Goal: Information Seeking & Learning: Learn about a topic

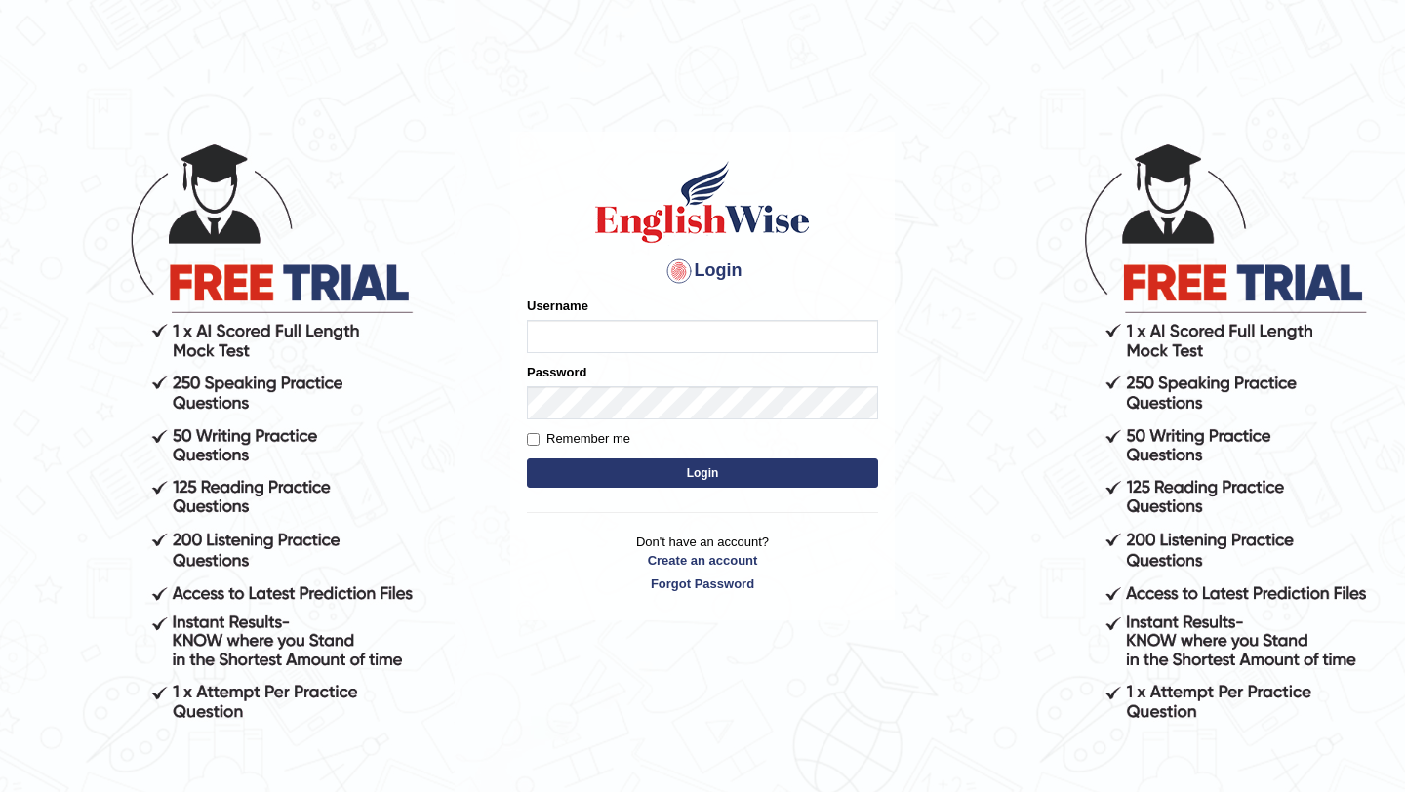
type input "NicolasD"
click at [628, 473] on button "Login" at bounding box center [702, 472] width 351 height 29
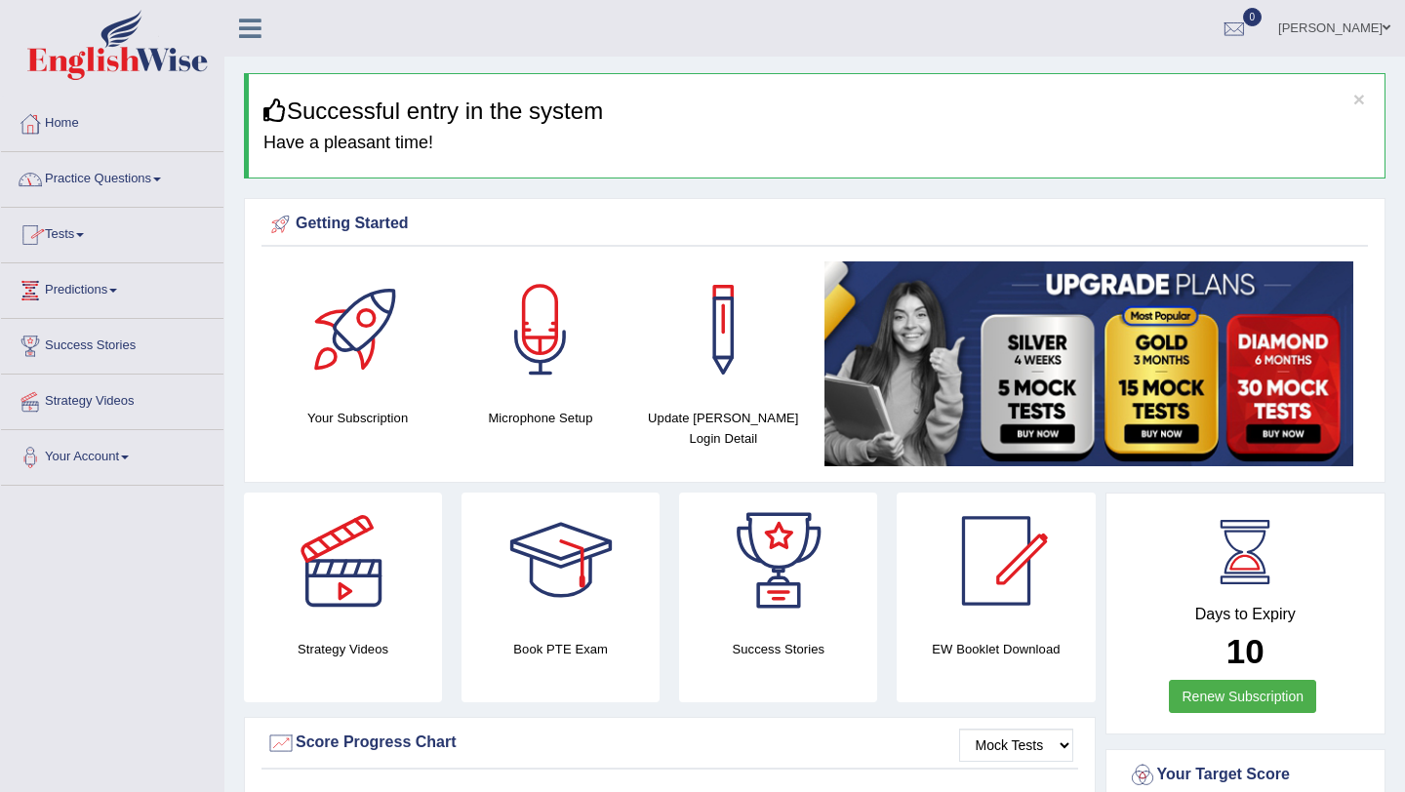
click at [113, 190] on link "Practice Questions" at bounding box center [112, 176] width 222 height 49
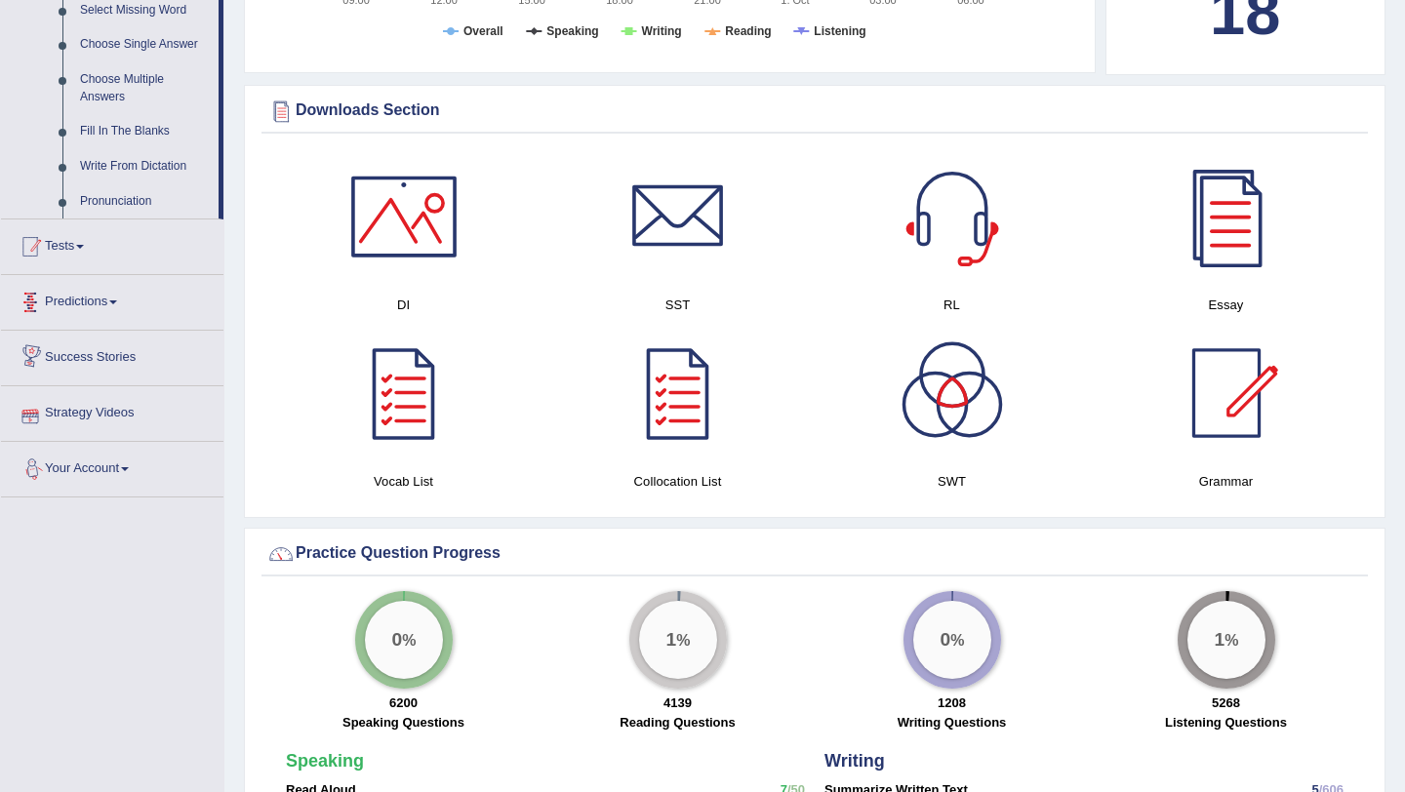
scroll to position [973, 0]
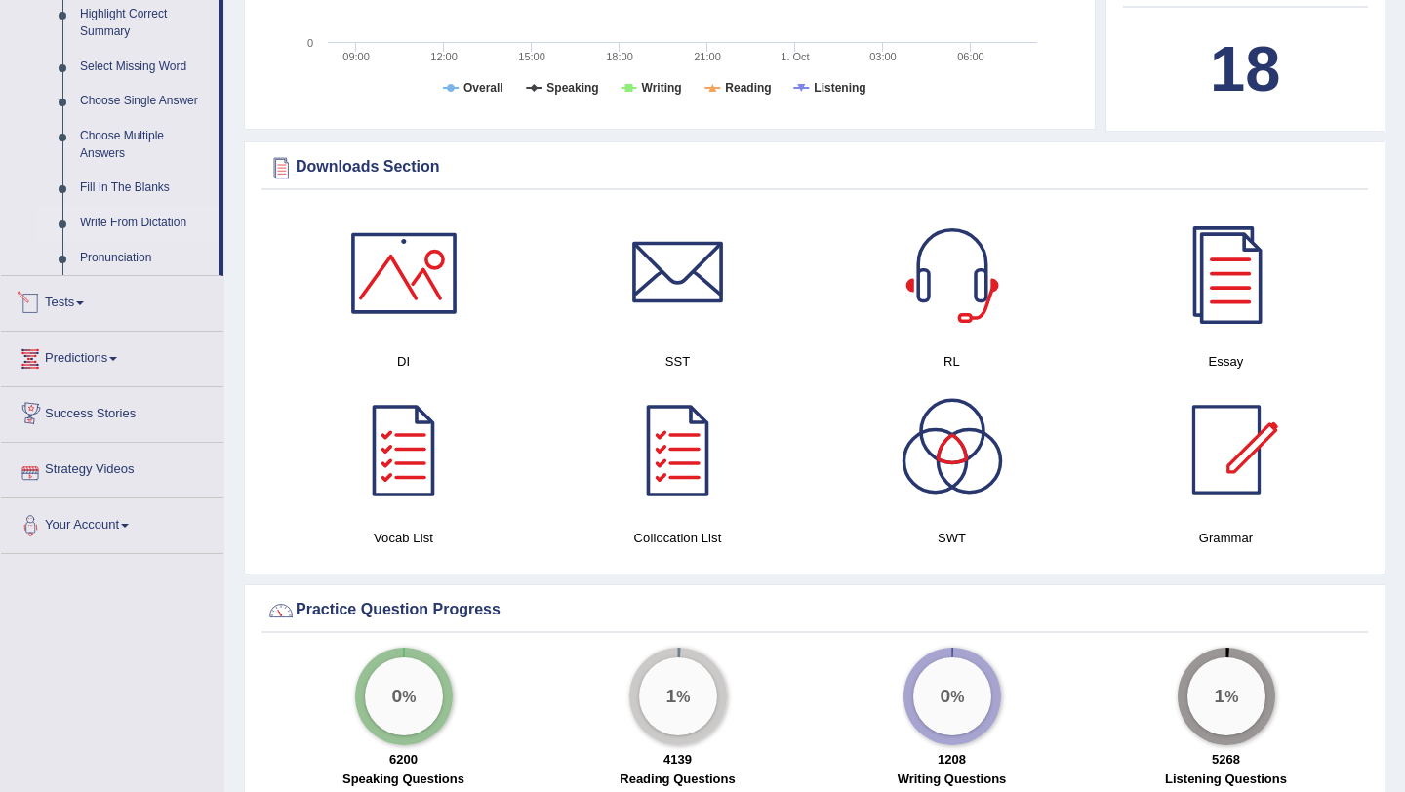
click at [114, 241] on link "Write From Dictation" at bounding box center [144, 223] width 147 height 35
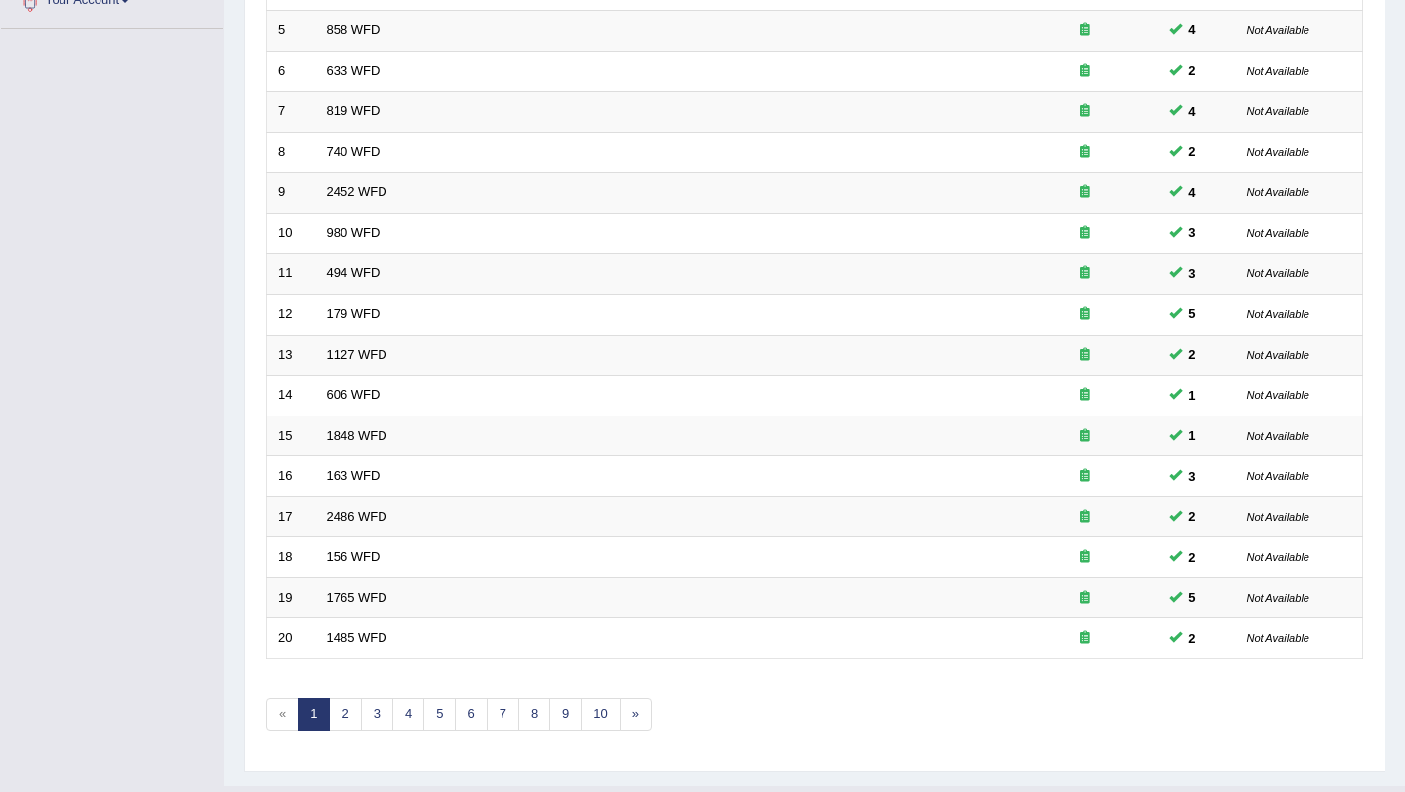
scroll to position [499, 0]
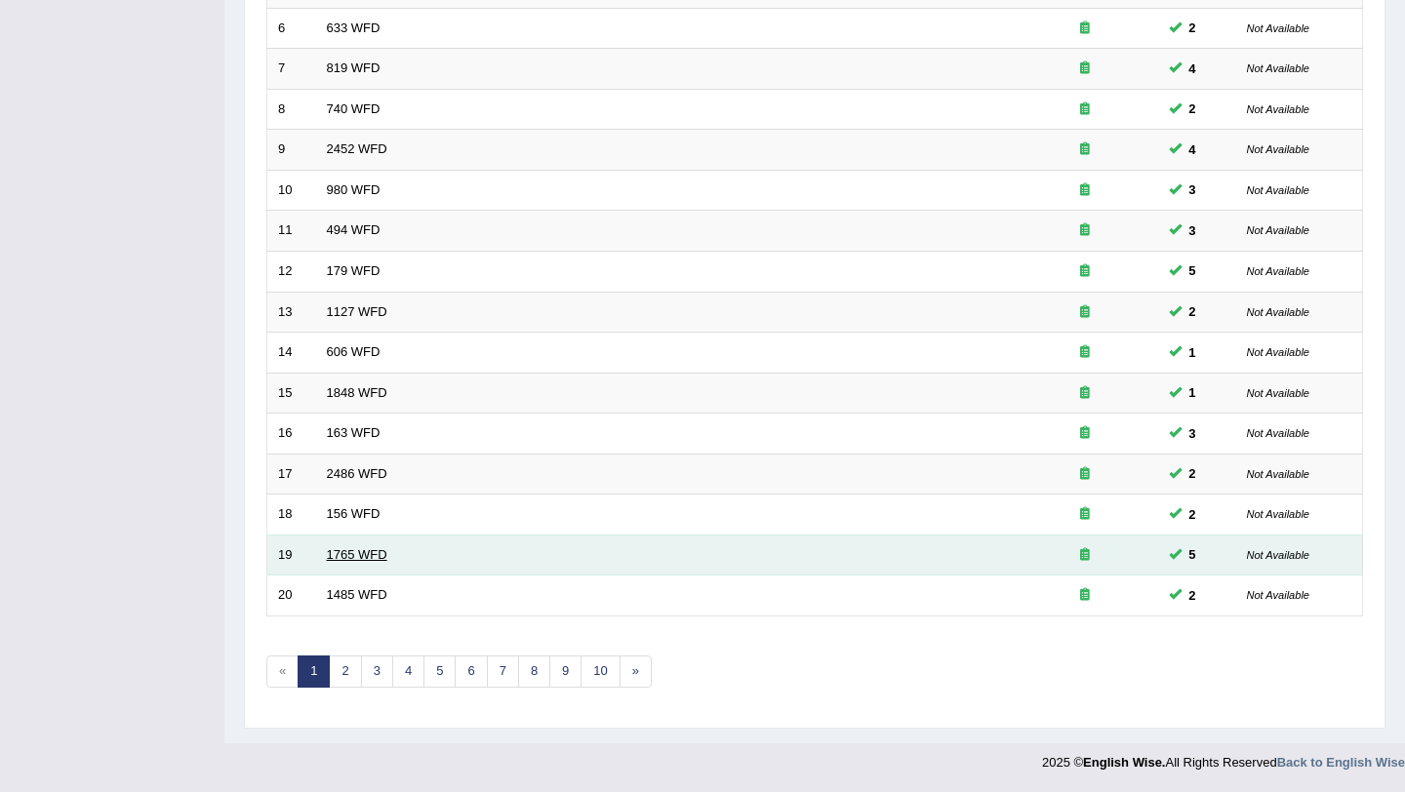
click at [357, 555] on link "1765 WFD" at bounding box center [357, 554] width 60 height 15
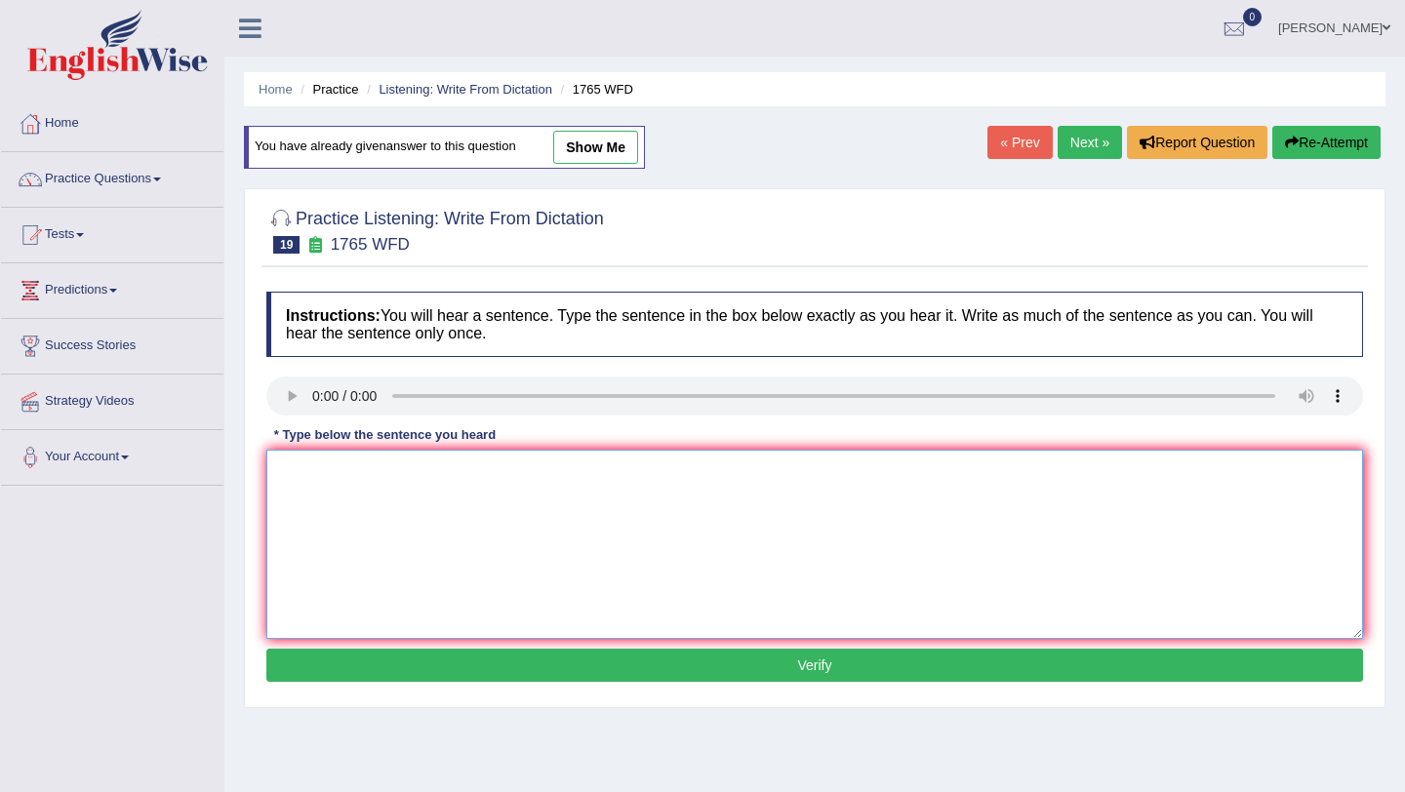
click at [303, 542] on textarea at bounding box center [814, 544] width 1096 height 189
click at [325, 472] on textarea "application forms for sharing acomodation must be shared with two months in adv…" at bounding box center [814, 544] width 1096 height 189
type textarea "Application forms for sharing acomodation must be shared with two months in adv…"
click at [759, 664] on button "Verify" at bounding box center [814, 665] width 1096 height 33
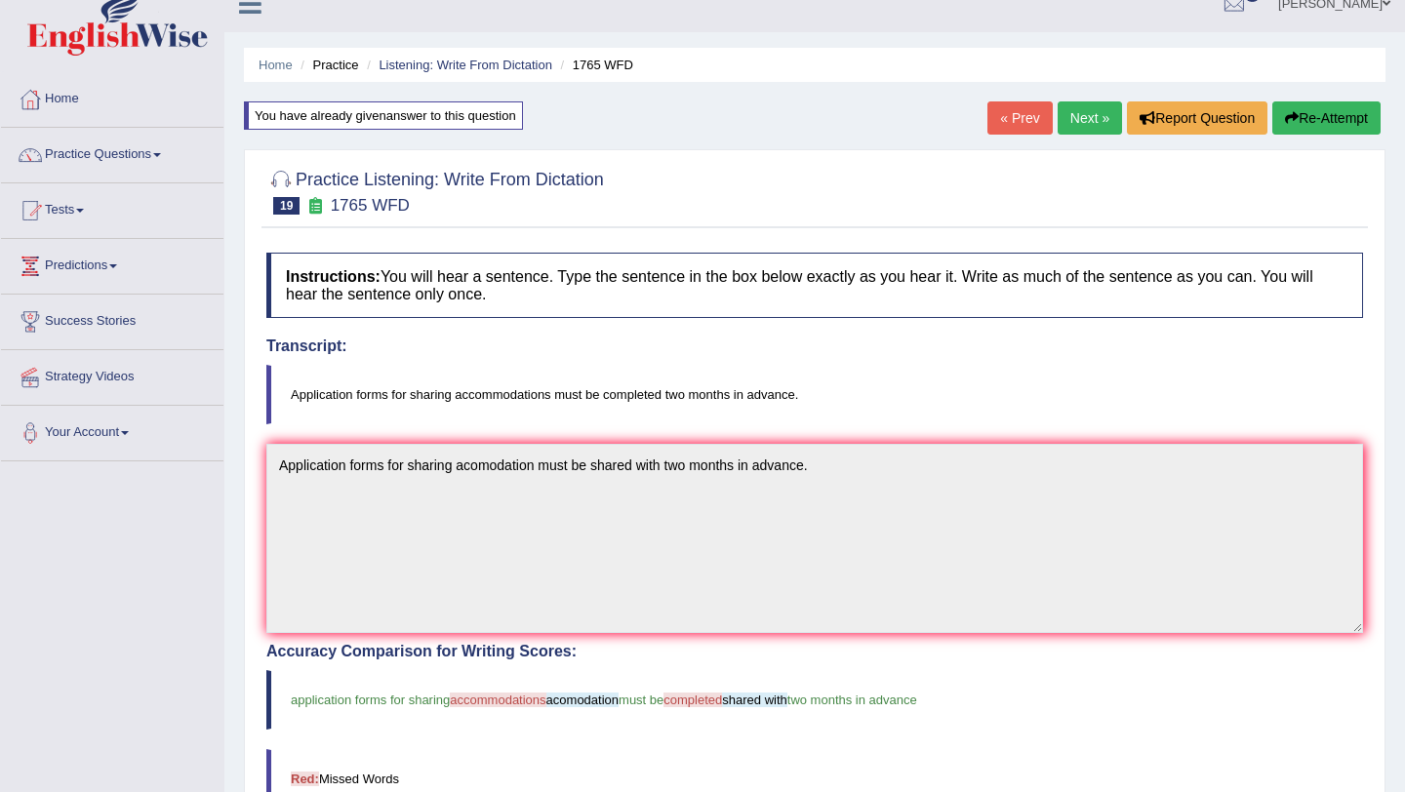
scroll to position [33, 0]
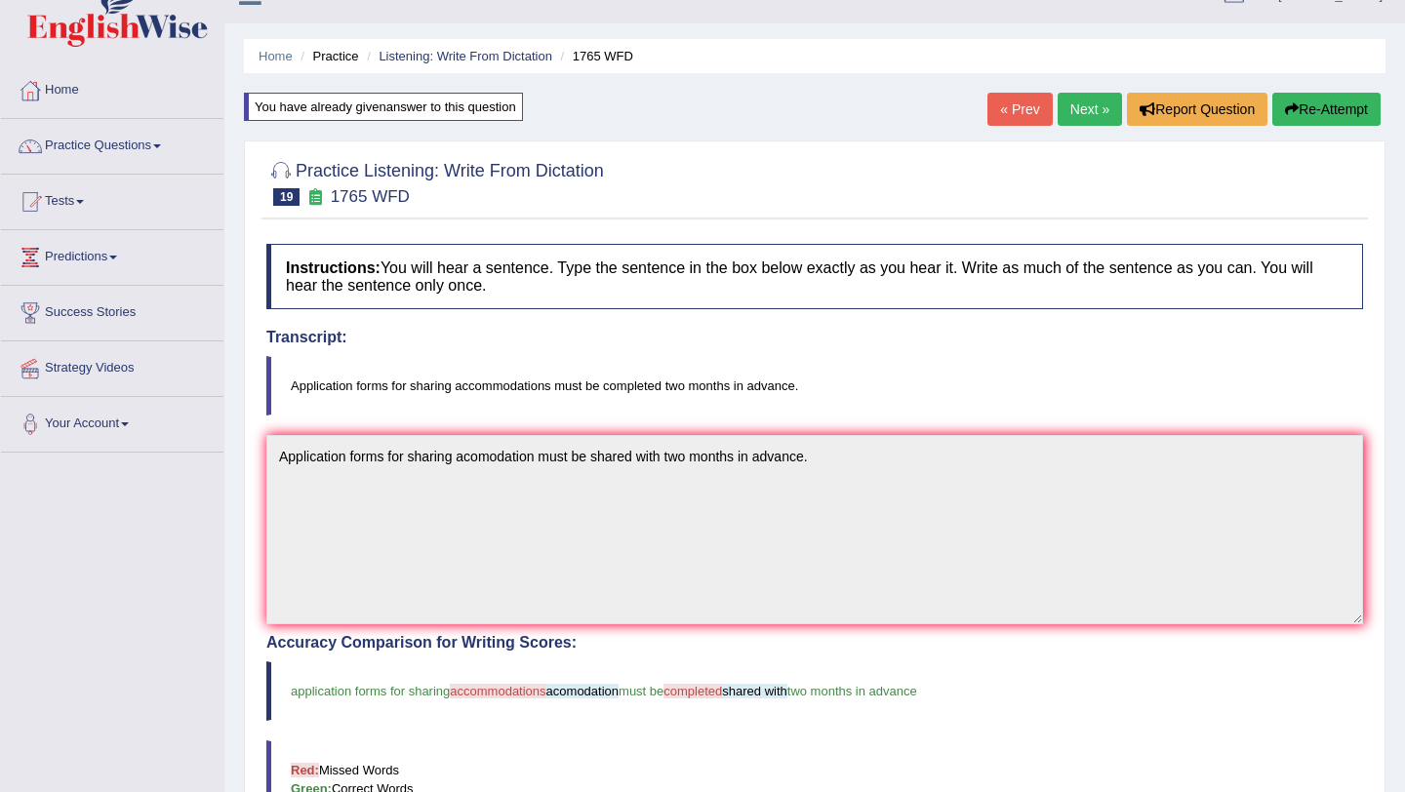
click at [1339, 110] on button "Re-Attempt" at bounding box center [1326, 109] width 108 height 33
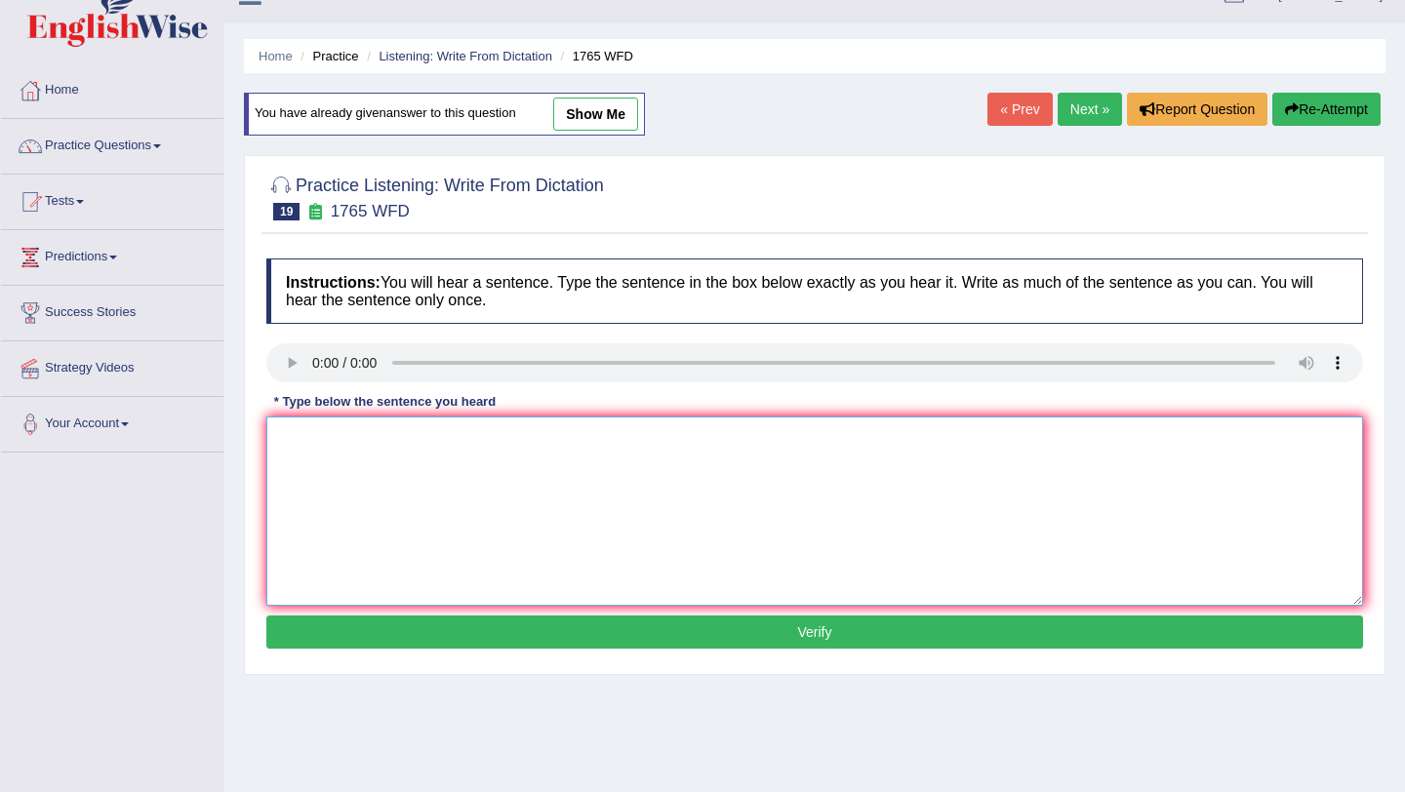
click at [347, 498] on textarea at bounding box center [814, 510] width 1096 height 189
click at [328, 435] on textarea "application forms for shaing accomodations must be completed with two months in…" at bounding box center [814, 510] width 1096 height 189
type textarea "Application forms for shaing accomodations must be completed with two months in…"
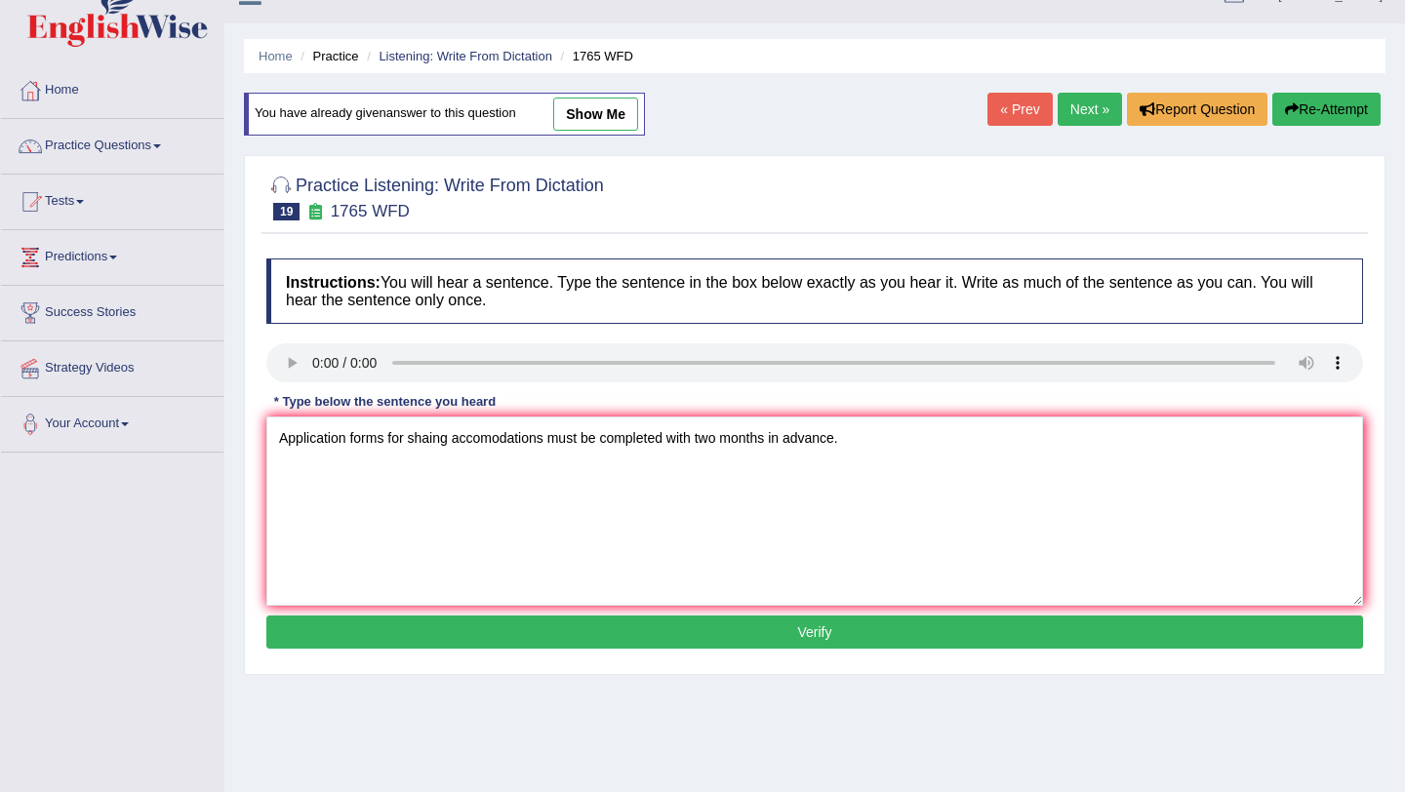
click at [752, 633] on button "Verify" at bounding box center [814, 631] width 1096 height 33
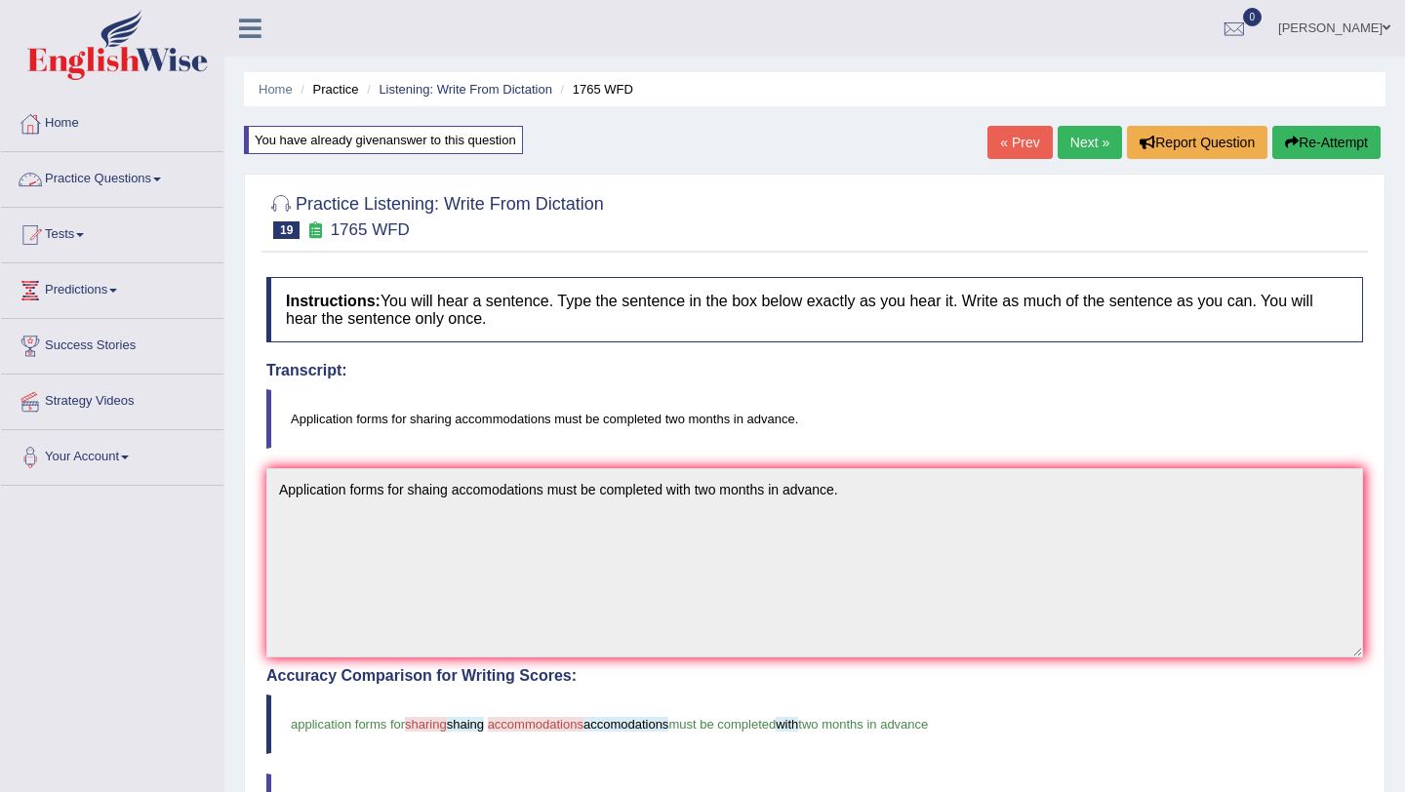
click at [96, 188] on link "Practice Questions" at bounding box center [112, 176] width 222 height 49
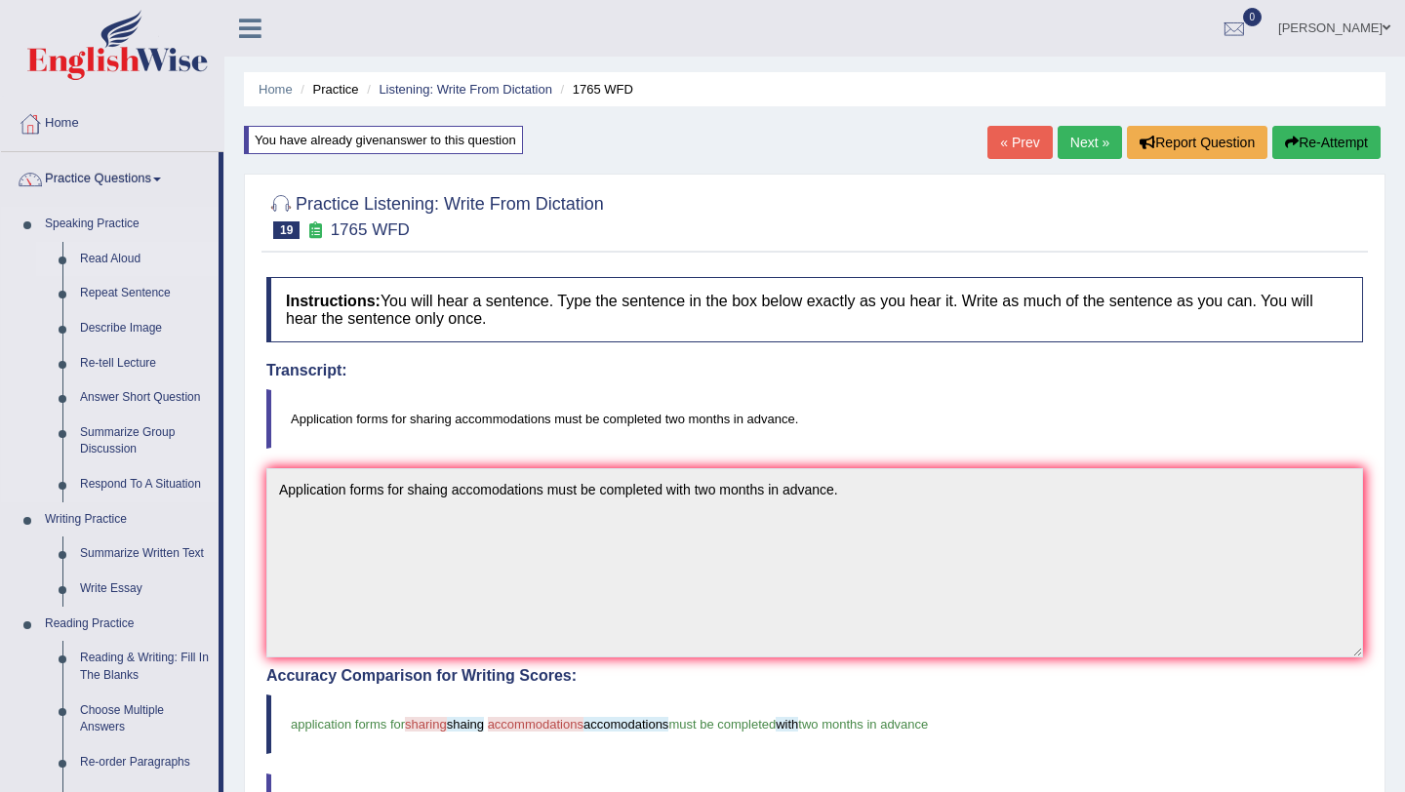
click at [116, 259] on link "Read Aloud" at bounding box center [144, 259] width 147 height 35
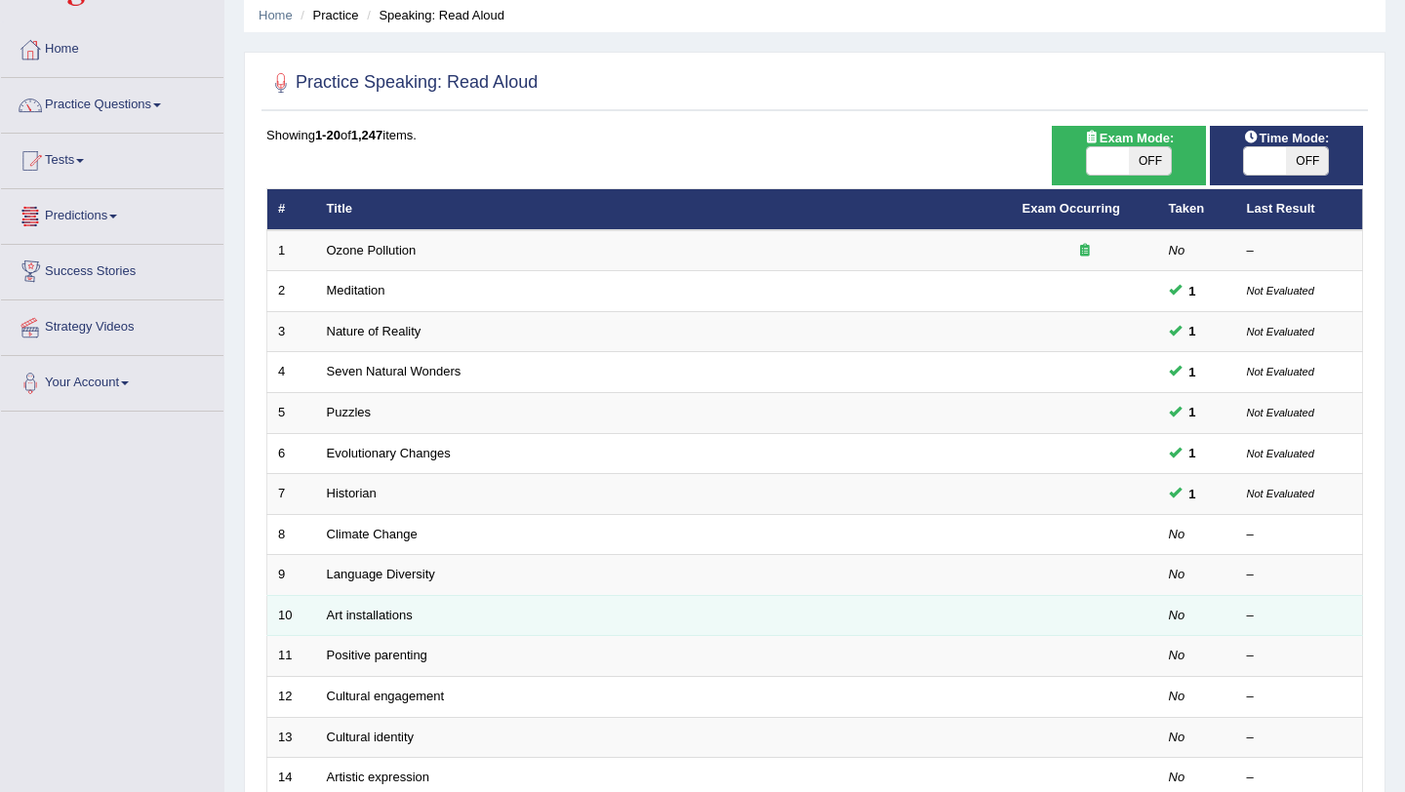
scroll to position [75, 0]
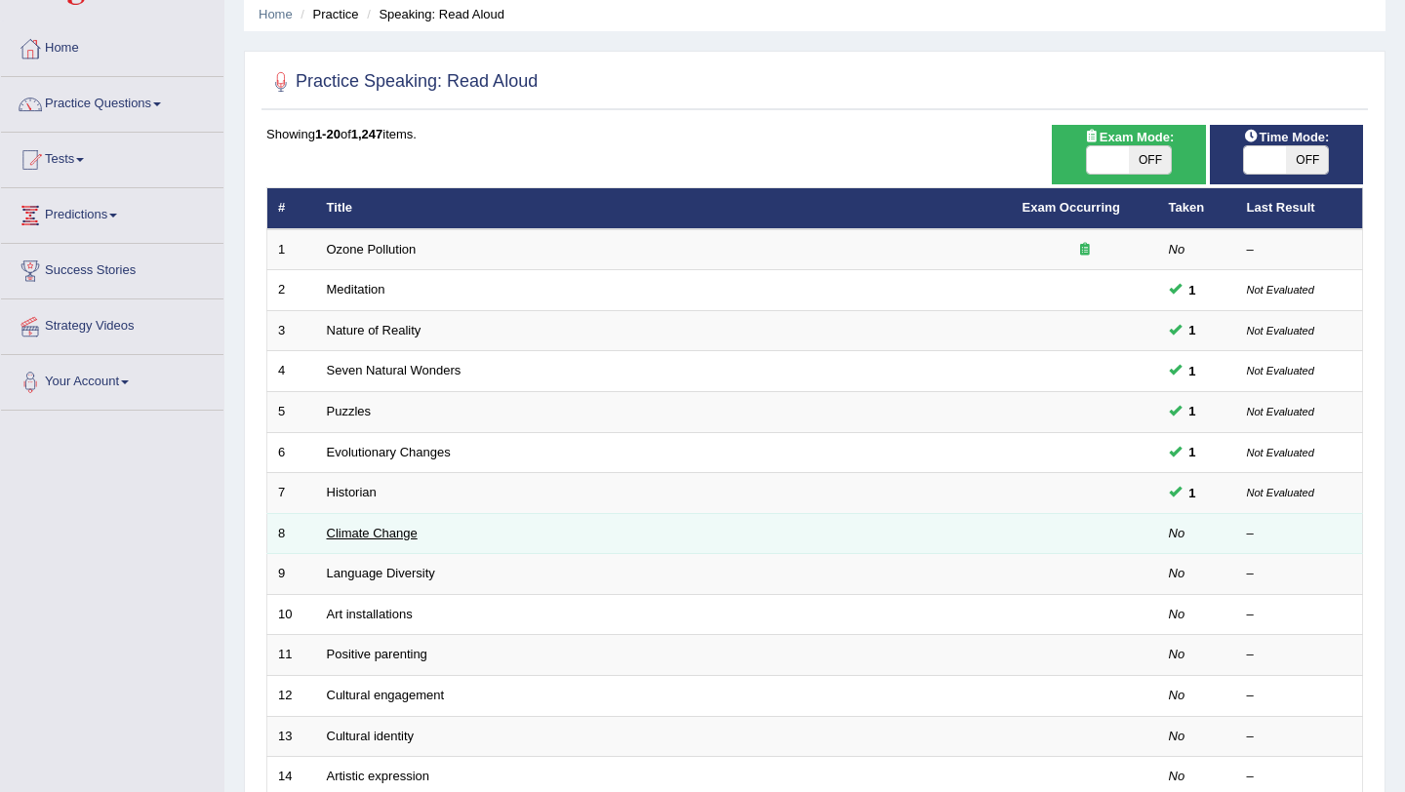
click at [369, 532] on link "Climate Change" at bounding box center [372, 533] width 91 height 15
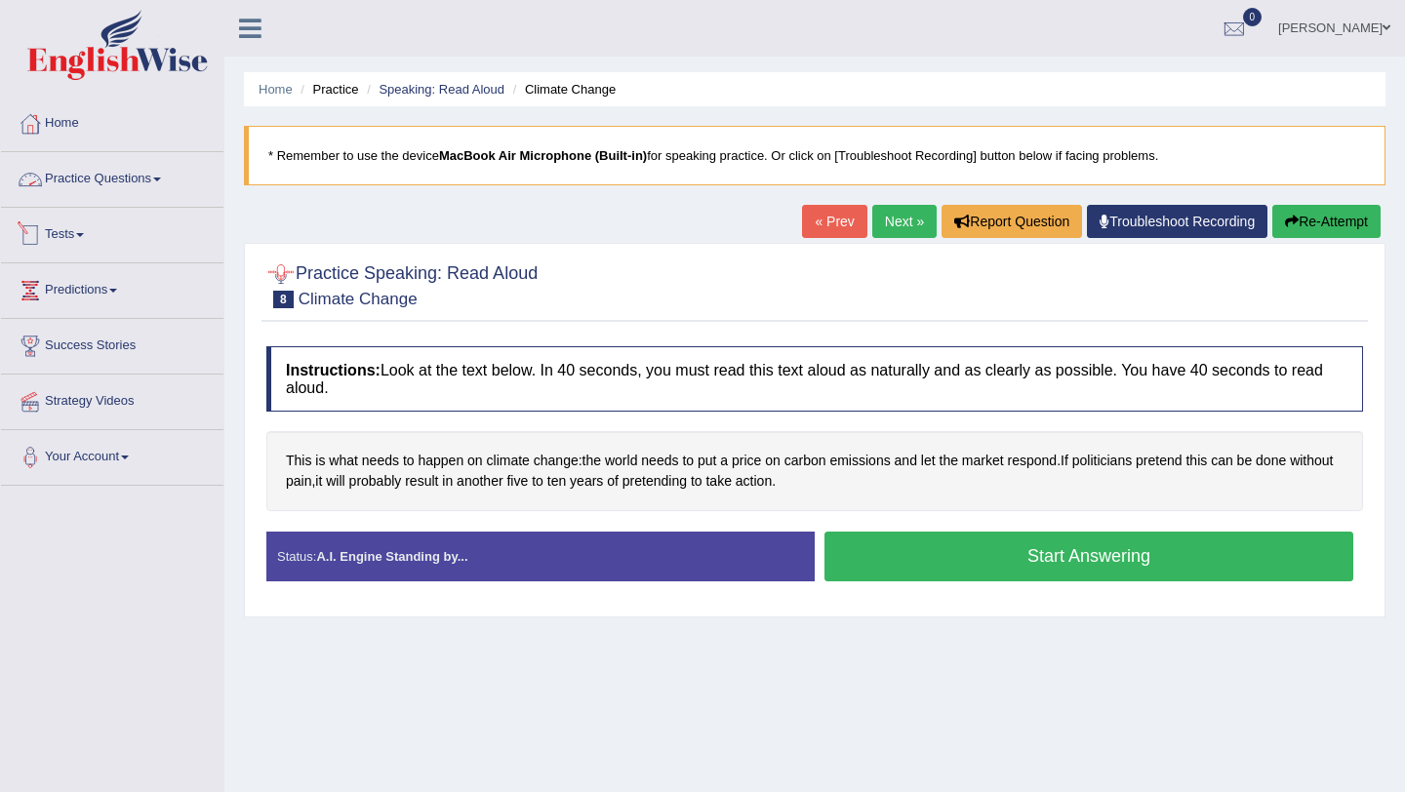
click at [108, 177] on link "Practice Questions" at bounding box center [112, 176] width 222 height 49
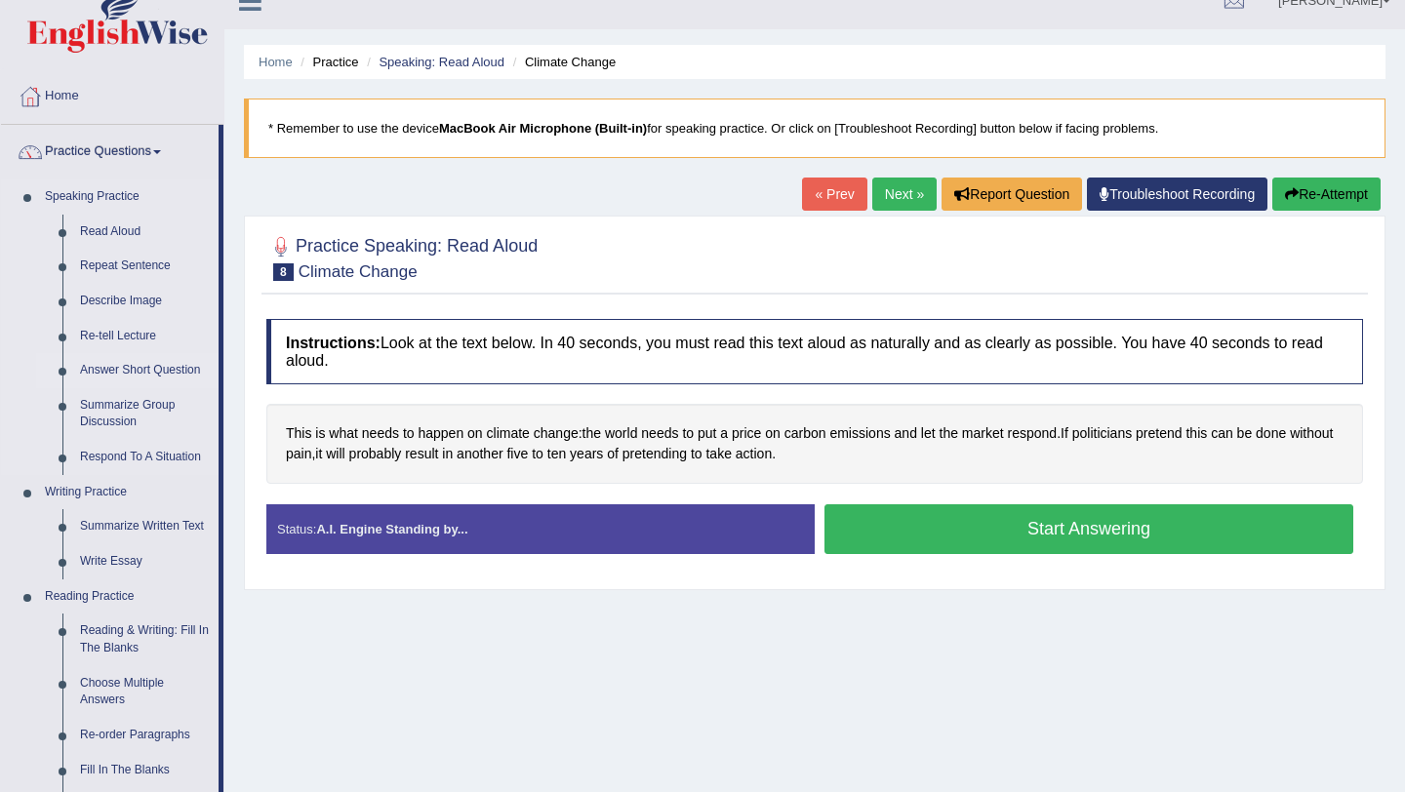
scroll to position [30, 0]
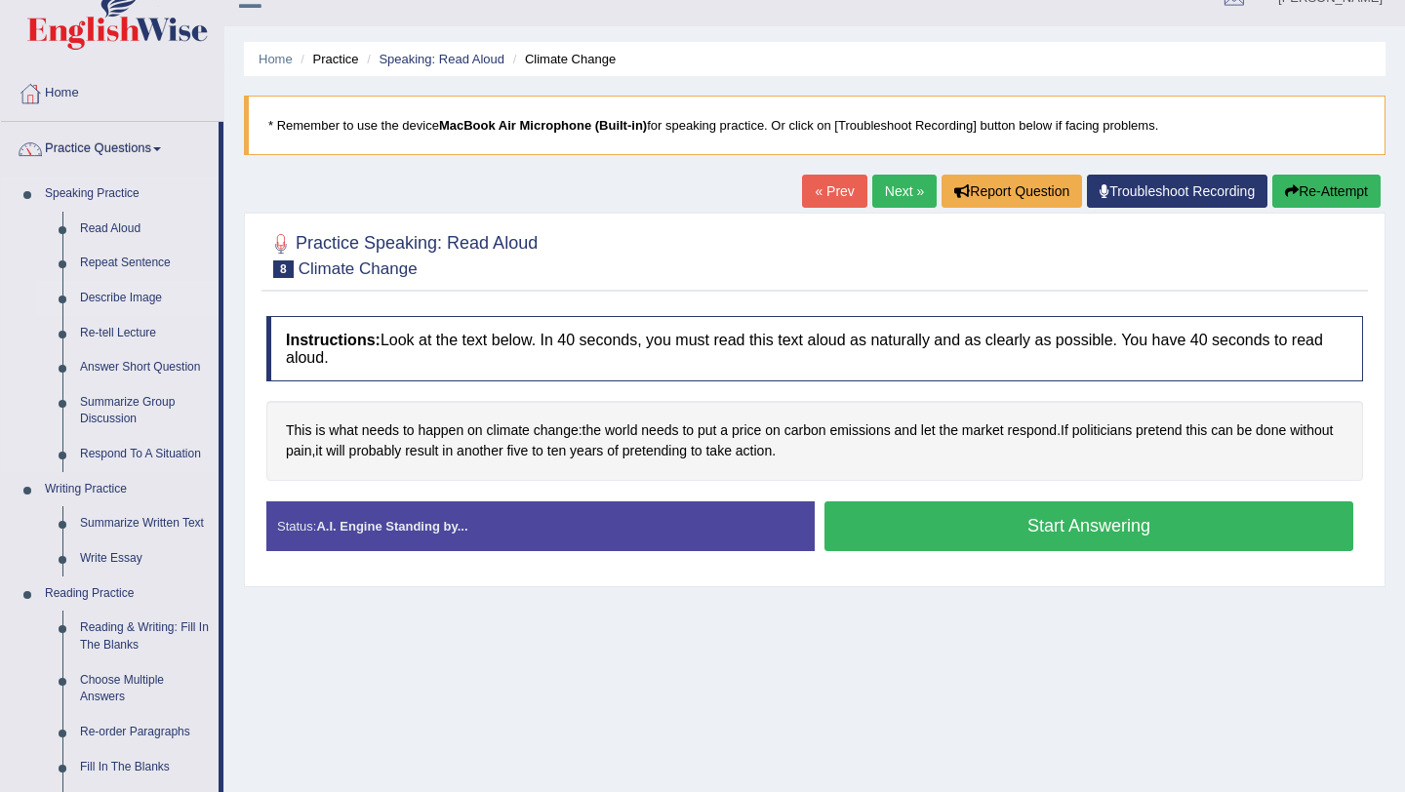
click at [123, 297] on link "Describe Image" at bounding box center [144, 298] width 147 height 35
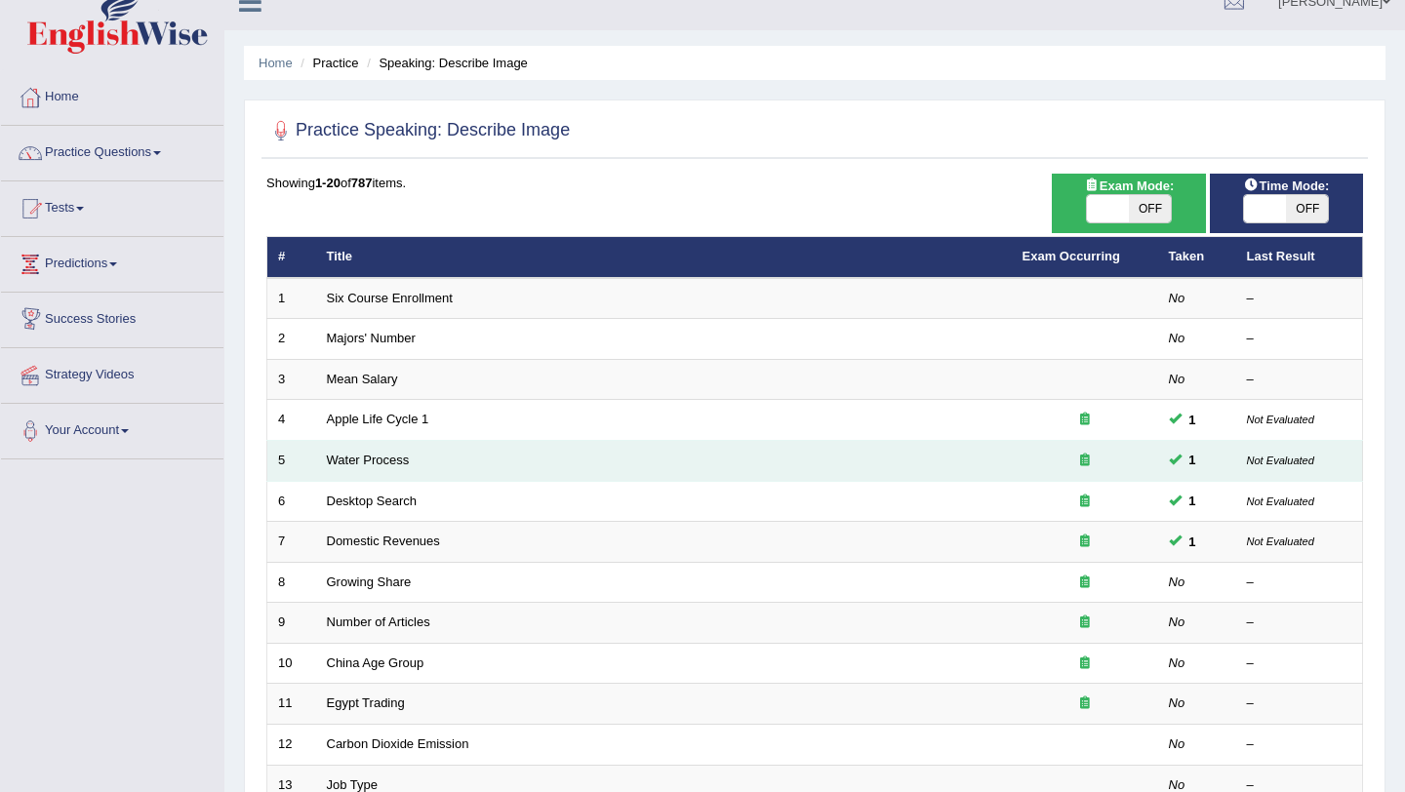
scroll to position [28, 0]
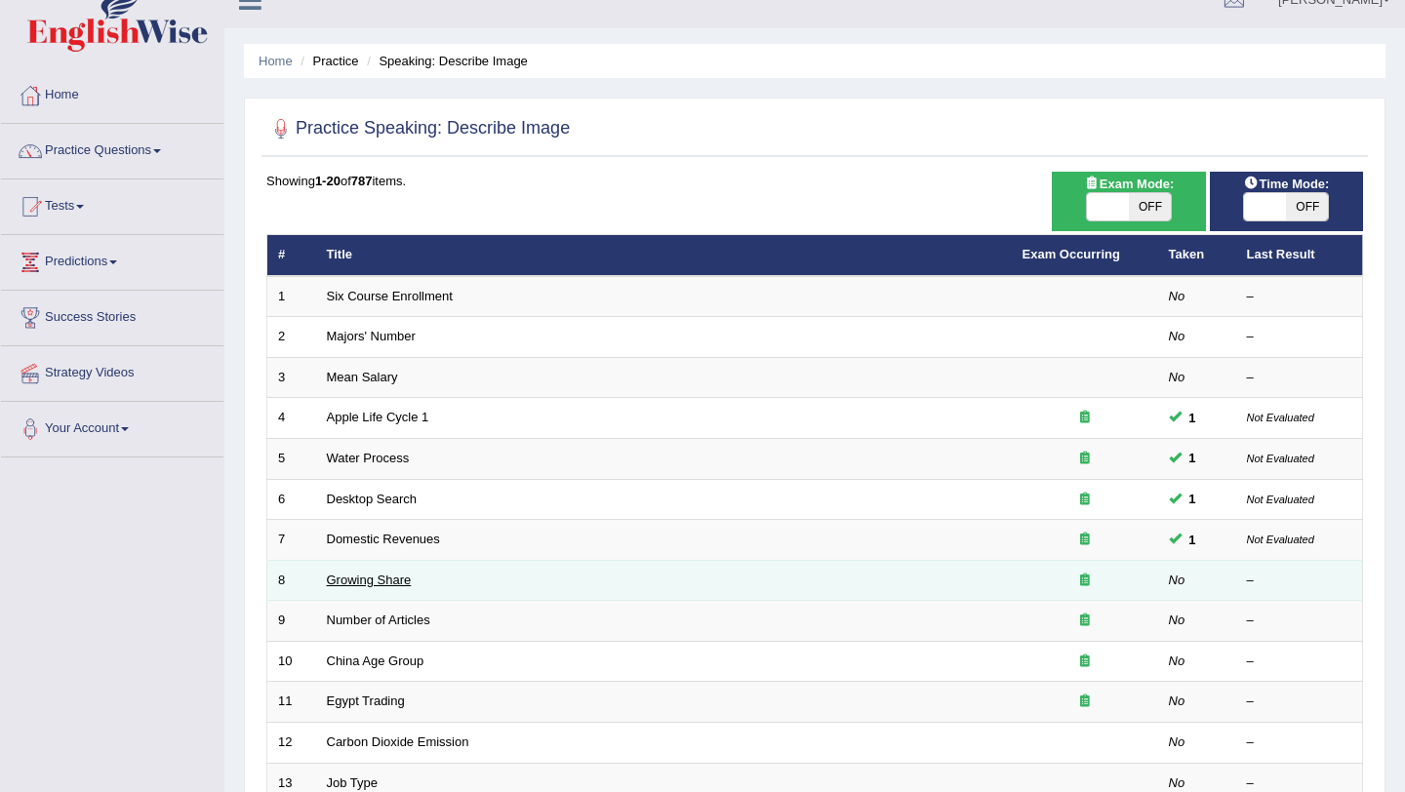
click at [378, 576] on link "Growing Share" at bounding box center [369, 580] width 85 height 15
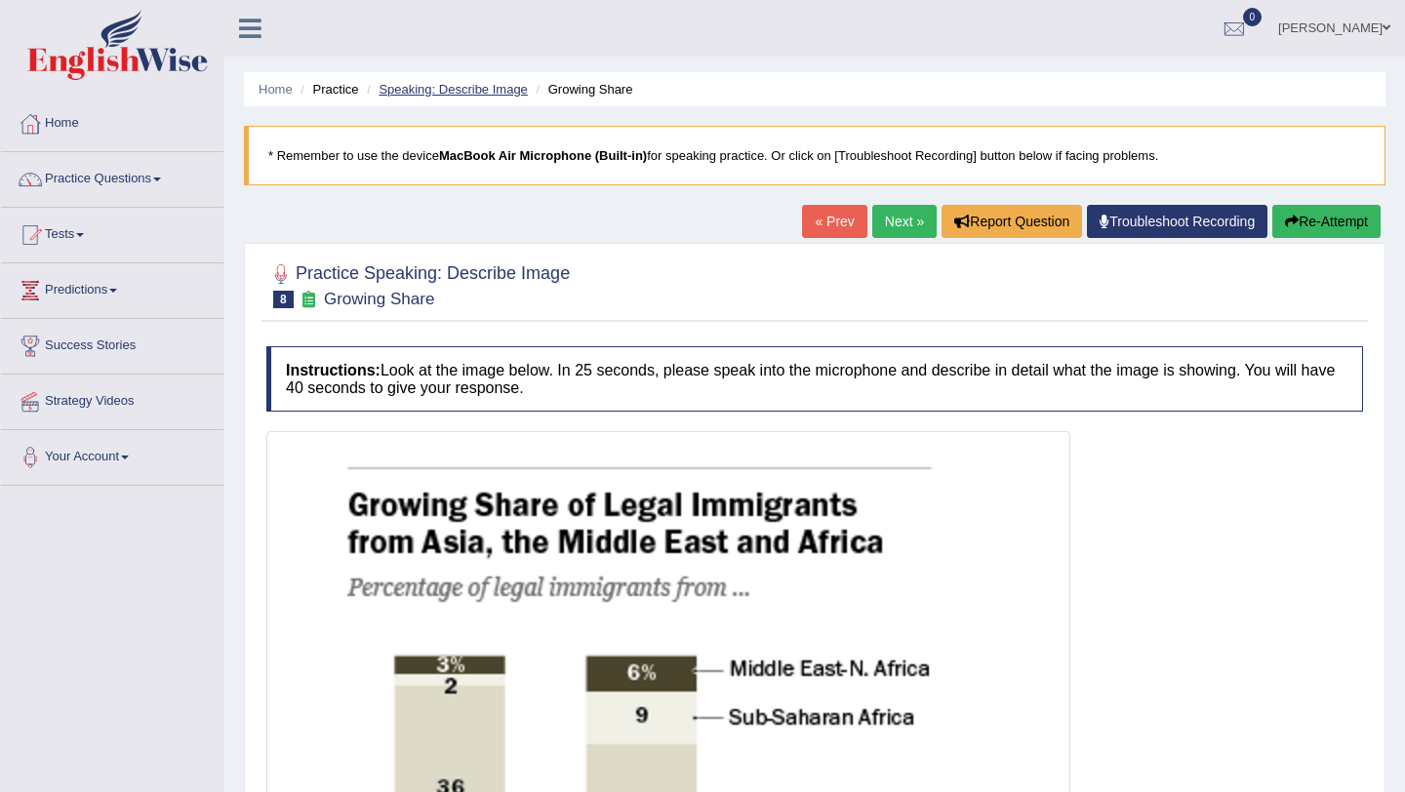
click at [458, 84] on link "Speaking: Describe Image" at bounding box center [452, 89] width 148 height 15
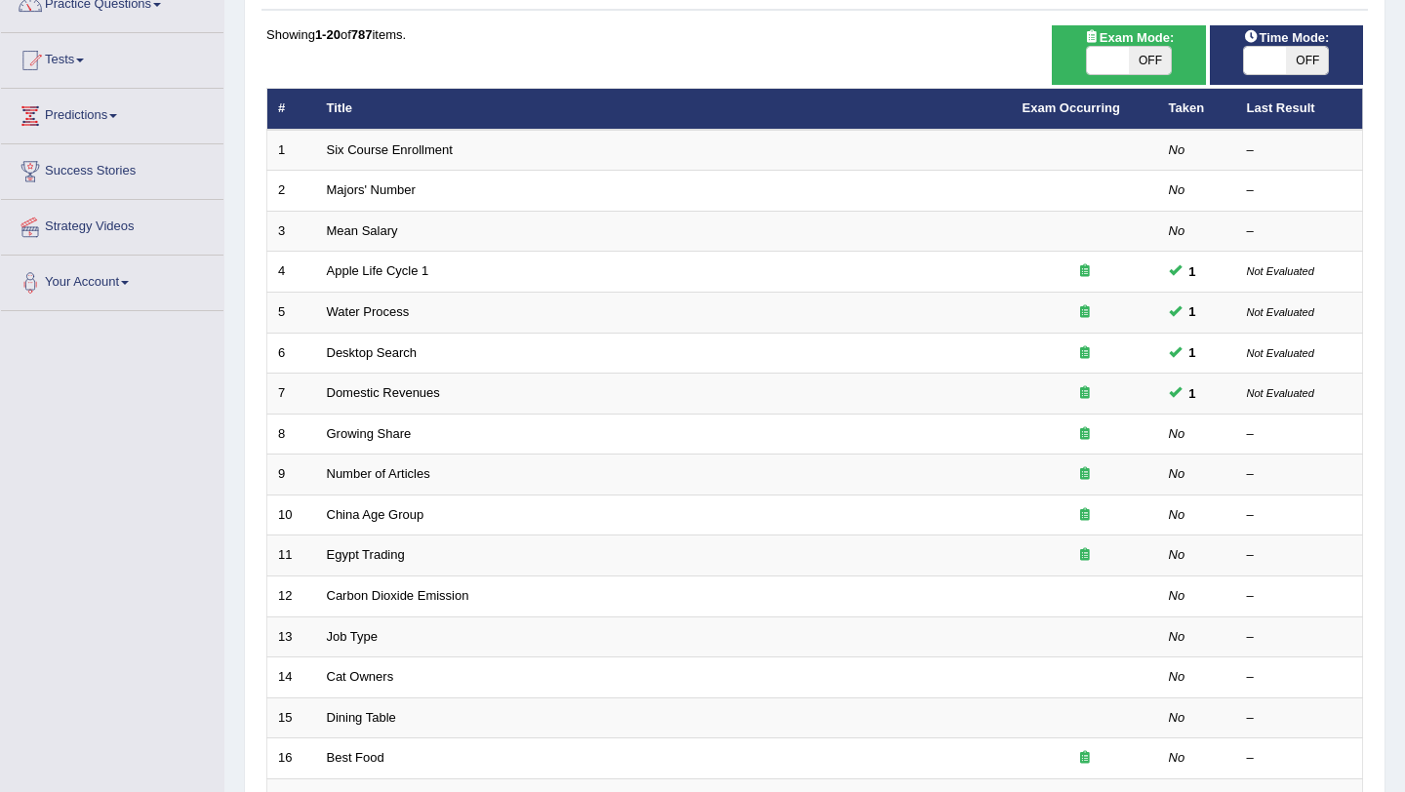
scroll to position [207, 0]
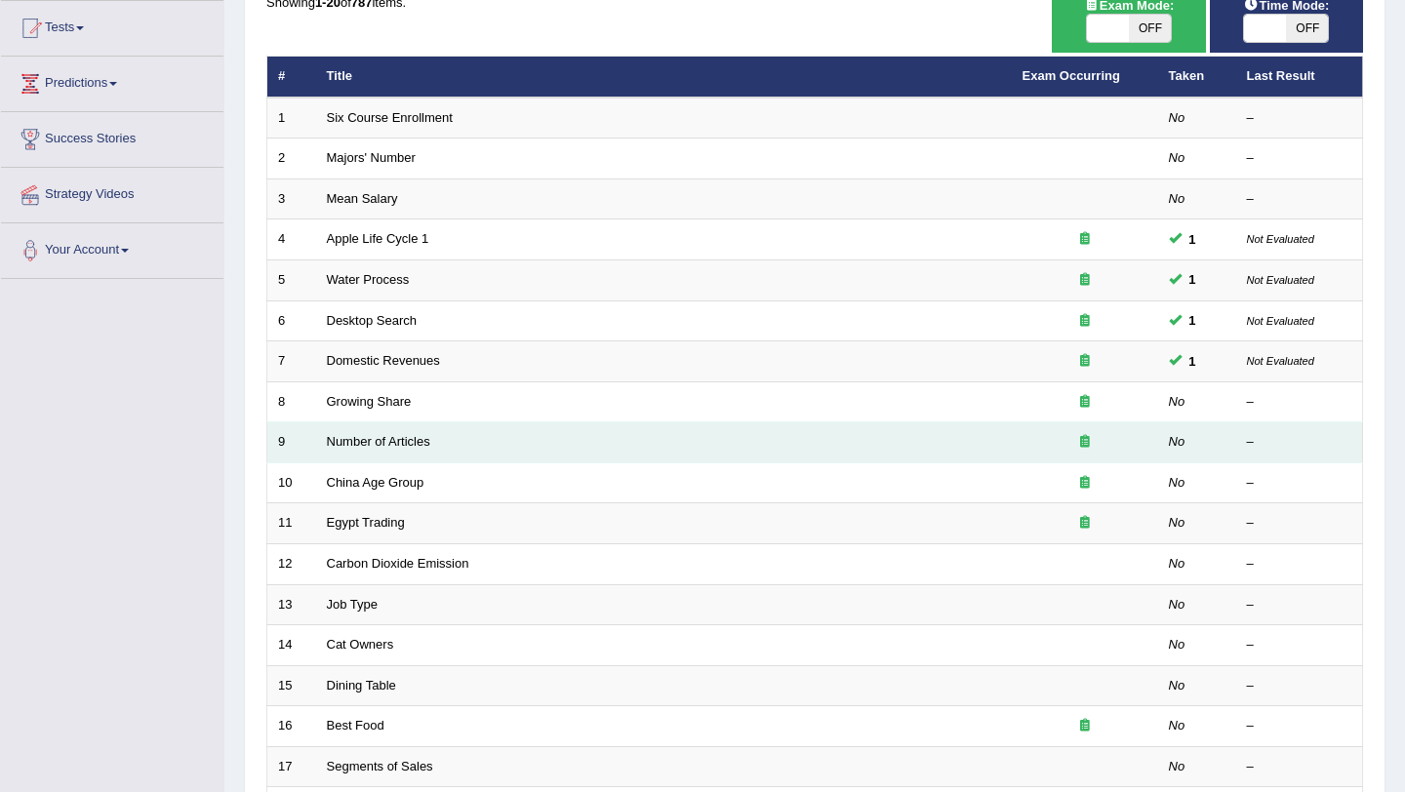
click at [357, 451] on td "Number of Articles" at bounding box center [663, 442] width 695 height 41
click at [366, 438] on link "Number of Articles" at bounding box center [378, 441] width 103 height 15
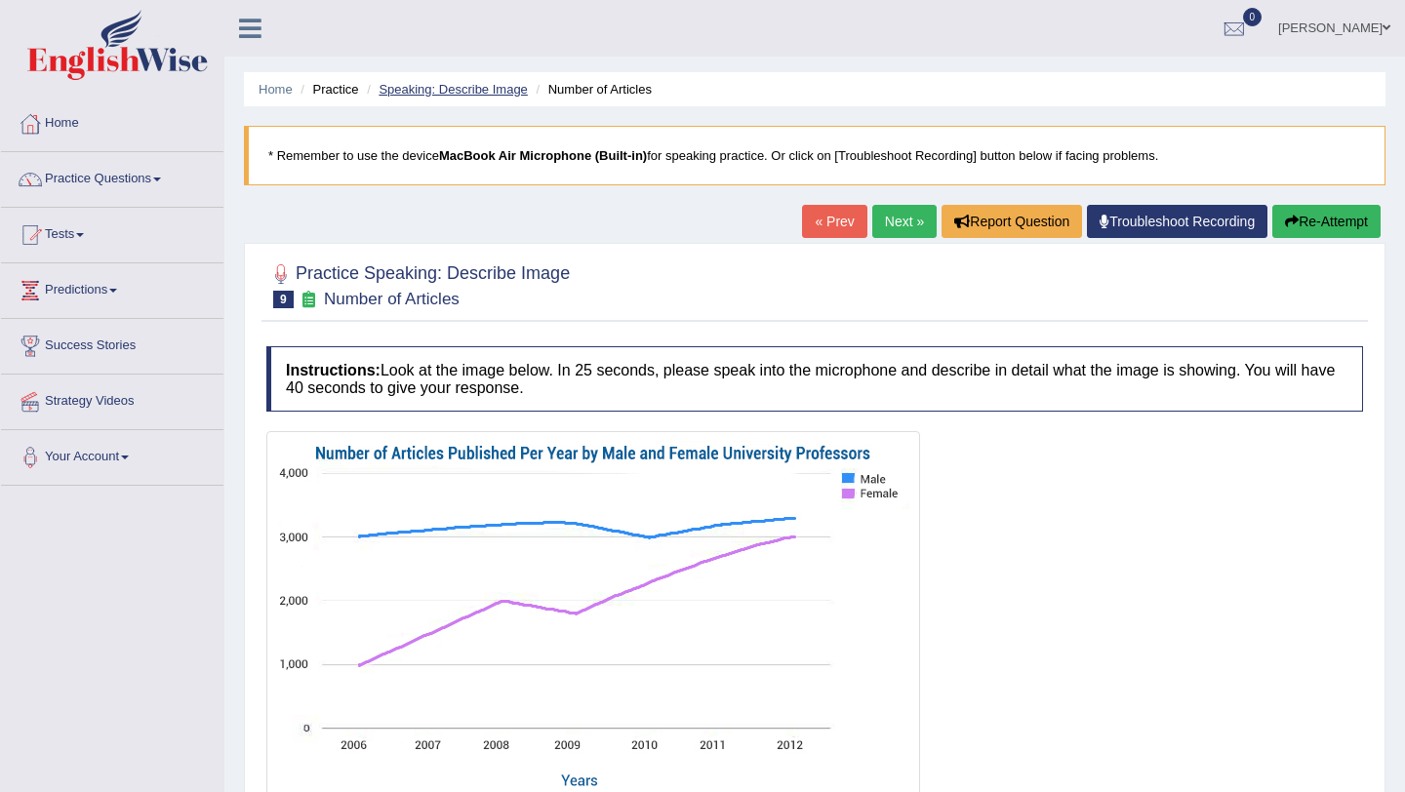
click at [407, 92] on link "Speaking: Describe Image" at bounding box center [452, 89] width 148 height 15
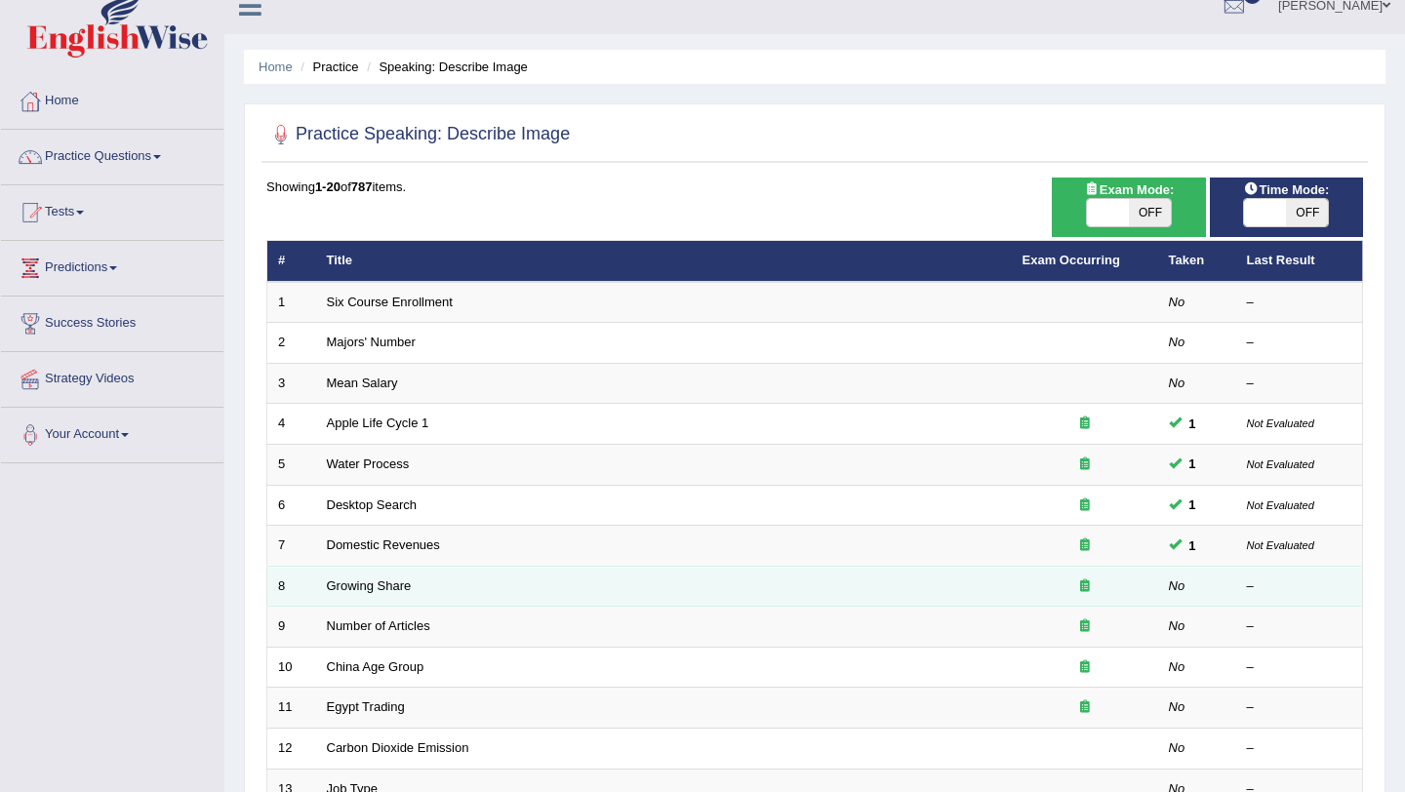
scroll to position [35, 0]
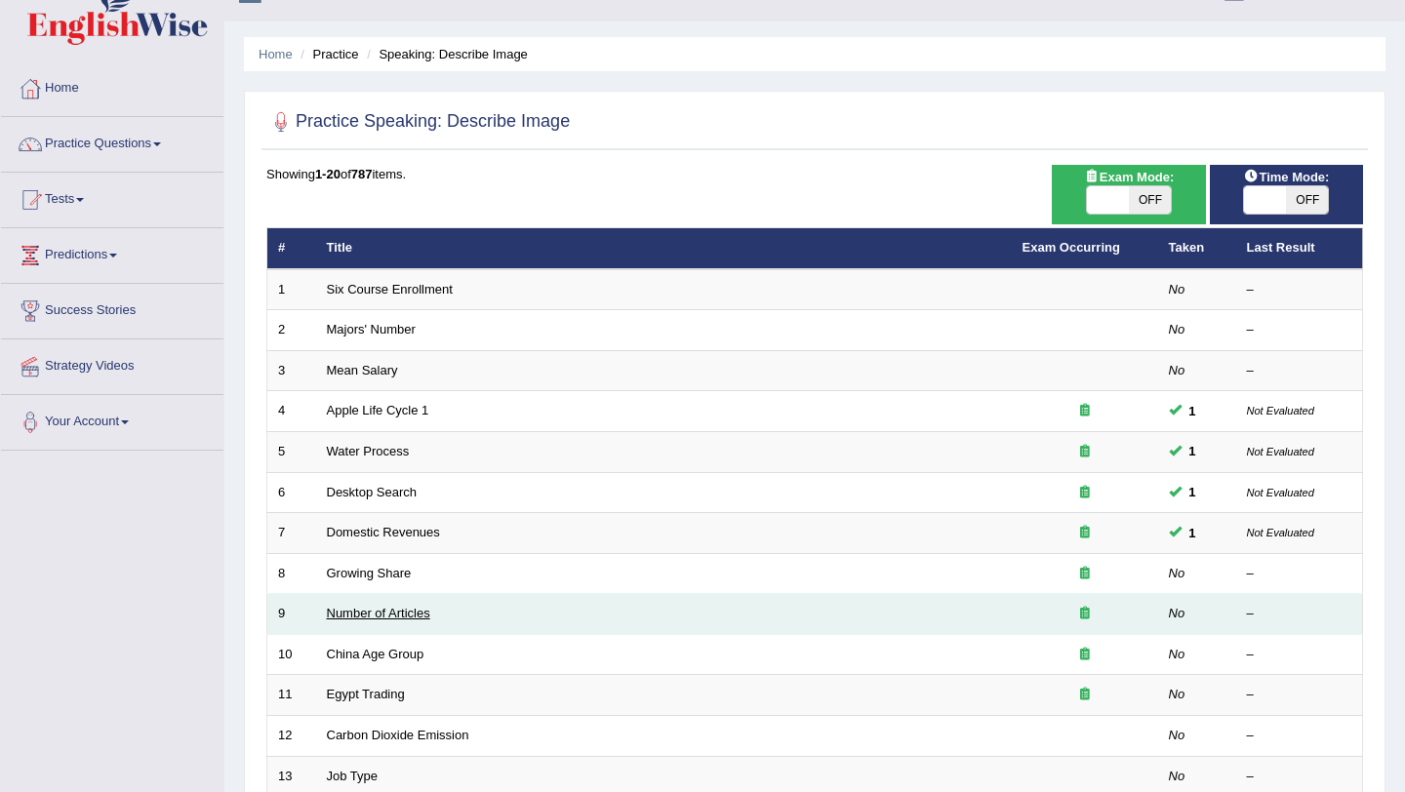
click at [386, 613] on link "Number of Articles" at bounding box center [378, 613] width 103 height 15
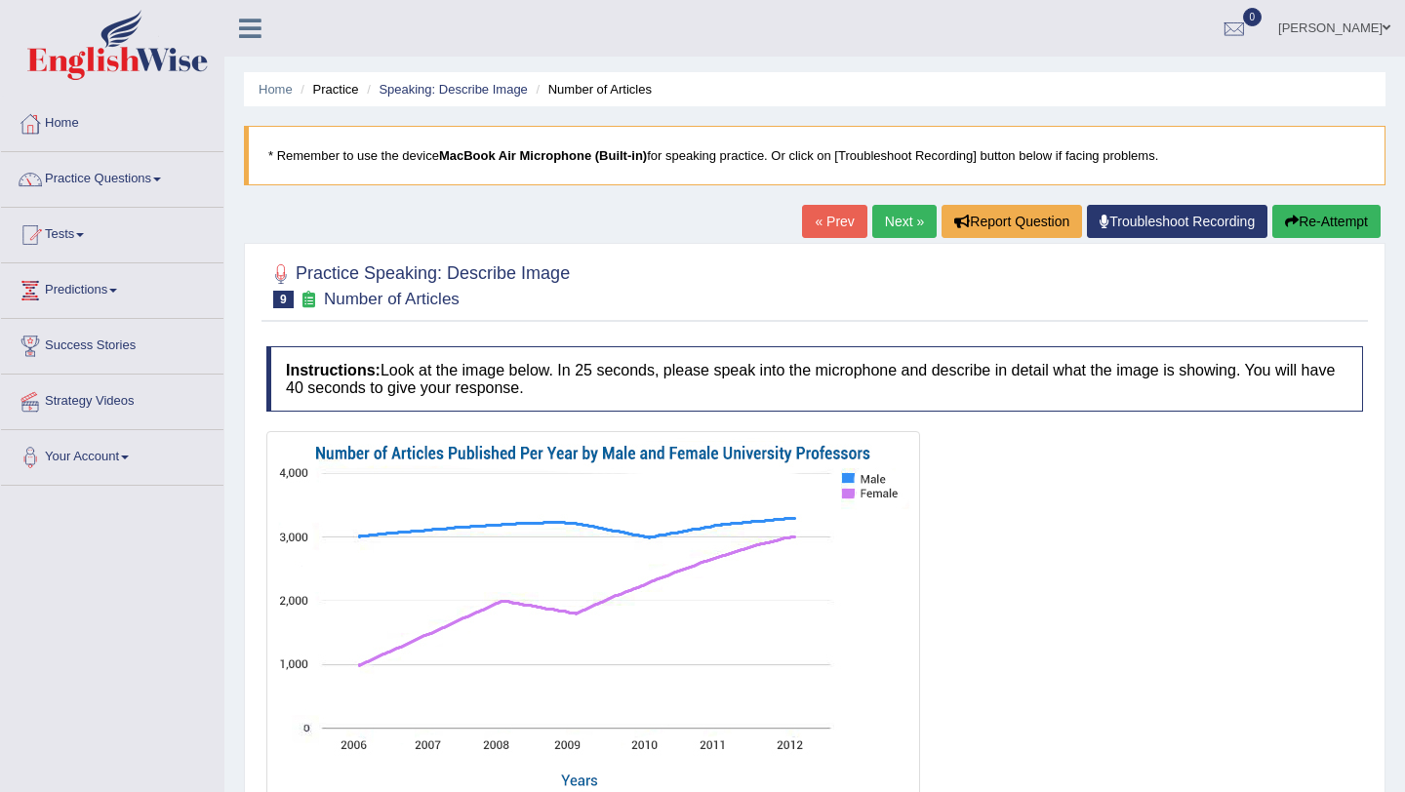
click at [911, 230] on link "Next »" at bounding box center [904, 221] width 64 height 33
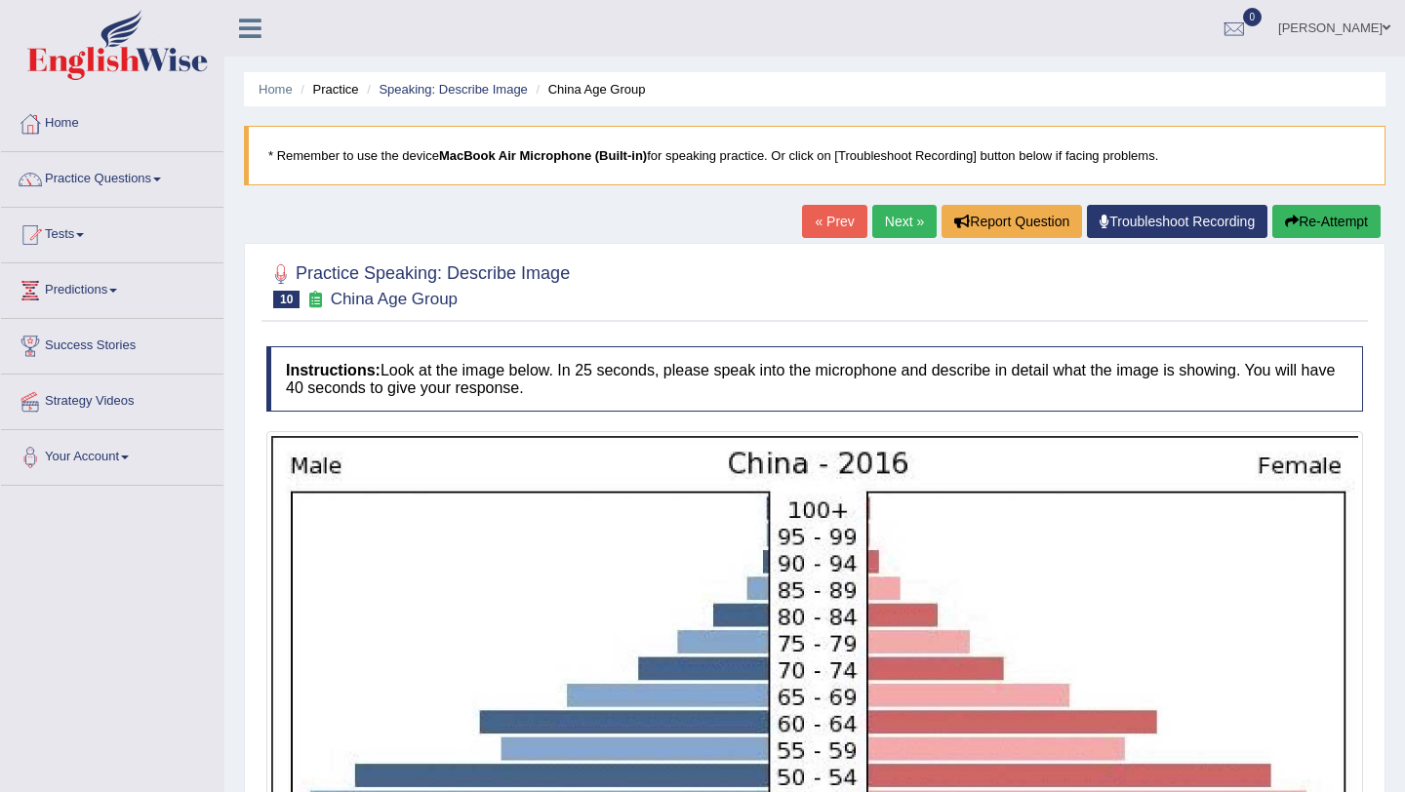
click at [884, 220] on link "Next »" at bounding box center [904, 221] width 64 height 33
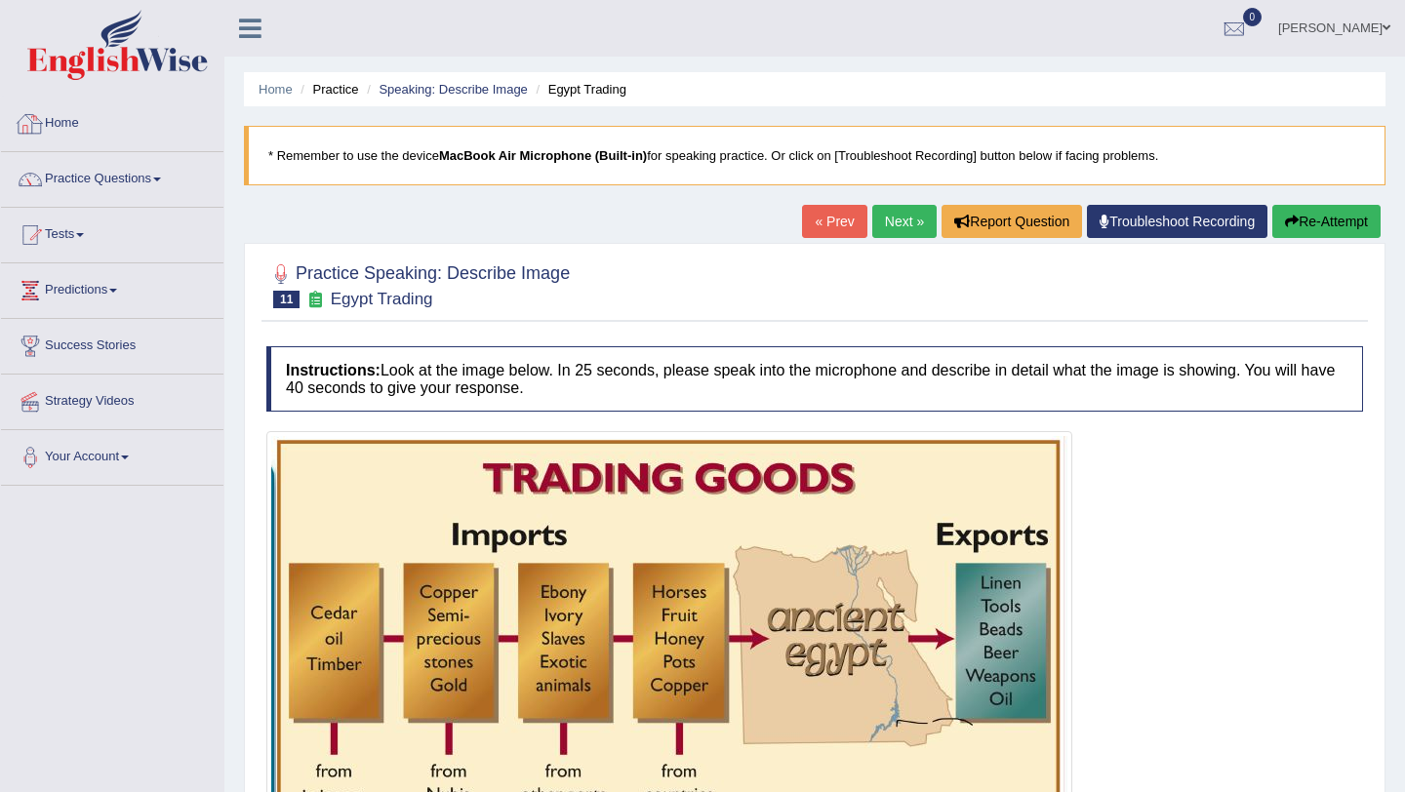
click at [64, 124] on link "Home" at bounding box center [112, 121] width 222 height 49
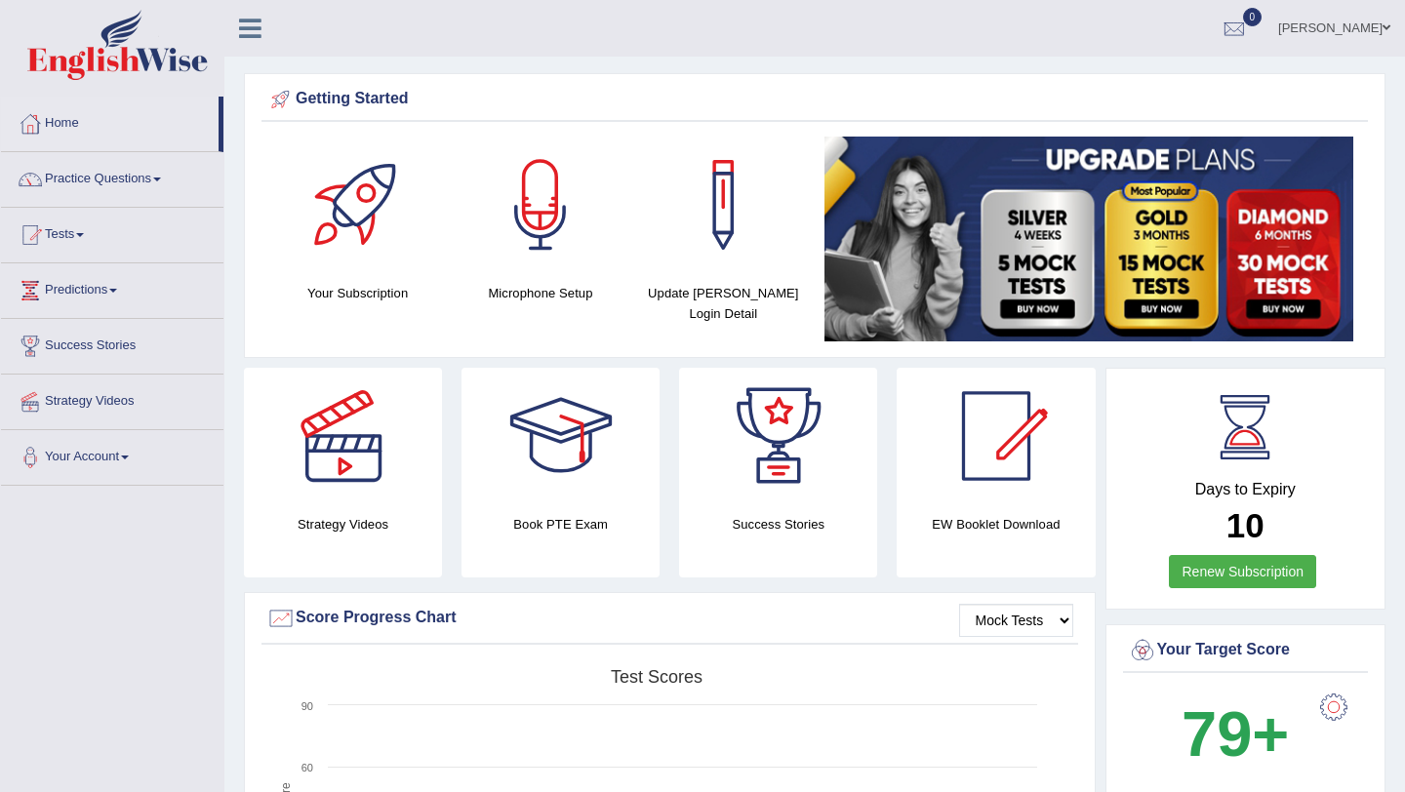
scroll to position [7, 0]
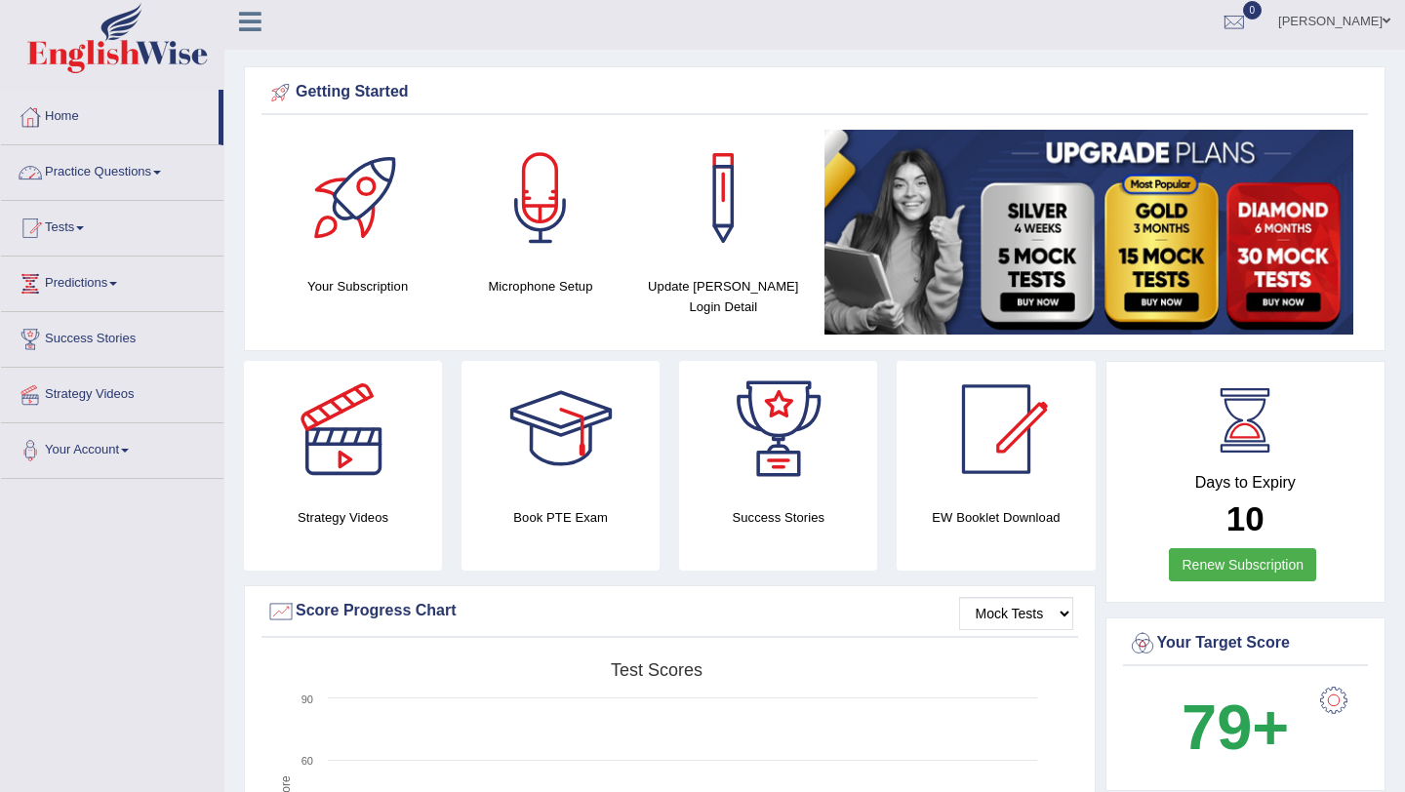
click at [147, 171] on link "Practice Questions" at bounding box center [112, 169] width 222 height 49
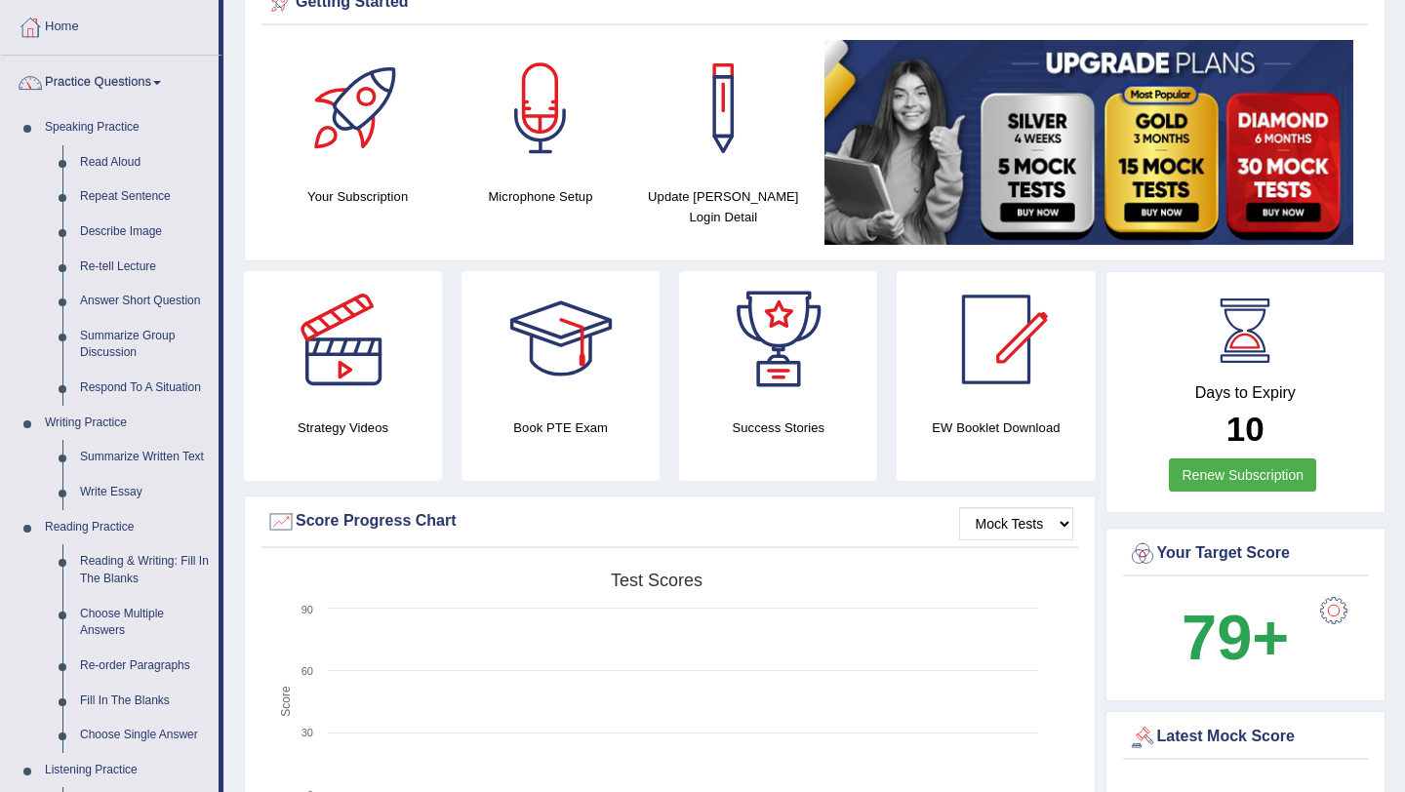
scroll to position [115, 0]
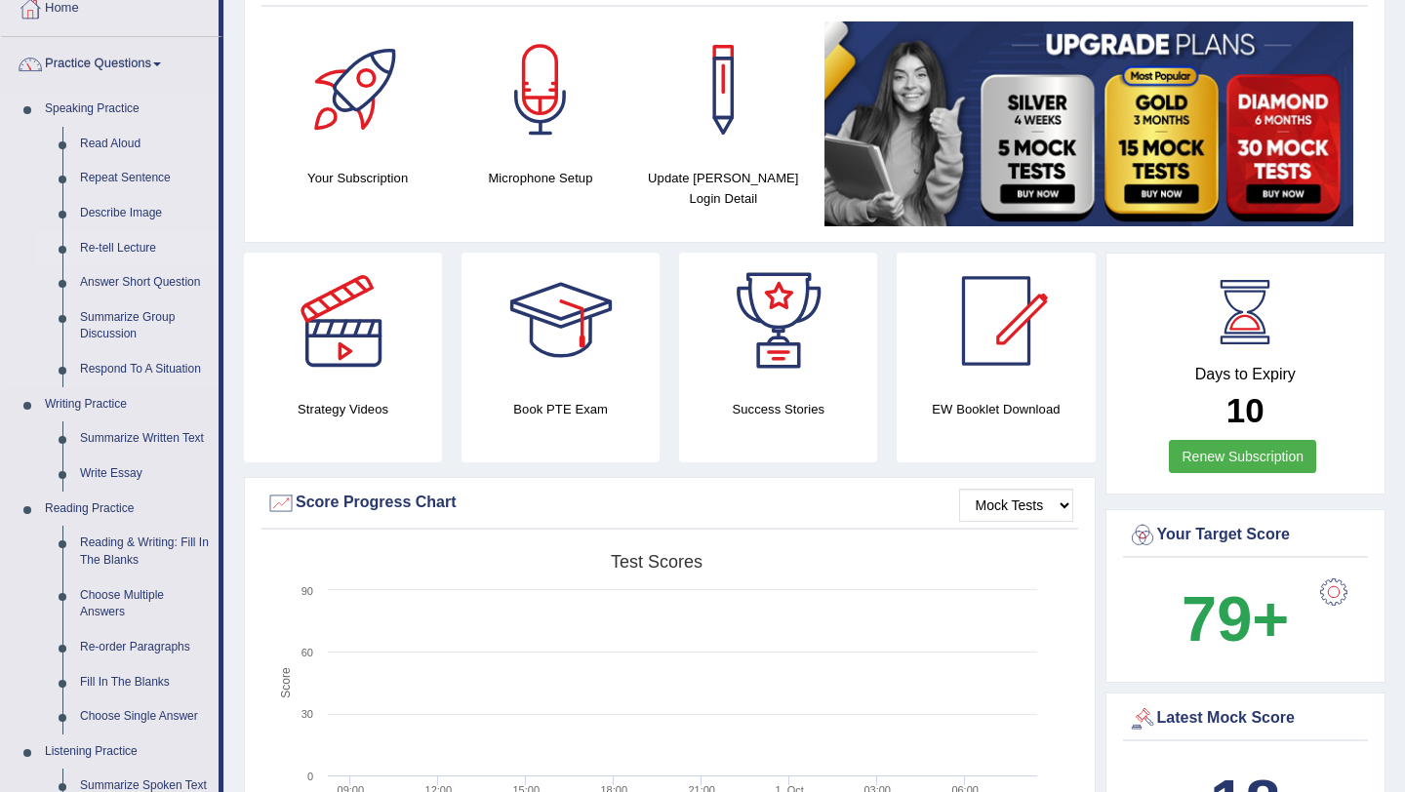
click at [131, 244] on link "Re-tell Lecture" at bounding box center [144, 248] width 147 height 35
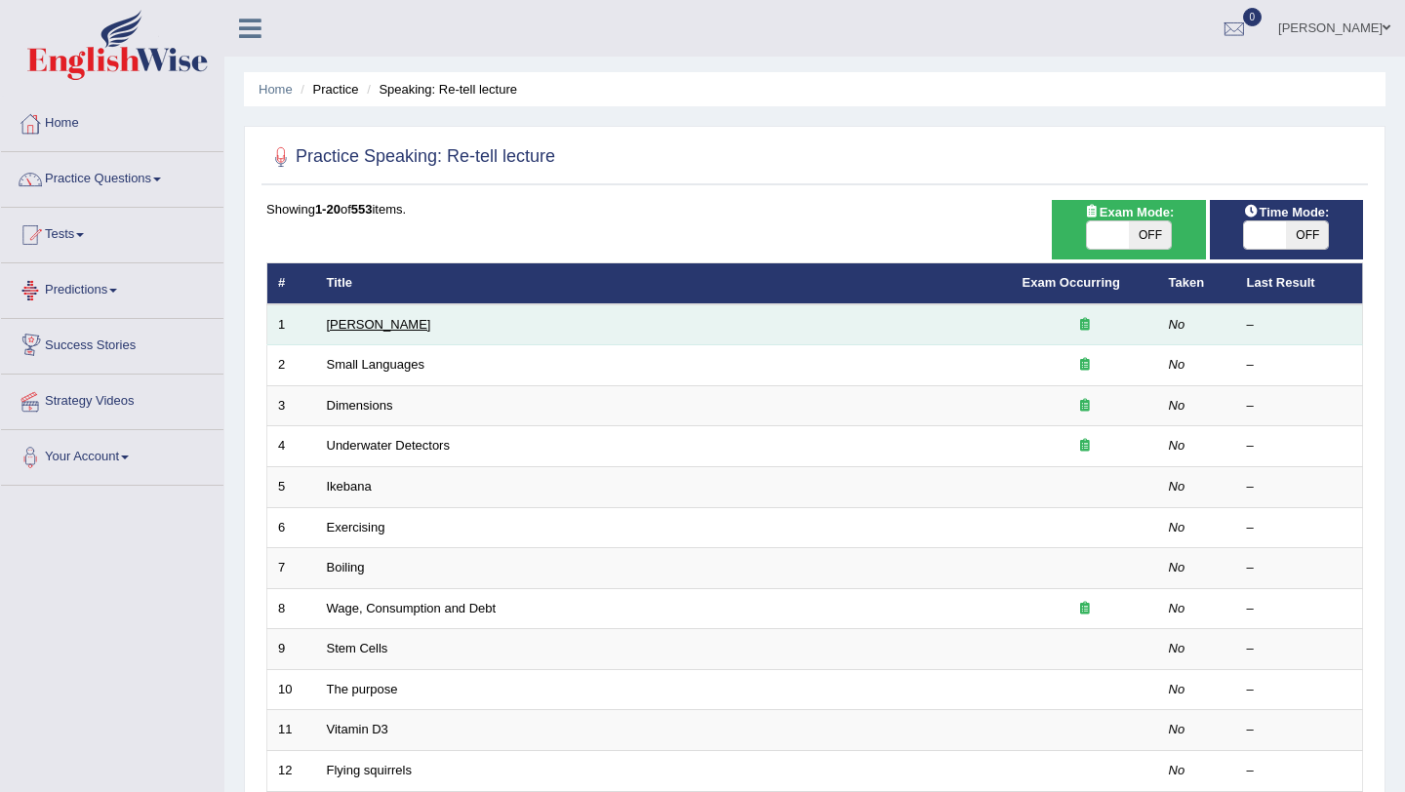
click at [370, 326] on link "Amory Lovins" at bounding box center [379, 324] width 104 height 15
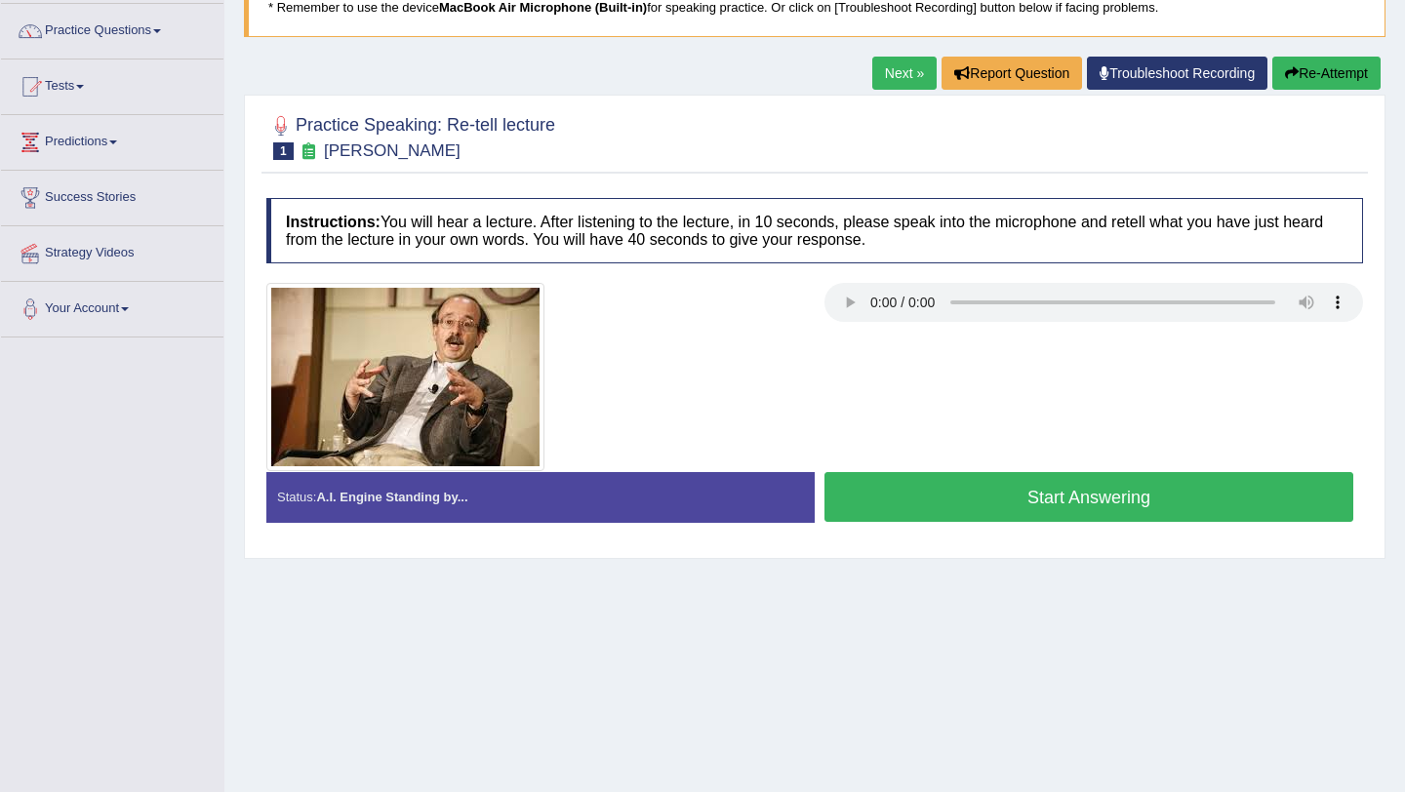
scroll to position [152, 0]
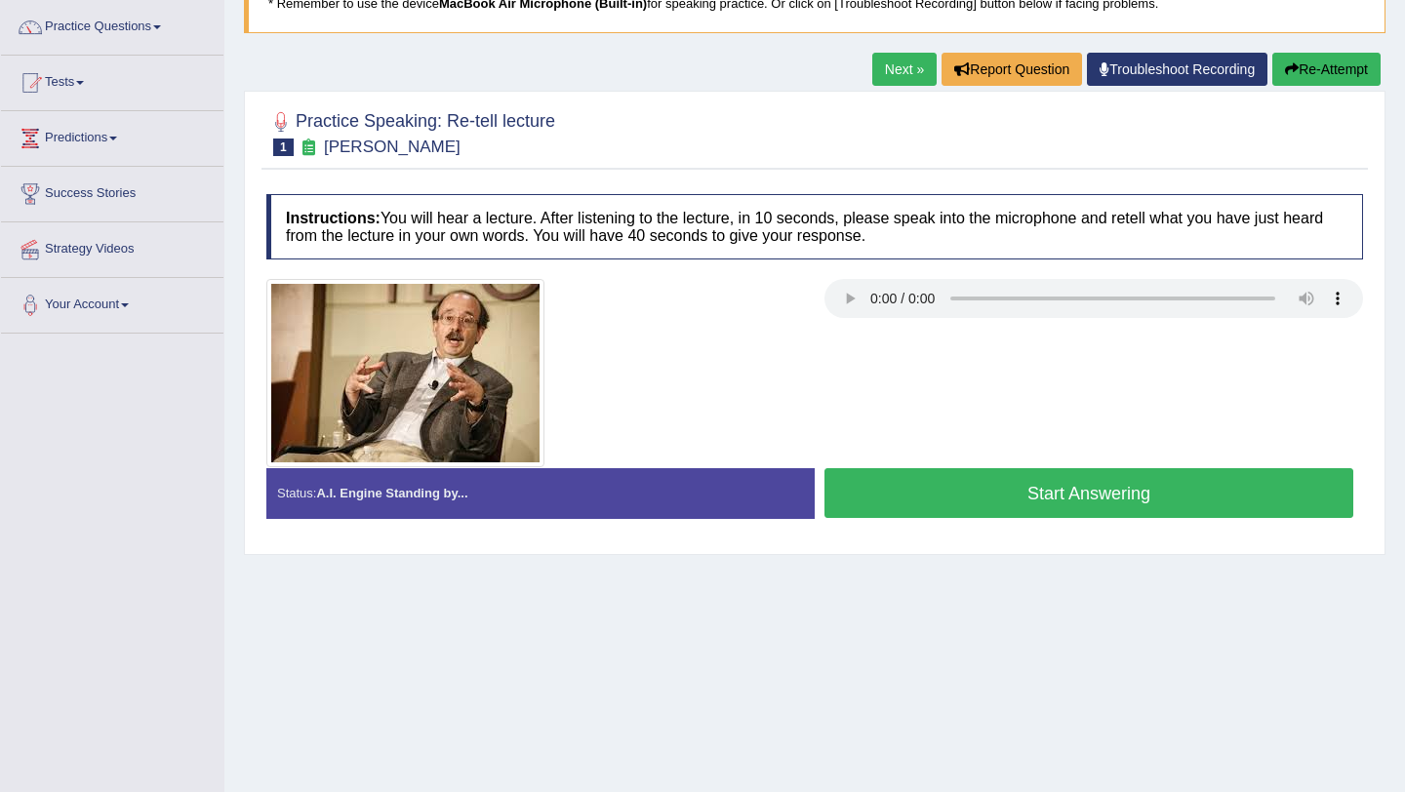
click at [904, 74] on link "Next »" at bounding box center [904, 69] width 64 height 33
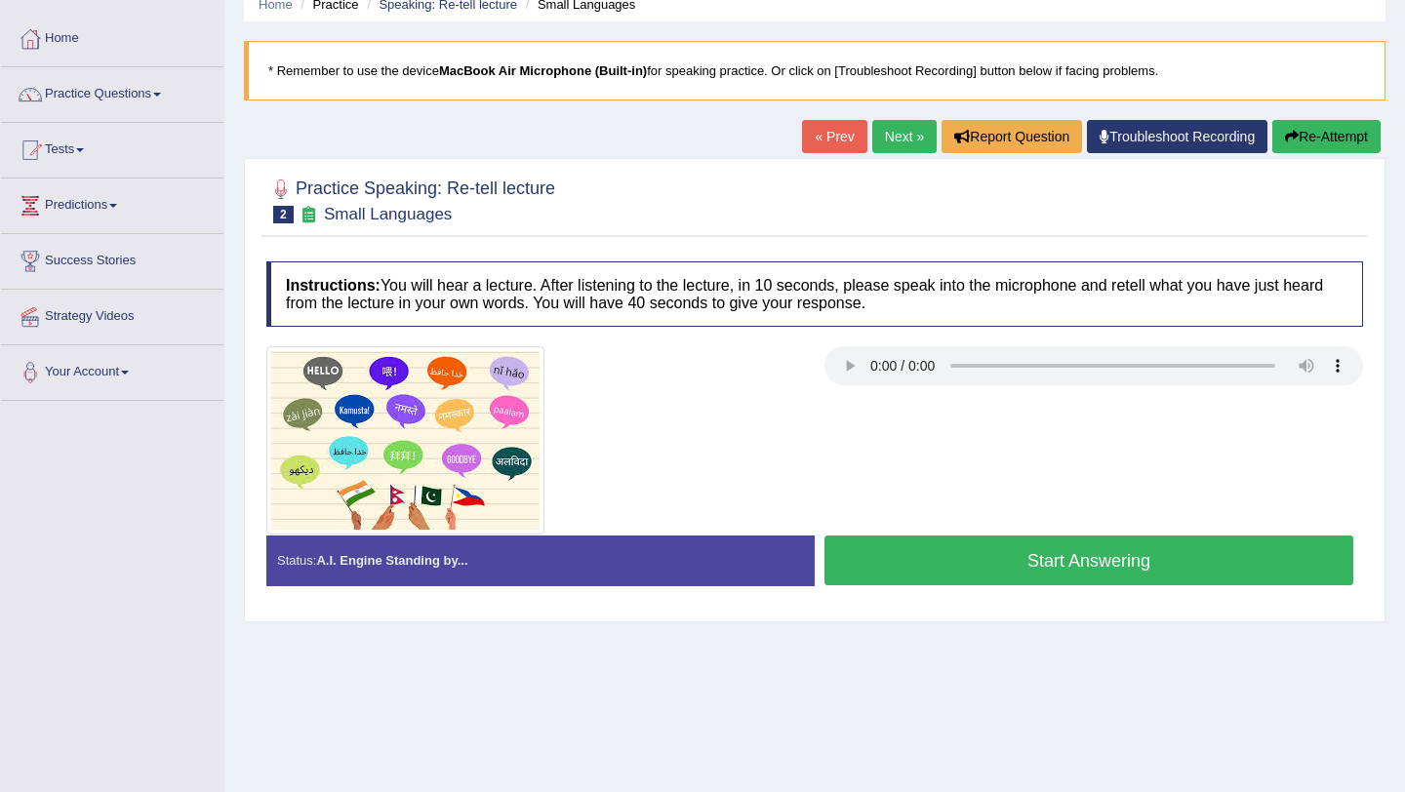
scroll to position [94, 0]
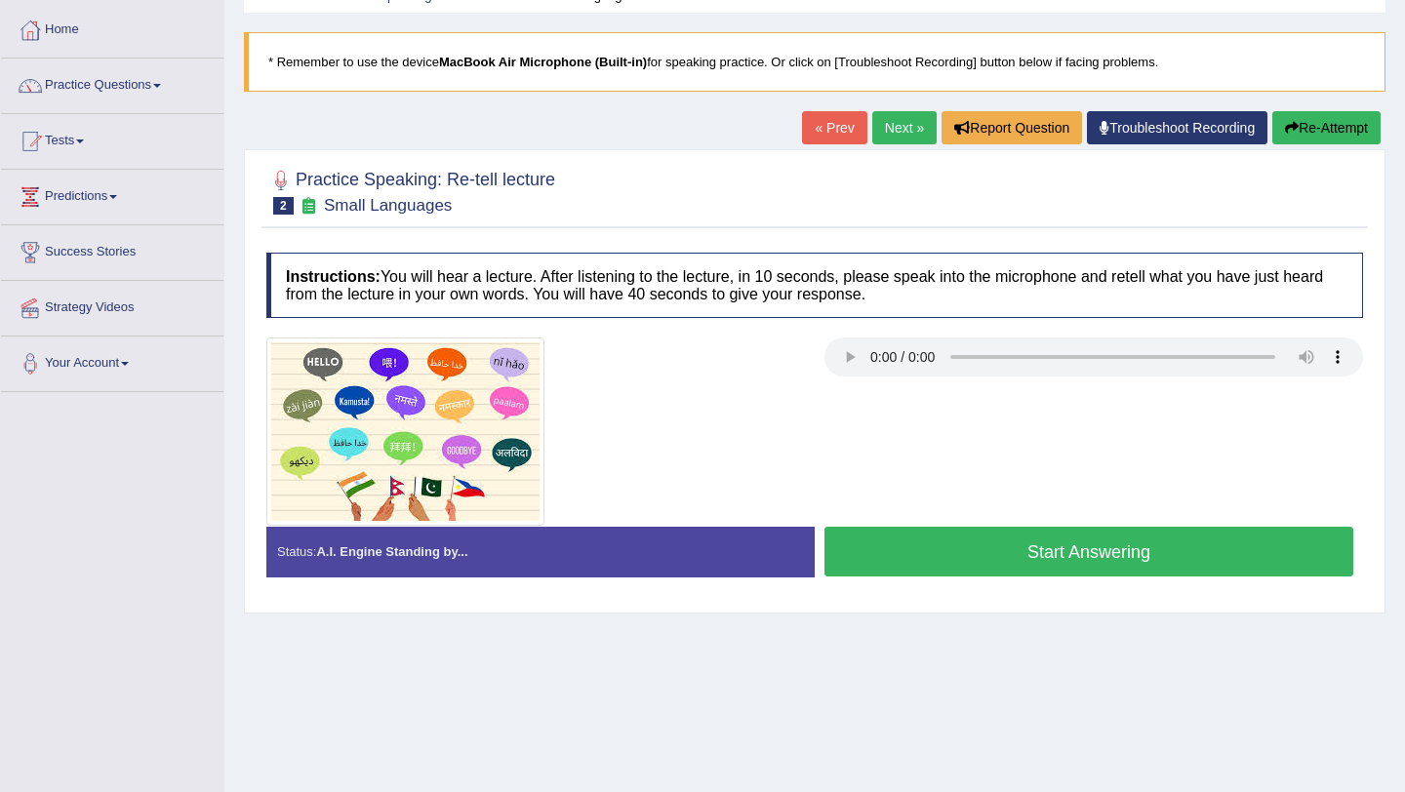
click at [900, 125] on link "Next »" at bounding box center [904, 127] width 64 height 33
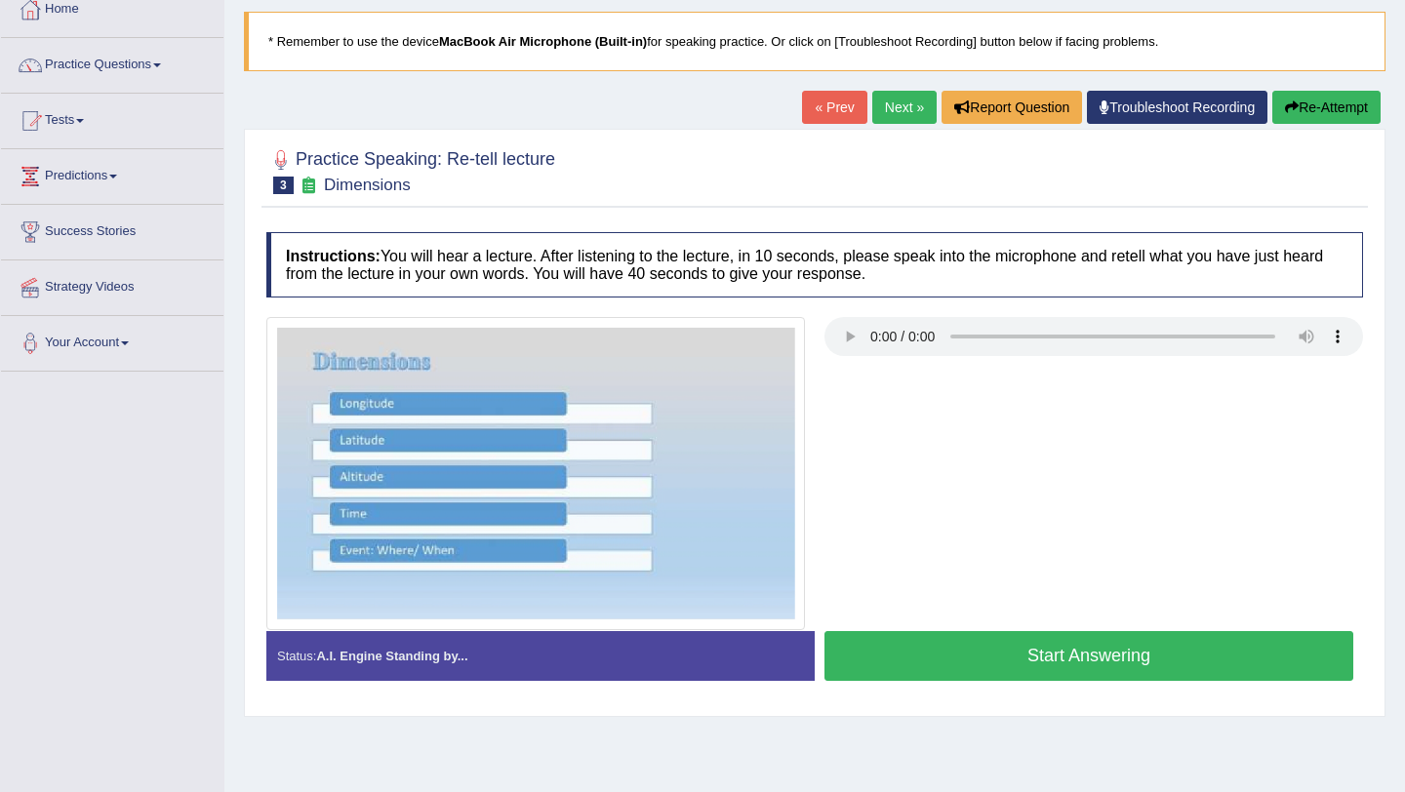
scroll to position [121, 0]
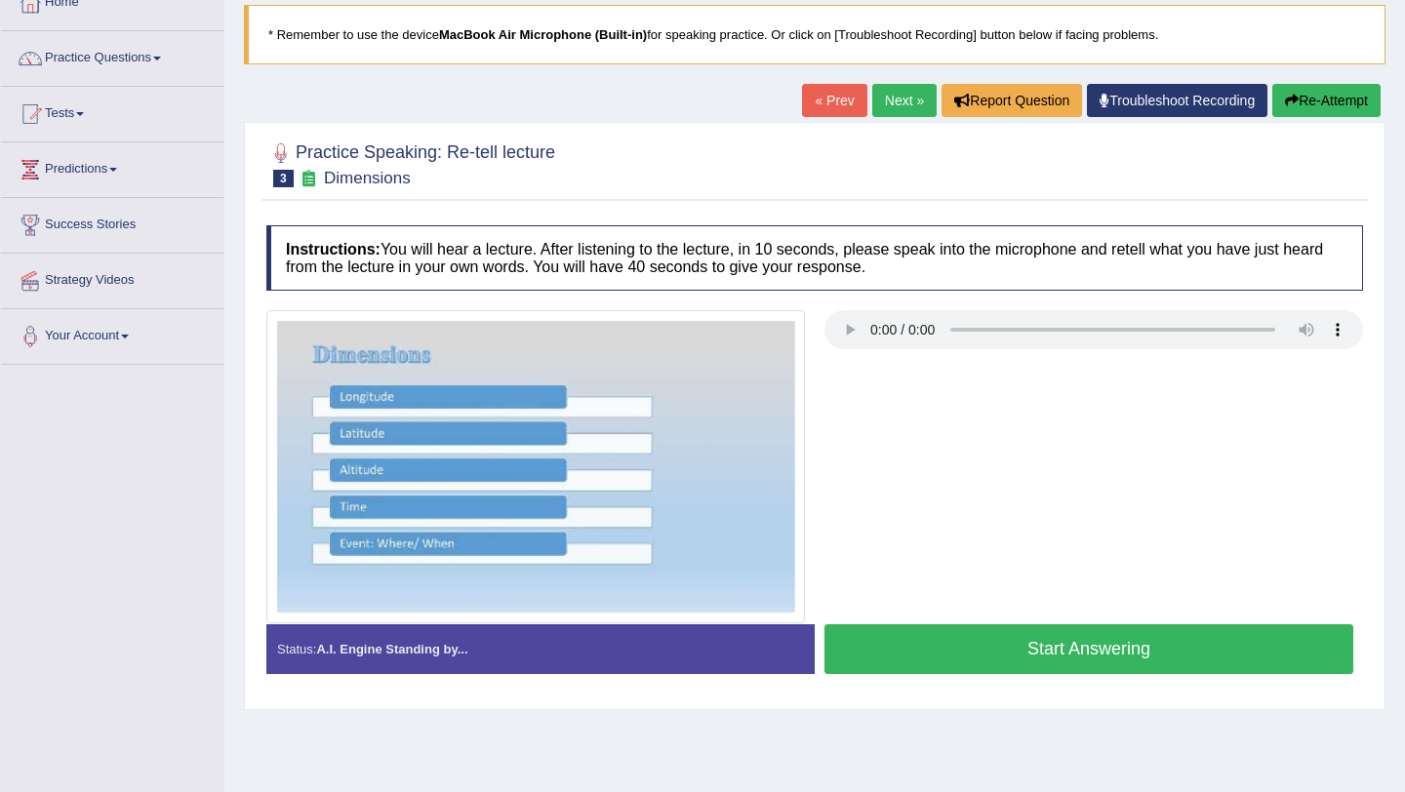
click at [898, 96] on link "Next »" at bounding box center [904, 100] width 64 height 33
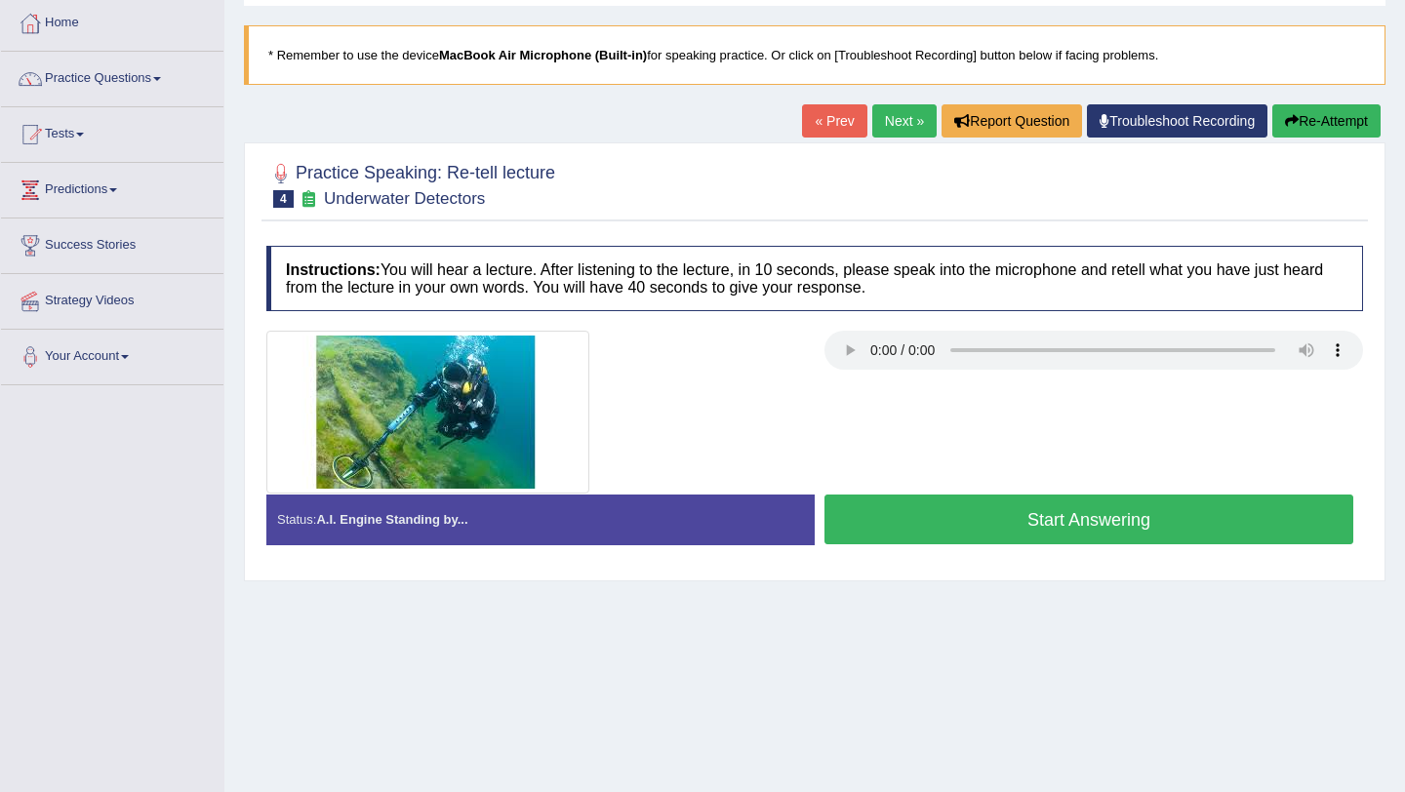
scroll to position [128, 0]
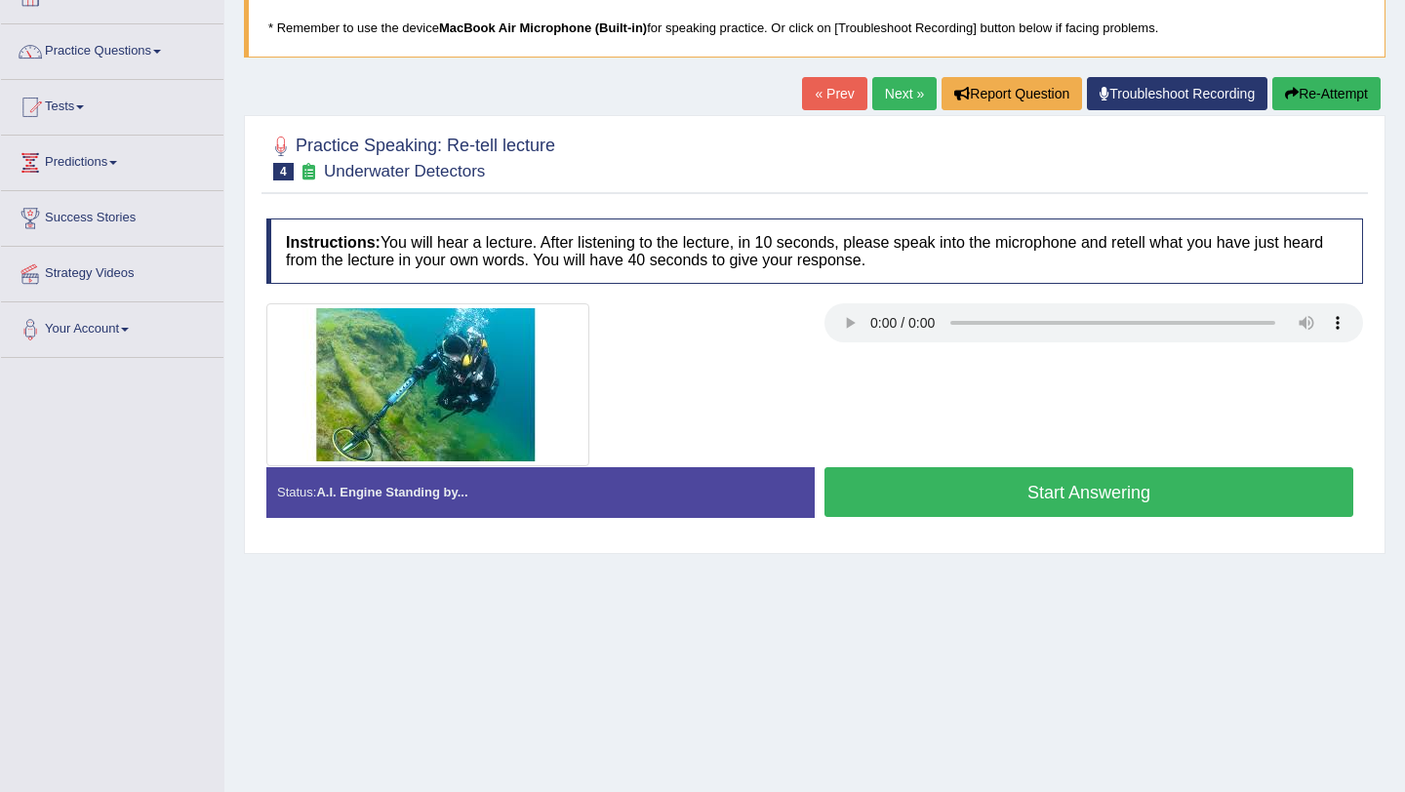
click at [910, 97] on link "Next »" at bounding box center [904, 93] width 64 height 33
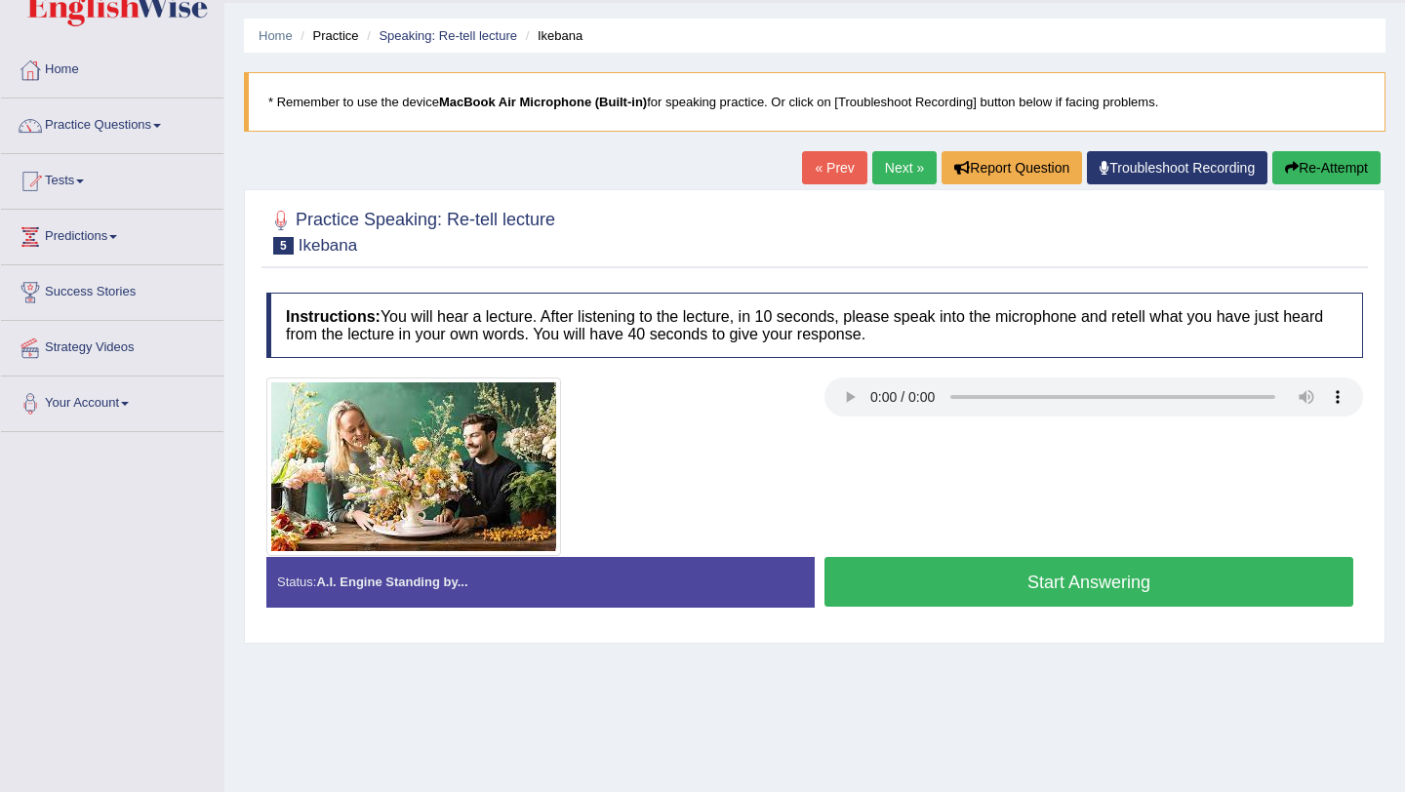
scroll to position [27, 0]
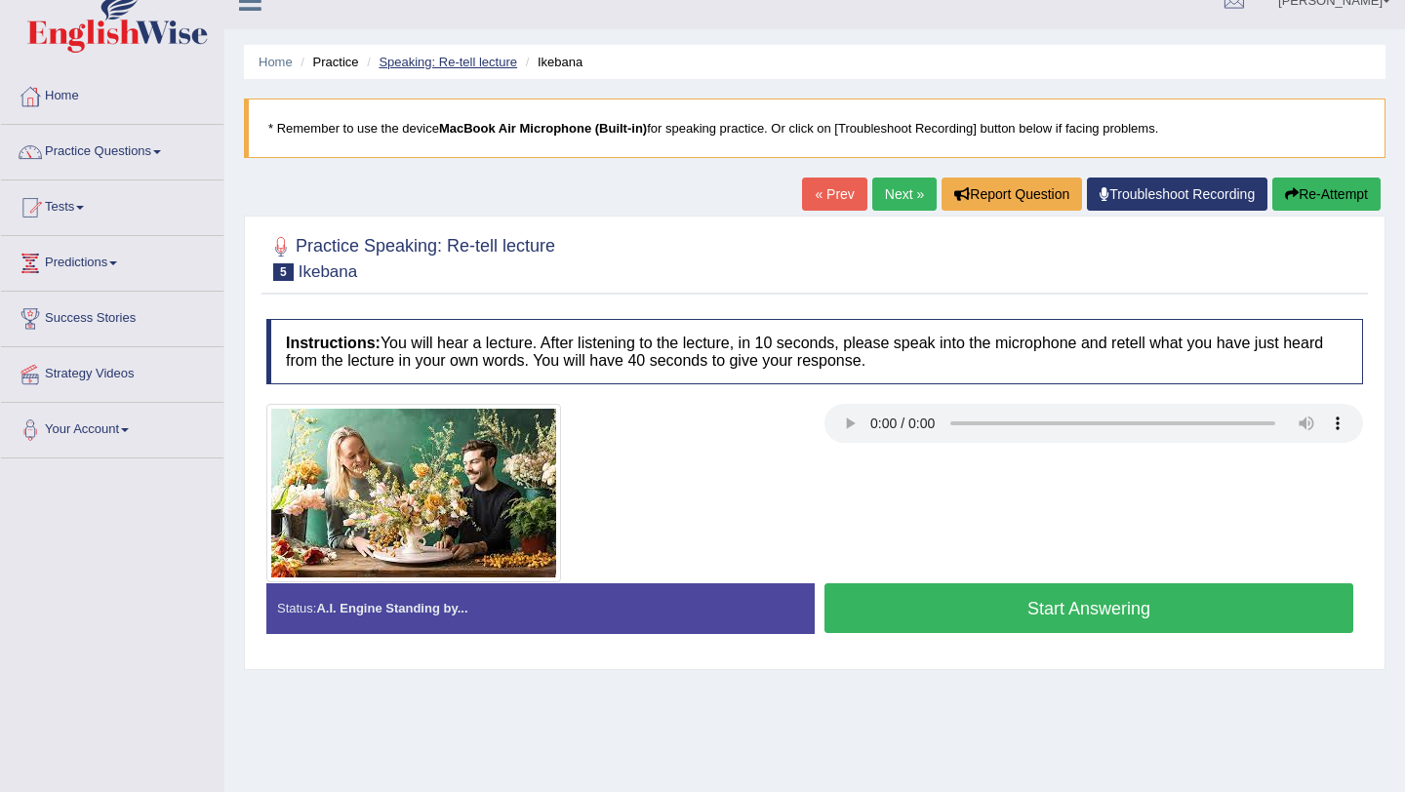
click at [483, 65] on link "Speaking: Re-tell lecture" at bounding box center [447, 62] width 138 height 15
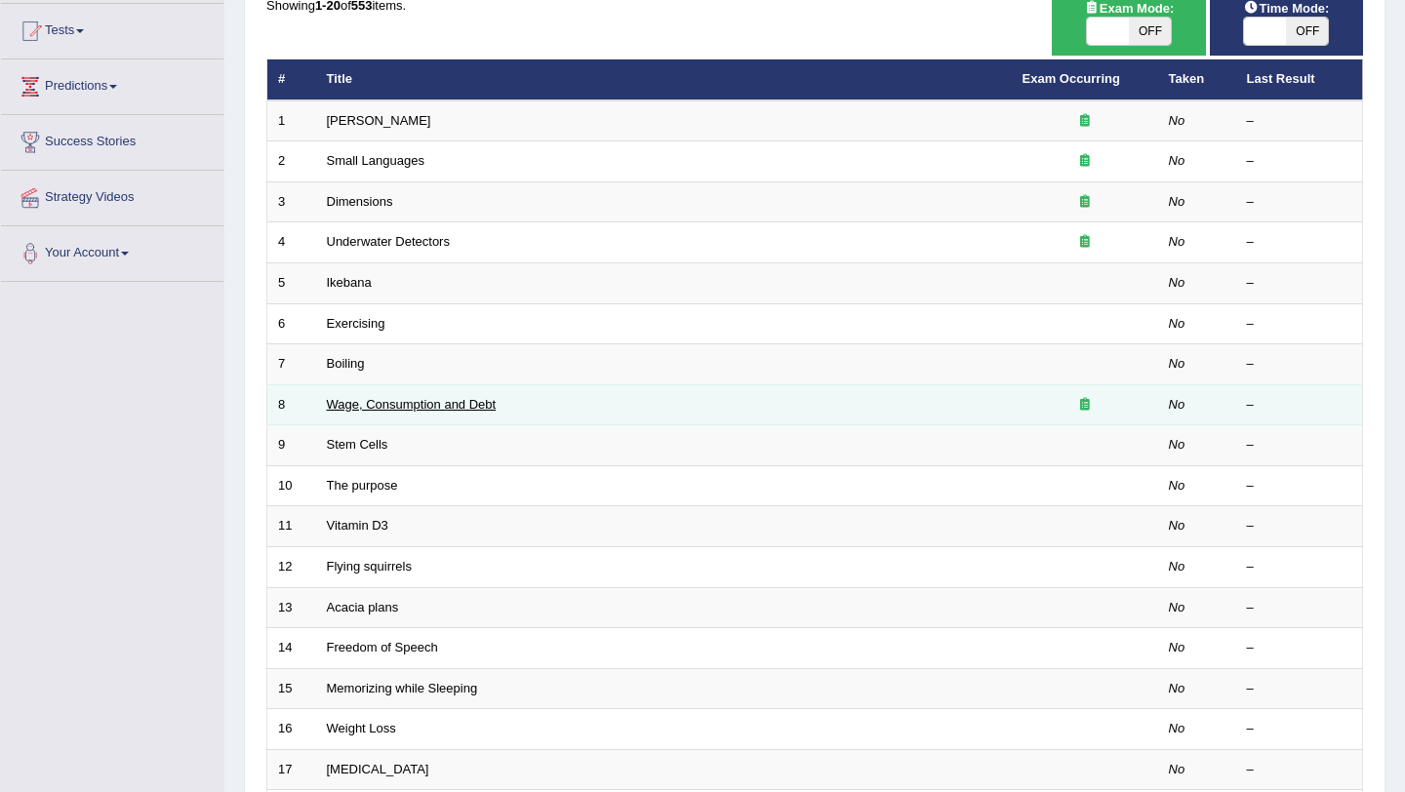
scroll to position [499, 0]
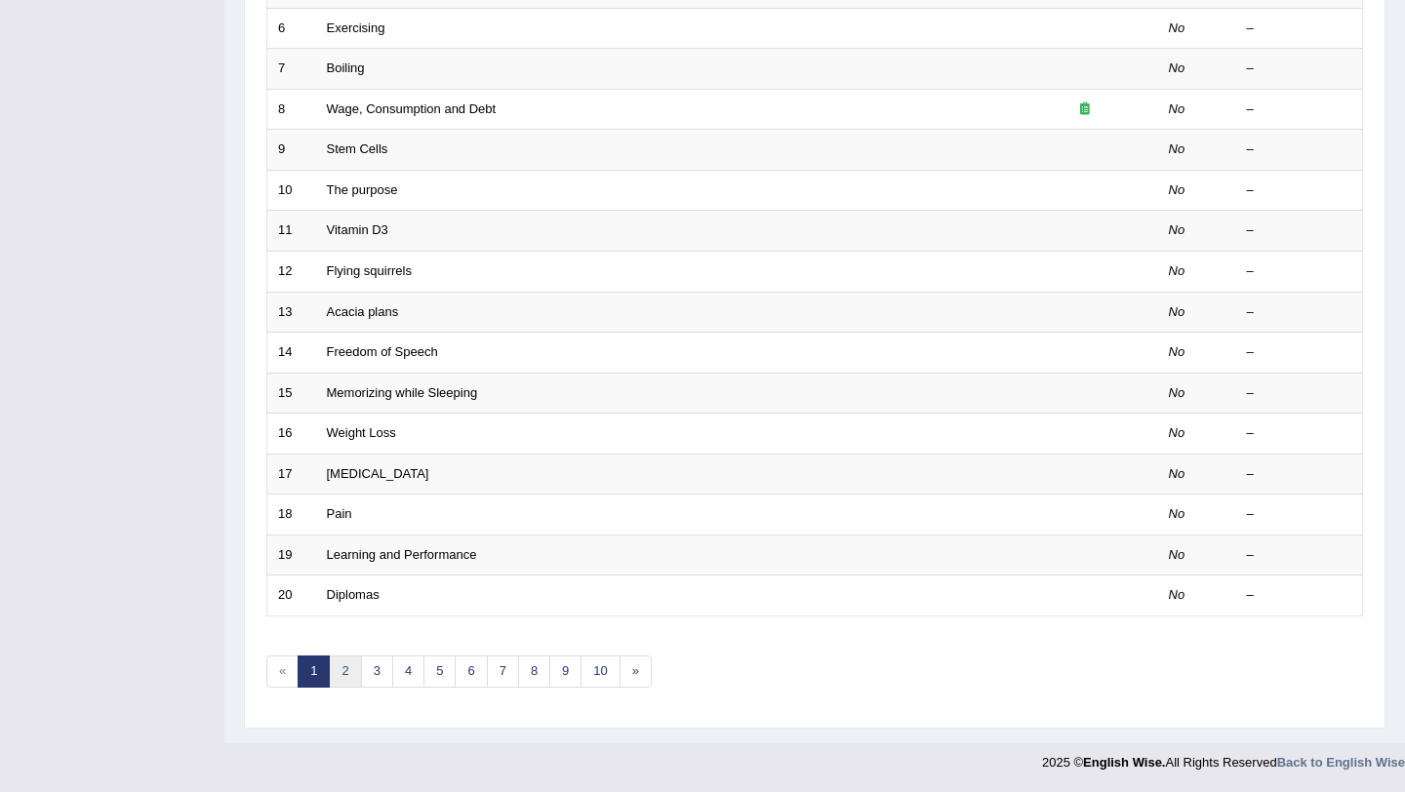
click at [343, 666] on link "2" at bounding box center [345, 671] width 32 height 32
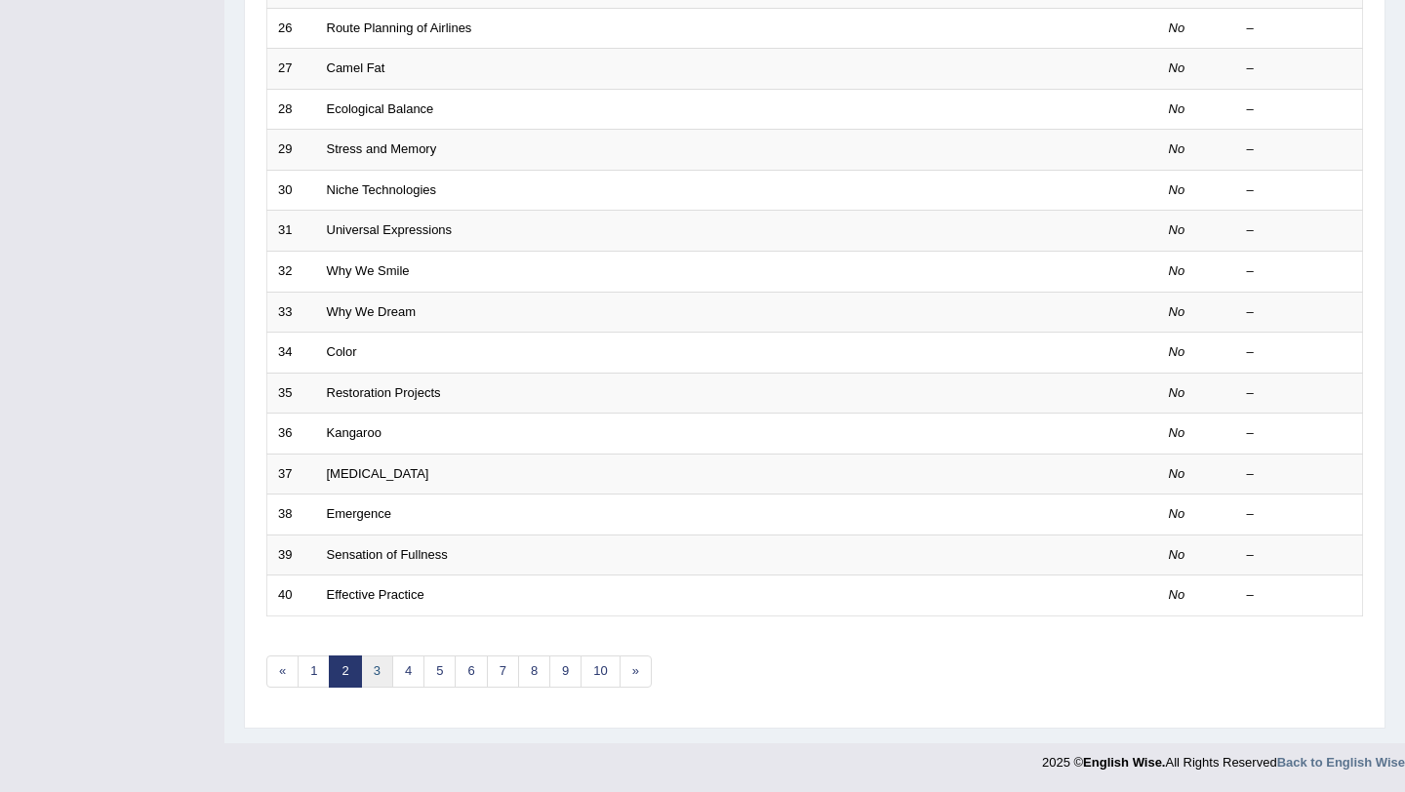
click at [374, 681] on link "3" at bounding box center [377, 671] width 32 height 32
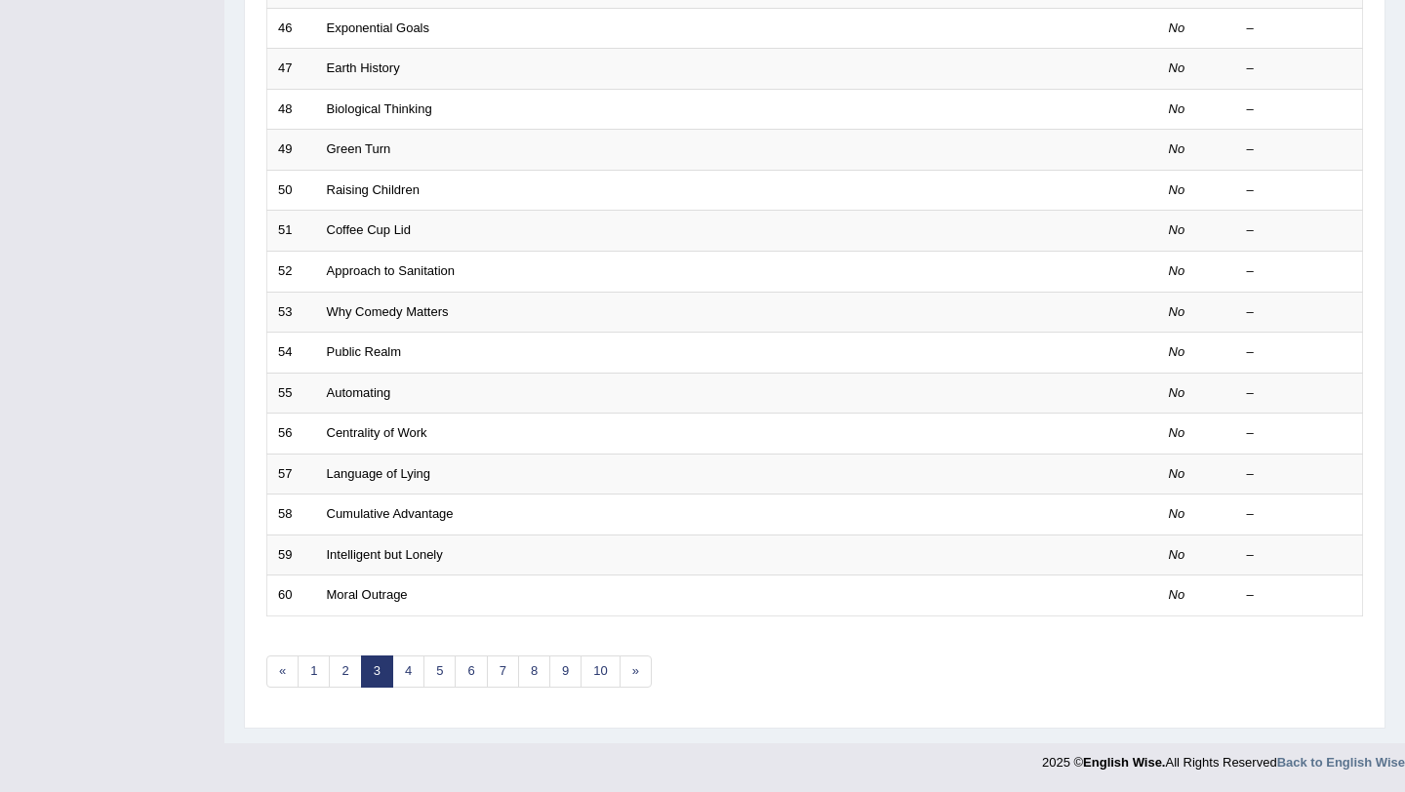
scroll to position [499, 0]
click at [408, 685] on link "4" at bounding box center [408, 671] width 32 height 32
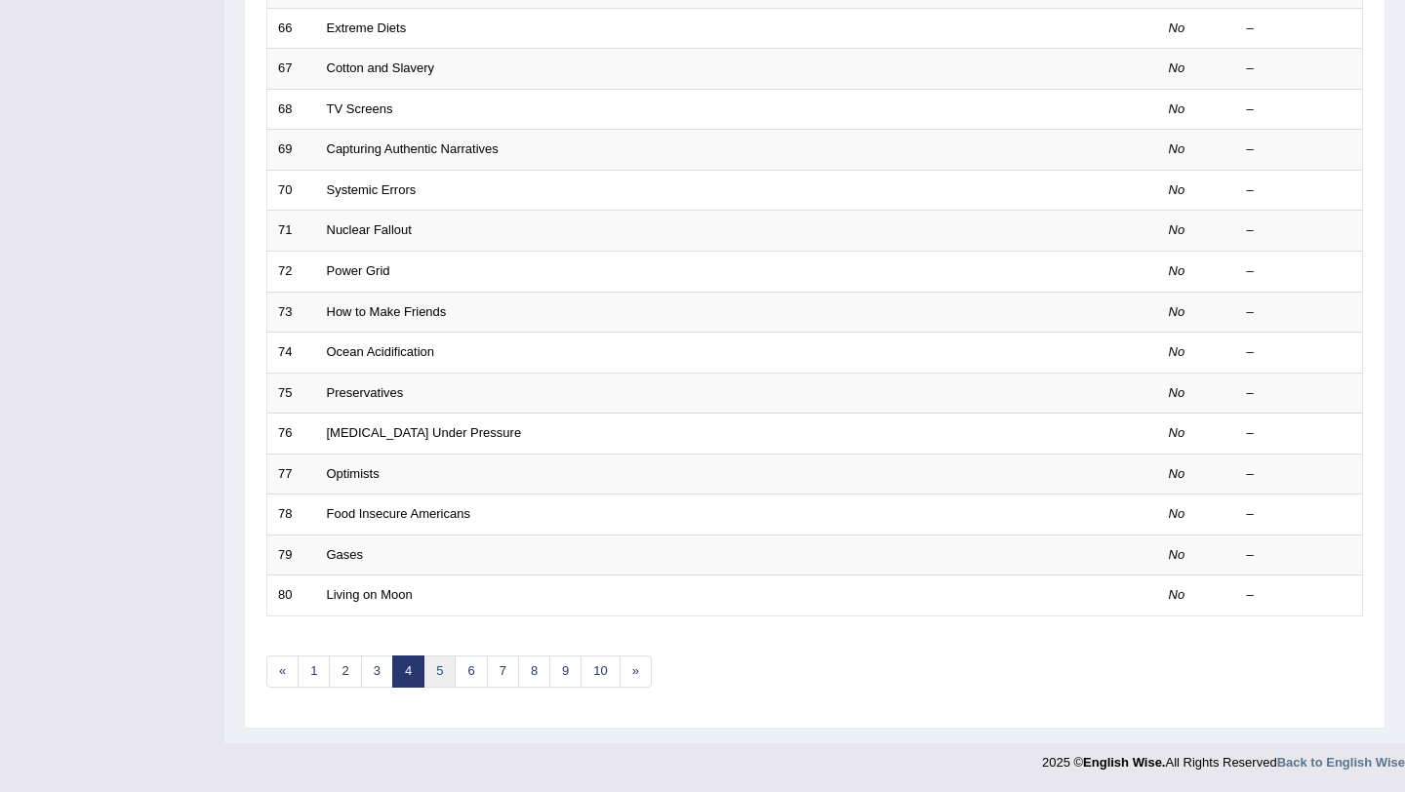
click at [448, 678] on link "5" at bounding box center [439, 671] width 32 height 32
click at [434, 685] on link "5" at bounding box center [439, 671] width 32 height 32
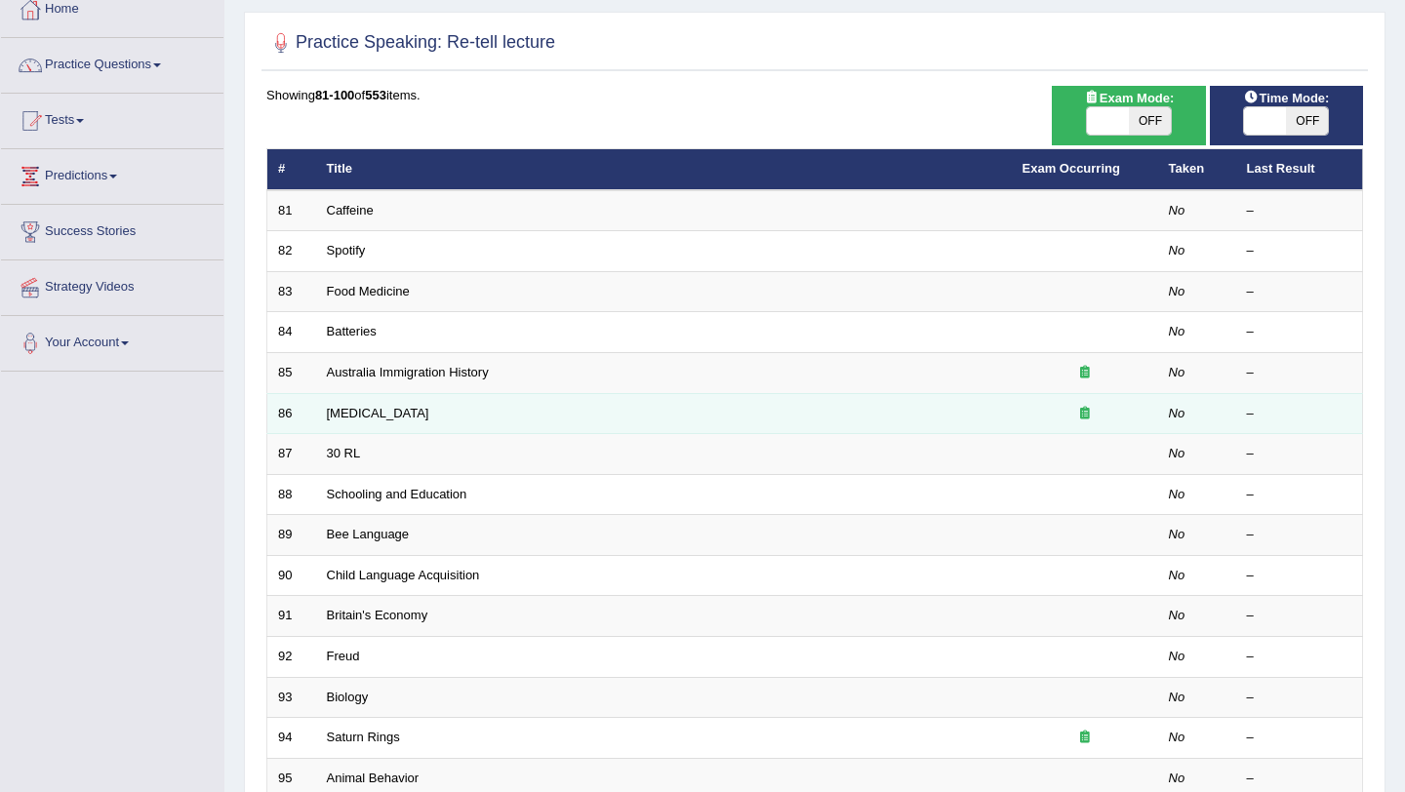
scroll to position [120, 0]
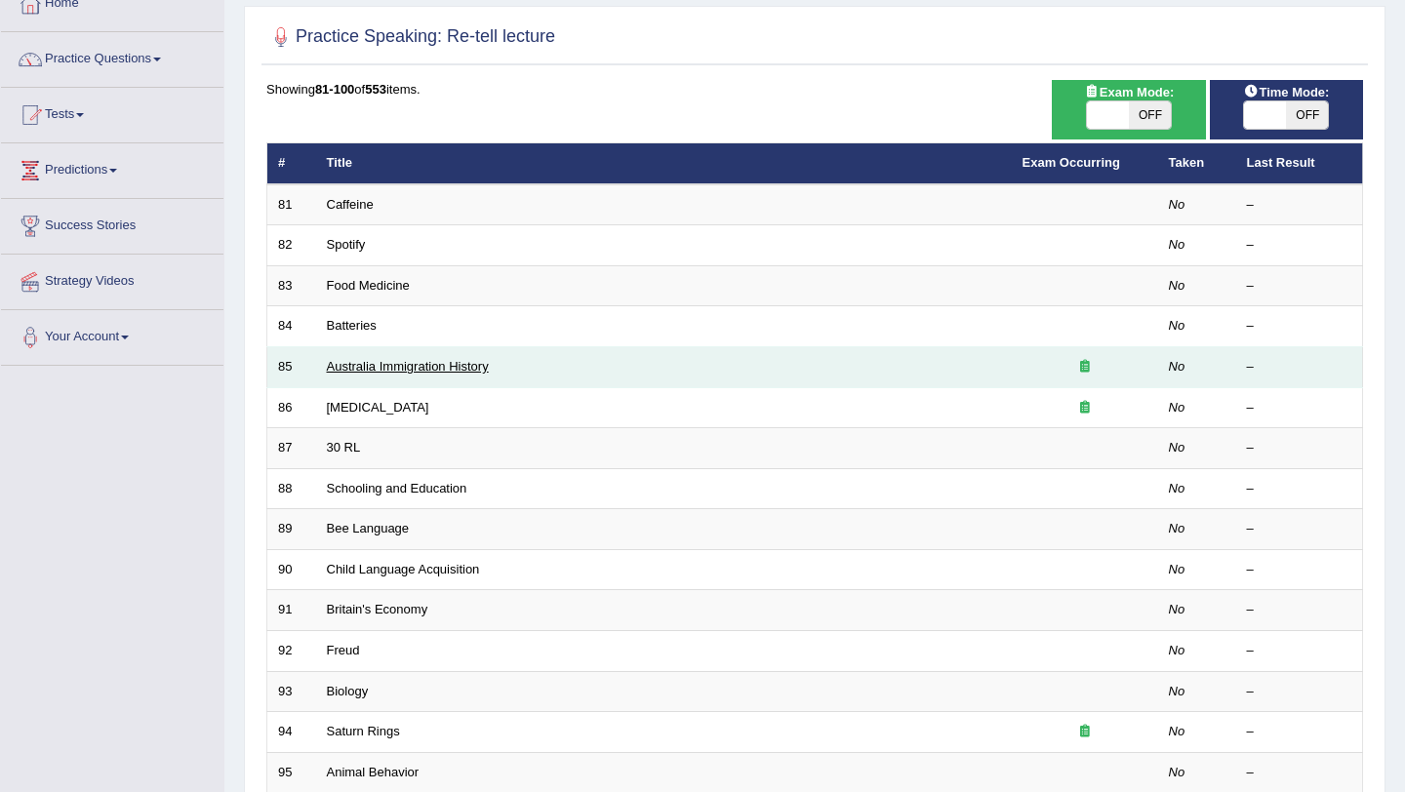
click at [451, 368] on link "Australia Immigration History" at bounding box center [408, 366] width 162 height 15
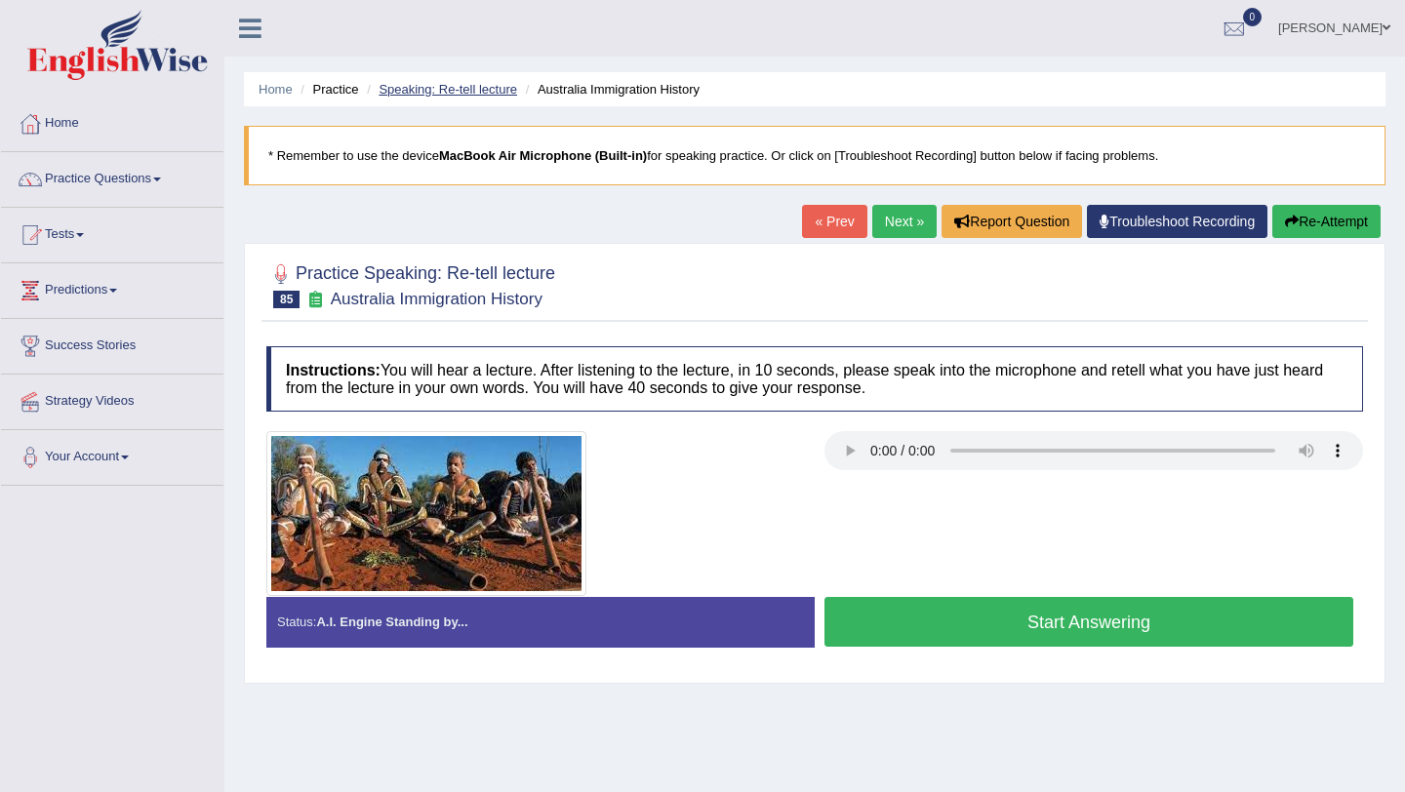
click at [468, 93] on link "Speaking: Re-tell lecture" at bounding box center [447, 89] width 138 height 15
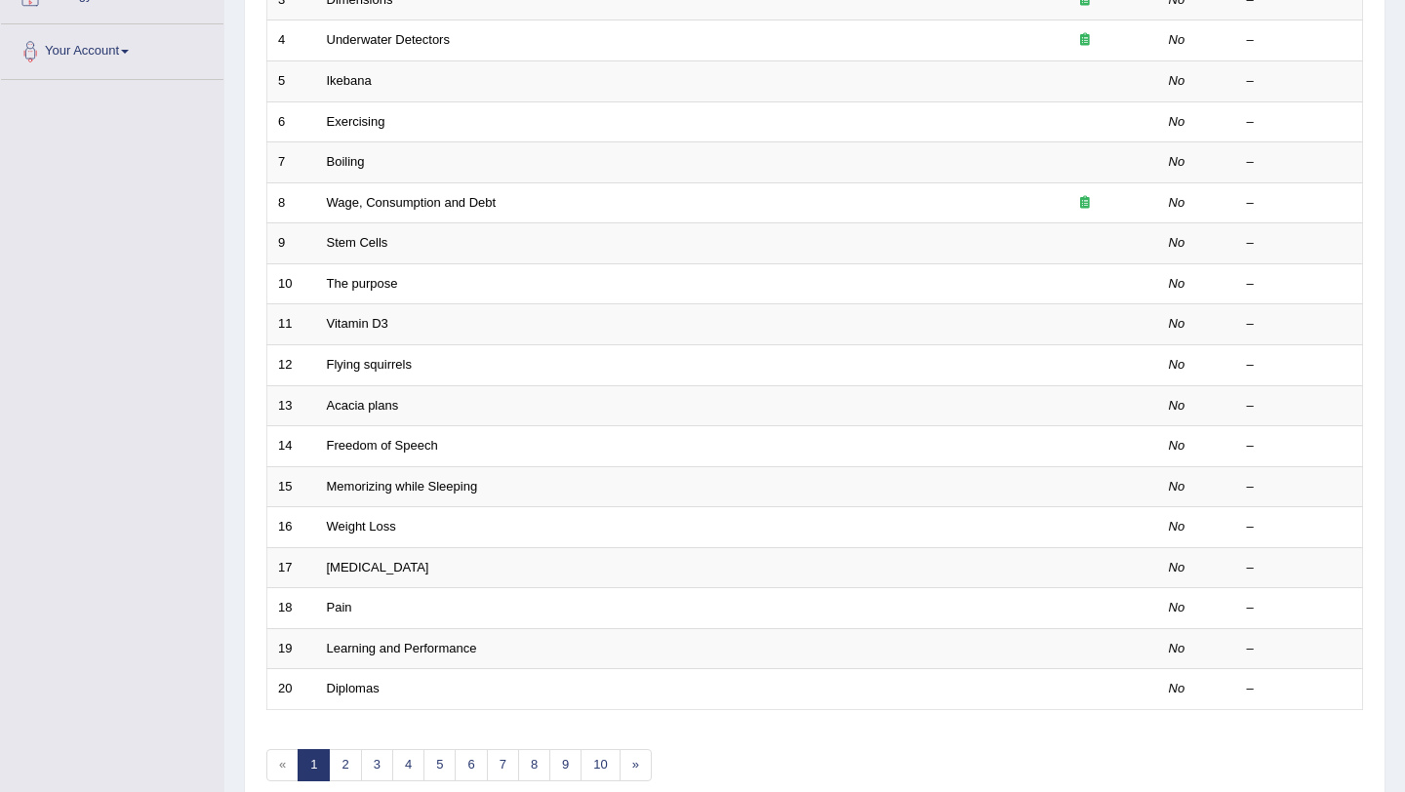
scroll to position [499, 0]
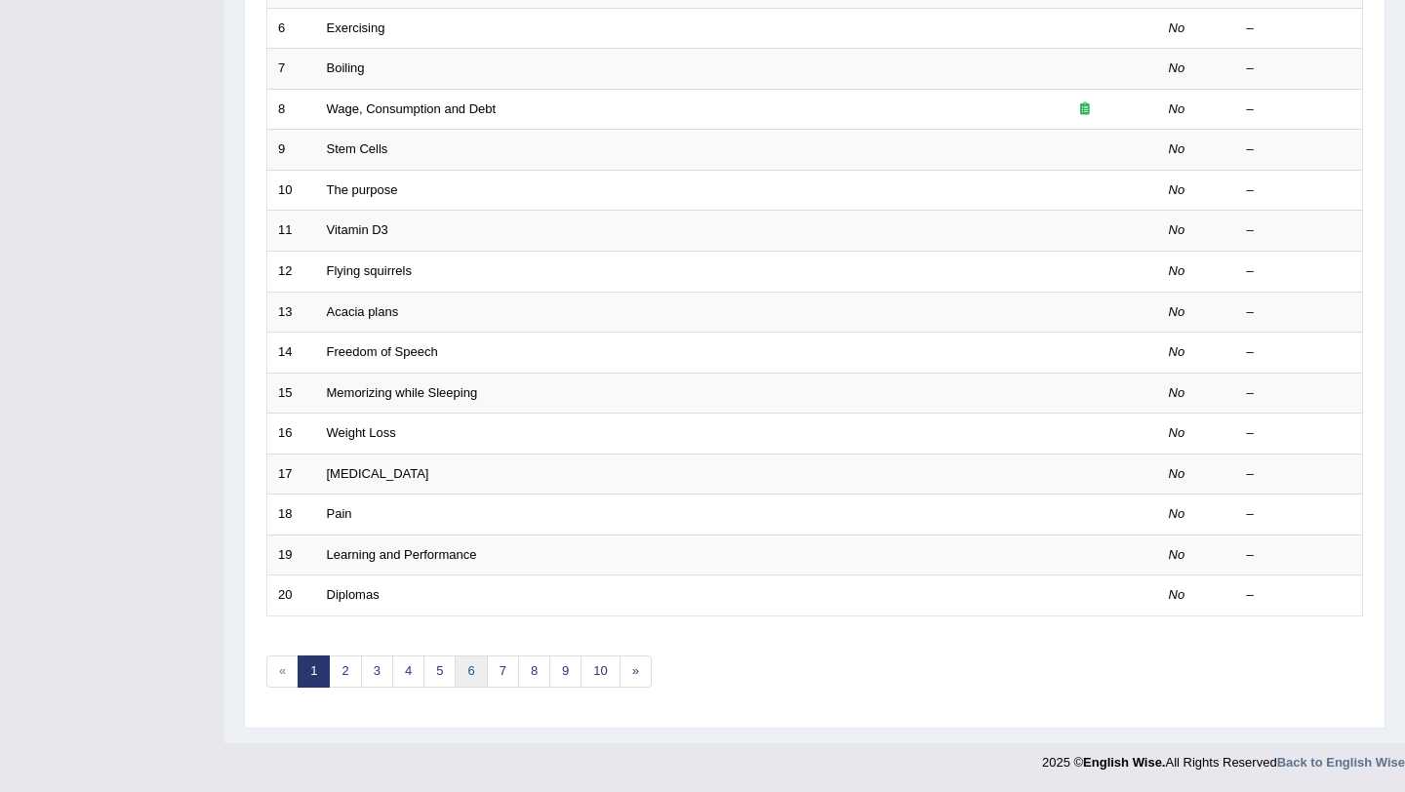
click at [467, 678] on link "6" at bounding box center [471, 671] width 32 height 32
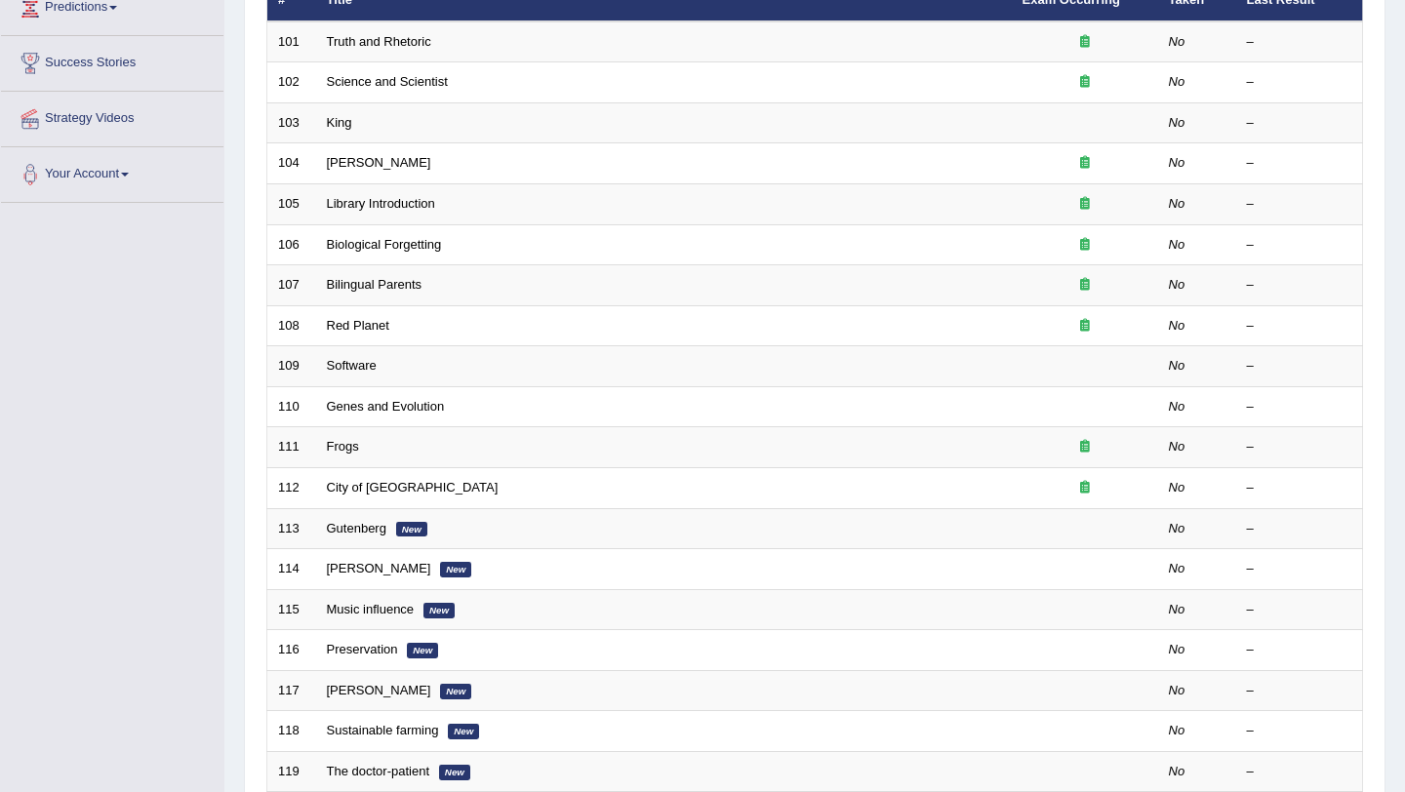
scroll to position [499, 0]
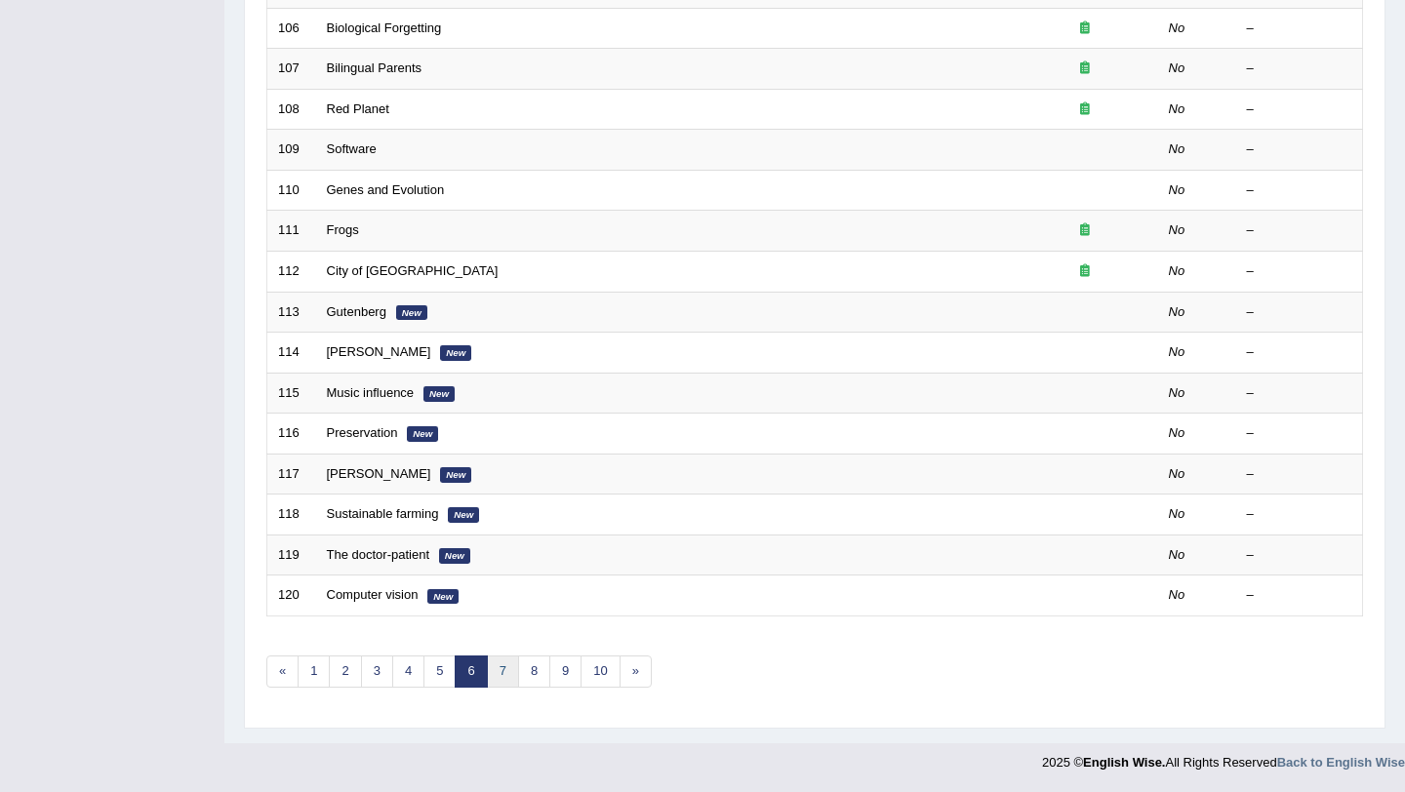
click at [504, 678] on link "7" at bounding box center [503, 671] width 32 height 32
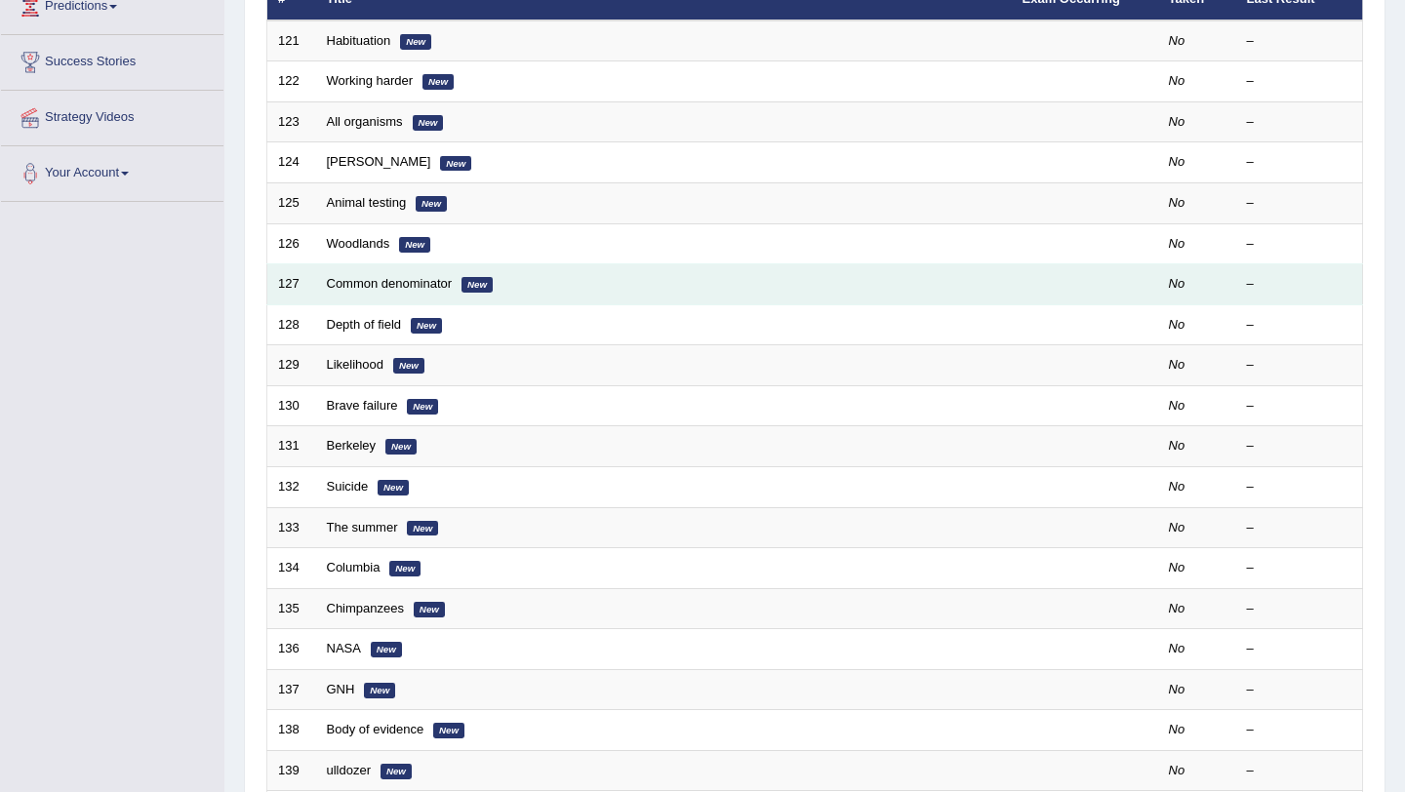
scroll to position [499, 0]
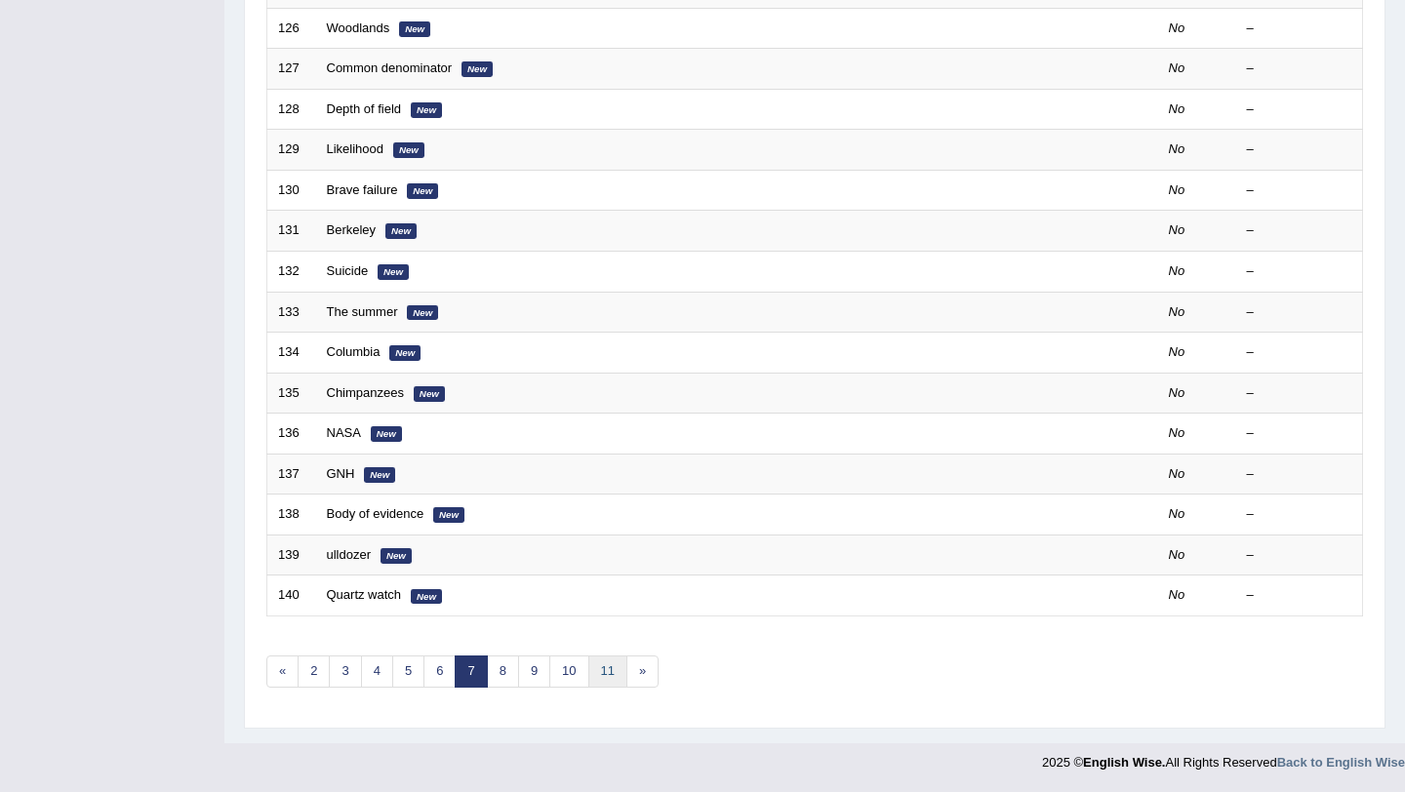
click at [613, 672] on link "11" at bounding box center [607, 671] width 39 height 32
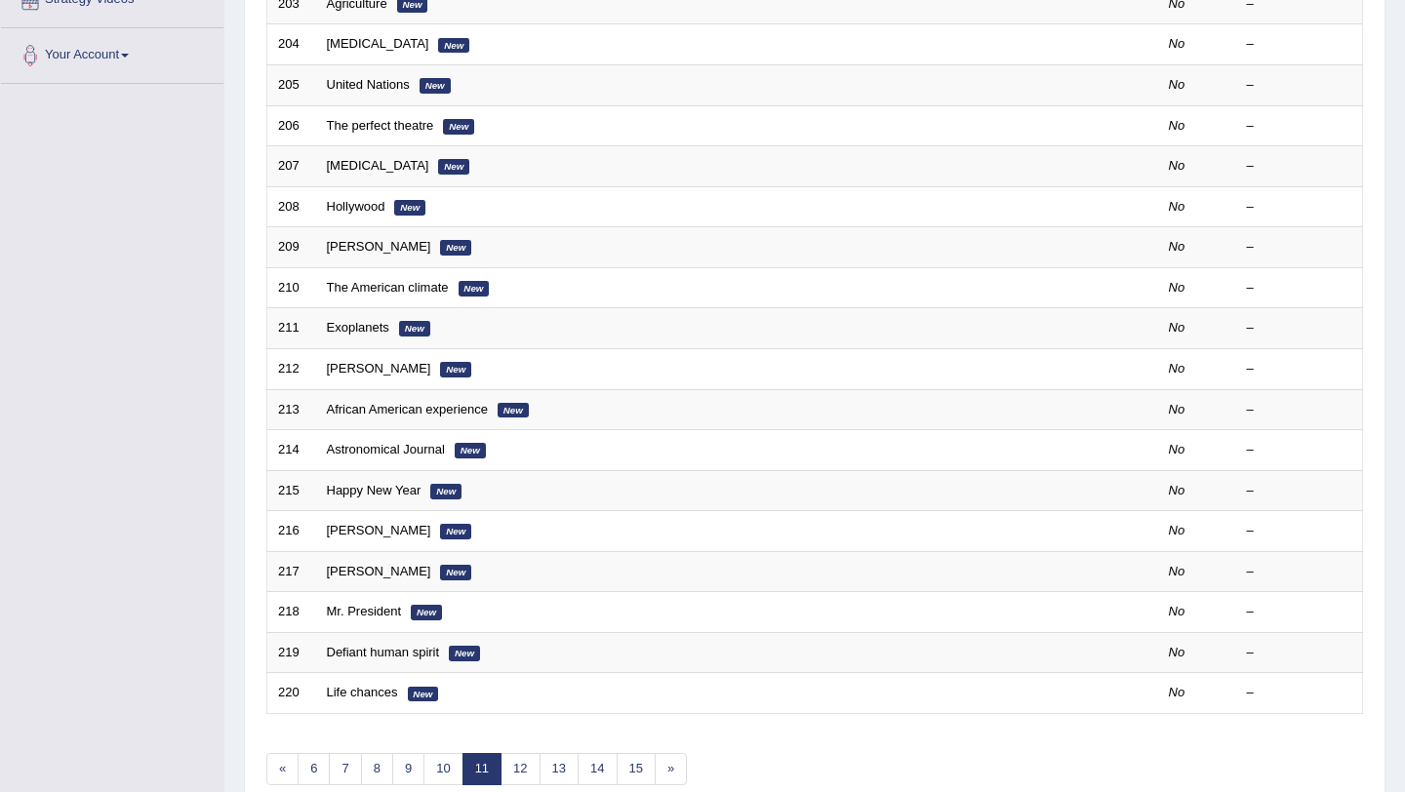
scroll to position [499, 0]
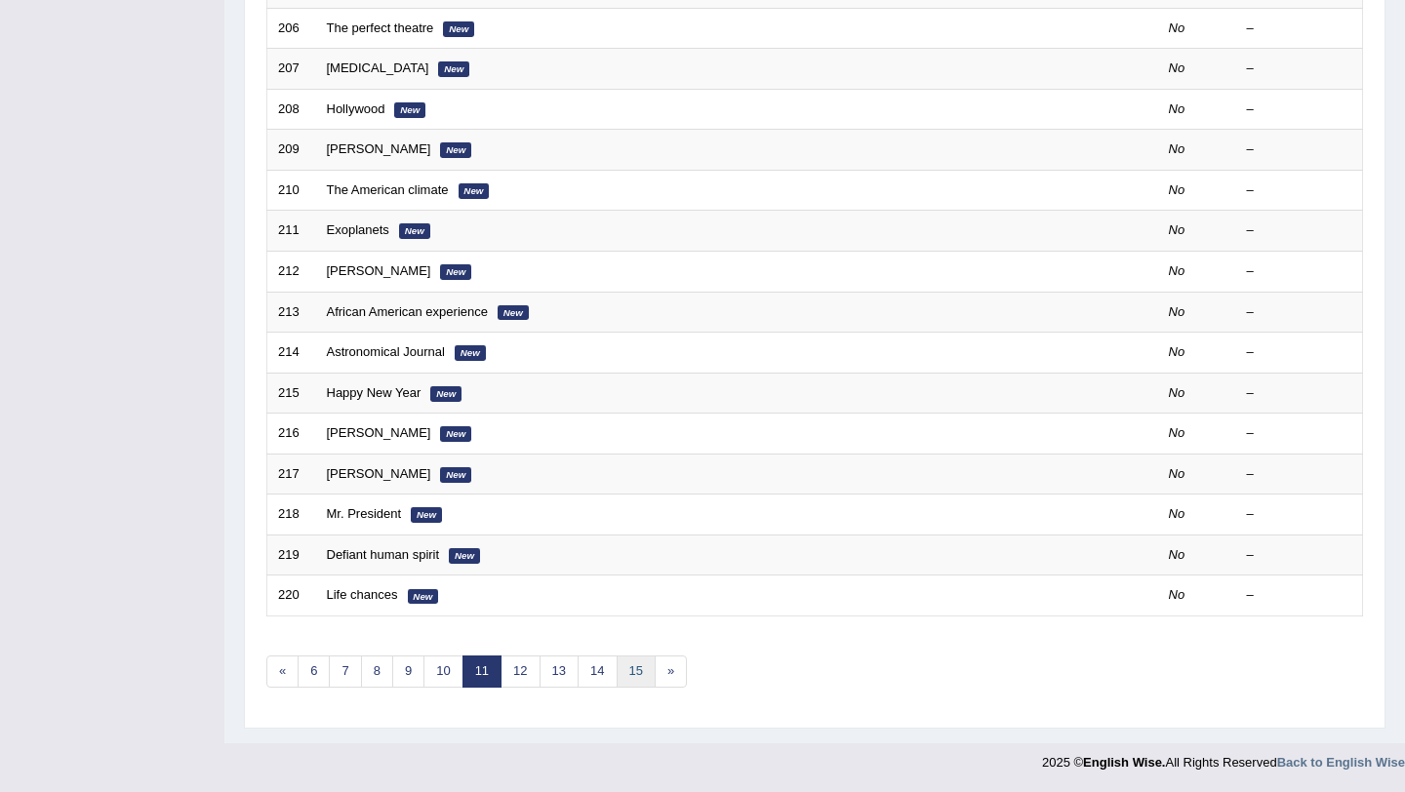
click at [642, 671] on link "15" at bounding box center [635, 671] width 39 height 32
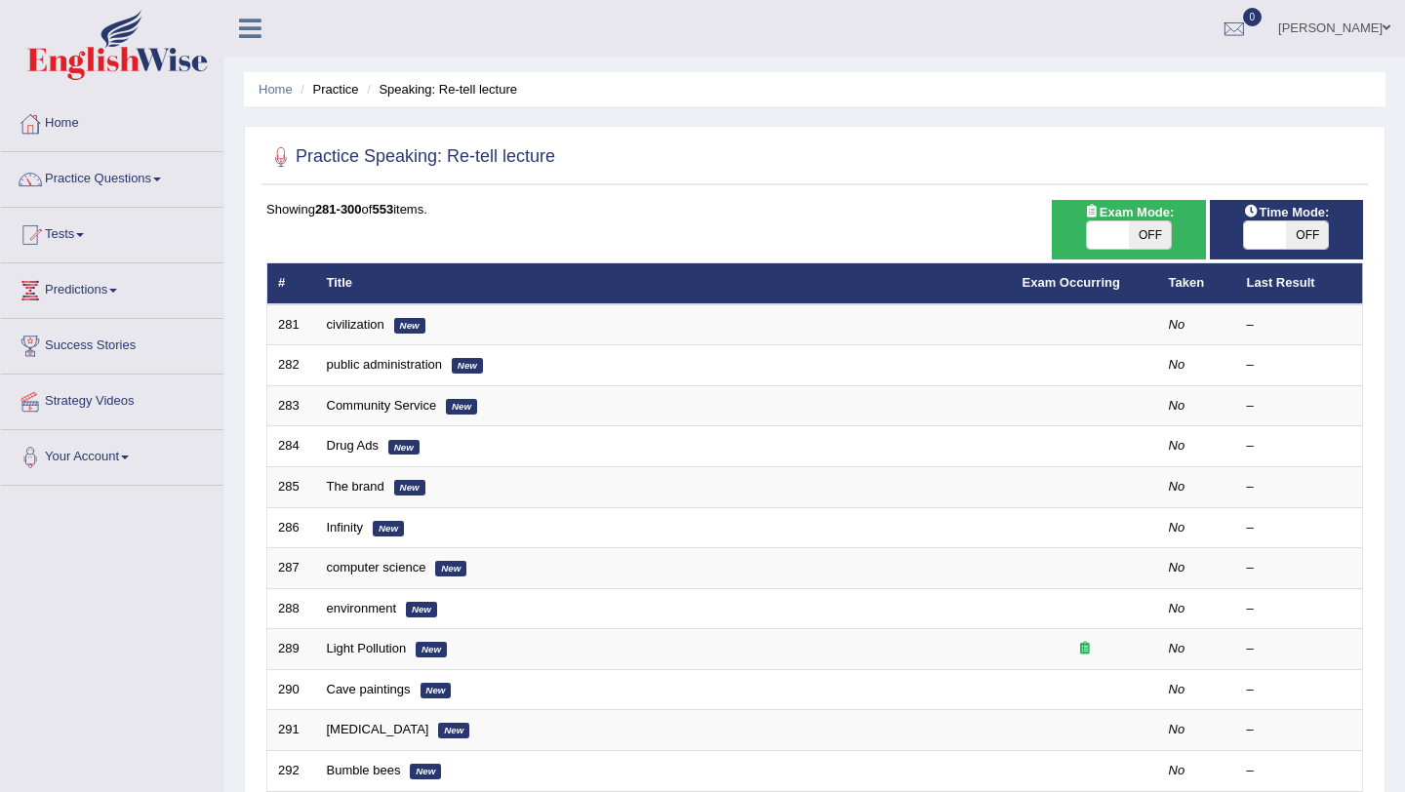
scroll to position [499, 0]
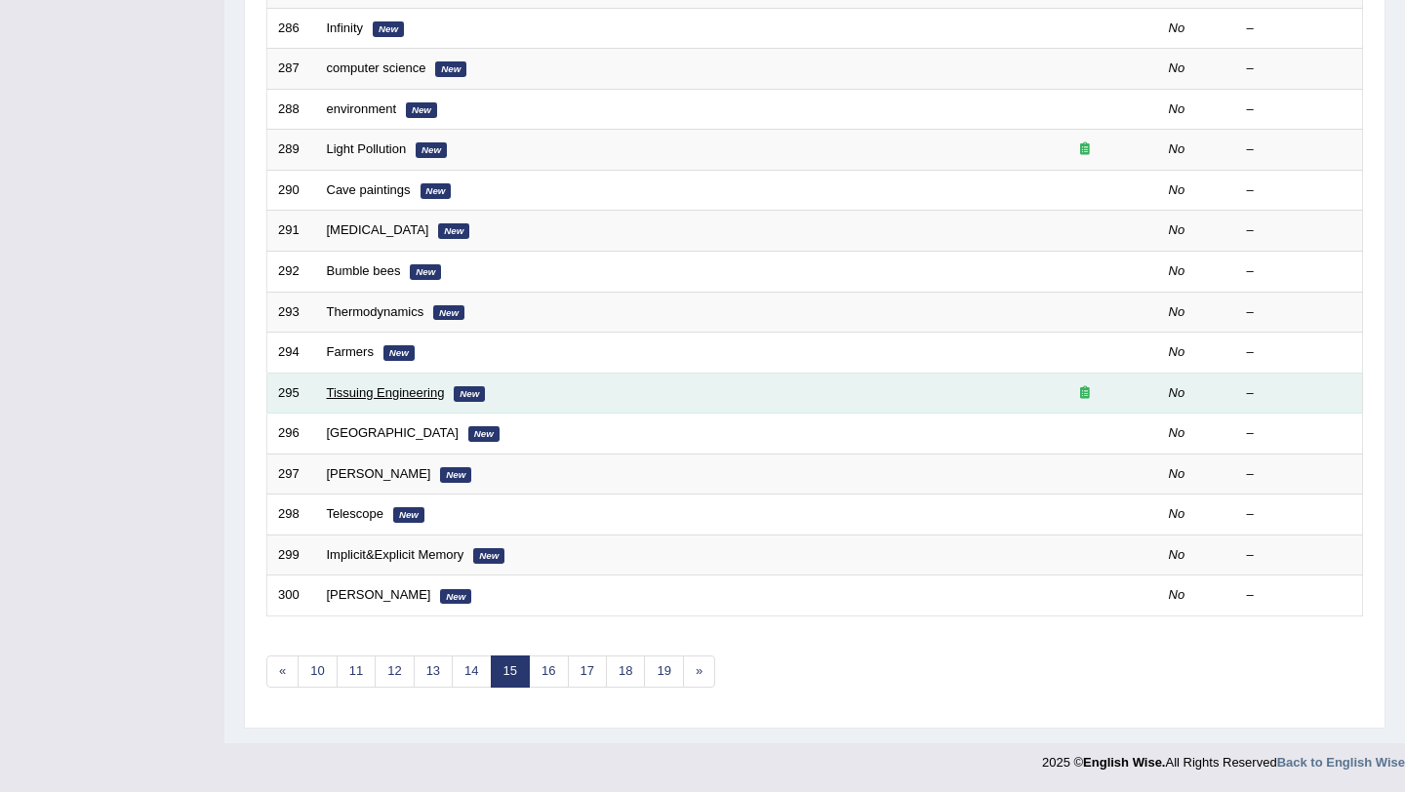
click at [416, 398] on link "Tissuing Engineering" at bounding box center [386, 392] width 118 height 15
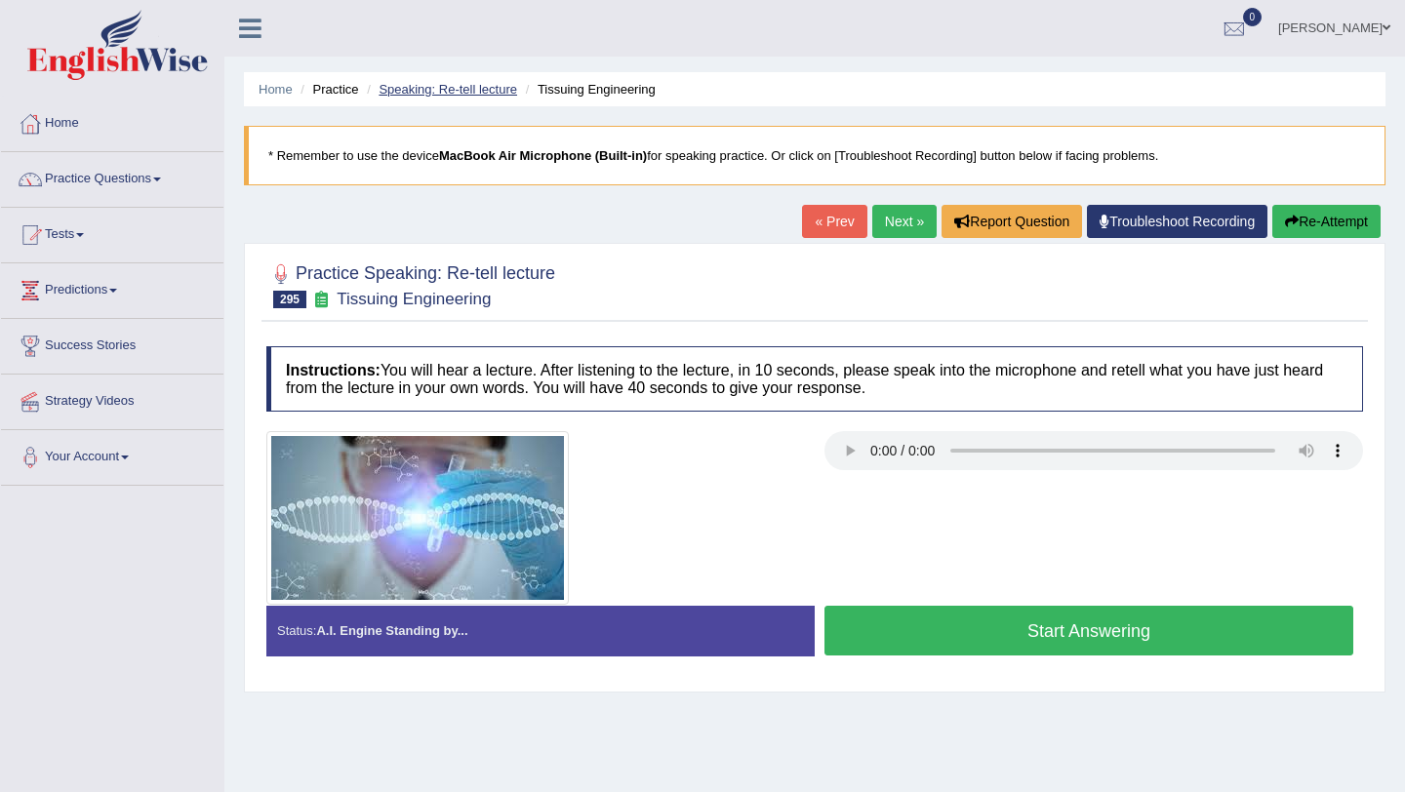
click at [461, 93] on link "Speaking: Re-tell lecture" at bounding box center [447, 89] width 138 height 15
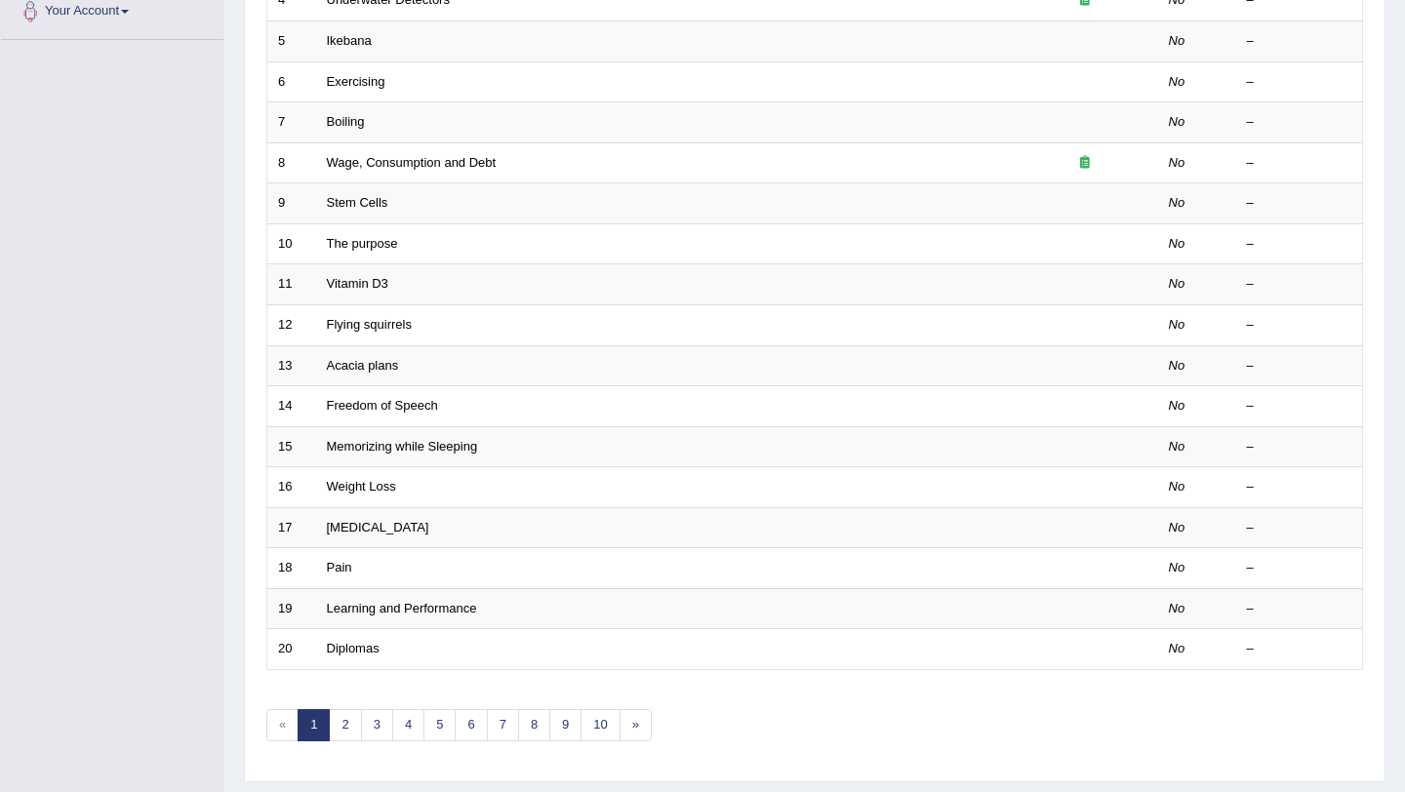
scroll to position [499, 0]
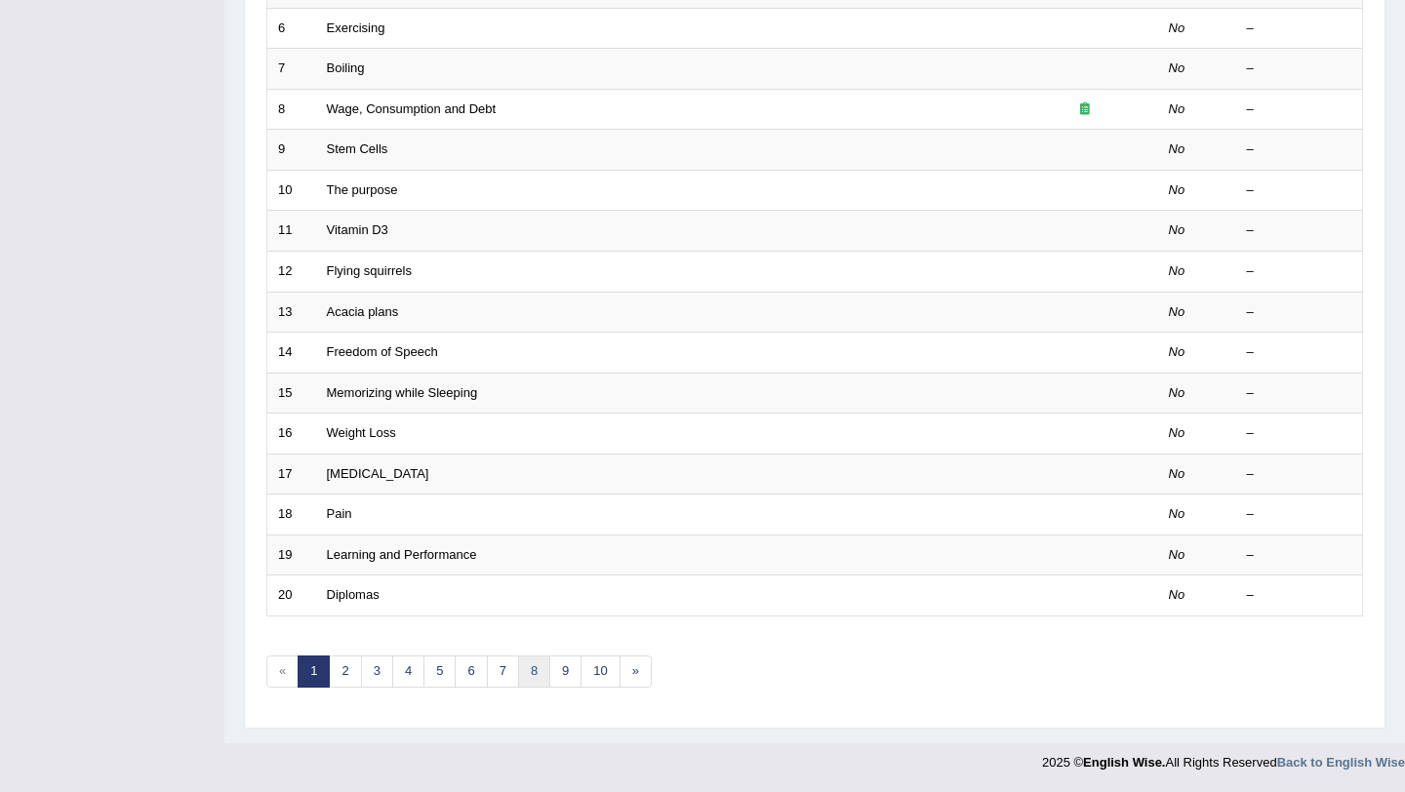
click at [542, 678] on link "8" at bounding box center [534, 671] width 32 height 32
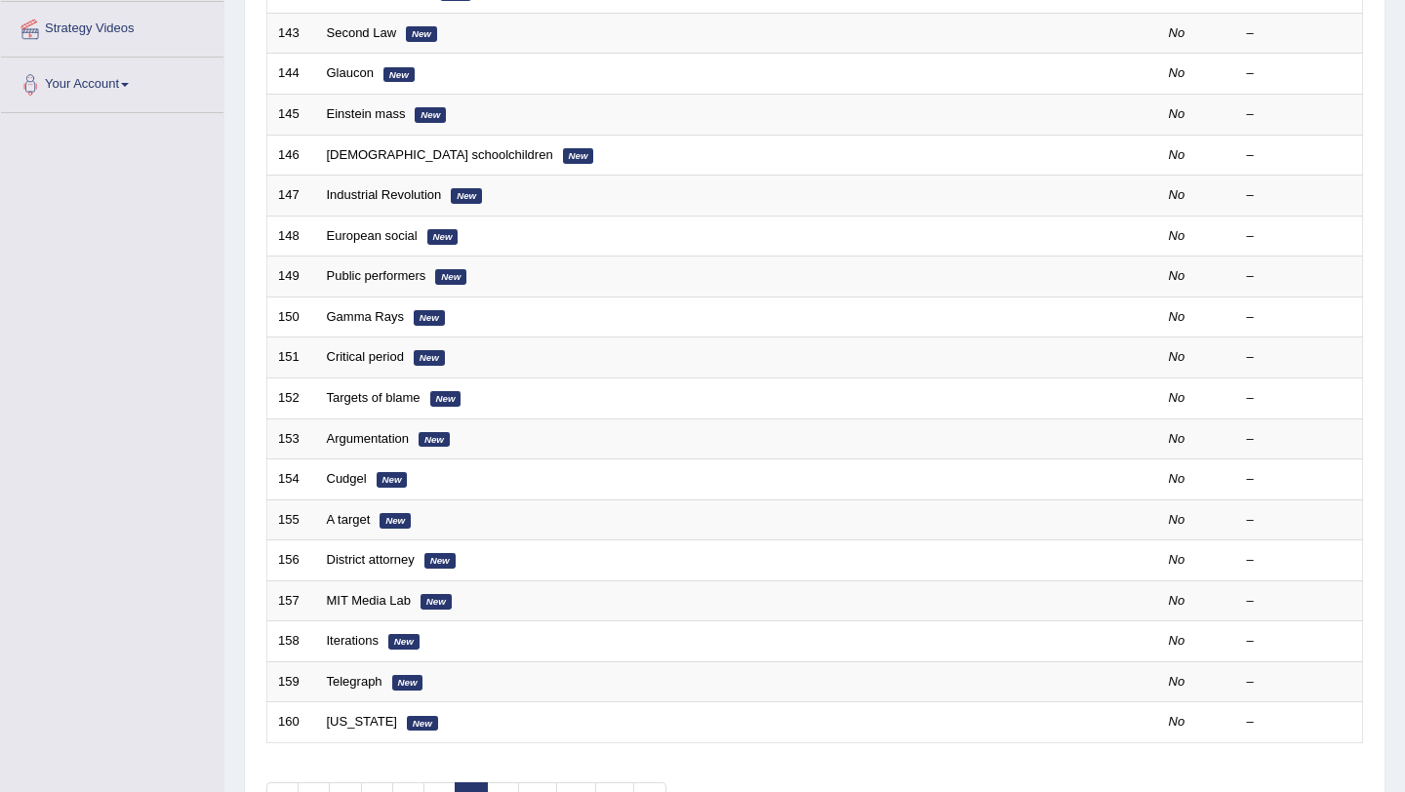
scroll to position [499, 0]
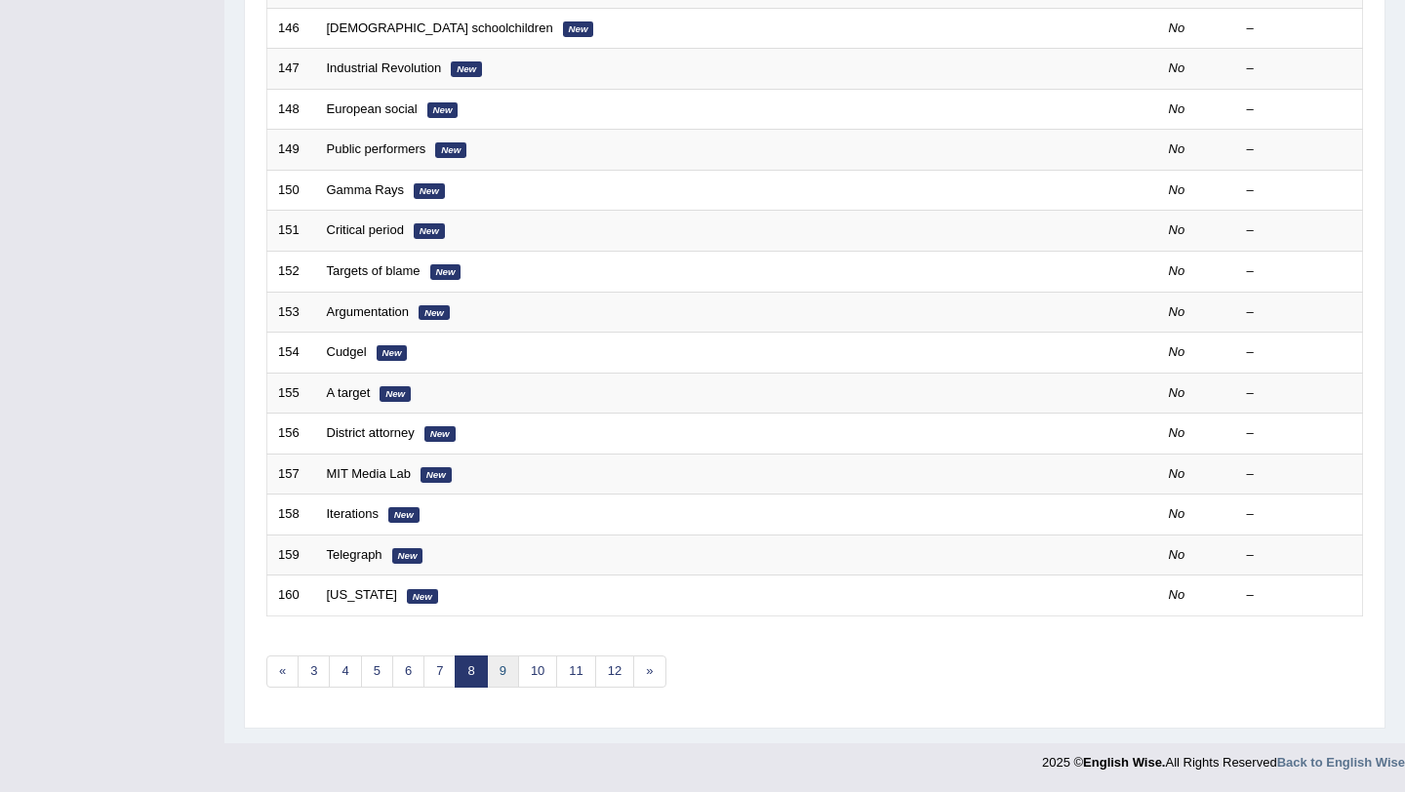
click at [508, 675] on link "9" at bounding box center [503, 671] width 32 height 32
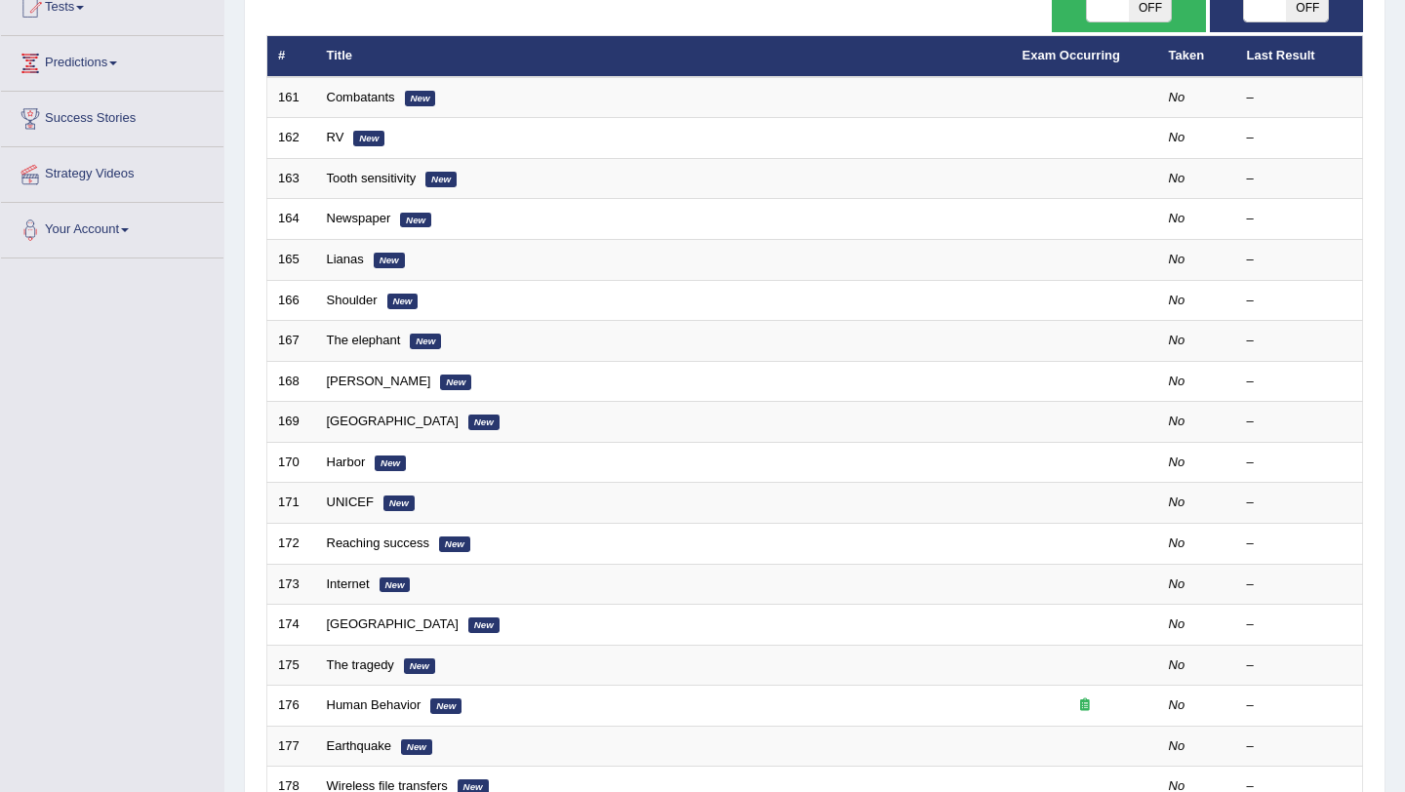
scroll to position [499, 0]
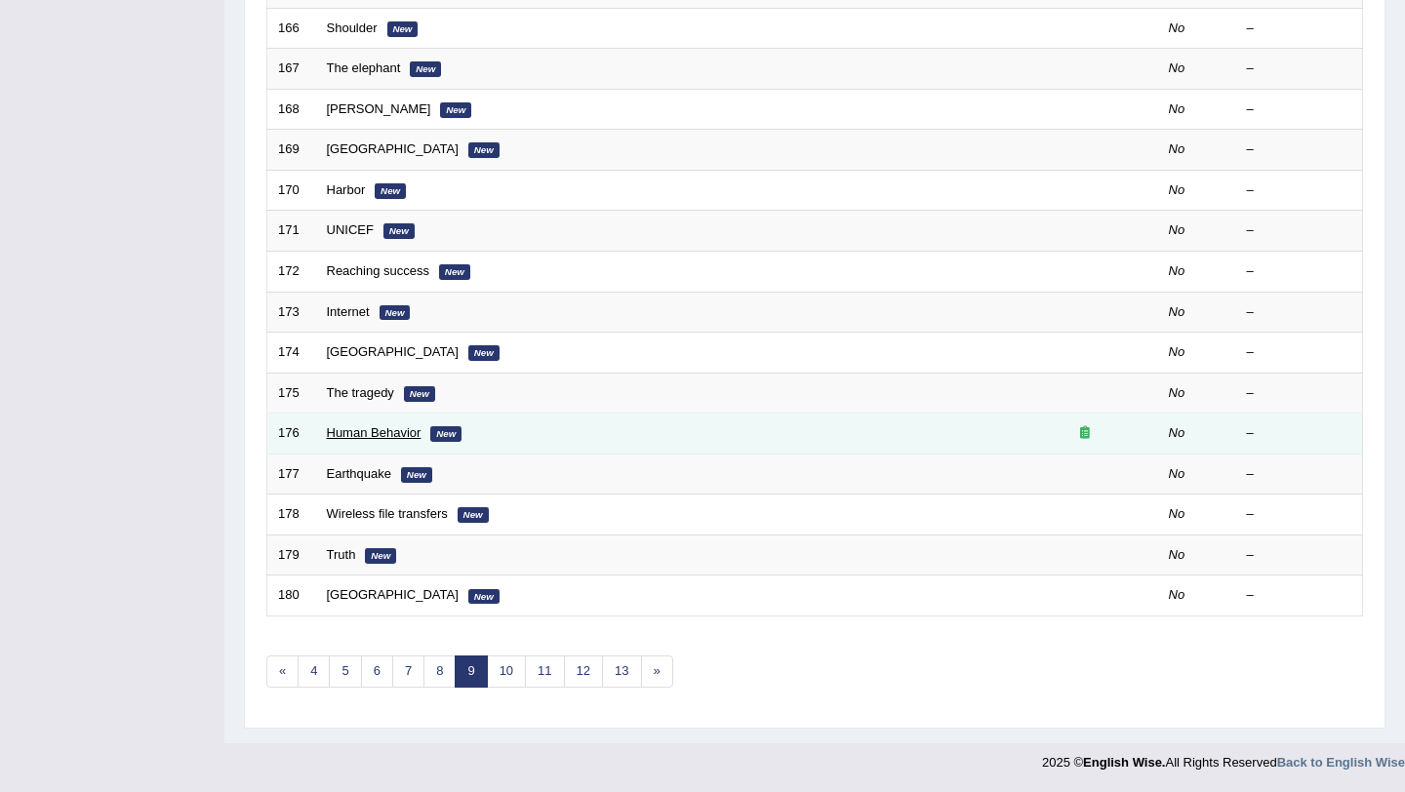
click at [392, 435] on link "Human Behavior" at bounding box center [374, 432] width 95 height 15
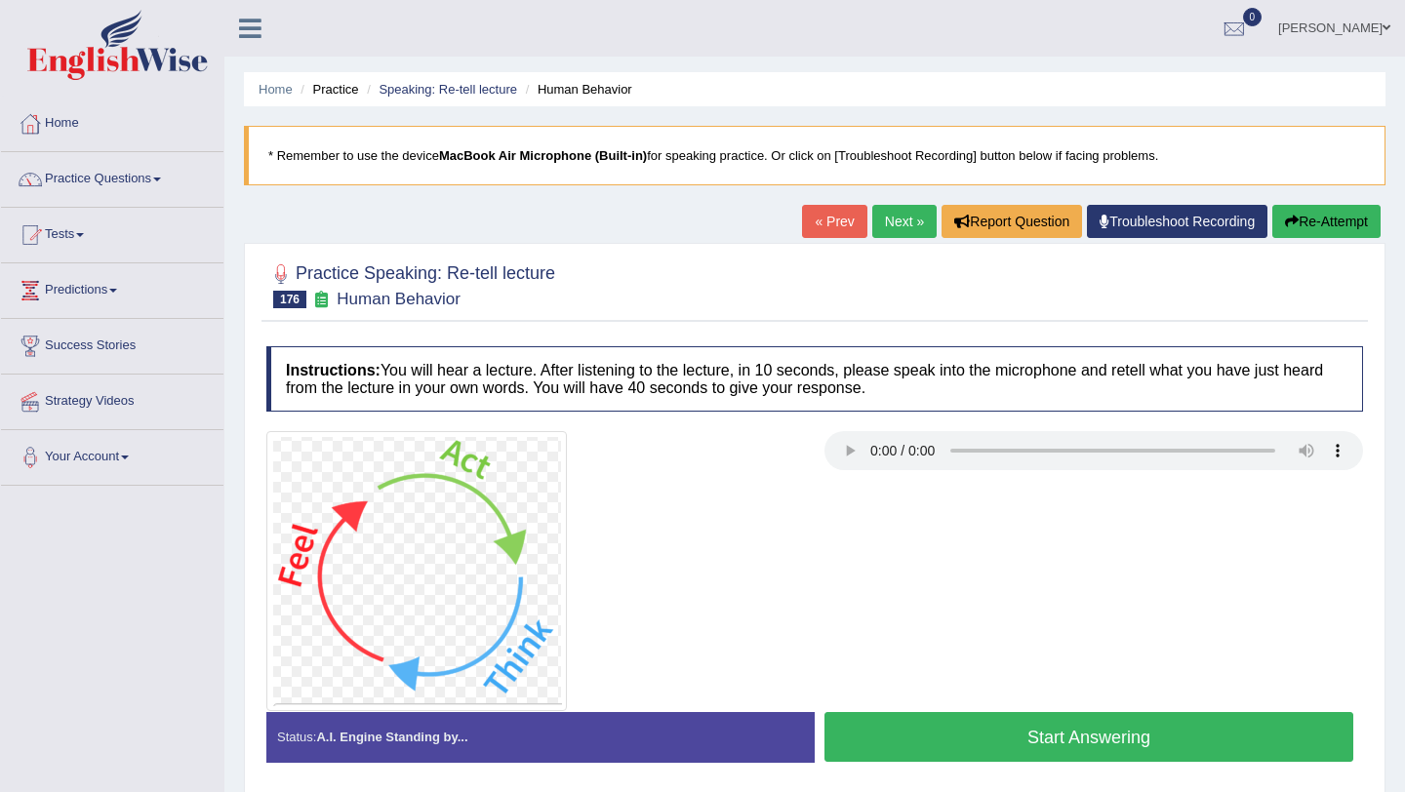
click at [882, 224] on link "Next »" at bounding box center [904, 221] width 64 height 33
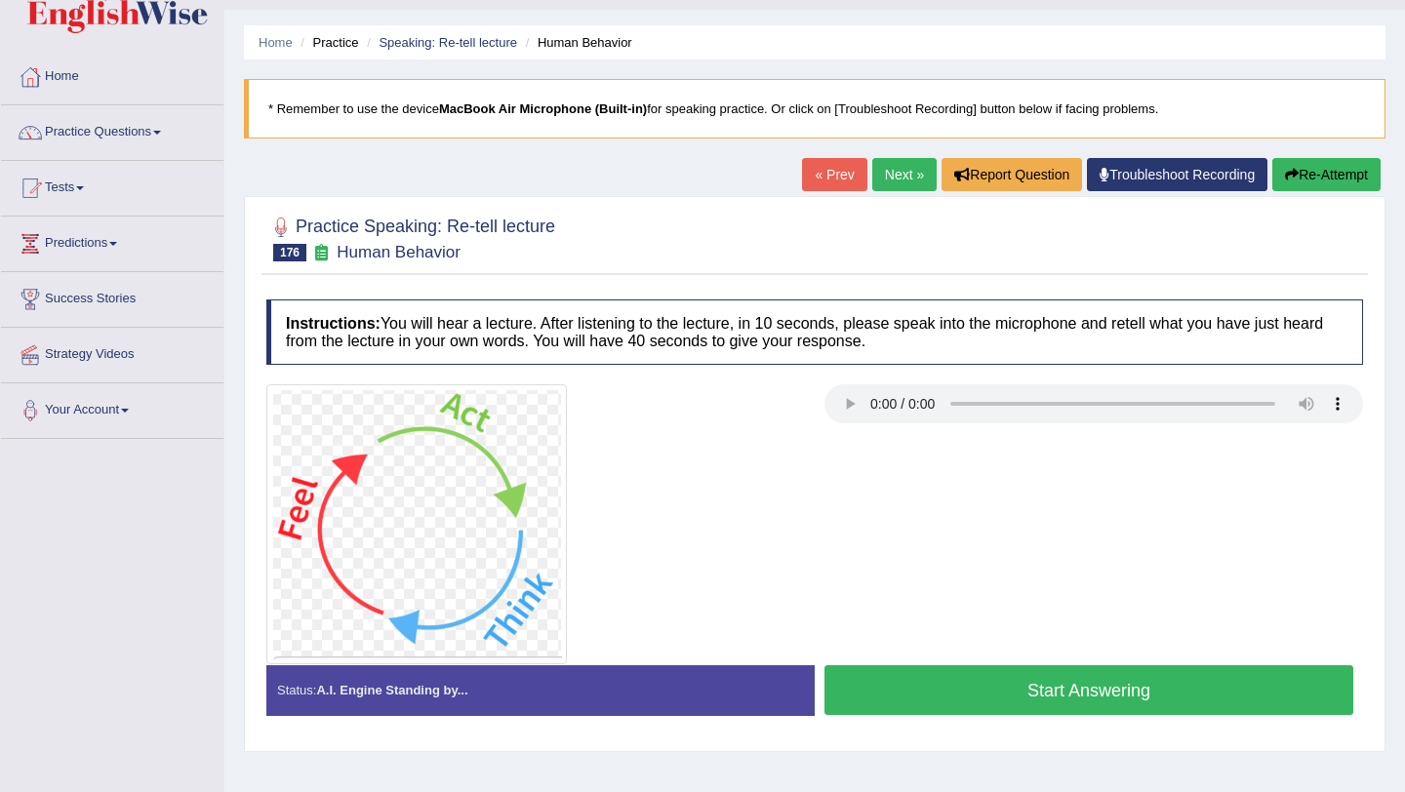
scroll to position [51, 0]
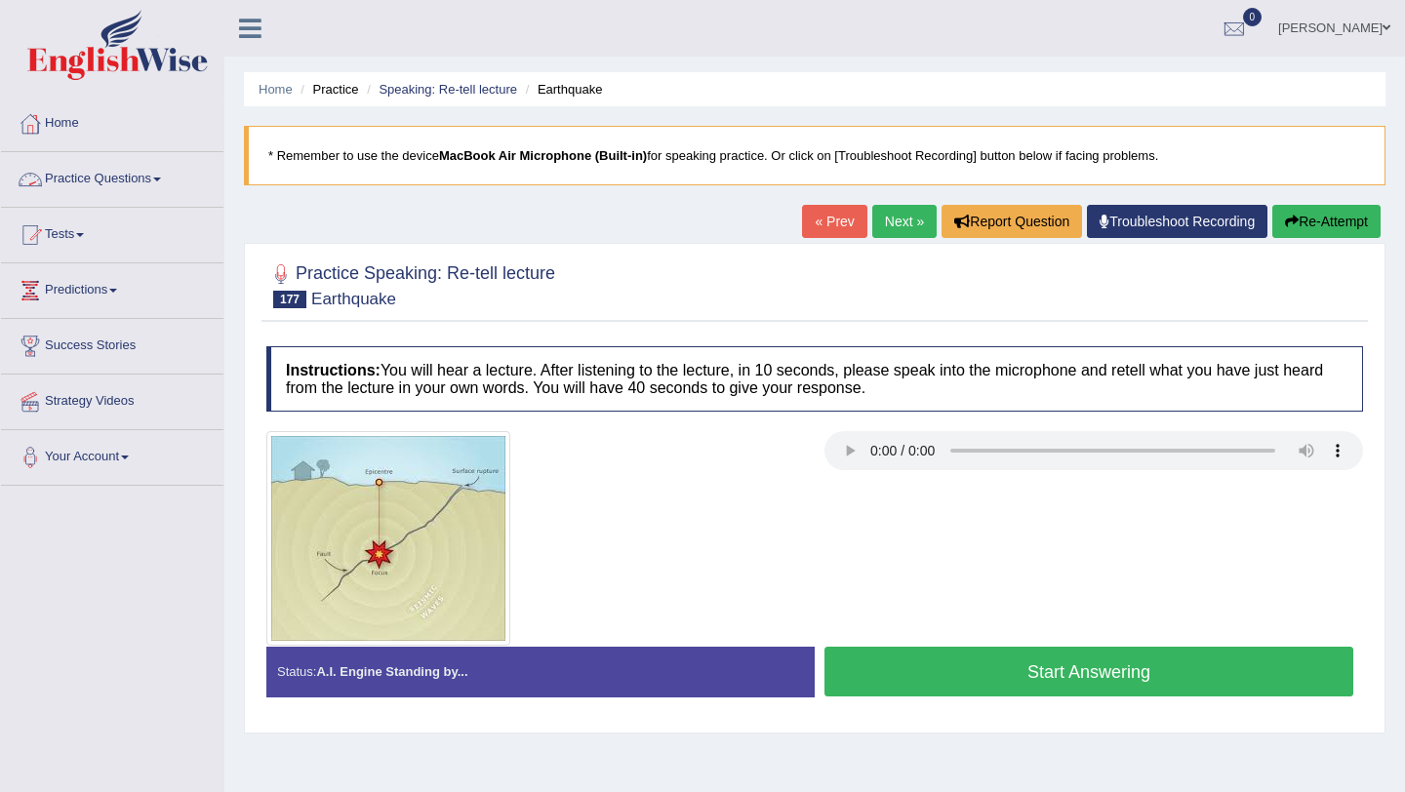
click at [133, 177] on link "Practice Questions" at bounding box center [112, 176] width 222 height 49
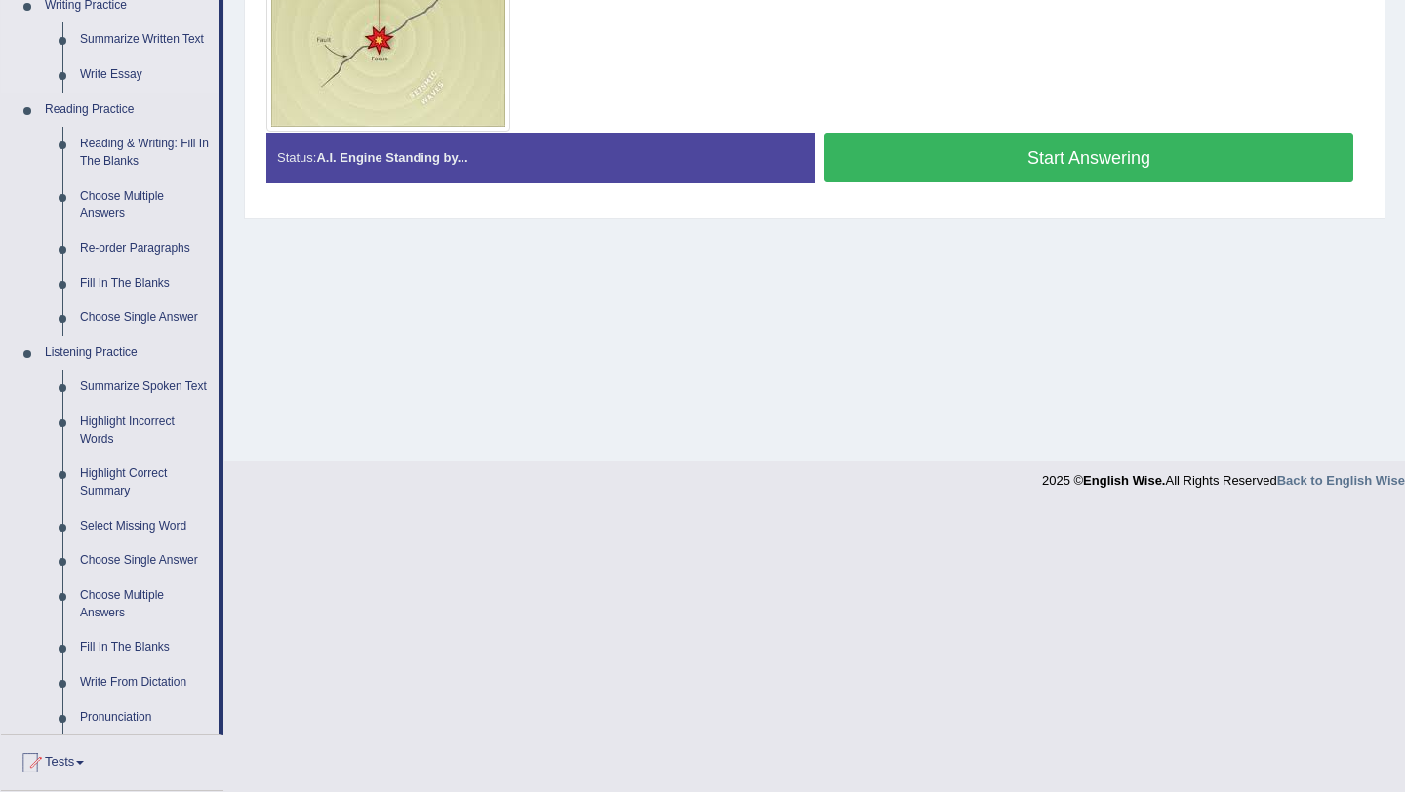
scroll to position [519, 0]
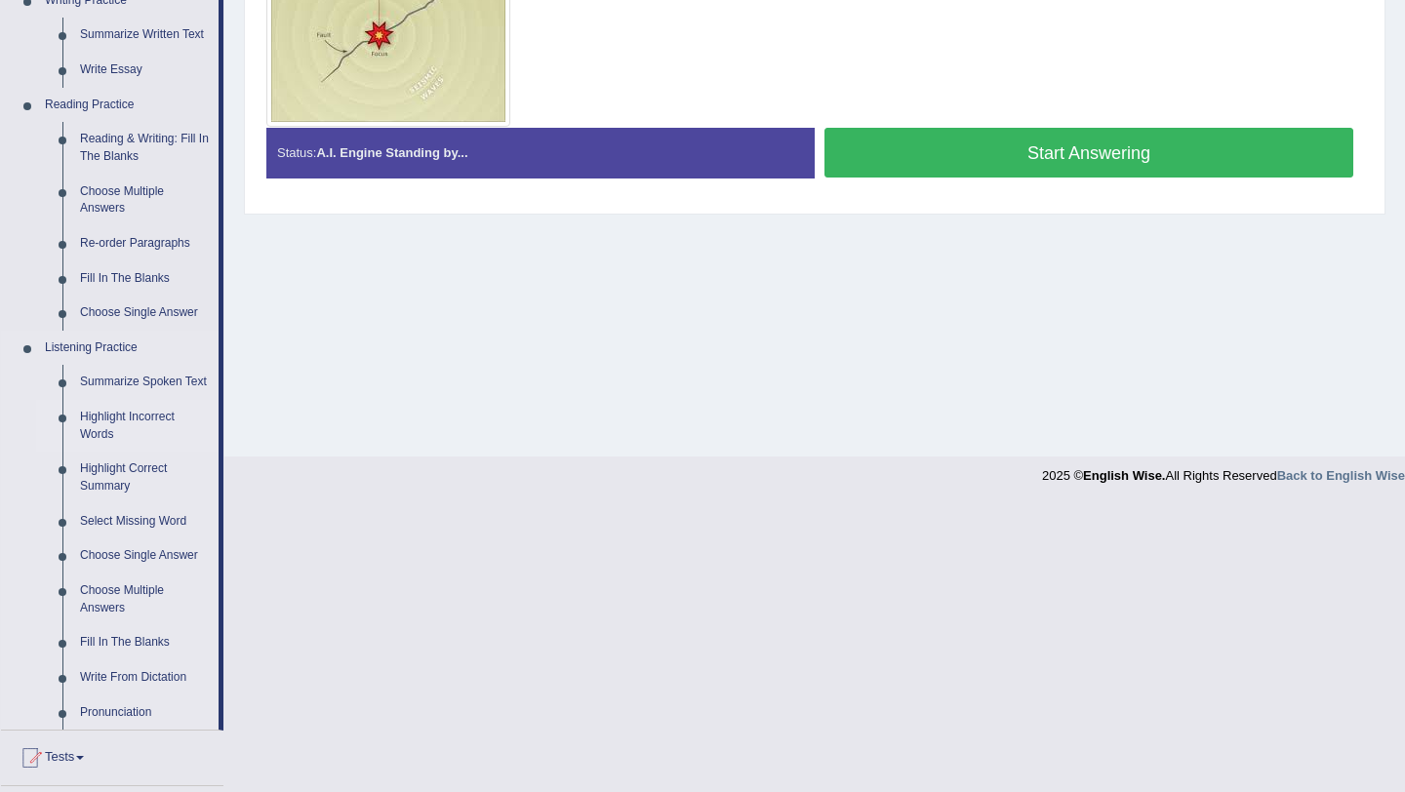
click at [131, 436] on link "Highlight Incorrect Words" at bounding box center [144, 426] width 147 height 52
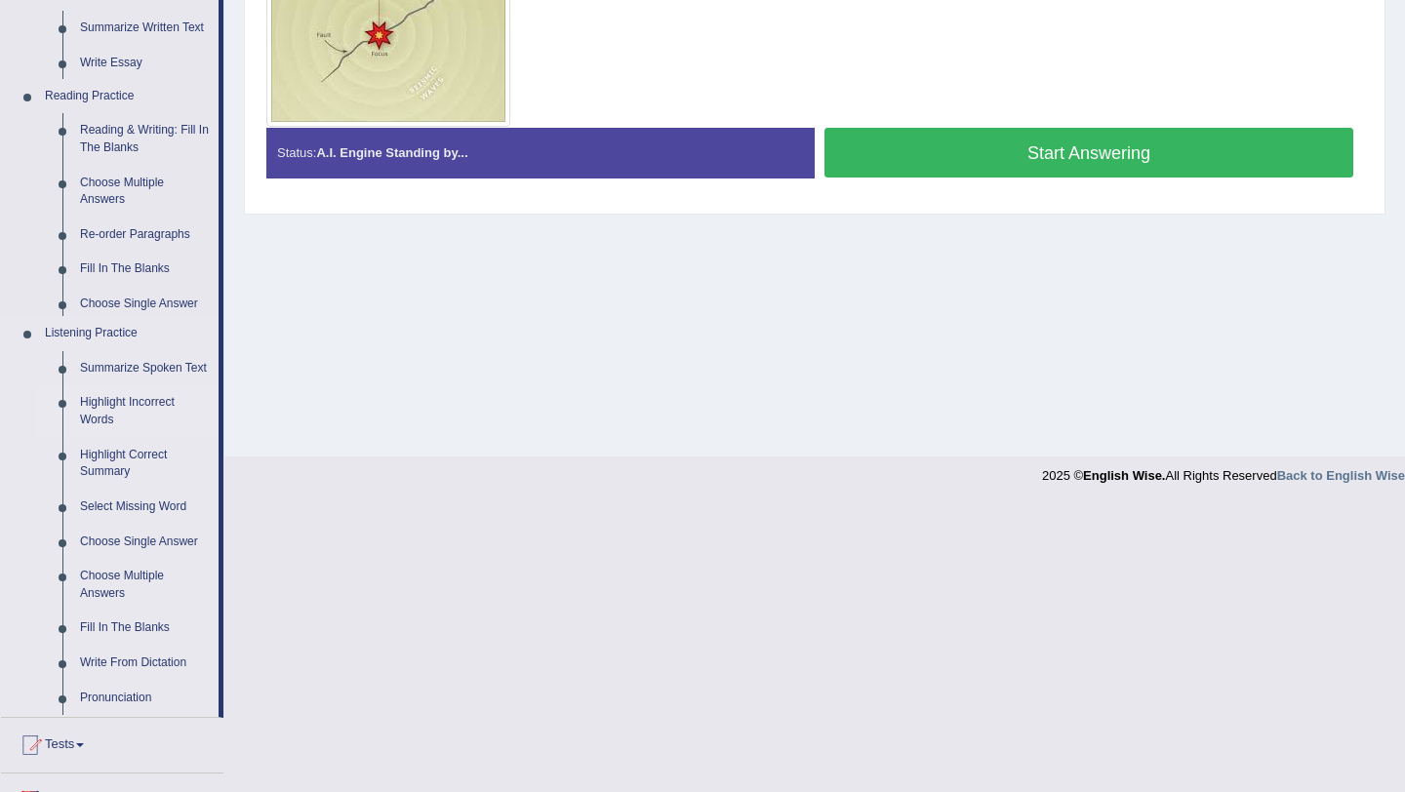
scroll to position [232, 0]
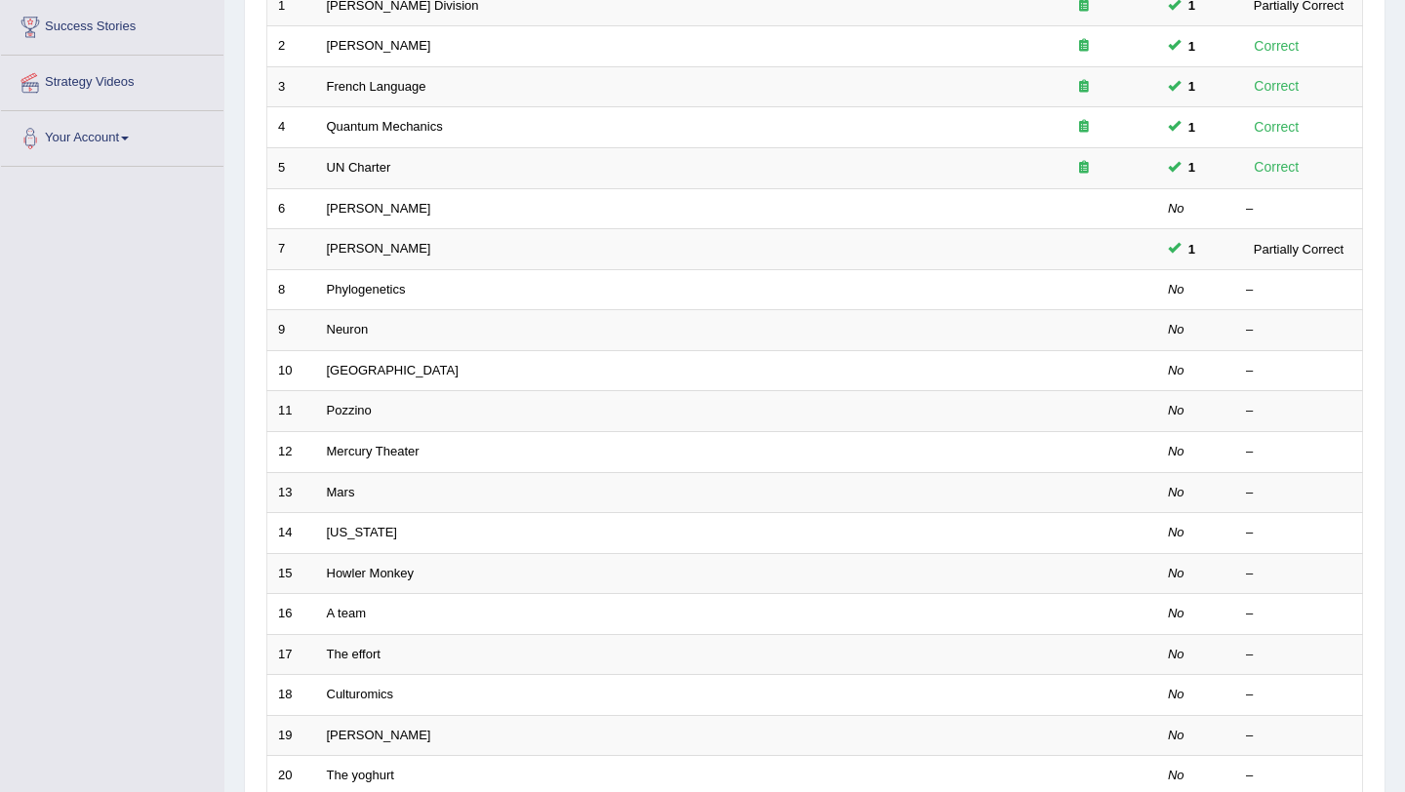
scroll to position [499, 0]
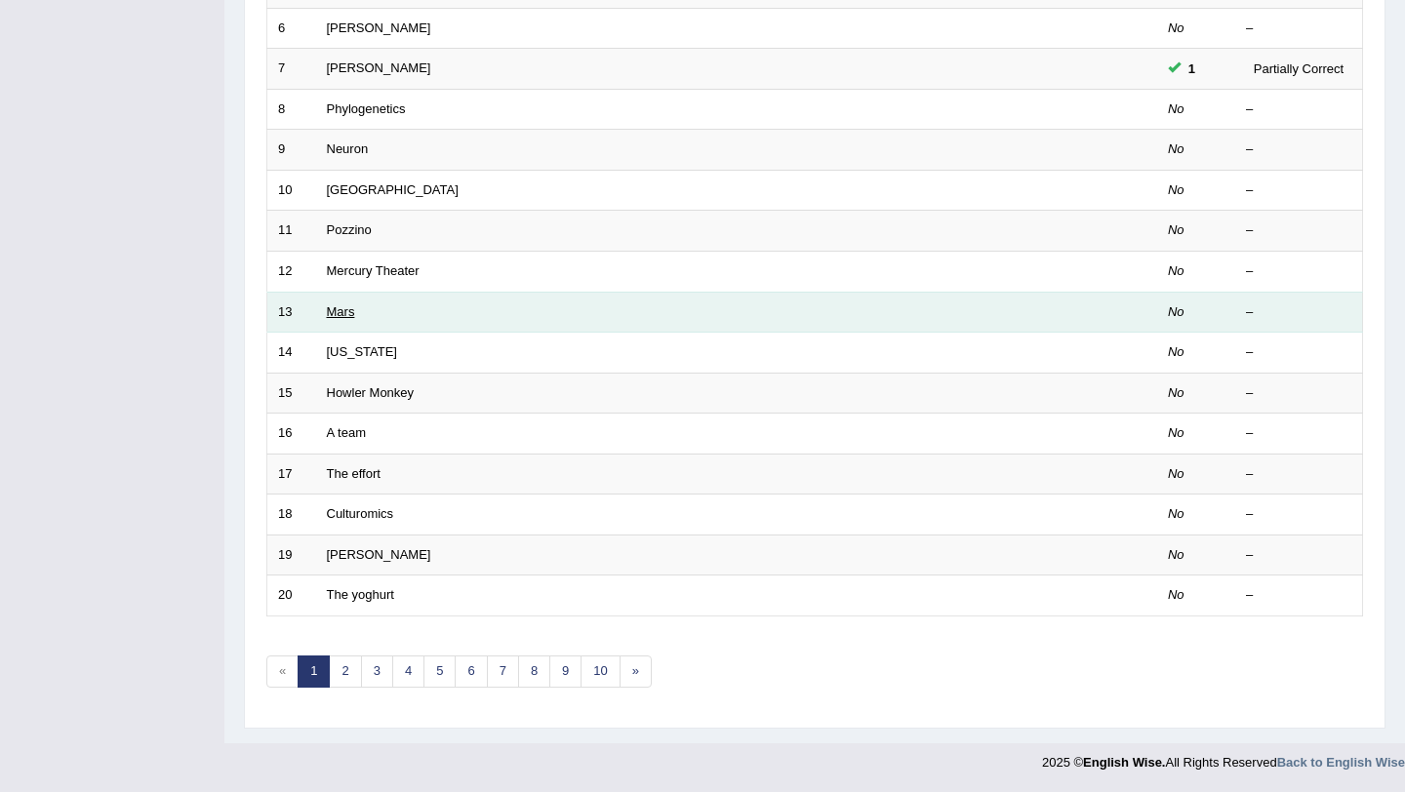
click at [336, 307] on link "Mars" at bounding box center [341, 311] width 28 height 15
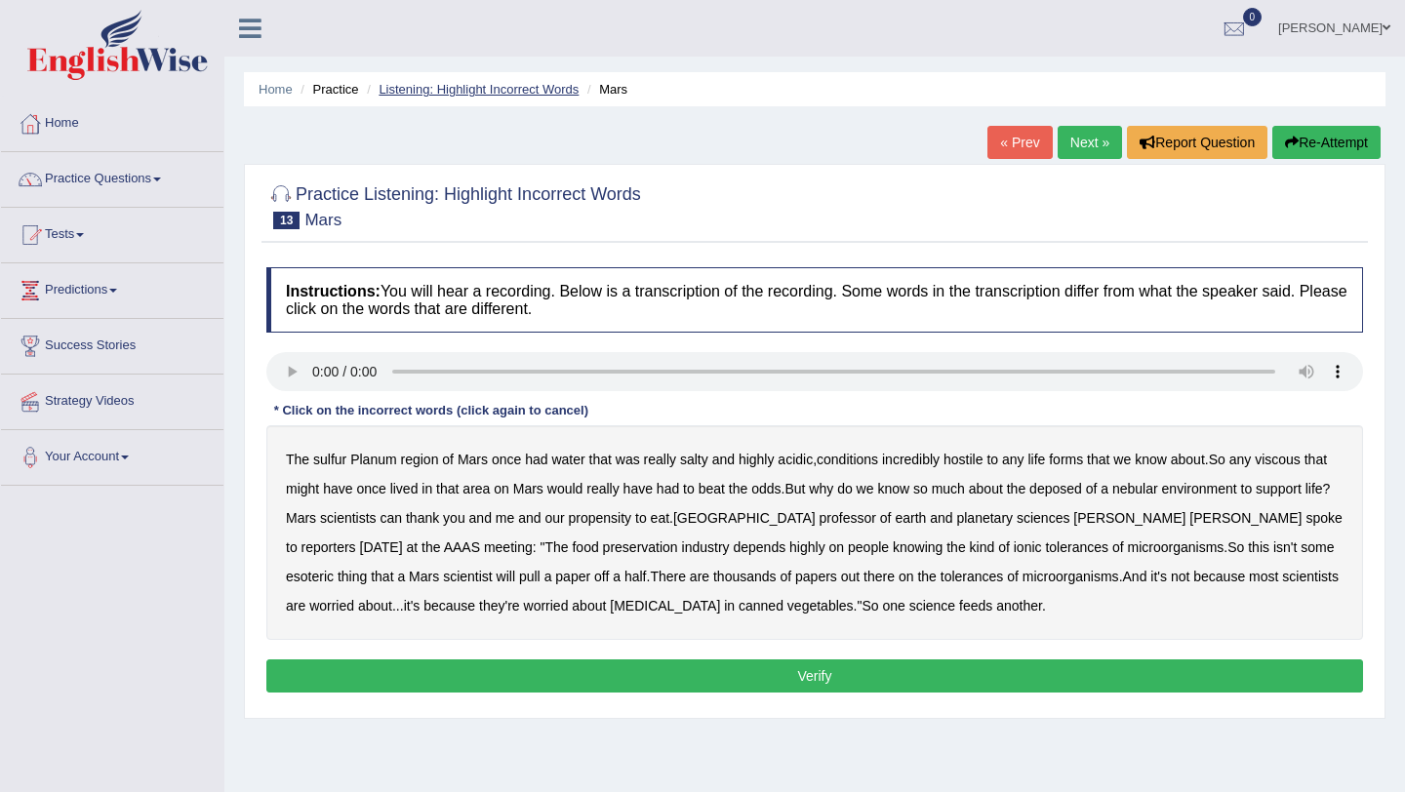
click at [503, 85] on link "Listening: Highlight Incorrect Words" at bounding box center [478, 89] width 200 height 15
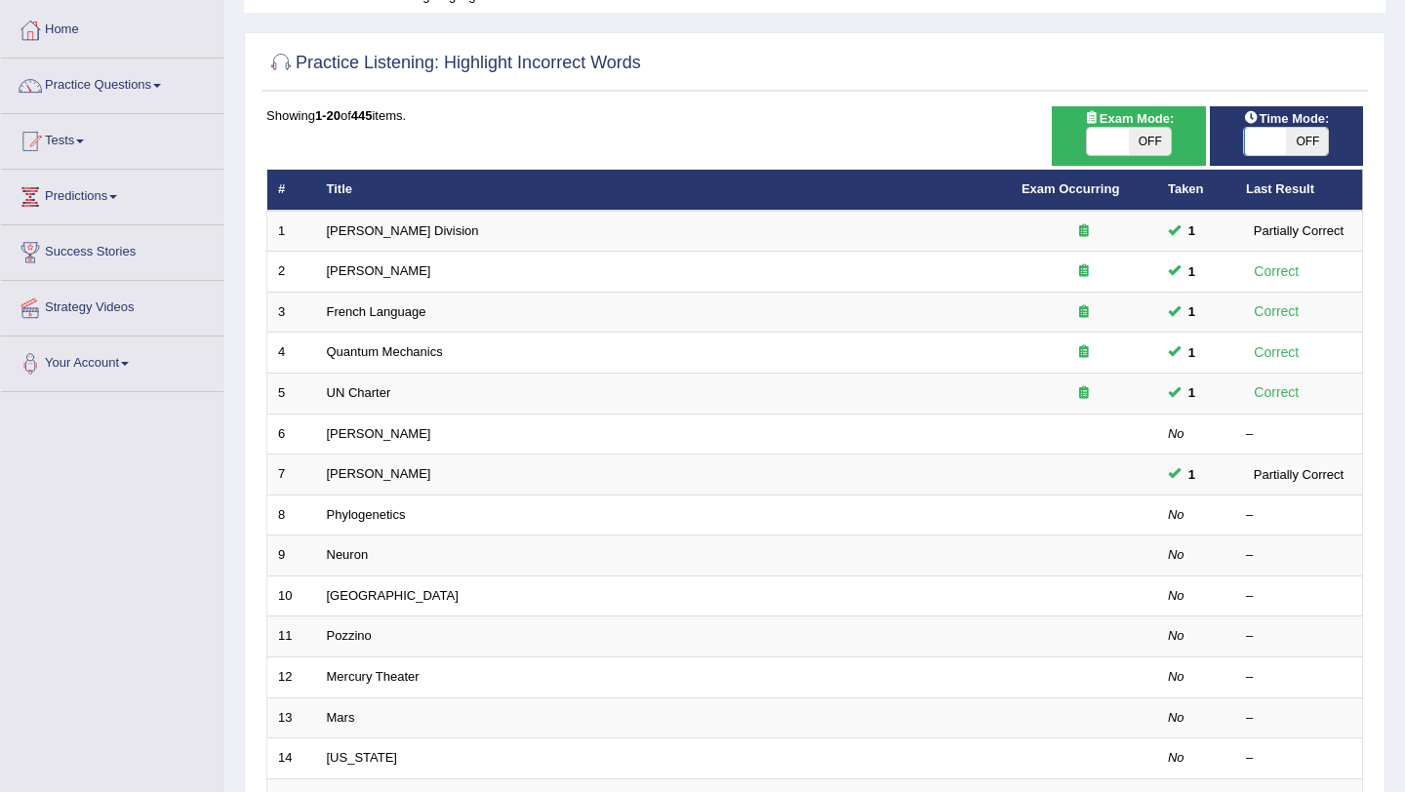
scroll to position [102, 0]
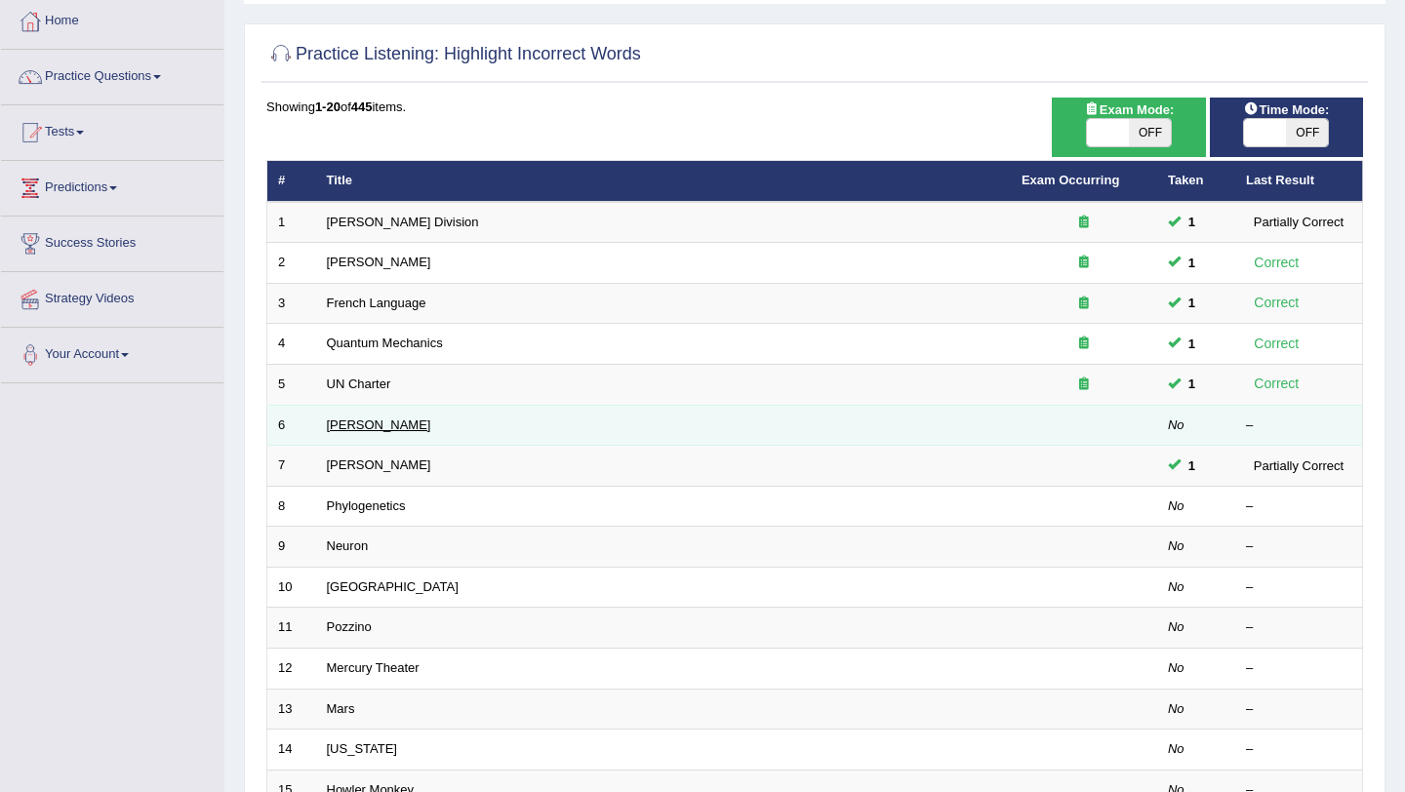
click at [343, 417] on link "[PERSON_NAME]" at bounding box center [379, 424] width 104 height 15
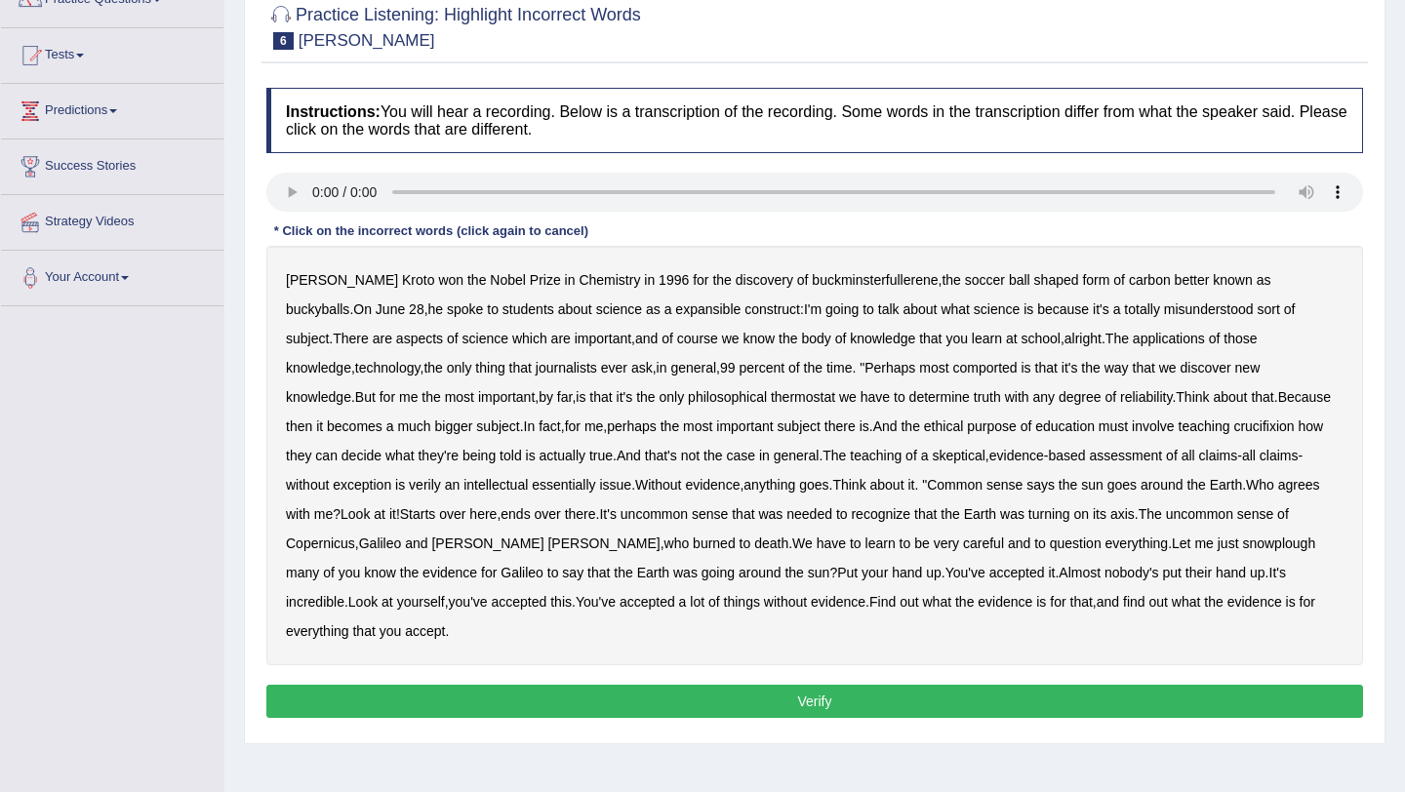
scroll to position [201, 0]
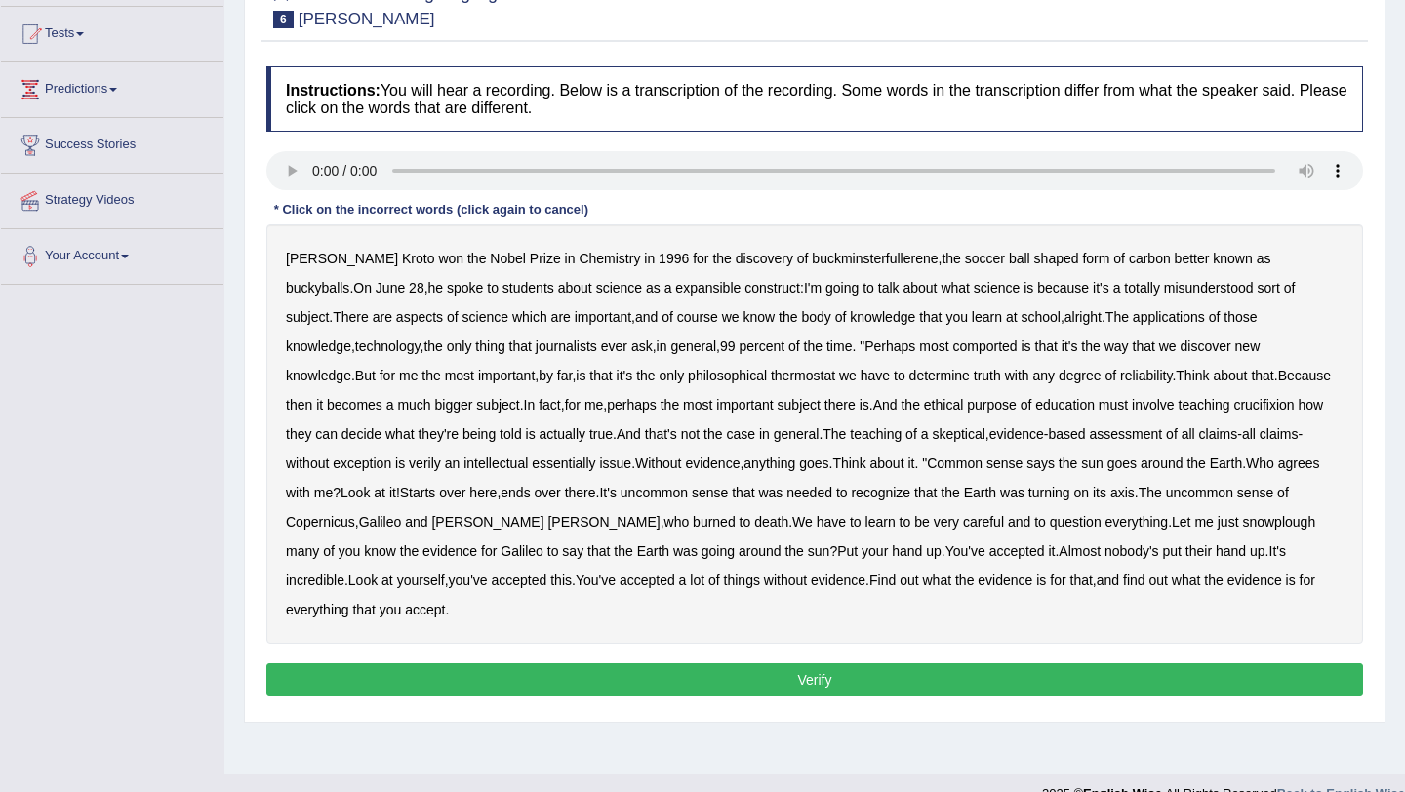
click at [675, 289] on b "expansible" at bounding box center [707, 288] width 65 height 16
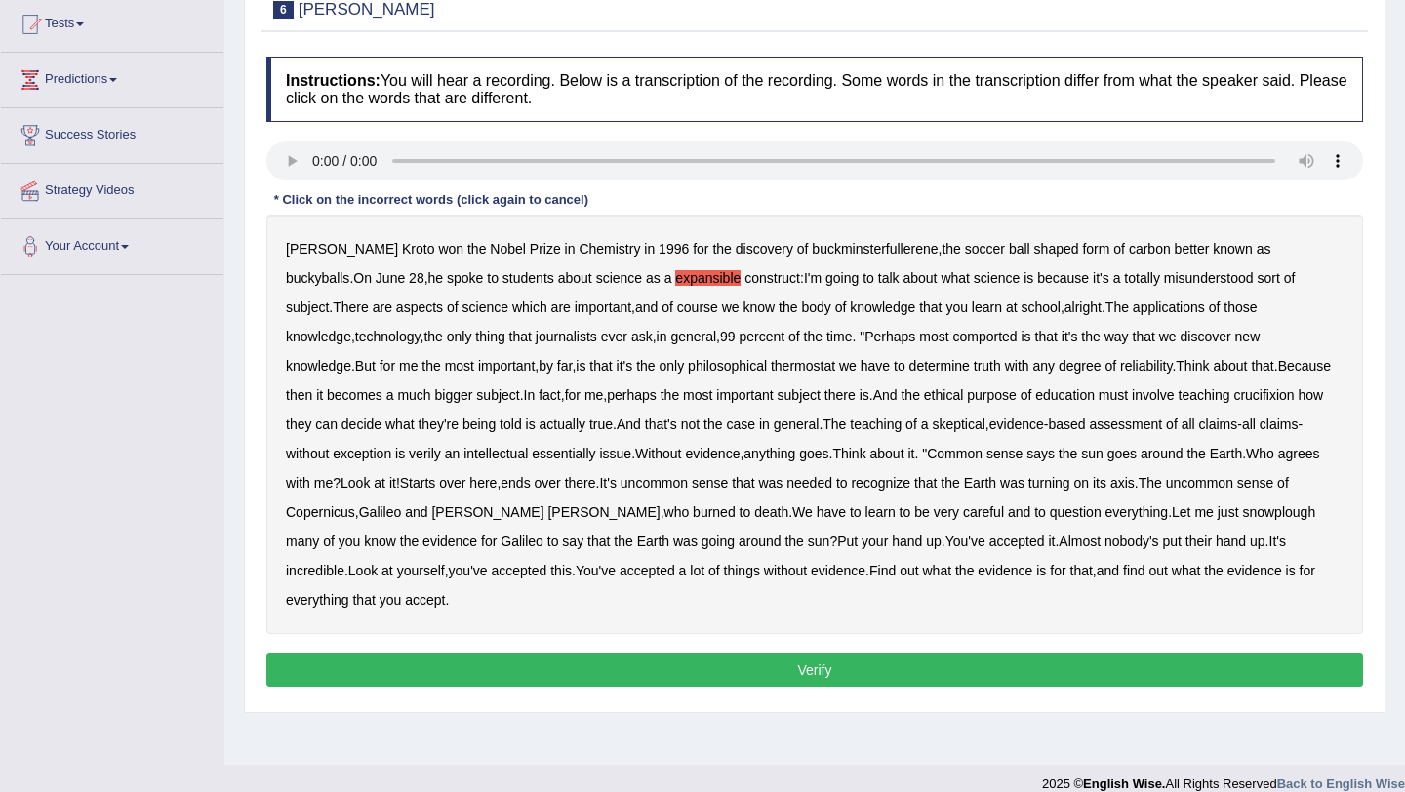
scroll to position [215, 0]
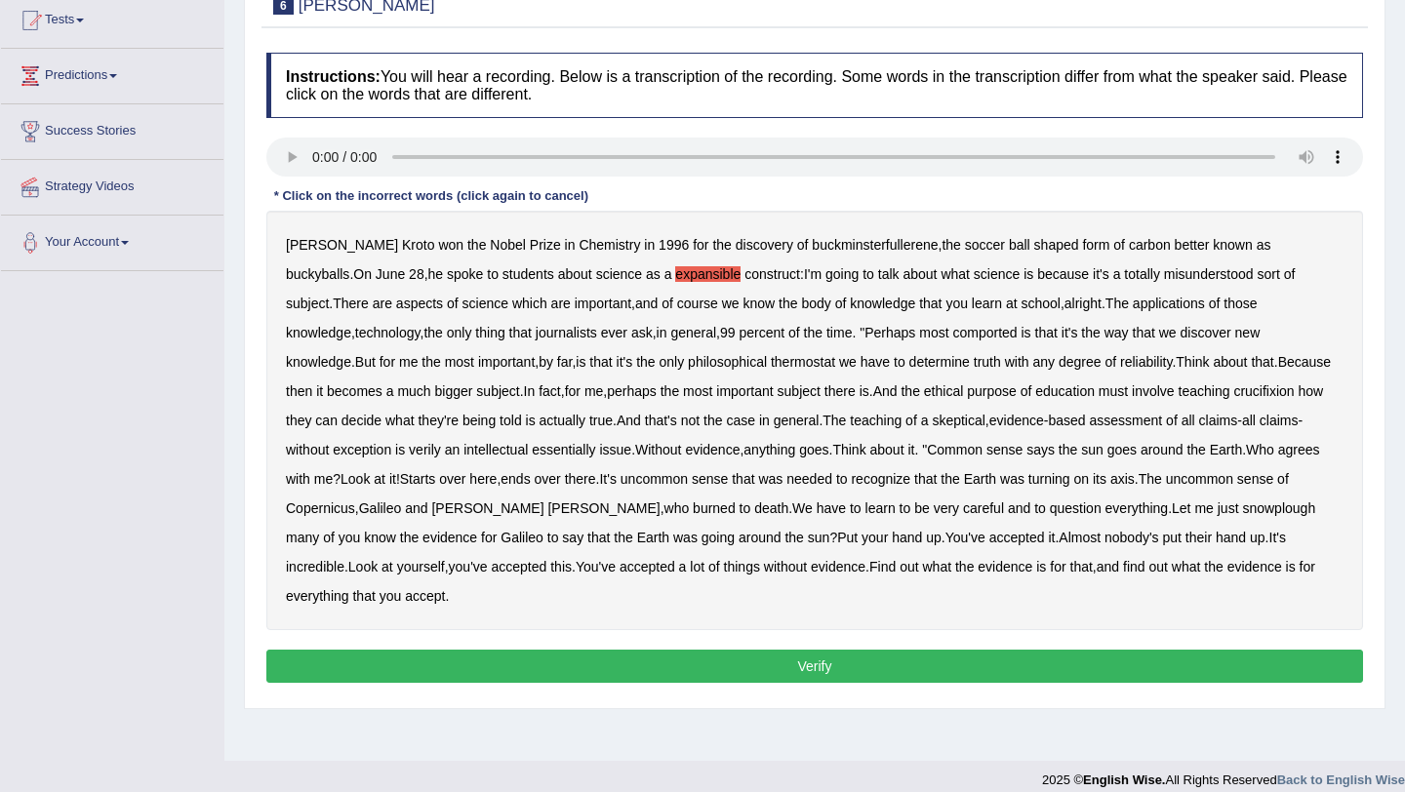
click at [952, 334] on b "comported" at bounding box center [984, 333] width 64 height 16
click at [771, 360] on b "thermostat" at bounding box center [803, 362] width 64 height 16
click at [1278, 362] on b "Because" at bounding box center [1304, 362] width 53 height 16
click at [1233, 389] on b "crucifixion" at bounding box center [1263, 391] width 60 height 16
click at [409, 454] on b "verily" at bounding box center [425, 450] width 32 height 16
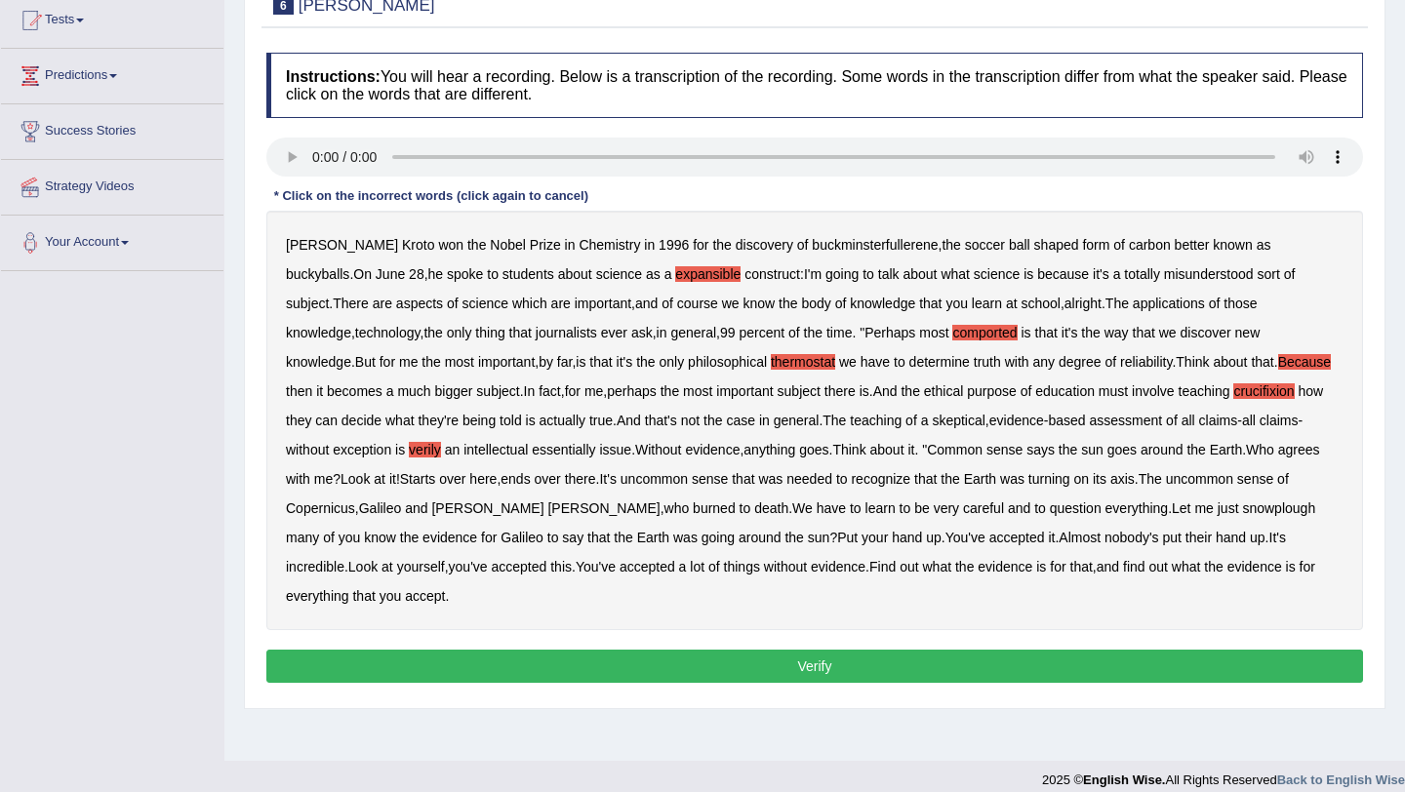
click at [1242, 512] on b "snowplough" at bounding box center [1278, 508] width 73 height 16
click at [792, 650] on button "Verify" at bounding box center [814, 666] width 1096 height 33
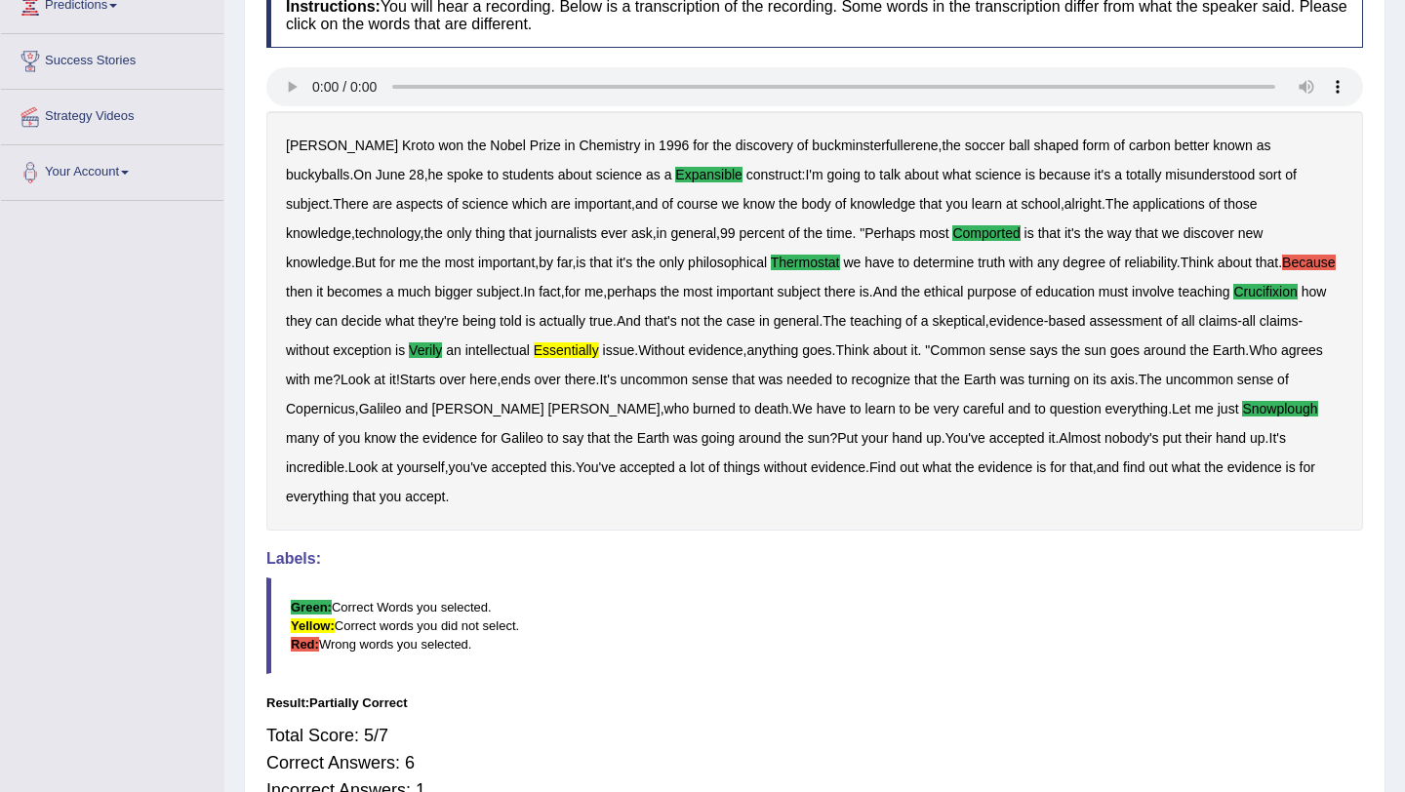
scroll to position [0, 0]
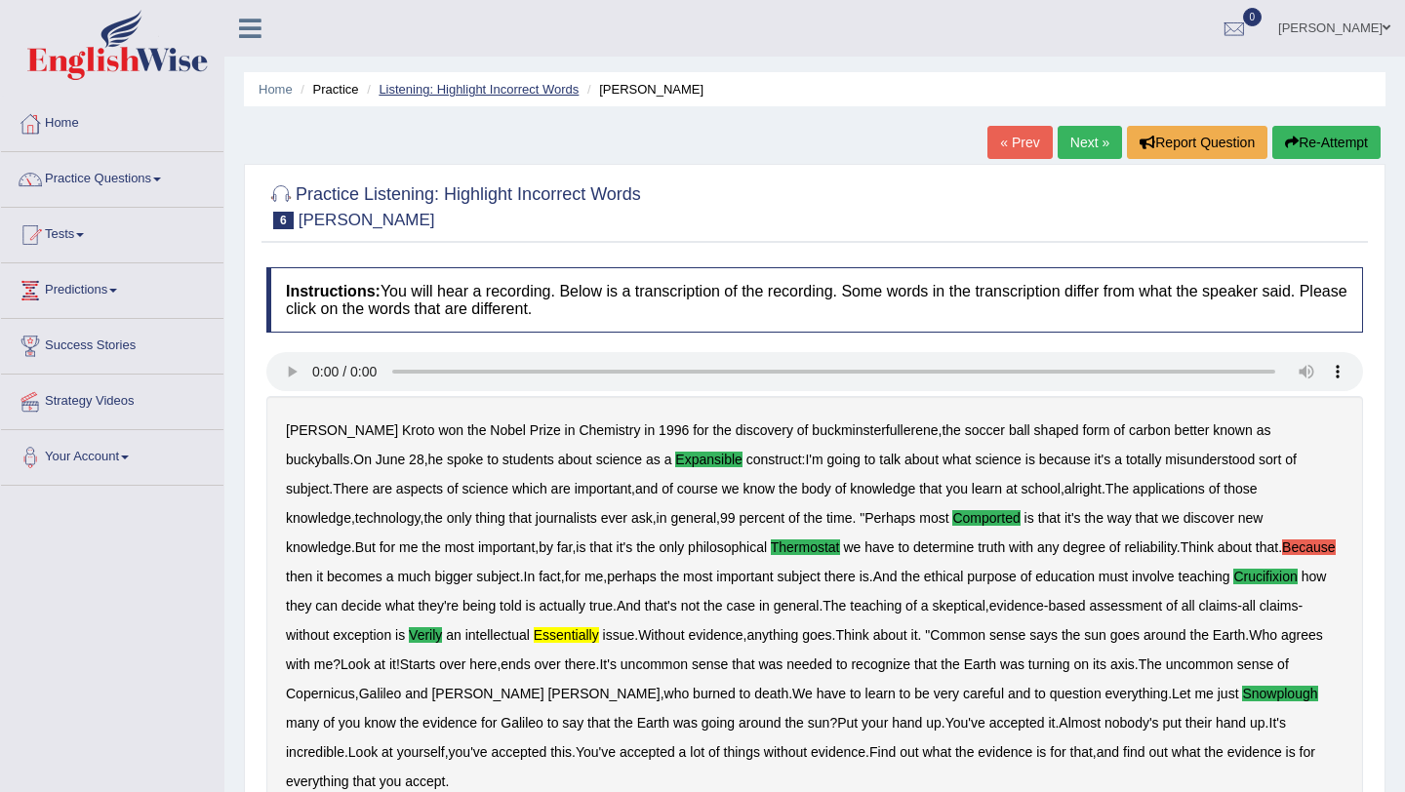
click at [499, 93] on link "Listening: Highlight Incorrect Words" at bounding box center [478, 89] width 200 height 15
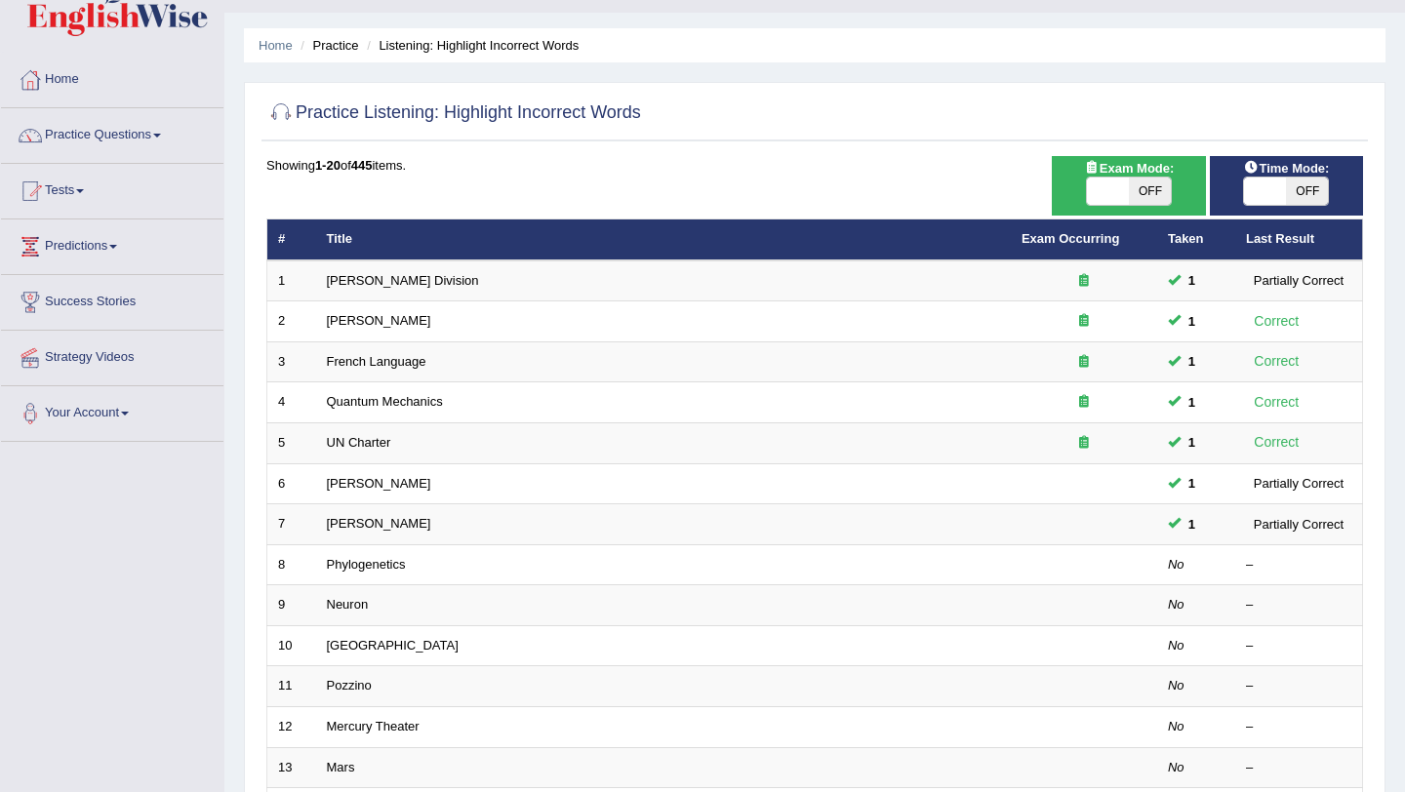
scroll to position [64, 0]
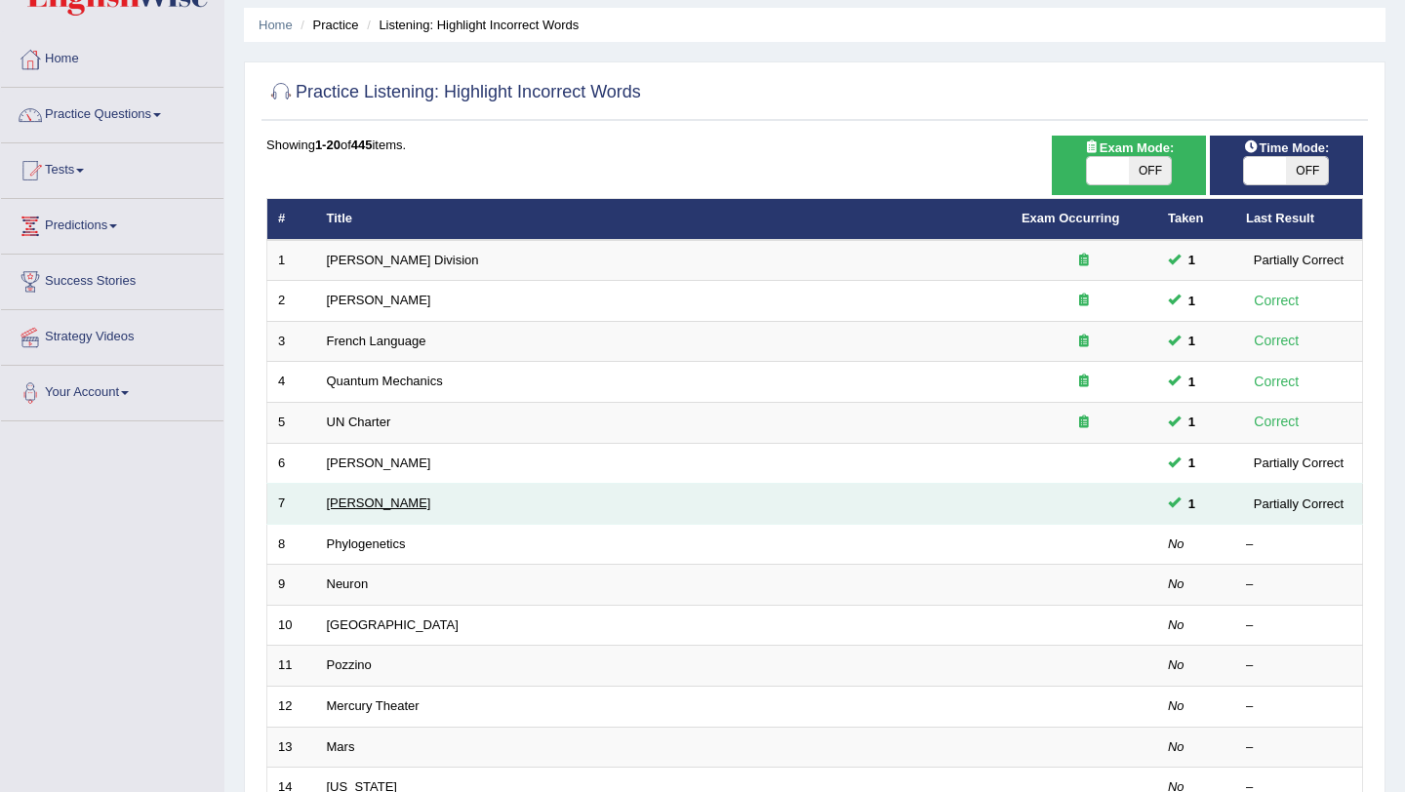
click at [346, 501] on link "[PERSON_NAME]" at bounding box center [379, 502] width 104 height 15
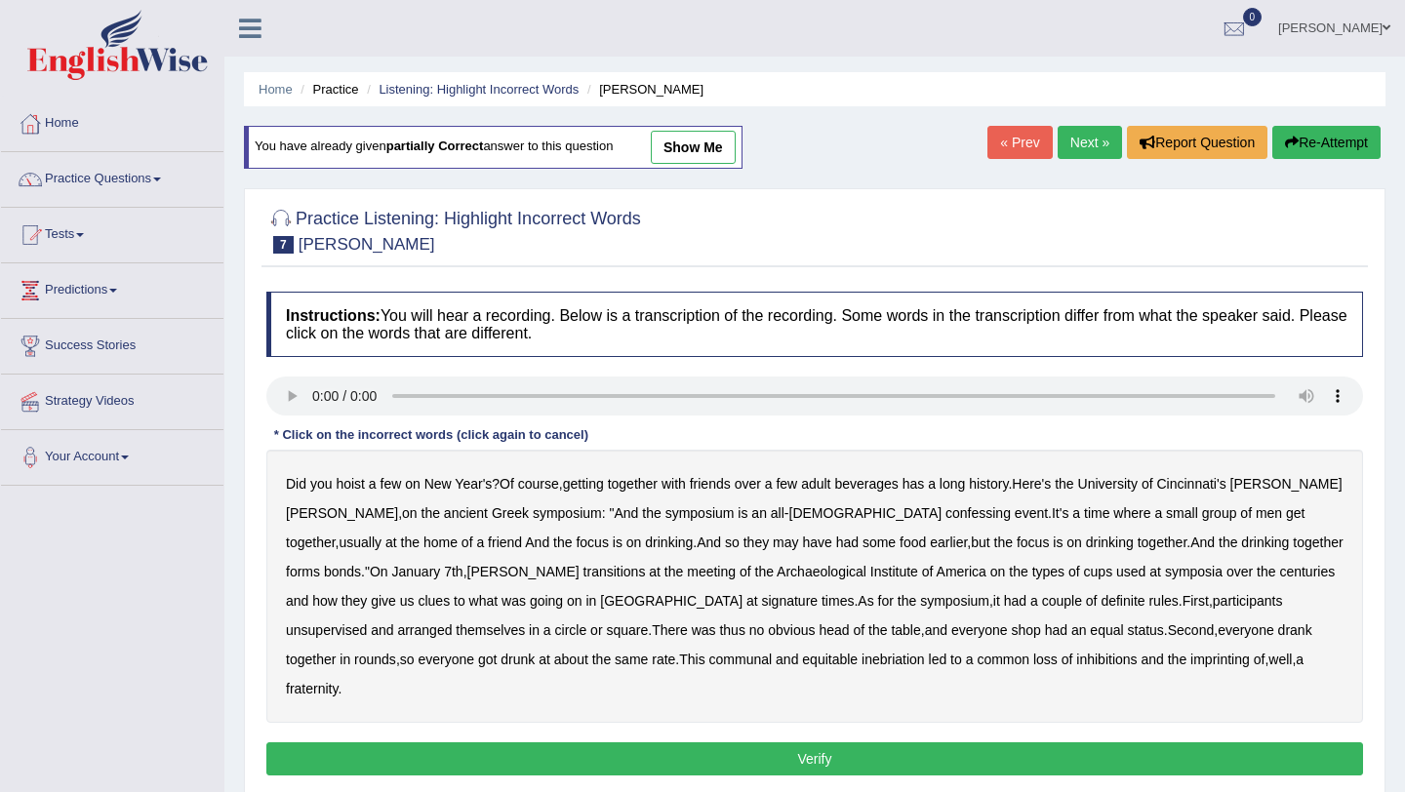
click at [945, 515] on b "confessing" at bounding box center [977, 513] width 65 height 16
click at [762, 602] on b "signature" at bounding box center [790, 601] width 57 height 16
click at [367, 622] on b "unsupervised" at bounding box center [326, 630] width 81 height 16
click at [1010, 634] on b "shop" at bounding box center [1024, 630] width 29 height 16
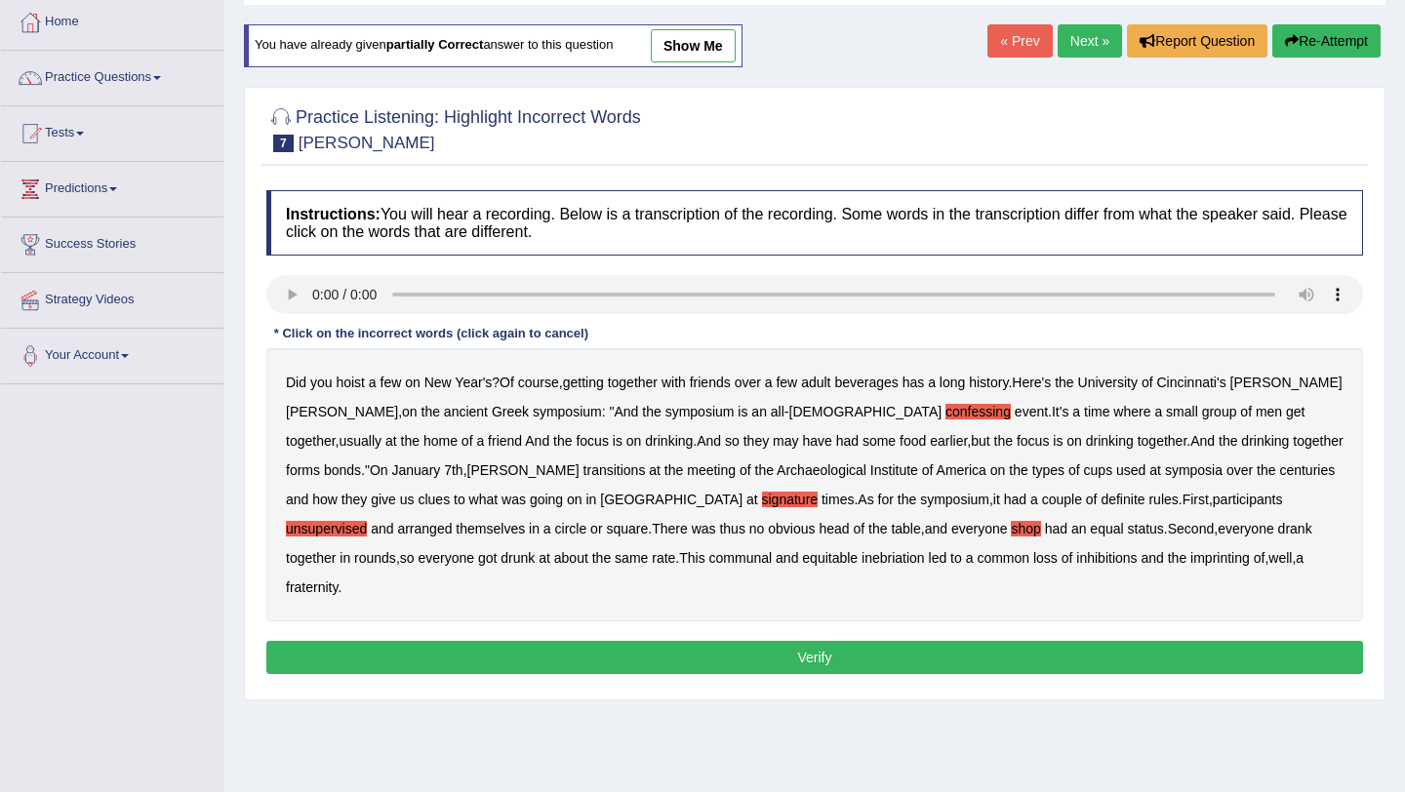
scroll to position [106, 0]
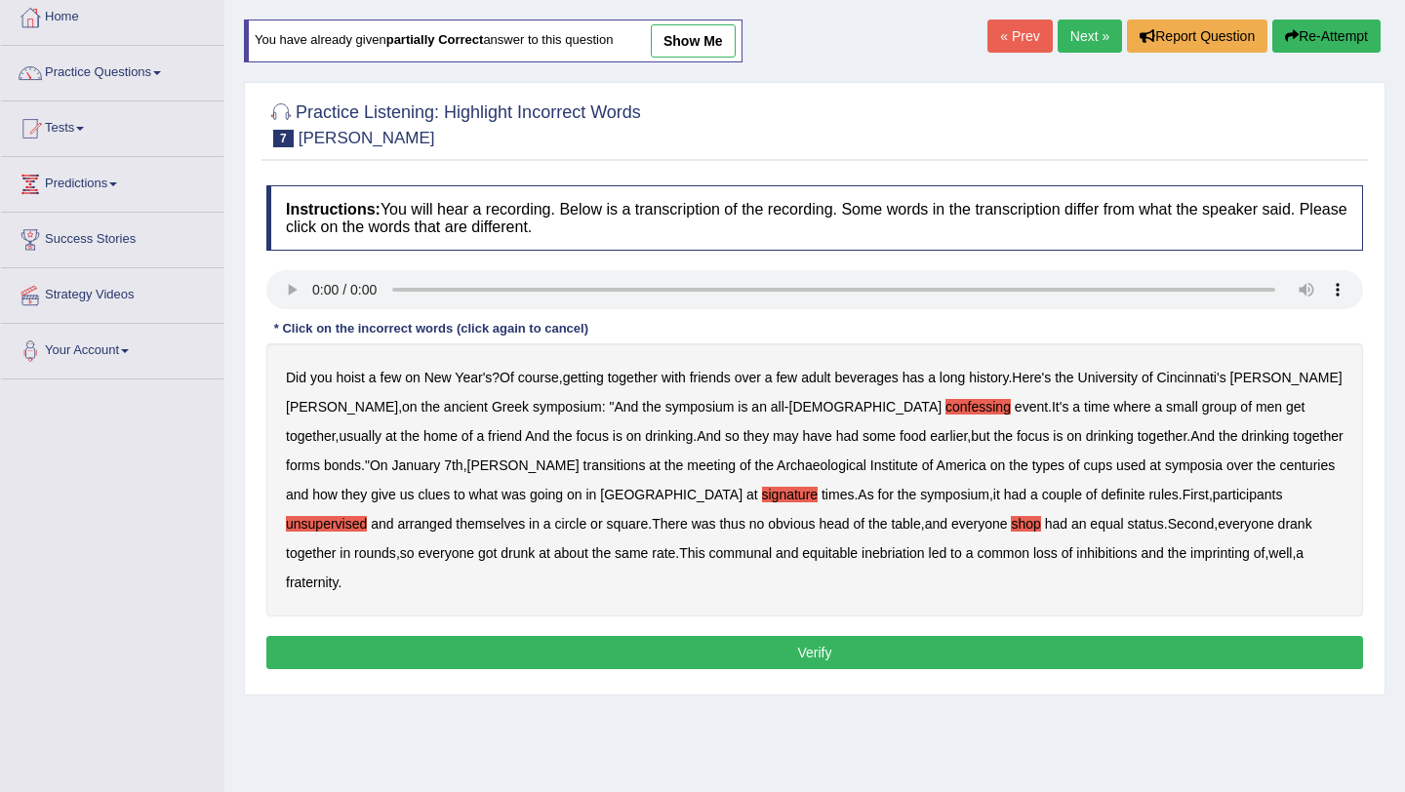
click at [783, 636] on button "Verify" at bounding box center [814, 652] width 1096 height 33
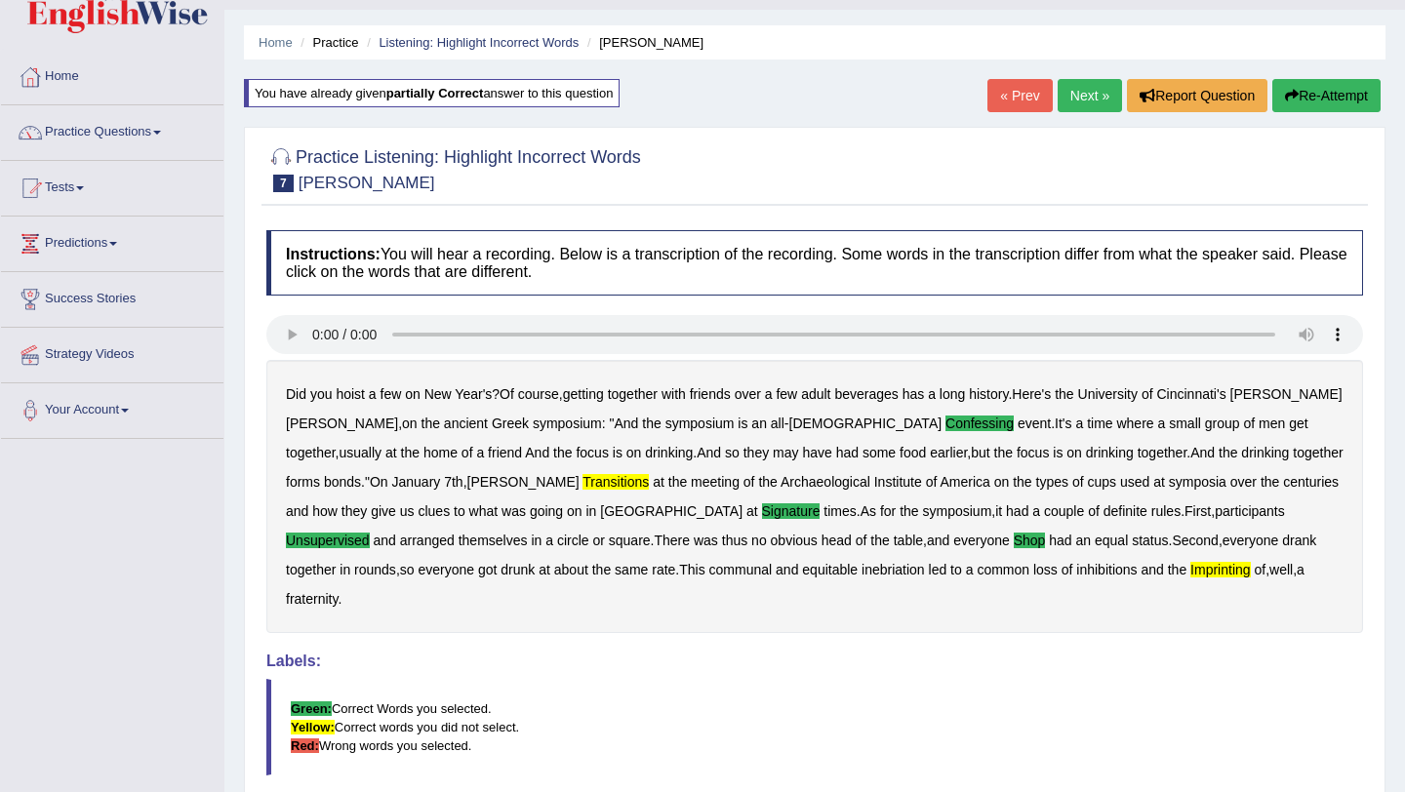
scroll to position [0, 0]
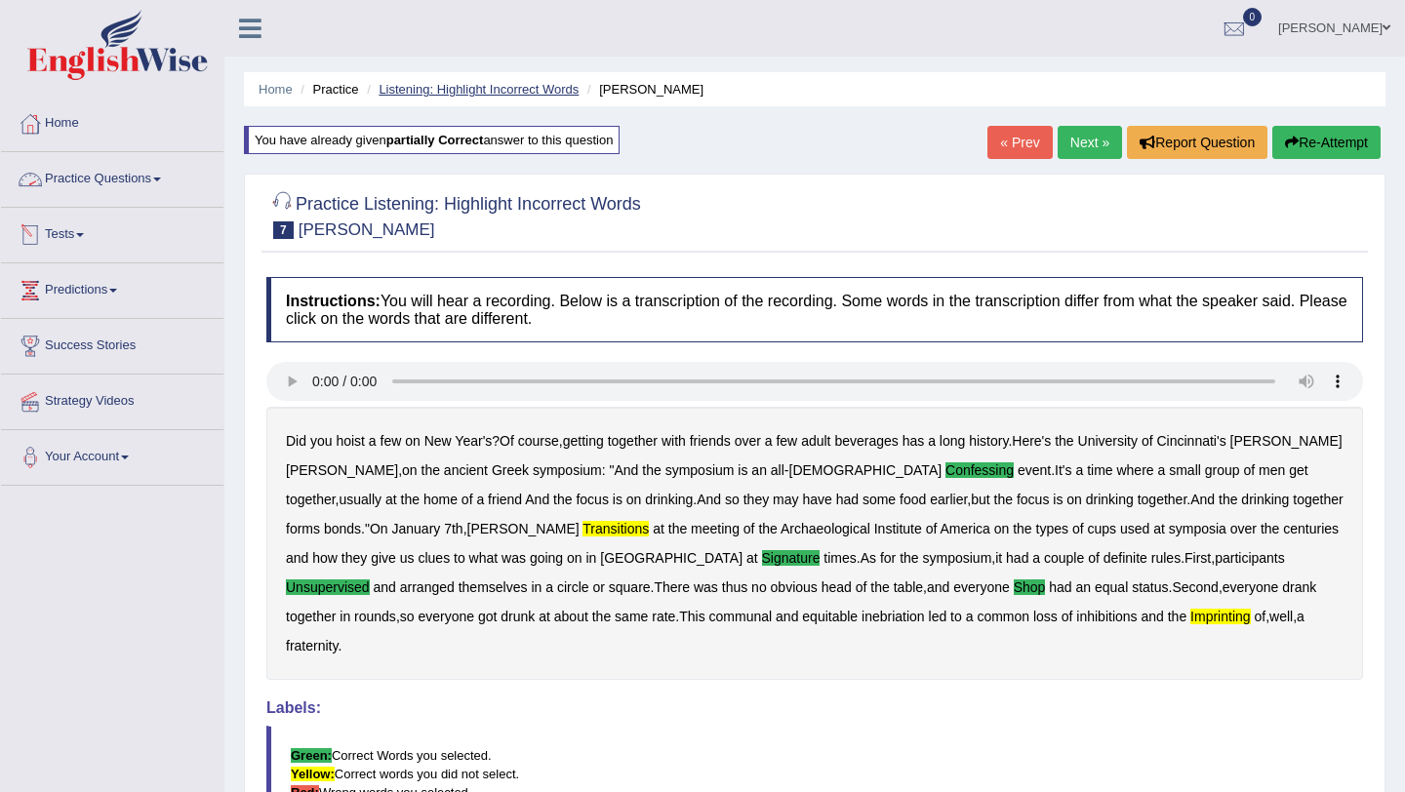
click at [450, 85] on link "Listening: Highlight Incorrect Words" at bounding box center [478, 89] width 200 height 15
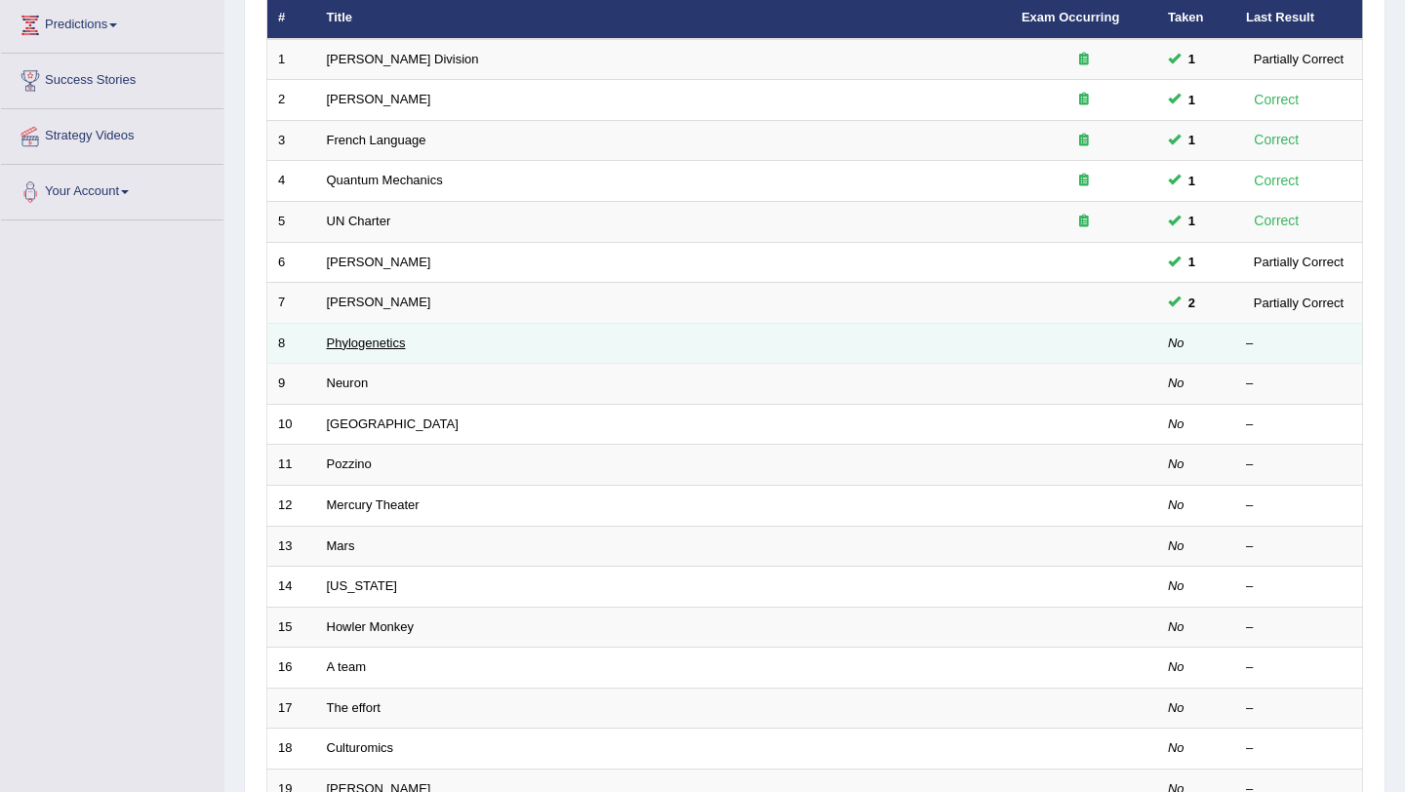
scroll to position [499, 0]
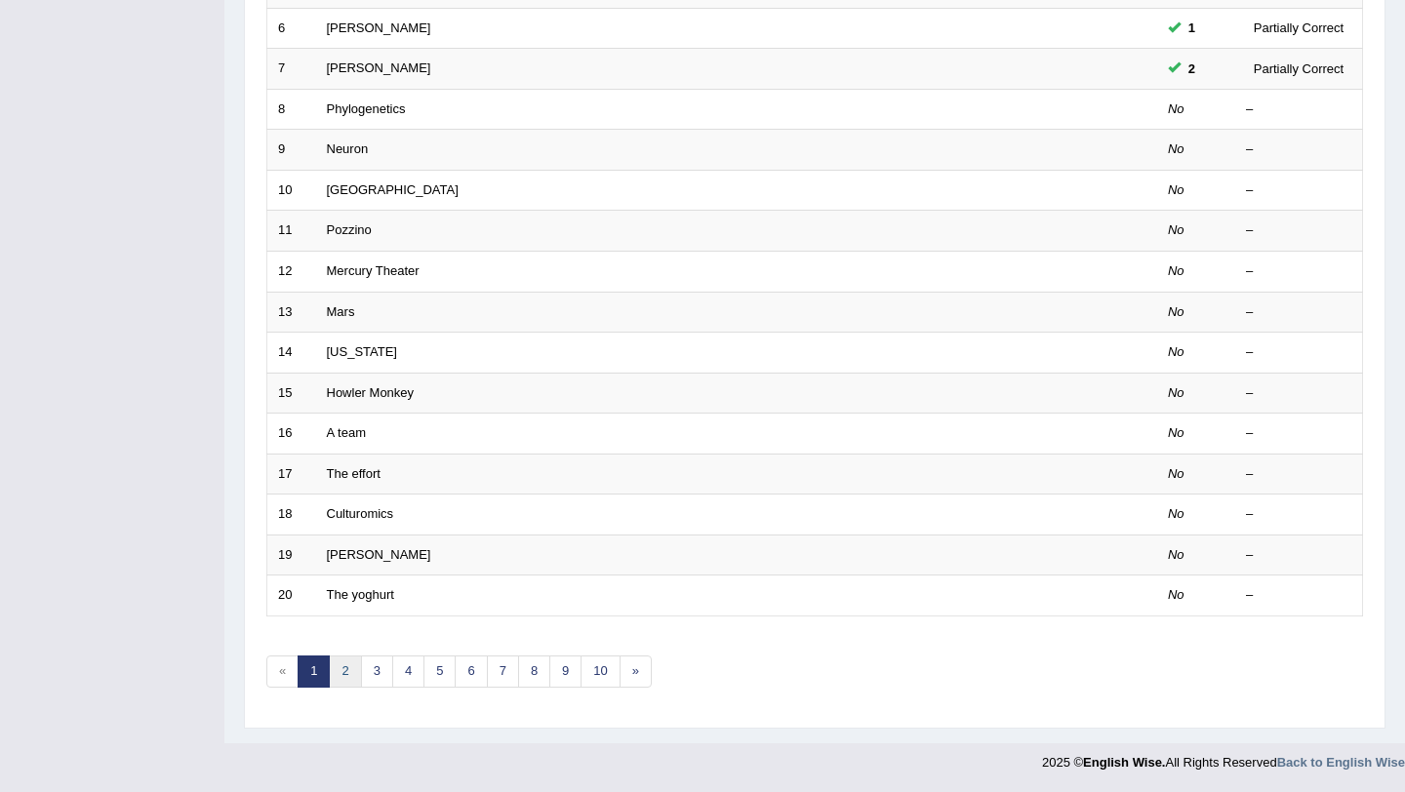
click at [349, 673] on link "2" at bounding box center [345, 671] width 32 height 32
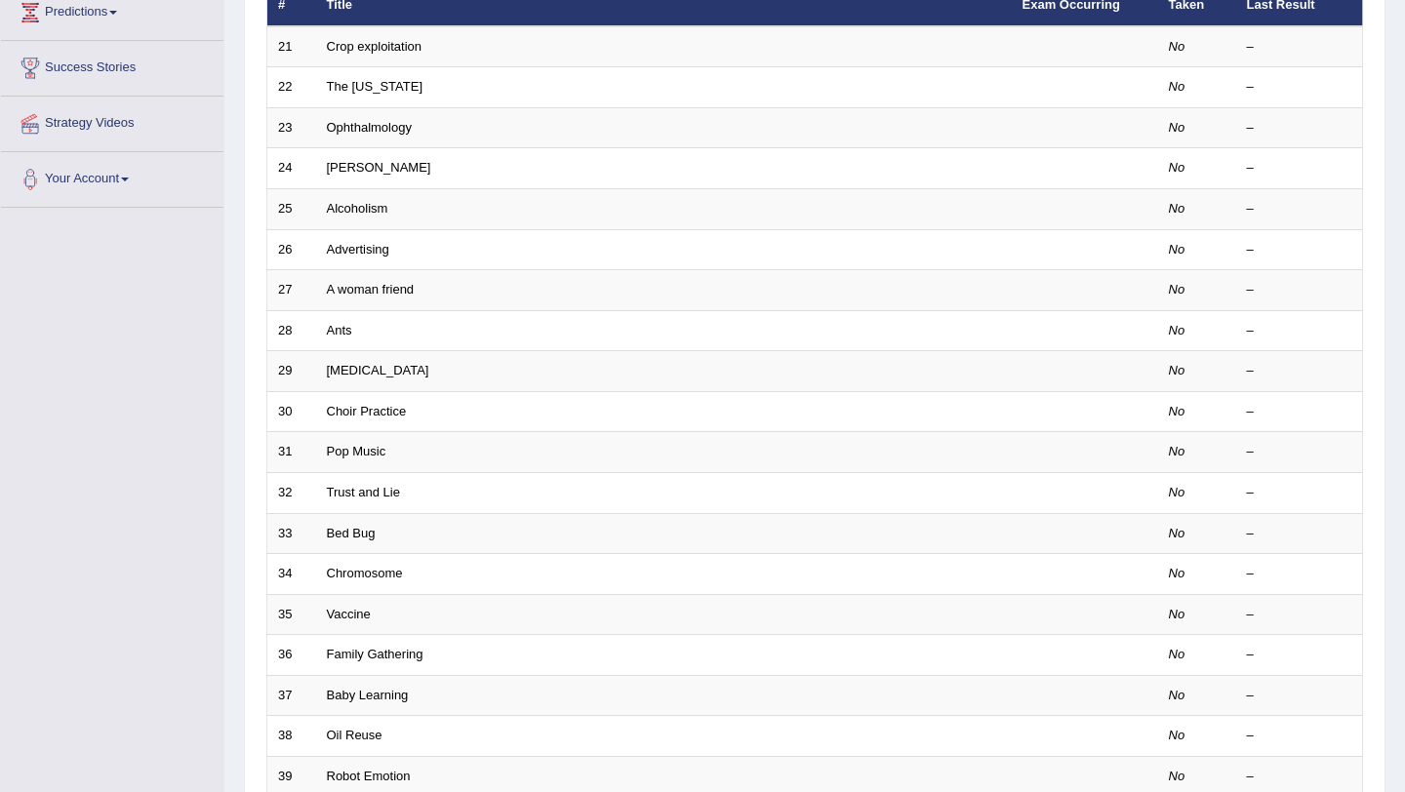
scroll to position [499, 0]
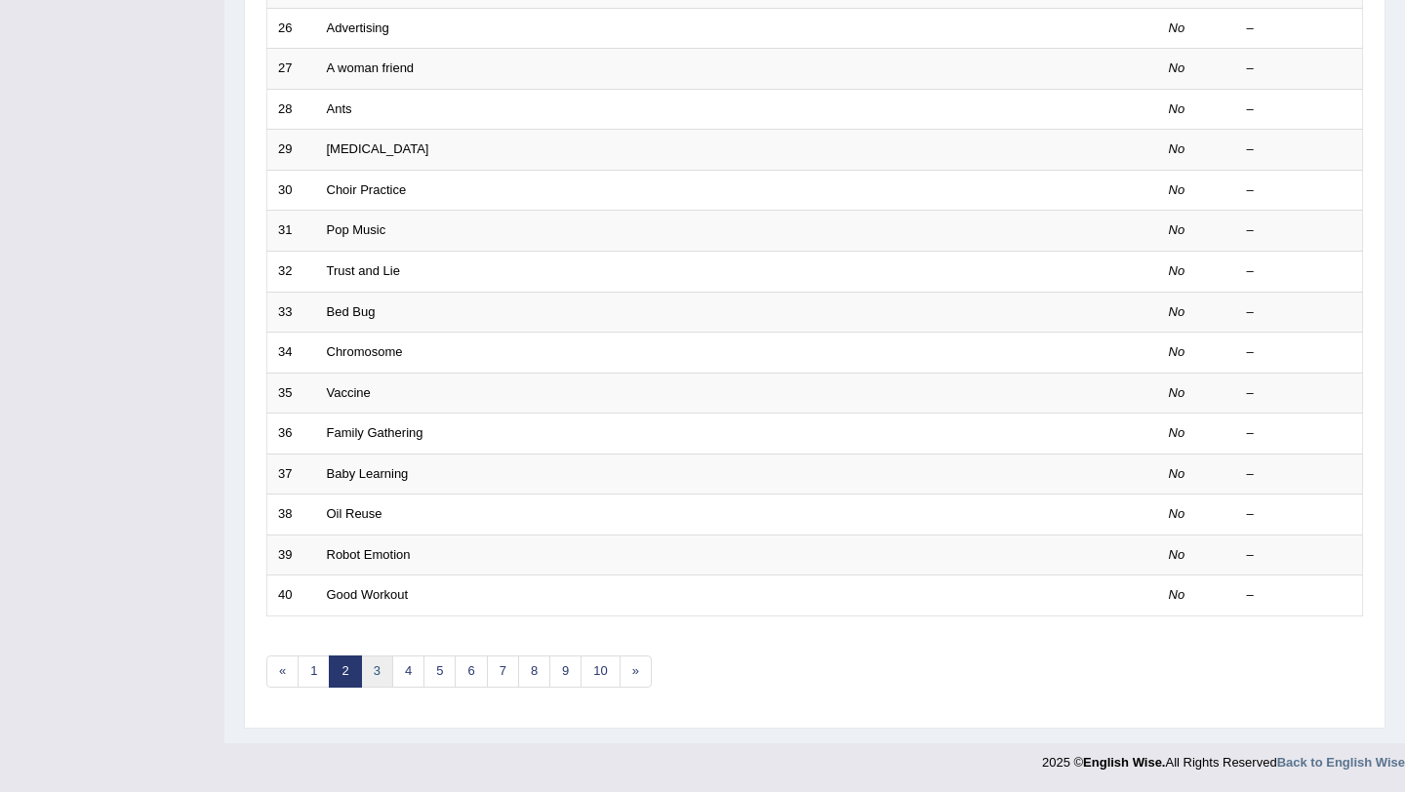
click at [382, 667] on link "3" at bounding box center [377, 671] width 32 height 32
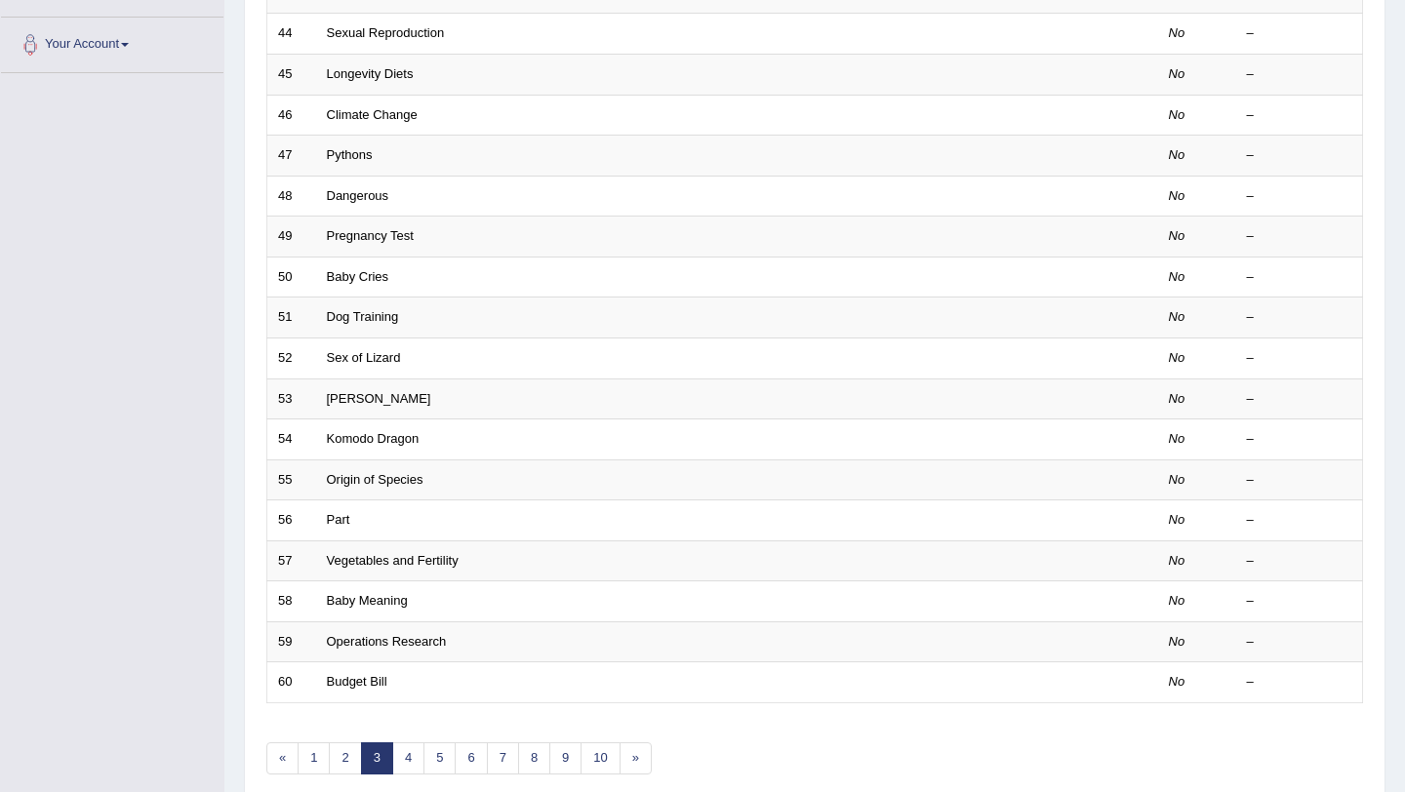
scroll to position [499, 0]
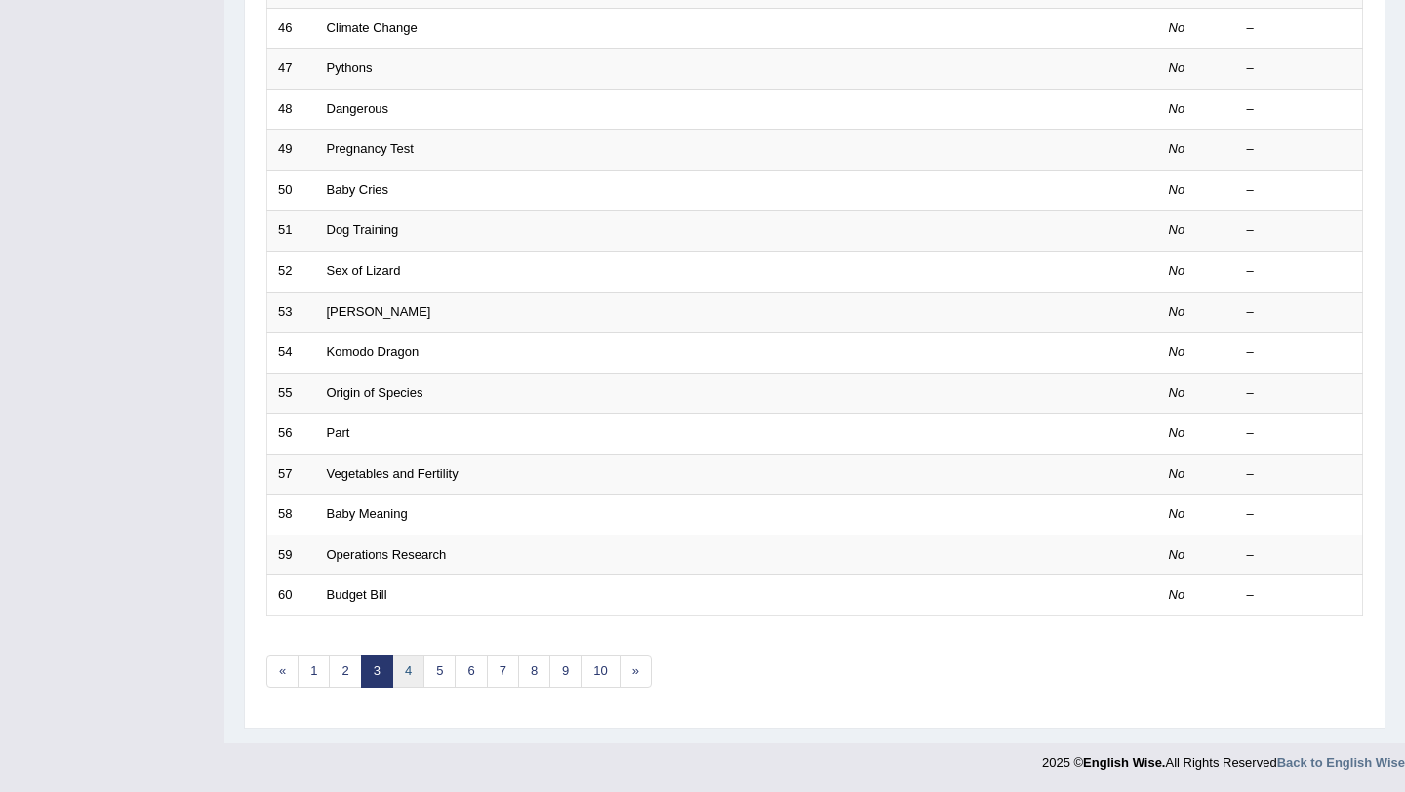
click at [409, 672] on link "4" at bounding box center [408, 671] width 32 height 32
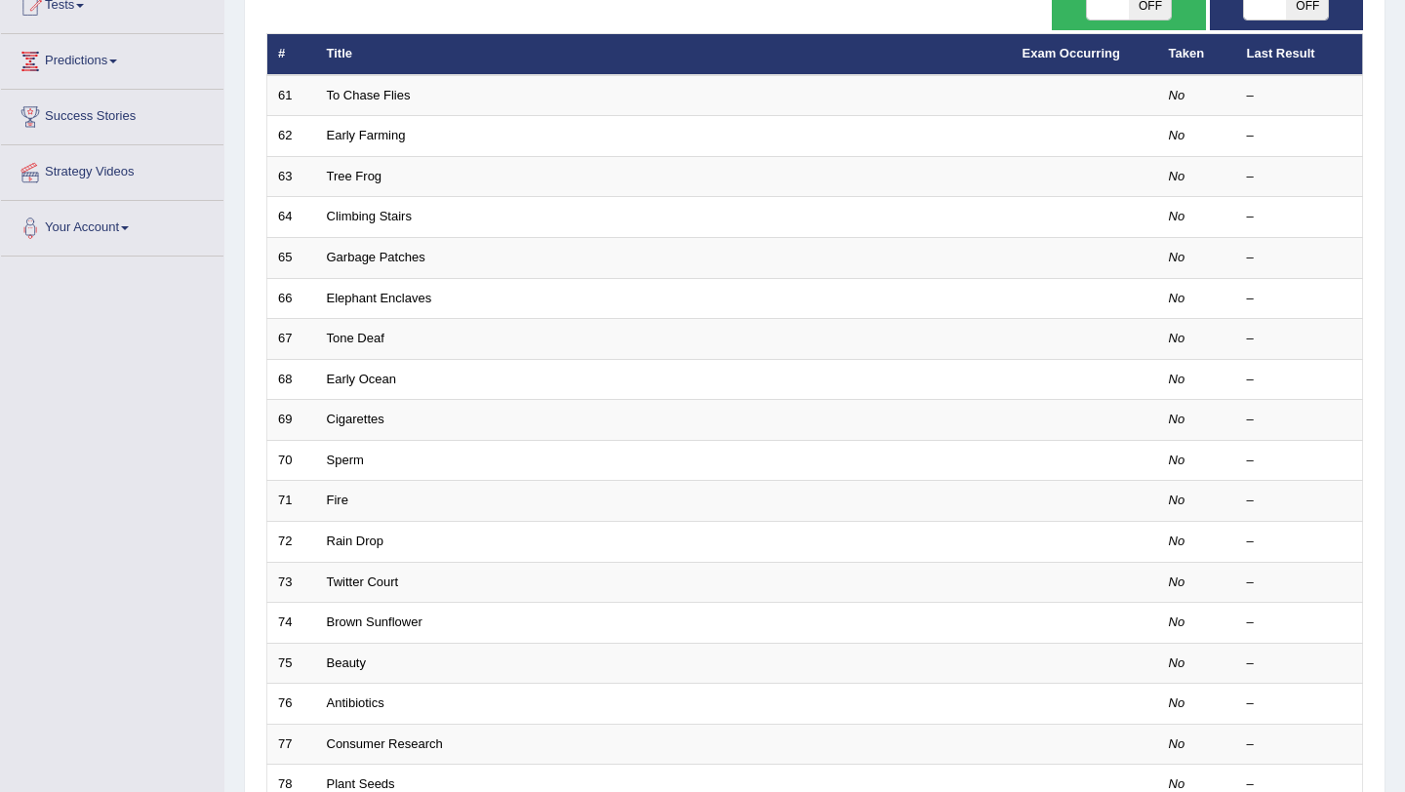
scroll to position [499, 0]
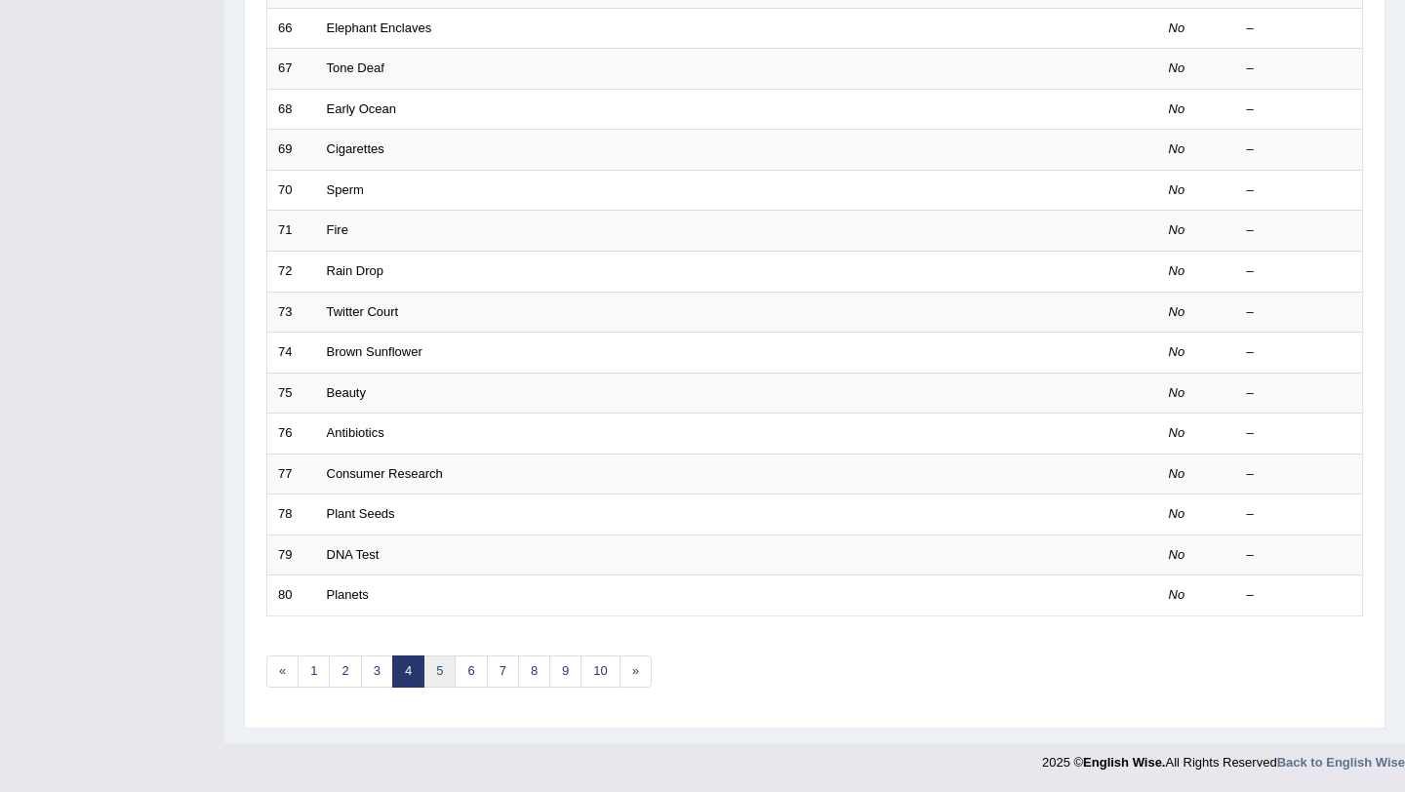
click at [425, 683] on link "5" at bounding box center [439, 671] width 32 height 32
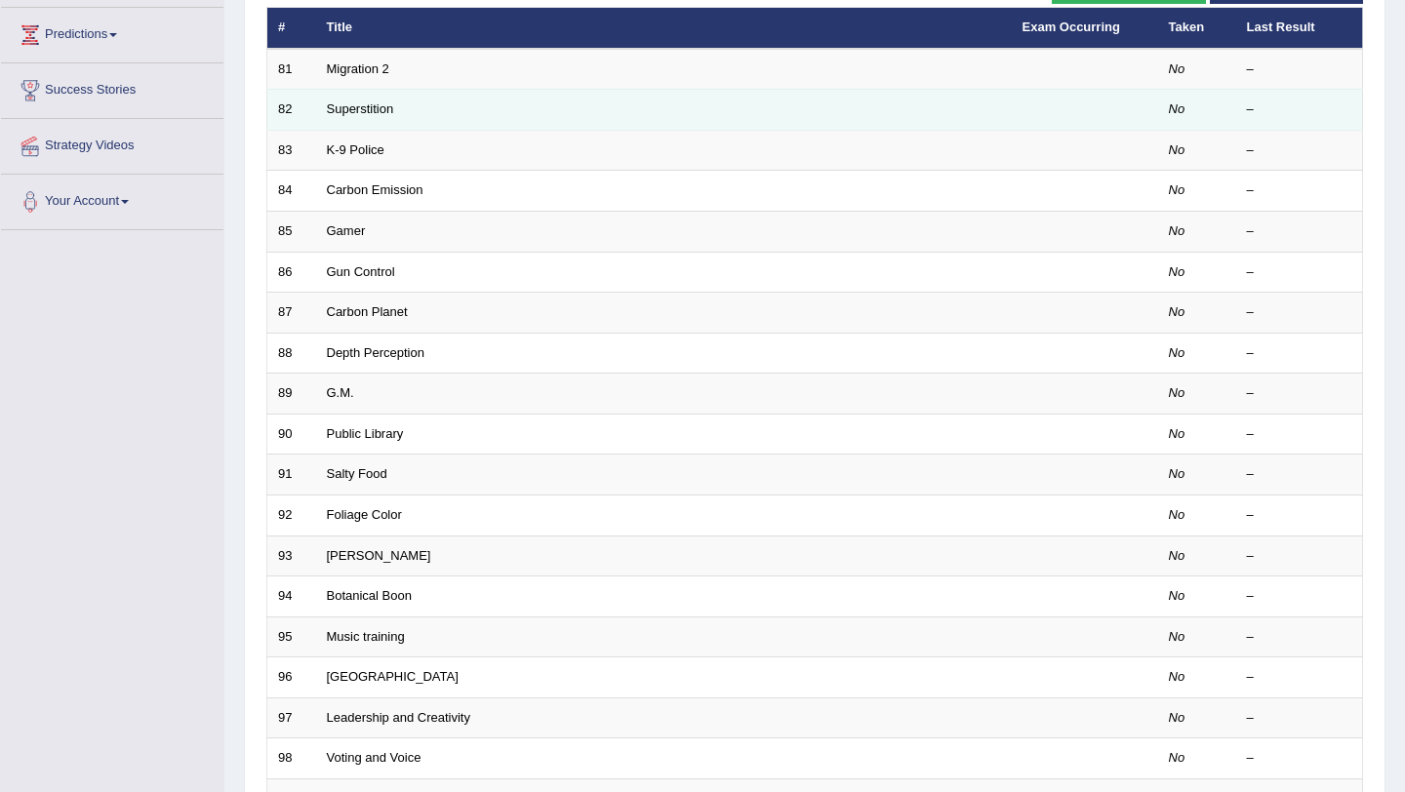
scroll to position [499, 0]
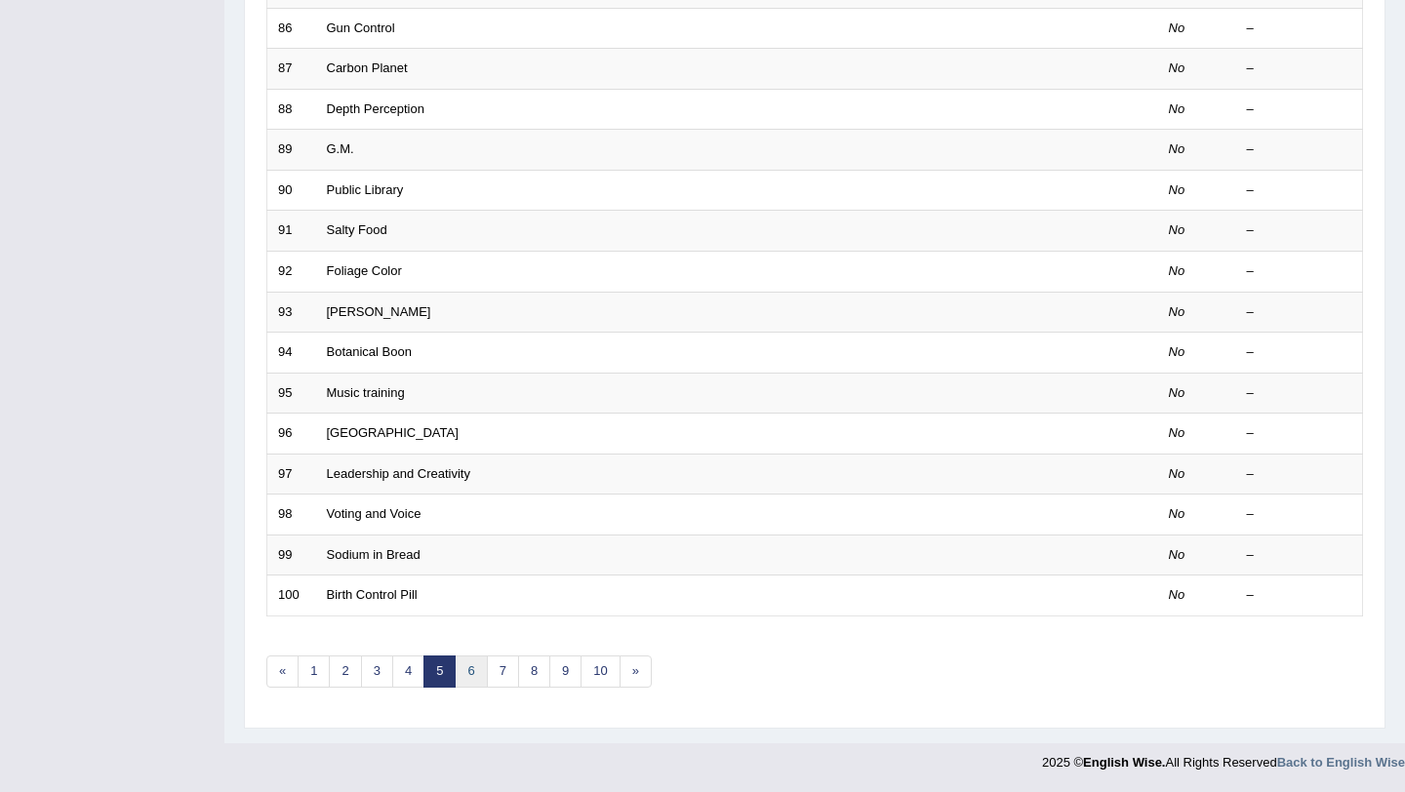
click at [470, 676] on link "6" at bounding box center [471, 671] width 32 height 32
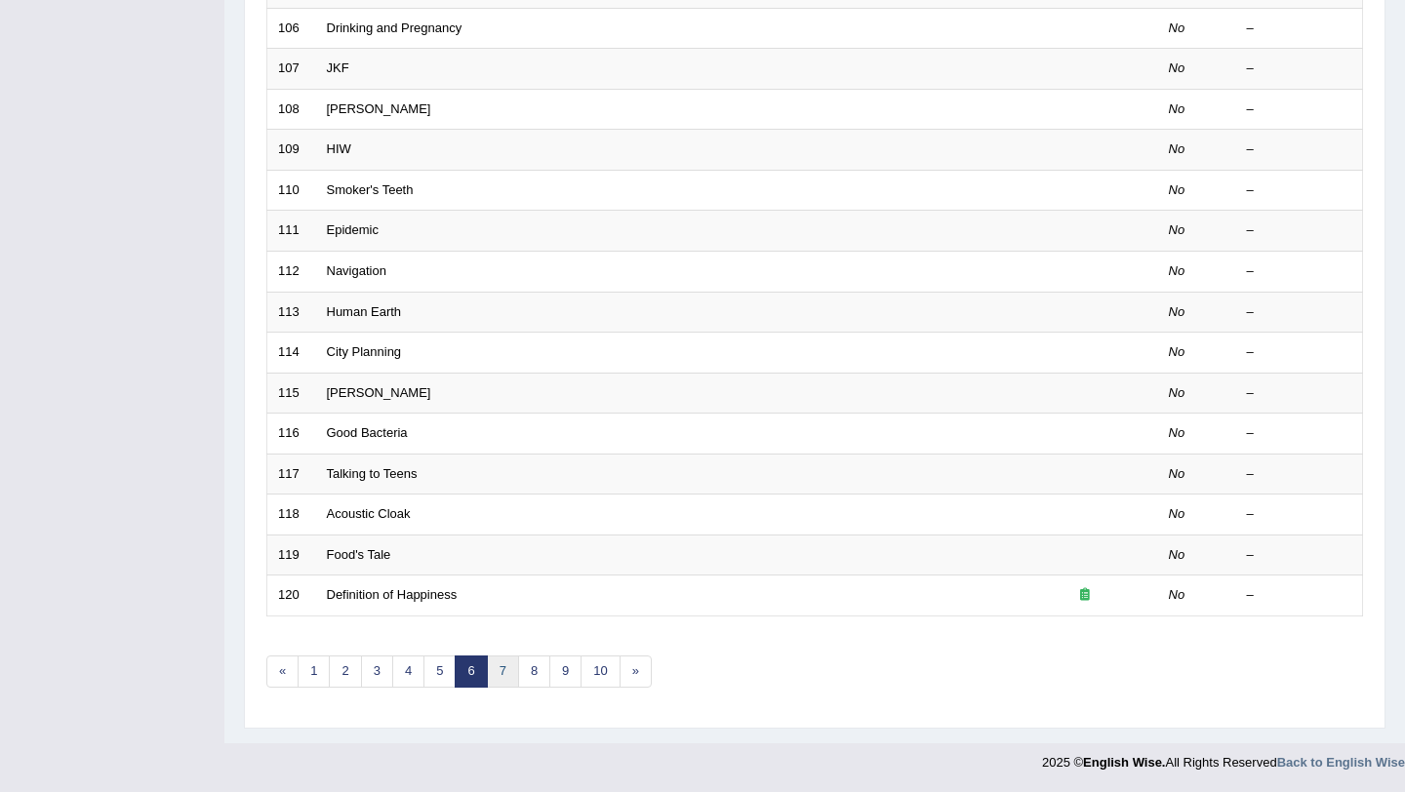
click at [497, 671] on link "7" at bounding box center [503, 671] width 32 height 32
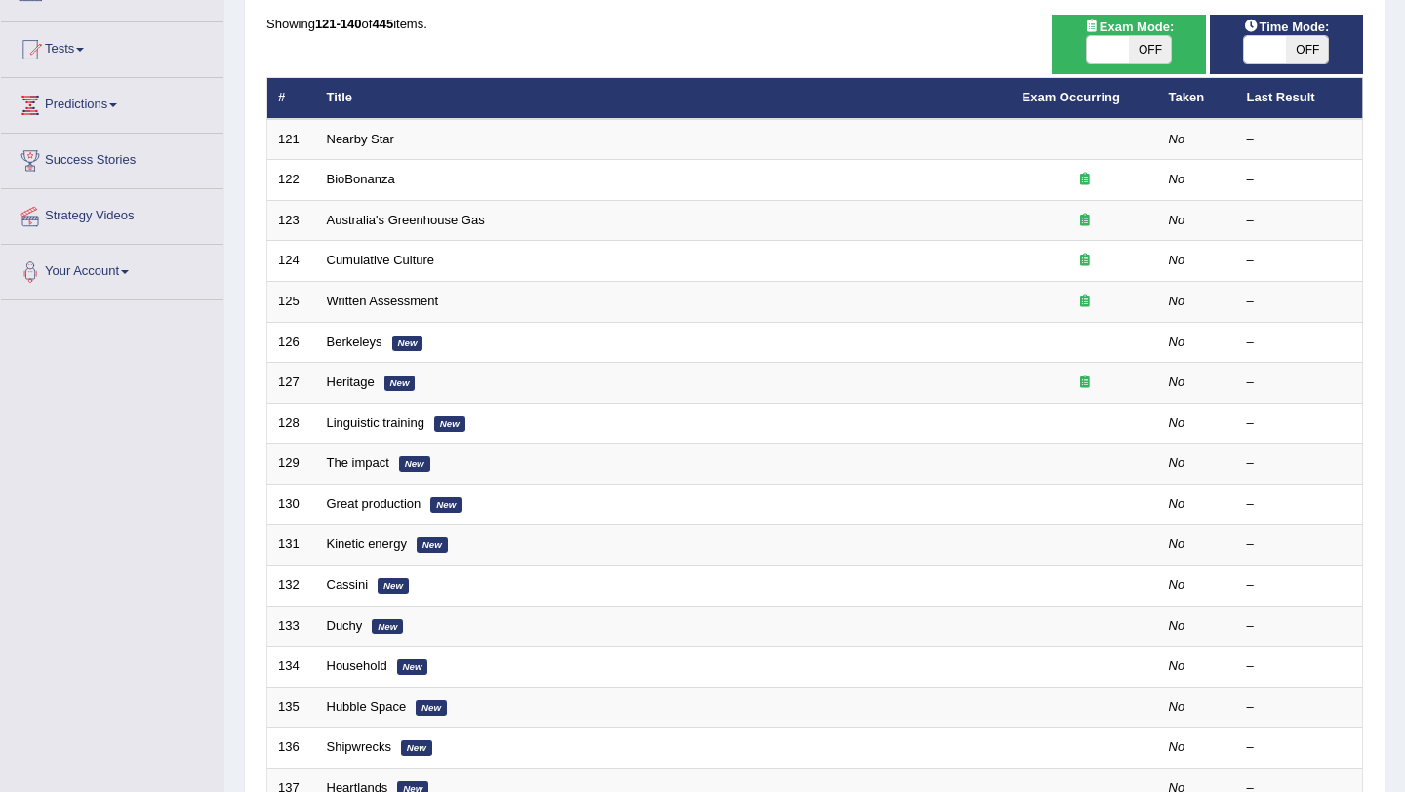
scroll to position [168, 0]
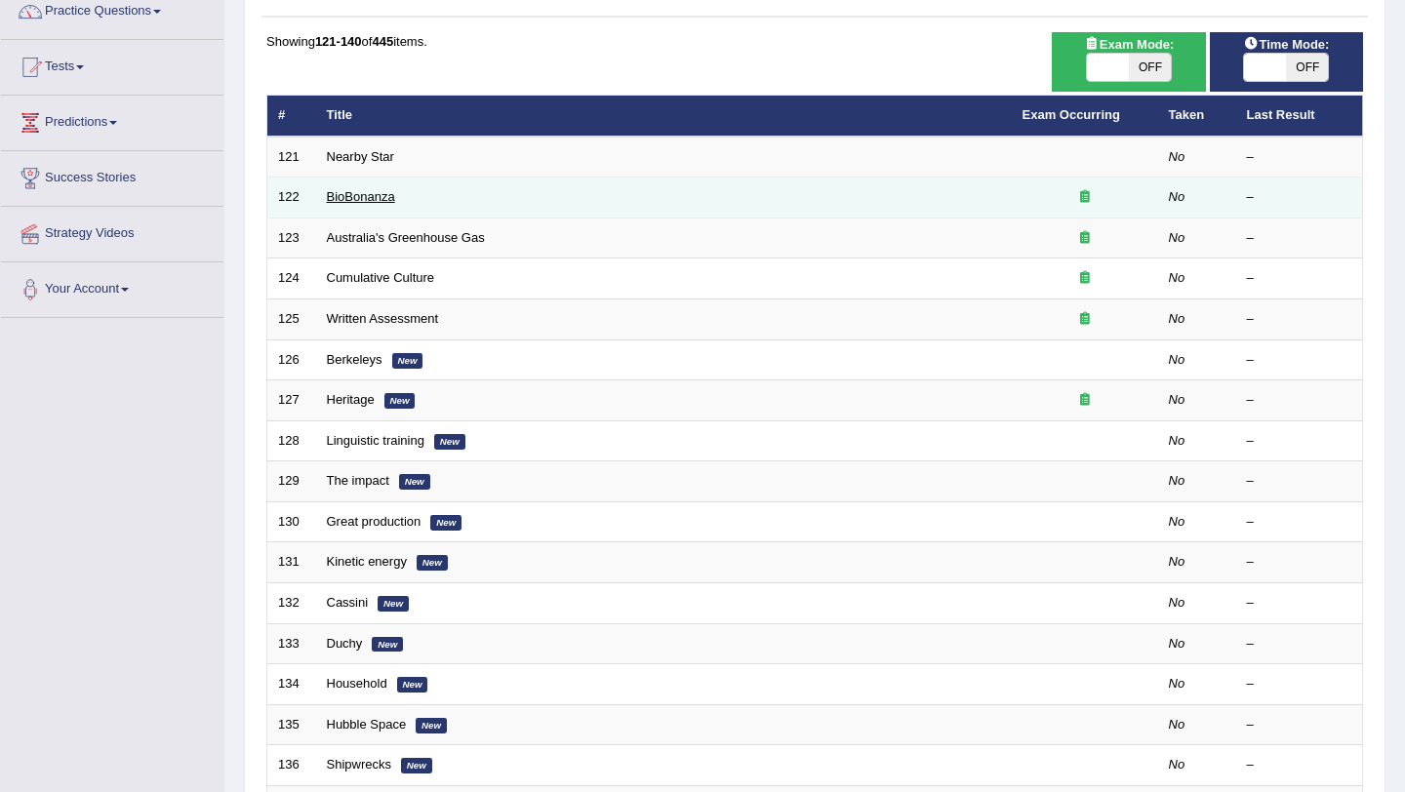
click at [362, 201] on link "BioBonanza" at bounding box center [361, 196] width 68 height 15
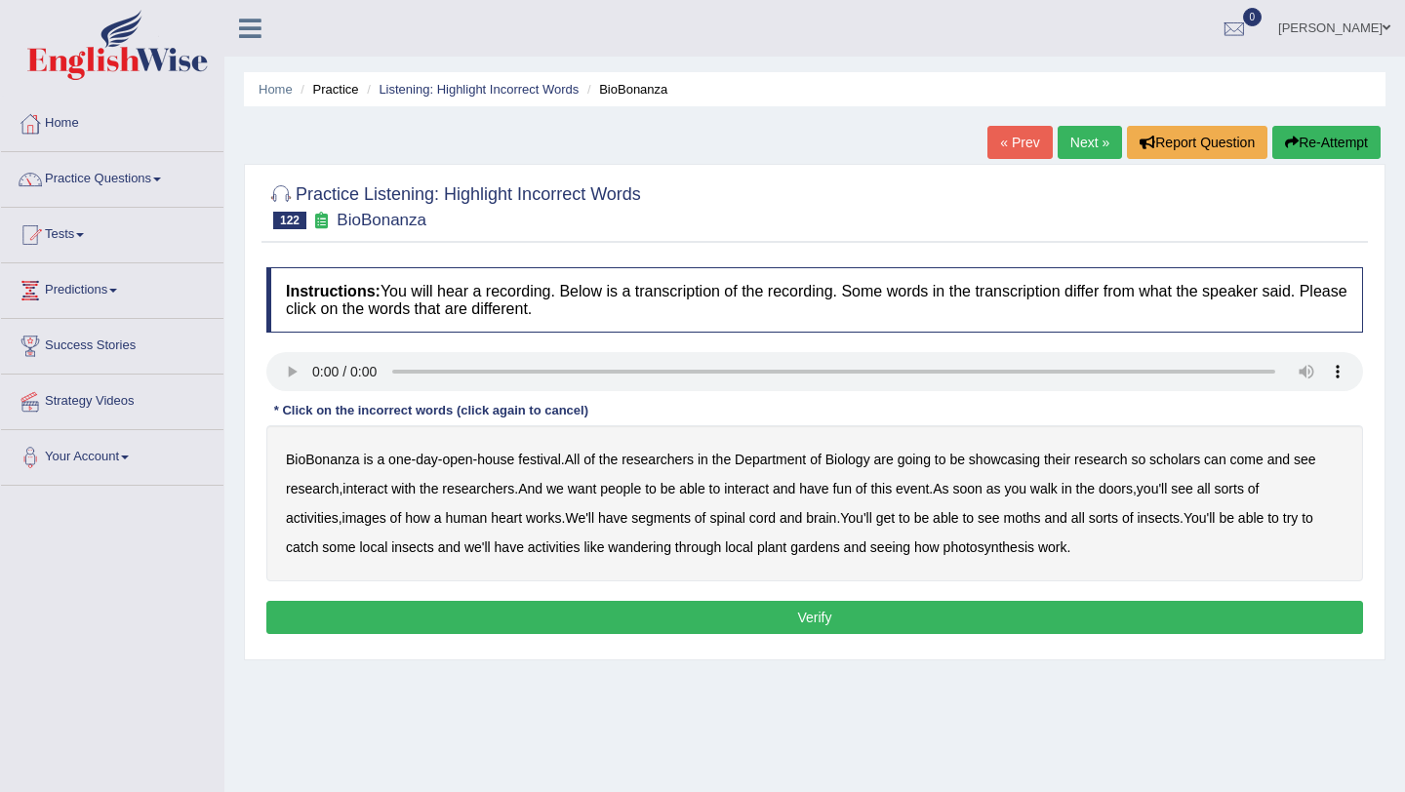
click at [1186, 460] on b "scholars" at bounding box center [1174, 460] width 51 height 16
click at [375, 517] on b "images" at bounding box center [364, 518] width 44 height 16
click at [672, 521] on b "segments" at bounding box center [660, 518] width 59 height 16
click at [1041, 520] on b "moths" at bounding box center [1022, 518] width 37 height 16
click at [640, 551] on b "wandering" at bounding box center [639, 547] width 63 height 16
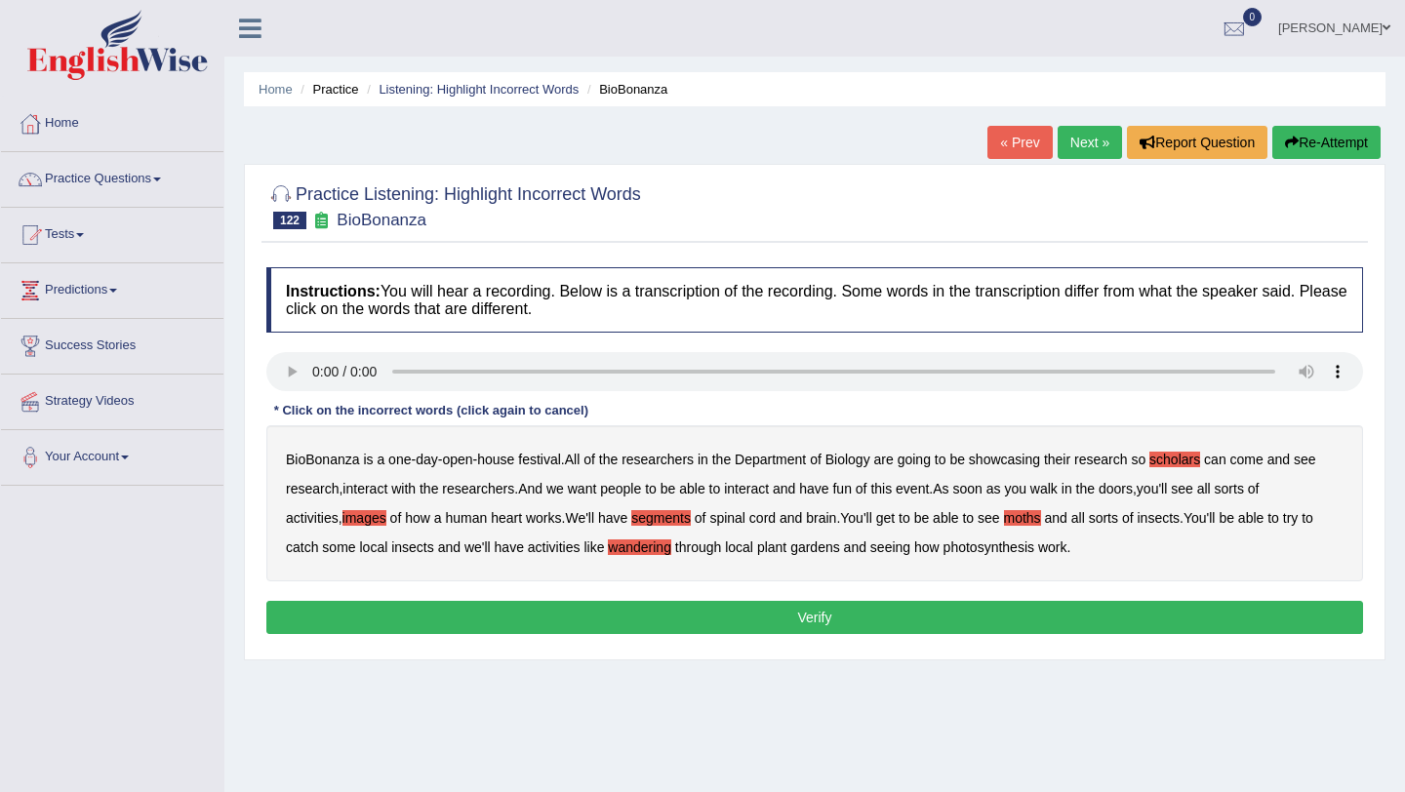
click at [851, 615] on button "Verify" at bounding box center [814, 617] width 1096 height 33
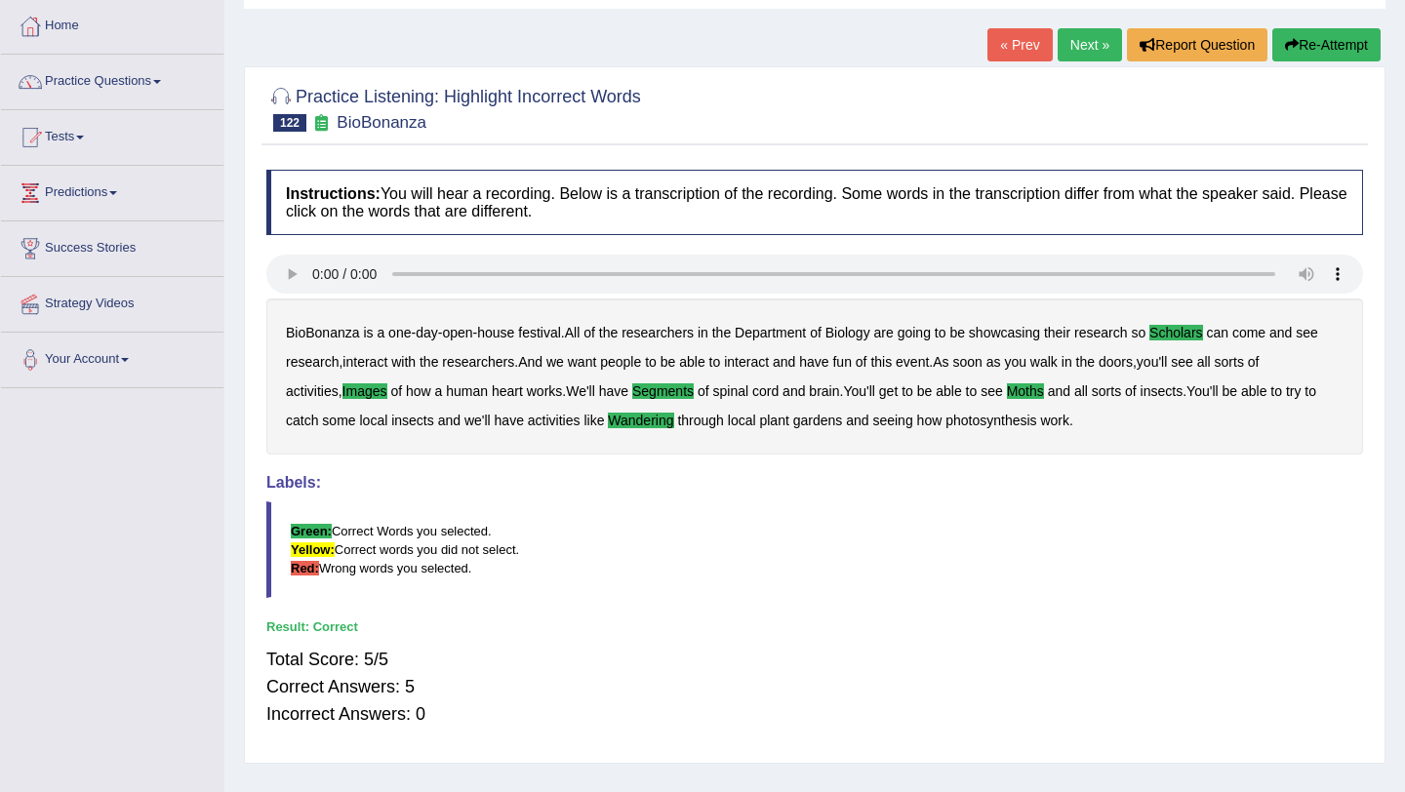
scroll to position [99, 0]
click at [1079, 42] on link "Next »" at bounding box center [1089, 43] width 64 height 33
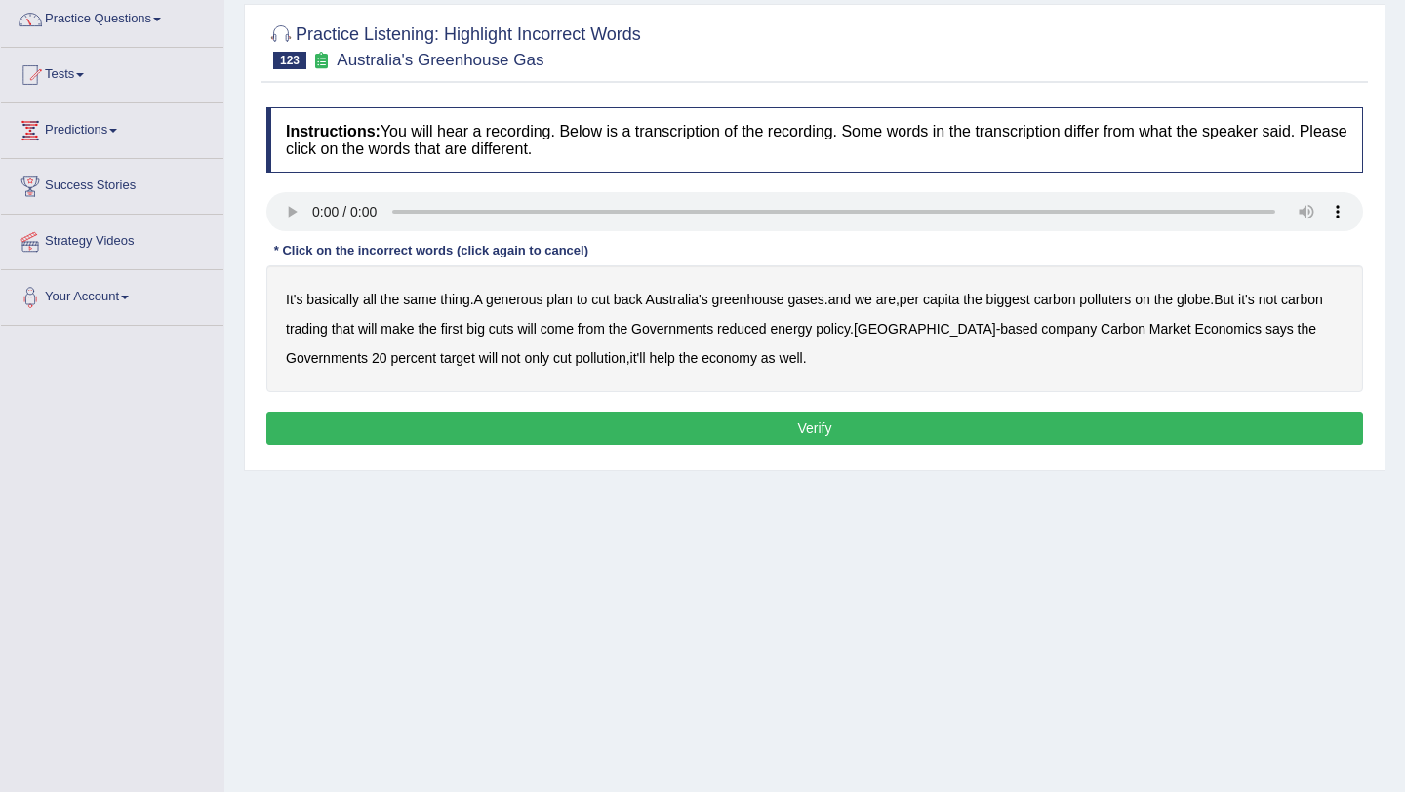
scroll to position [170, 0]
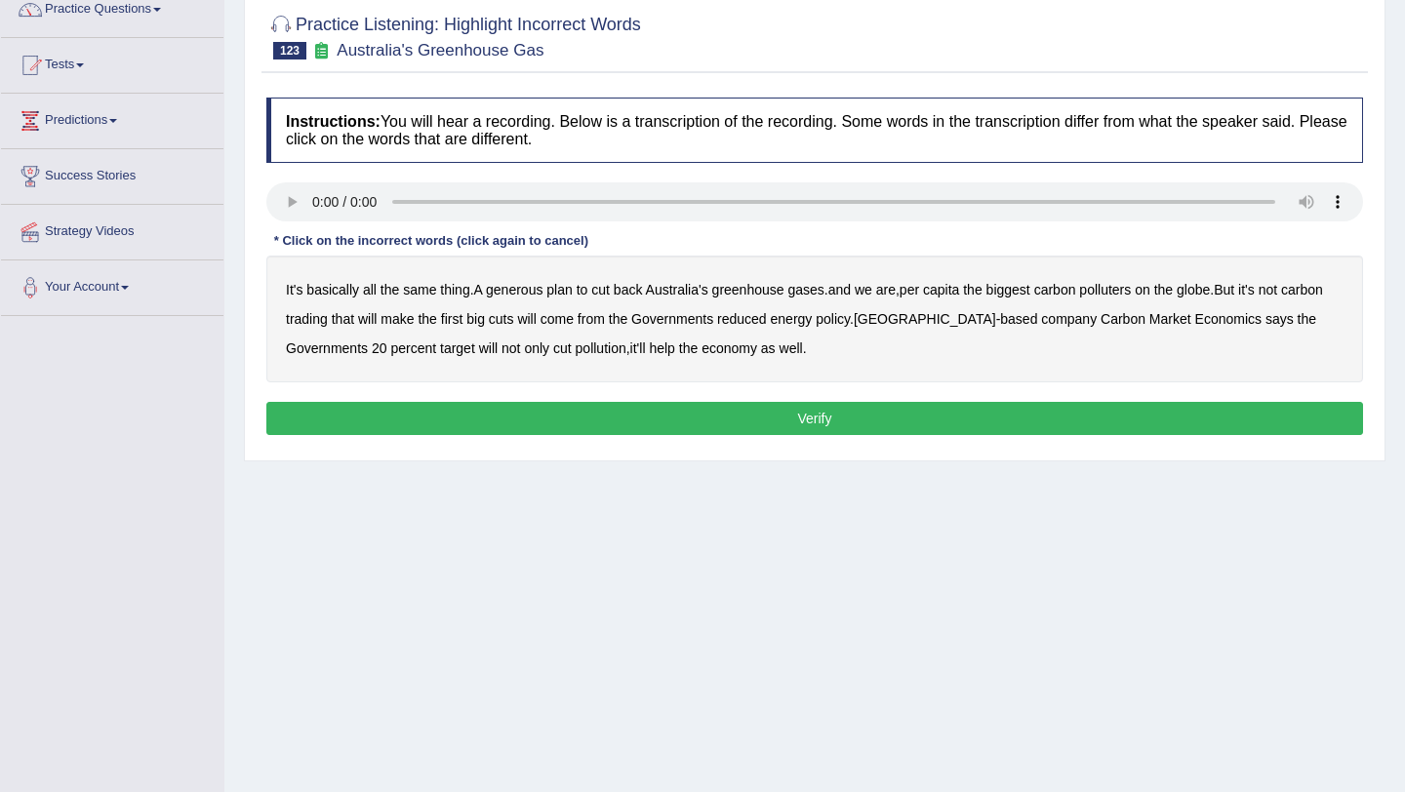
click at [321, 52] on icon at bounding box center [321, 50] width 20 height 17
click at [520, 289] on b "generous" at bounding box center [514, 290] width 57 height 16
click at [1209, 294] on b "globe" at bounding box center [1192, 290] width 33 height 16
click at [535, 320] on b "will" at bounding box center [526, 319] width 19 height 16
click at [767, 318] on b "reduced" at bounding box center [742, 319] width 50 height 16
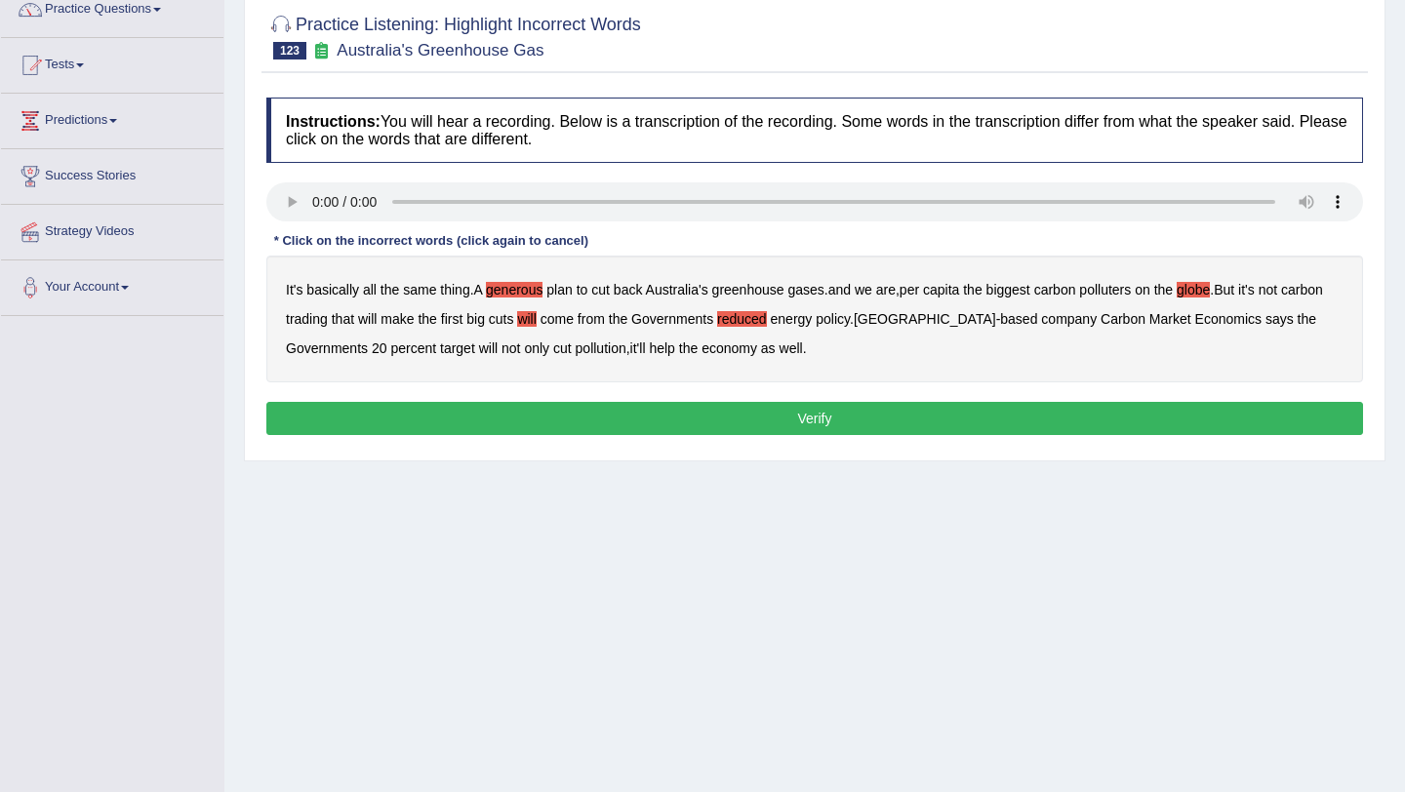
click at [535, 322] on b "will" at bounding box center [526, 319] width 19 height 16
click at [708, 385] on div "Instructions: You will hear a recording. Below is a transcription of the record…" at bounding box center [814, 269] width 1106 height 363
click at [703, 419] on button "Verify" at bounding box center [814, 418] width 1096 height 33
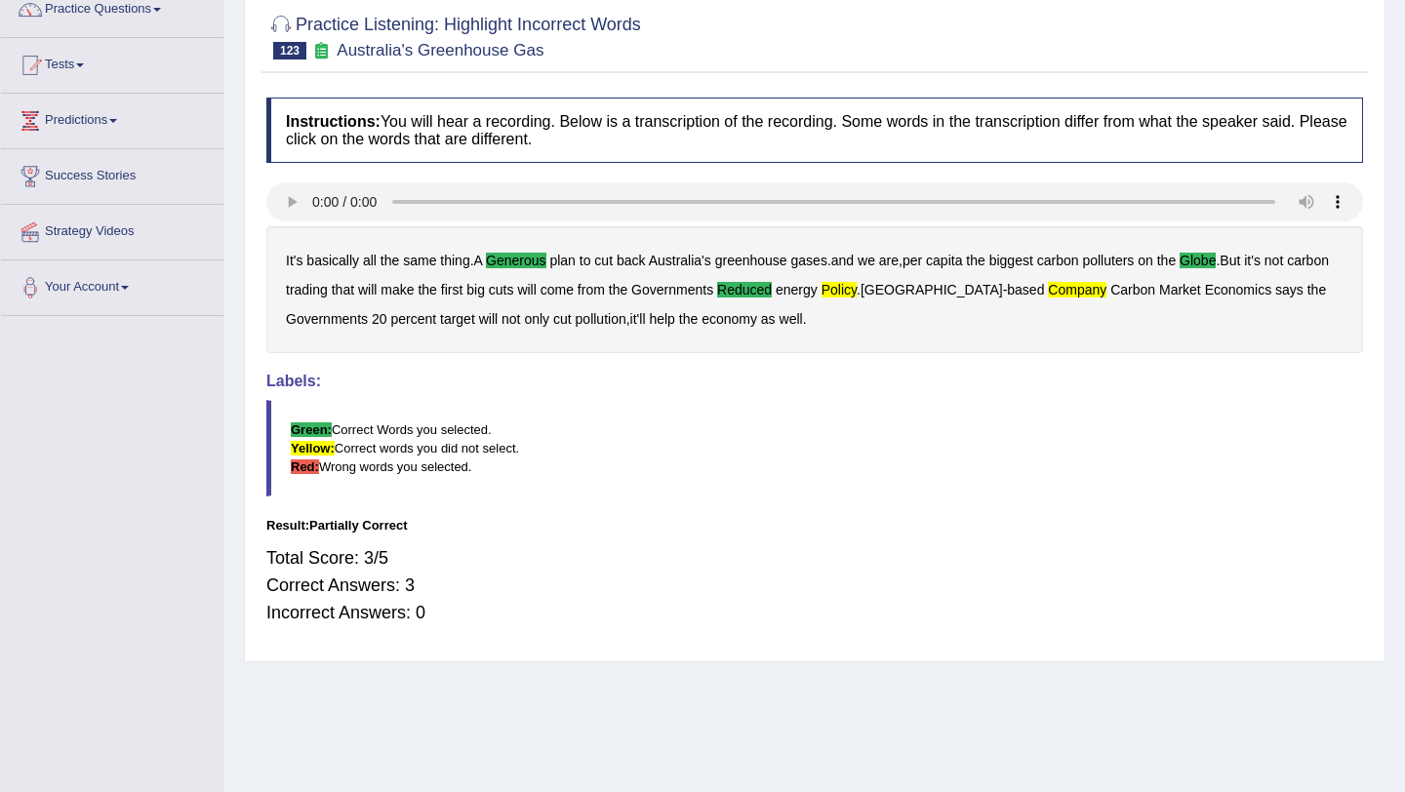
scroll to position [0, 0]
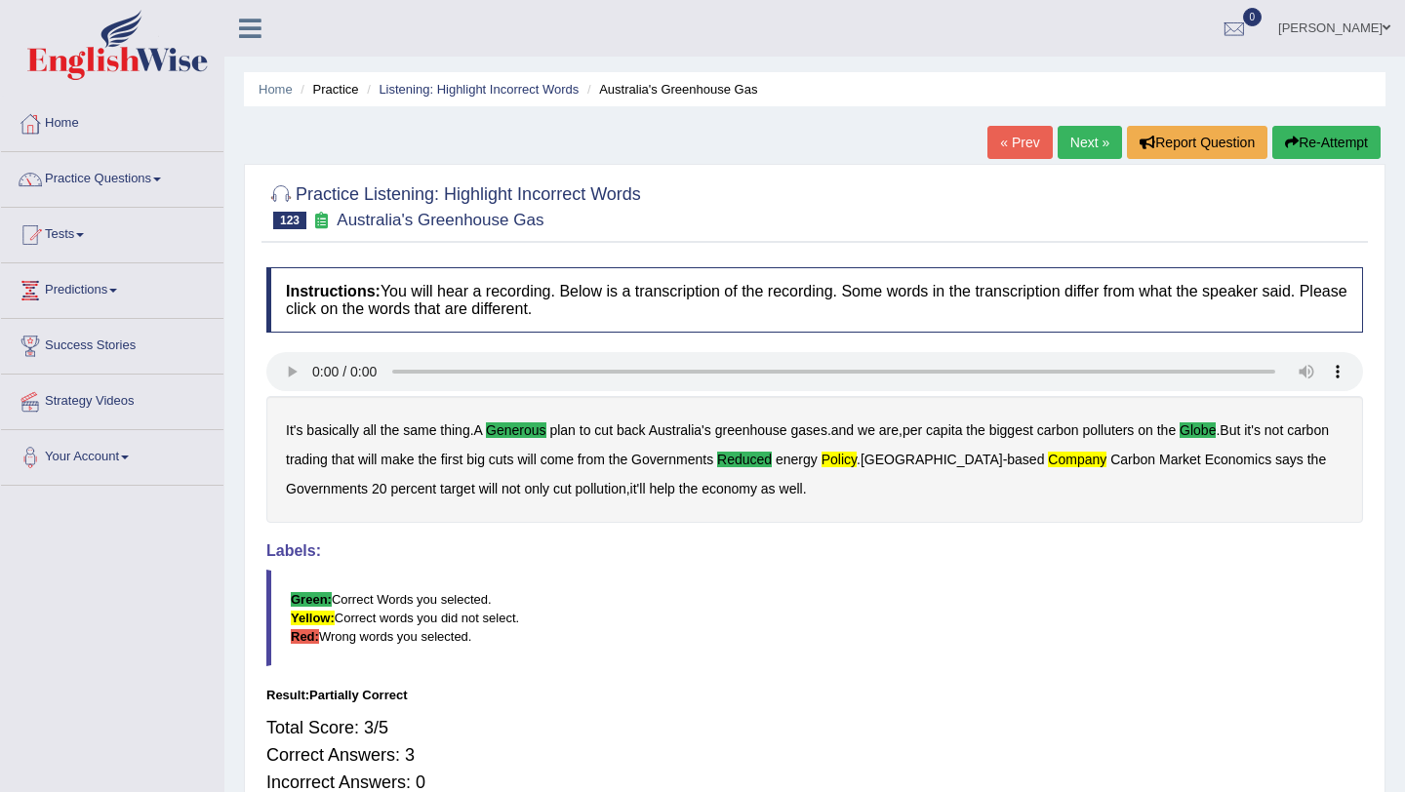
click at [1333, 141] on button "Re-Attempt" at bounding box center [1326, 142] width 108 height 33
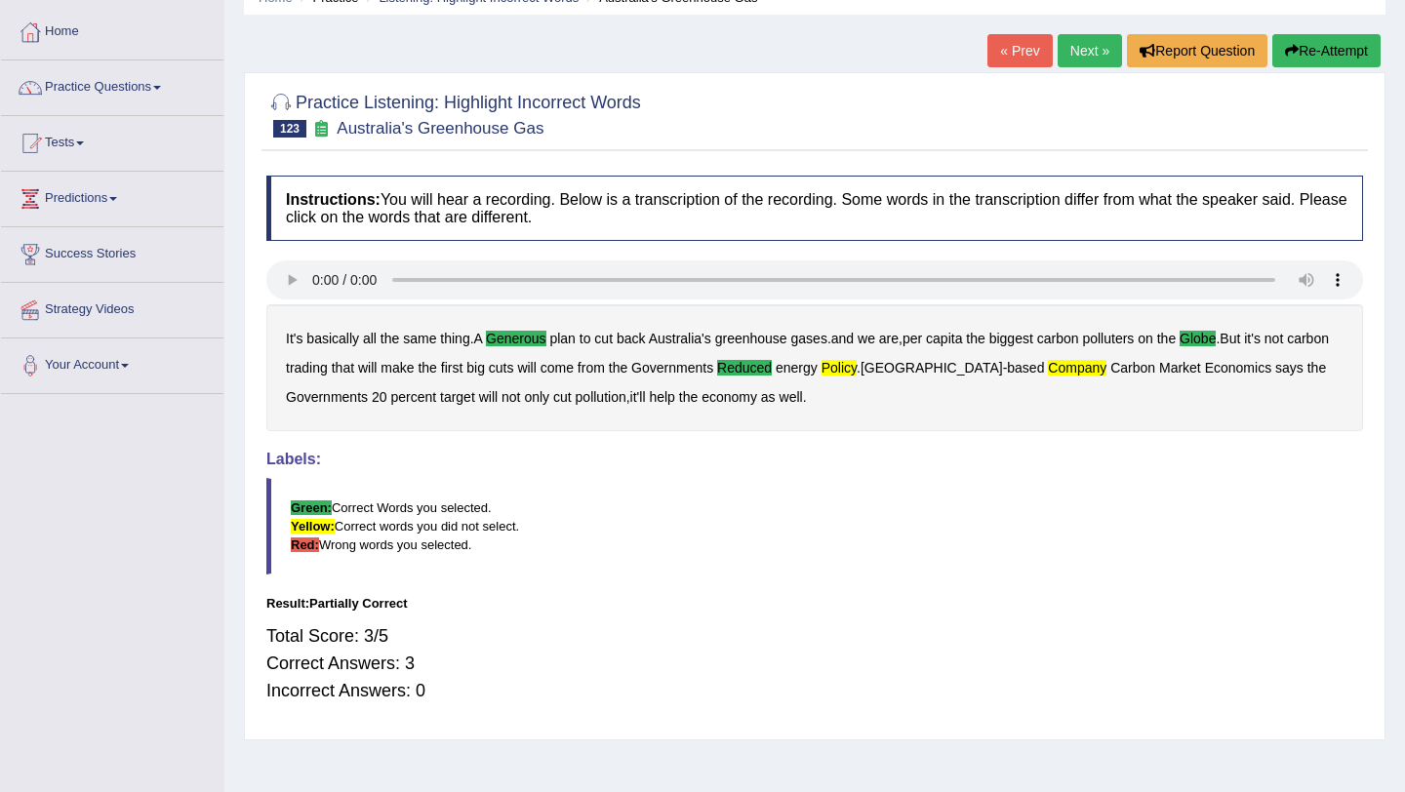
scroll to position [114, 0]
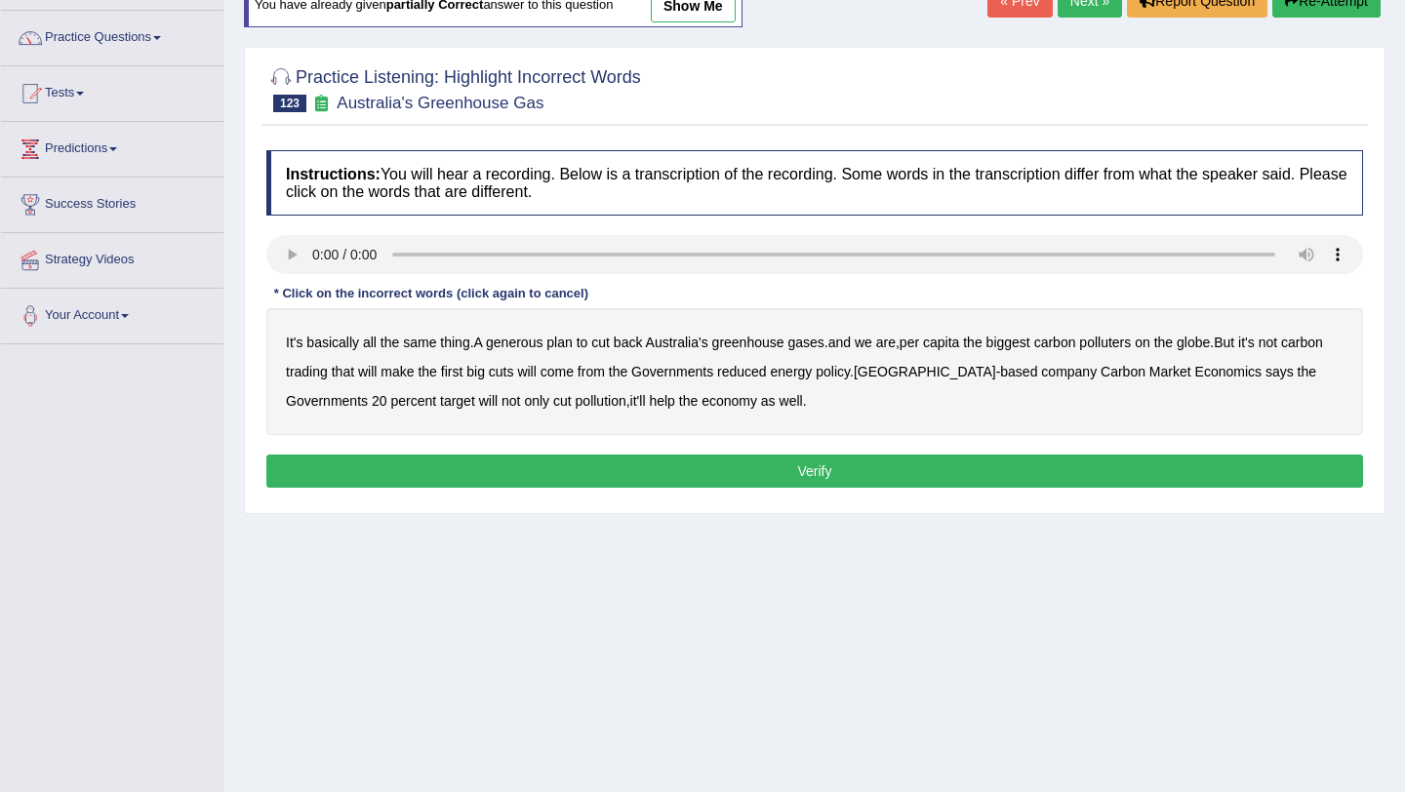
scroll to position [142, 0]
click at [511, 338] on b "generous" at bounding box center [514, 342] width 57 height 16
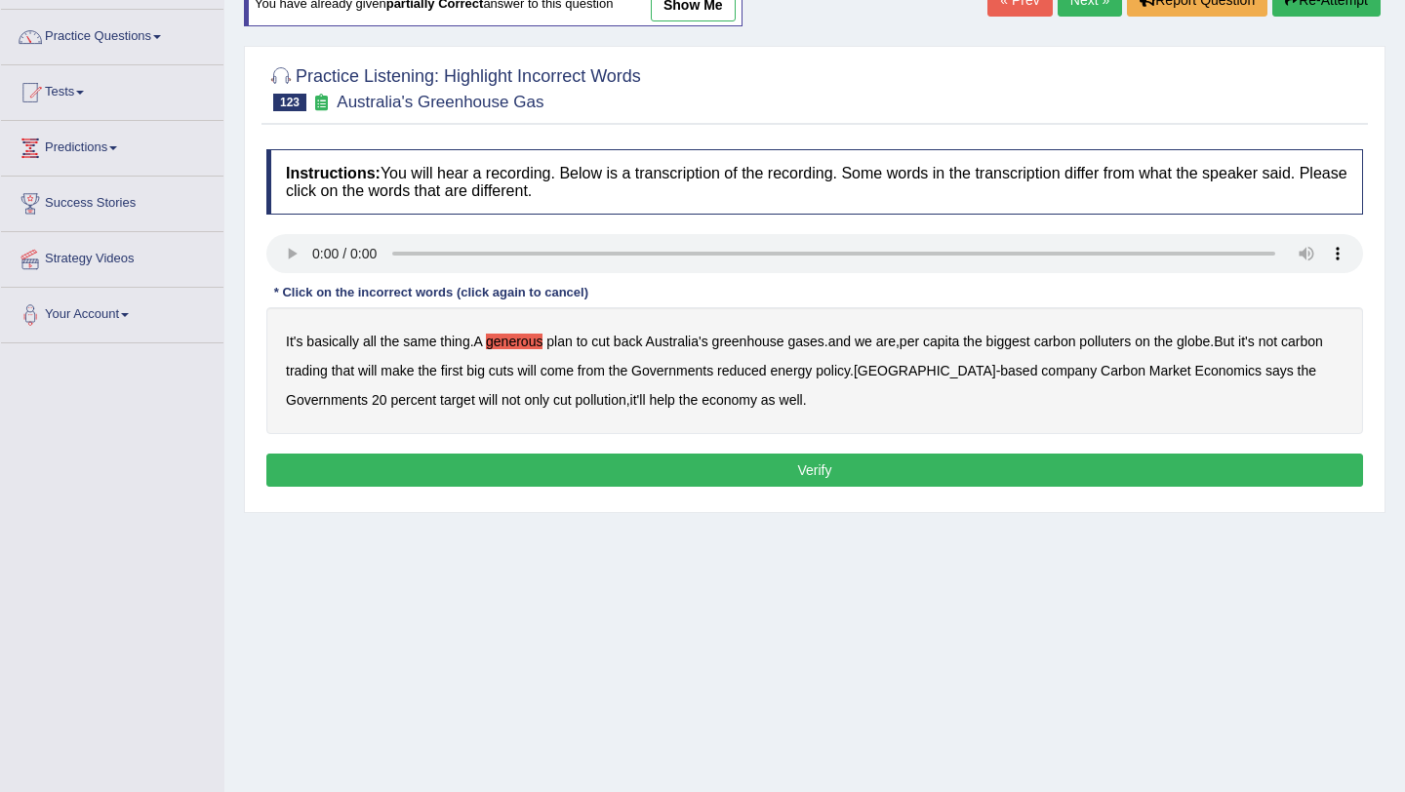
click at [1209, 344] on b "globe" at bounding box center [1192, 342] width 33 height 16
click at [574, 370] on b "come" at bounding box center [556, 371] width 33 height 16
click at [535, 370] on b "will" at bounding box center [526, 371] width 19 height 16
click at [767, 365] on b "reduced" at bounding box center [742, 371] width 50 height 16
click at [850, 375] on b "policy" at bounding box center [832, 371] width 34 height 16
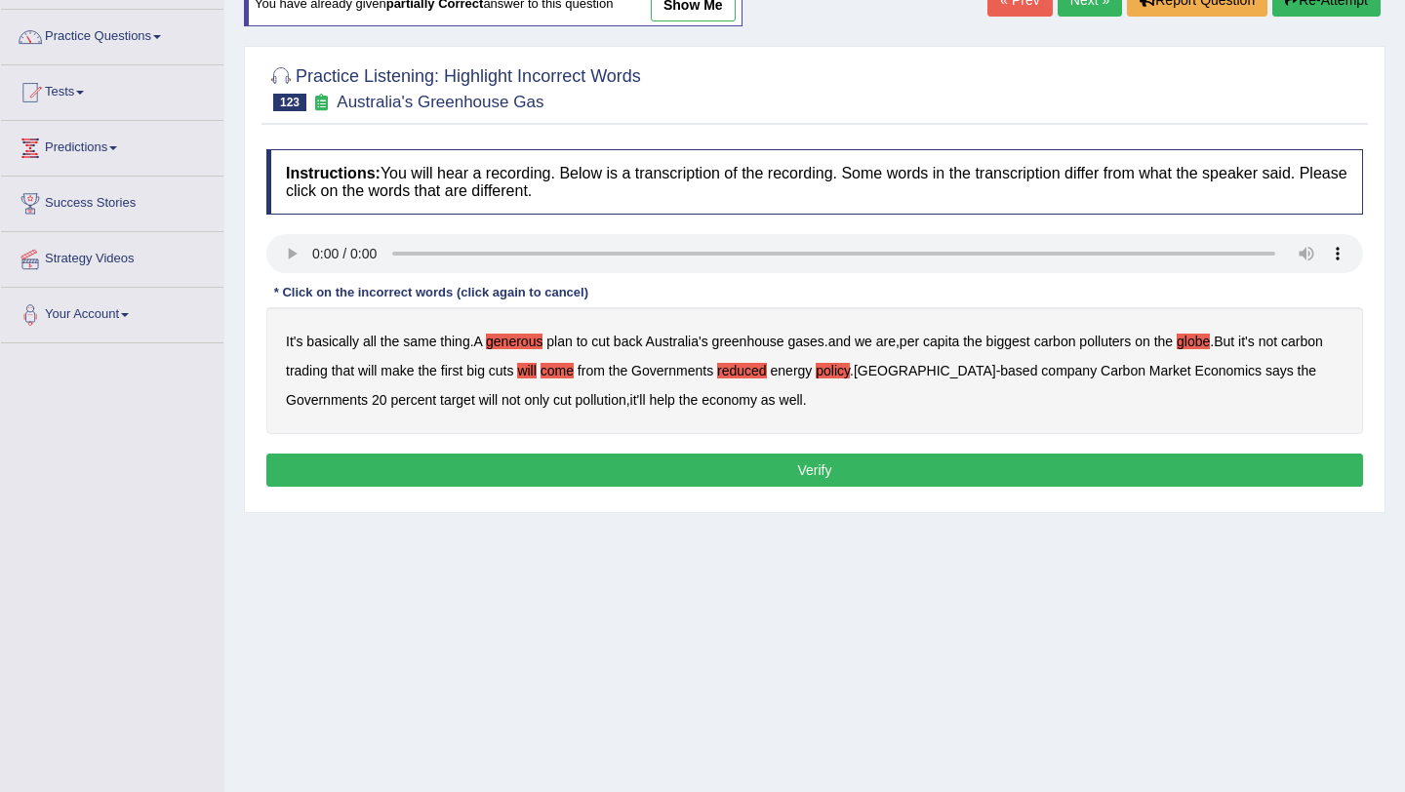
click at [746, 474] on button "Verify" at bounding box center [814, 470] width 1096 height 33
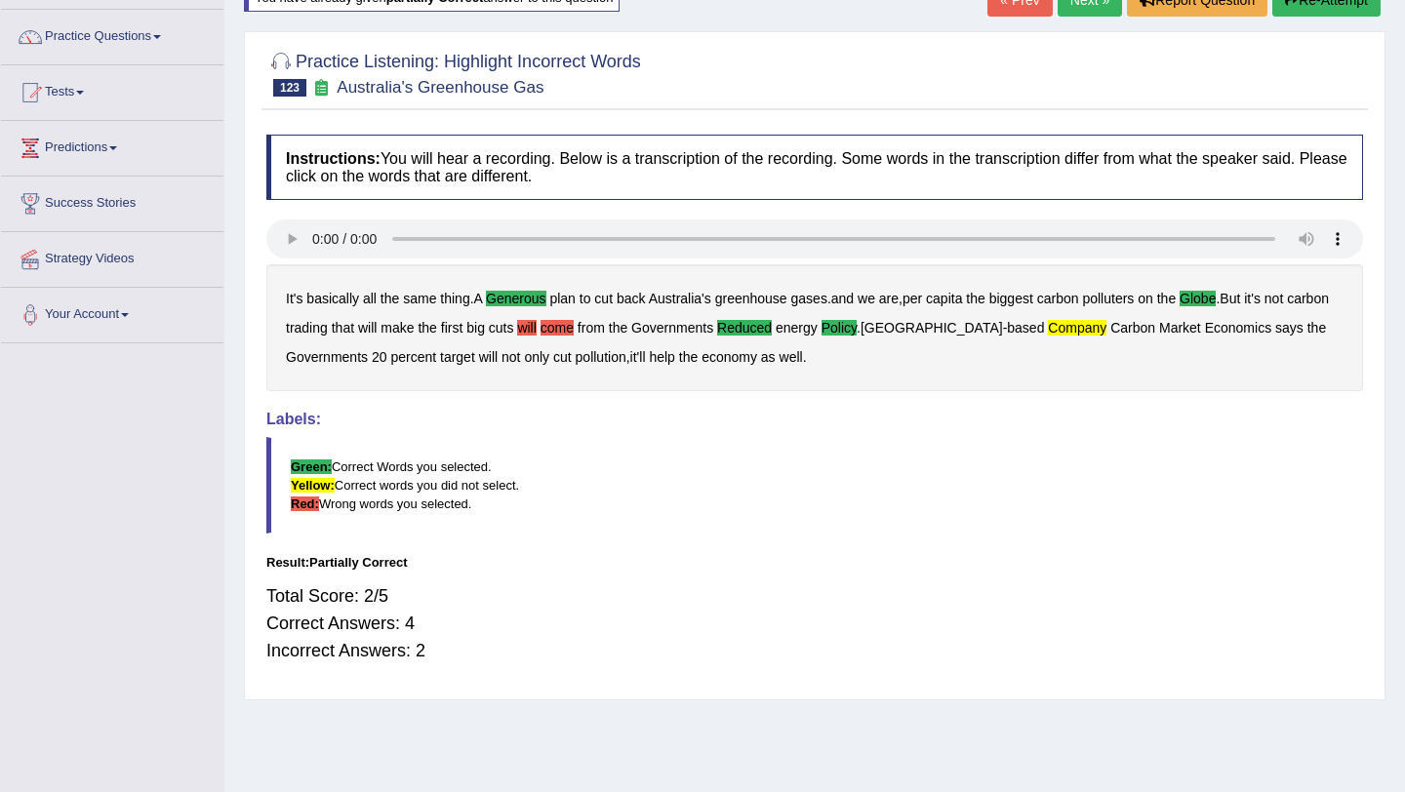
click at [1322, 3] on button "Re-Attempt" at bounding box center [1326, -1] width 108 height 33
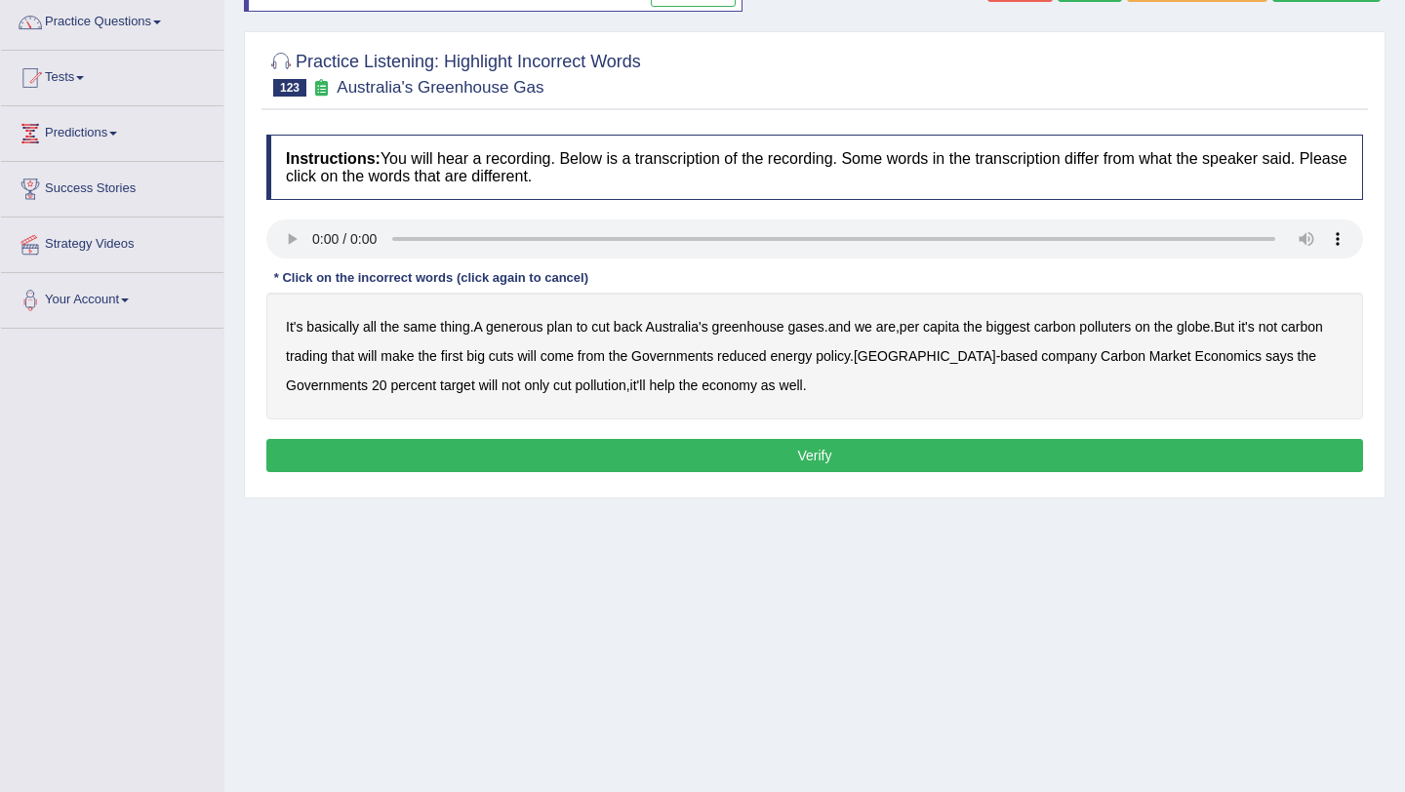
click at [527, 322] on b "generous" at bounding box center [514, 327] width 57 height 16
click at [1209, 328] on b "globe" at bounding box center [1192, 327] width 33 height 16
click at [767, 356] on b "reduced" at bounding box center [742, 356] width 50 height 16
click at [850, 355] on b "policy" at bounding box center [832, 356] width 34 height 16
click at [1055, 351] on b "company" at bounding box center [1069, 356] width 56 height 16
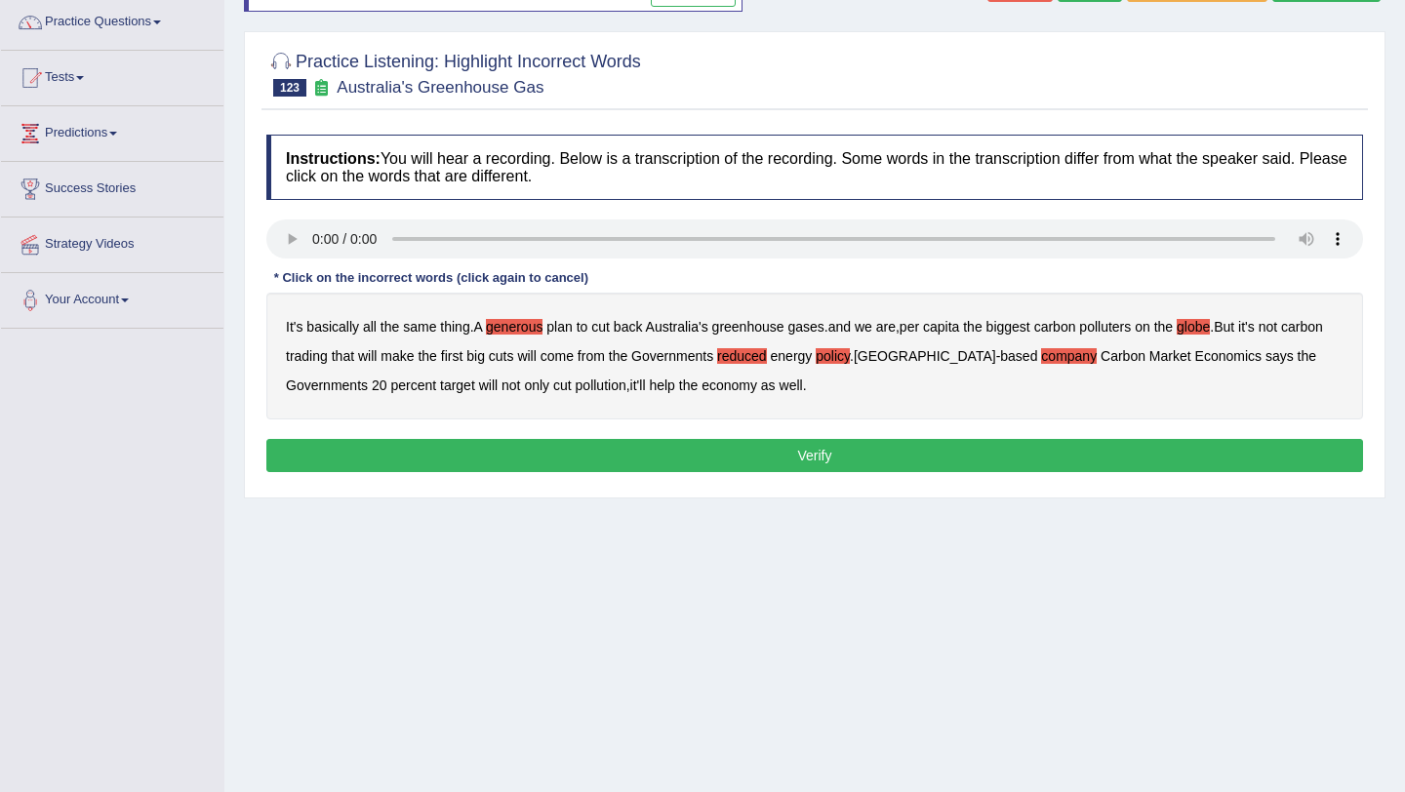
click at [439, 456] on button "Verify" at bounding box center [814, 455] width 1096 height 33
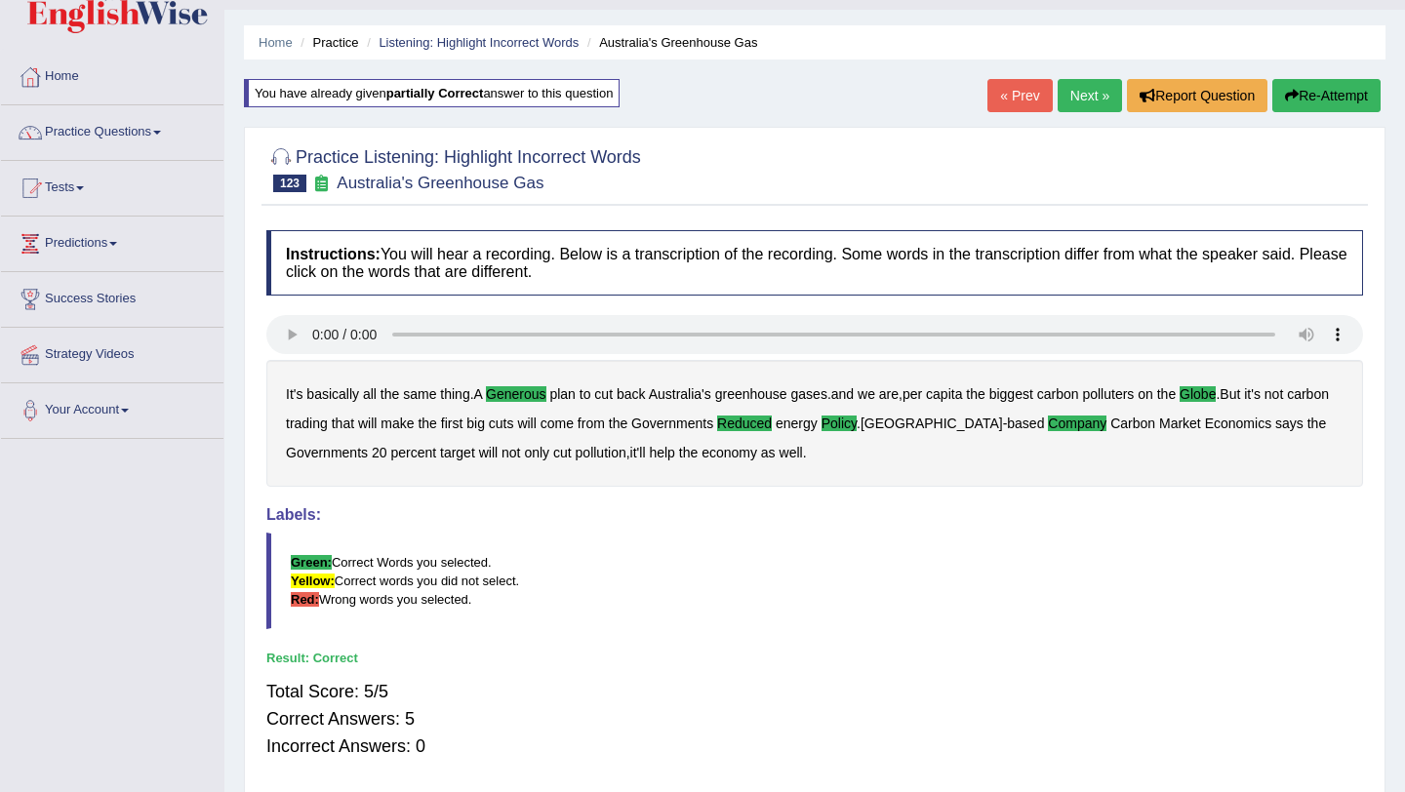
scroll to position [46, 0]
click at [1069, 99] on link "Next »" at bounding box center [1089, 96] width 64 height 33
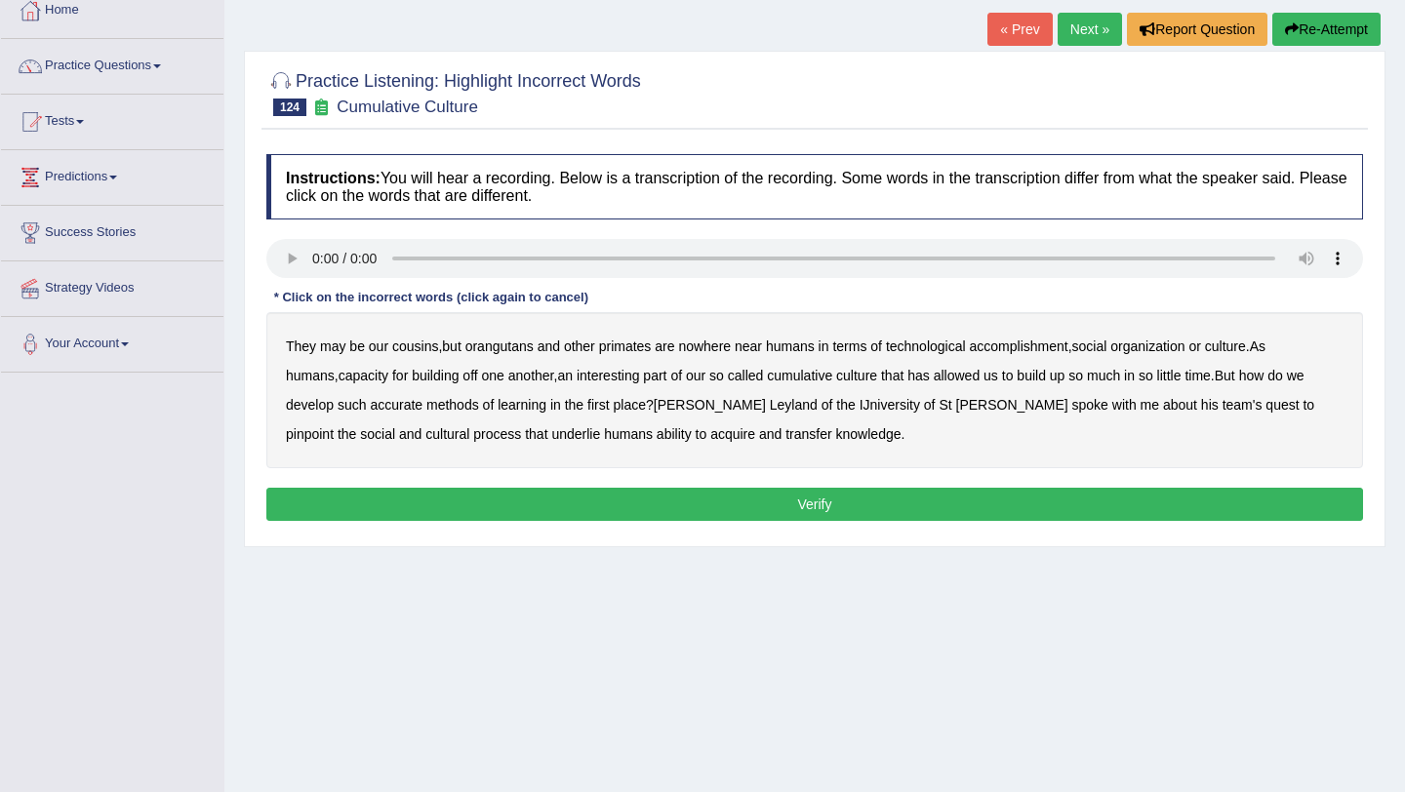
scroll to position [120, 0]
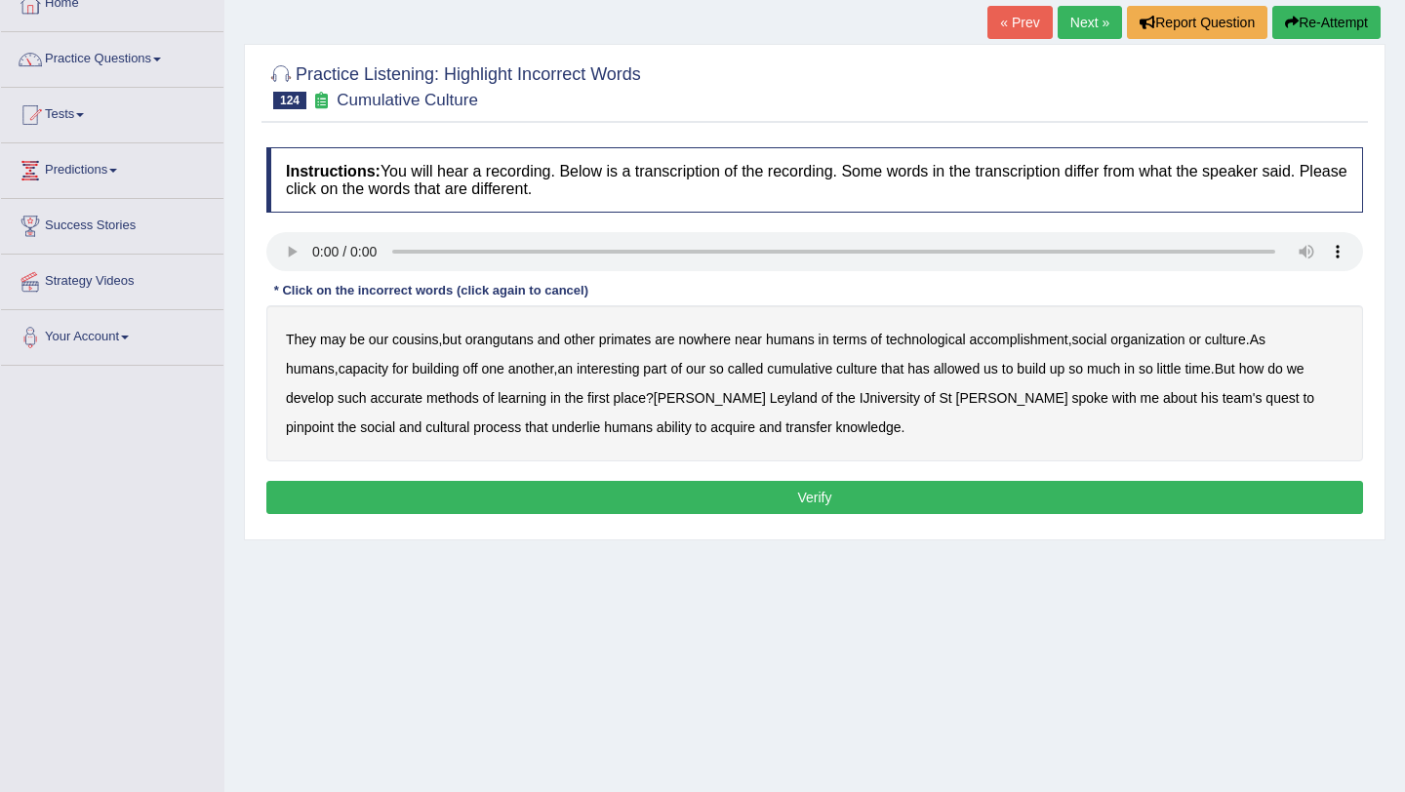
click at [1017, 336] on b "accomplishment" at bounding box center [1018, 340] width 99 height 16
click at [576, 373] on b "interesting" at bounding box center [607, 369] width 63 height 16
click at [370, 396] on b "accurate" at bounding box center [396, 398] width 53 height 16
click at [859, 395] on b "IJniversity" at bounding box center [889, 398] width 60 height 16
click at [469, 419] on b "cultural" at bounding box center [447, 427] width 44 height 16
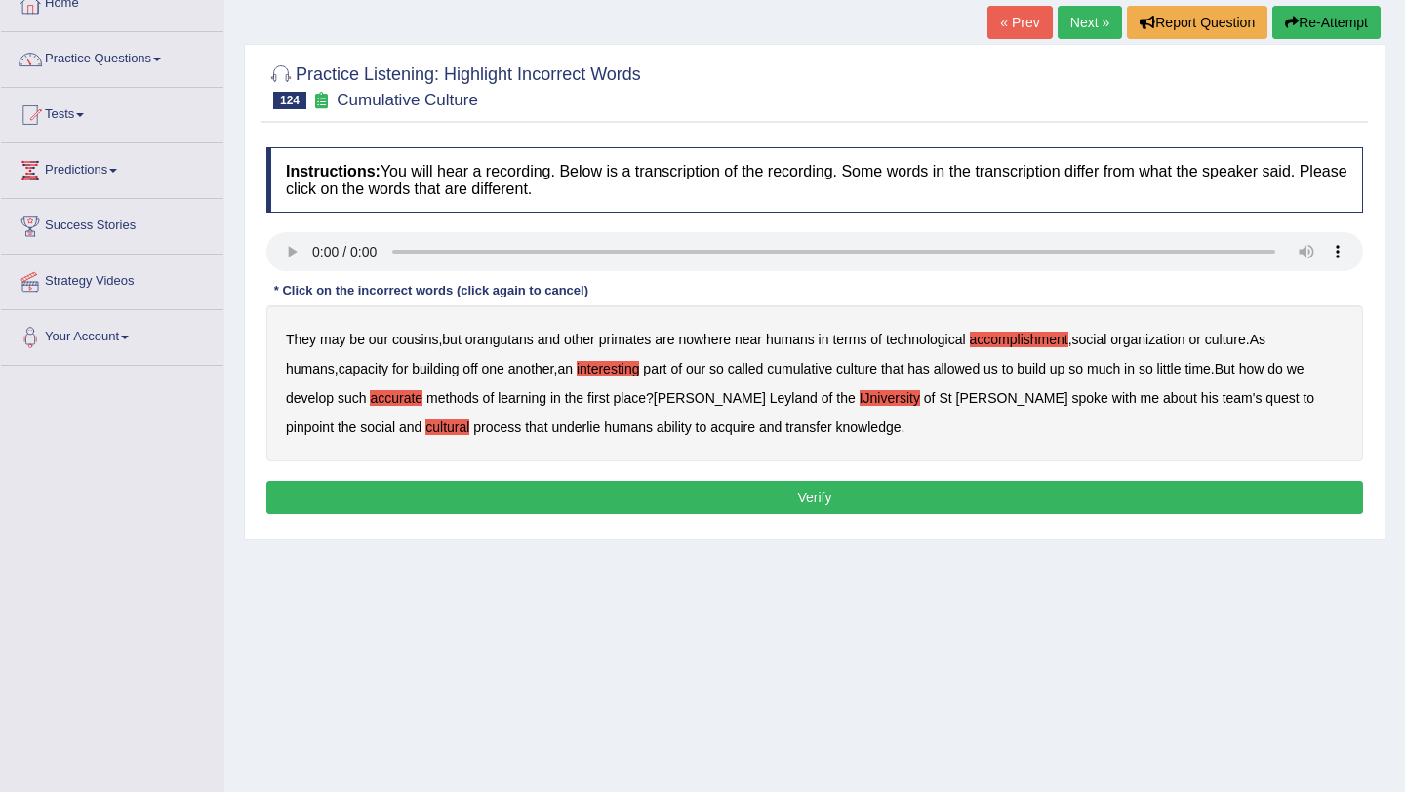
click at [1048, 500] on button "Verify" at bounding box center [814, 497] width 1096 height 33
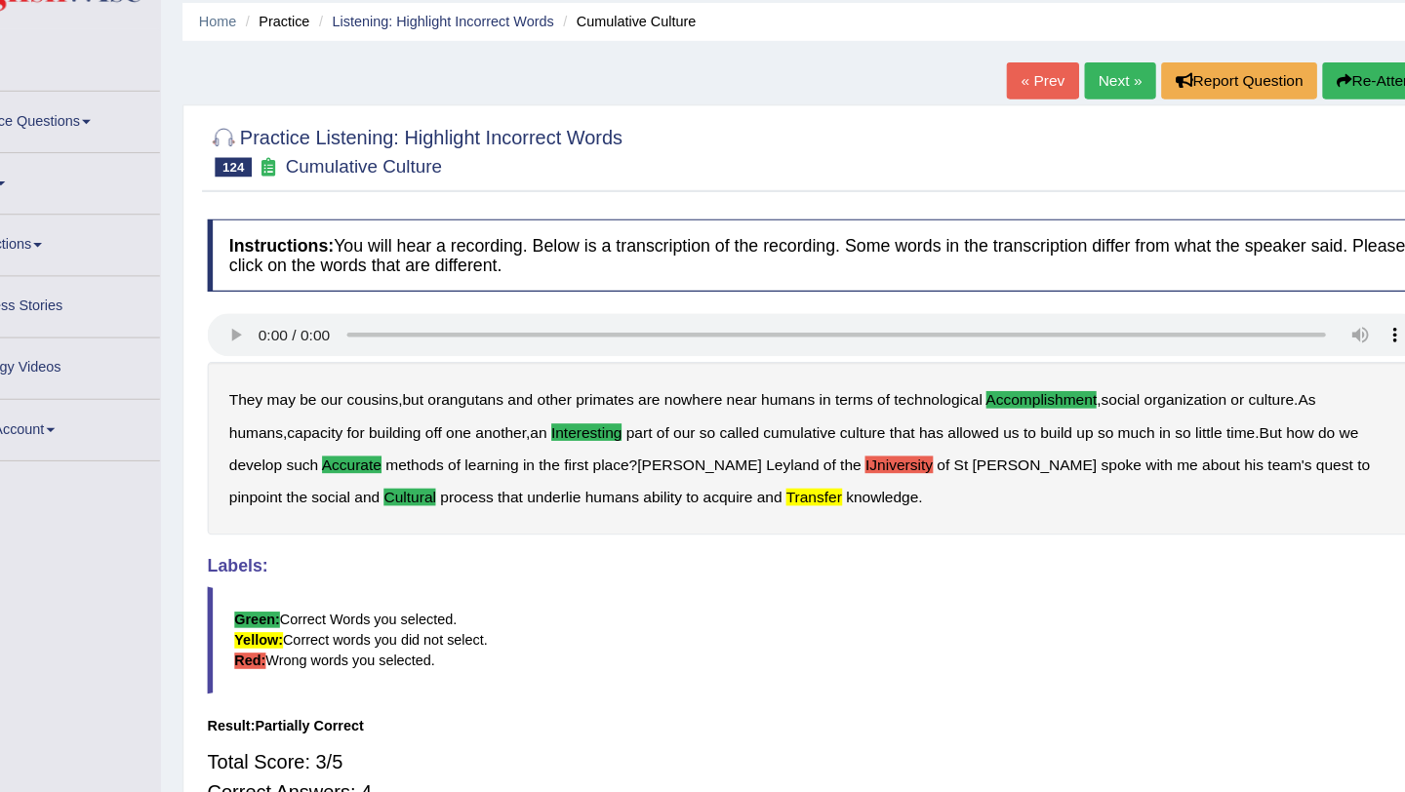
scroll to position [57, 0]
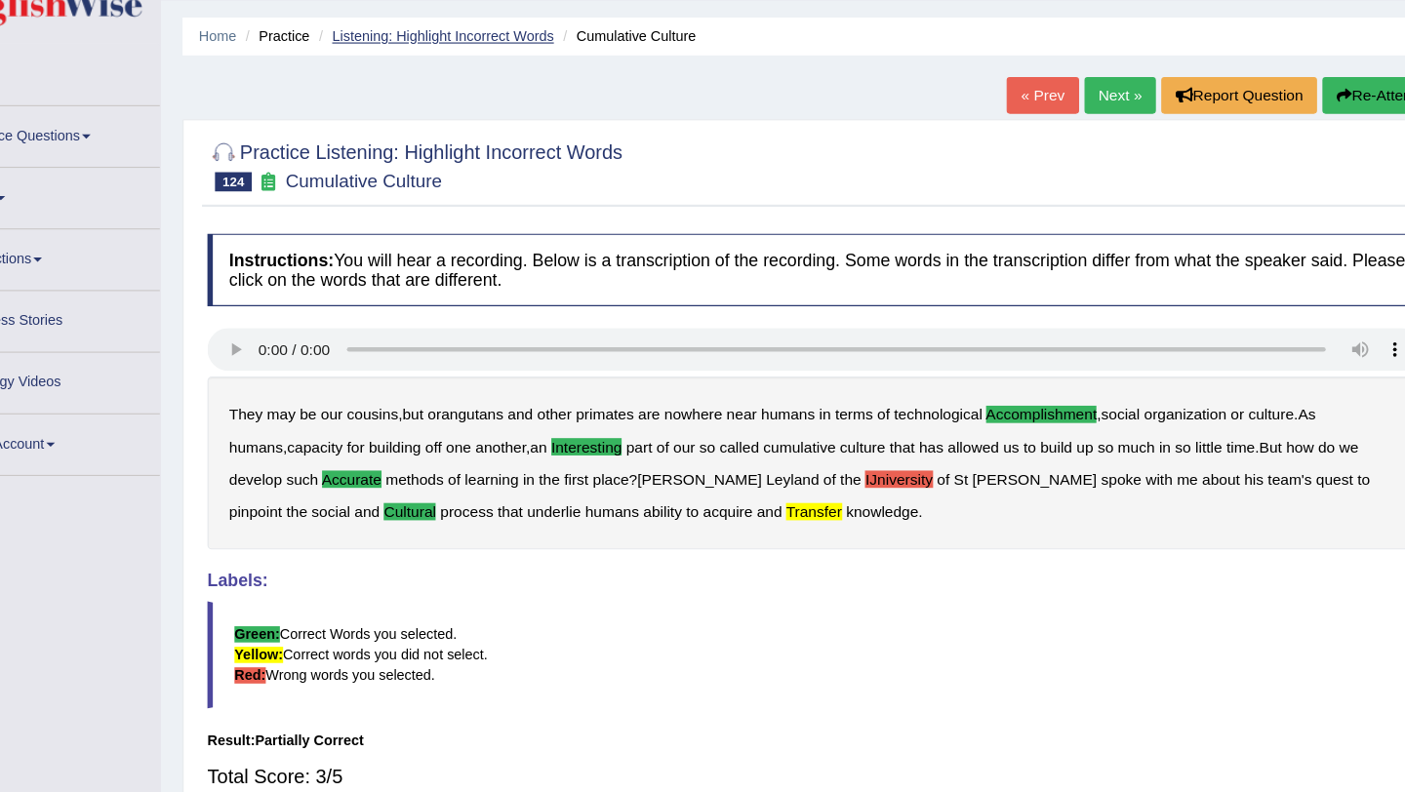
click at [504, 31] on link "Listening: Highlight Incorrect Words" at bounding box center [478, 32] width 200 height 15
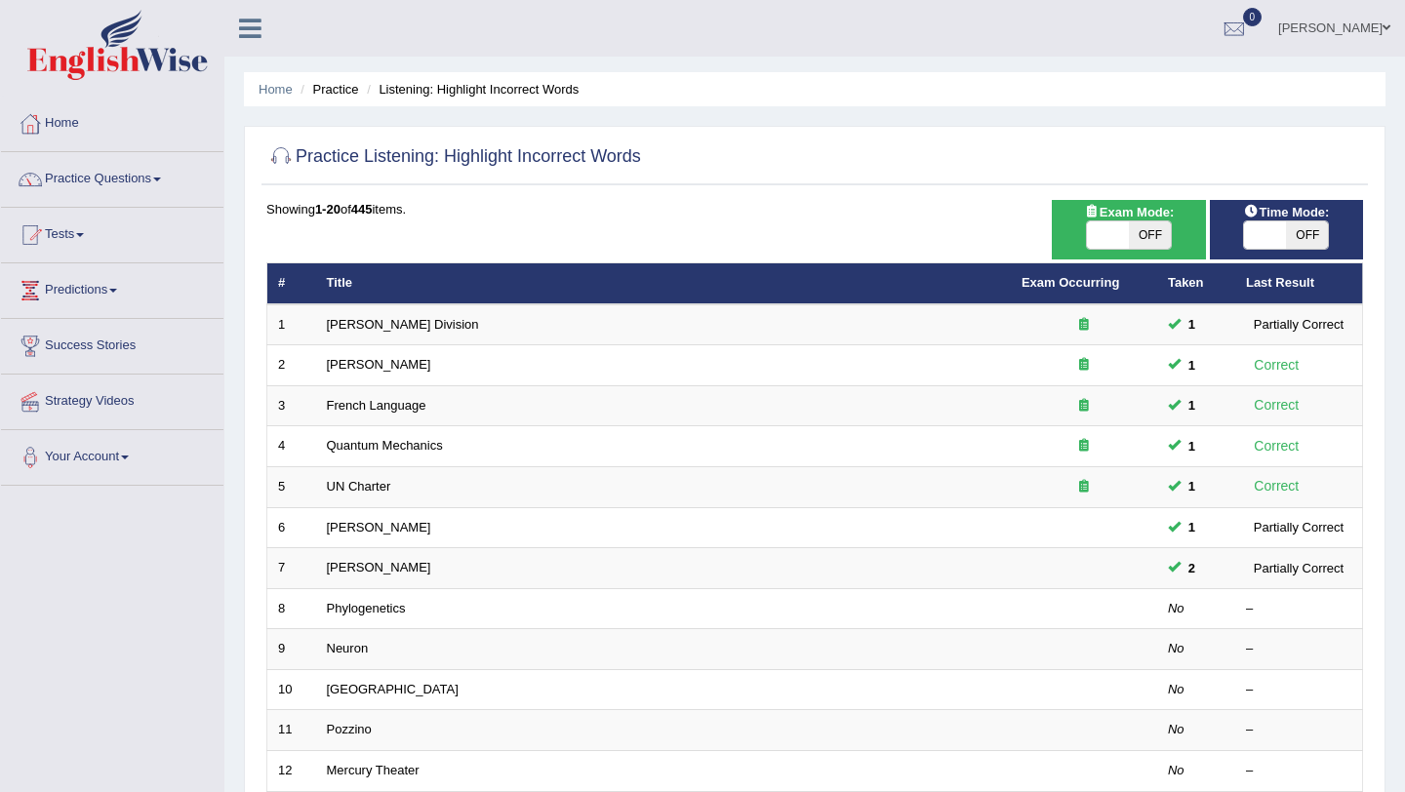
scroll to position [499, 0]
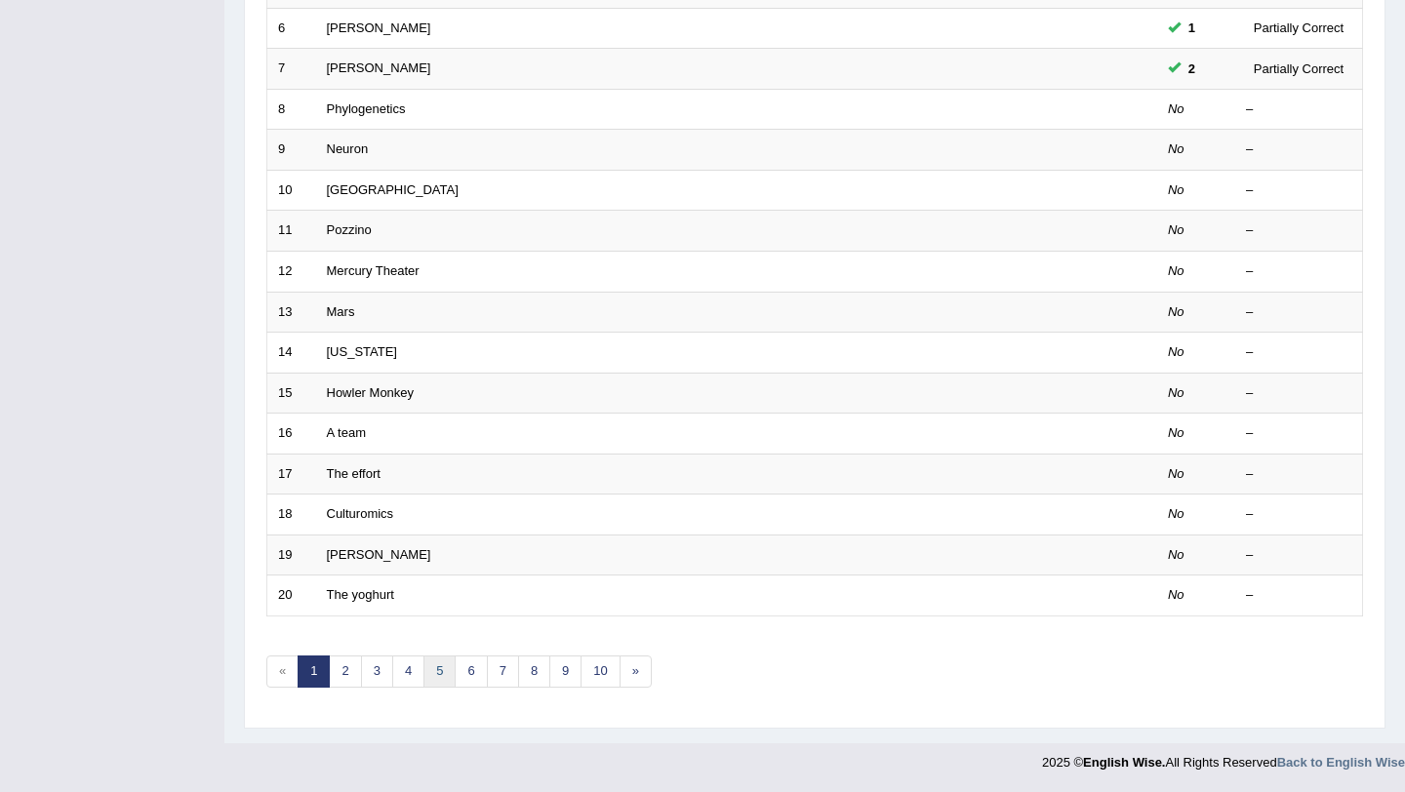
click at [451, 674] on link "5" at bounding box center [439, 671] width 32 height 32
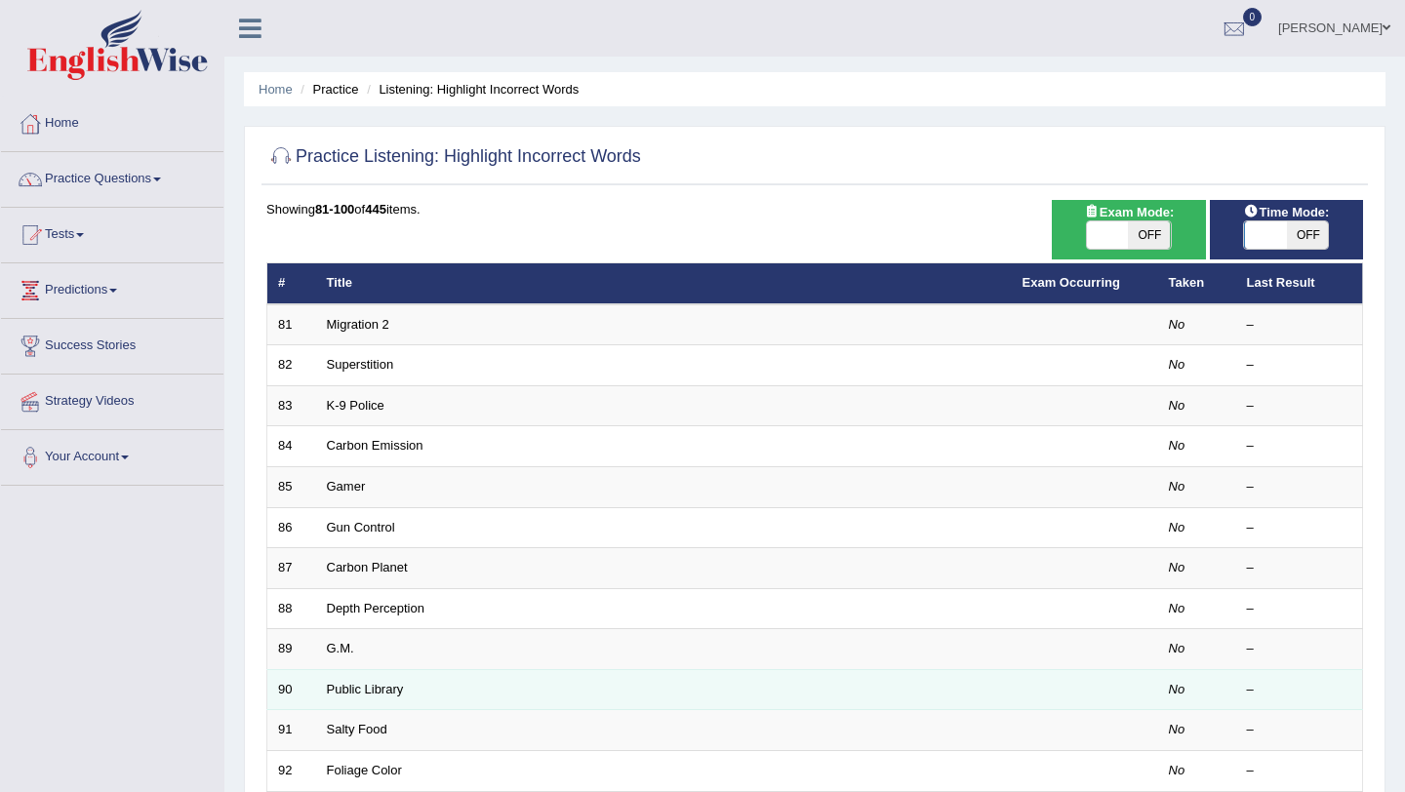
scroll to position [499, 0]
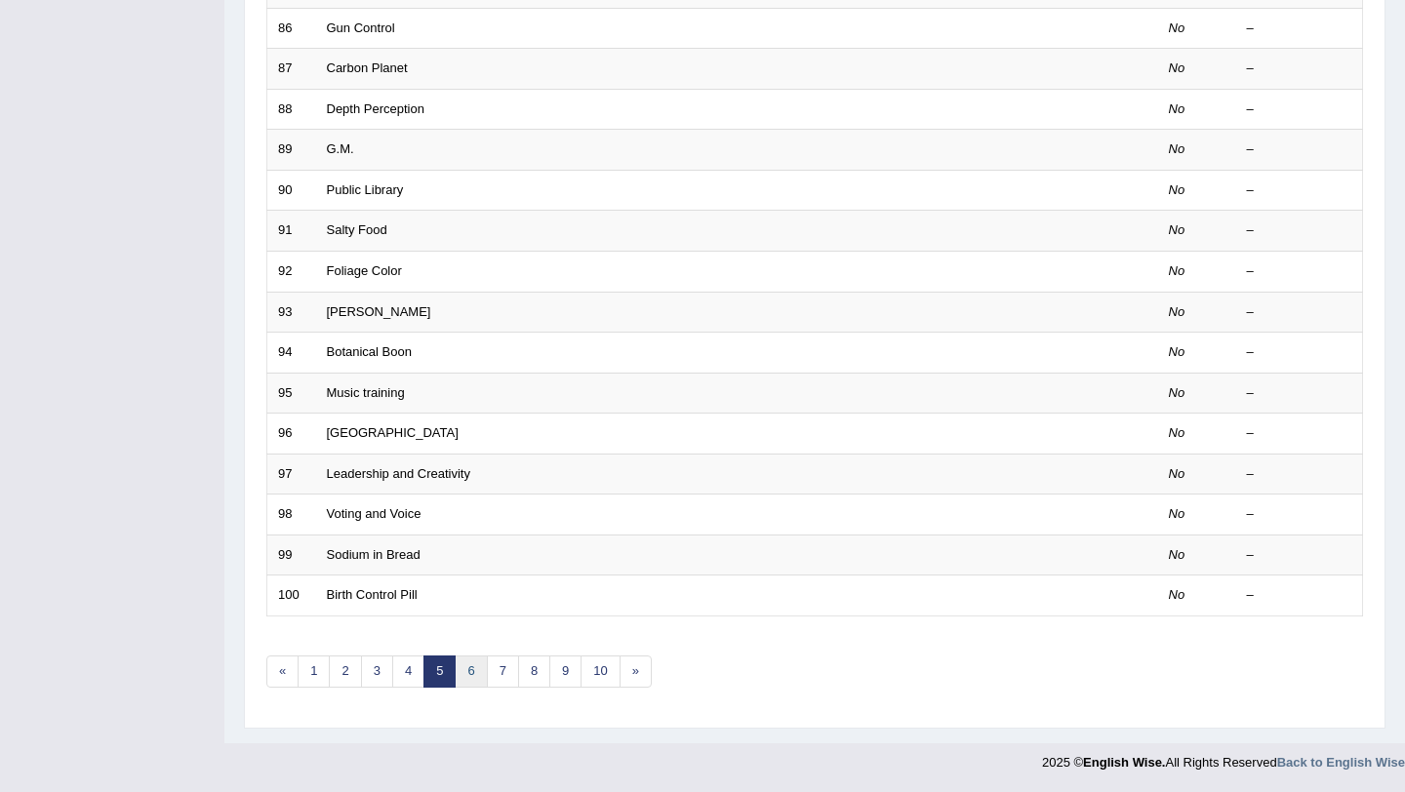
click at [465, 664] on link "6" at bounding box center [471, 671] width 32 height 32
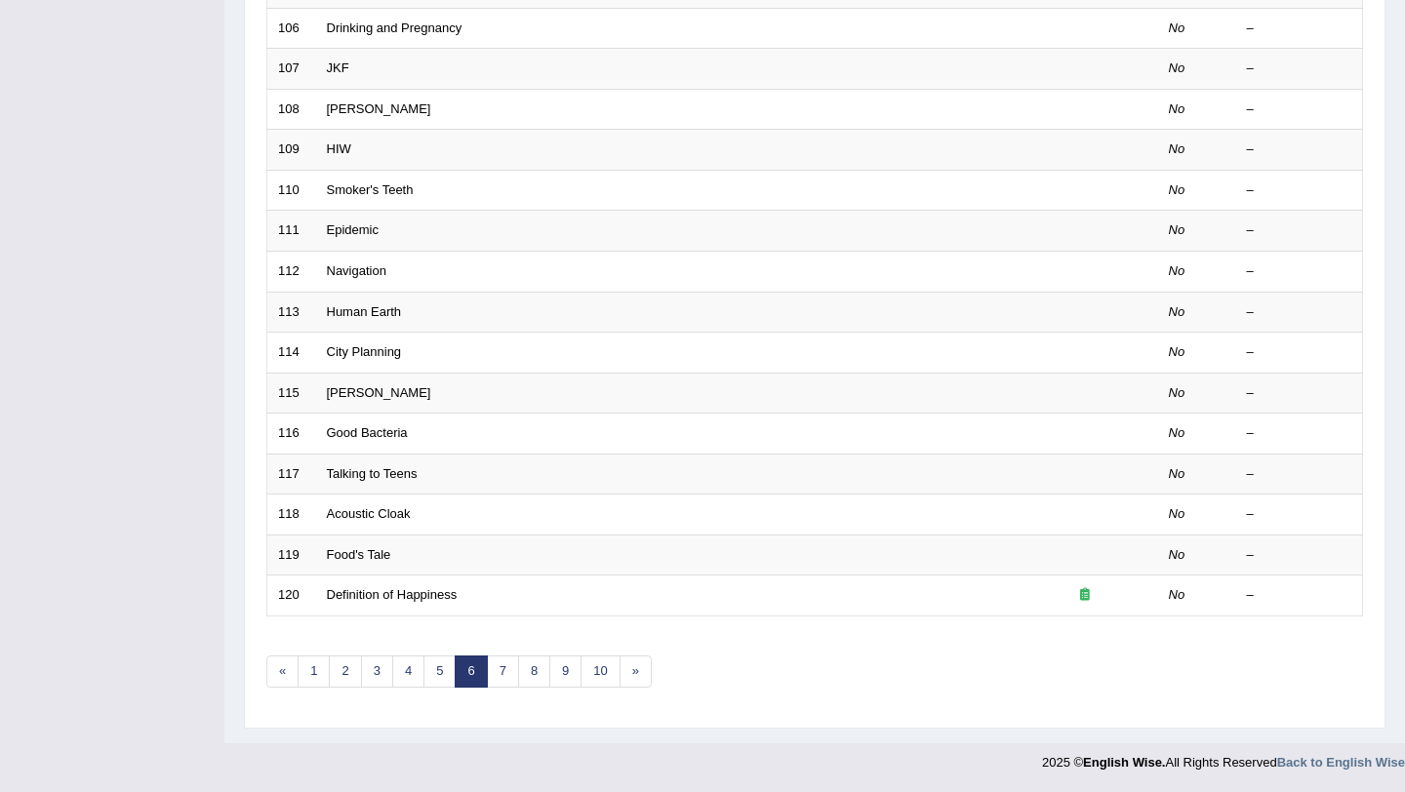
scroll to position [499, 0]
click at [502, 675] on link "7" at bounding box center [503, 671] width 32 height 32
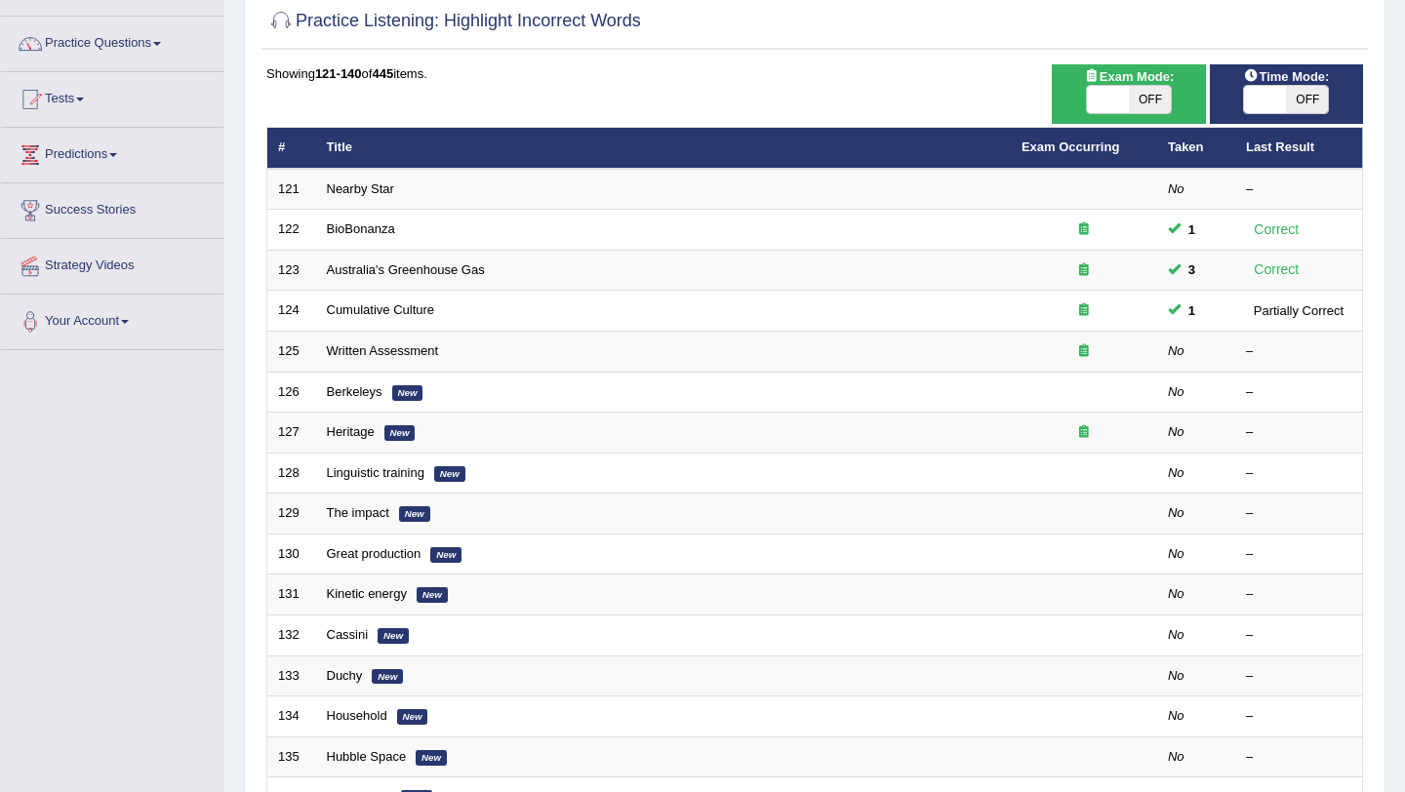
scroll to position [499, 0]
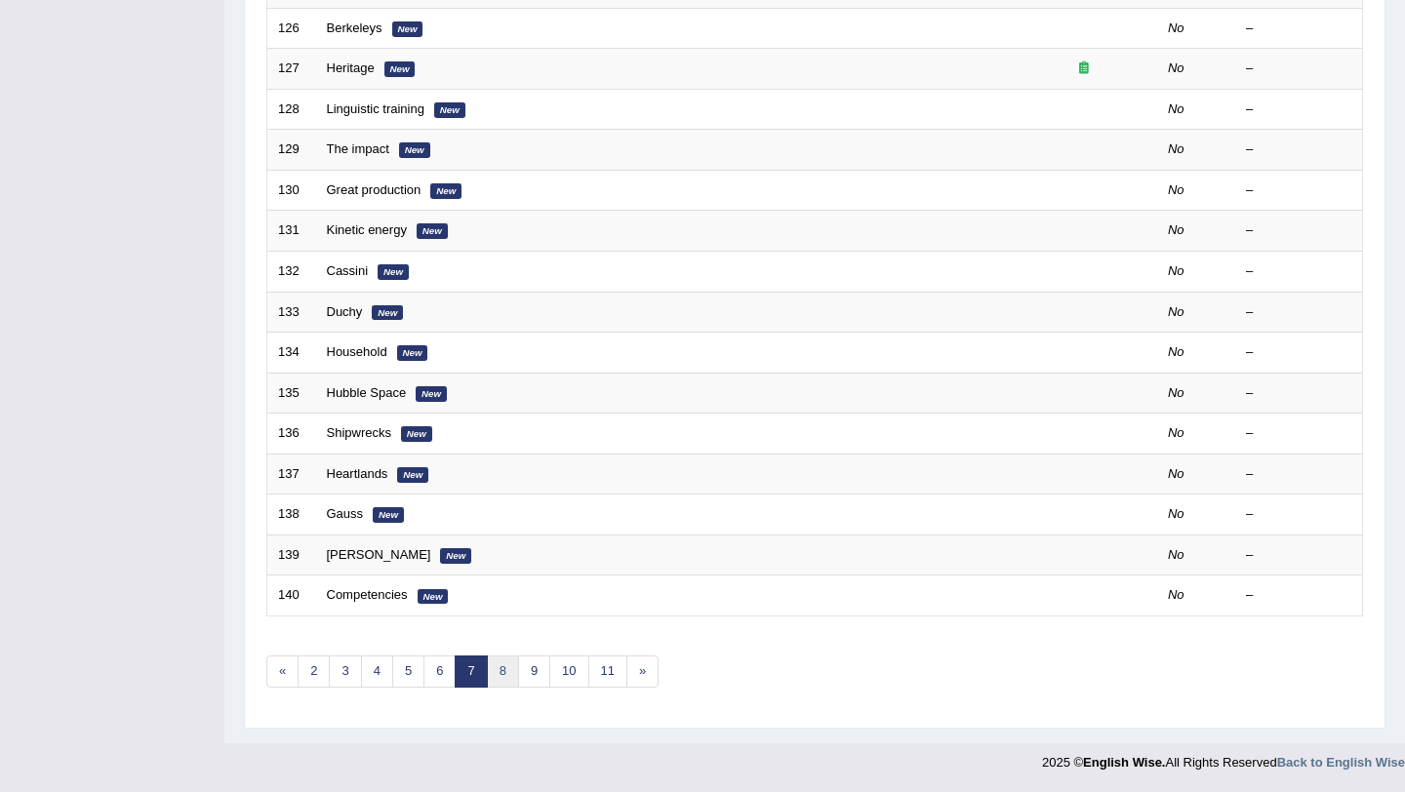
click at [501, 674] on link "8" at bounding box center [503, 671] width 32 height 32
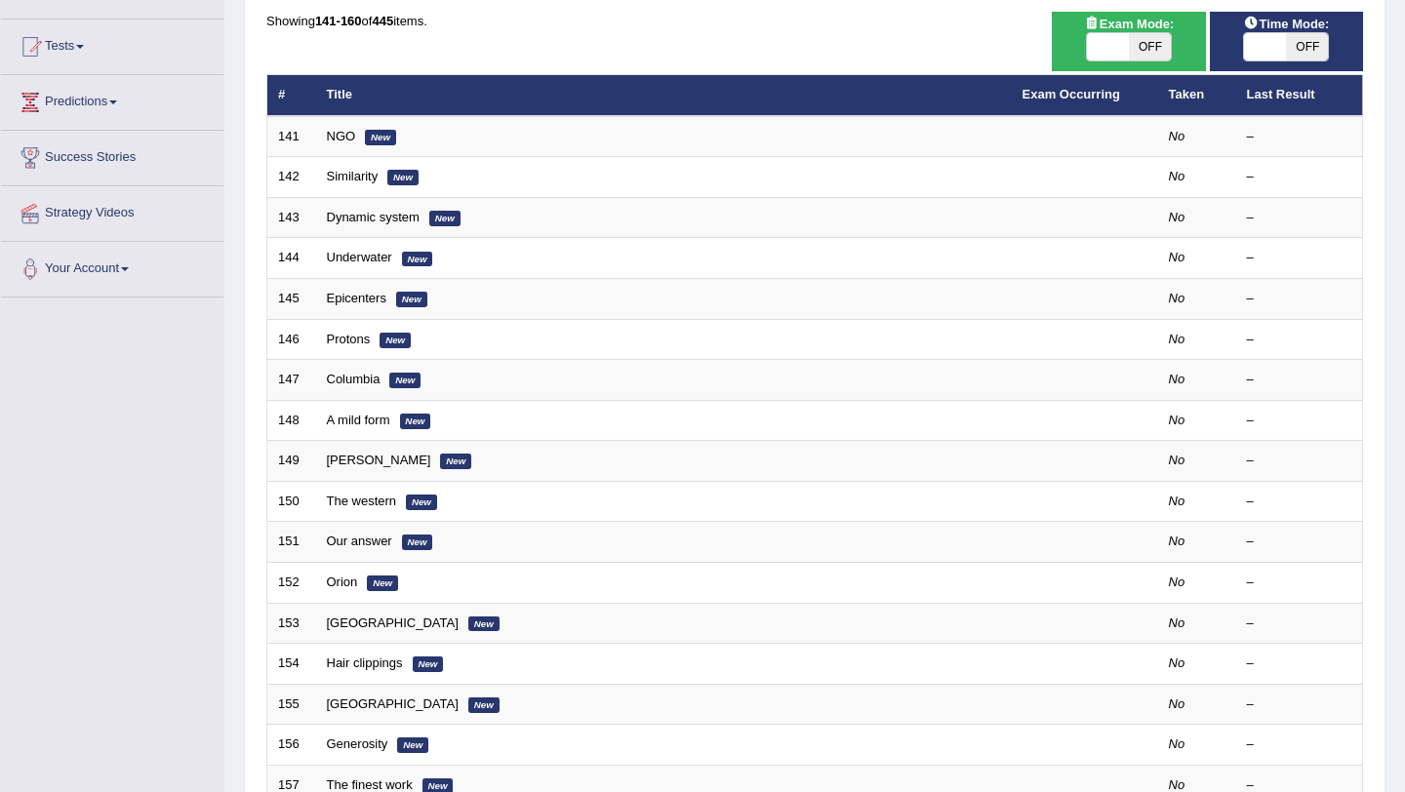
scroll to position [499, 0]
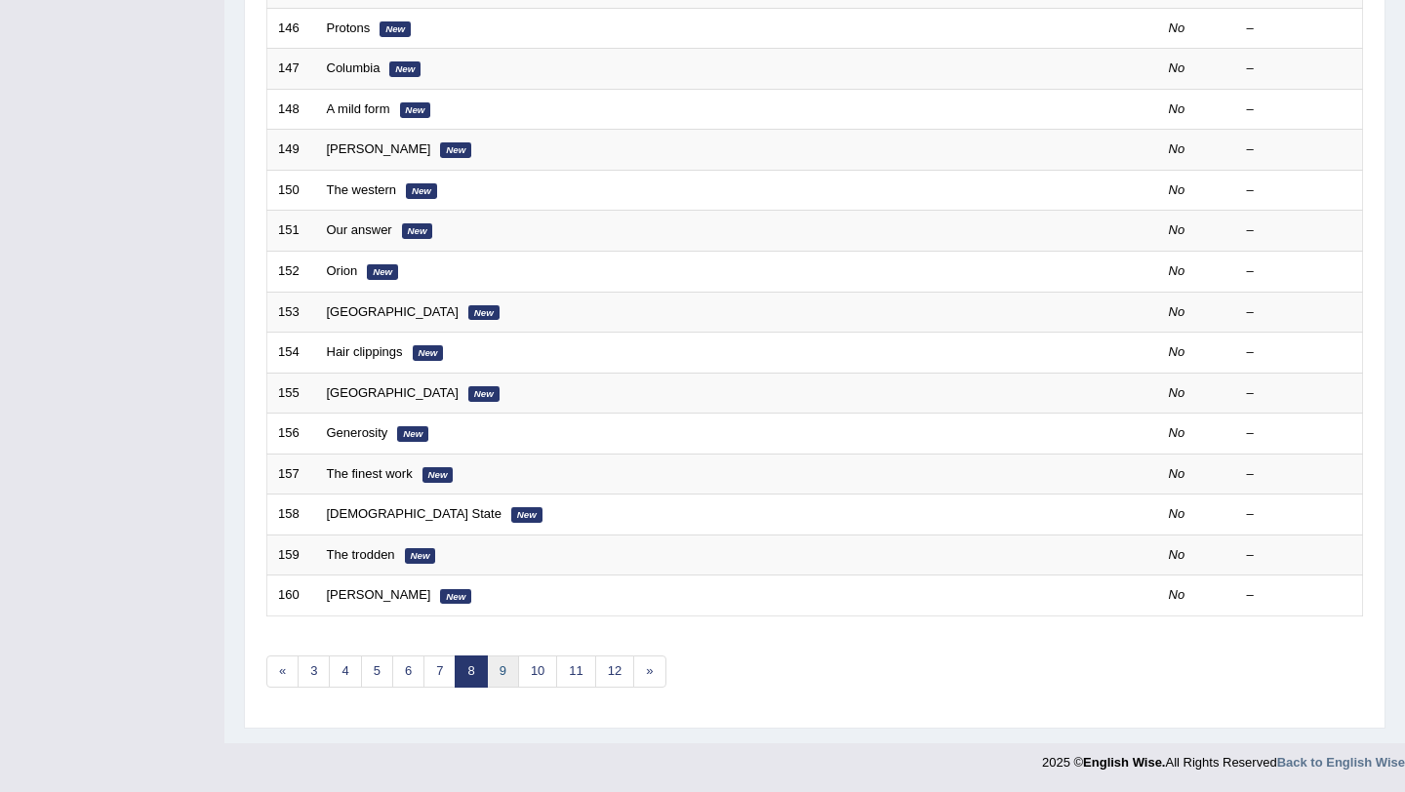
click at [509, 674] on link "9" at bounding box center [503, 671] width 32 height 32
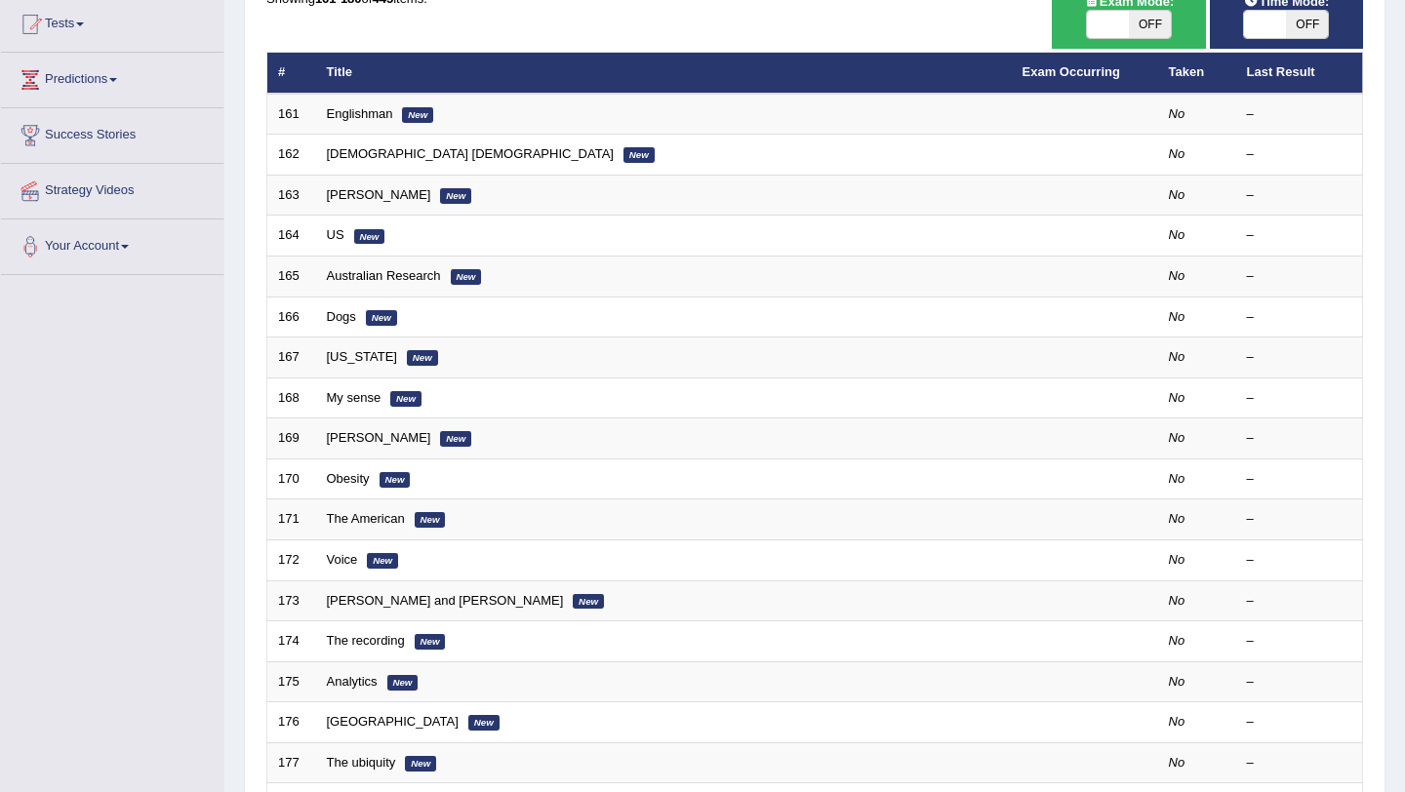
scroll to position [499, 0]
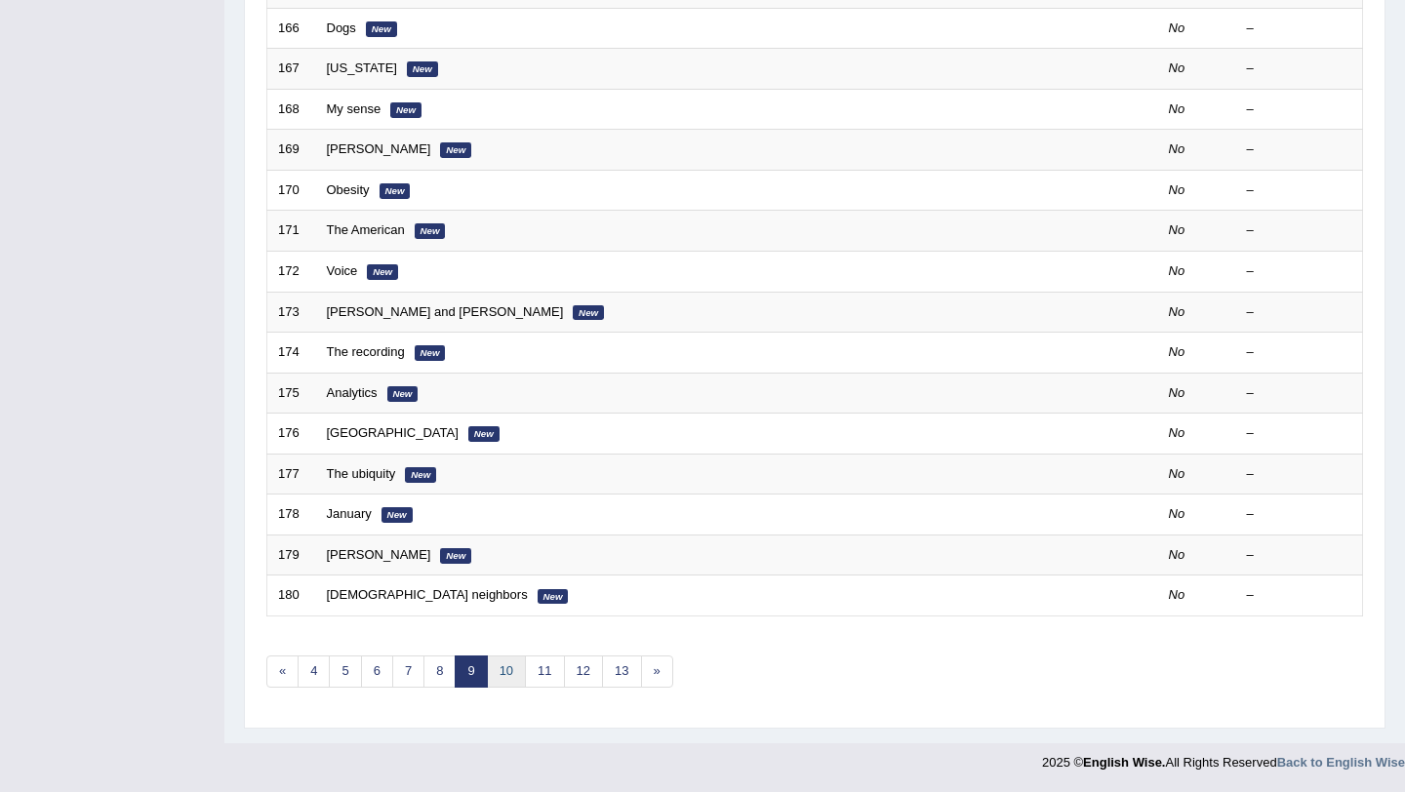
click at [508, 664] on link "10" at bounding box center [506, 671] width 39 height 32
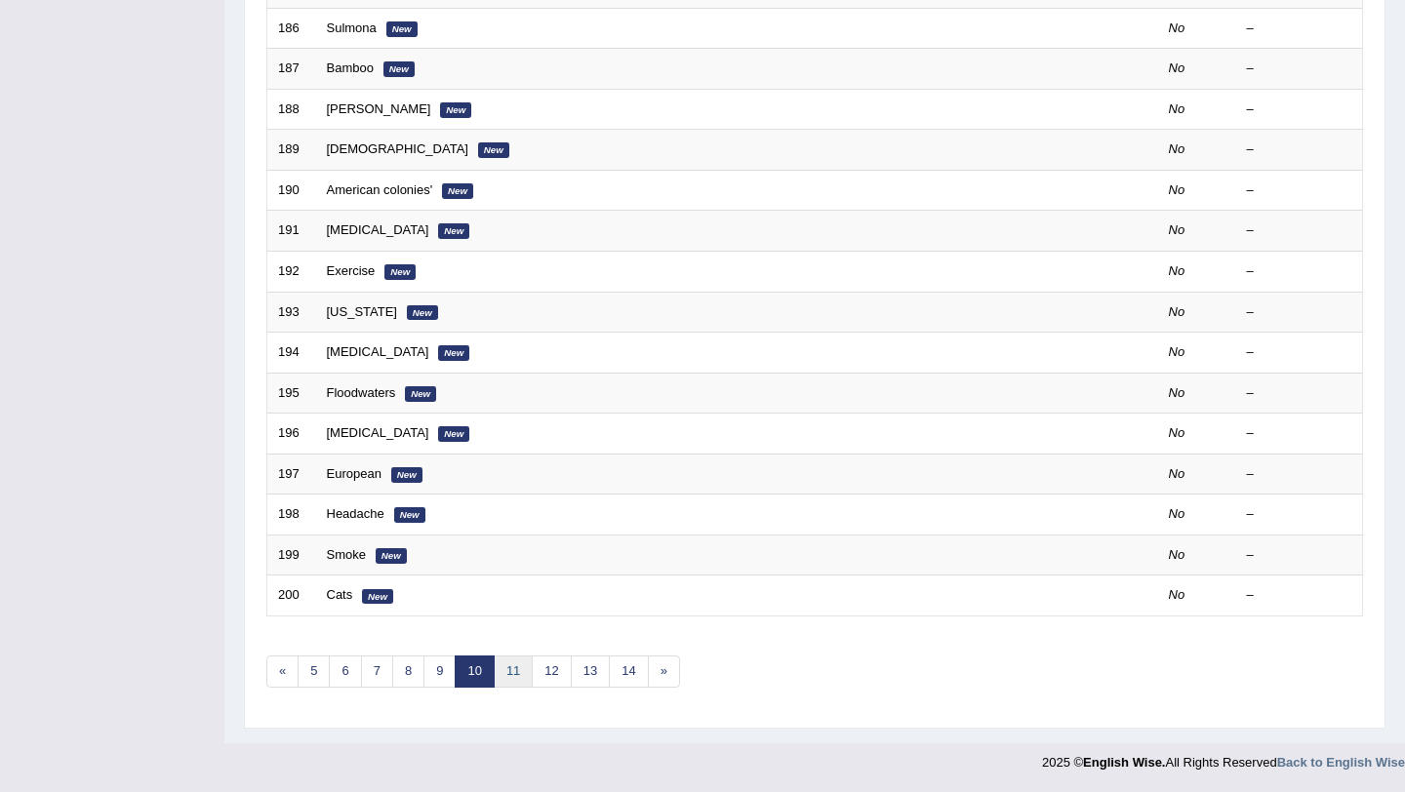
click at [514, 675] on link "11" at bounding box center [513, 671] width 39 height 32
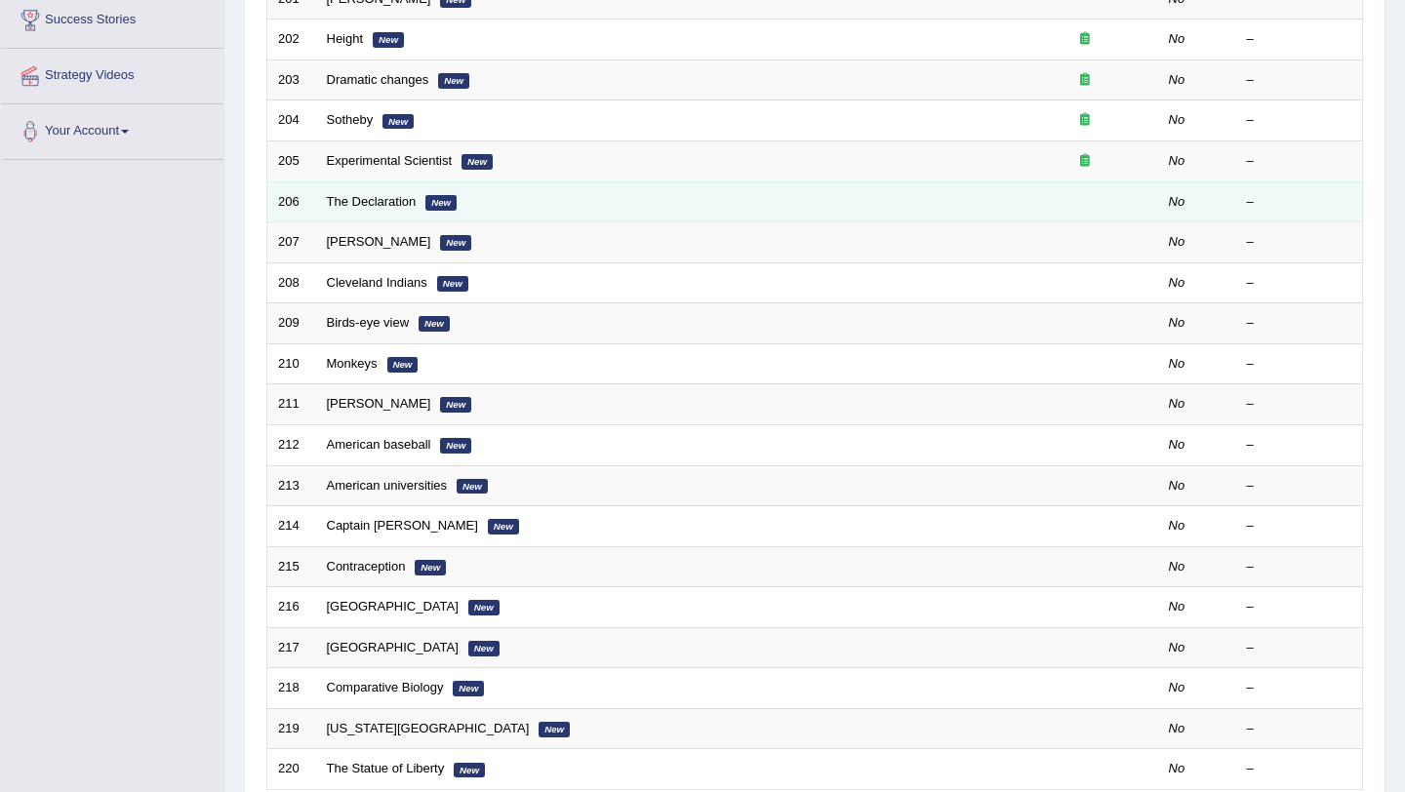
scroll to position [499, 0]
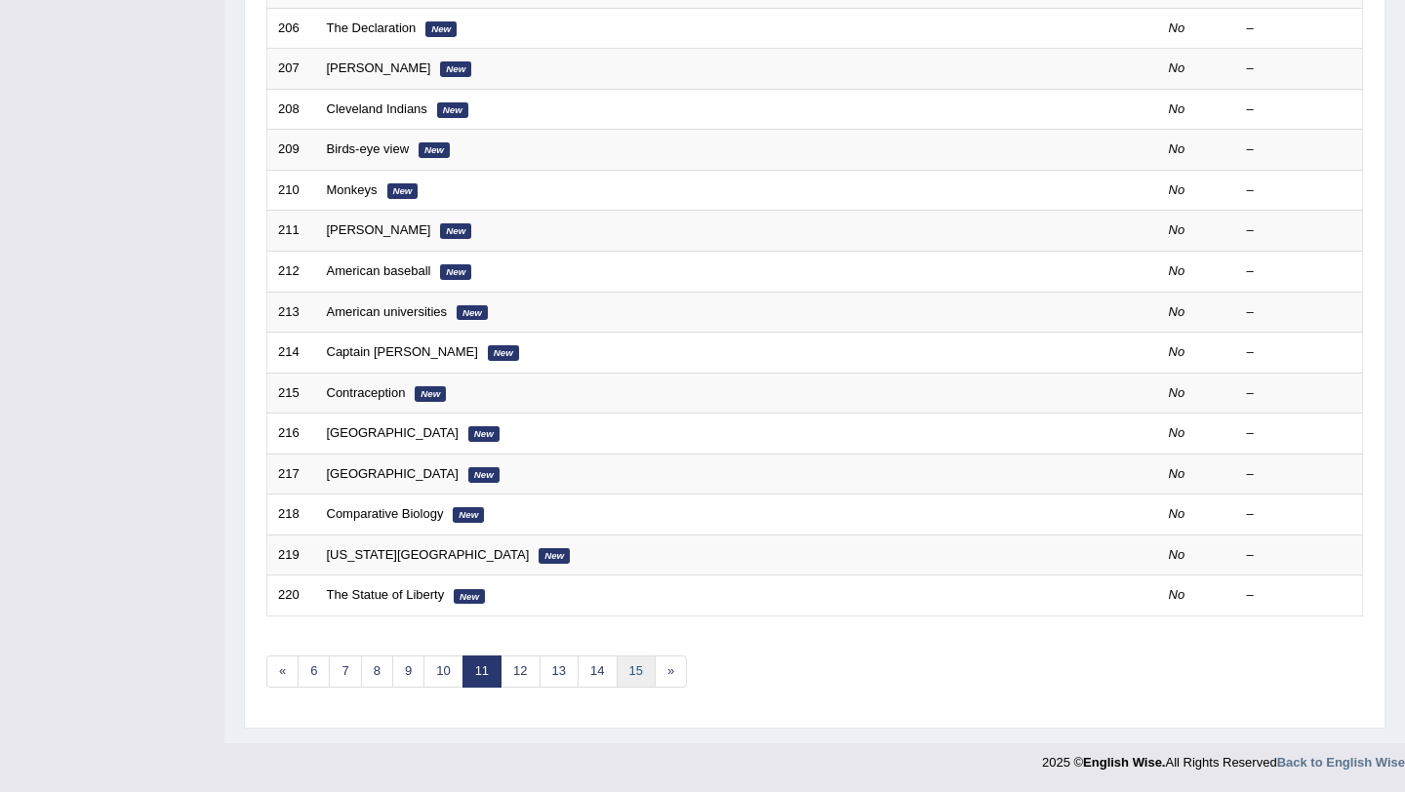
click at [631, 668] on link "15" at bounding box center [635, 671] width 39 height 32
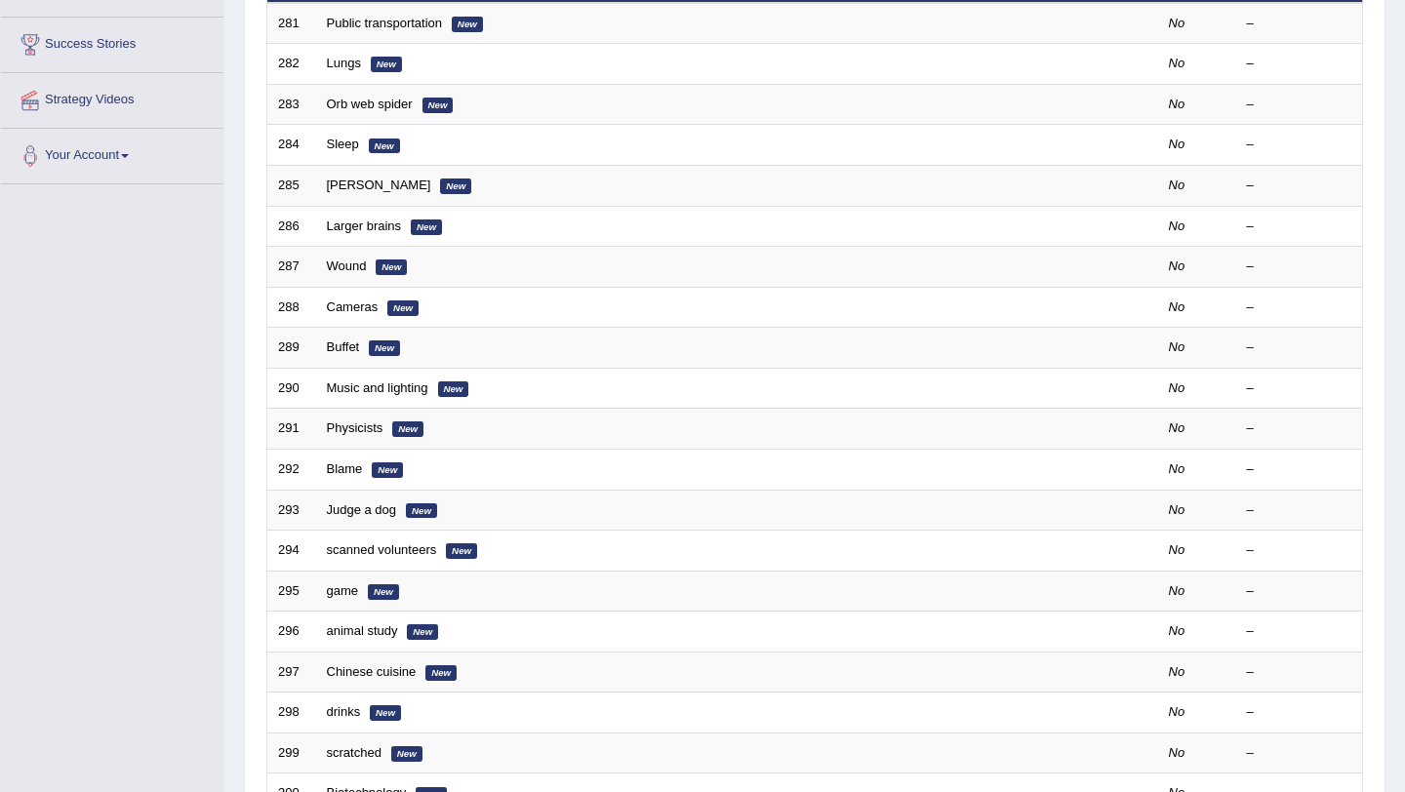
scroll to position [499, 0]
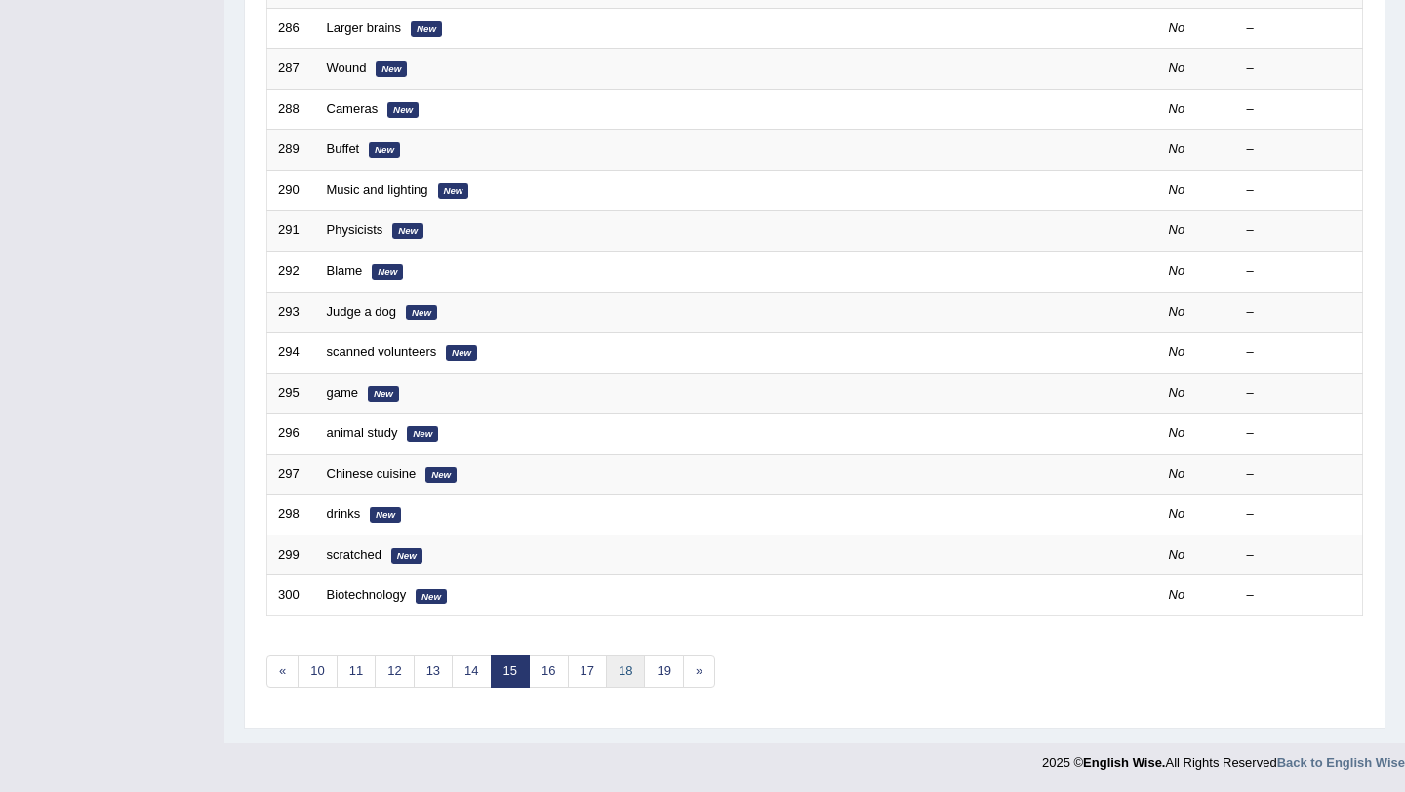
click at [609, 682] on link "18" at bounding box center [625, 671] width 39 height 32
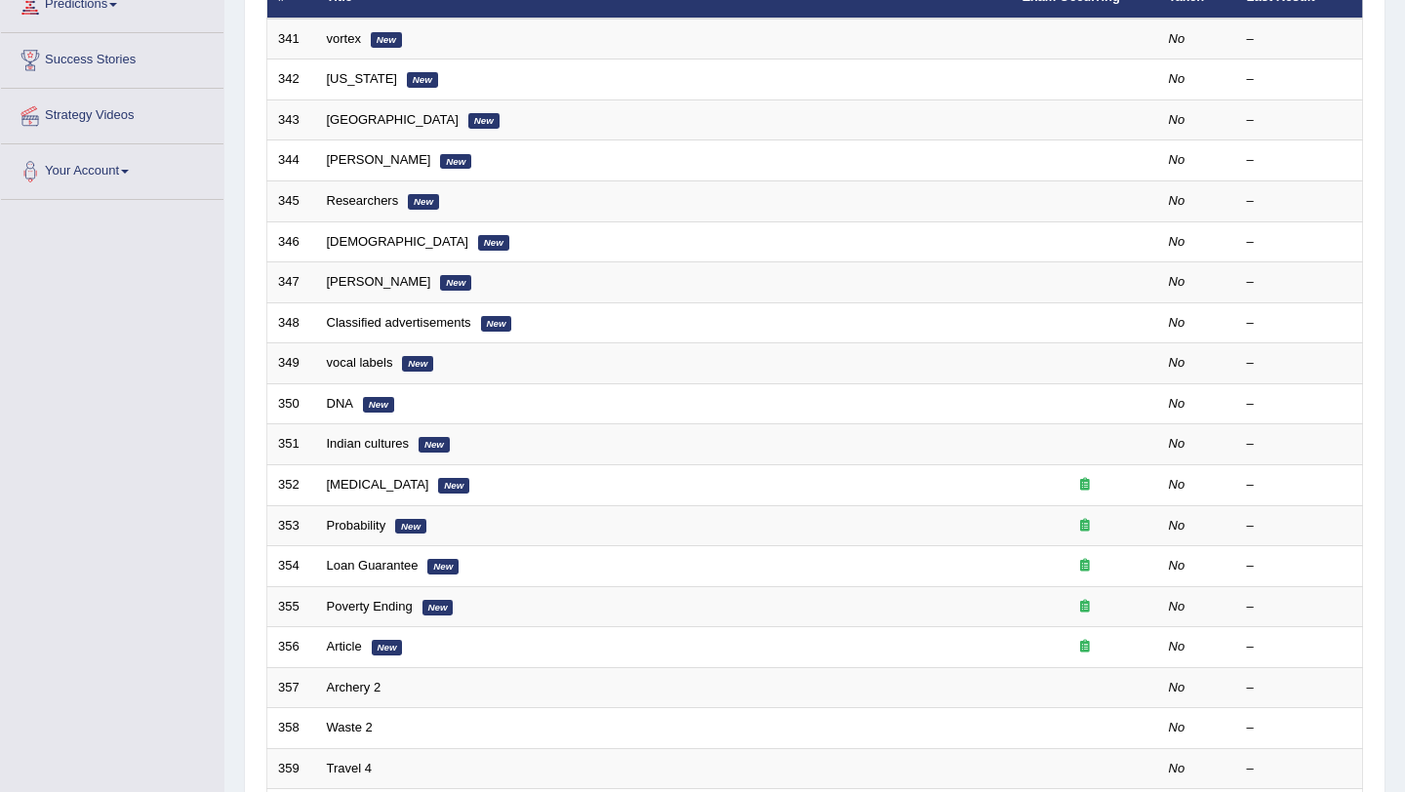
scroll to position [499, 0]
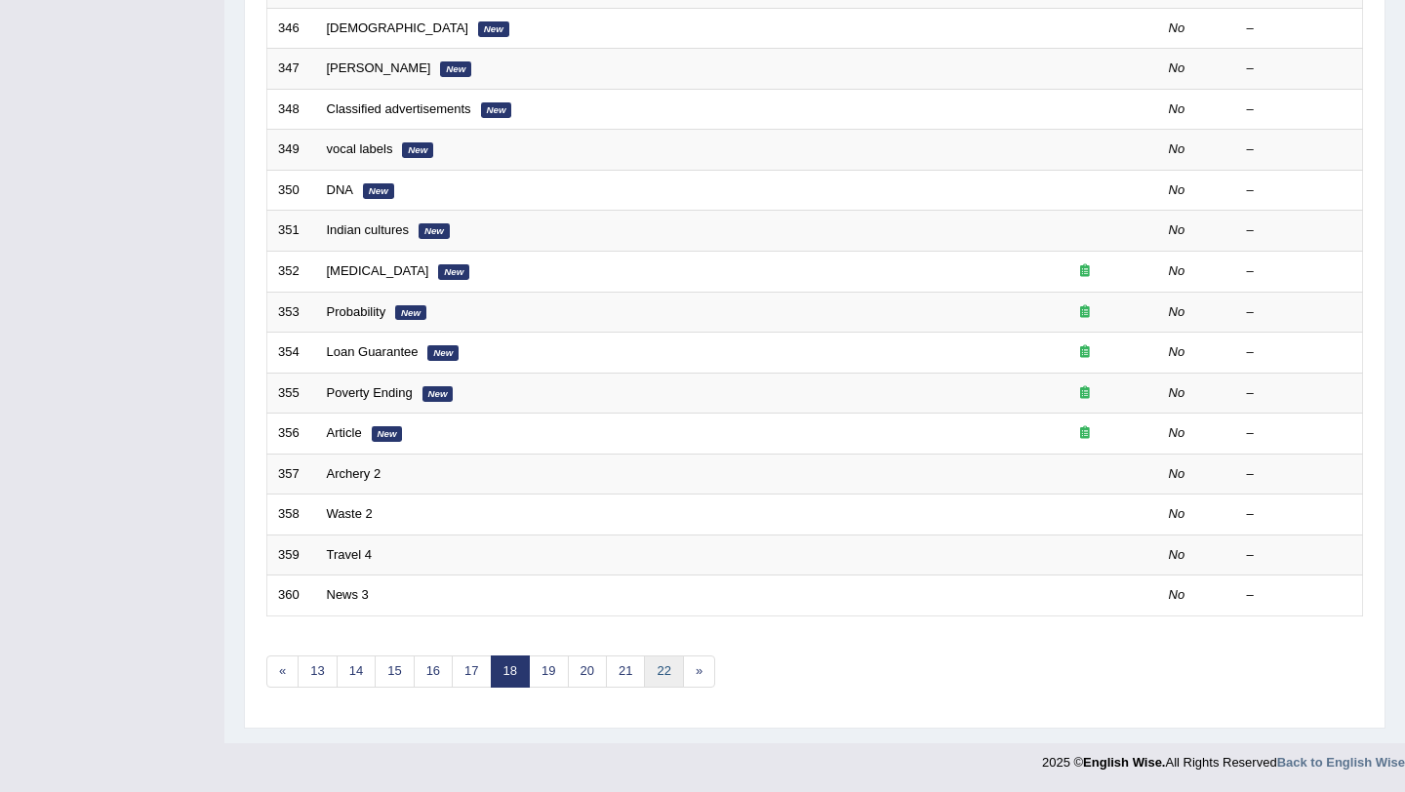
click at [656, 669] on link "22" at bounding box center [663, 671] width 39 height 32
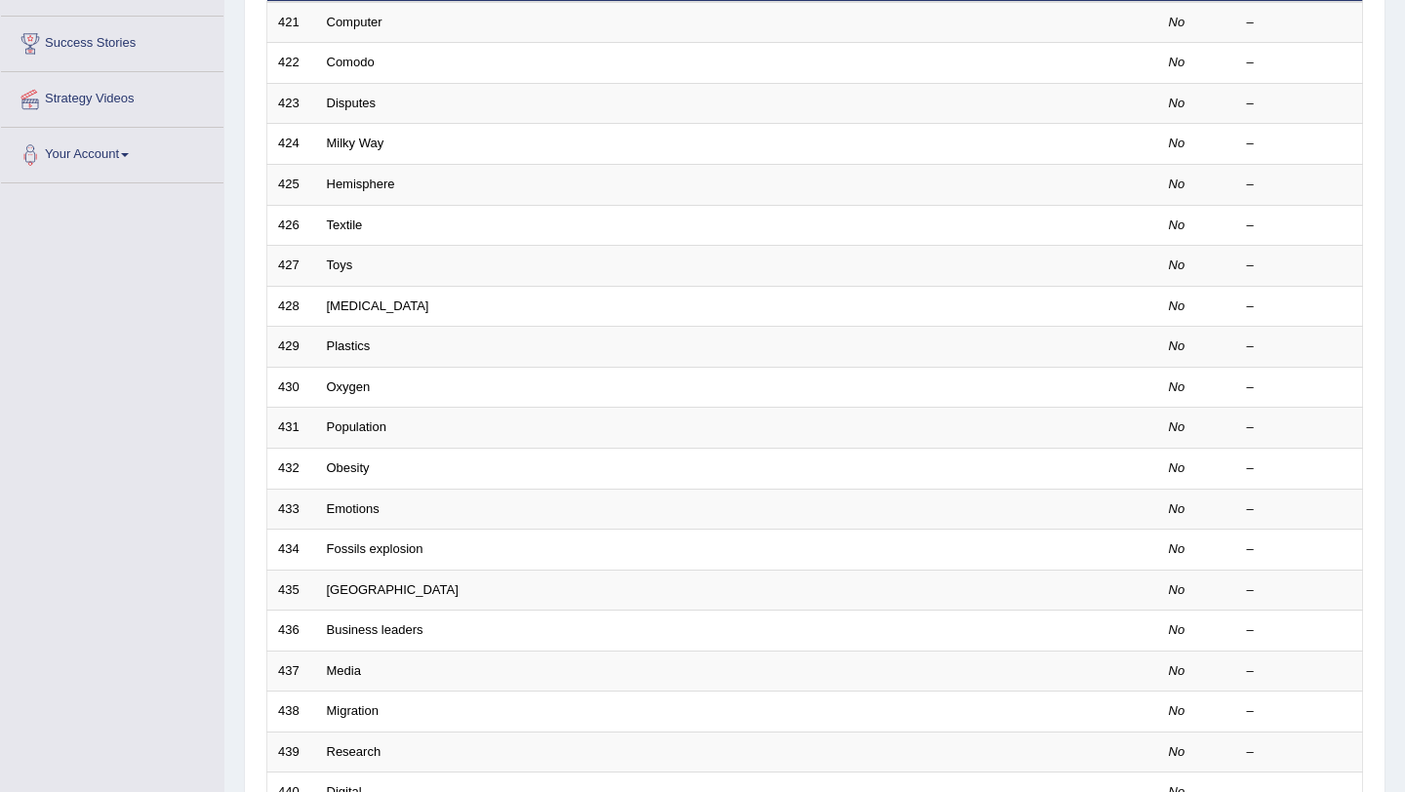
scroll to position [499, 0]
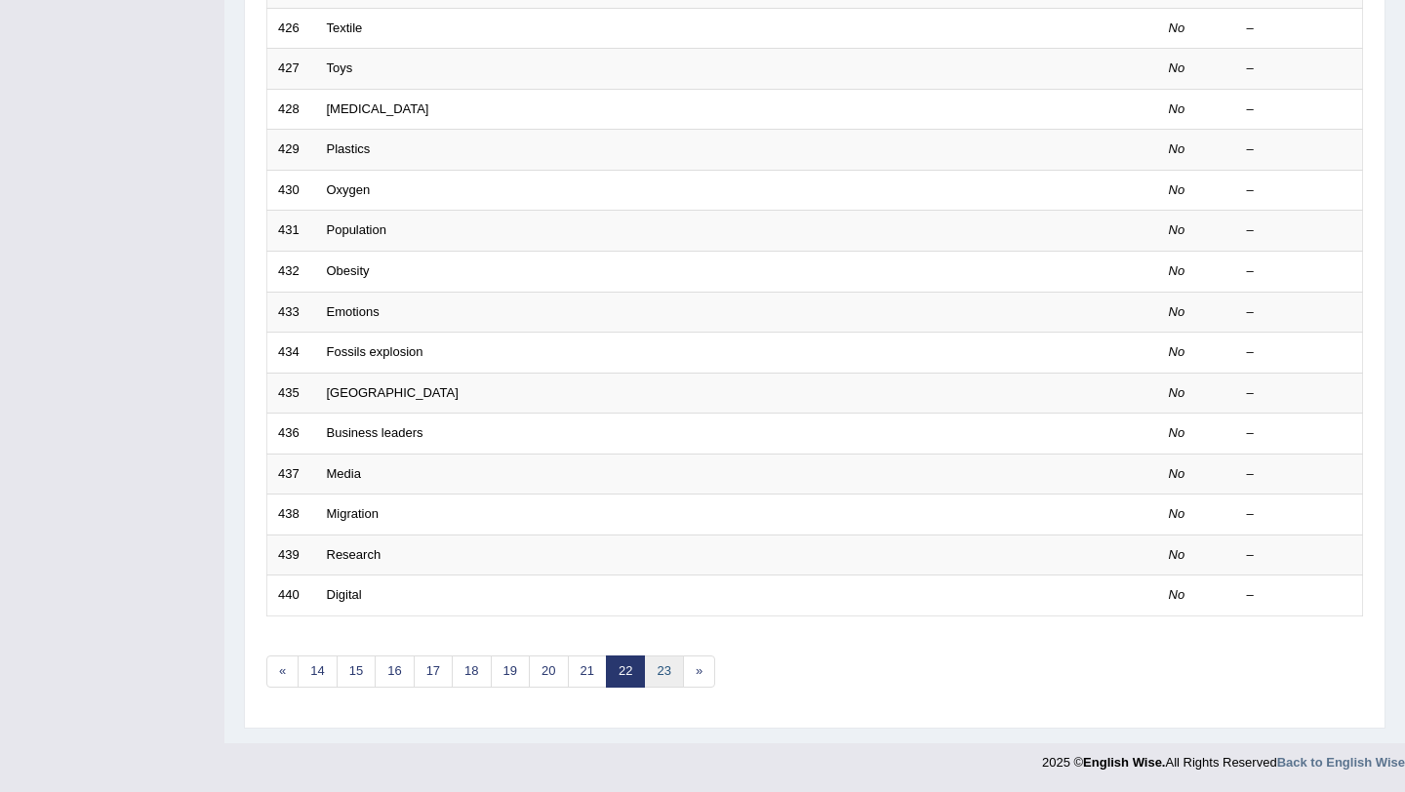
click at [673, 671] on link "23" at bounding box center [663, 671] width 39 height 32
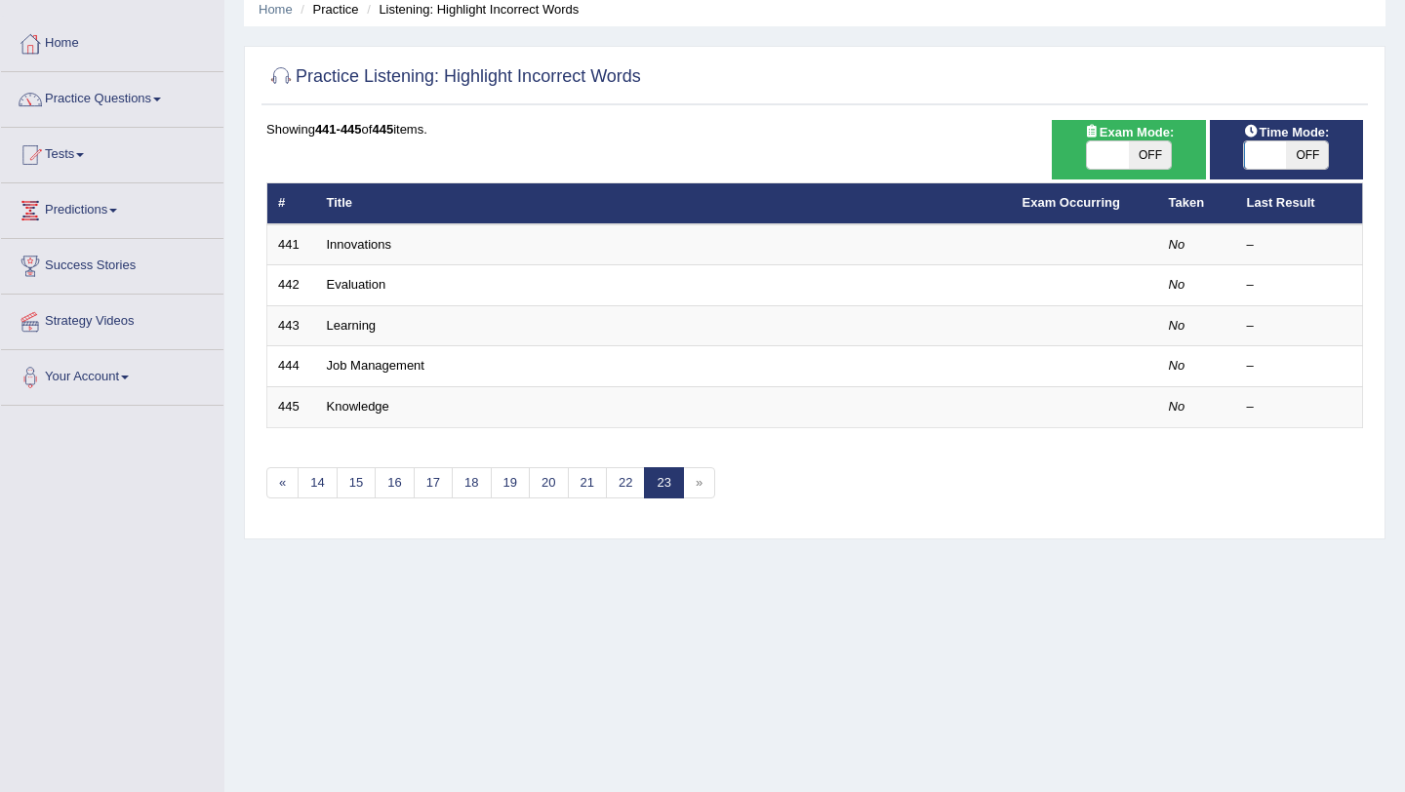
scroll to position [82, 0]
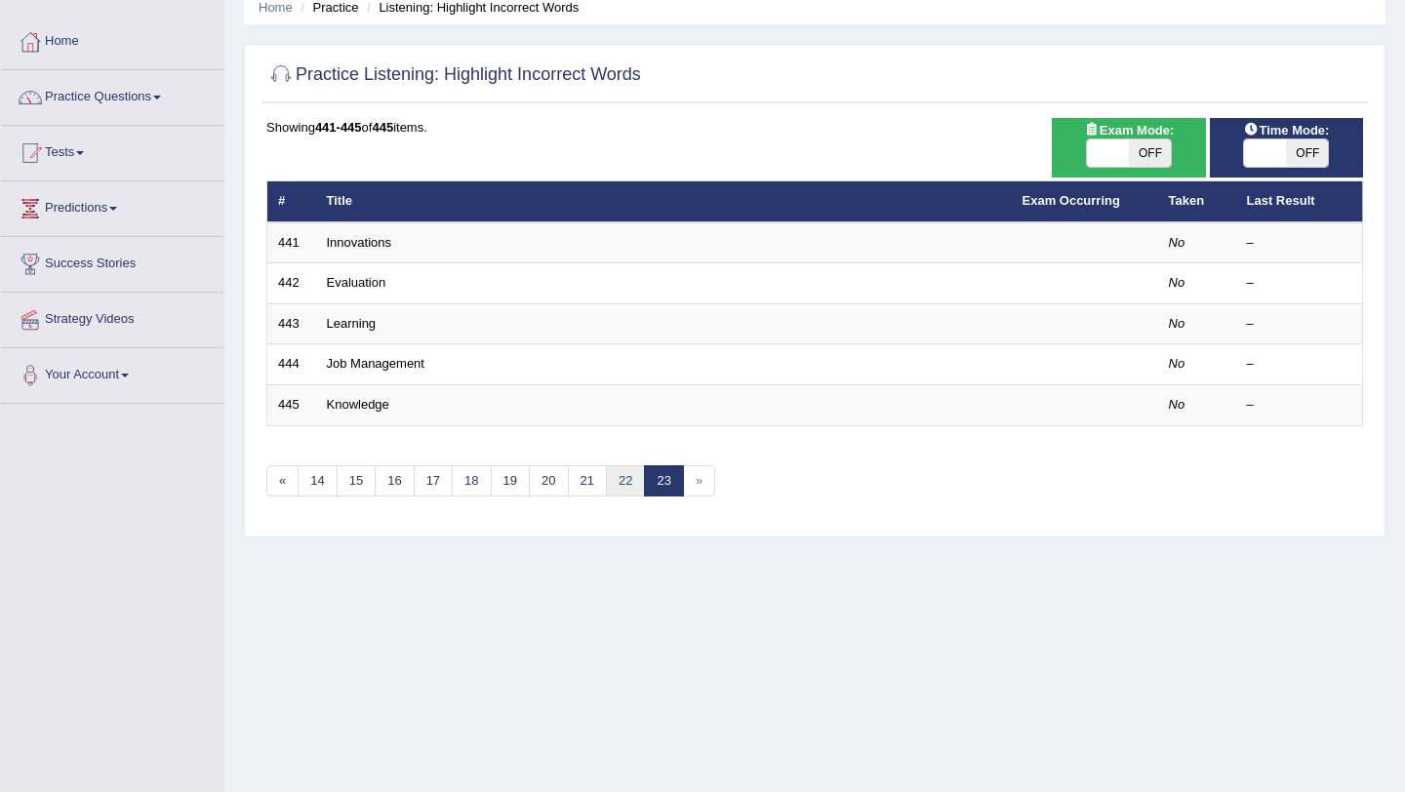
click at [622, 479] on link "22" at bounding box center [625, 481] width 39 height 32
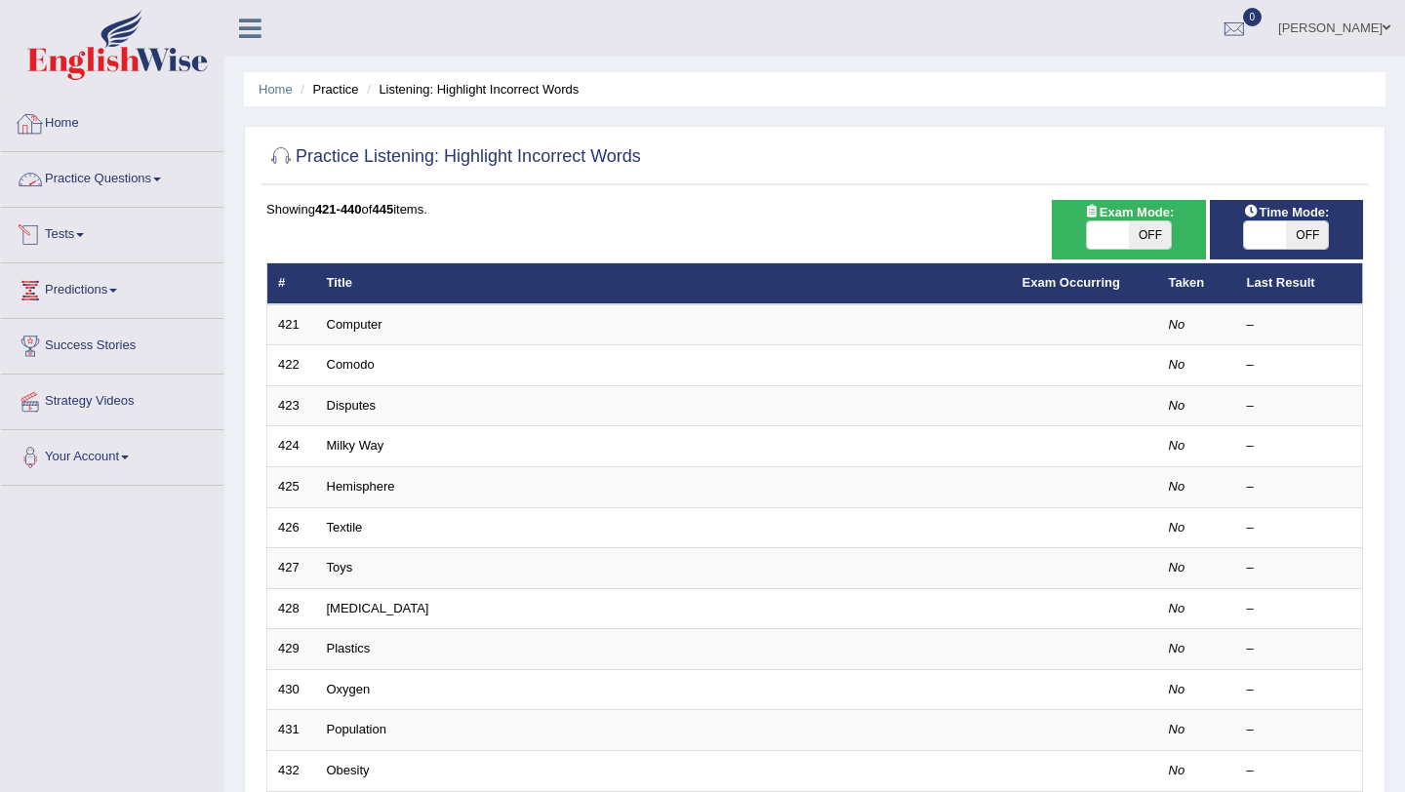
click at [69, 183] on link "Practice Questions" at bounding box center [112, 176] width 222 height 49
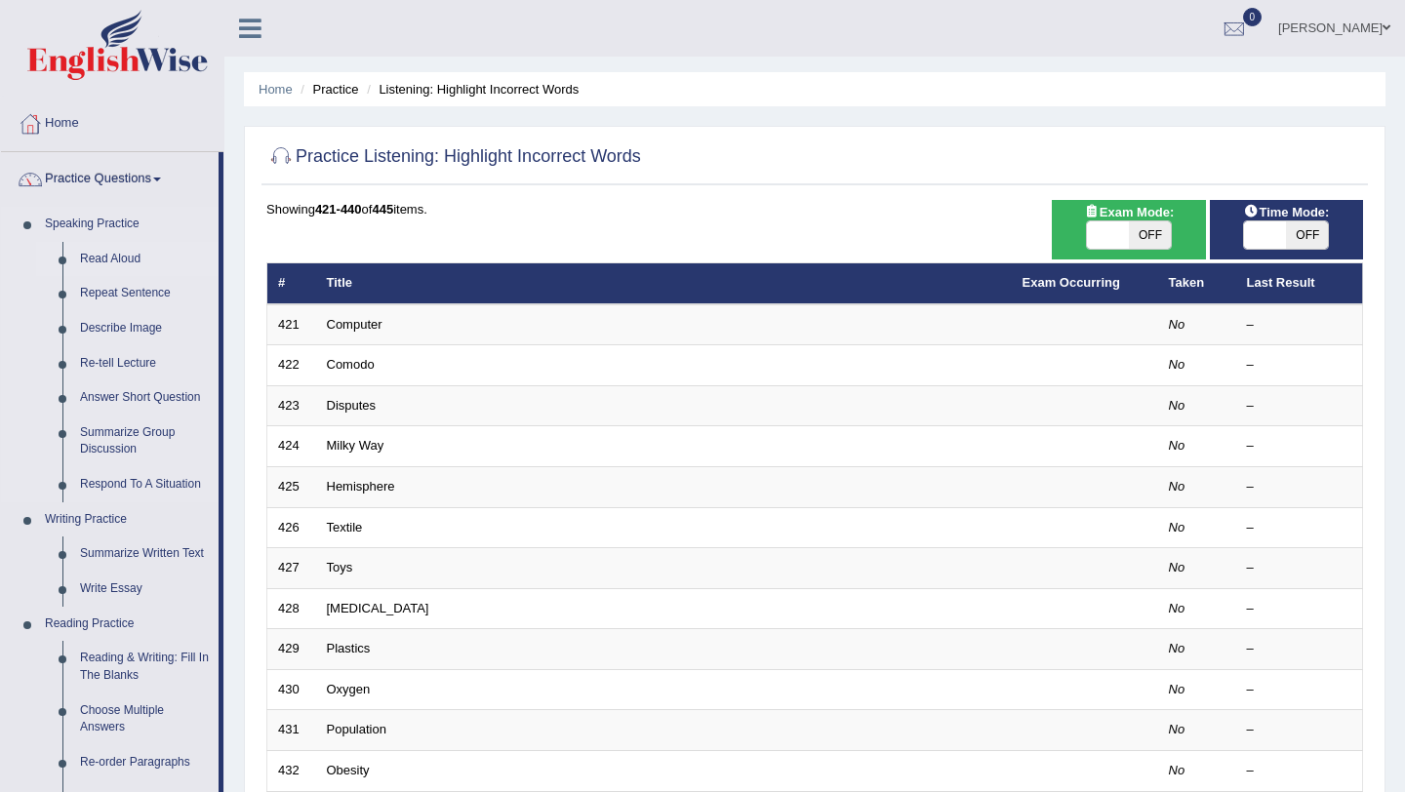
click at [105, 257] on link "Read Aloud" at bounding box center [144, 259] width 147 height 35
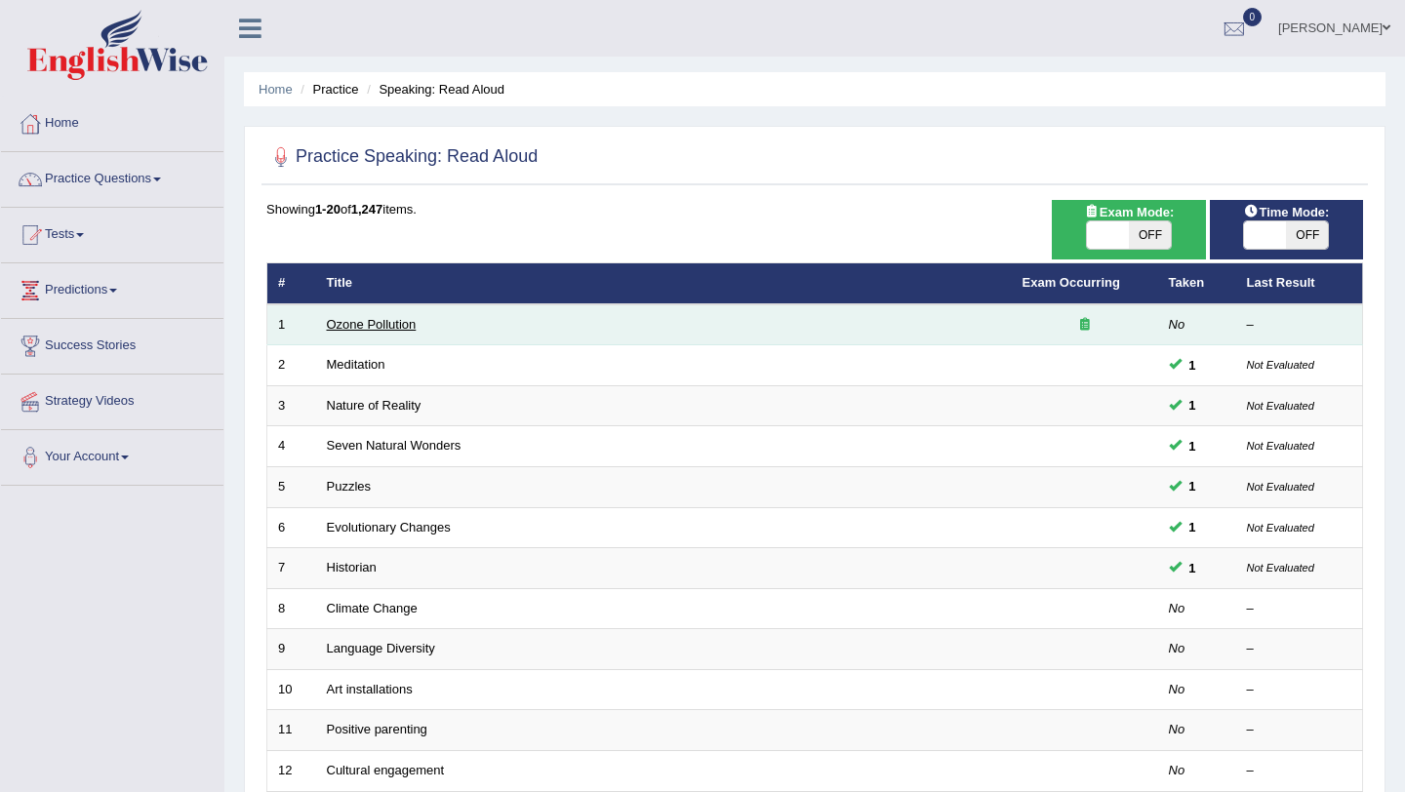
click at [379, 323] on link "Ozone Pollution" at bounding box center [372, 324] width 90 height 15
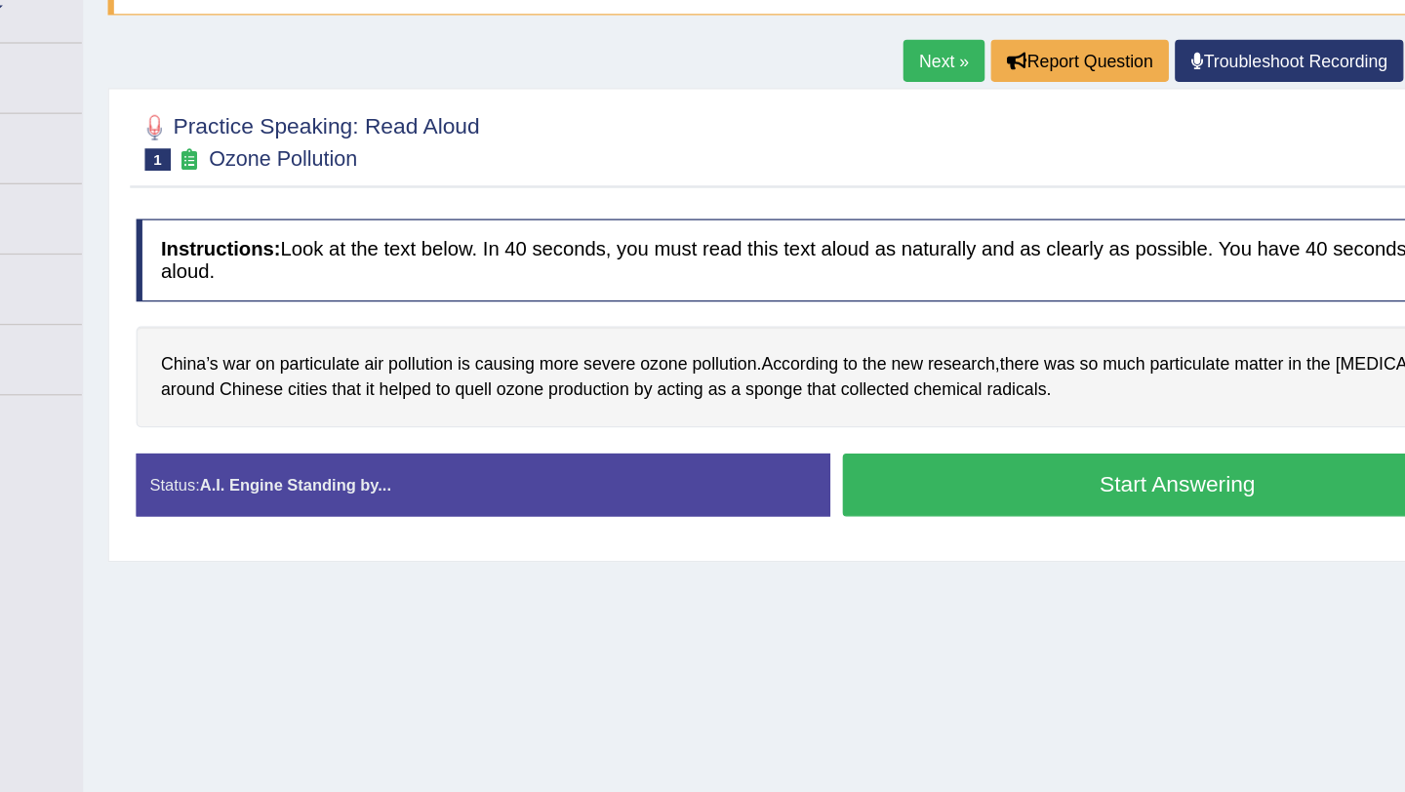
scroll to position [19, 0]
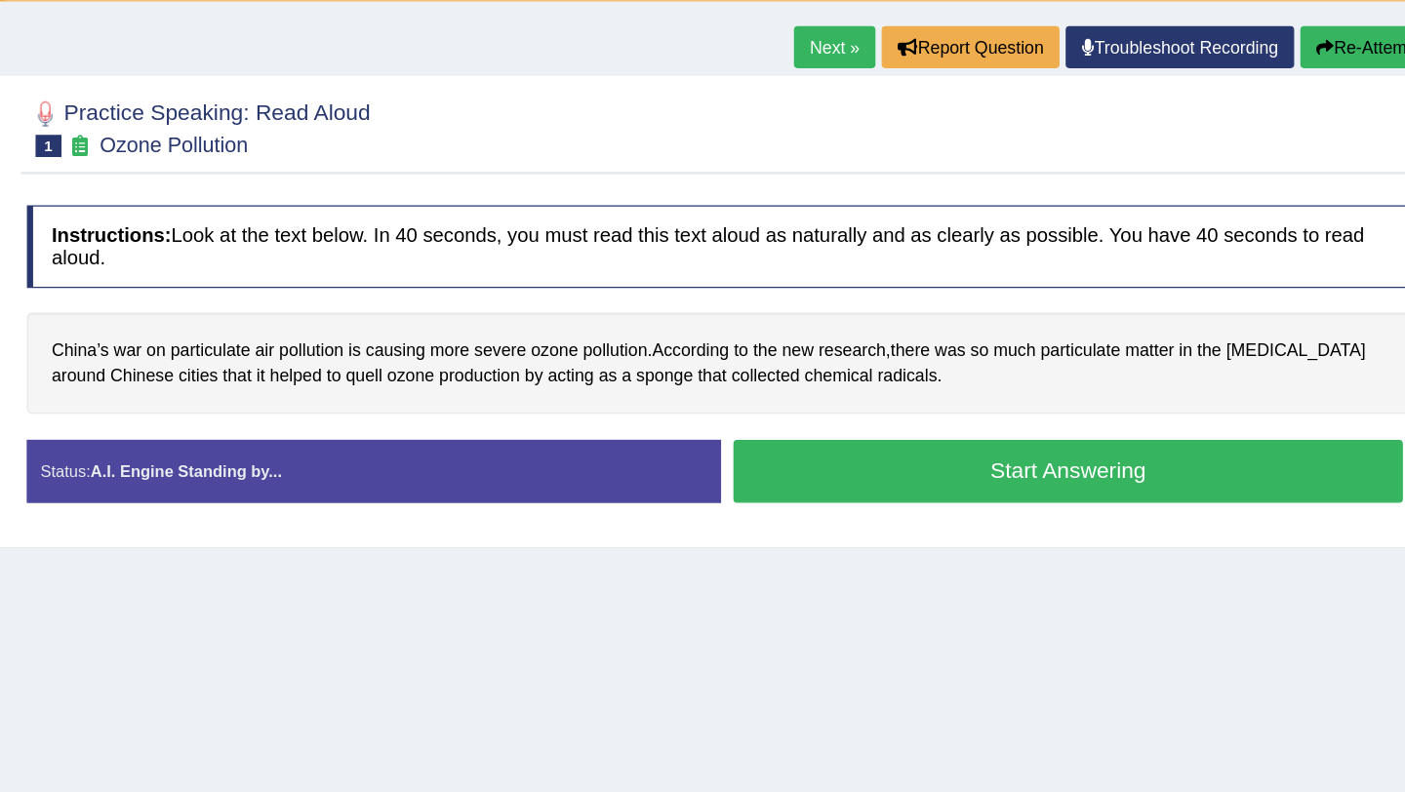
drag, startPoint x: 629, startPoint y: 580, endPoint x: 741, endPoint y: 629, distance: 122.3
click at [741, 629] on div "Home Practice Speaking: Read Aloud Ozone Pollution * Remember to use the device…" at bounding box center [814, 468] width 1180 height 975
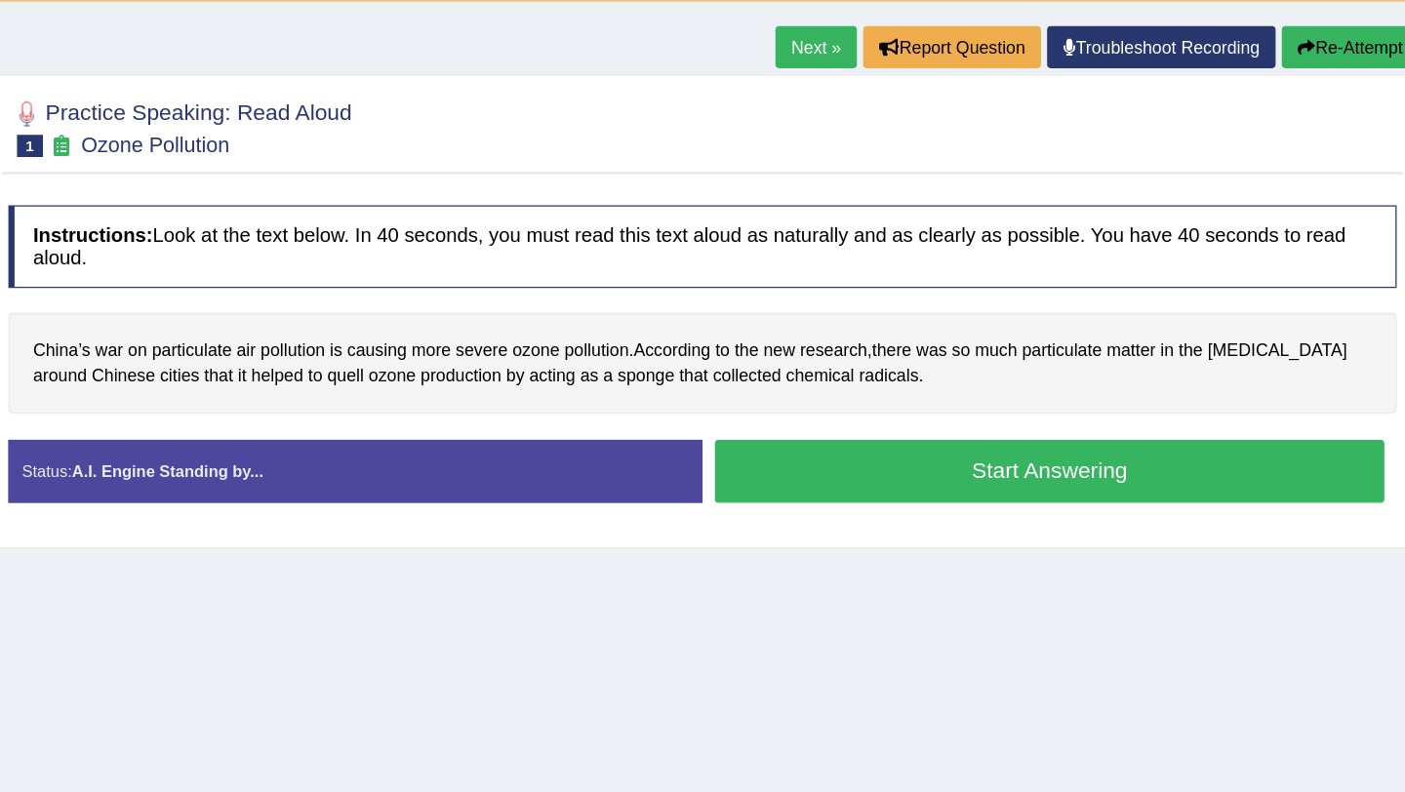
click at [1010, 538] on button "Start Answering" at bounding box center [1088, 538] width 529 height 50
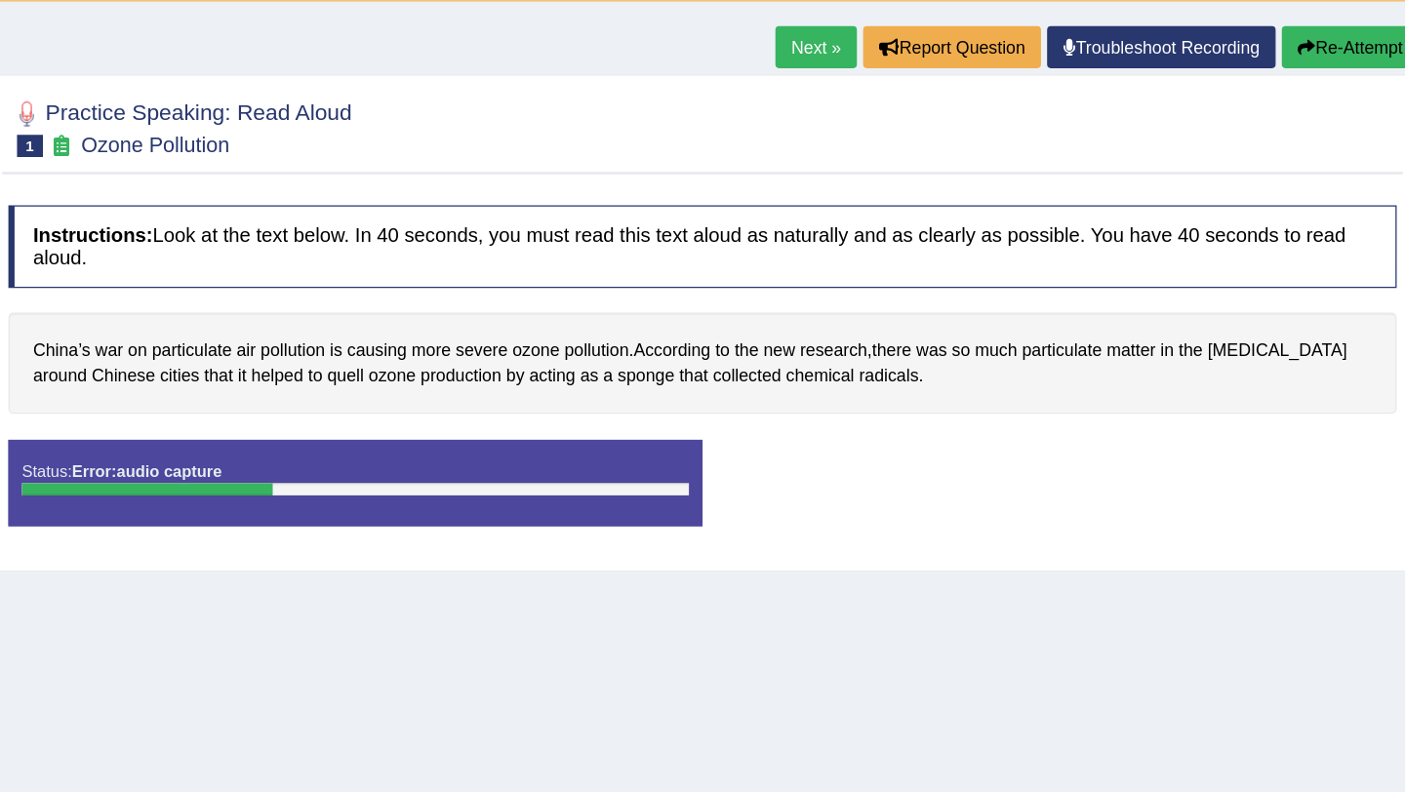
click at [1302, 203] on button "Re-Attempt" at bounding box center [1326, 202] width 108 height 33
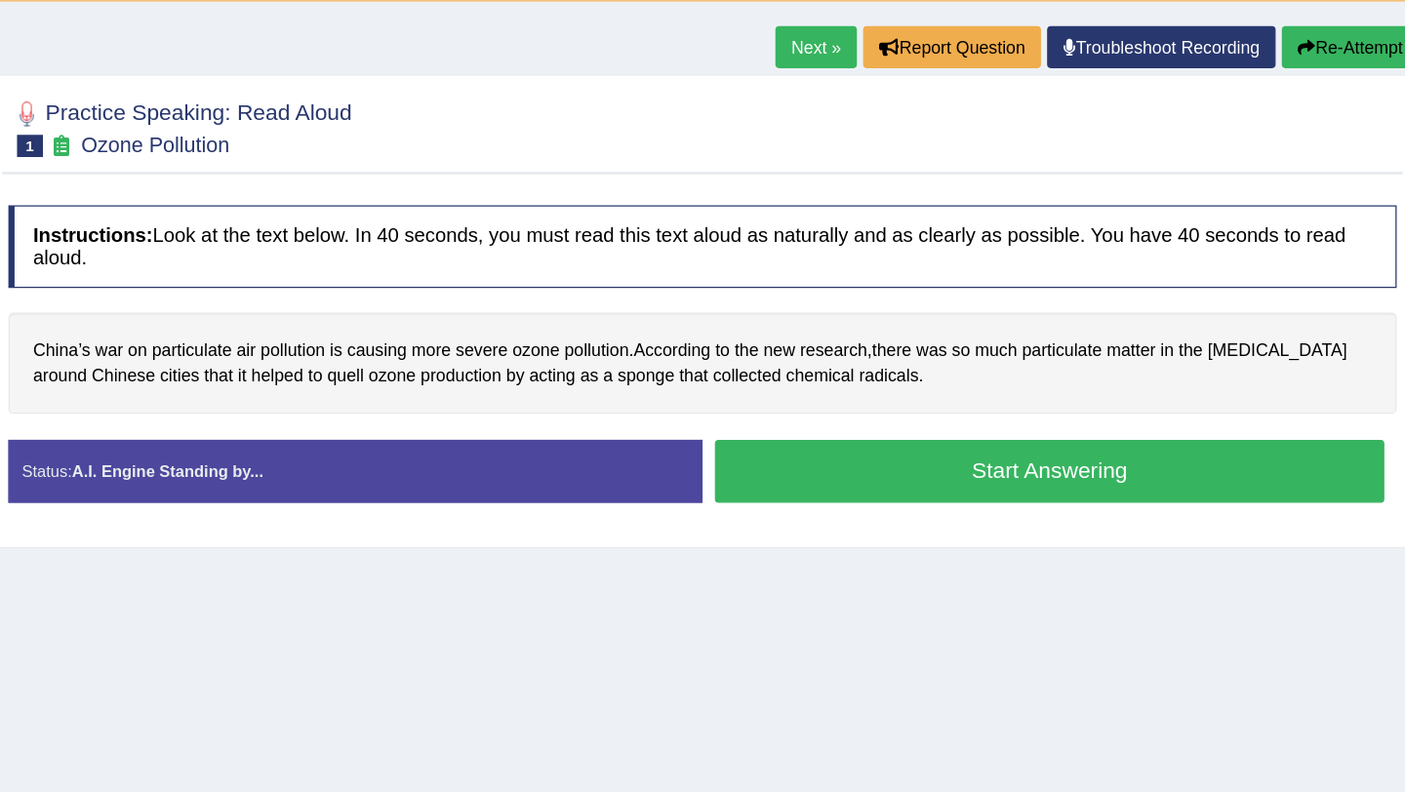
click at [1015, 543] on button "Start Answering" at bounding box center [1088, 538] width 529 height 50
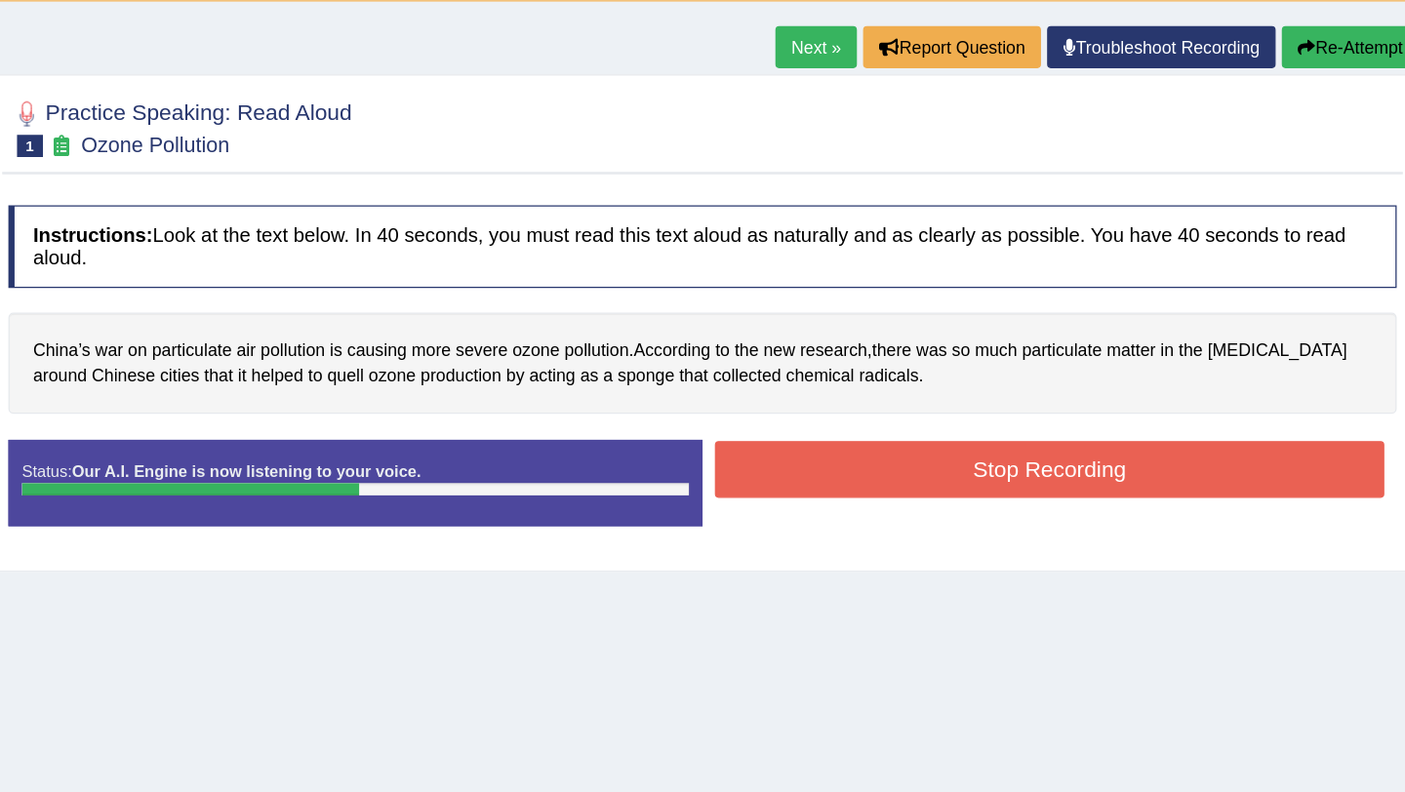
click at [983, 522] on button "Stop Recording" at bounding box center [1088, 536] width 529 height 45
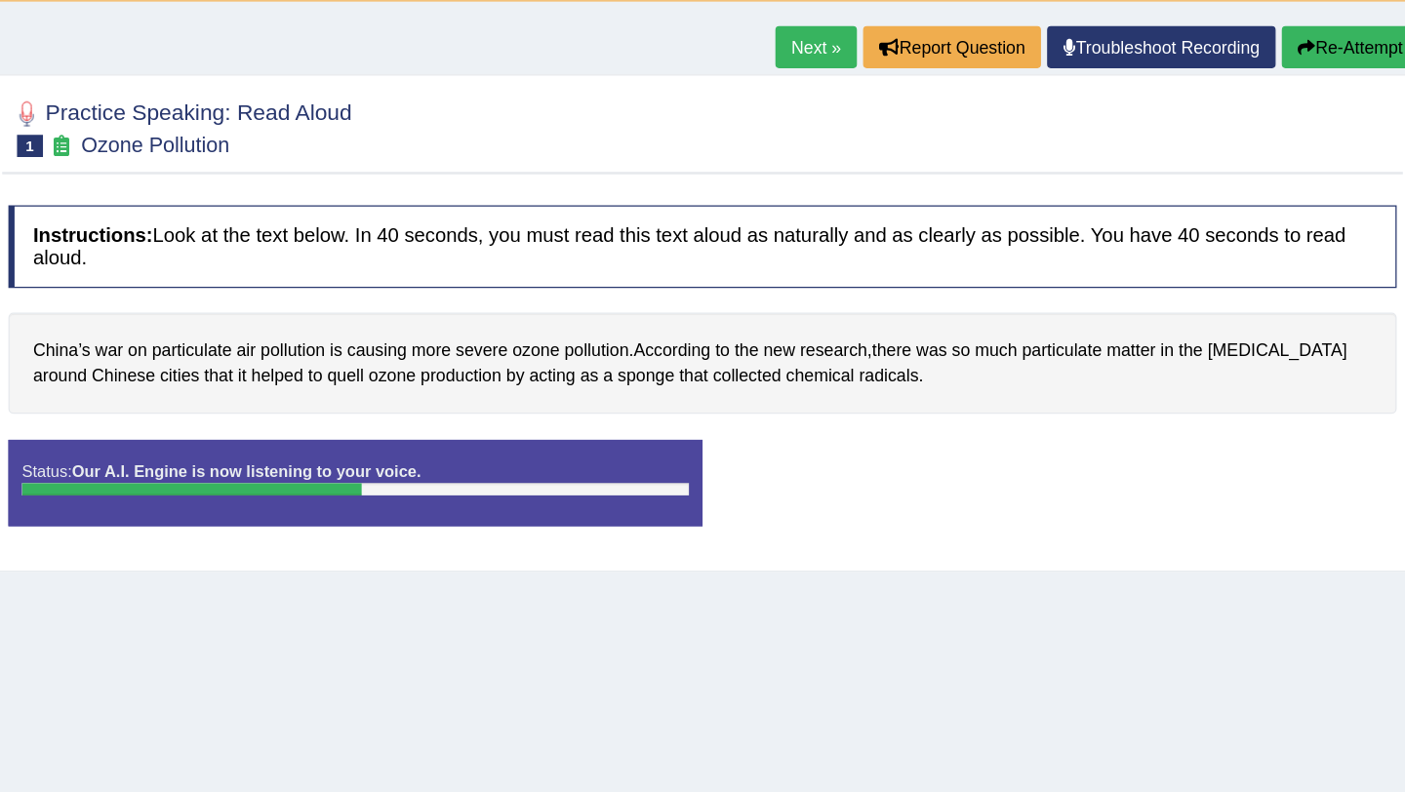
click at [983, 522] on div "Status: Our A.I. Engine is now listening to your voice. Start Answering Stop Re…" at bounding box center [814, 557] width 1096 height 88
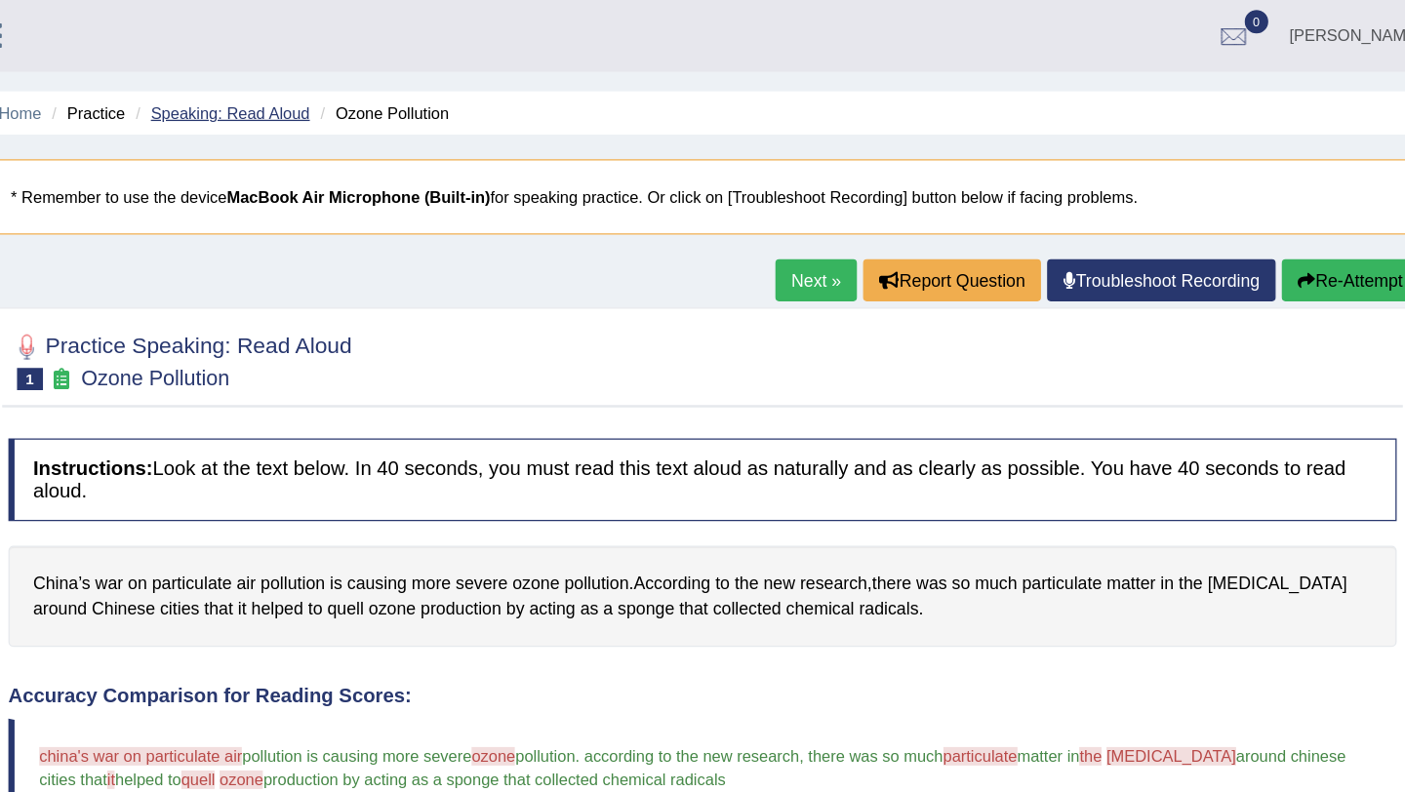
click at [459, 85] on link "Speaking: Read Aloud" at bounding box center [441, 89] width 126 height 15
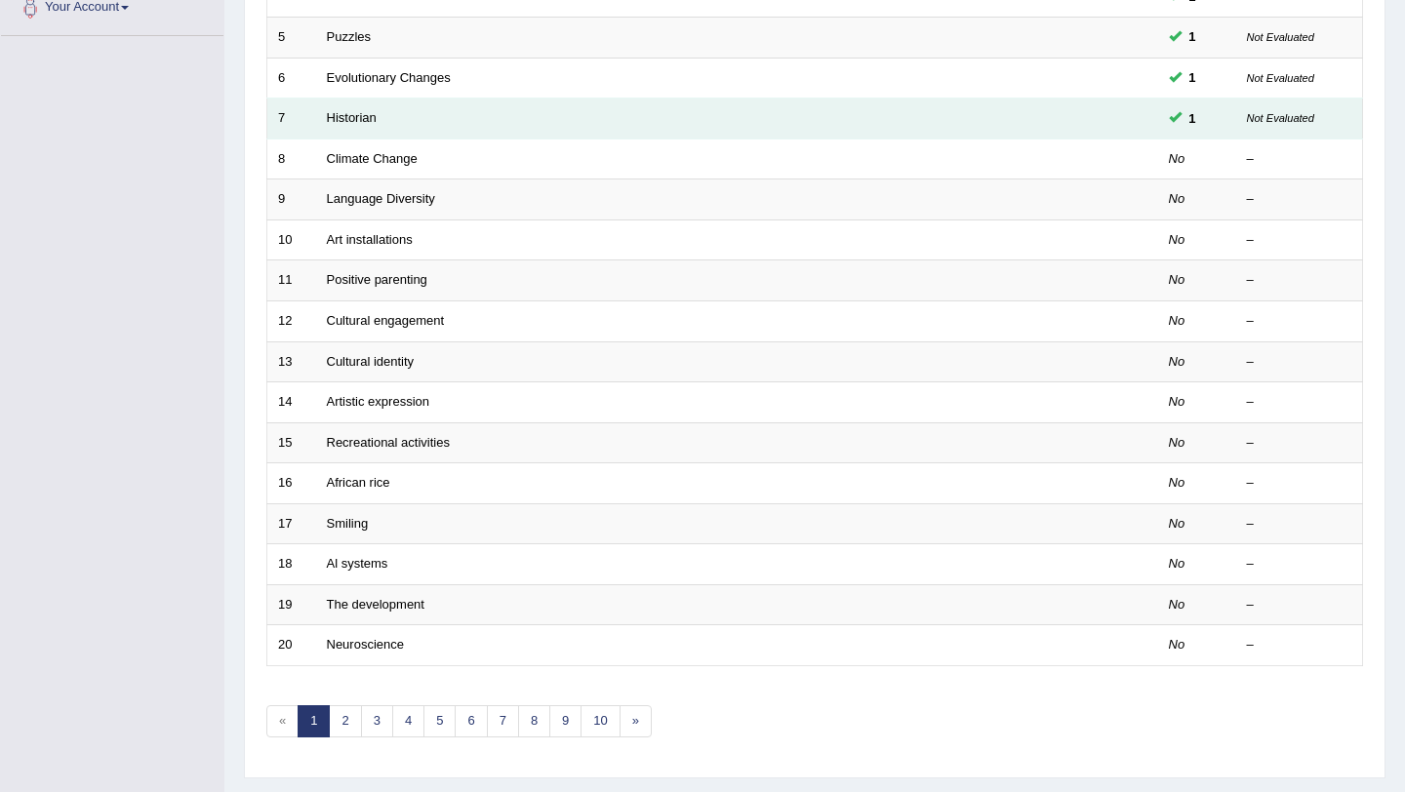
scroll to position [499, 0]
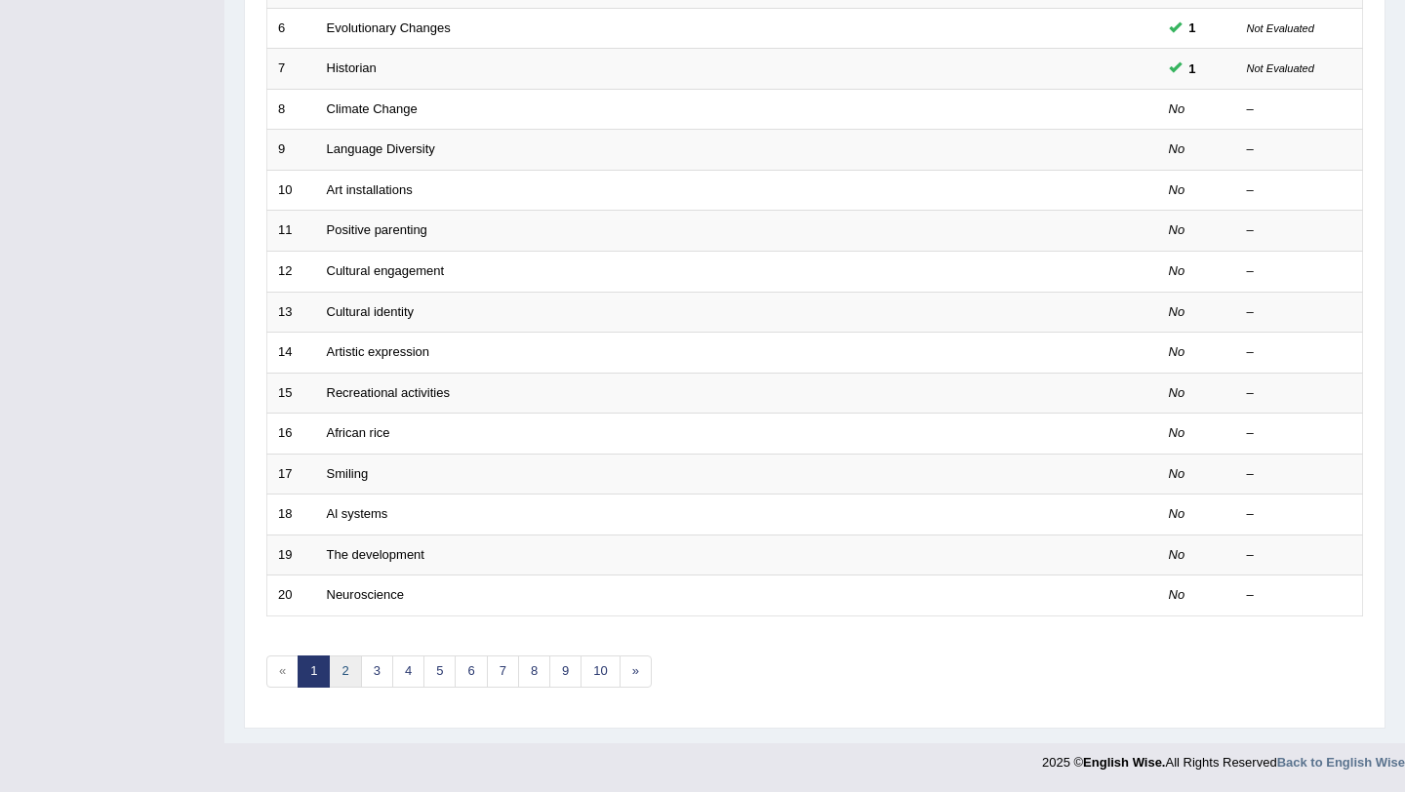
click at [346, 673] on link "2" at bounding box center [345, 671] width 32 height 32
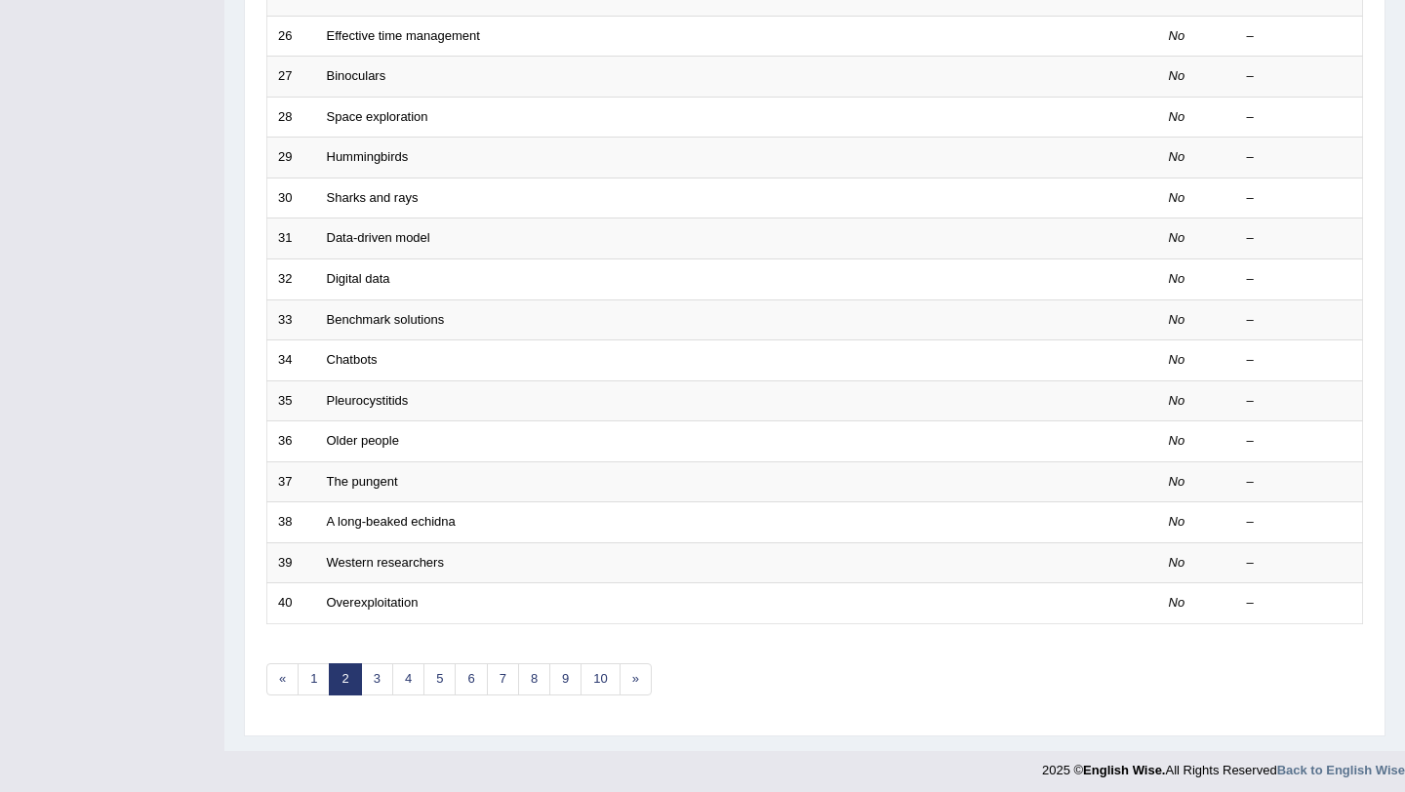
scroll to position [499, 0]
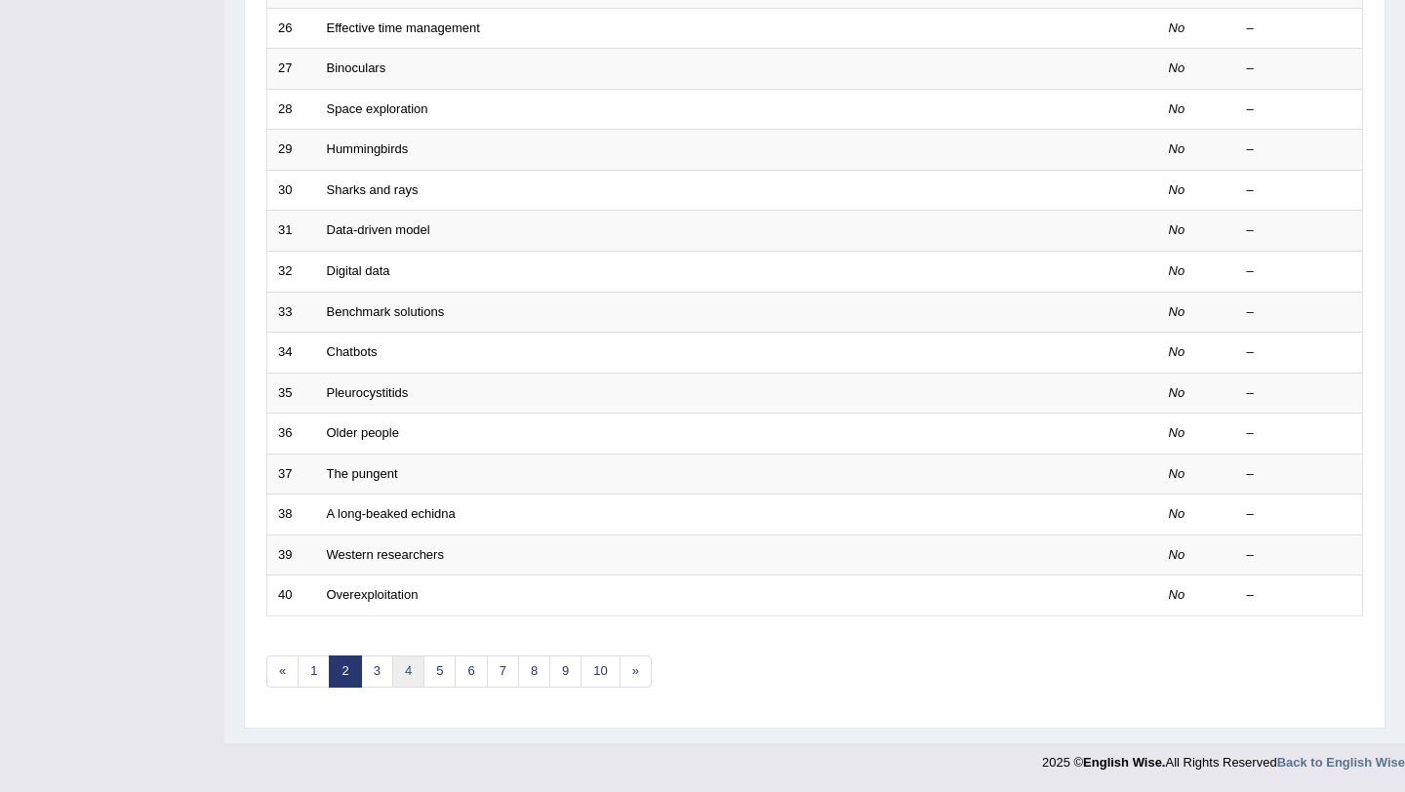
click at [392, 677] on link "4" at bounding box center [408, 671] width 32 height 32
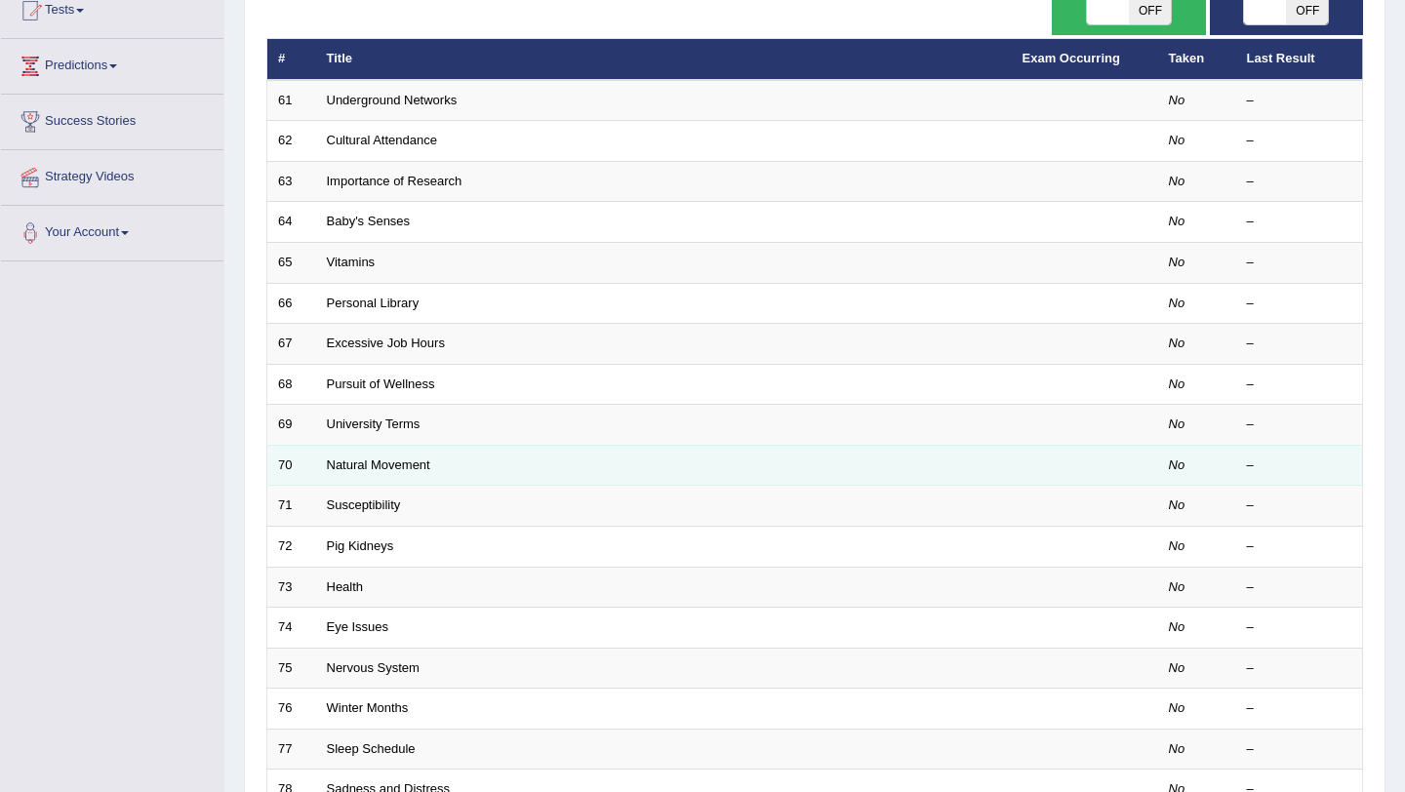
scroll to position [499, 0]
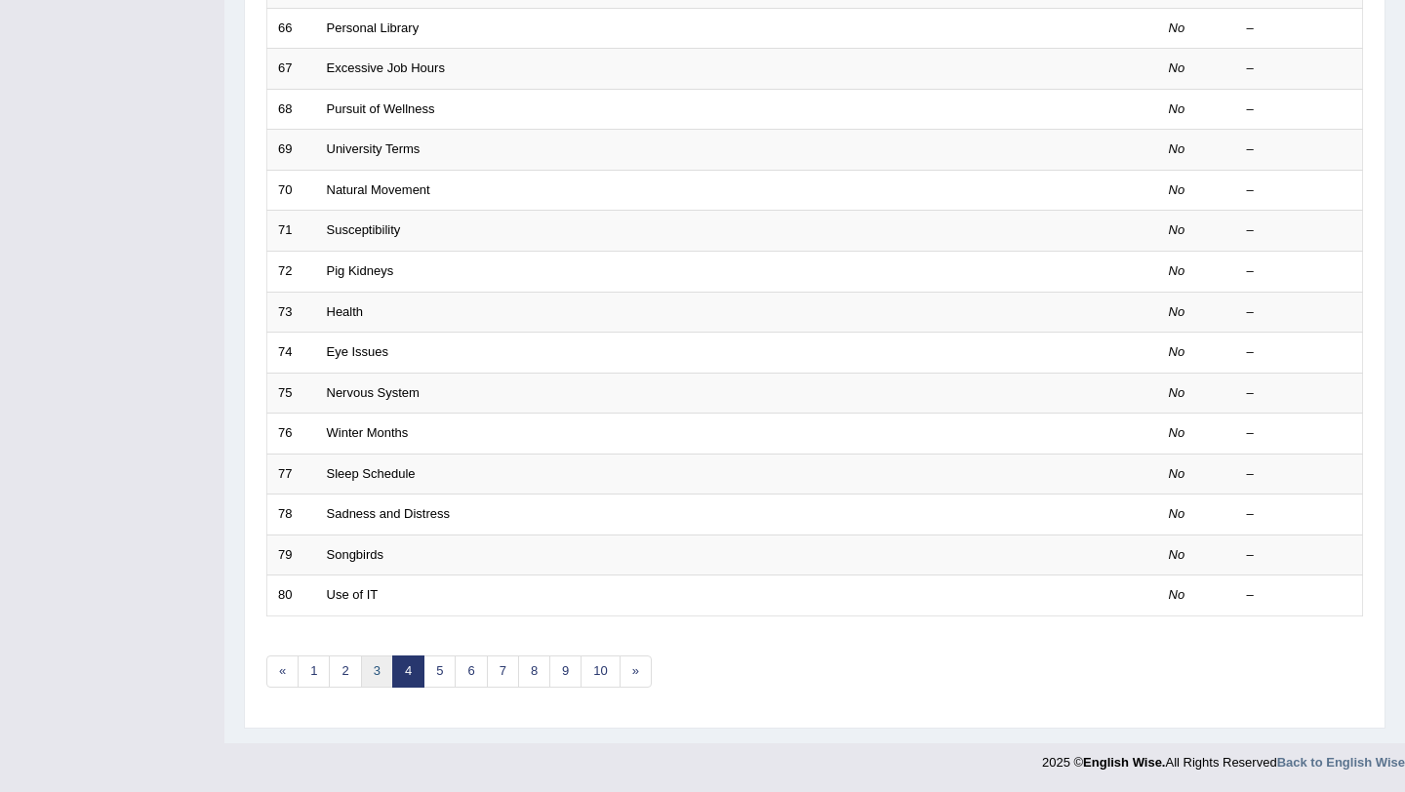
click at [380, 675] on link "3" at bounding box center [377, 671] width 32 height 32
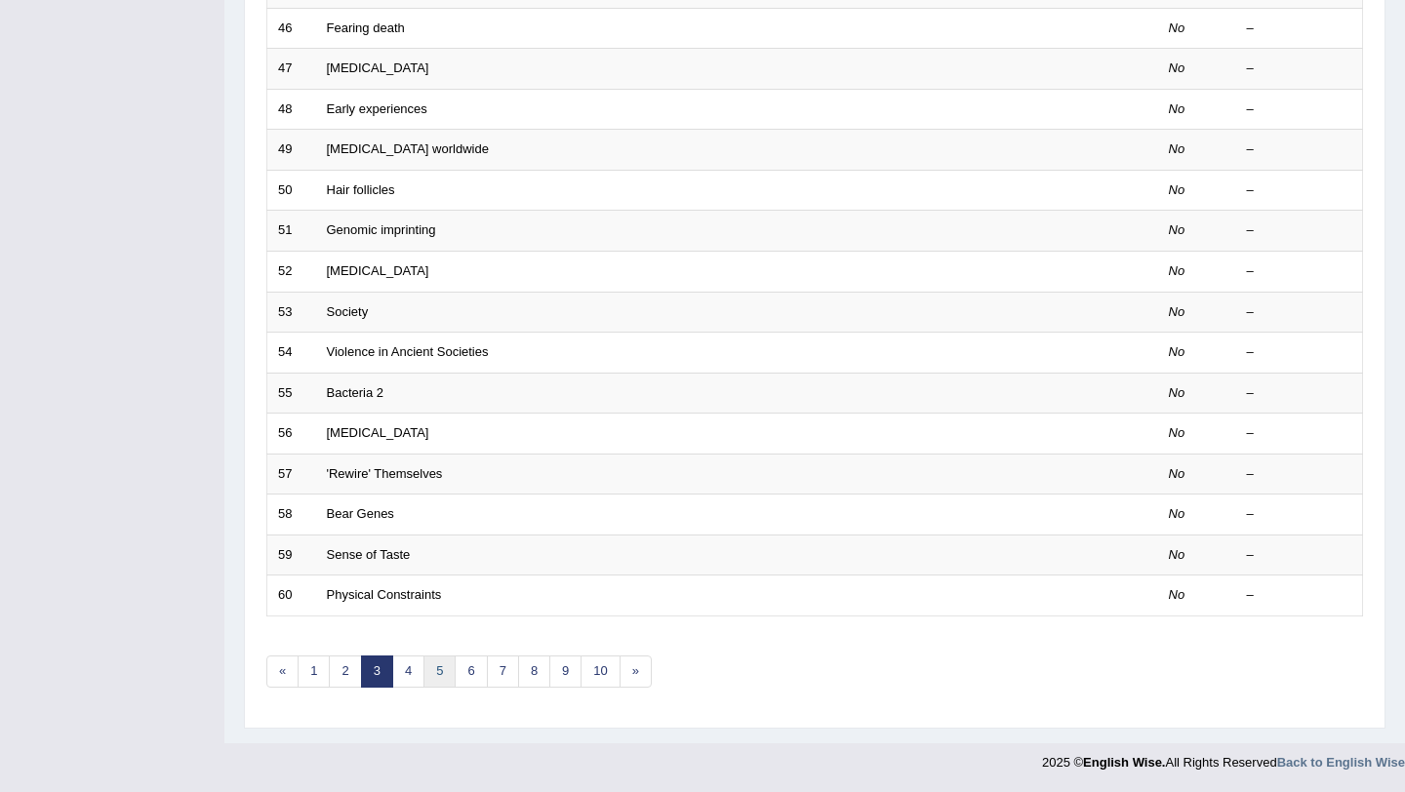
click at [426, 668] on link "5" at bounding box center [439, 671] width 32 height 32
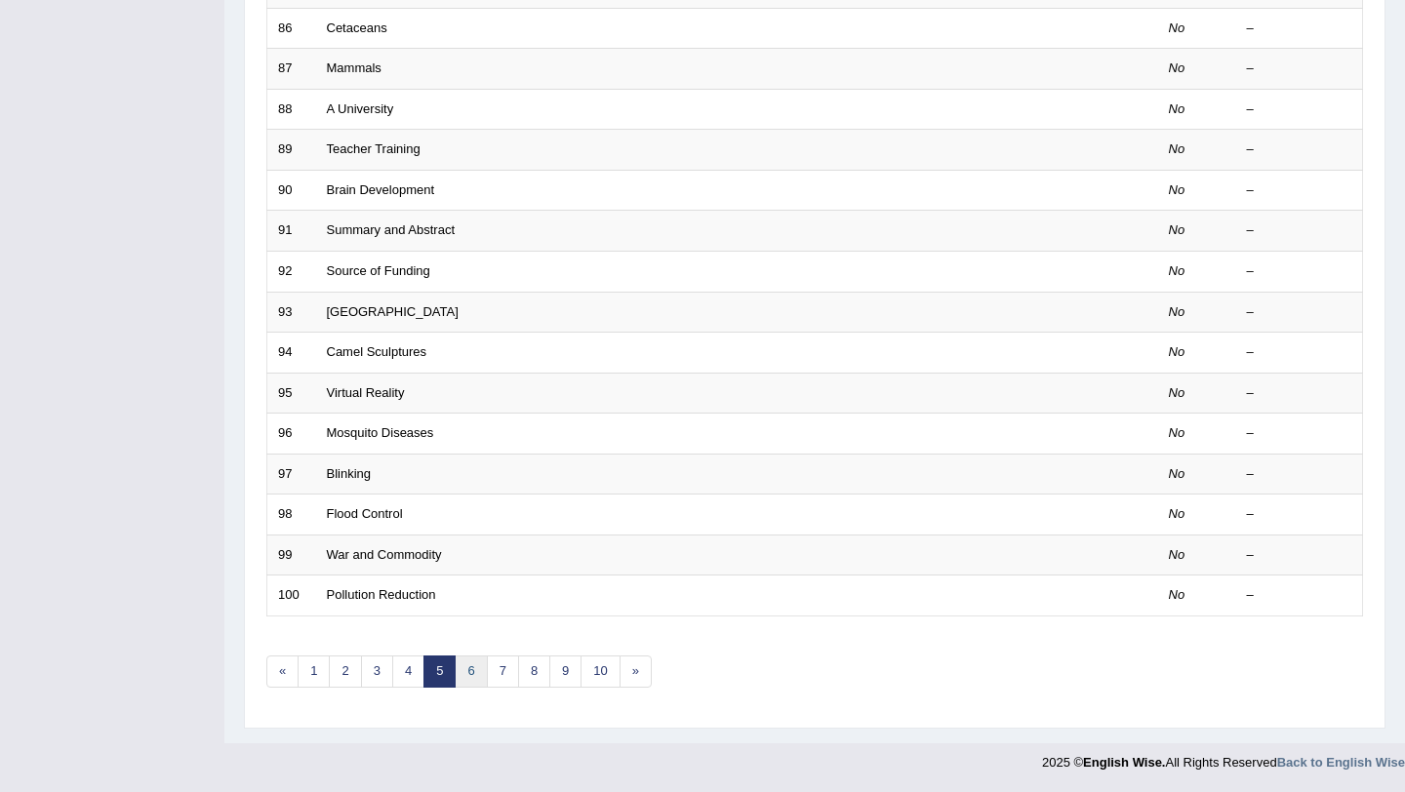
click at [472, 679] on link "6" at bounding box center [471, 671] width 32 height 32
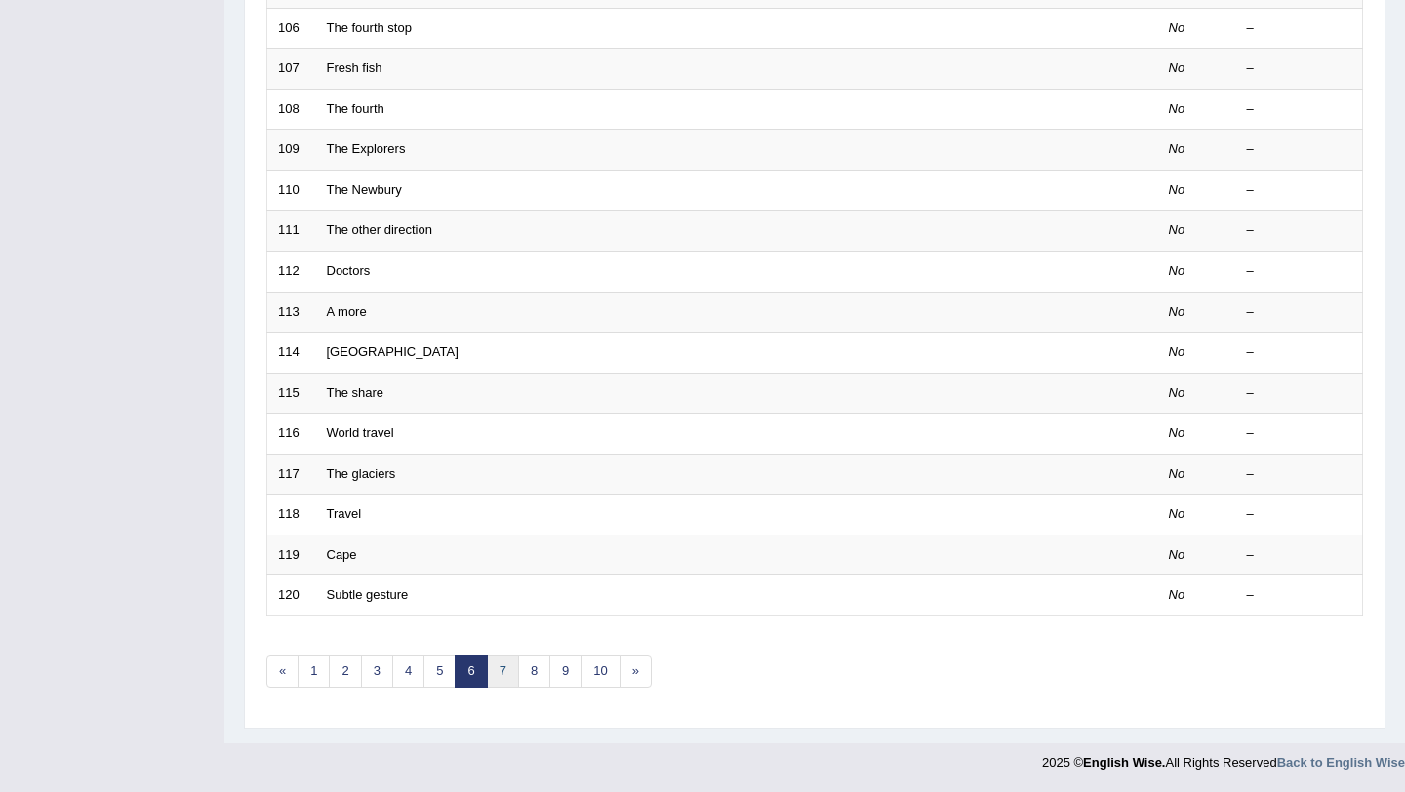
click at [504, 673] on link "7" at bounding box center [503, 671] width 32 height 32
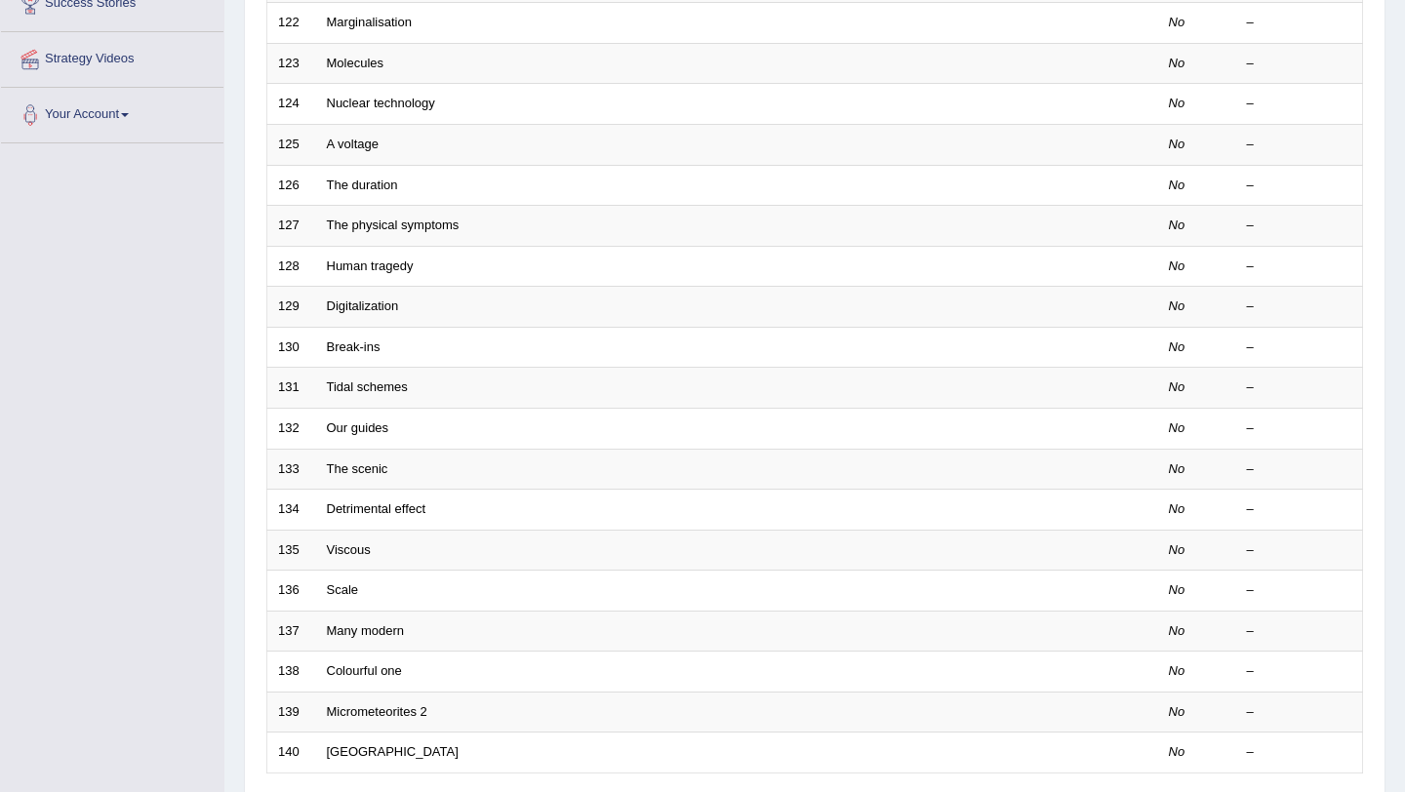
scroll to position [499, 0]
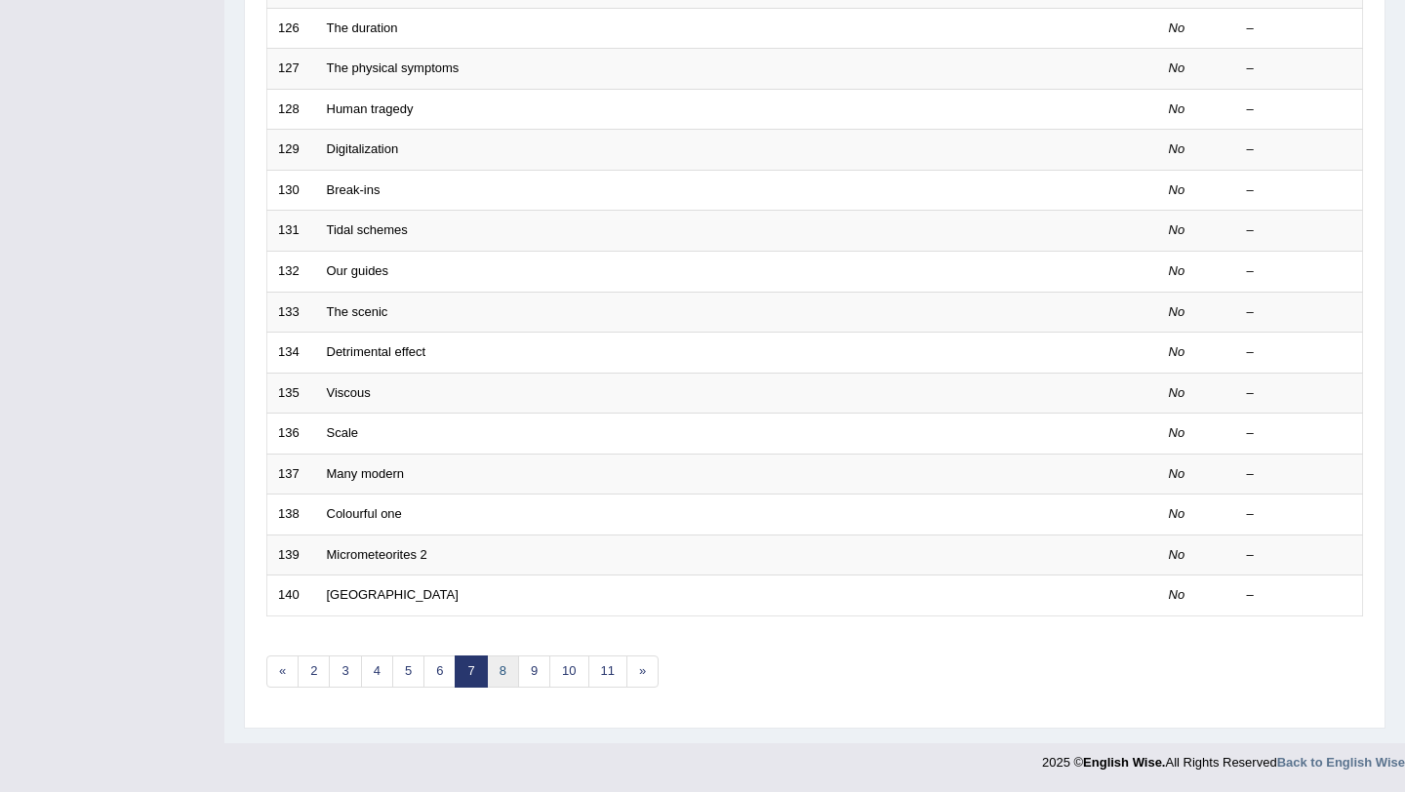
click at [503, 667] on link "8" at bounding box center [503, 671] width 32 height 32
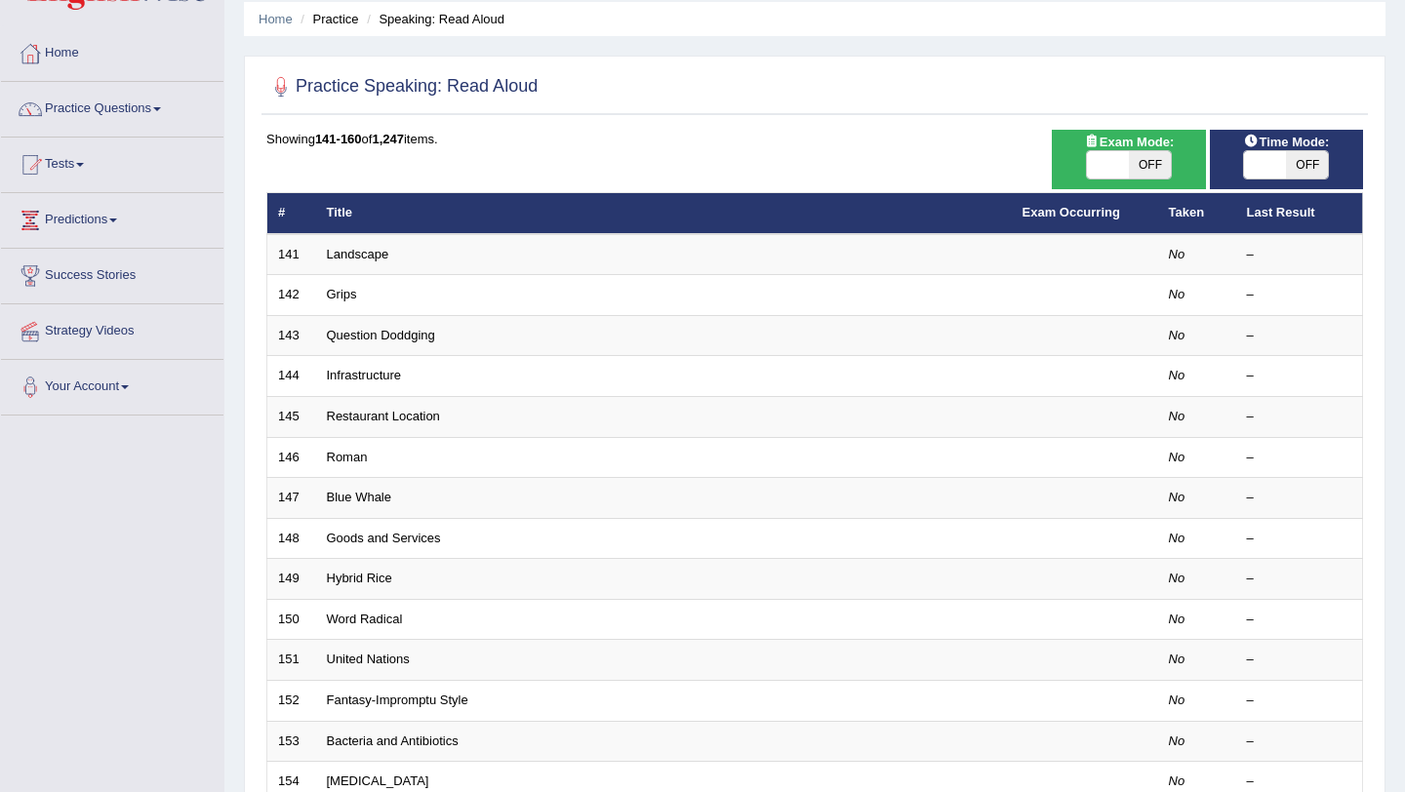
scroll to position [499, 0]
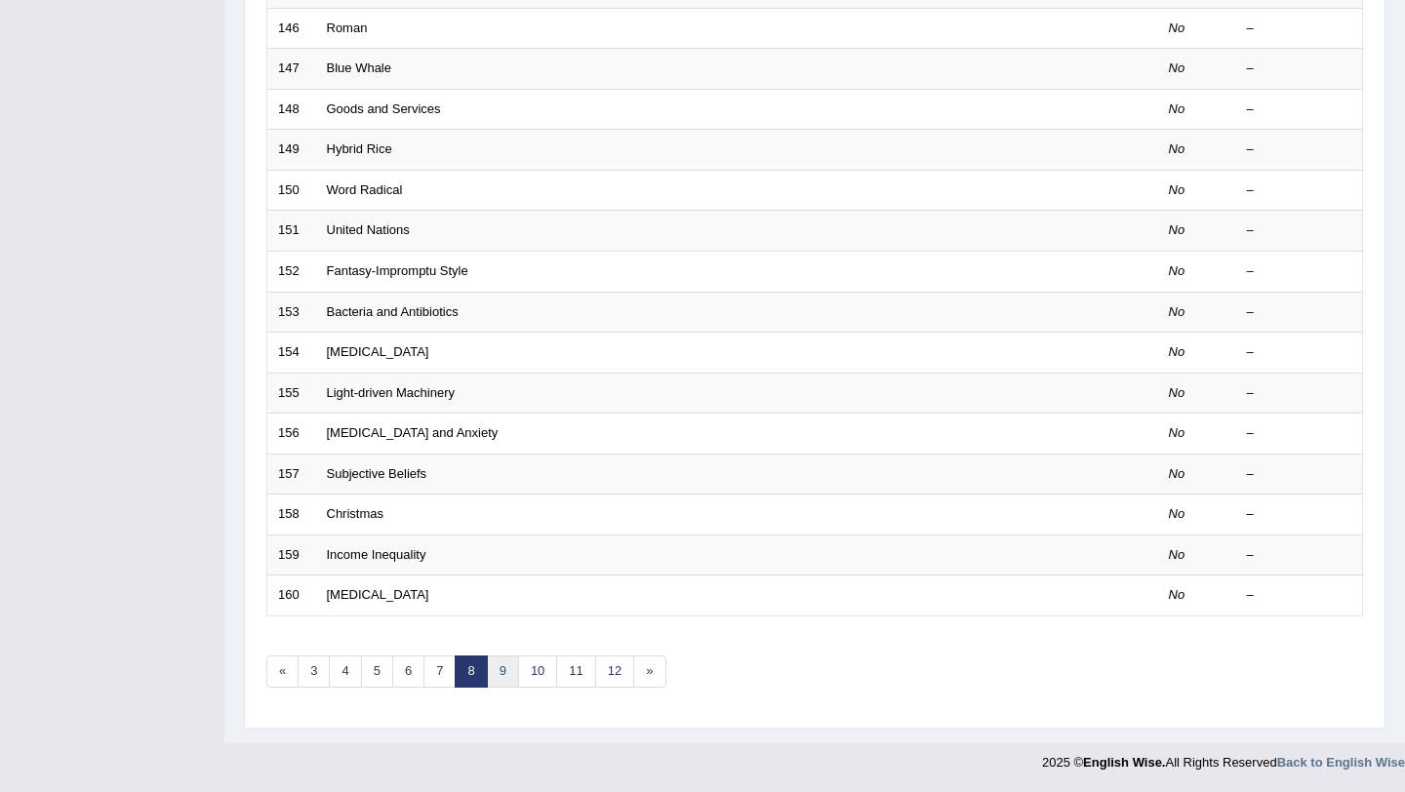
click at [514, 673] on link "9" at bounding box center [503, 671] width 32 height 32
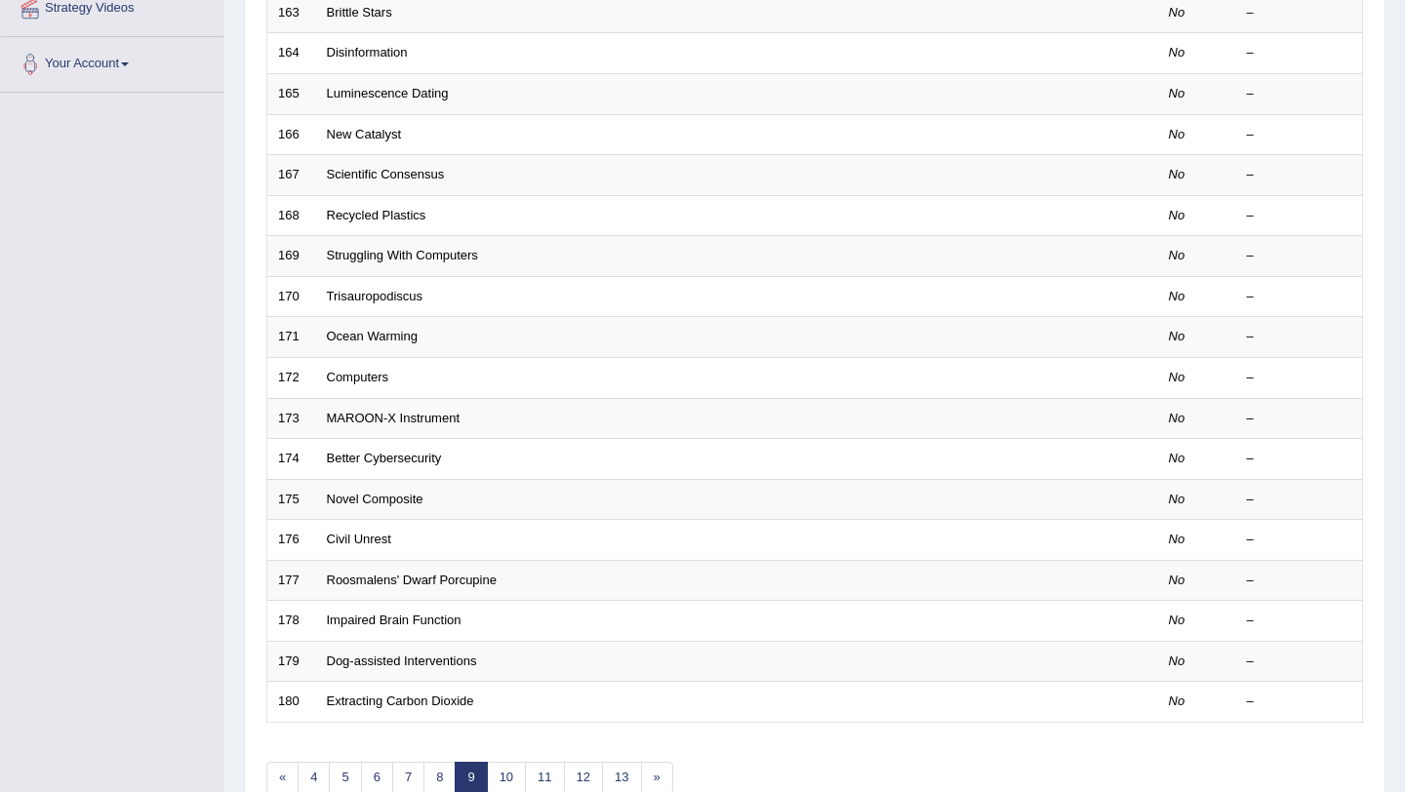
scroll to position [499, 0]
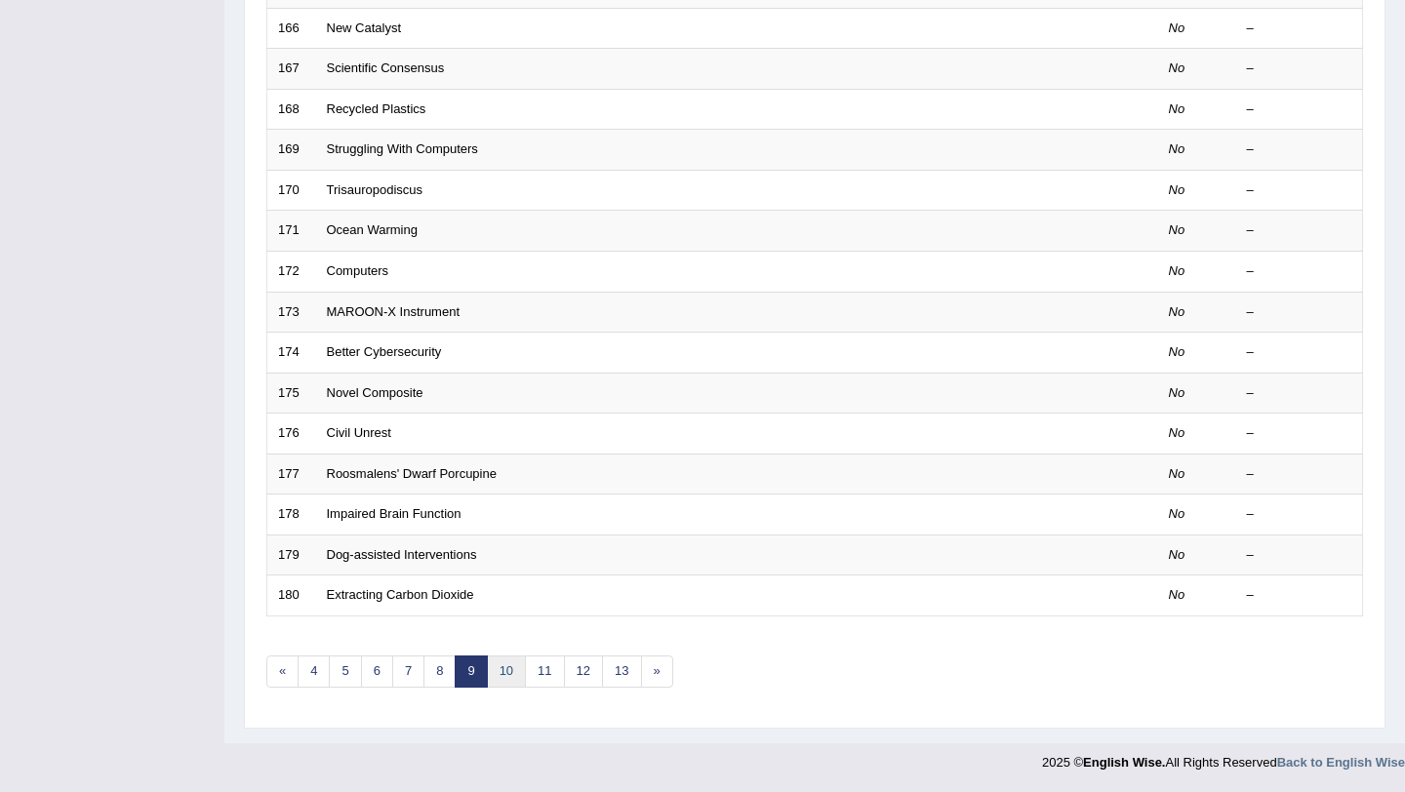
click at [509, 679] on link "10" at bounding box center [506, 671] width 39 height 32
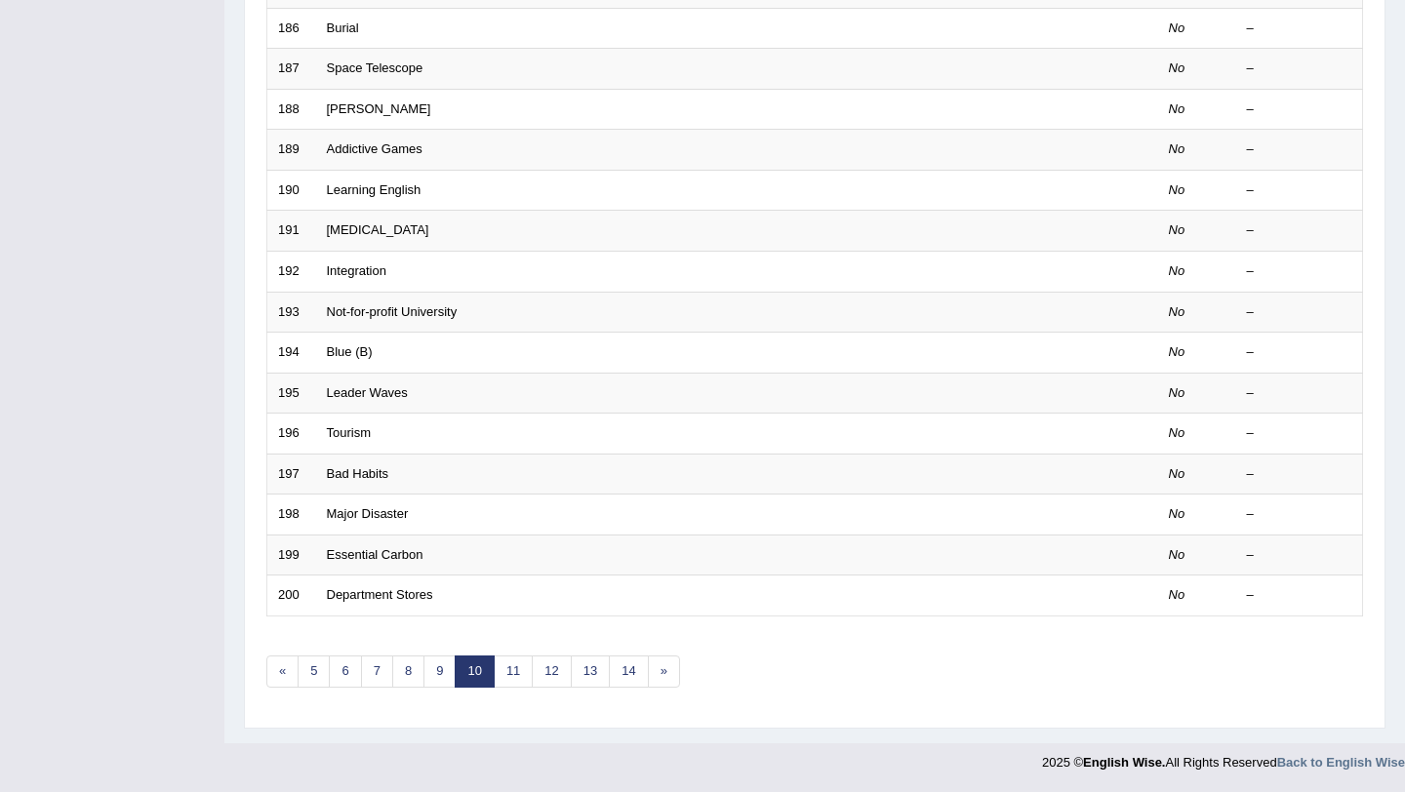
scroll to position [499, 0]
click at [284, 669] on link "«" at bounding box center [282, 671] width 32 height 32
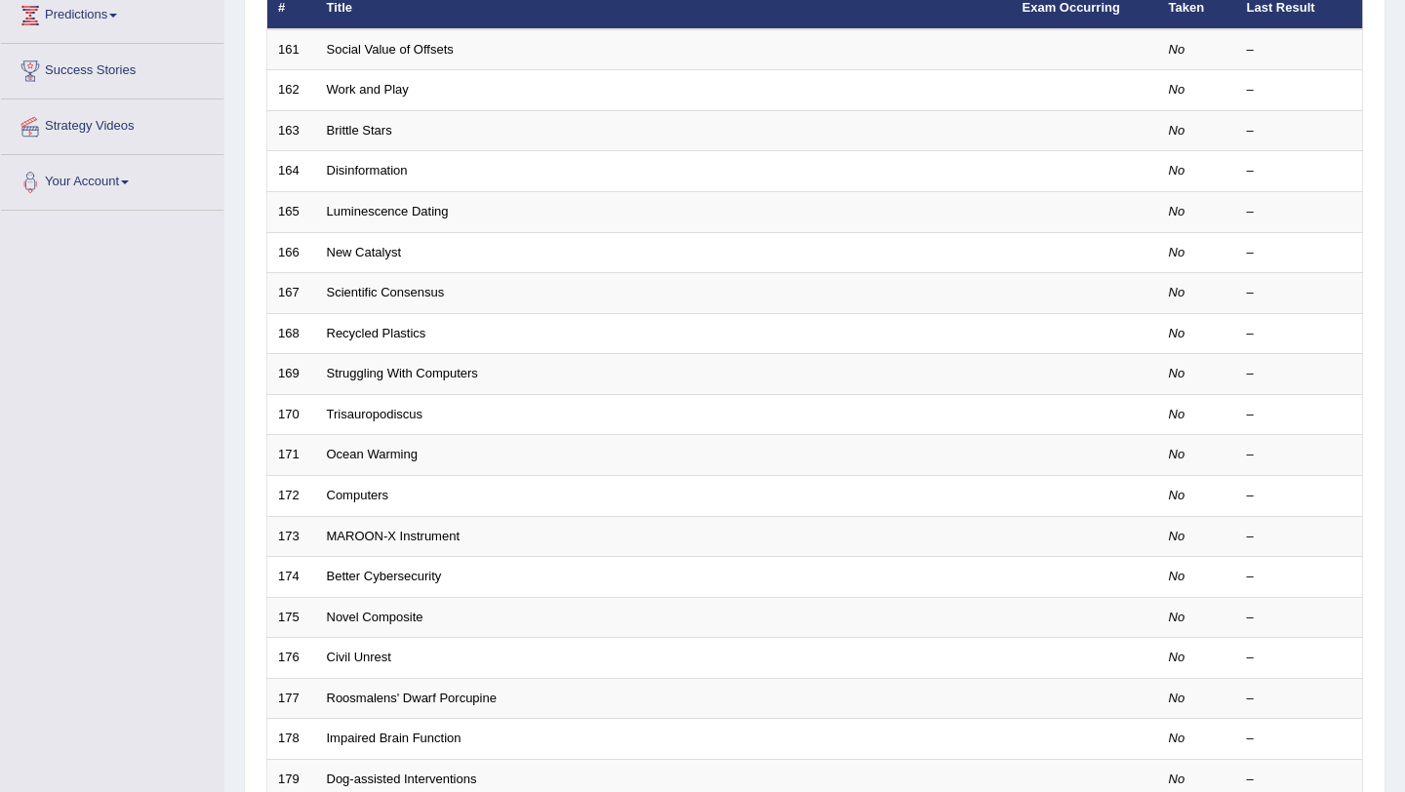
scroll to position [499, 0]
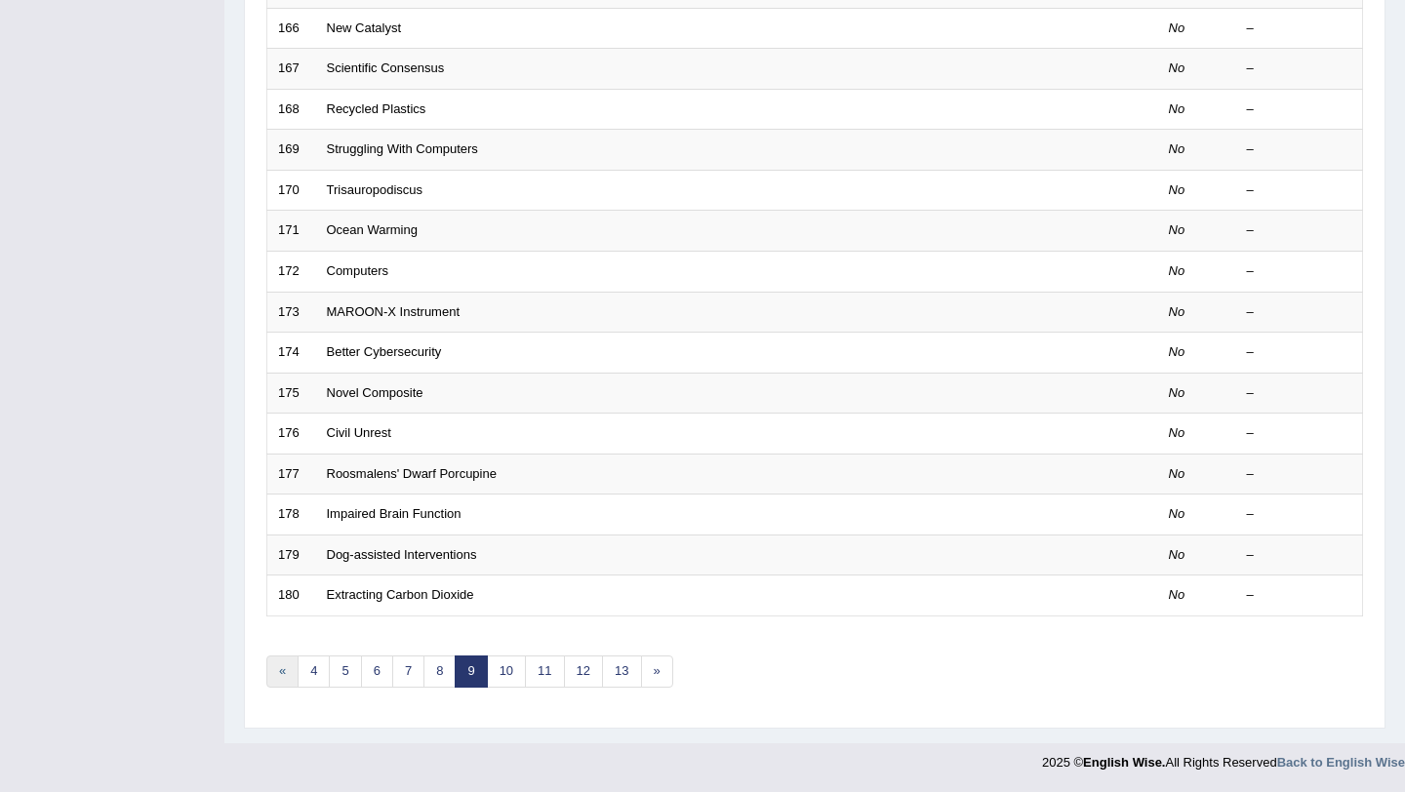
click at [282, 672] on link "«" at bounding box center [282, 671] width 32 height 32
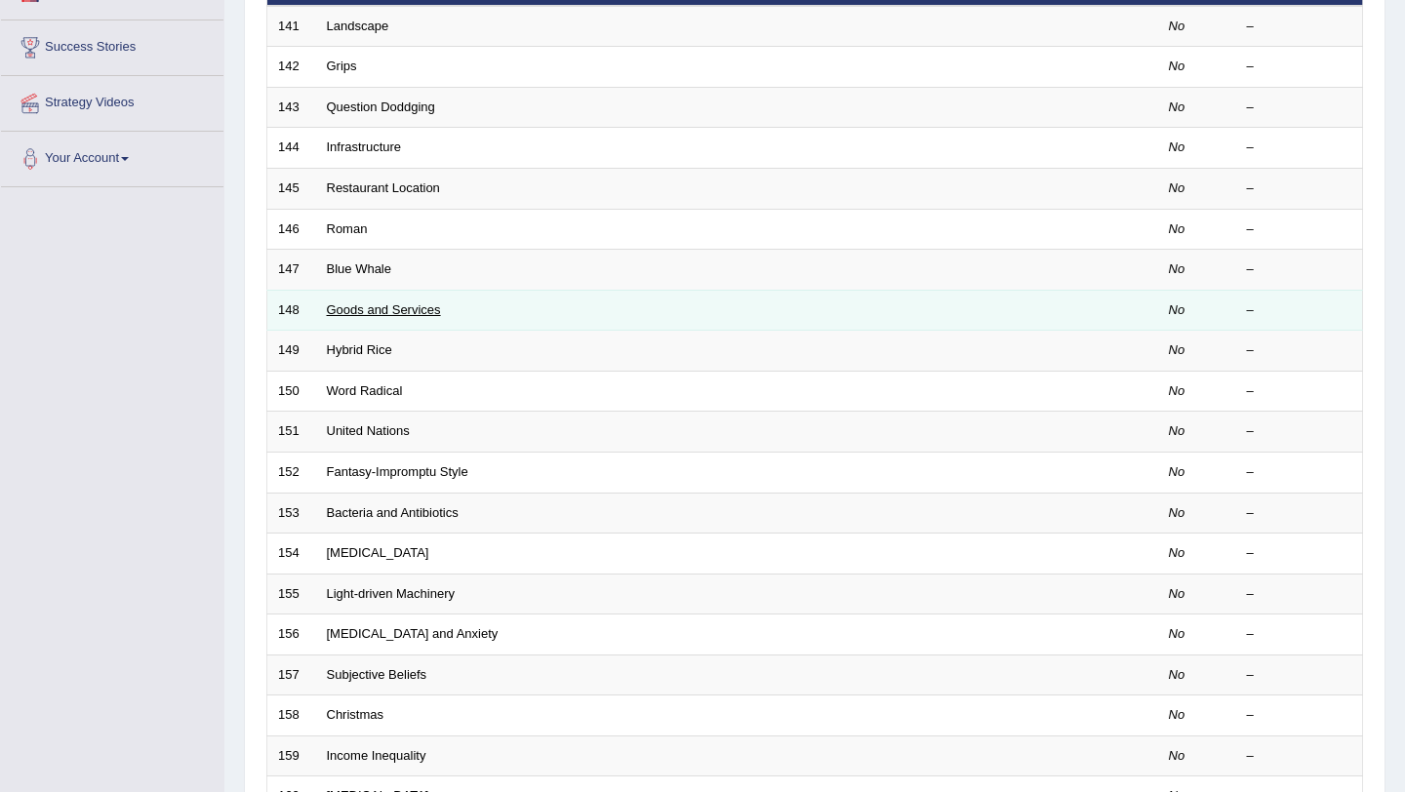
scroll to position [499, 0]
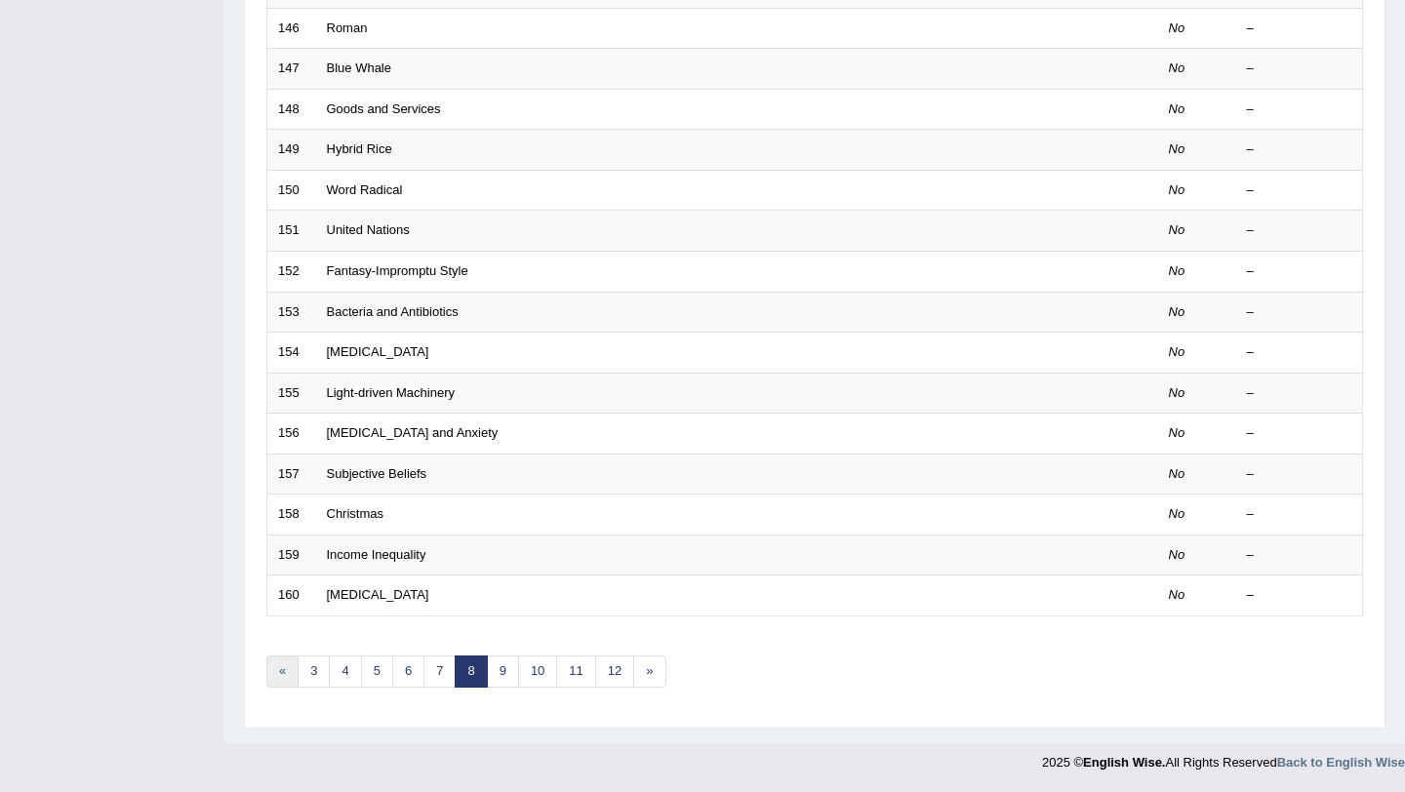
click at [276, 668] on link "«" at bounding box center [282, 671] width 32 height 32
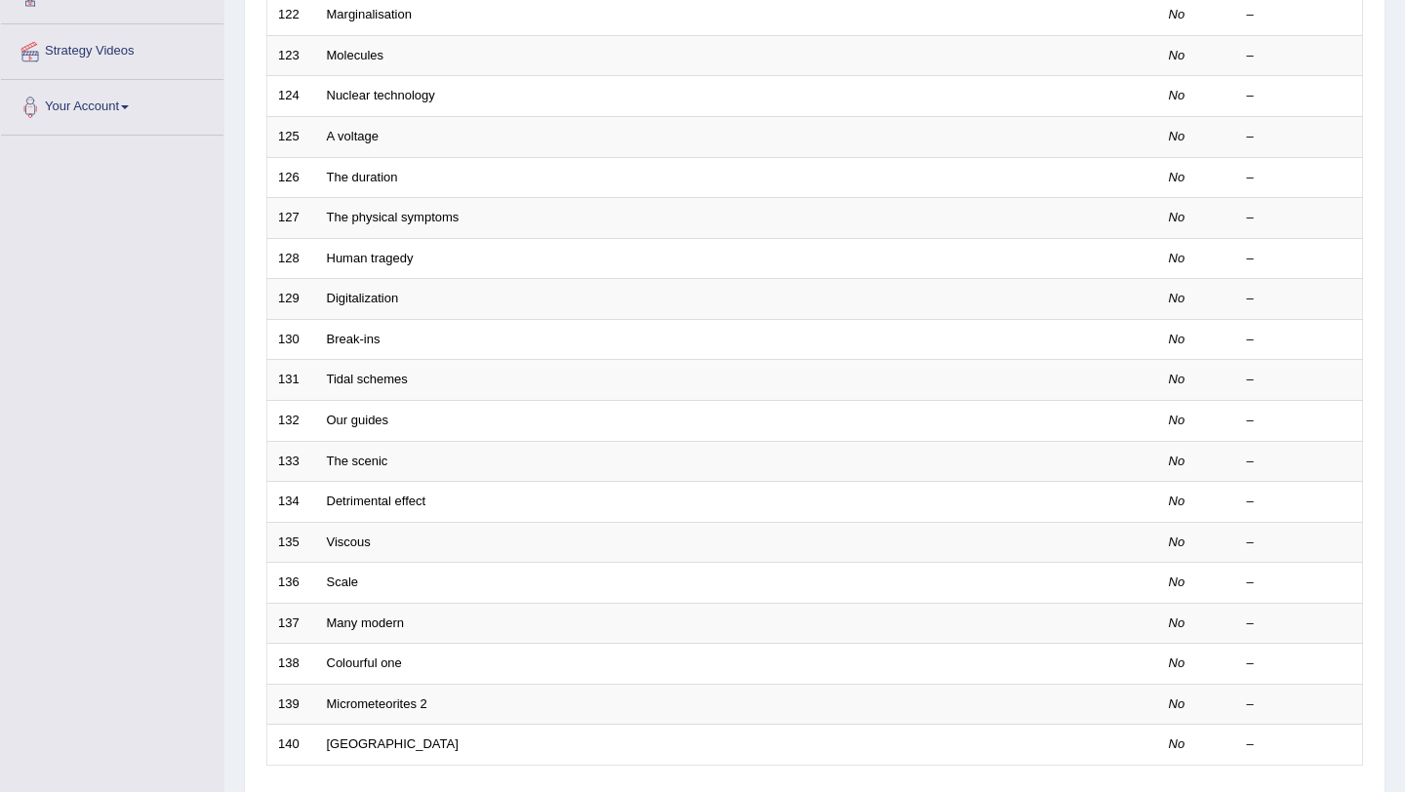
scroll to position [499, 0]
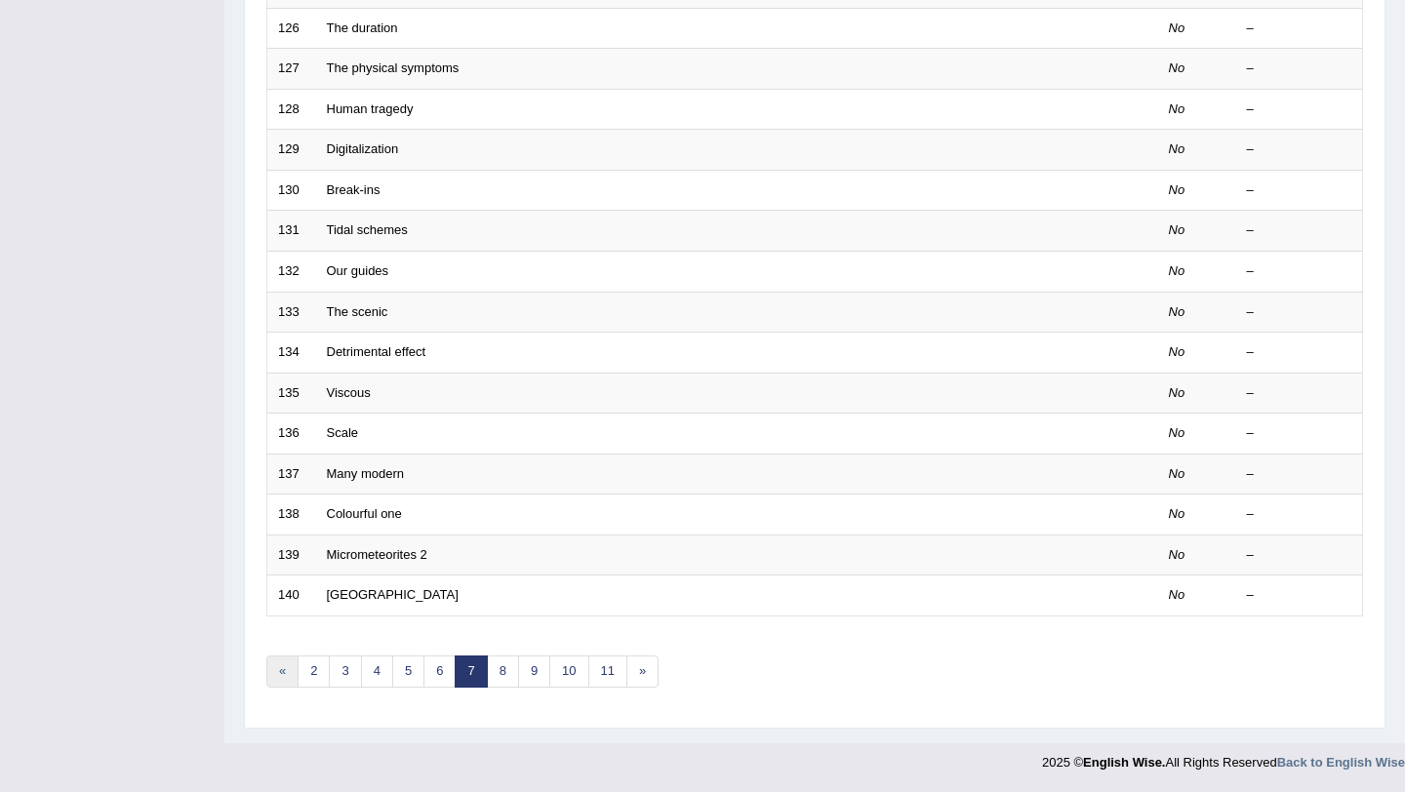
click at [278, 677] on link "«" at bounding box center [282, 671] width 32 height 32
click at [308, 664] on link "1" at bounding box center [313, 671] width 32 height 32
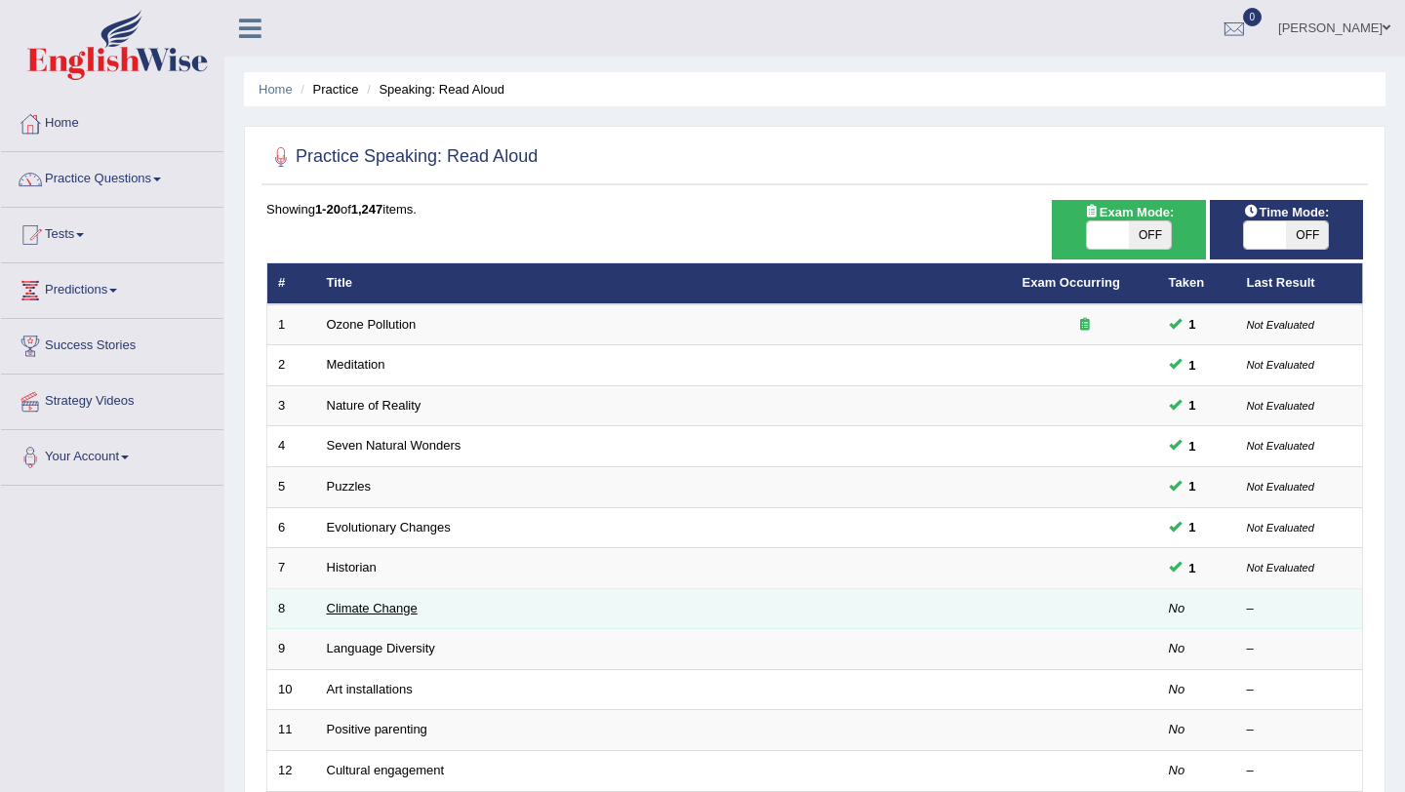
click at [397, 609] on link "Climate Change" at bounding box center [372, 608] width 91 height 15
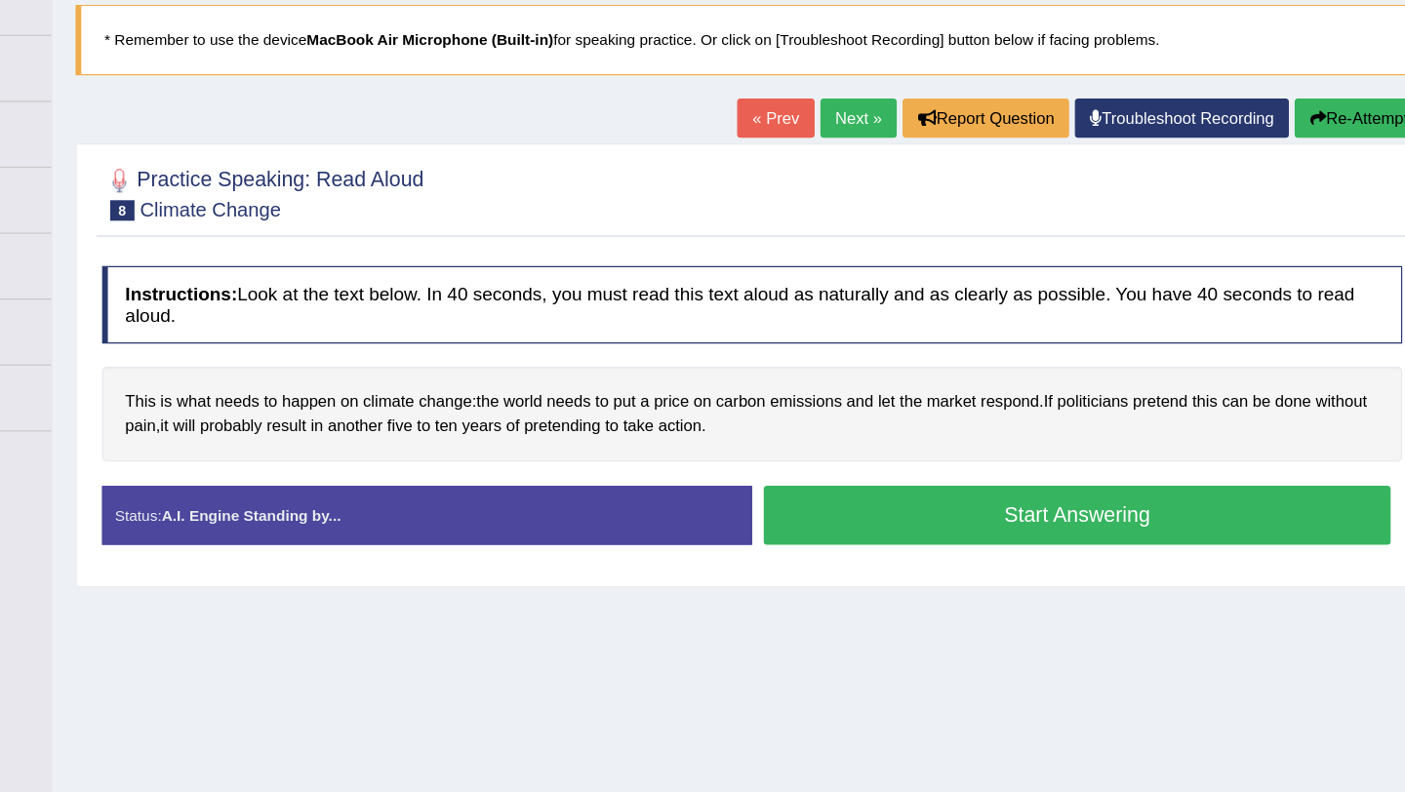
click at [1086, 553] on button "Start Answering" at bounding box center [1088, 557] width 529 height 50
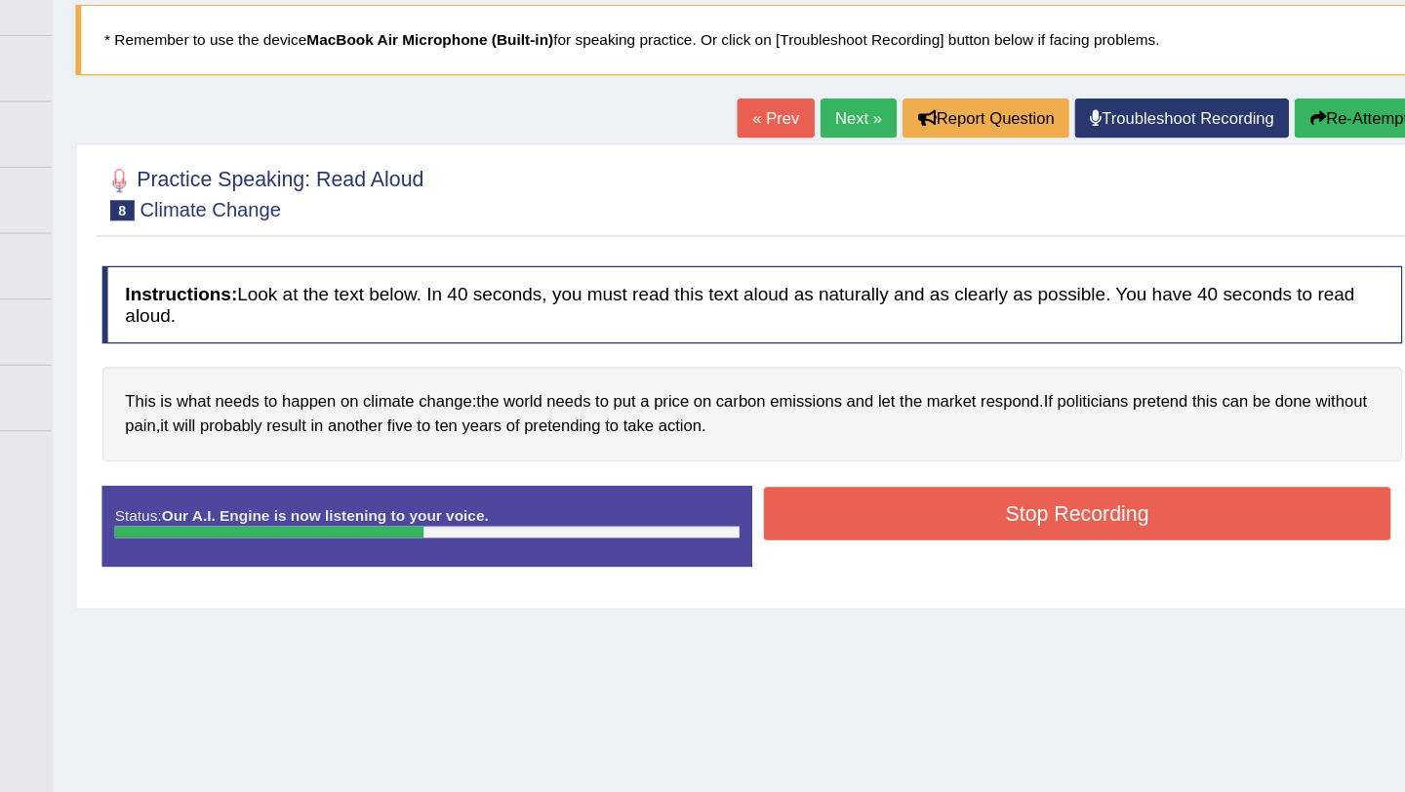
click at [1074, 553] on button "Stop Recording" at bounding box center [1088, 555] width 529 height 45
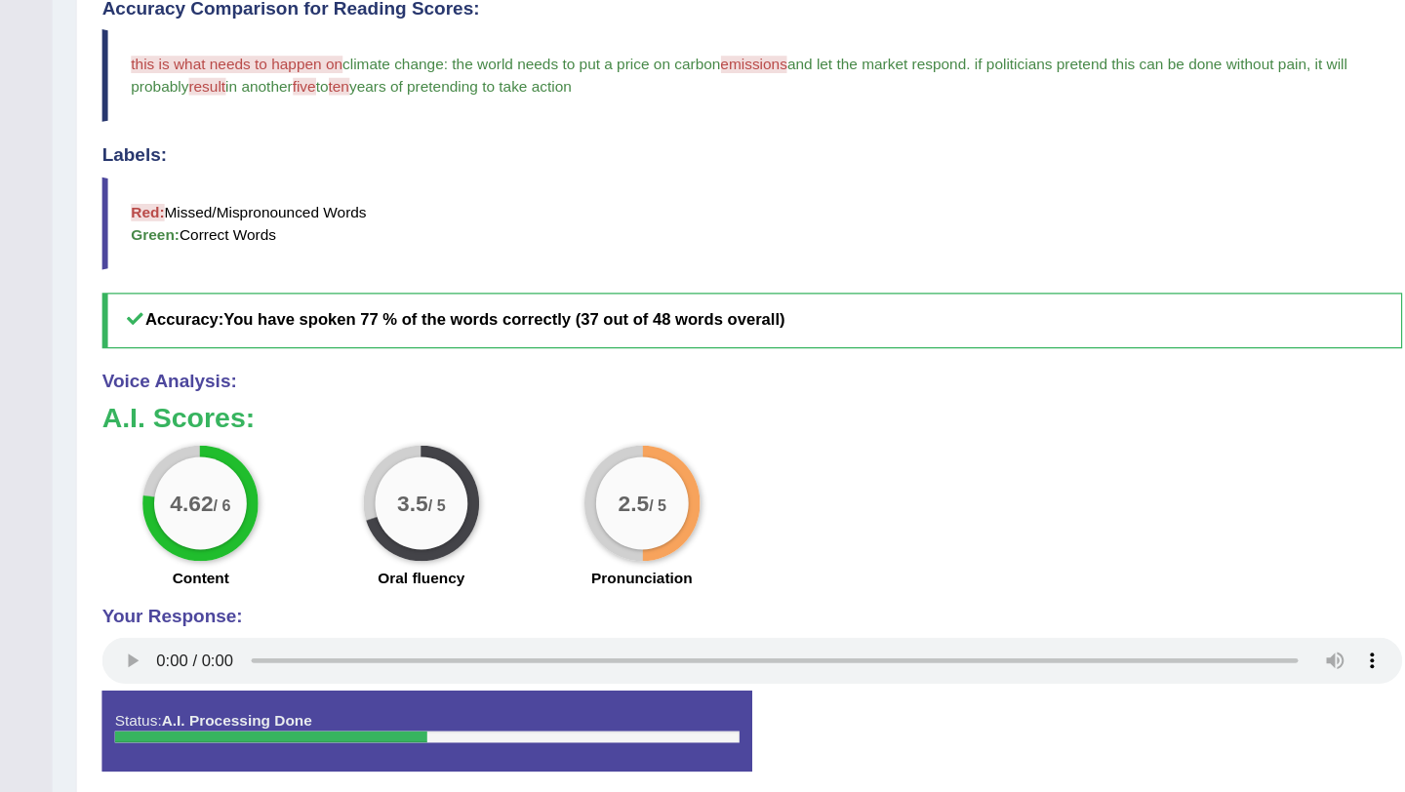
scroll to position [422, 0]
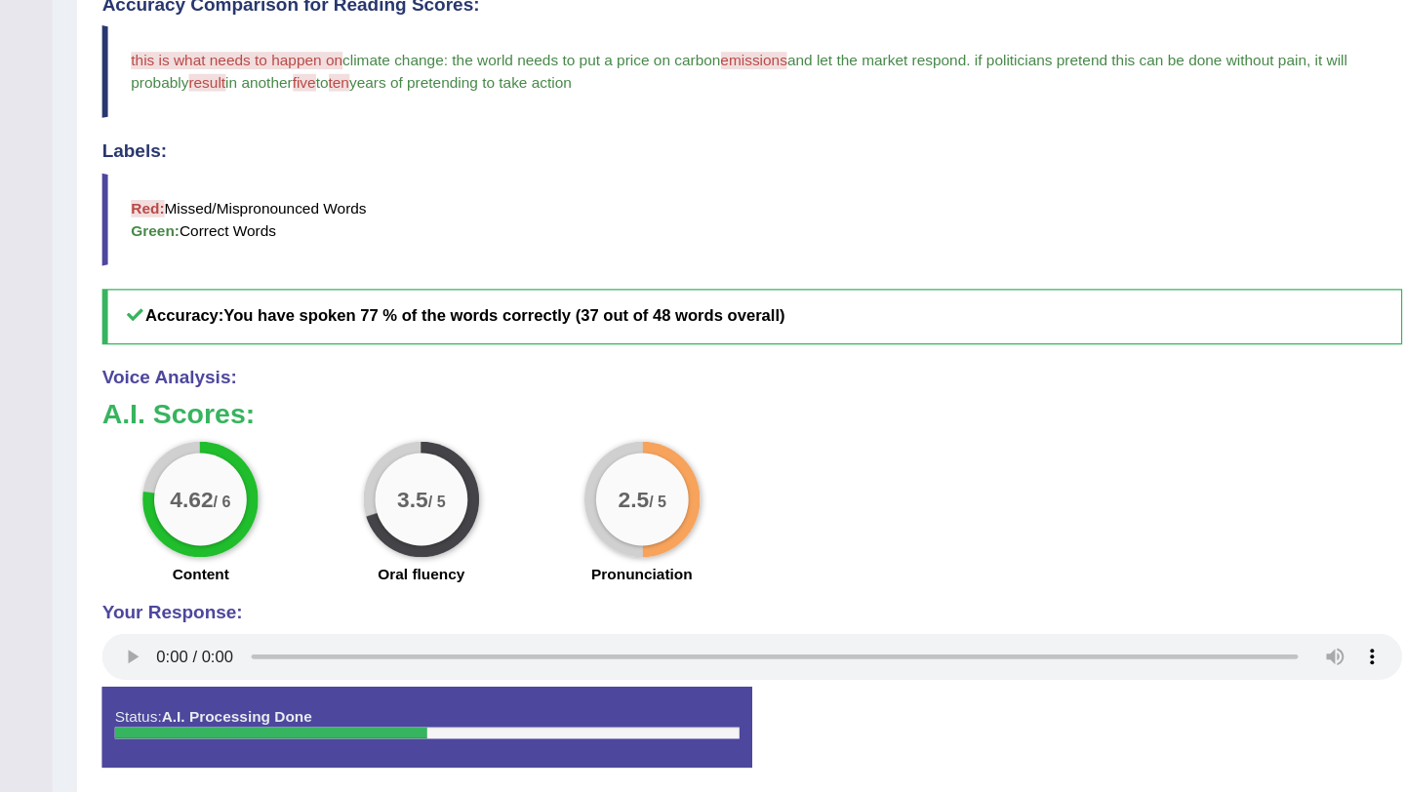
click at [734, 544] on small "/ 5" at bounding box center [734, 546] width 15 height 15
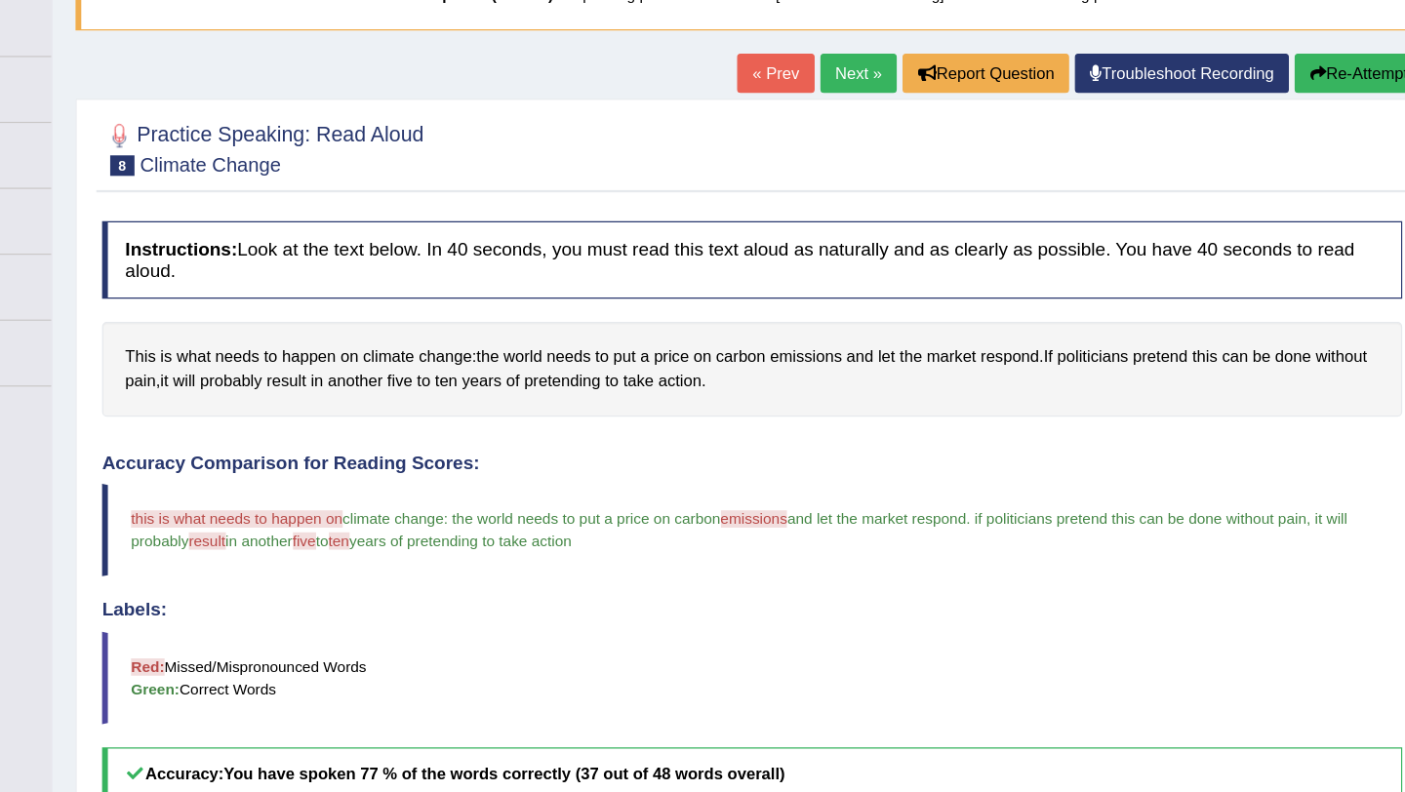
scroll to position [103, 0]
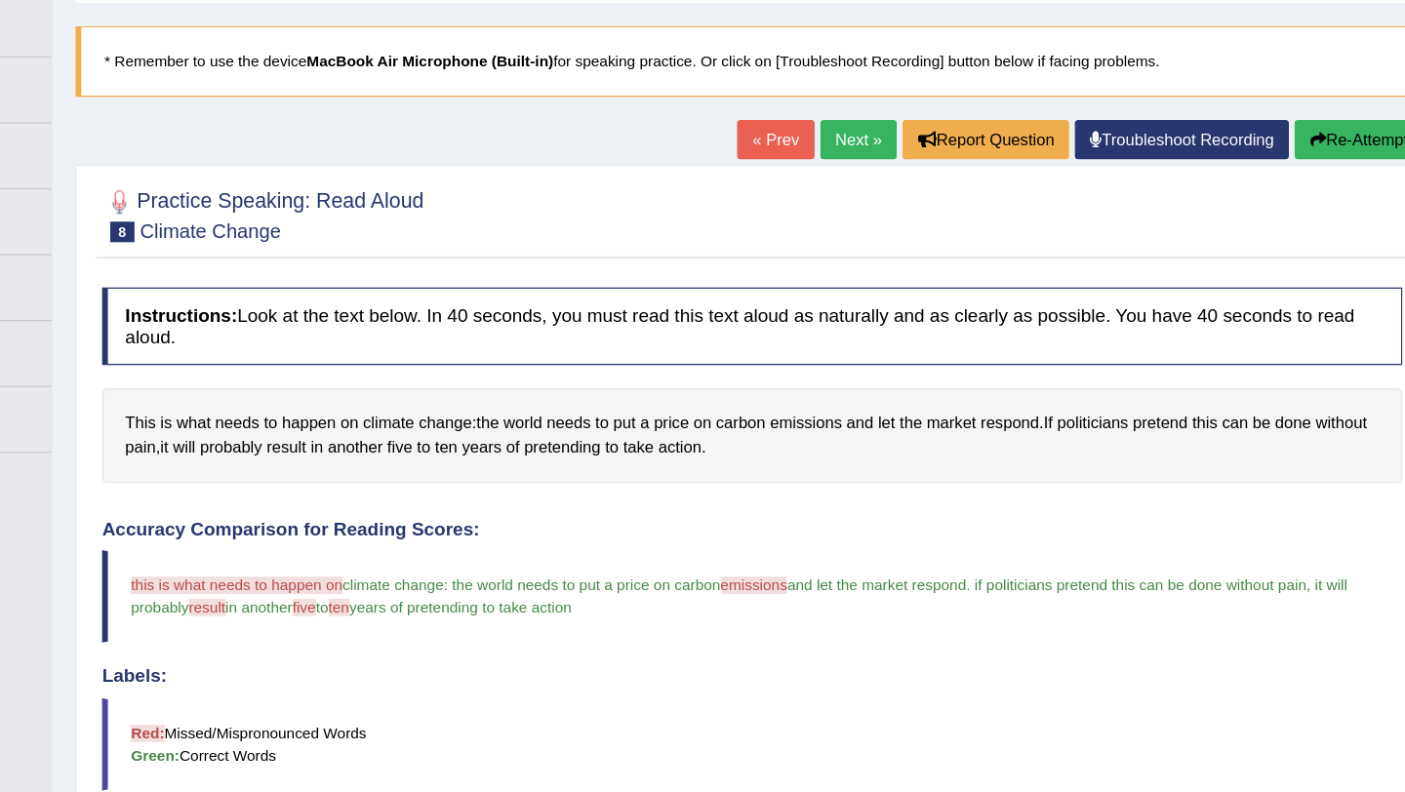
click at [1295, 121] on button "Re-Attempt" at bounding box center [1326, 117] width 108 height 33
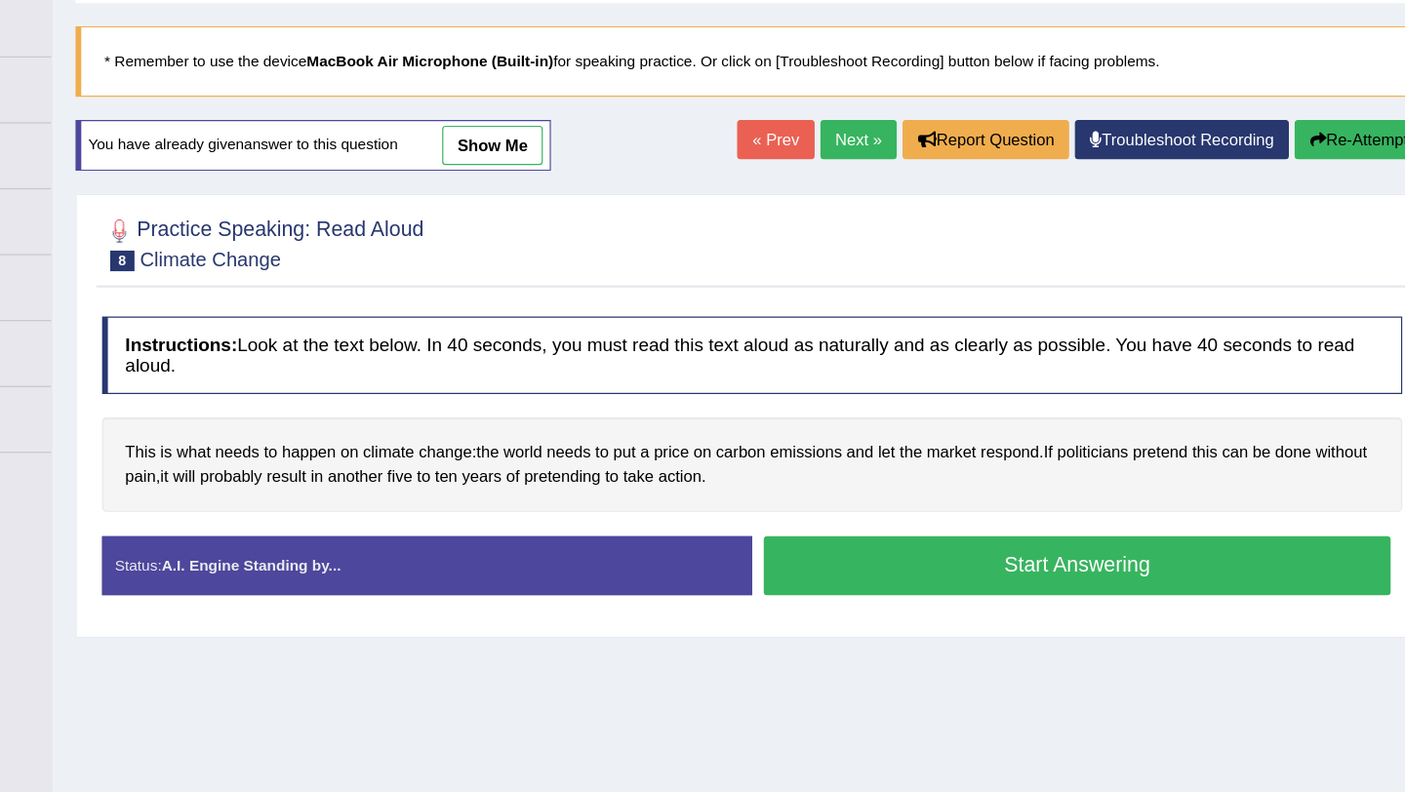
click at [947, 481] on button "Start Answering" at bounding box center [1088, 478] width 529 height 50
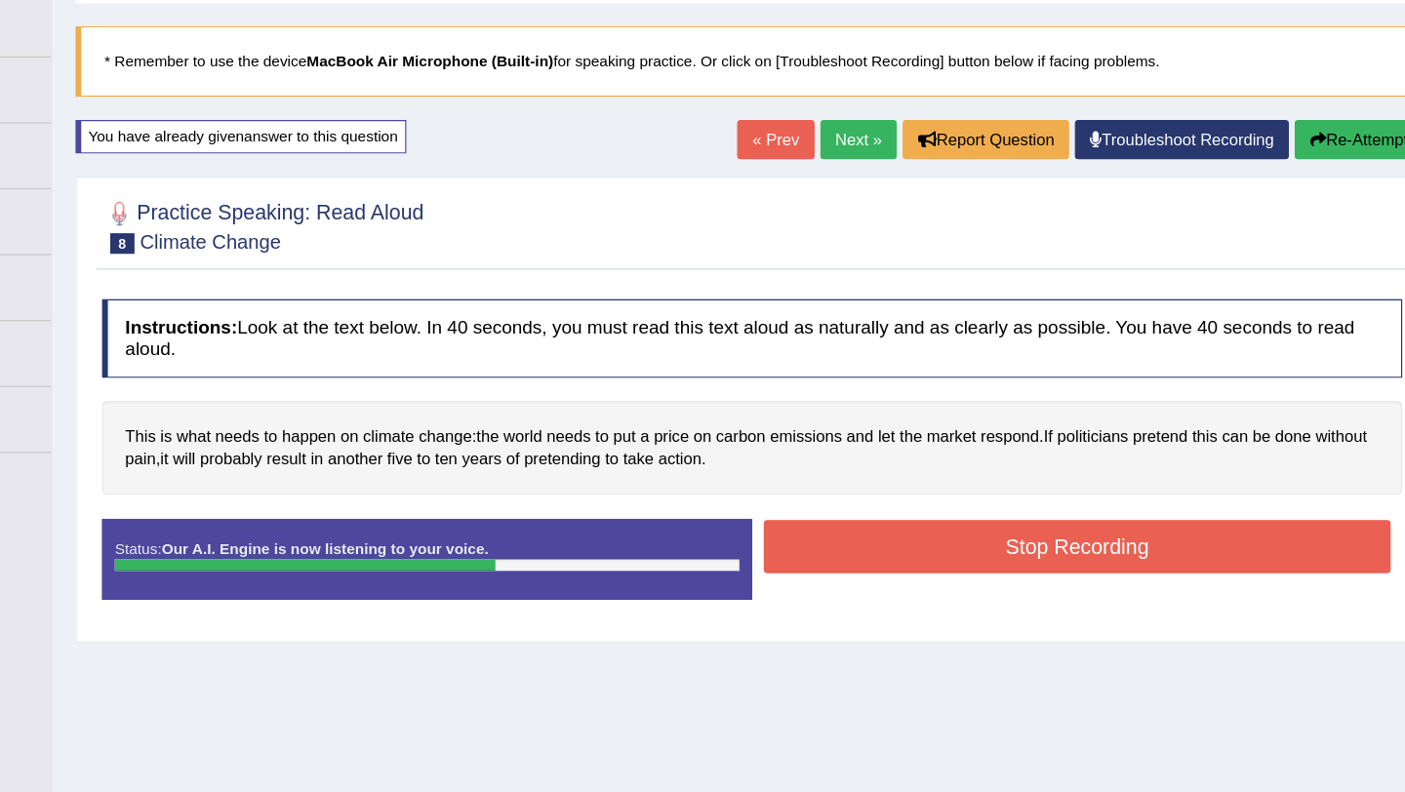
click at [1023, 456] on button "Stop Recording" at bounding box center [1088, 461] width 529 height 45
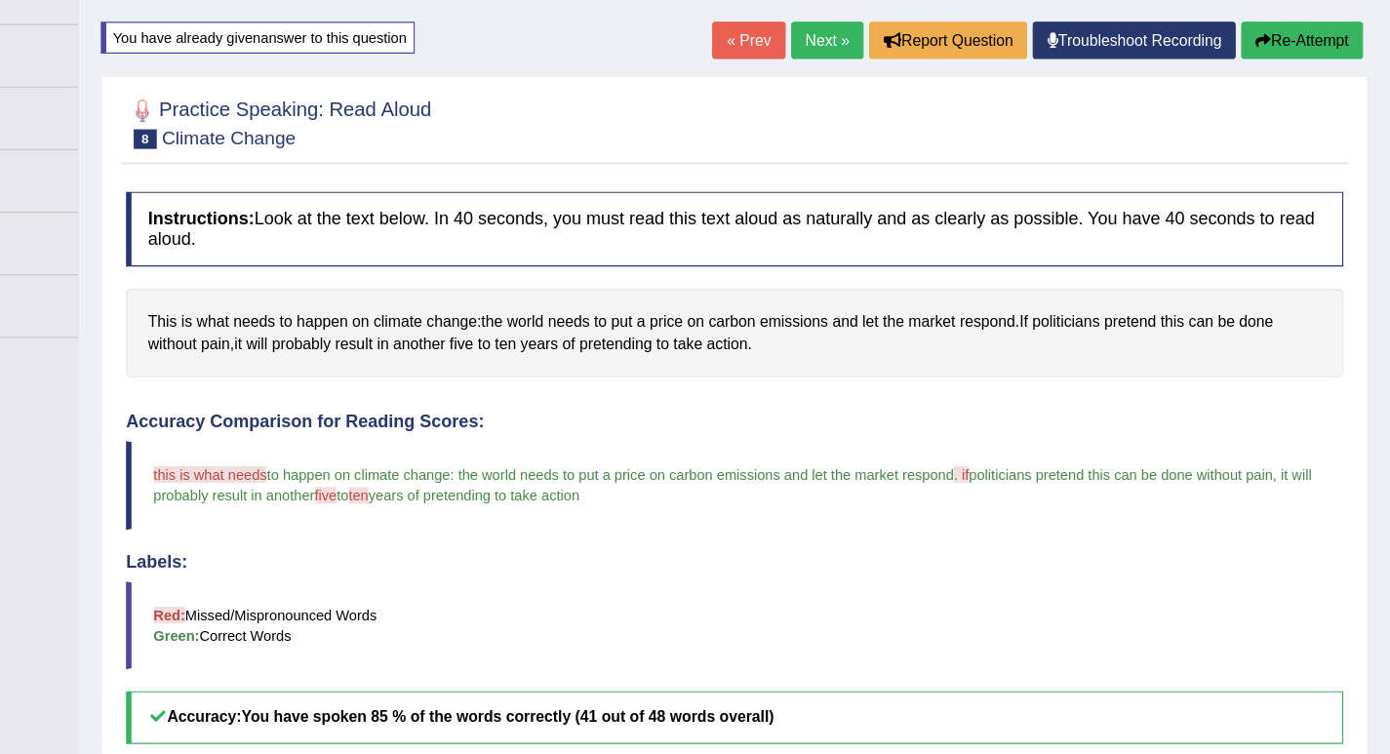
scroll to position [110, 0]
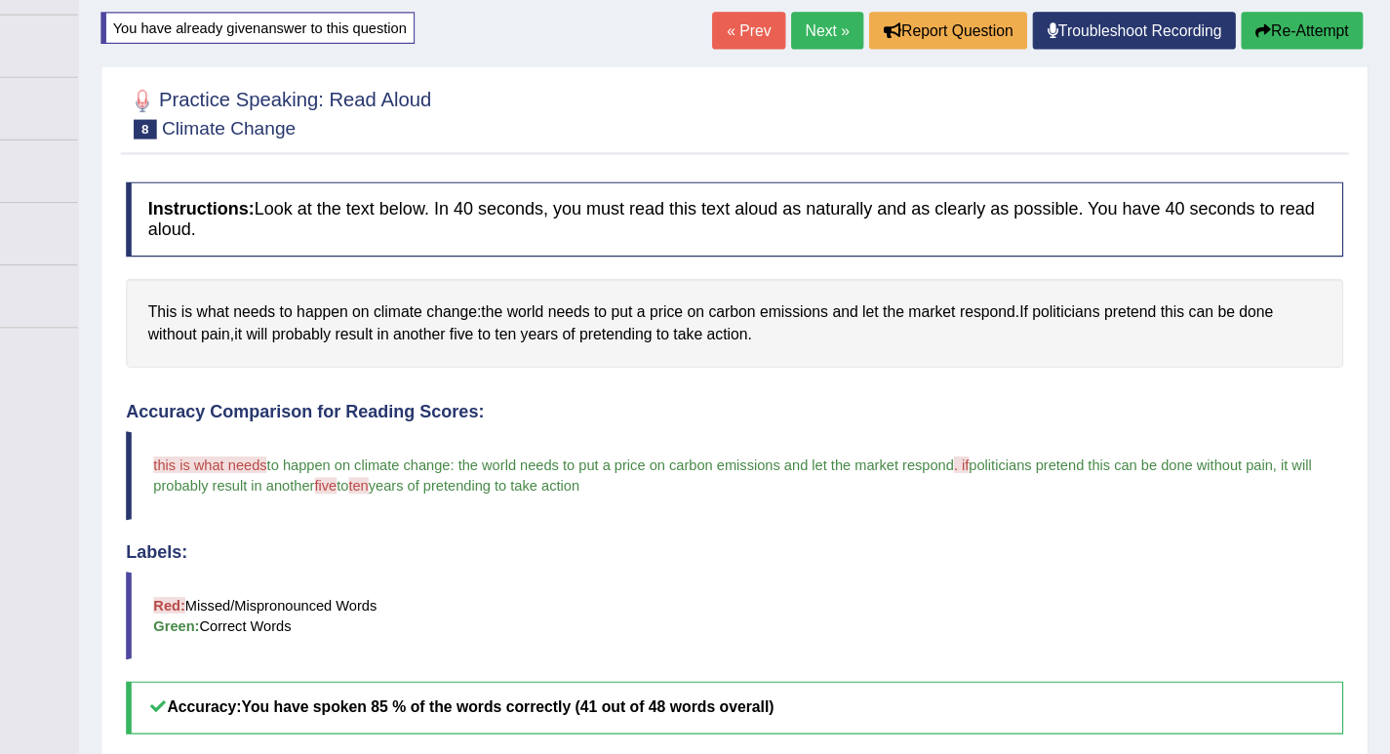
click at [1309, 111] on button "Re-Attempt" at bounding box center [1311, 111] width 108 height 33
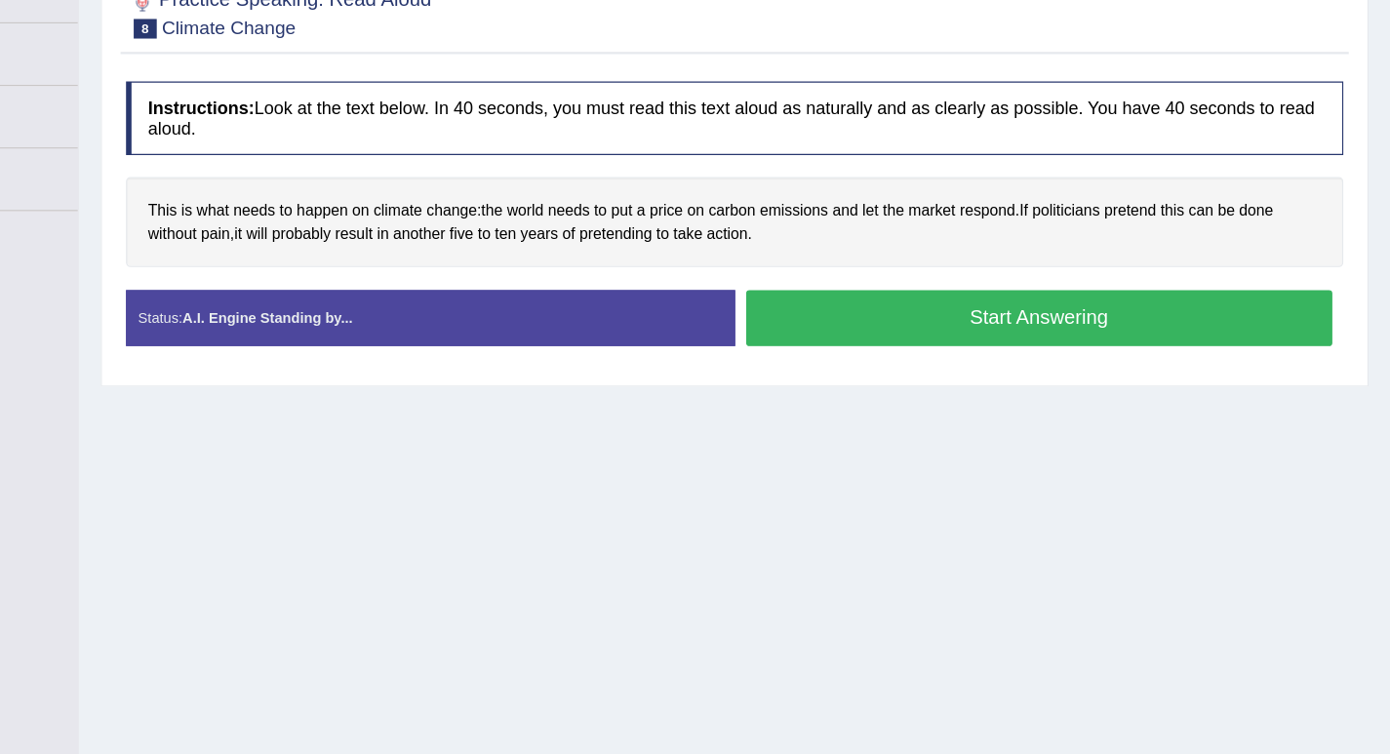
scroll to position [110, 0]
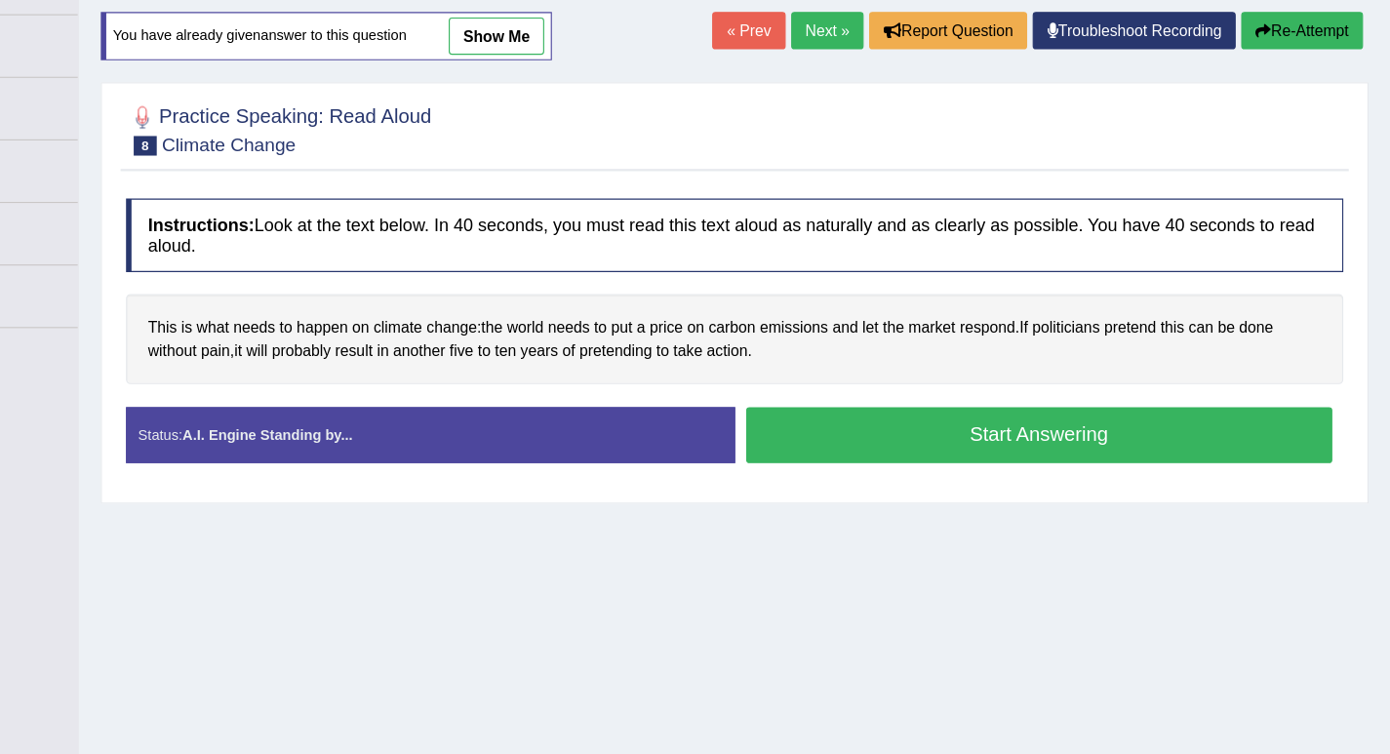
click at [981, 470] on button "Start Answering" at bounding box center [1078, 471] width 522 height 50
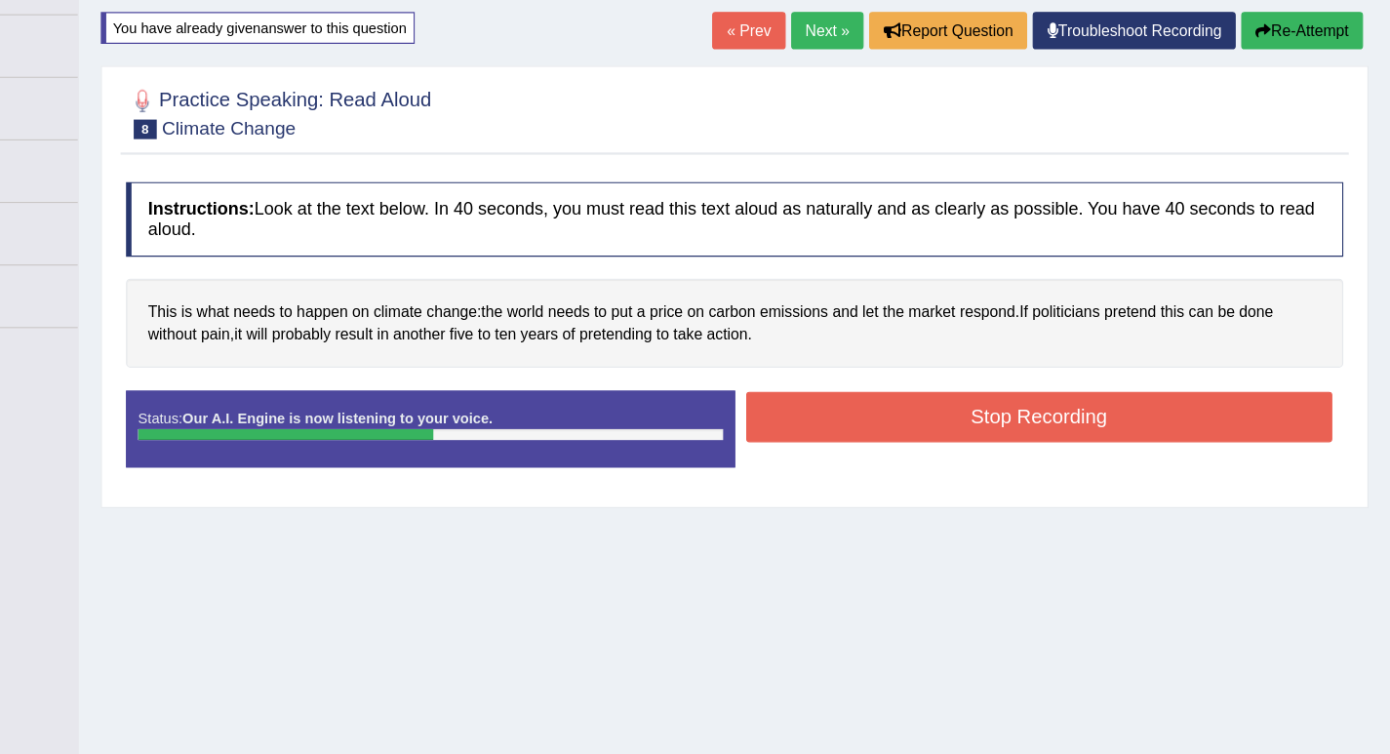
click at [1013, 446] on button "Stop Recording" at bounding box center [1078, 454] width 522 height 45
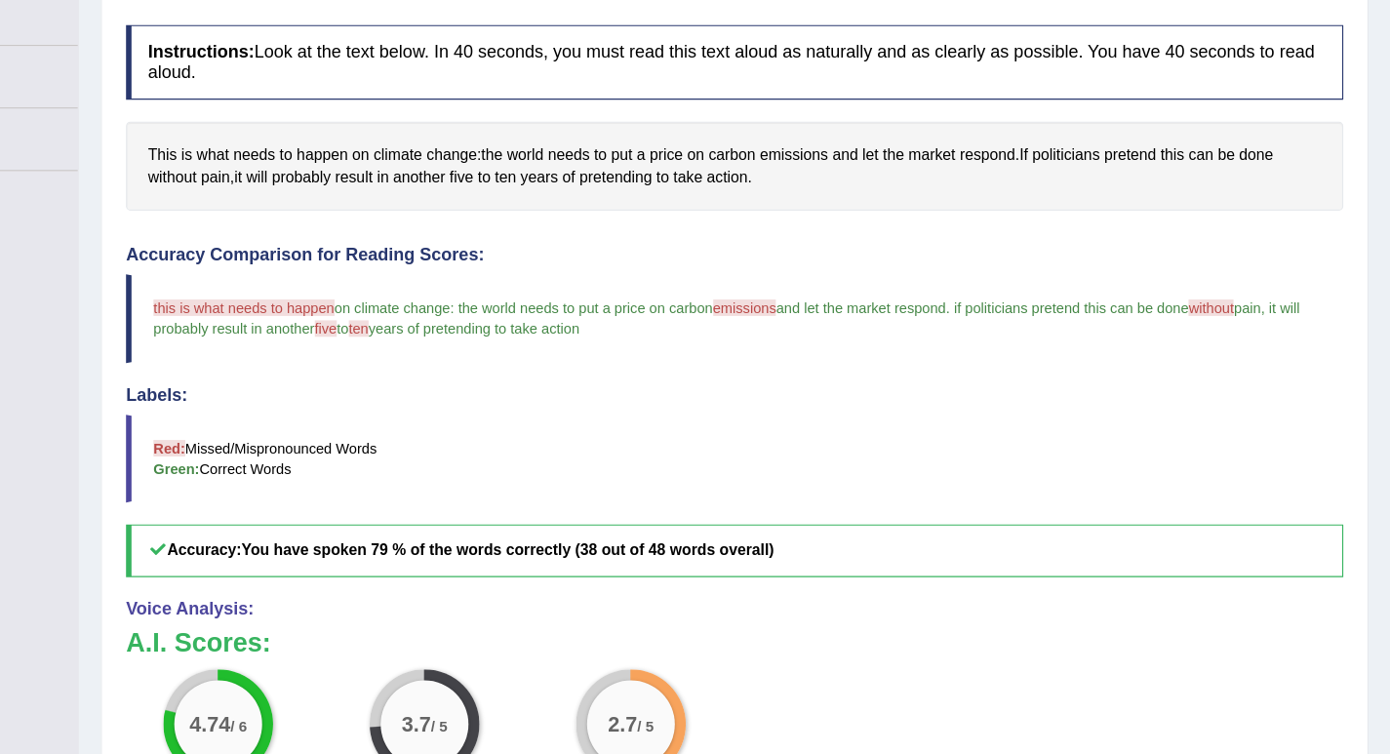
scroll to position [70, 0]
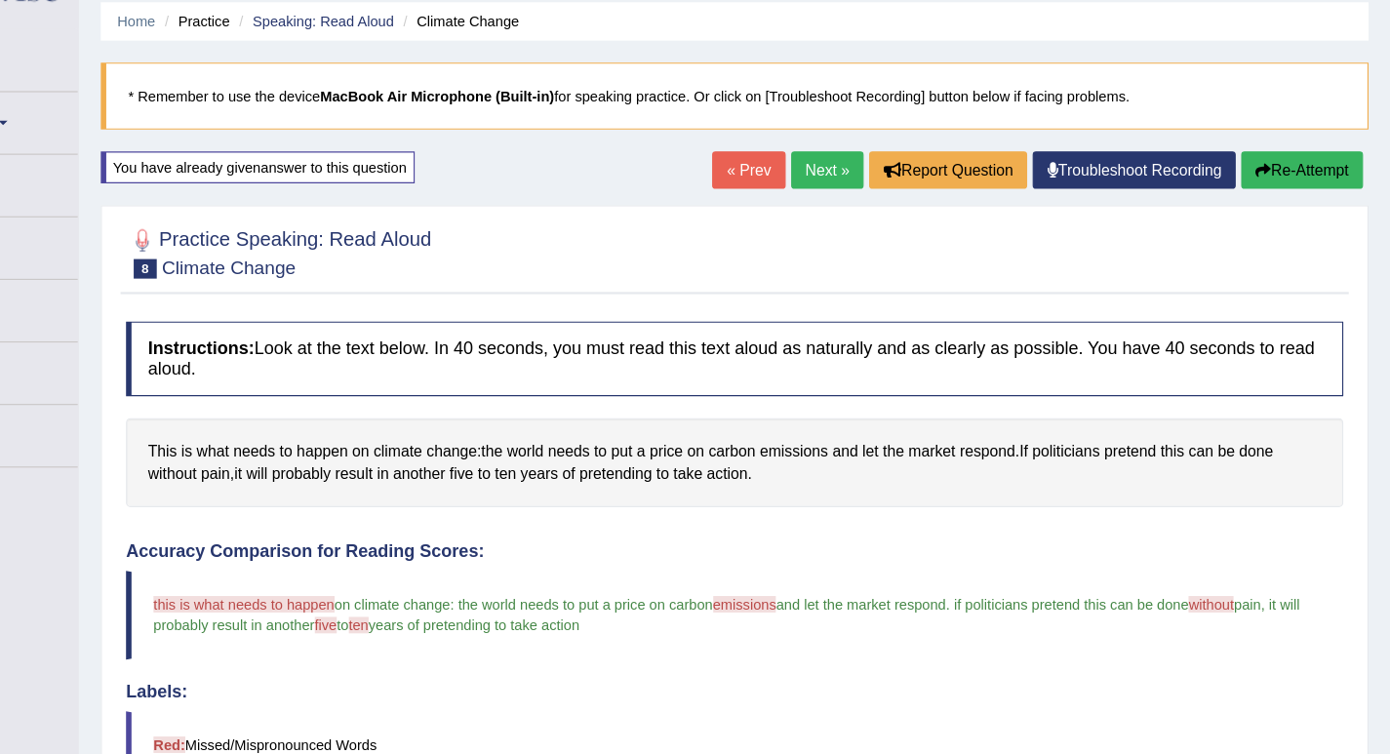
click at [1304, 168] on div "« Prev Next » Report Question Troubleshoot Recording Re-Attempt" at bounding box center [1078, 154] width 583 height 38
click at [1306, 147] on button "Re-Attempt" at bounding box center [1311, 151] width 108 height 33
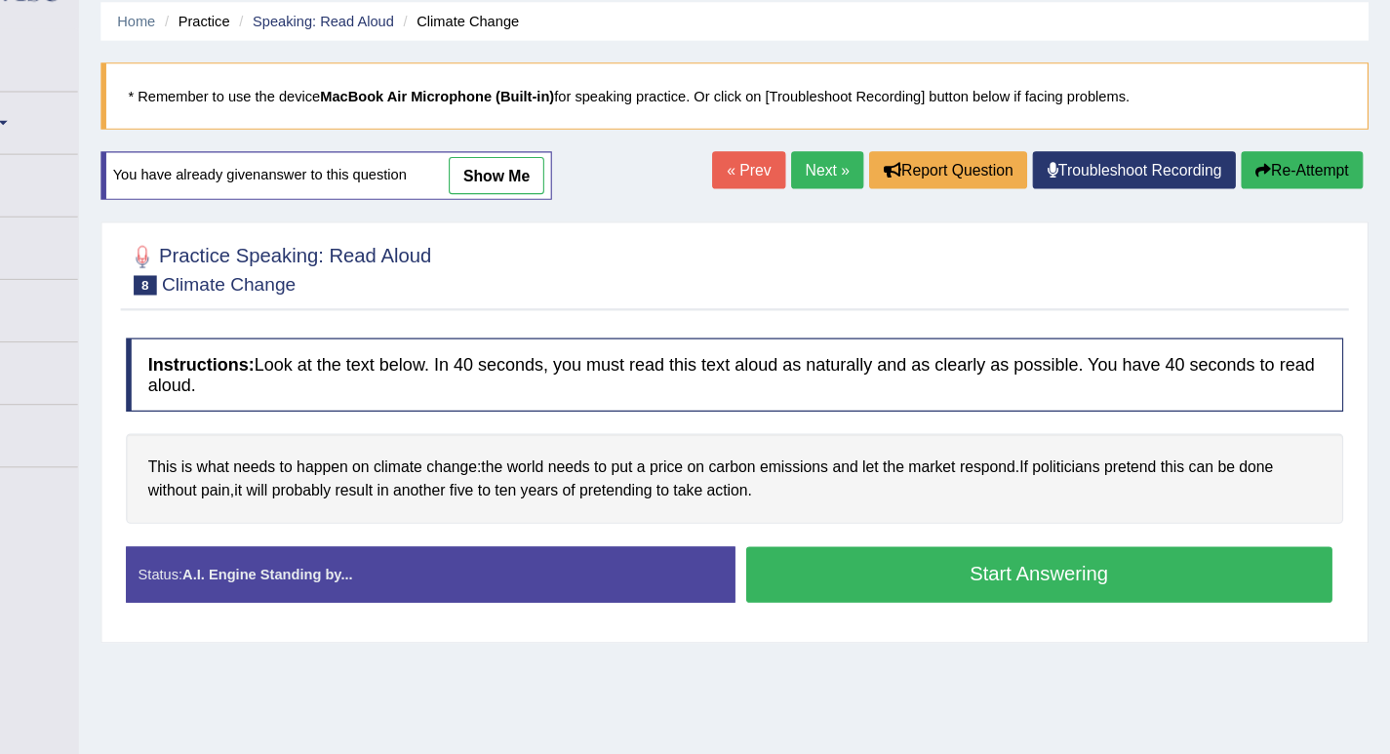
click at [1009, 509] on button "Start Answering" at bounding box center [1078, 511] width 522 height 50
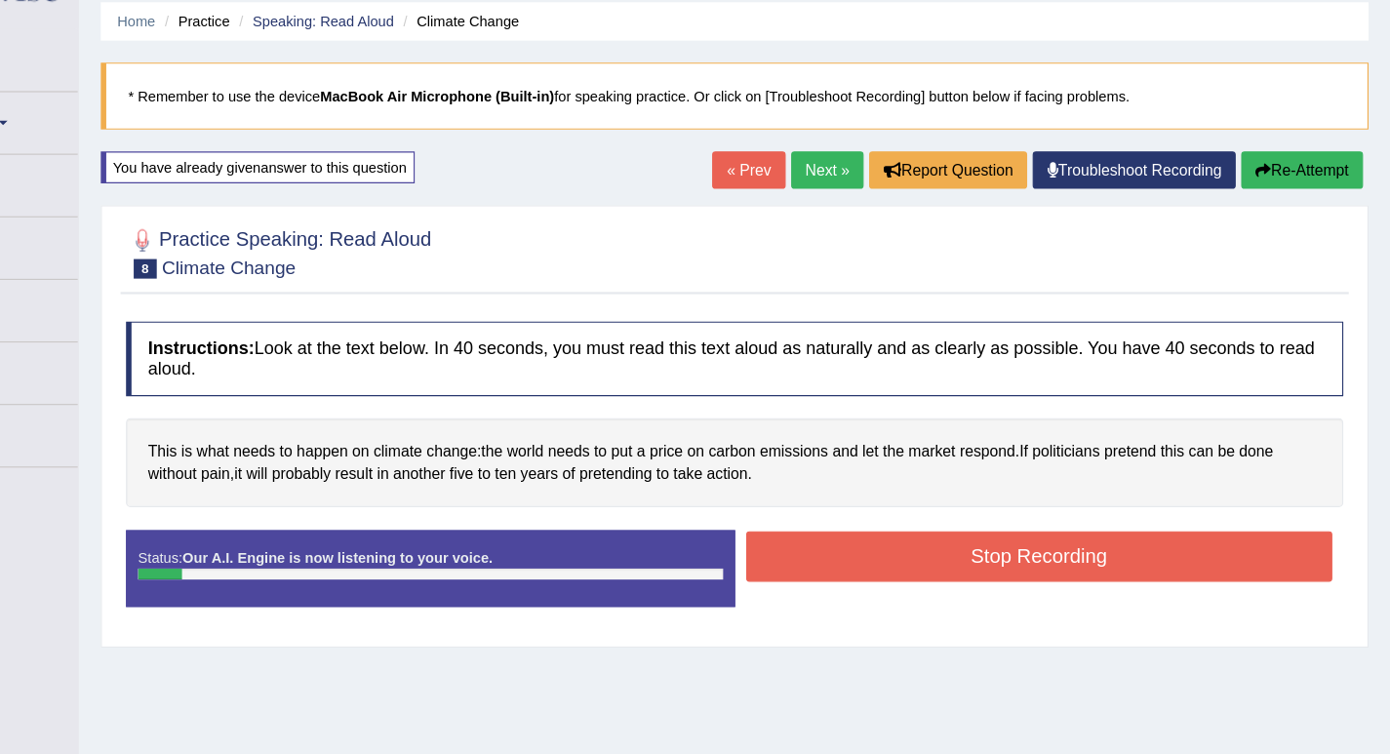
click at [949, 505] on button "Stop Recording" at bounding box center [1078, 494] width 522 height 45
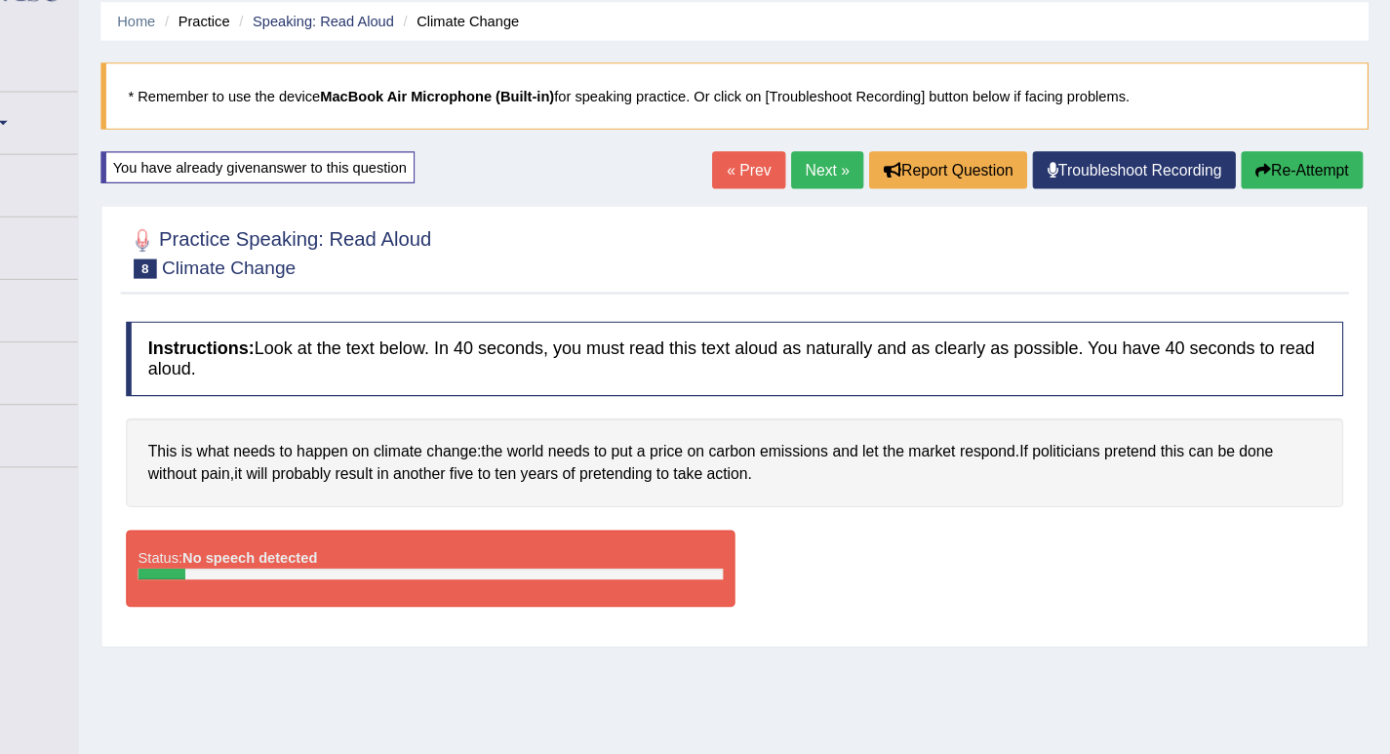
click at [1299, 148] on button "Re-Attempt" at bounding box center [1311, 151] width 108 height 33
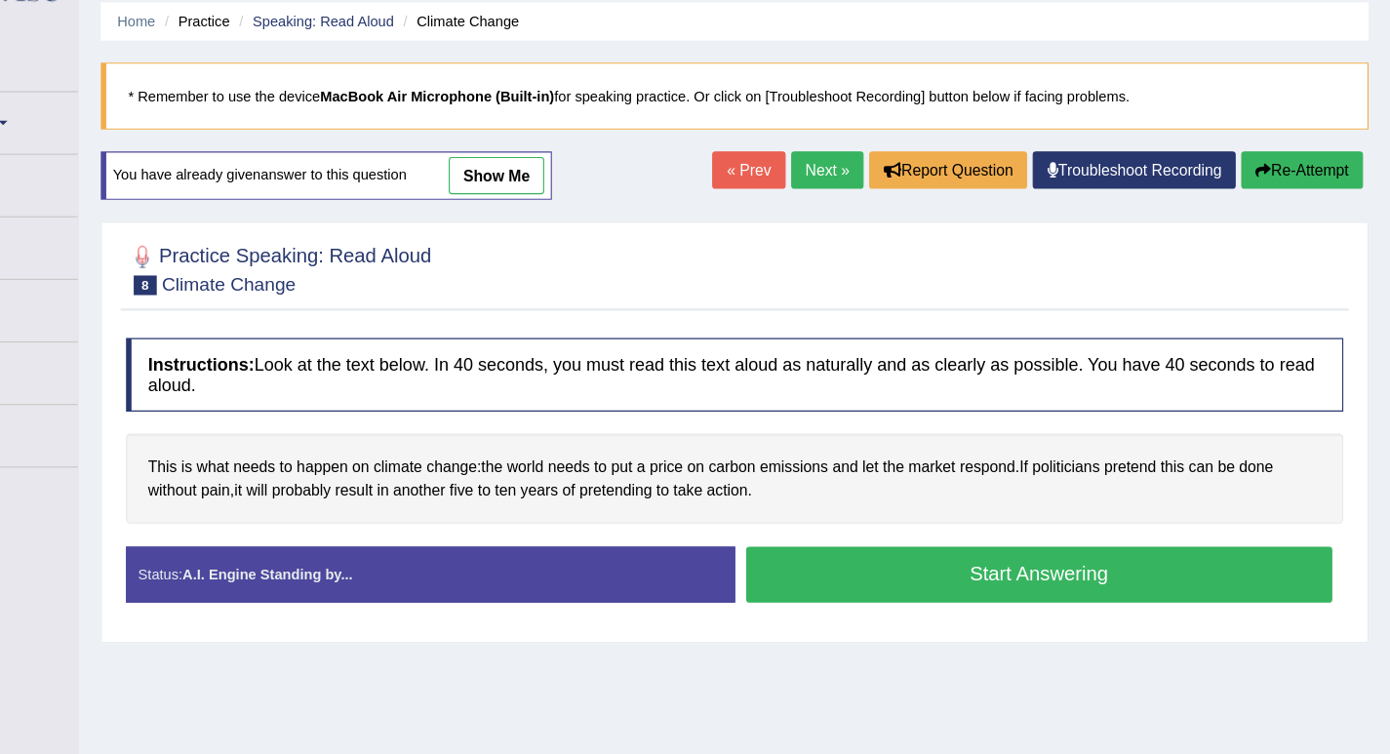
click at [915, 497] on button "Start Answering" at bounding box center [1078, 511] width 522 height 50
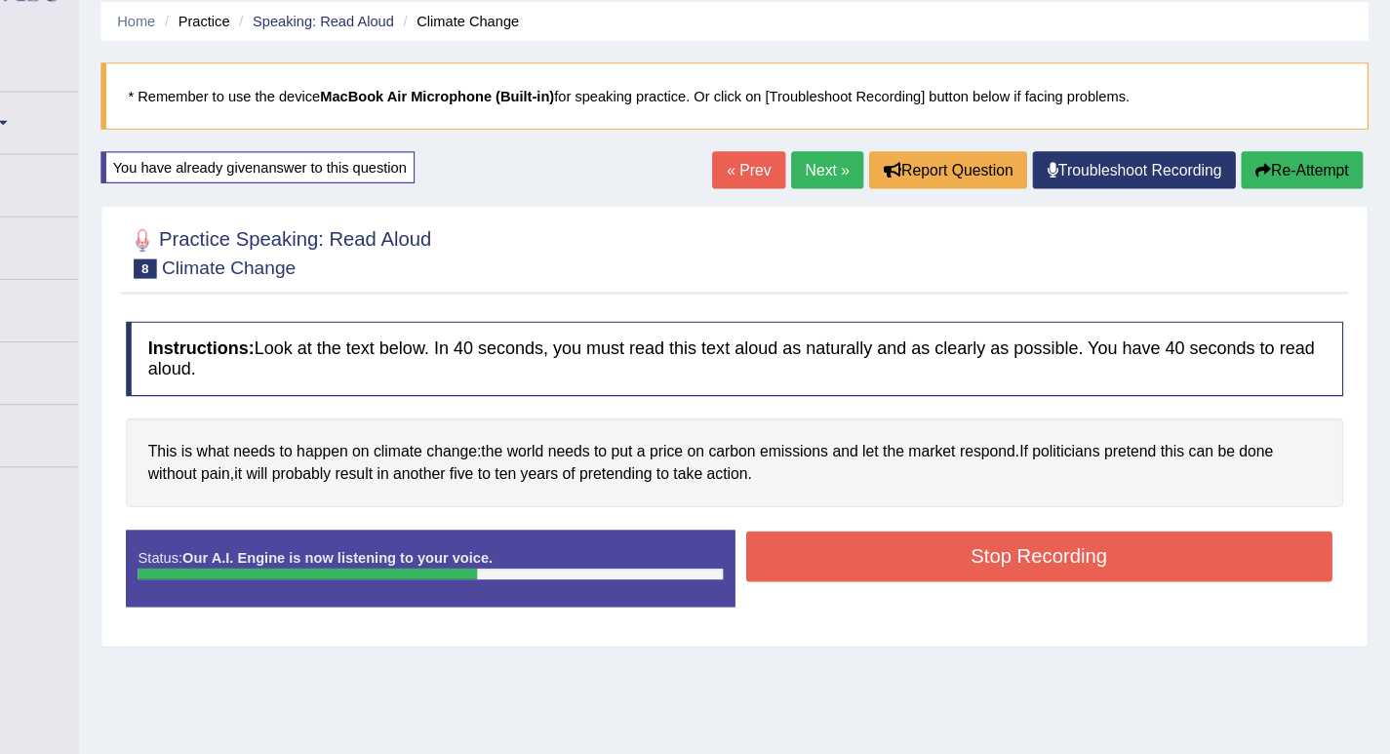
click at [945, 492] on button "Stop Recording" at bounding box center [1078, 494] width 522 height 45
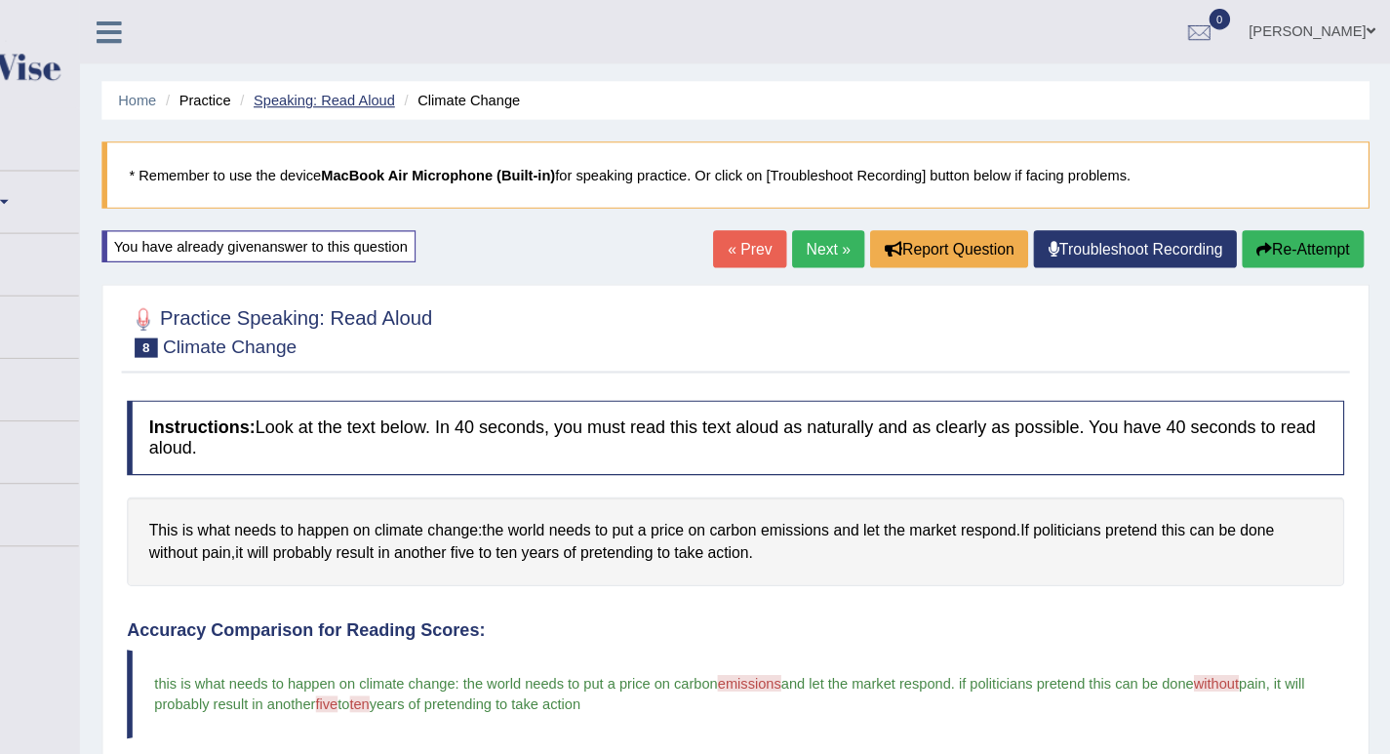
click at [477, 89] on link "Speaking: Read Aloud" at bounding box center [441, 89] width 126 height 15
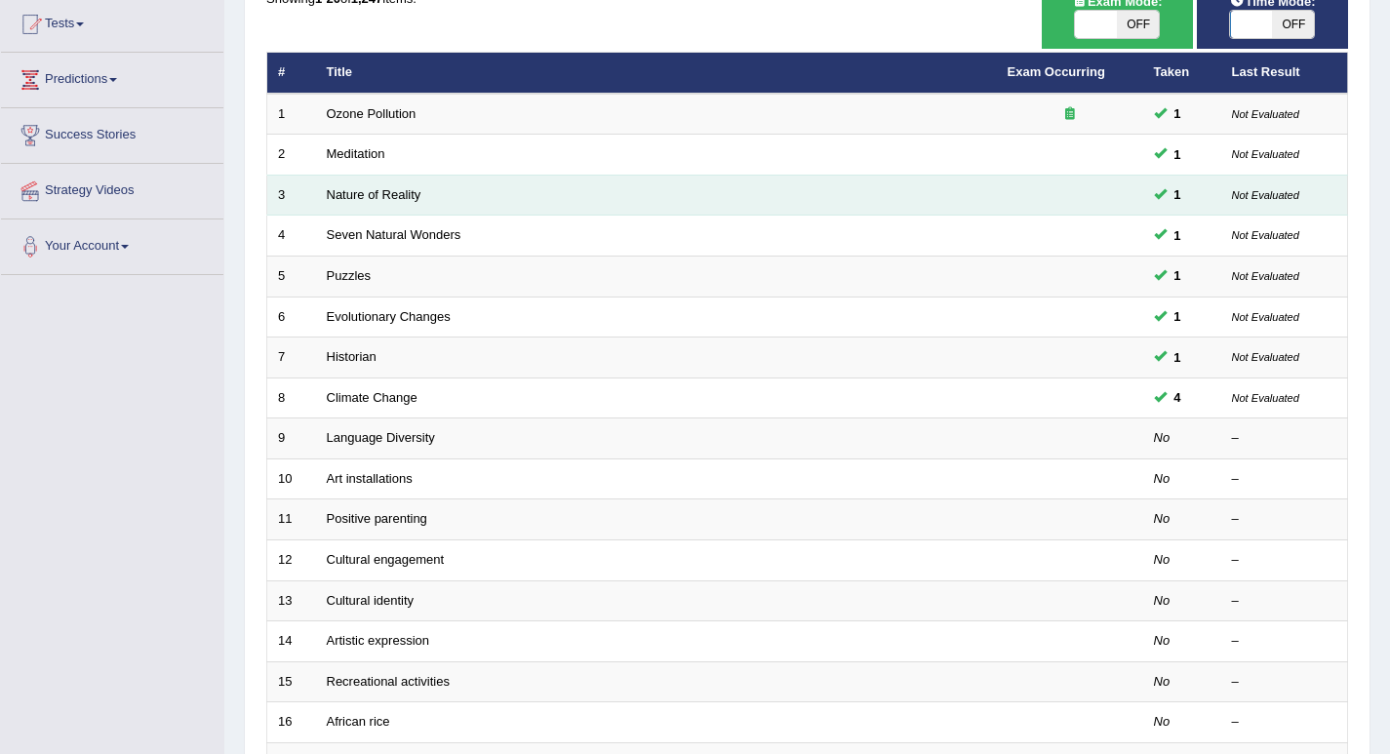
scroll to position [214, 0]
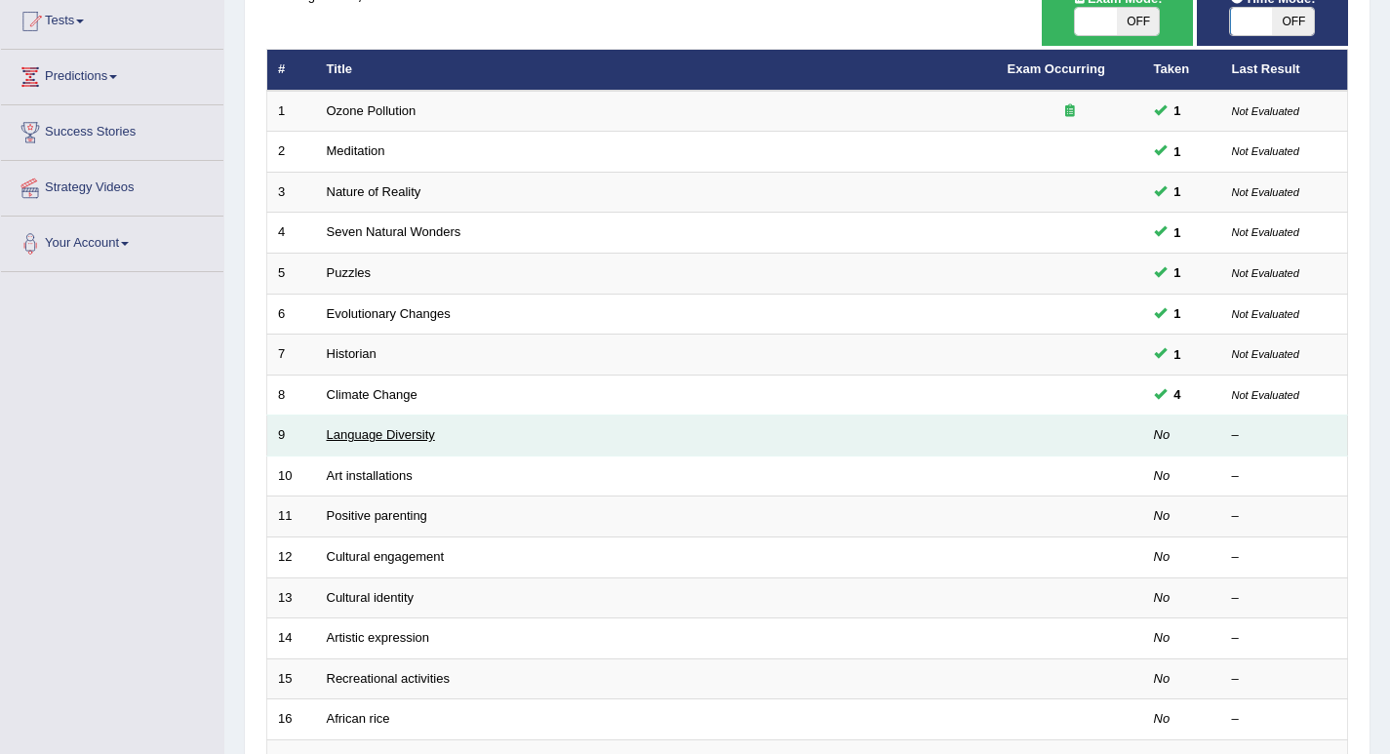
click at [365, 435] on link "Language Diversity" at bounding box center [381, 434] width 108 height 15
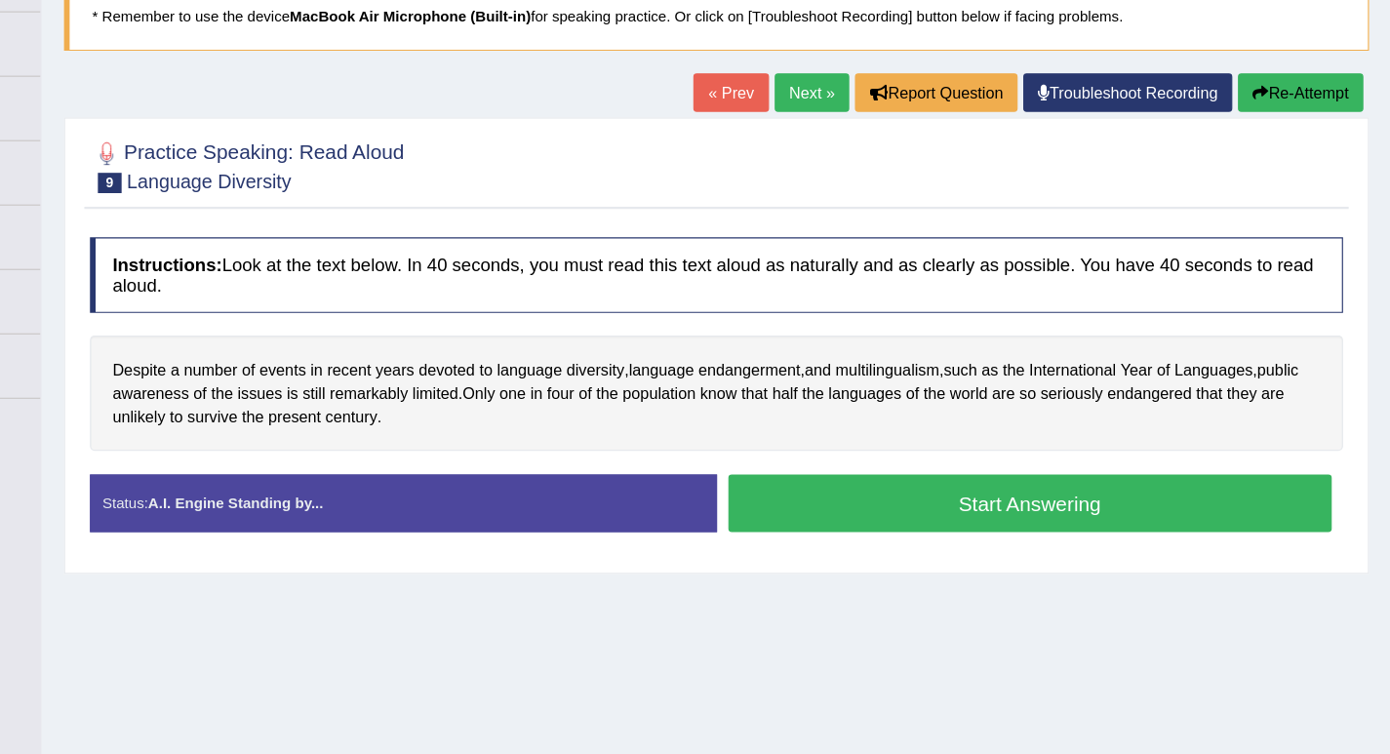
scroll to position [48, 0]
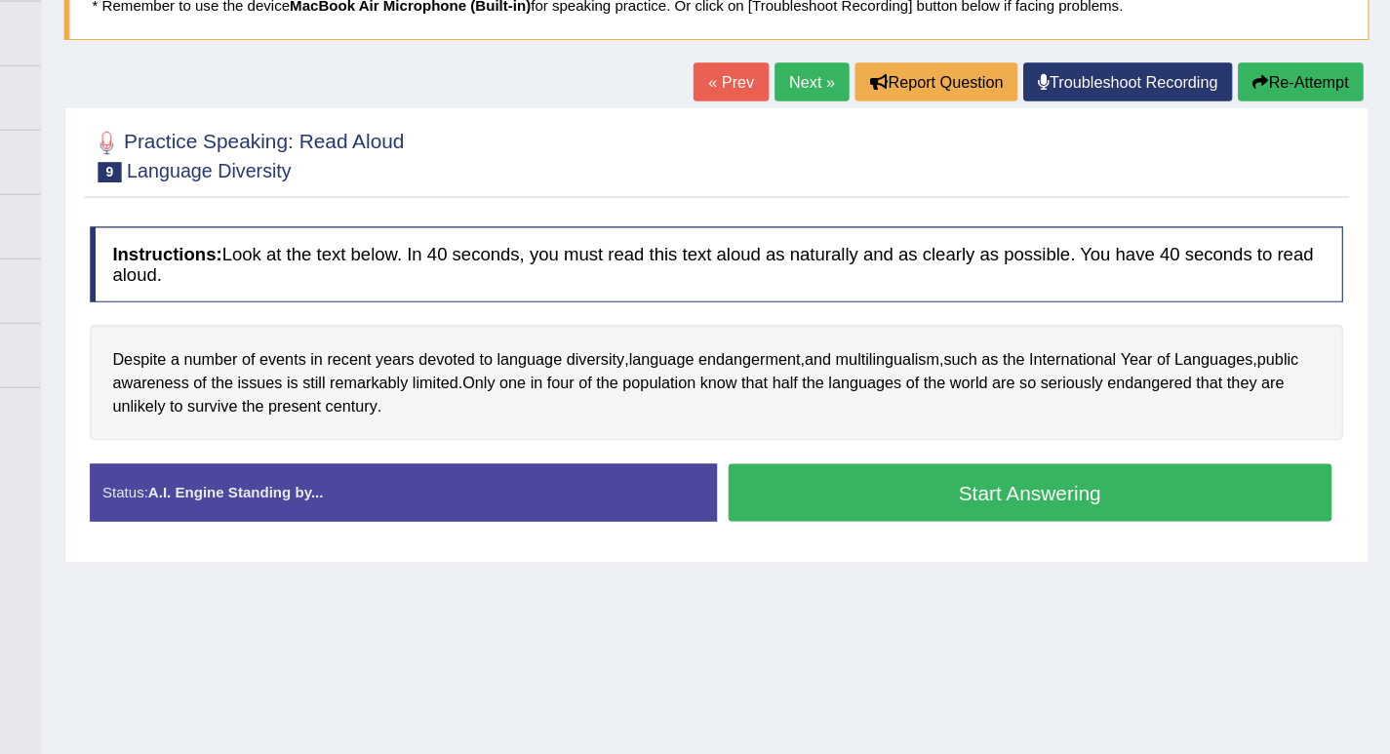
click at [1055, 527] on button "Start Answering" at bounding box center [1078, 528] width 522 height 50
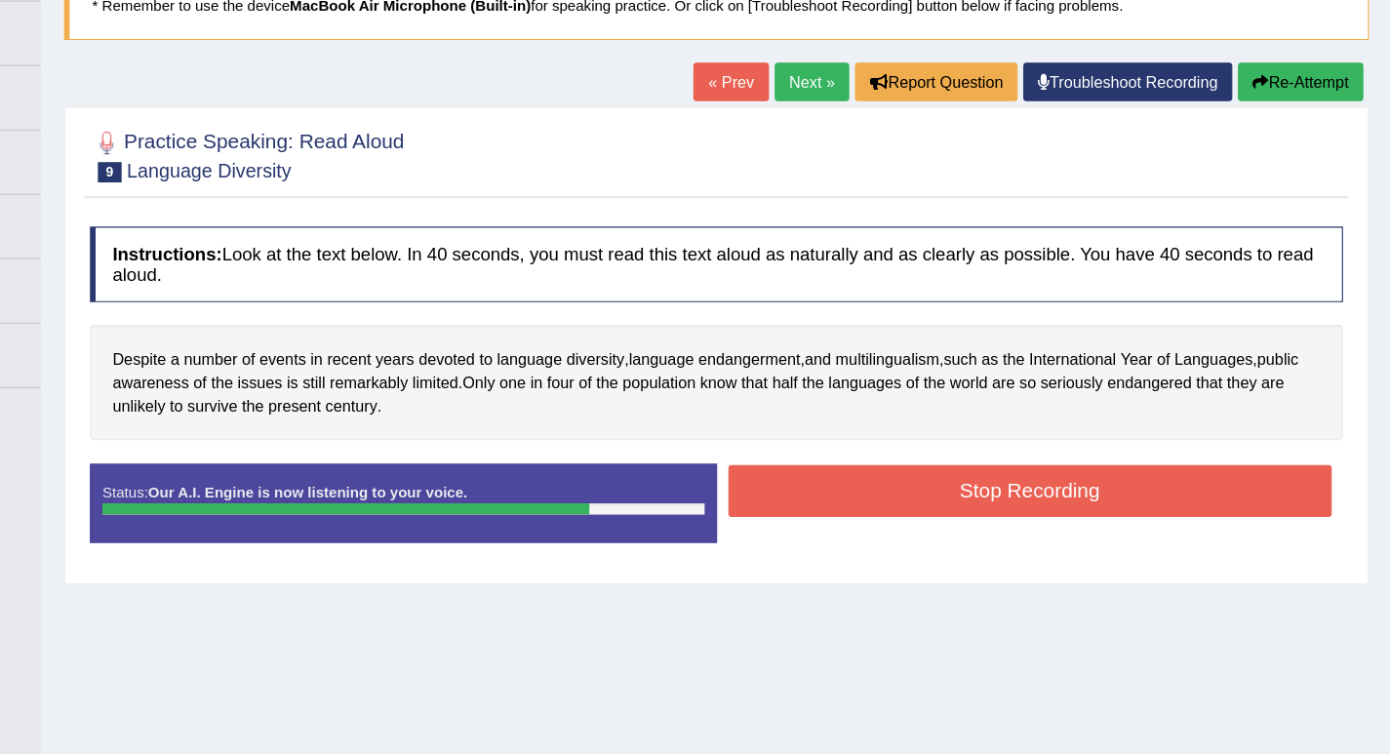
click at [1051, 541] on button "Stop Recording" at bounding box center [1078, 526] width 522 height 45
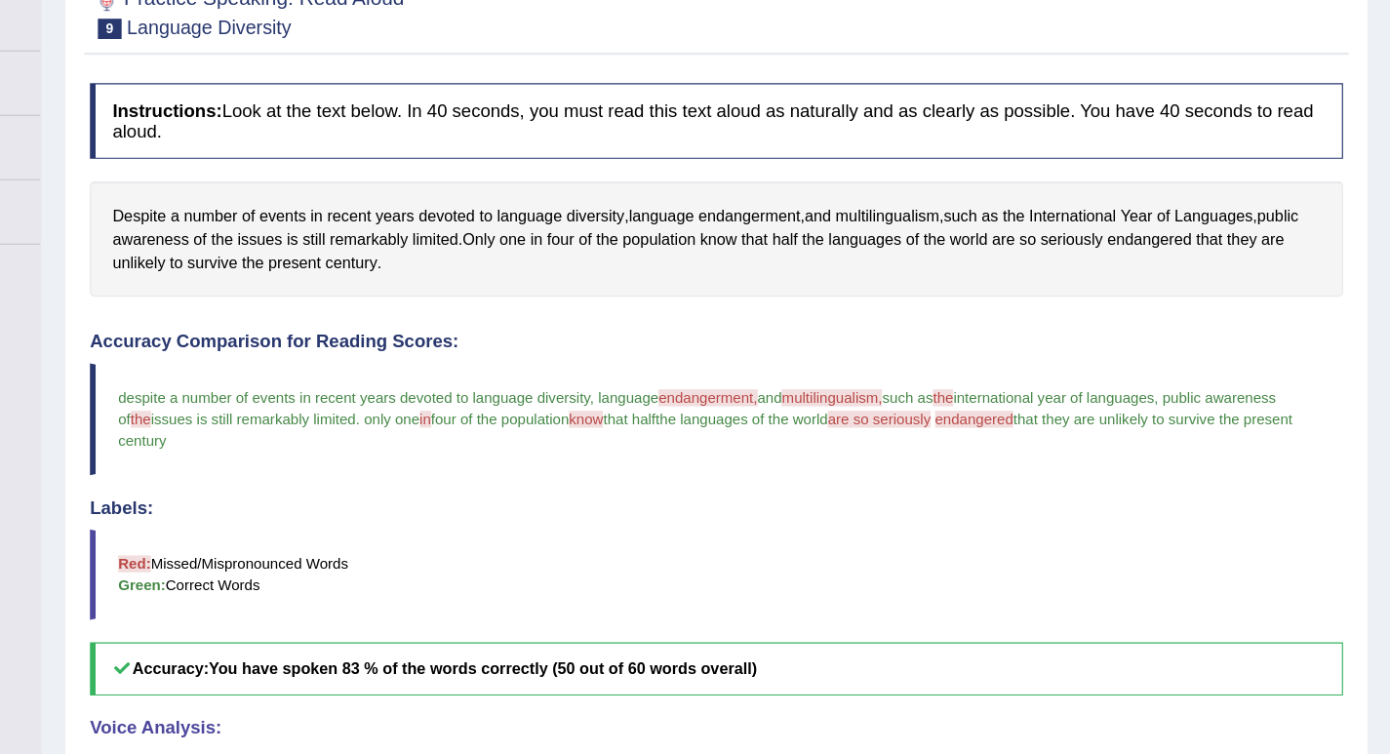
scroll to position [0, 0]
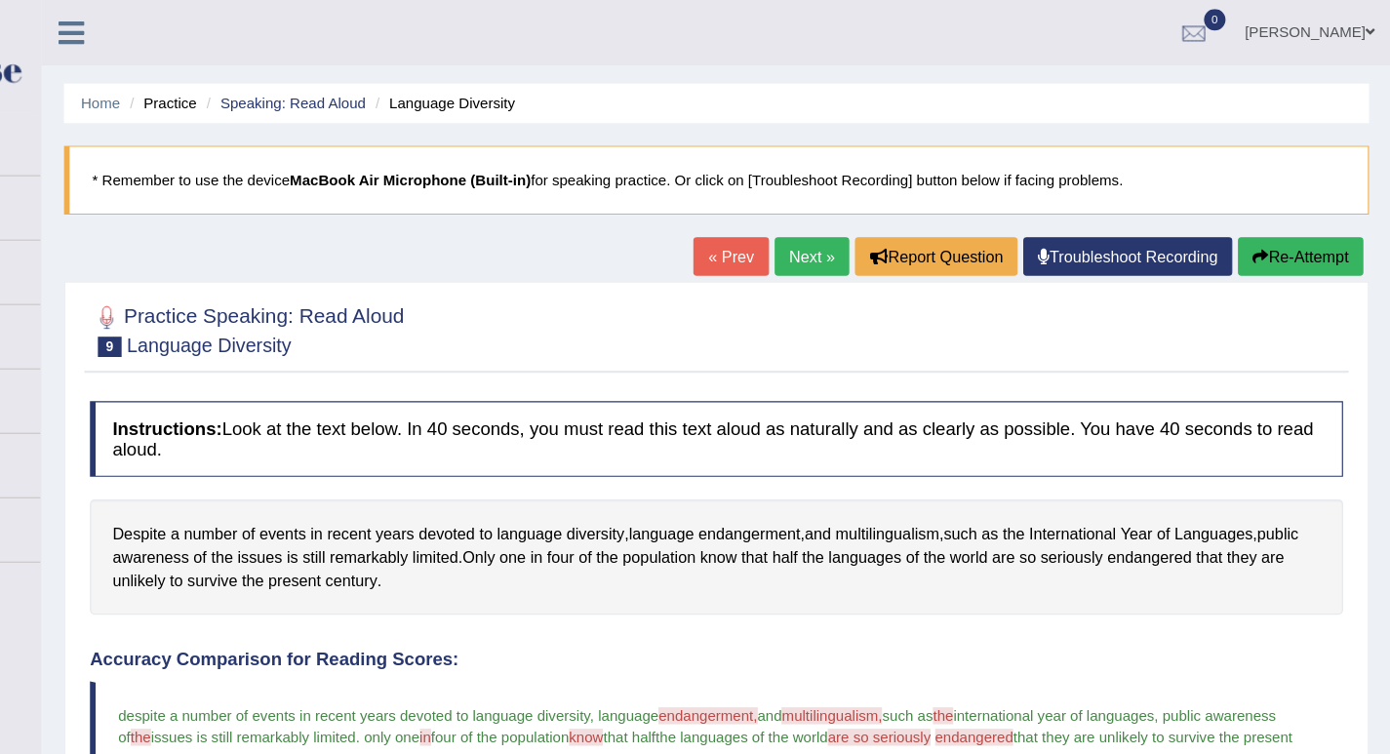
click at [877, 218] on link "Next »" at bounding box center [889, 221] width 64 height 33
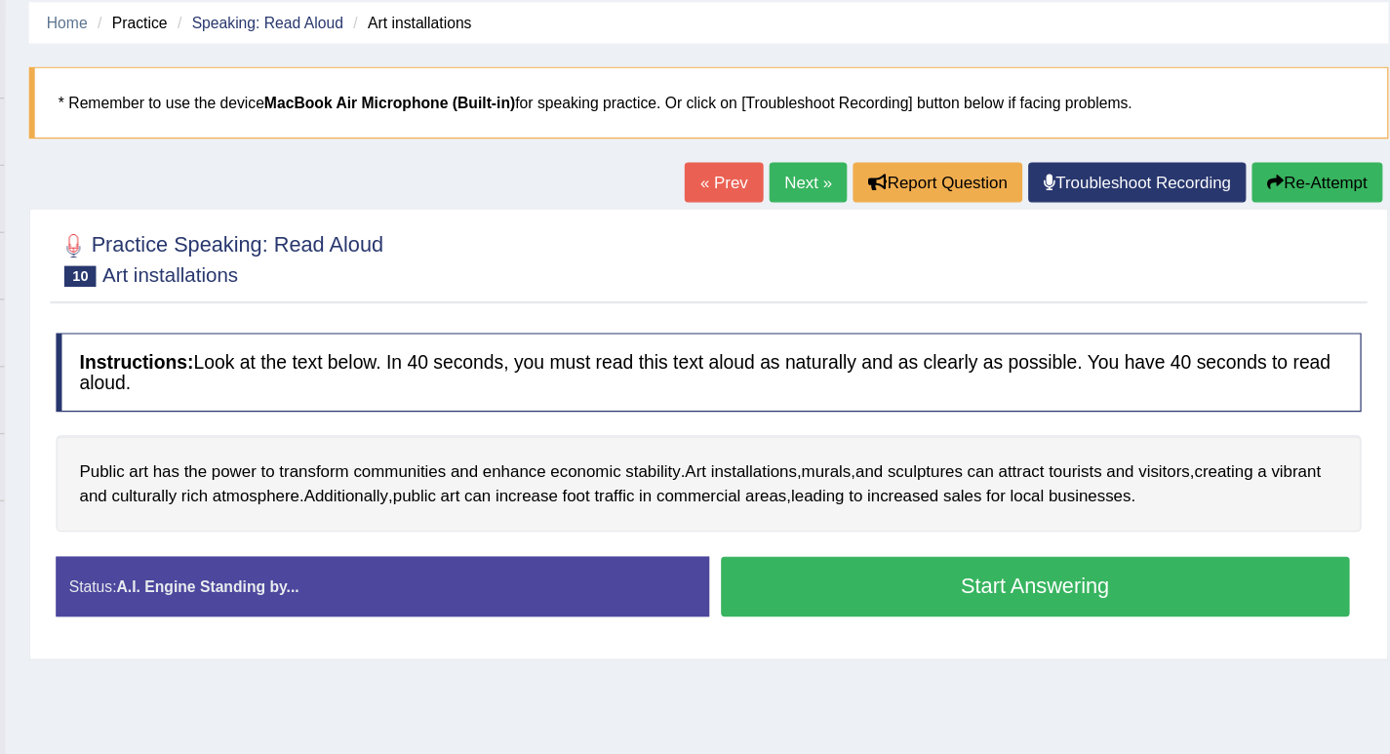
click at [1015, 560] on button "Start Answering" at bounding box center [1078, 557] width 522 height 50
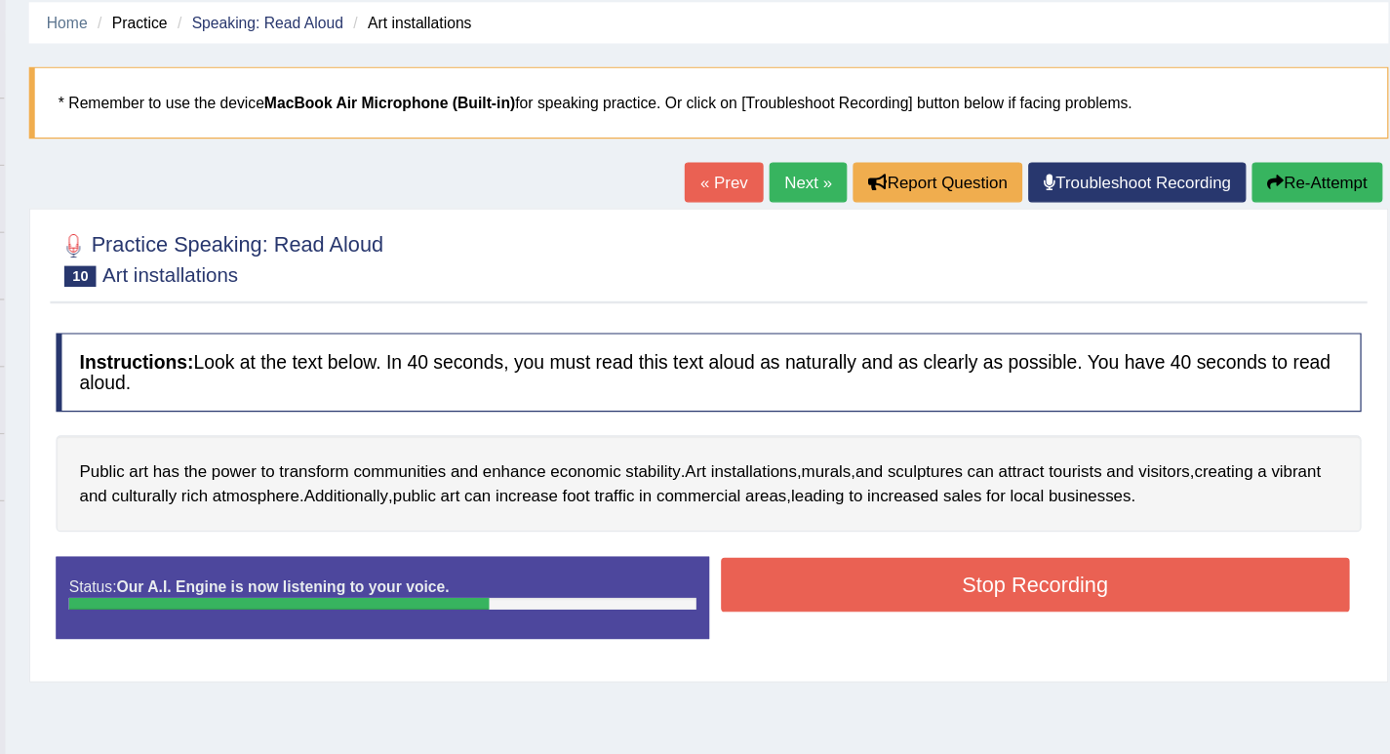
click at [1074, 551] on button "Stop Recording" at bounding box center [1078, 555] width 522 height 45
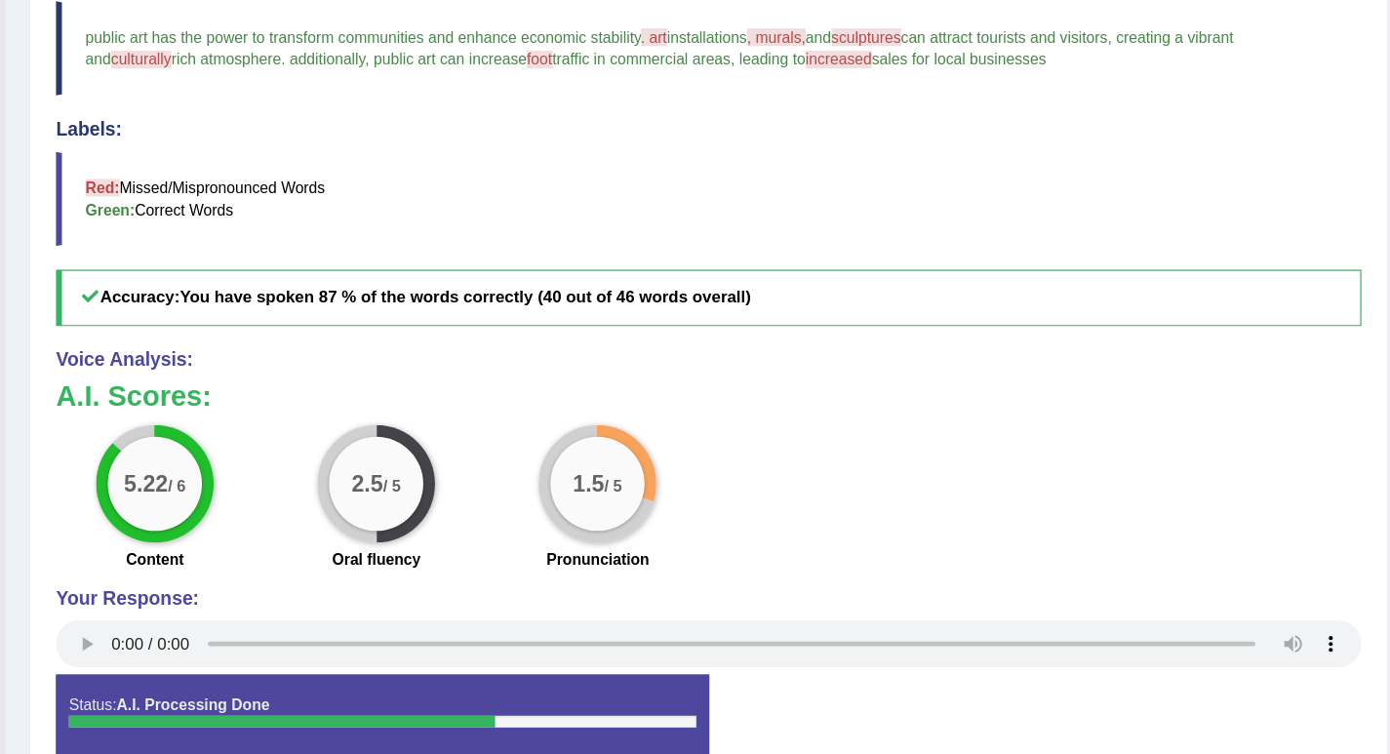
scroll to position [539, 0]
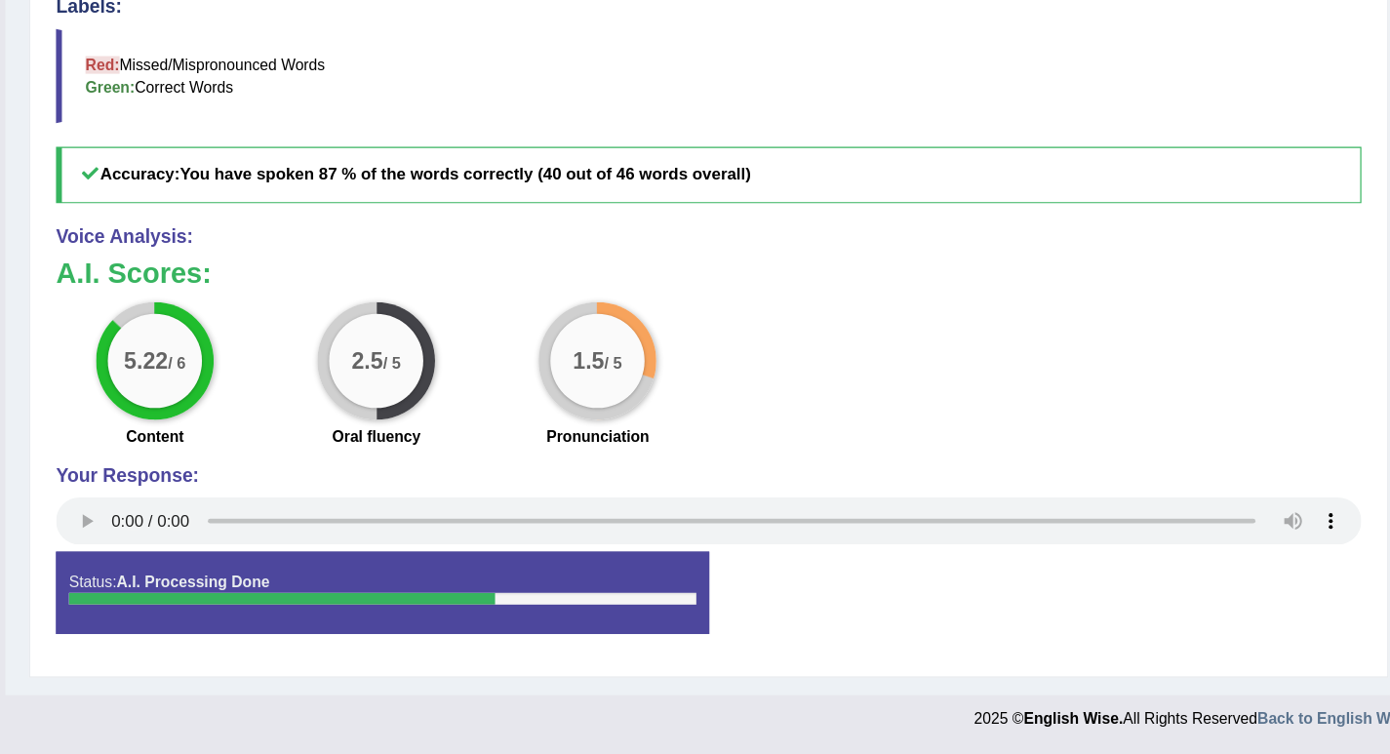
click at [727, 416] on div "1.5 / 5" at bounding box center [715, 428] width 78 height 78
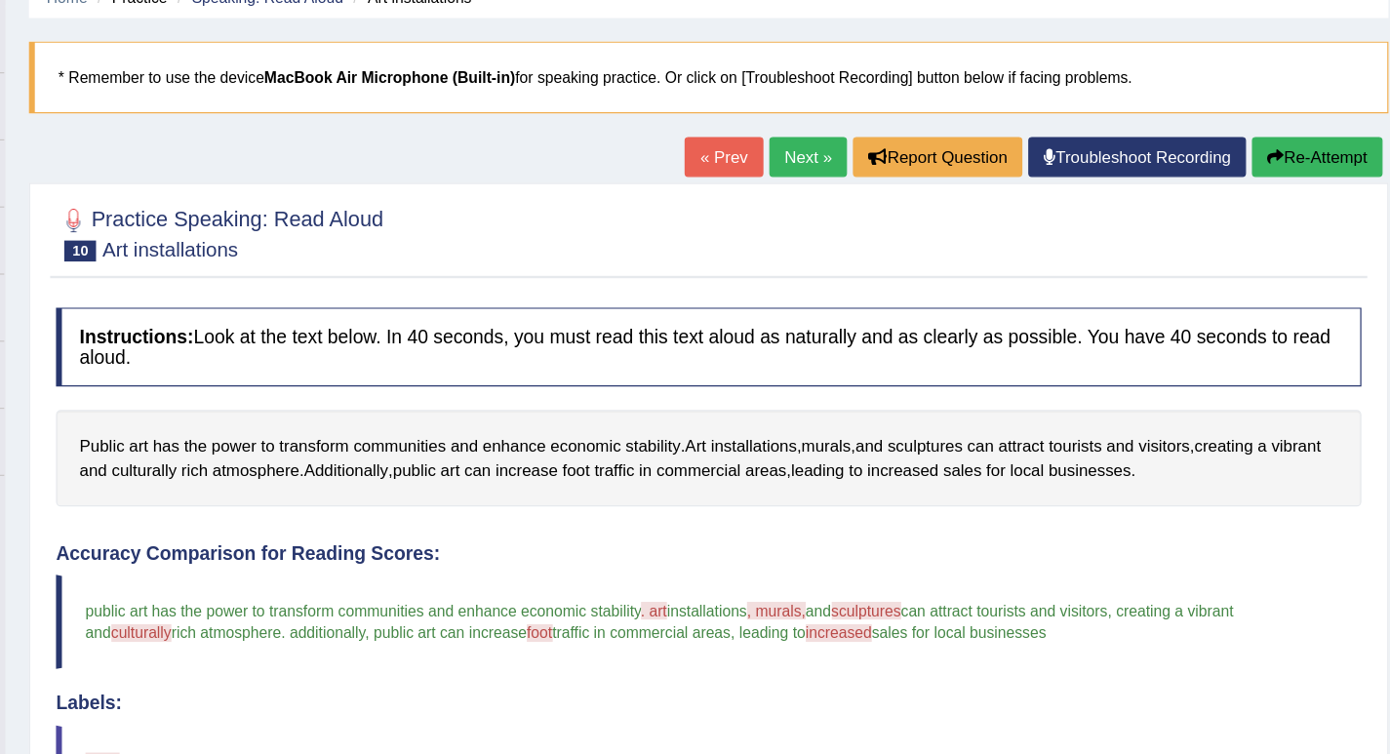
scroll to position [0, 0]
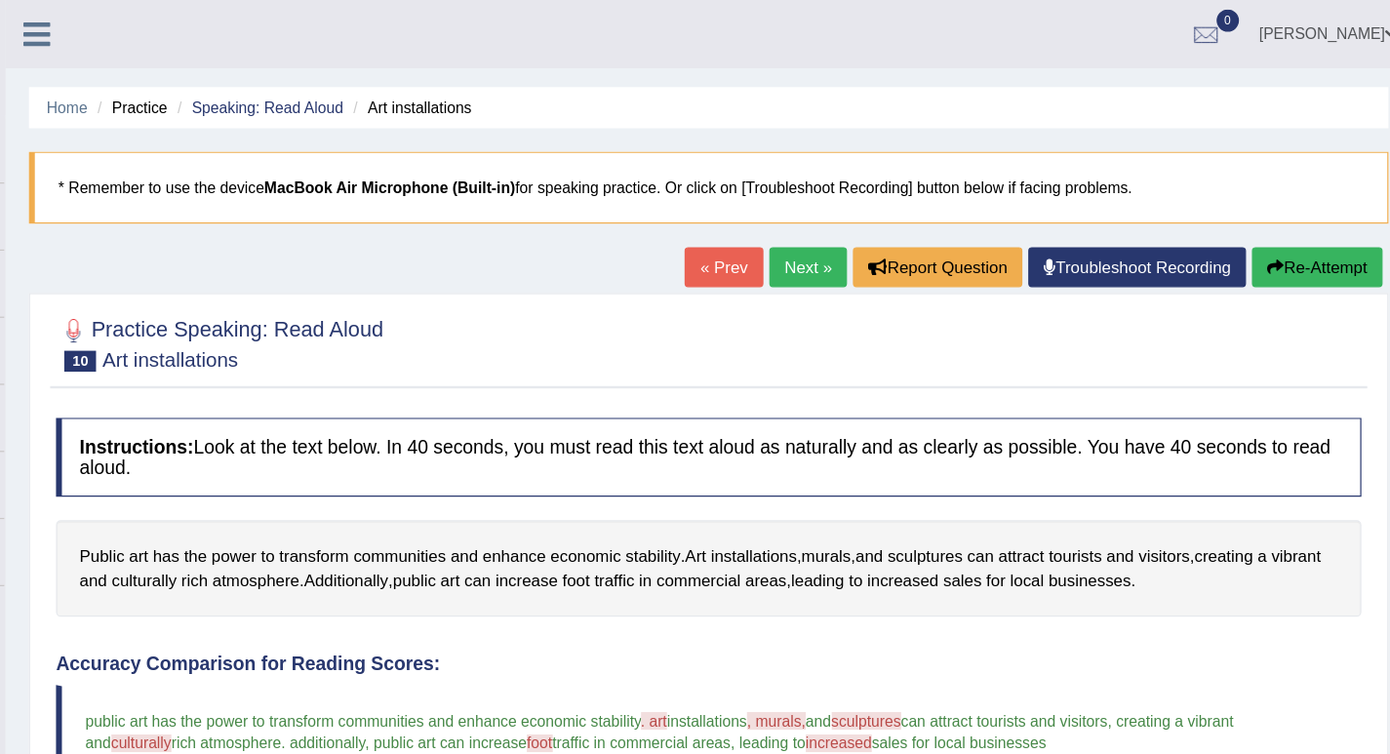
click at [868, 222] on link "Next »" at bounding box center [889, 221] width 64 height 33
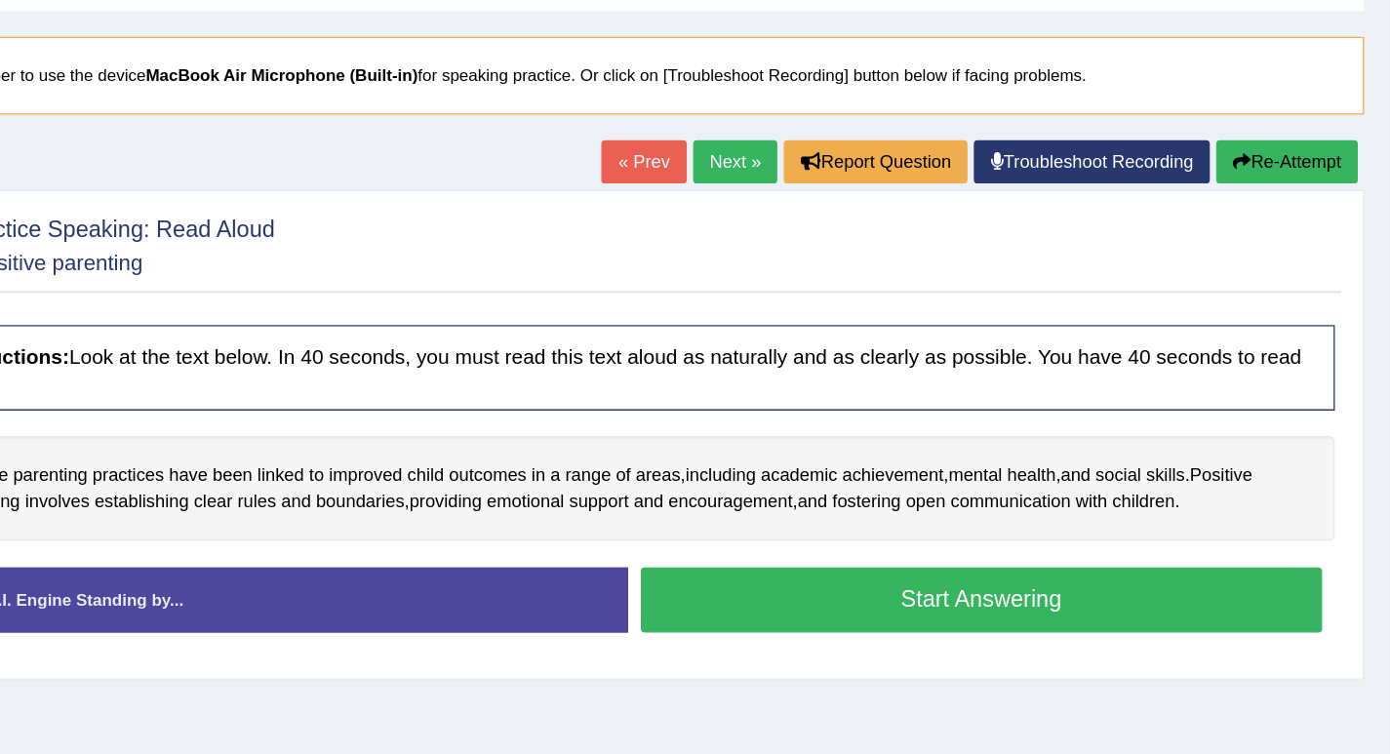
scroll to position [7, 0]
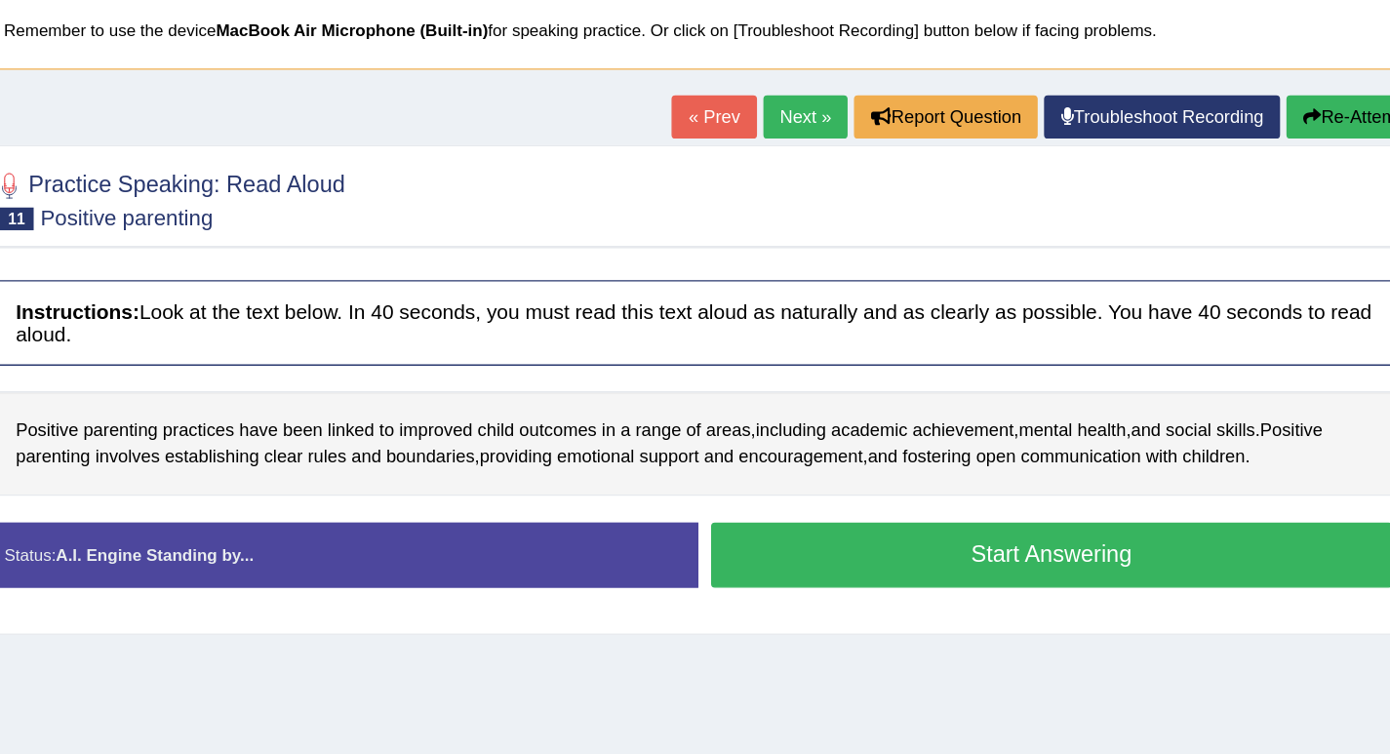
click at [996, 550] on button "Start Answering" at bounding box center [1078, 550] width 522 height 50
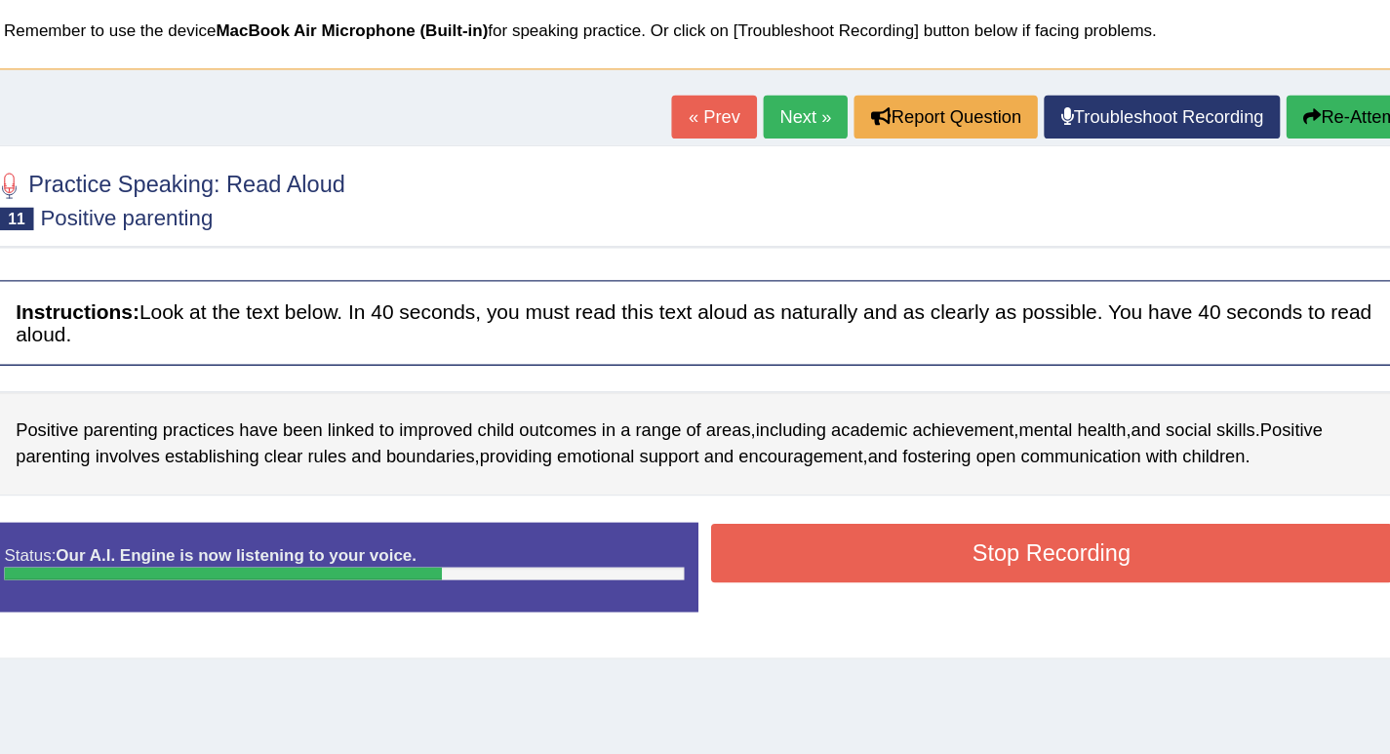
click at [908, 536] on button "Stop Recording" at bounding box center [1078, 548] width 522 height 45
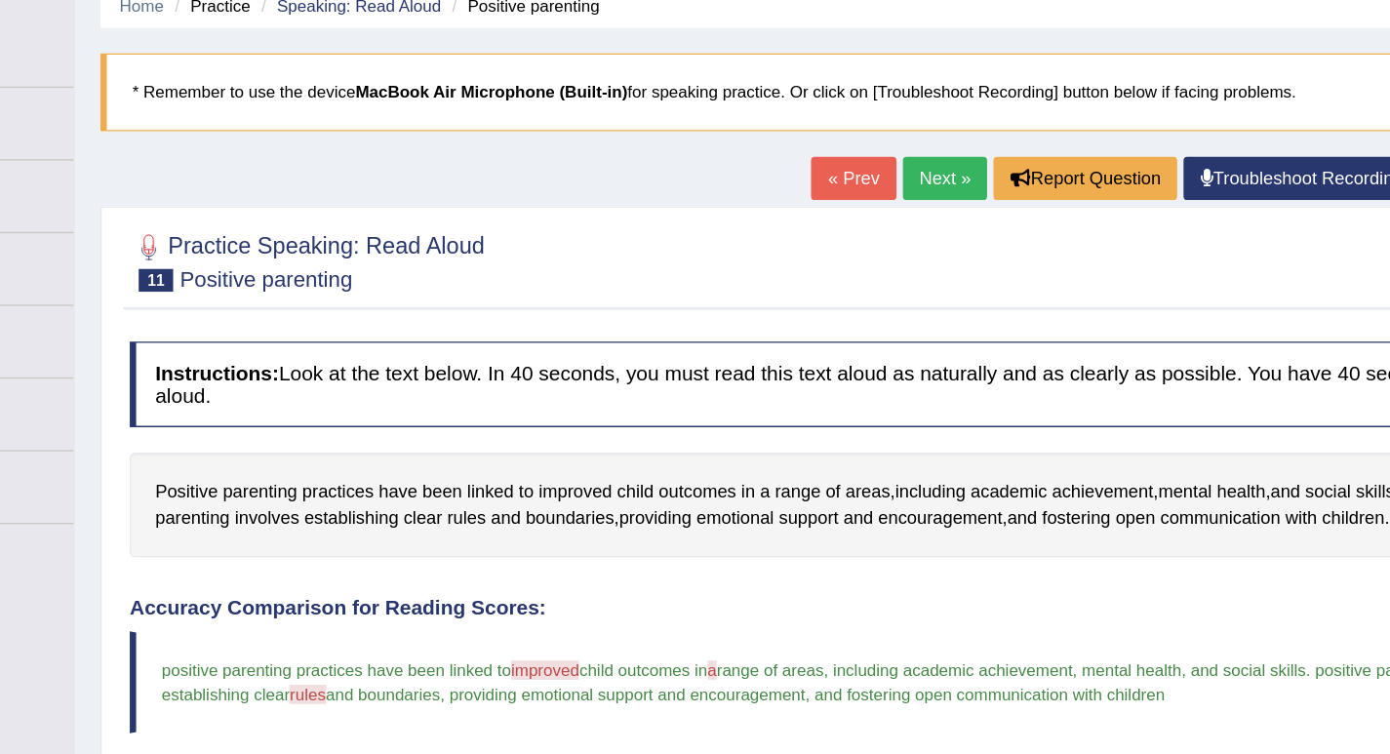
scroll to position [0, 0]
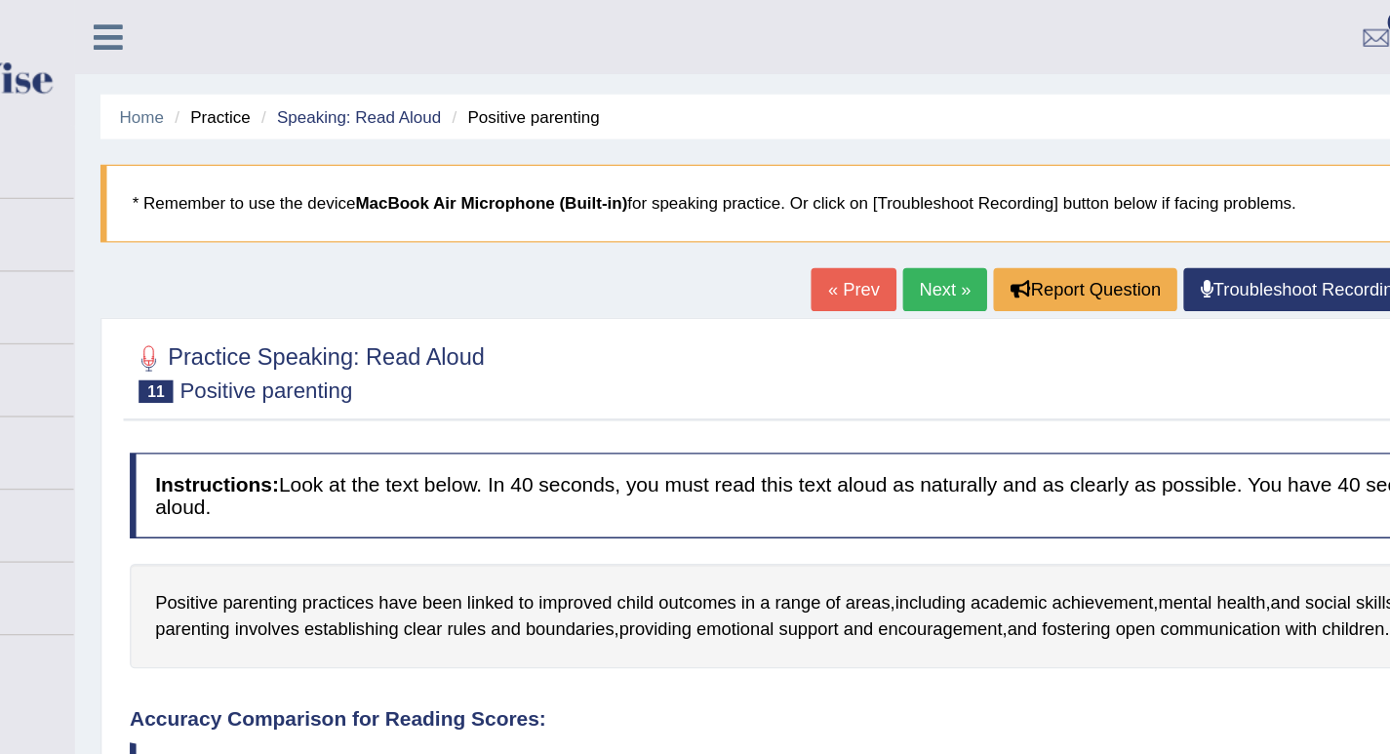
click at [878, 225] on link "Next »" at bounding box center [889, 221] width 64 height 33
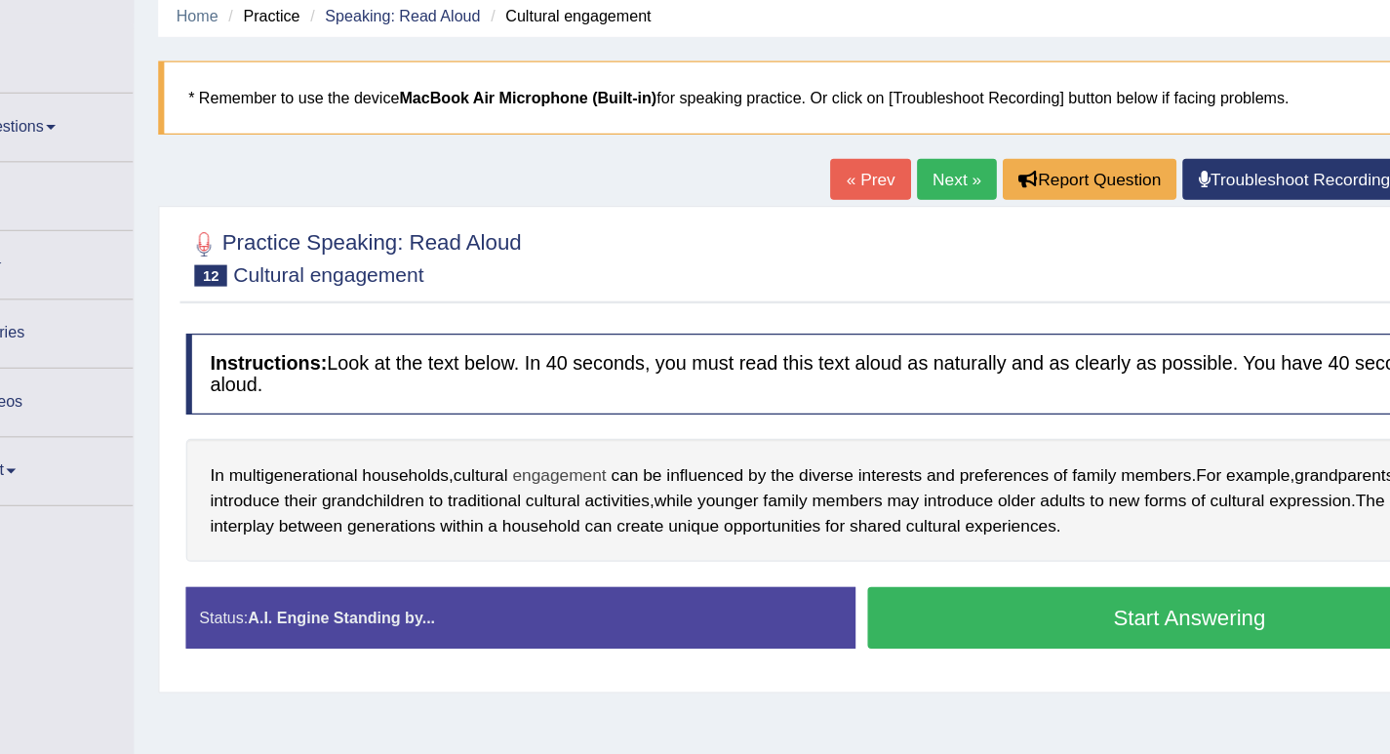
drag, startPoint x: 576, startPoint y: 461, endPoint x: 585, endPoint y: 452, distance: 13.1
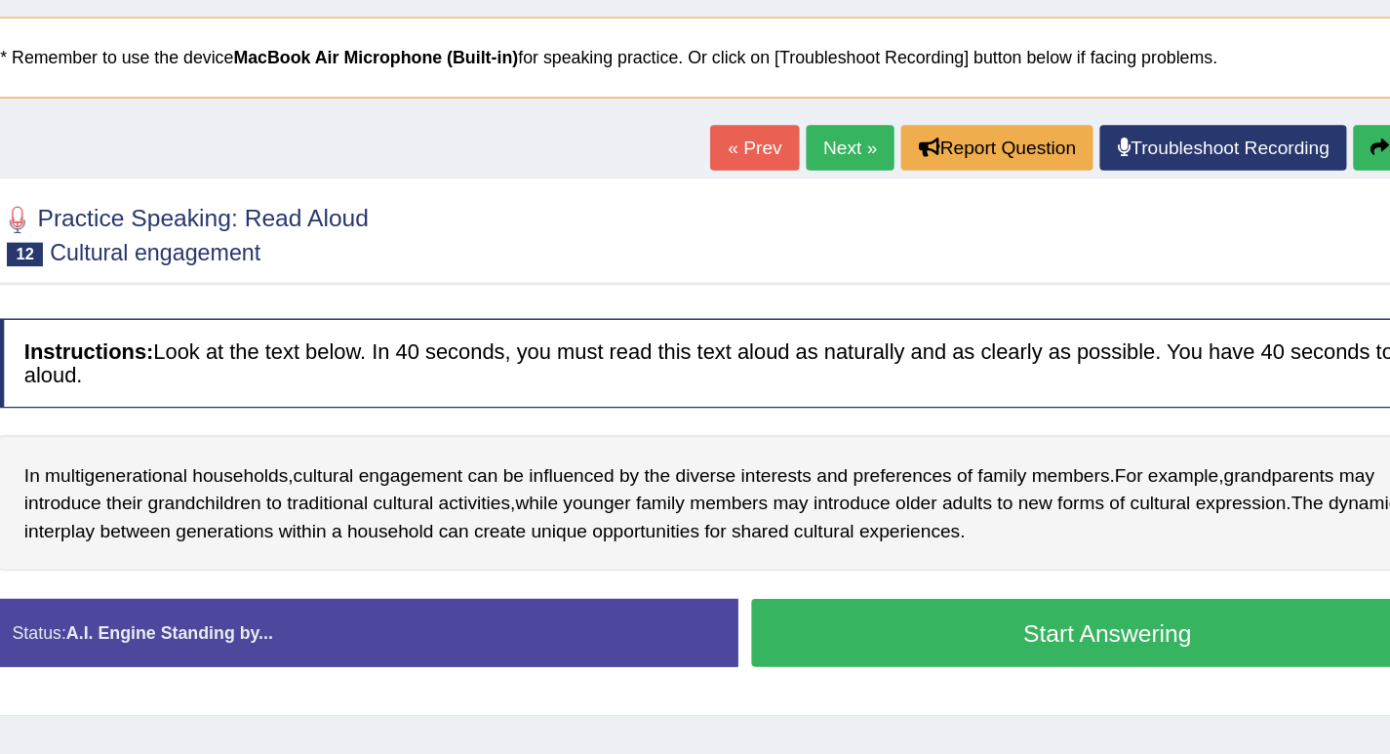
click at [956, 577] on button "Start Answering" at bounding box center [1078, 576] width 522 height 50
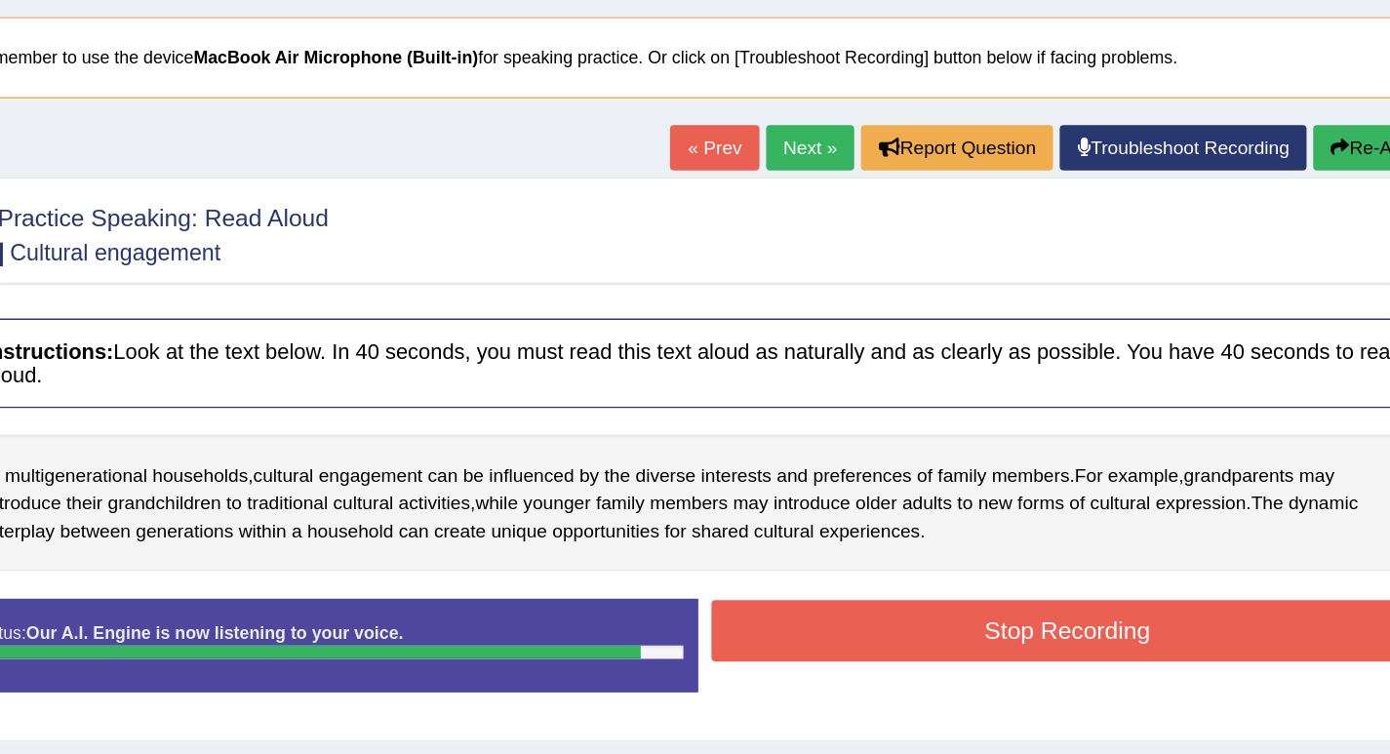
click at [969, 572] on button "Stop Recording" at bounding box center [1078, 574] width 522 height 45
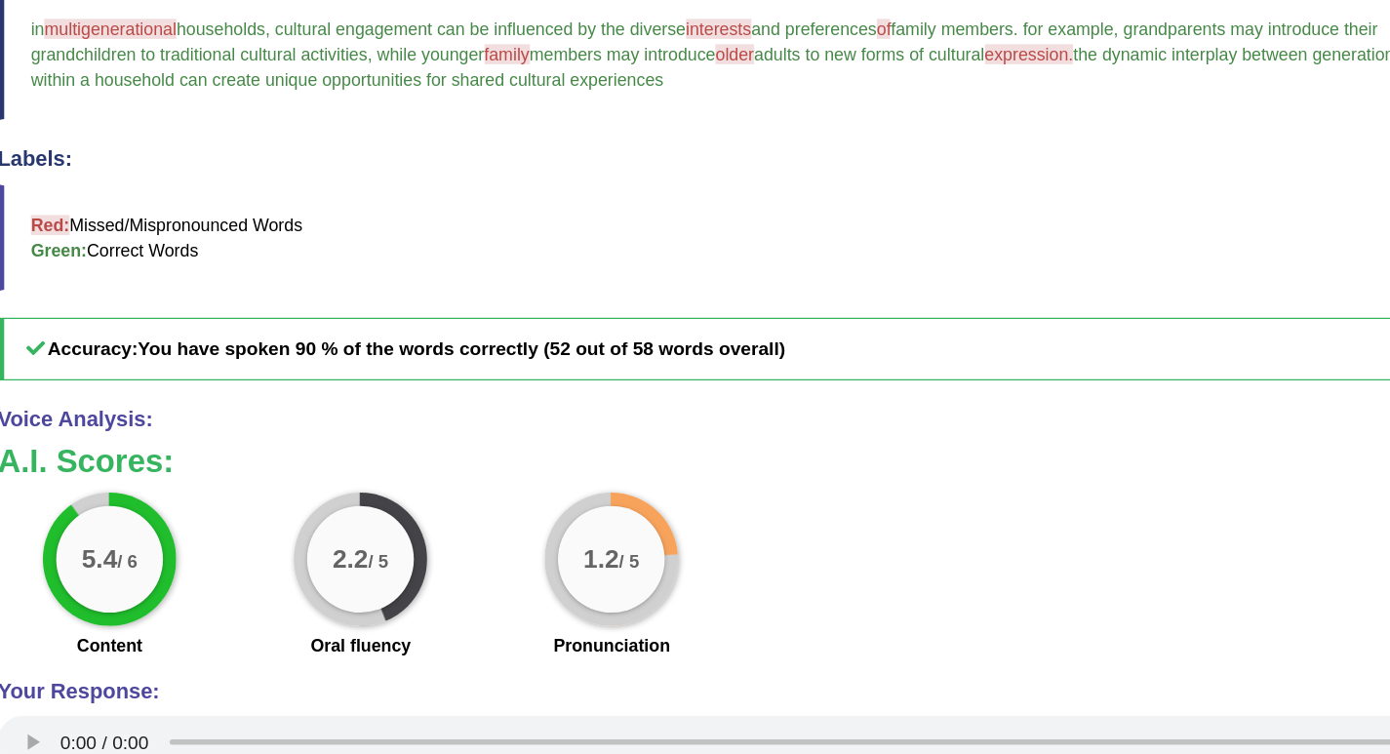
scroll to position [401, 0]
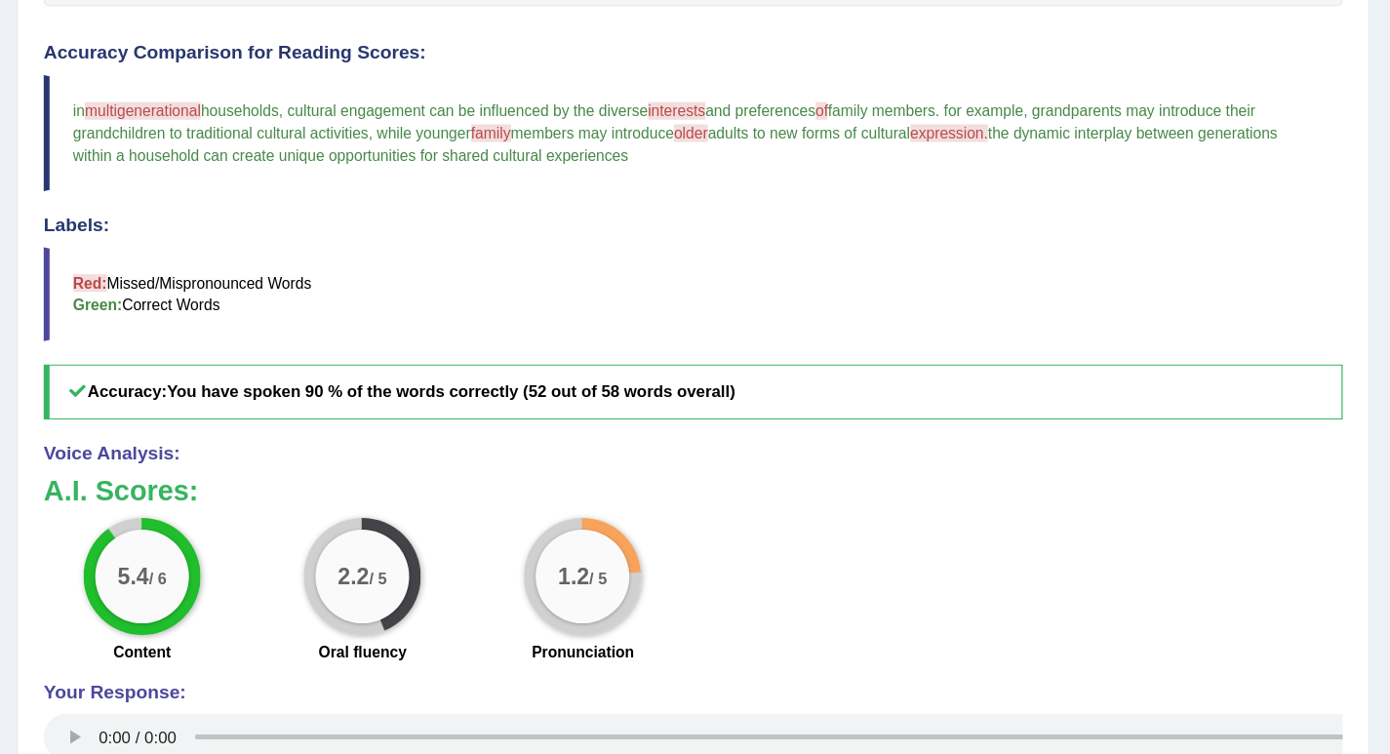
click at [1353, 312] on div "Practice Speaking: Read Aloud 12 Cultural engagement Instructions: Look at the …" at bounding box center [807, 354] width 1127 height 1025
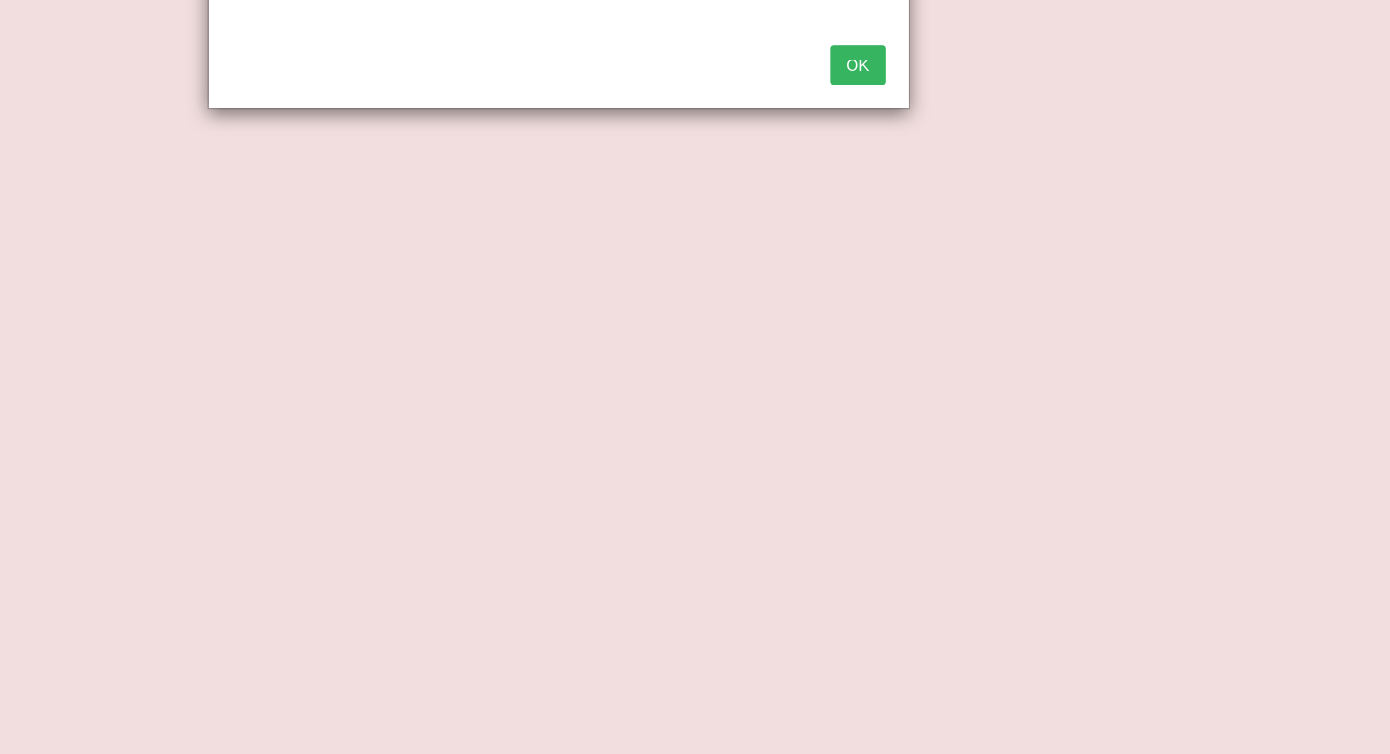
click at [945, 176] on button "OK" at bounding box center [944, 178] width 45 height 33
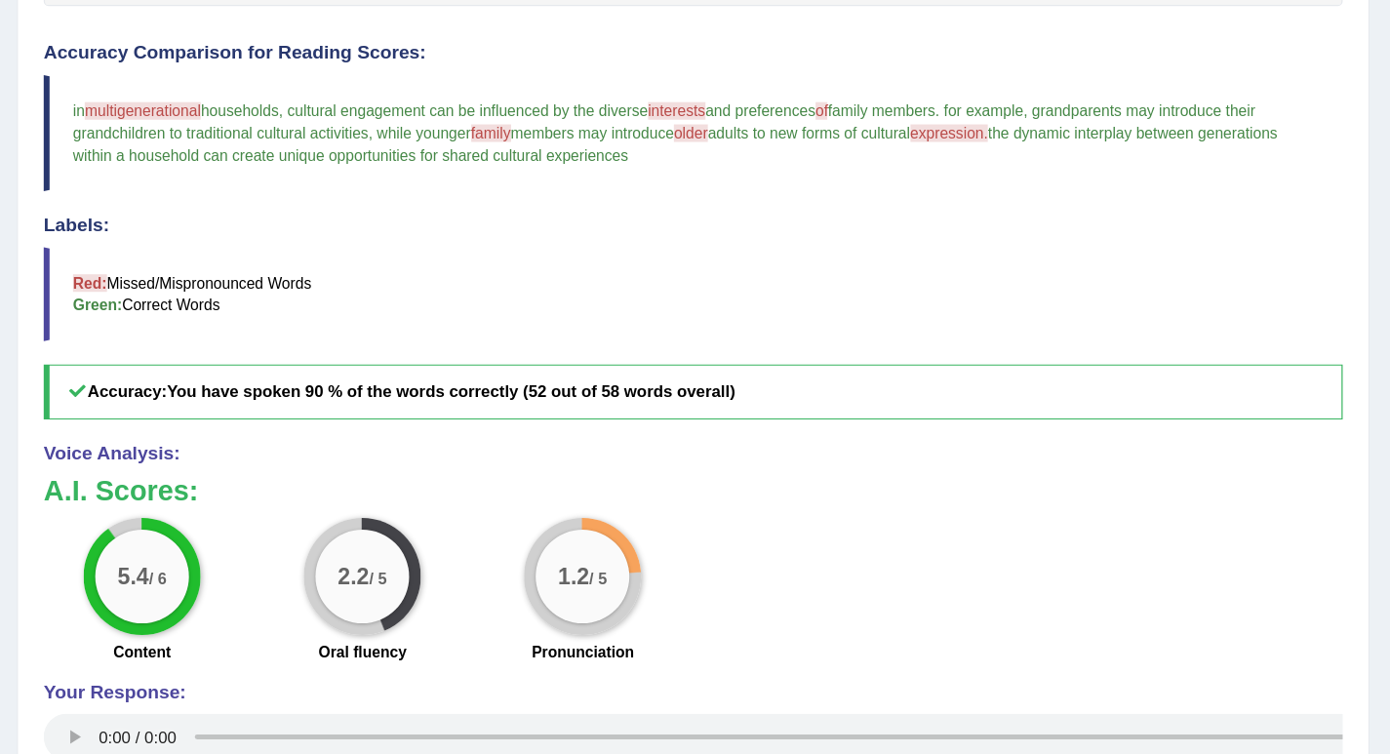
scroll to position [0, 0]
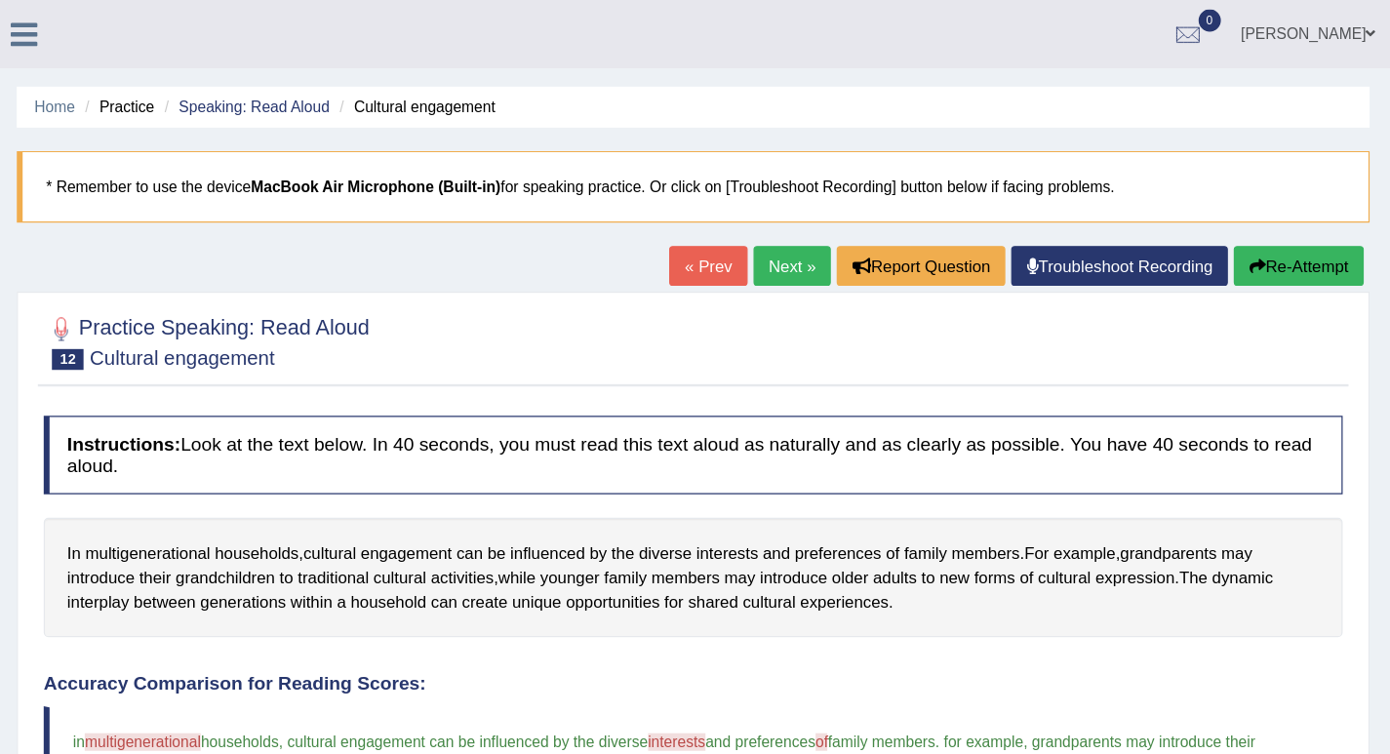
click at [857, 226] on link "Next »" at bounding box center [889, 221] width 64 height 33
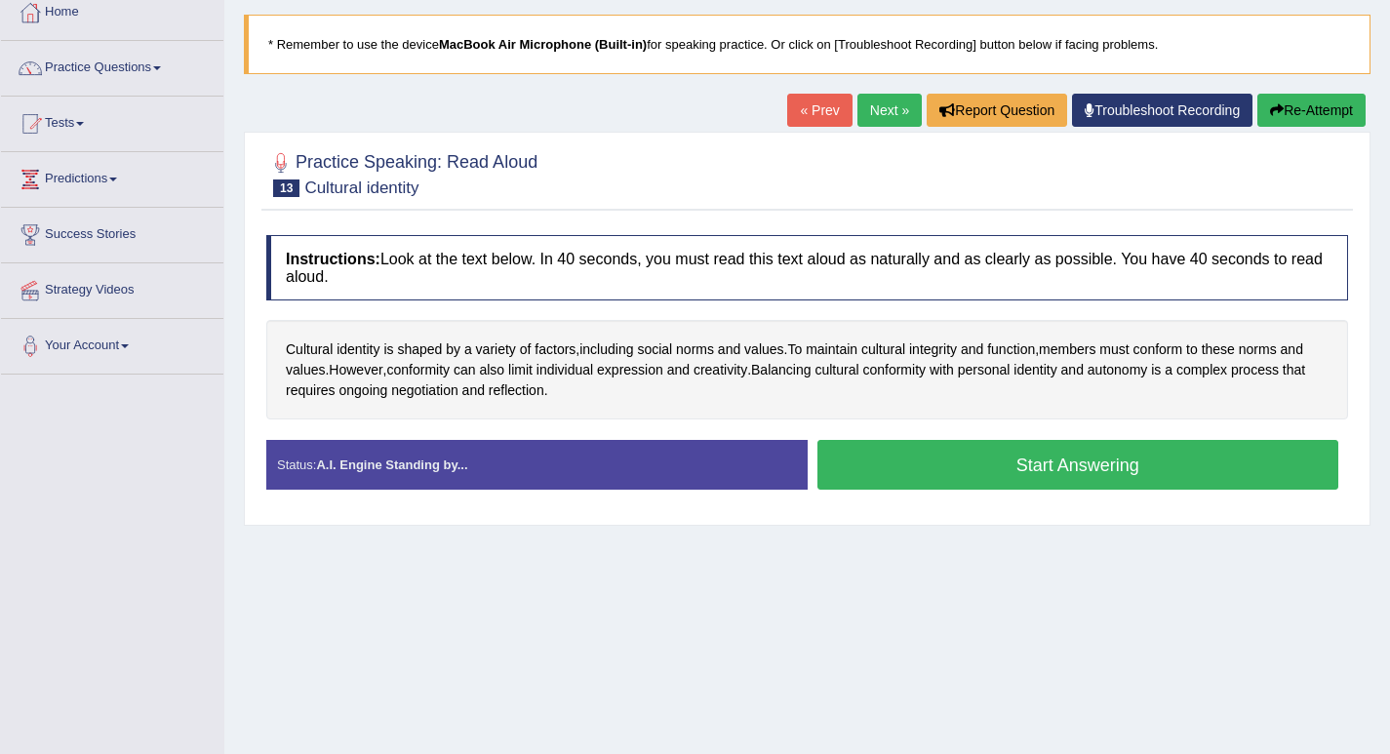
scroll to position [131, 0]
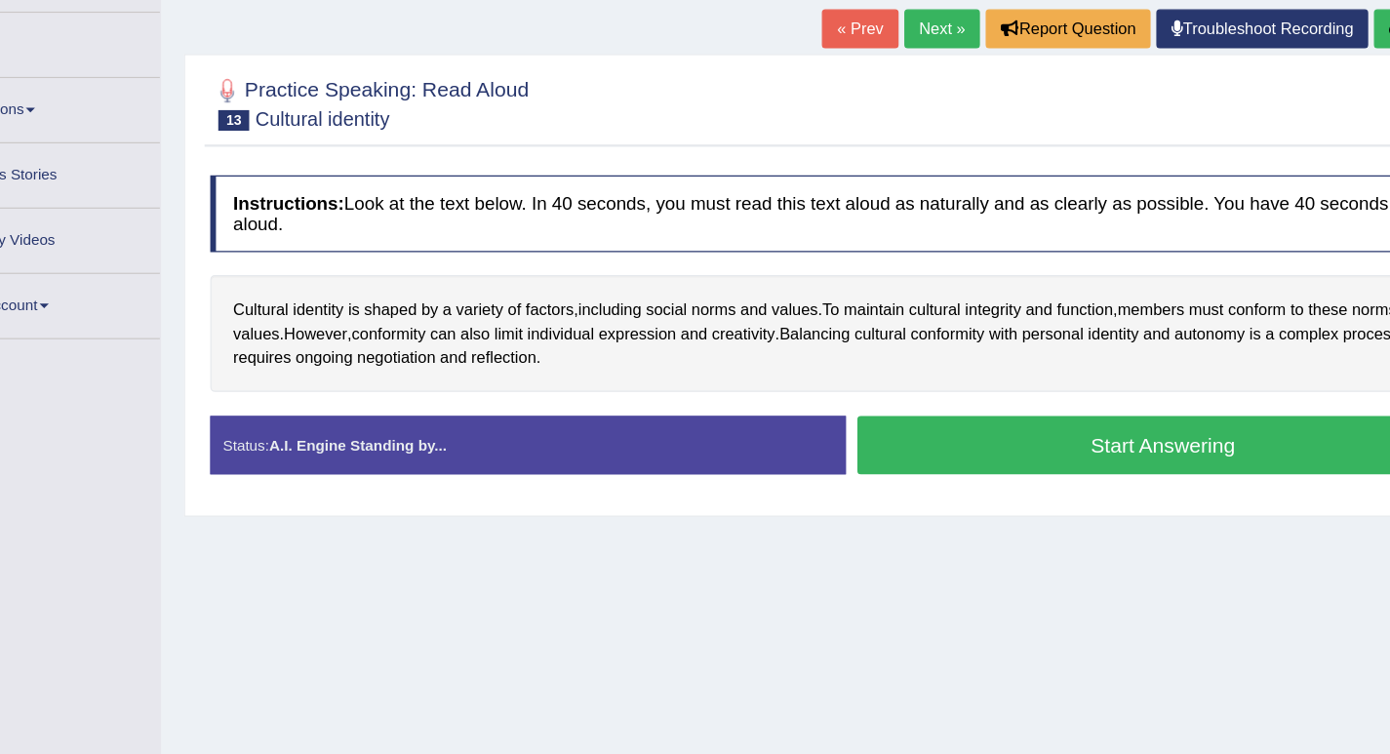
click at [438, 449] on strong "A.I. Engine Standing by..." at bounding box center [391, 445] width 151 height 15
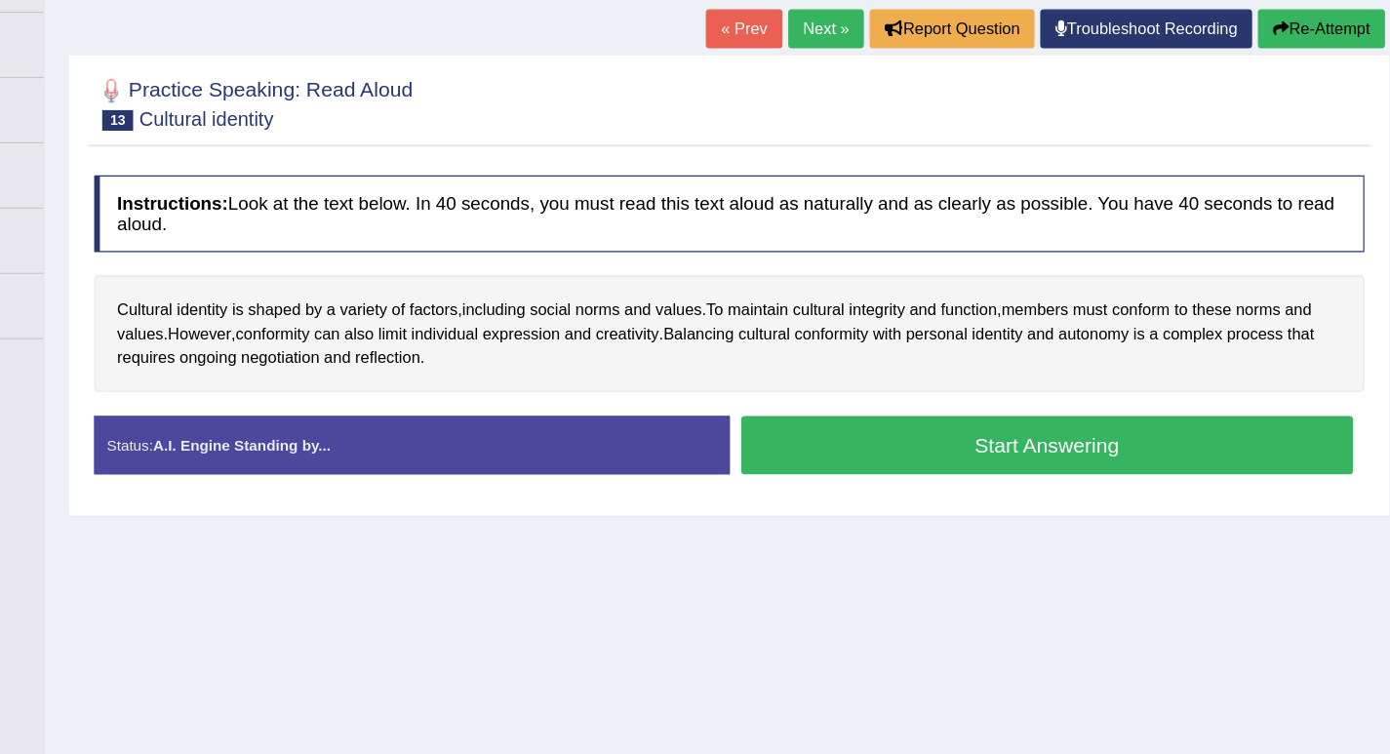
click at [1016, 435] on button "Start Answering" at bounding box center [1078, 445] width 522 height 50
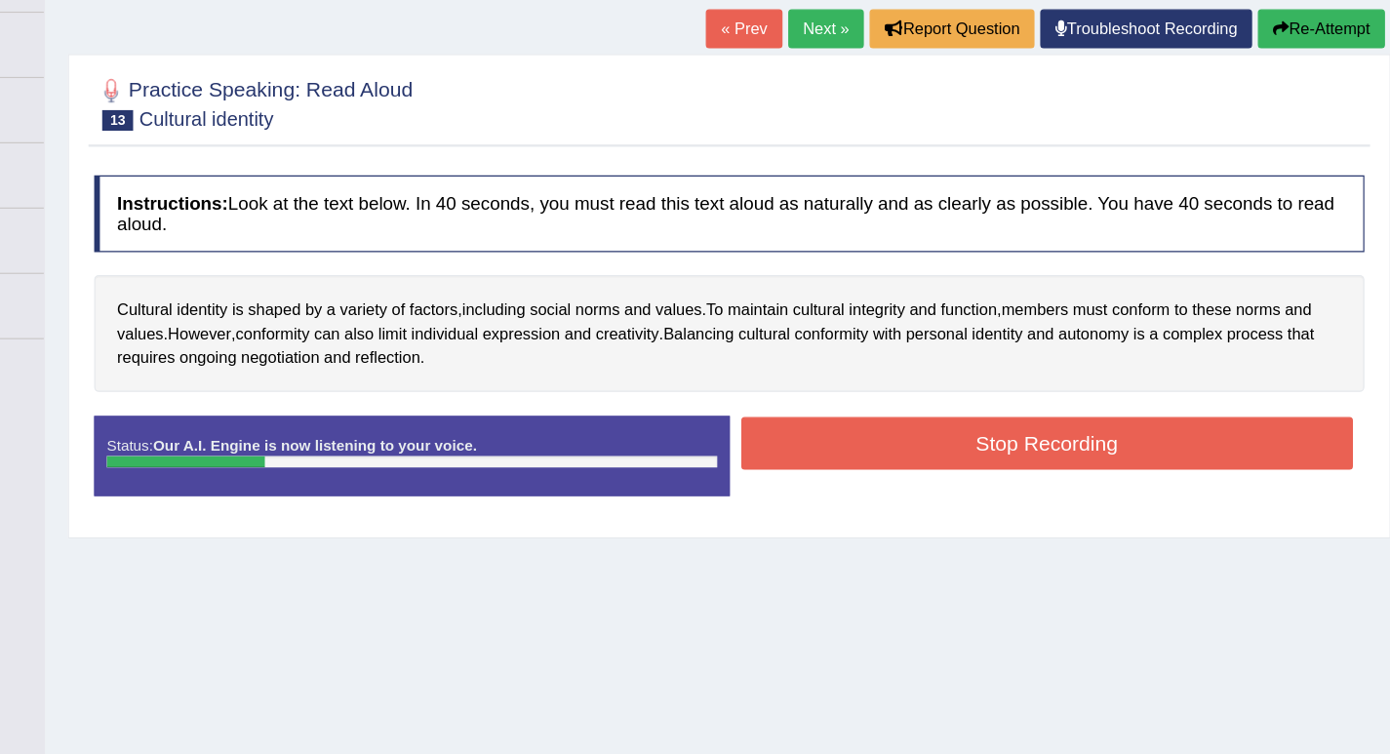
click at [982, 443] on button "Stop Recording" at bounding box center [1078, 443] width 522 height 45
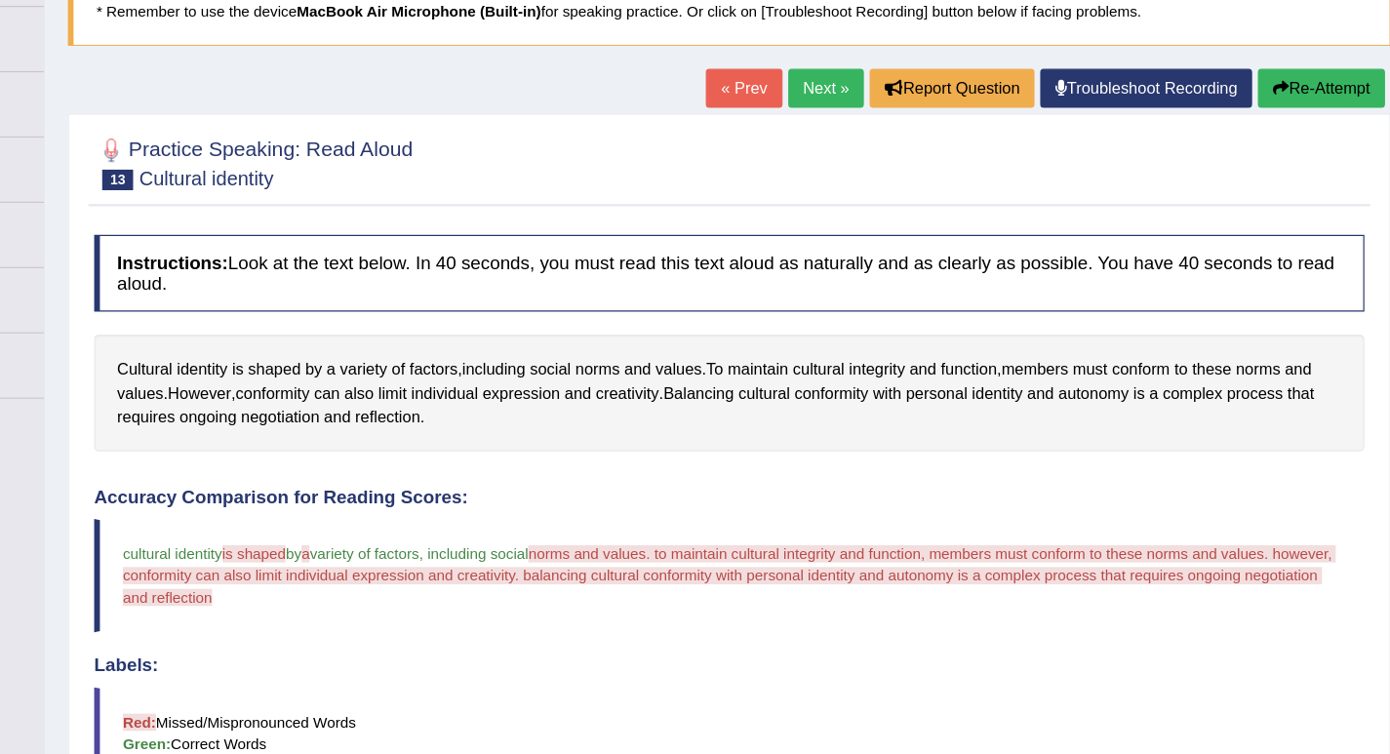
scroll to position [112, 0]
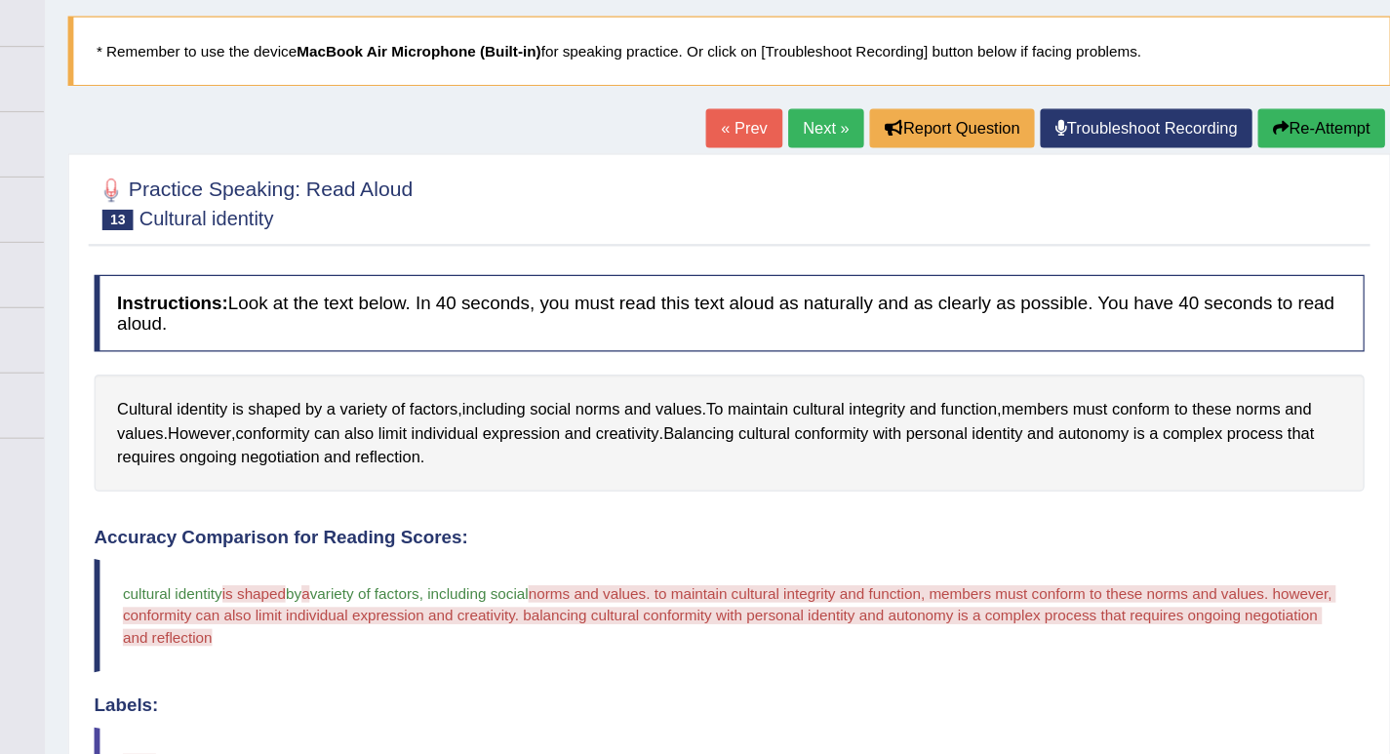
click at [1319, 99] on button "Re-Attempt" at bounding box center [1311, 109] width 108 height 33
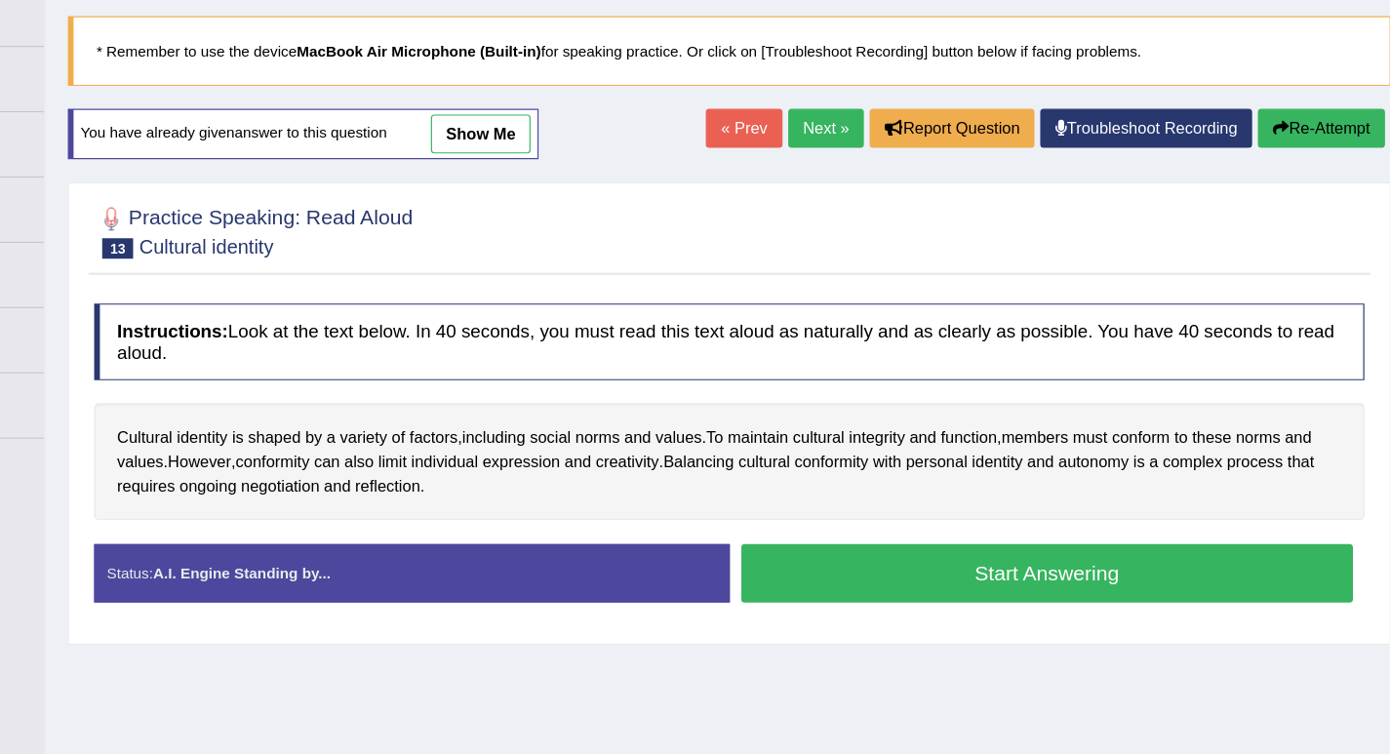
click at [1018, 486] on button "Start Answering" at bounding box center [1078, 488] width 522 height 50
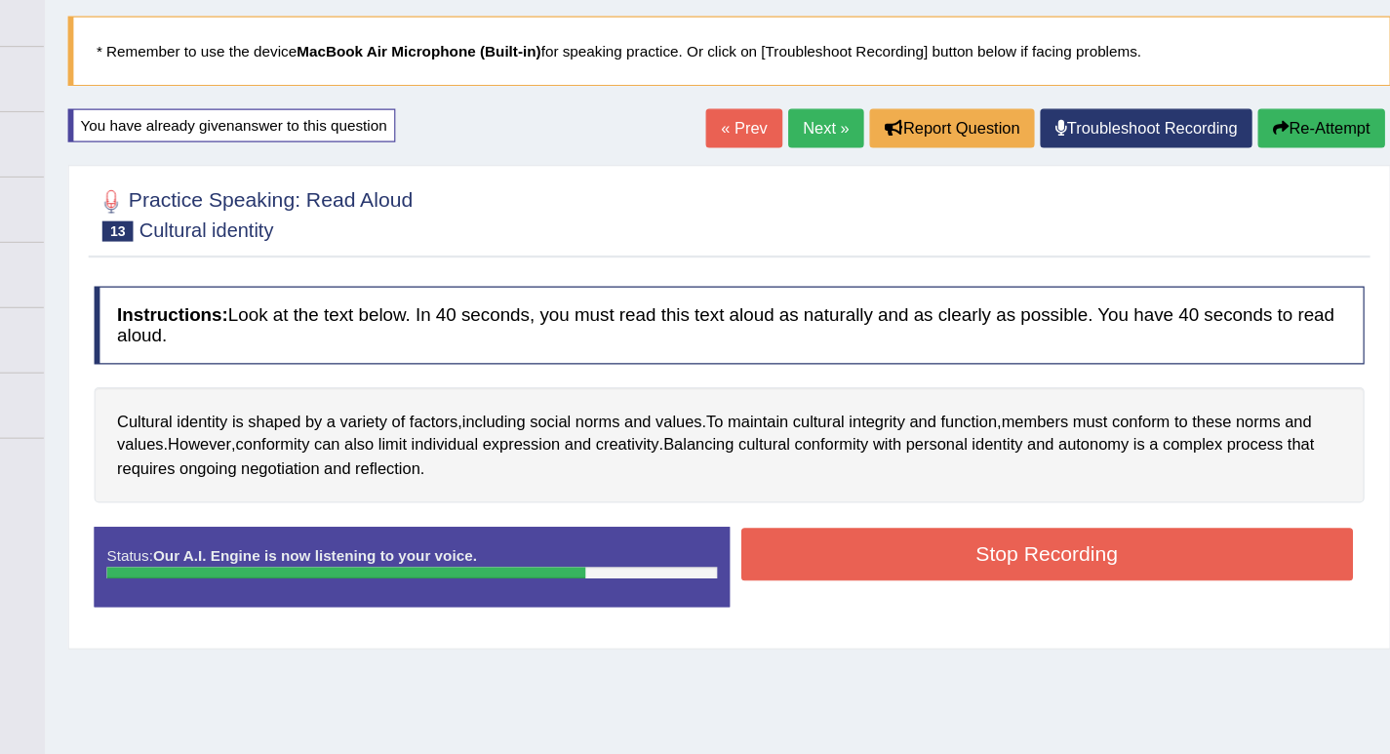
click at [1021, 475] on button "Stop Recording" at bounding box center [1078, 472] width 522 height 45
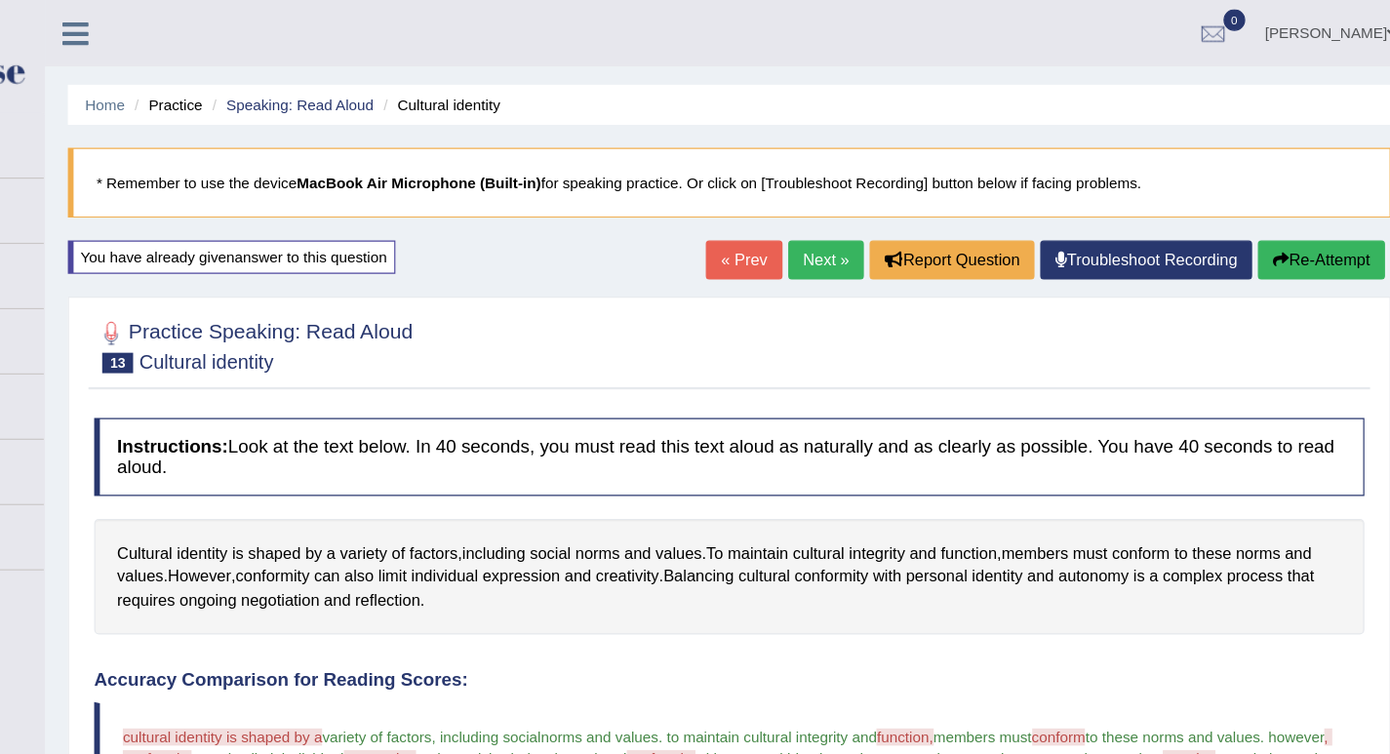
click at [1286, 231] on button "Re-Attempt" at bounding box center [1311, 221] width 108 height 33
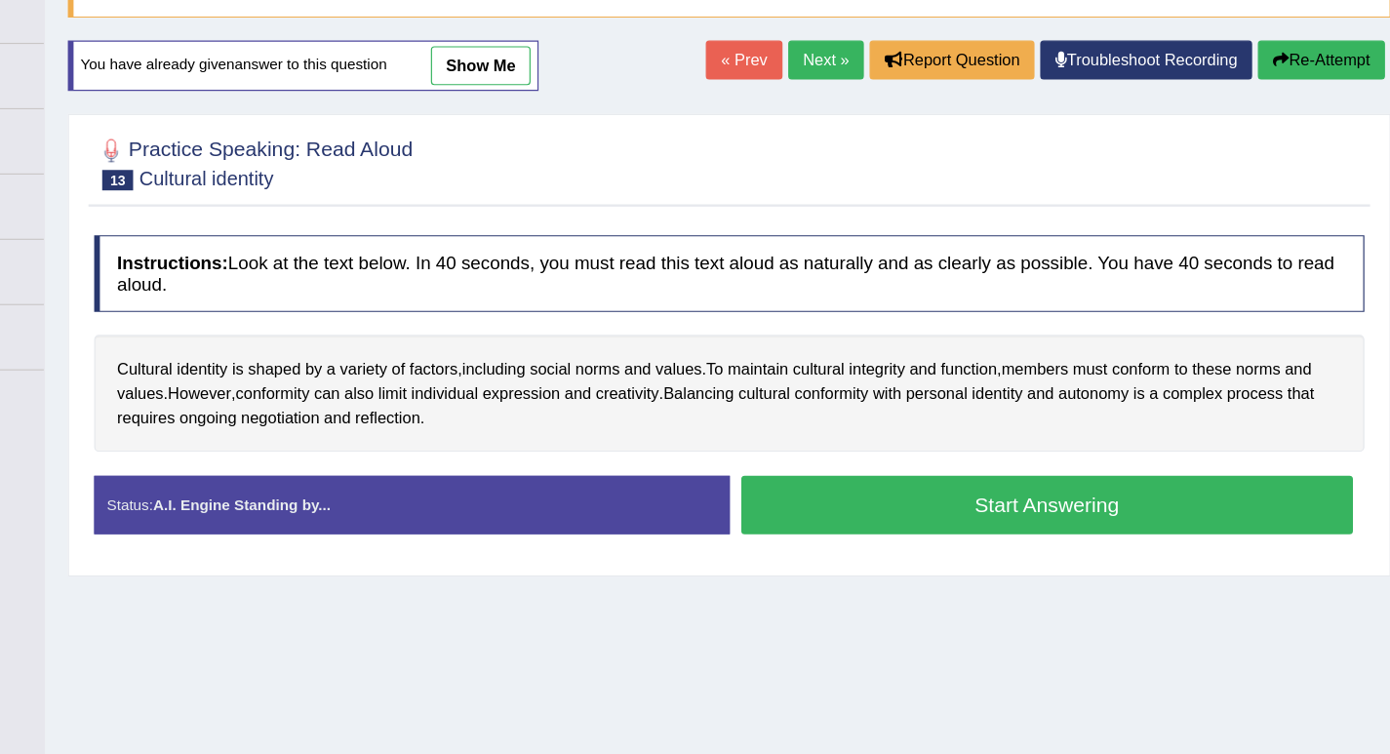
scroll to position [61, 0]
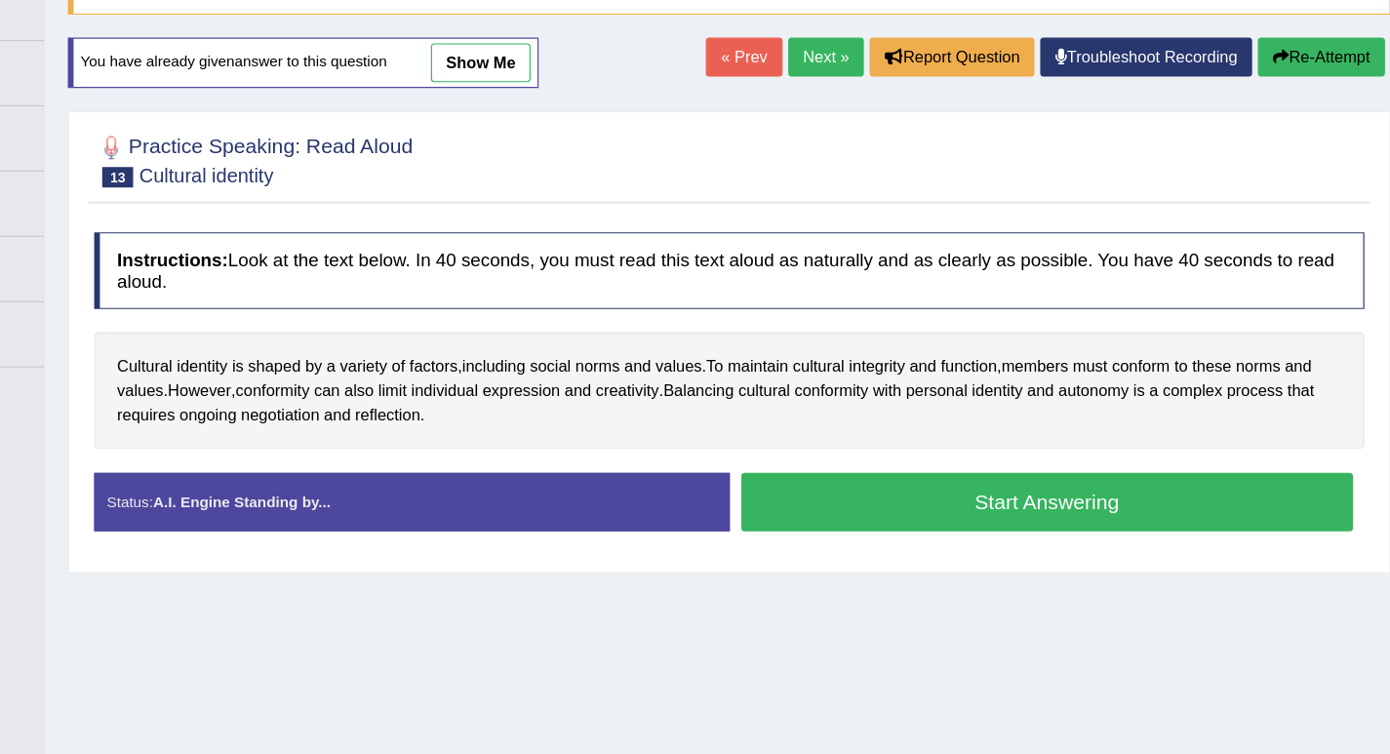
click at [977, 540] on button "Start Answering" at bounding box center [1078, 539] width 522 height 50
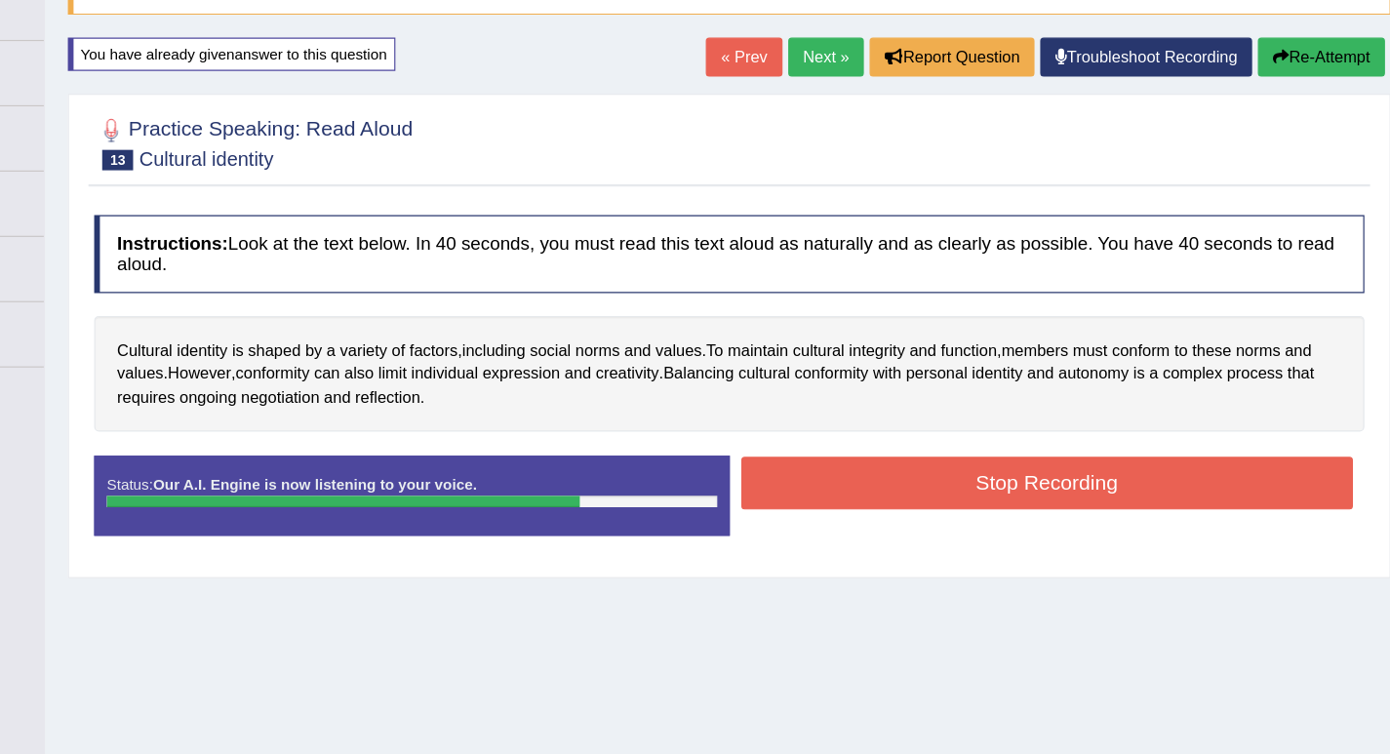
click at [1009, 528] on button "Stop Recording" at bounding box center [1078, 522] width 522 height 45
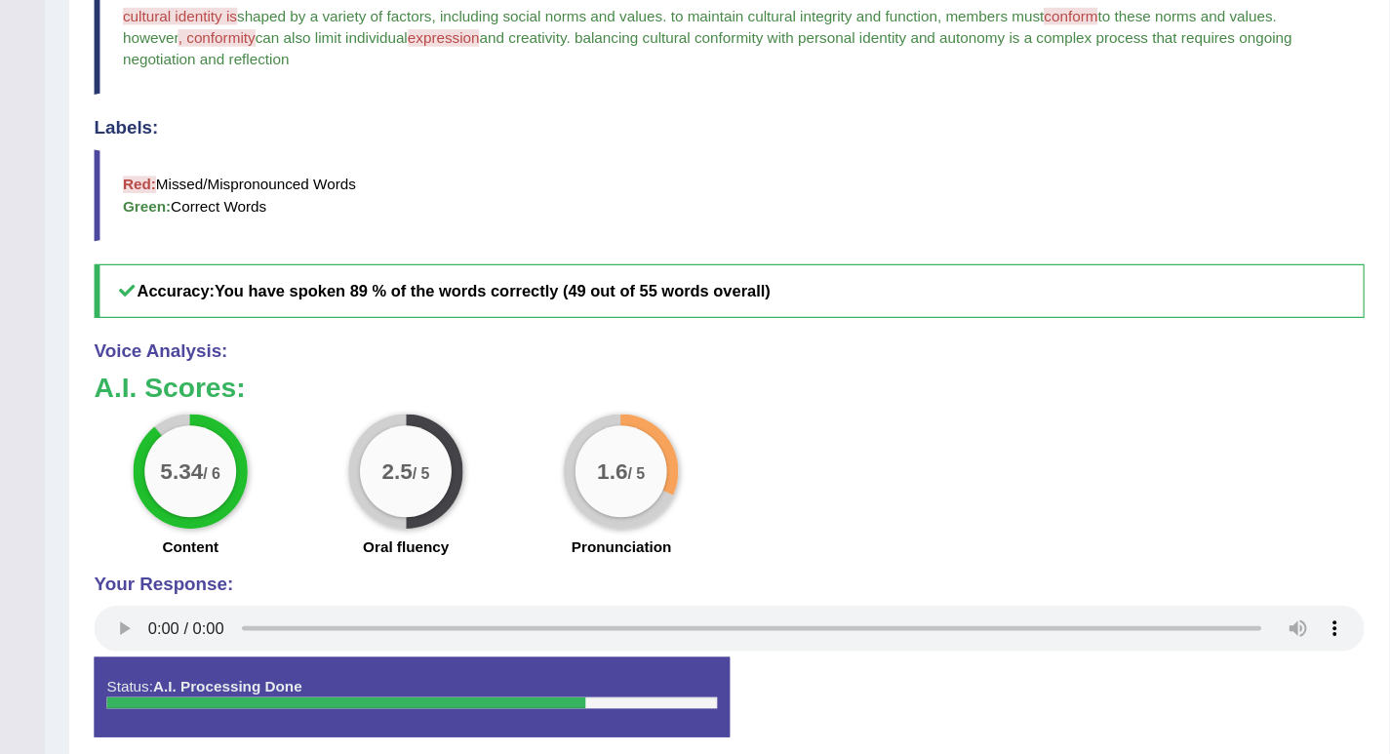
scroll to position [0, 0]
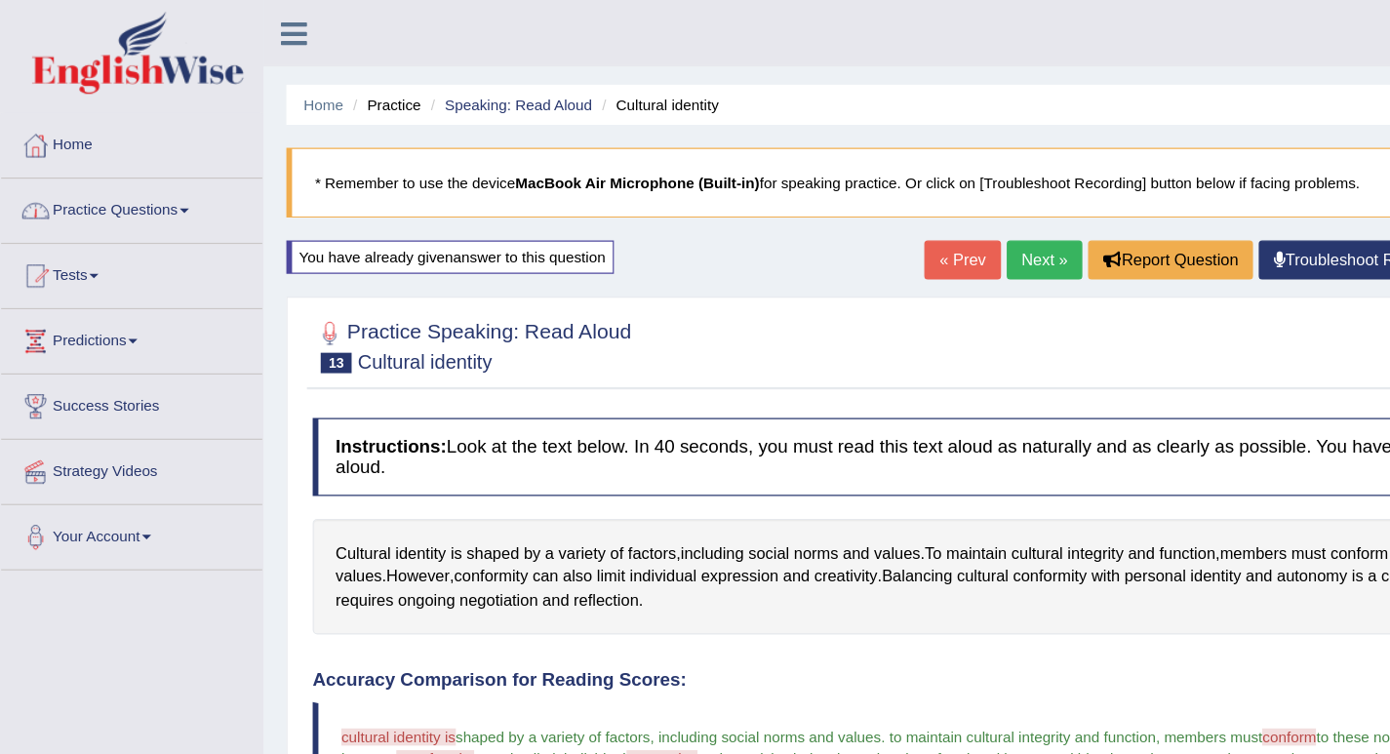
click at [137, 178] on link "Practice Questions" at bounding box center [112, 176] width 222 height 49
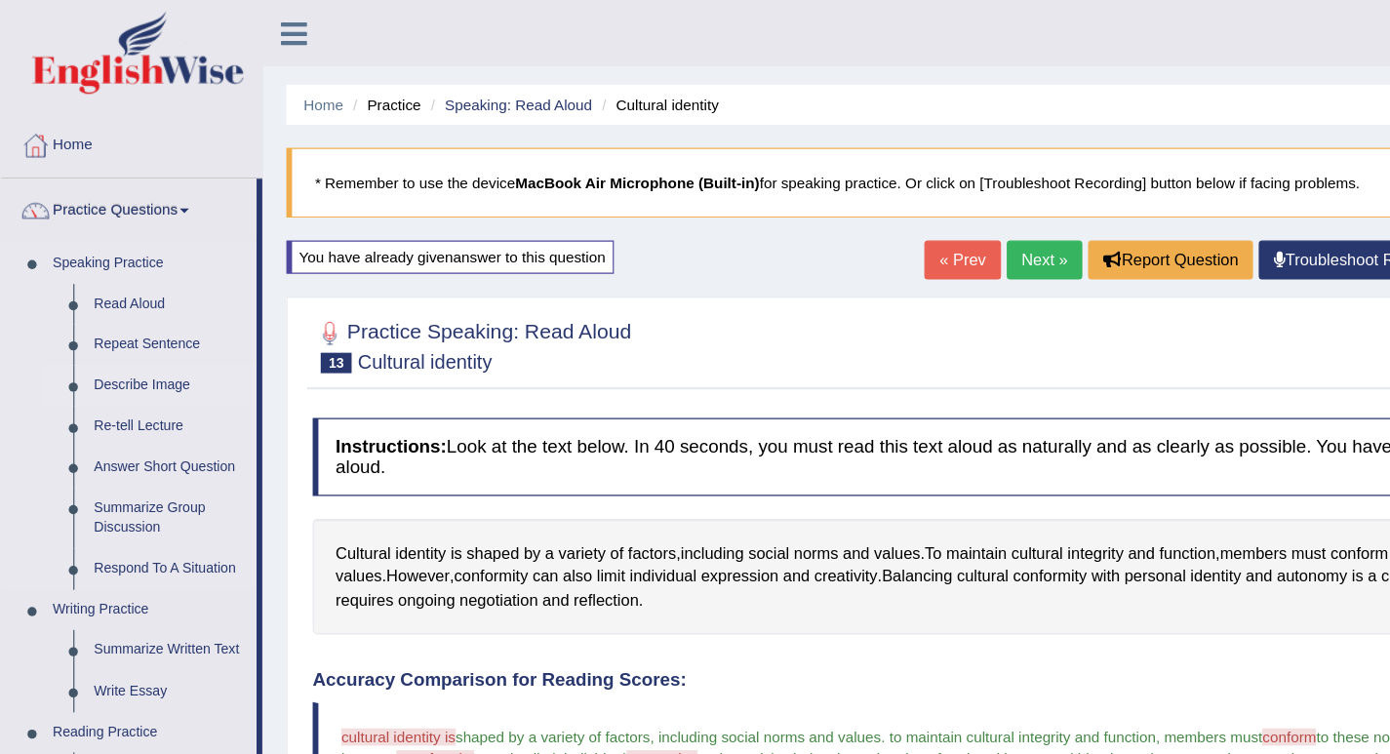
click at [123, 324] on link "Describe Image" at bounding box center [144, 328] width 147 height 35
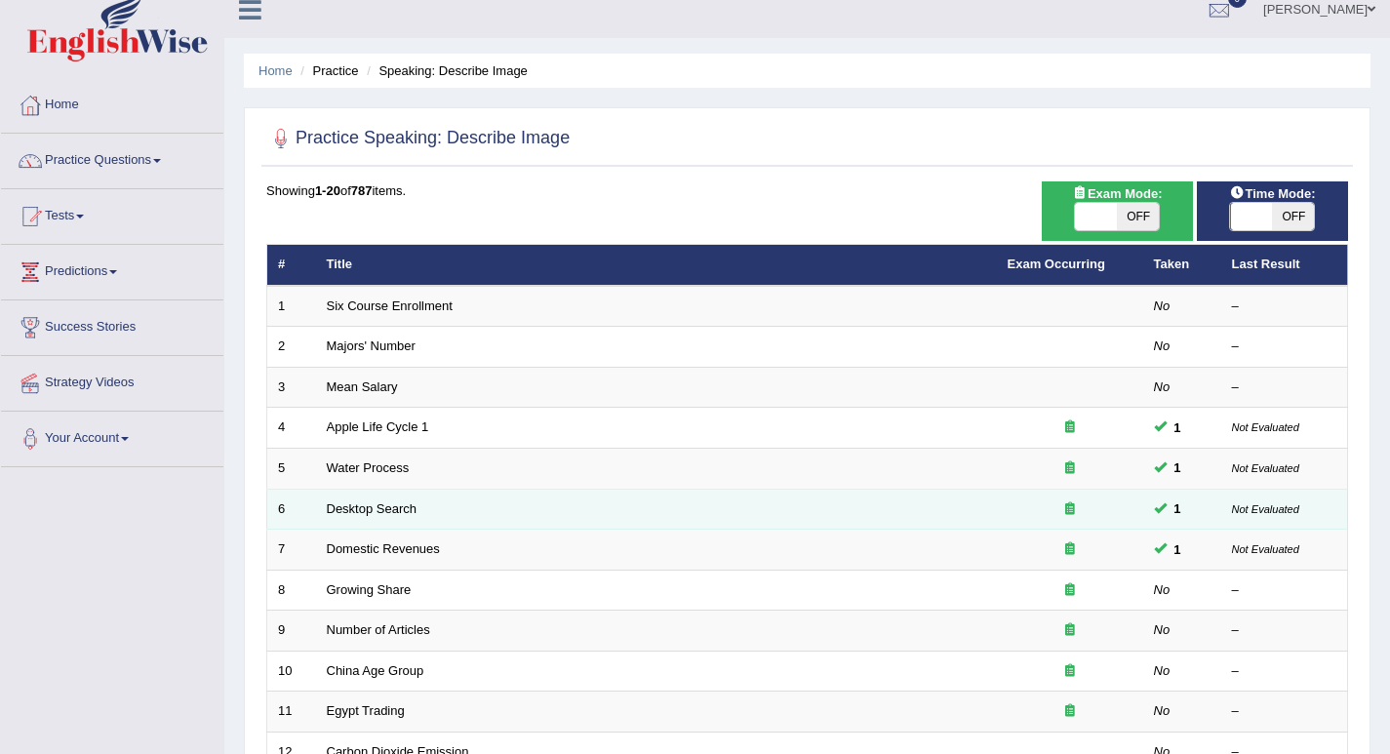
scroll to position [20, 0]
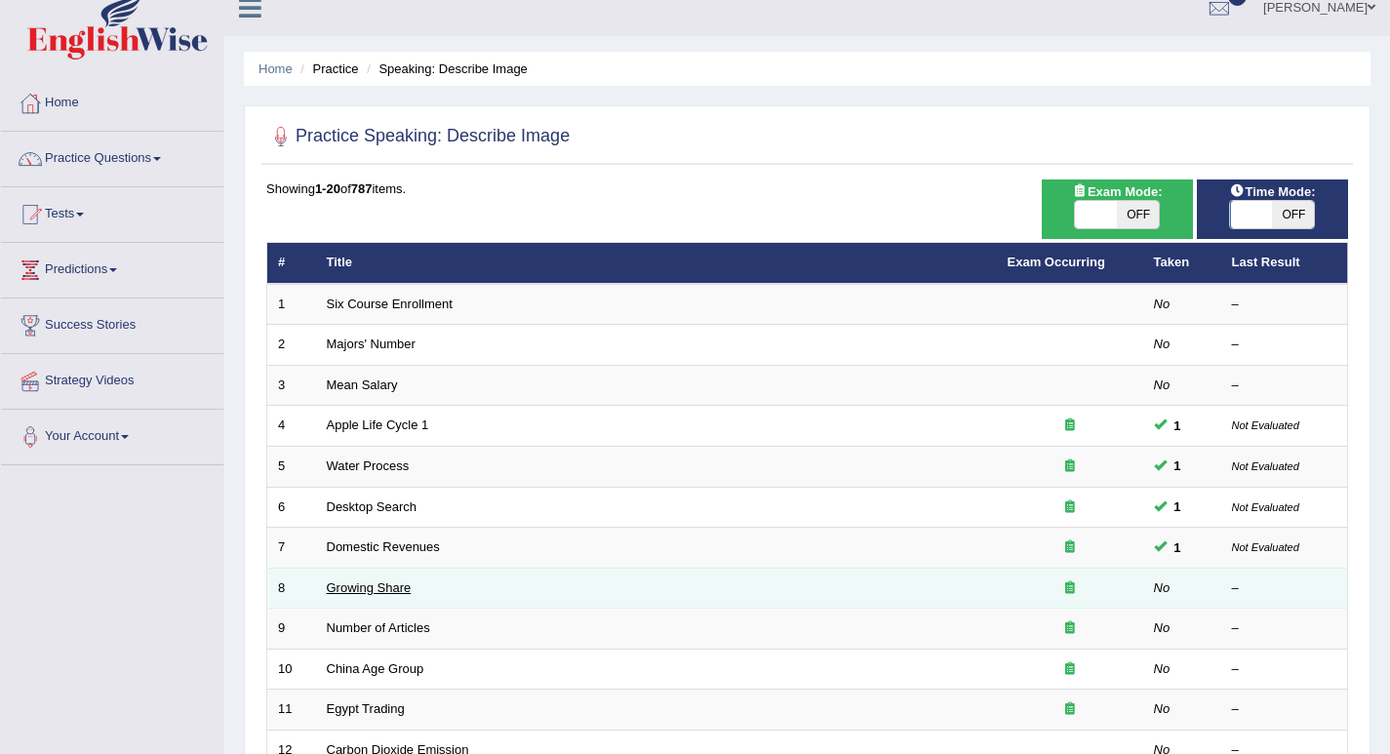
click at [398, 590] on link "Growing Share" at bounding box center [369, 587] width 85 height 15
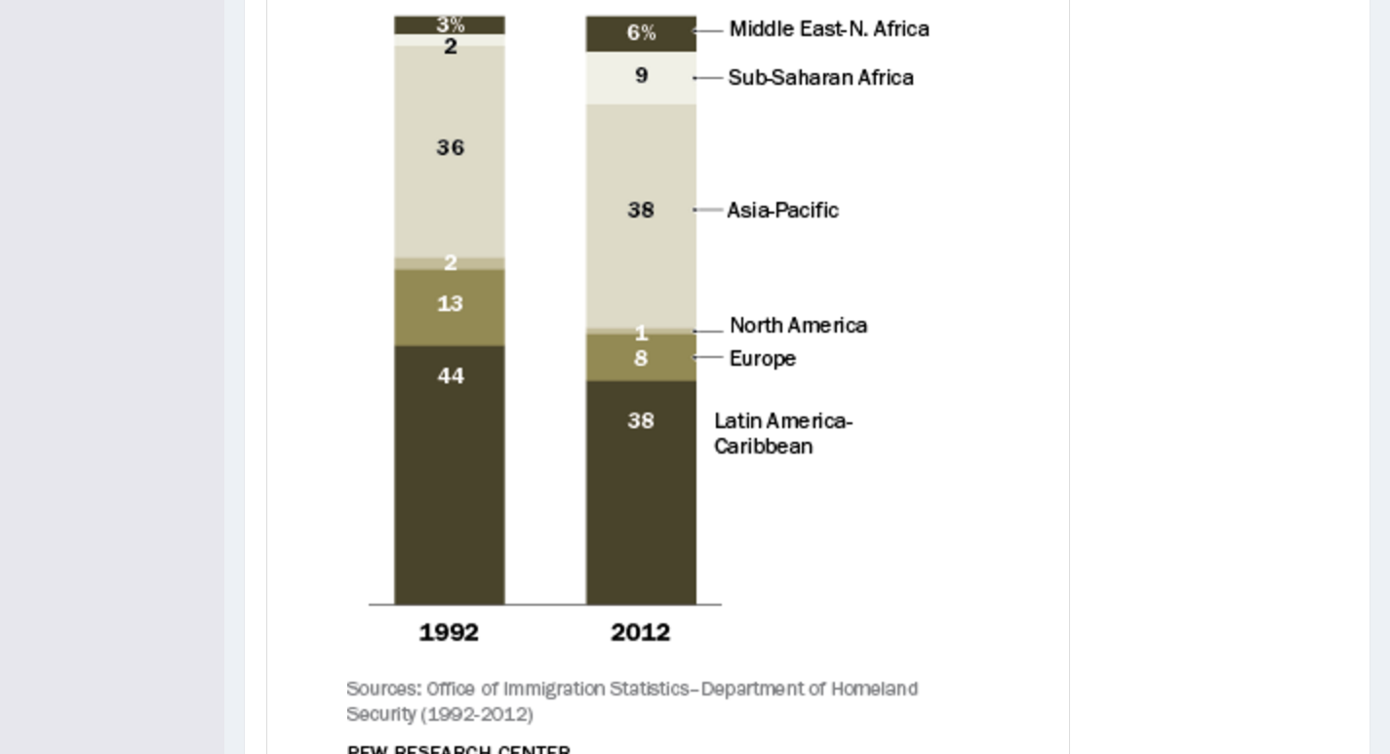
scroll to position [868, 0]
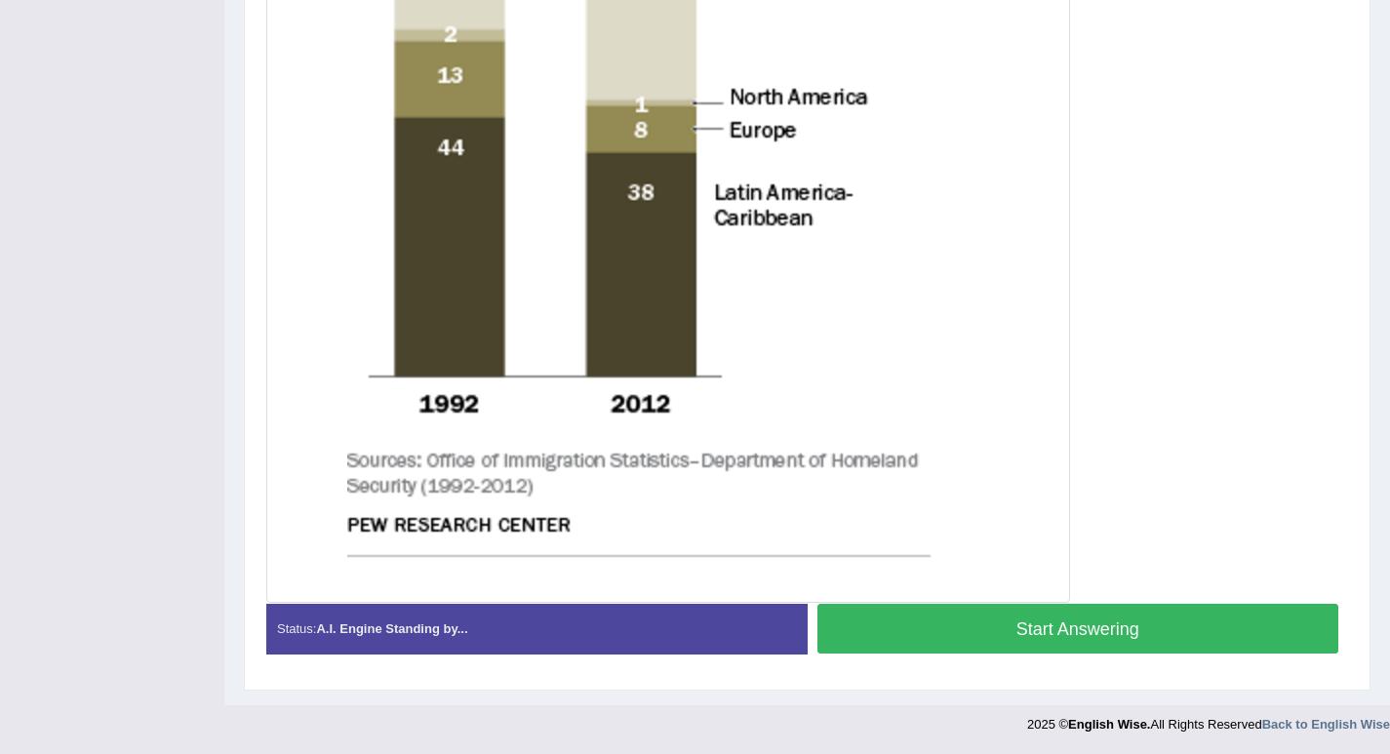
click at [1012, 629] on button "Start Answering" at bounding box center [1078, 629] width 522 height 50
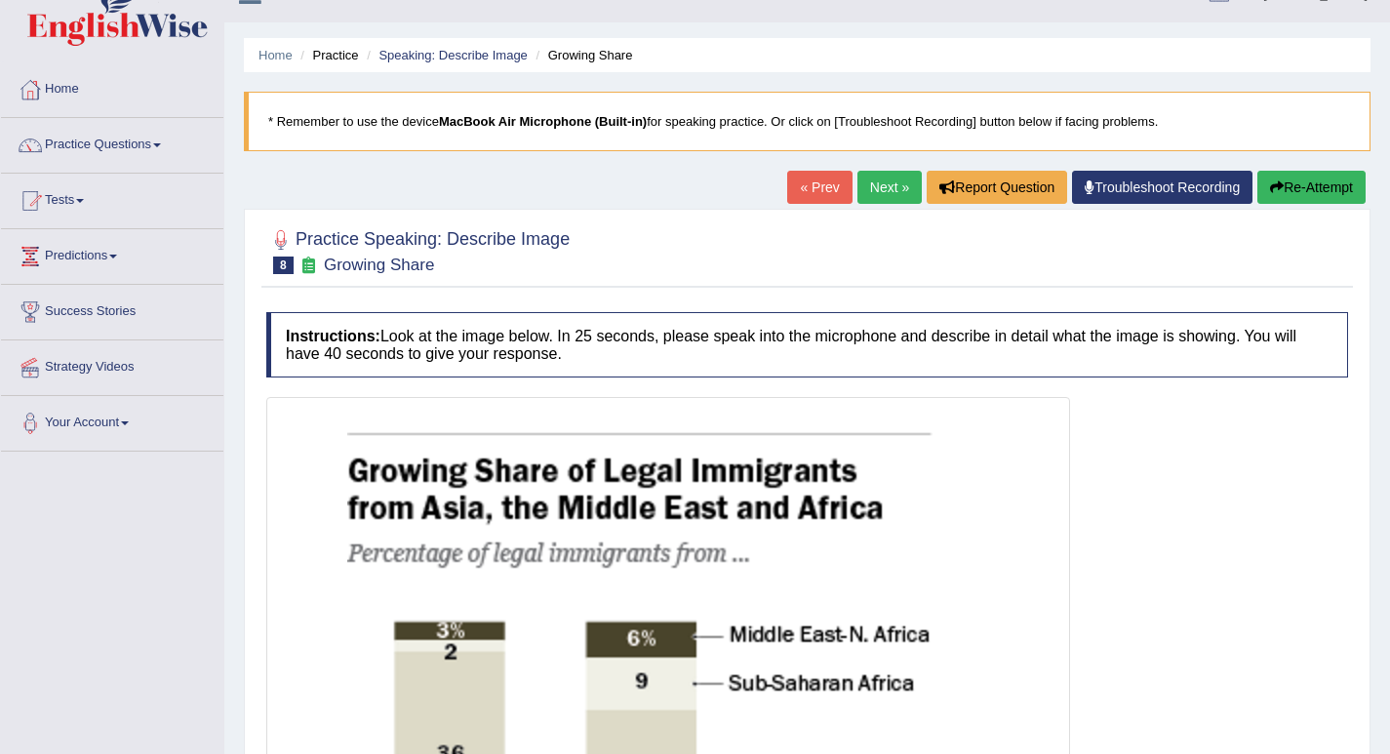
scroll to position [0, 0]
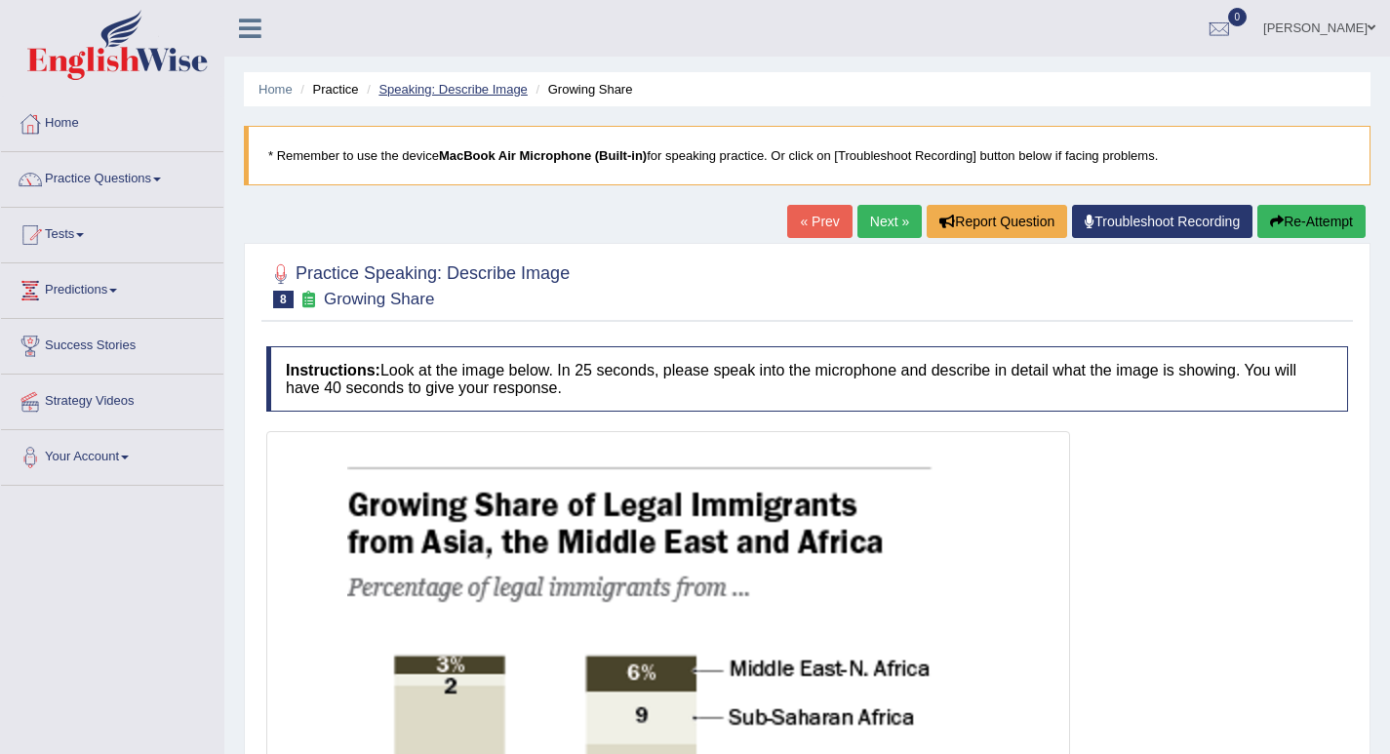
click at [483, 90] on link "Speaking: Describe Image" at bounding box center [452, 89] width 148 height 15
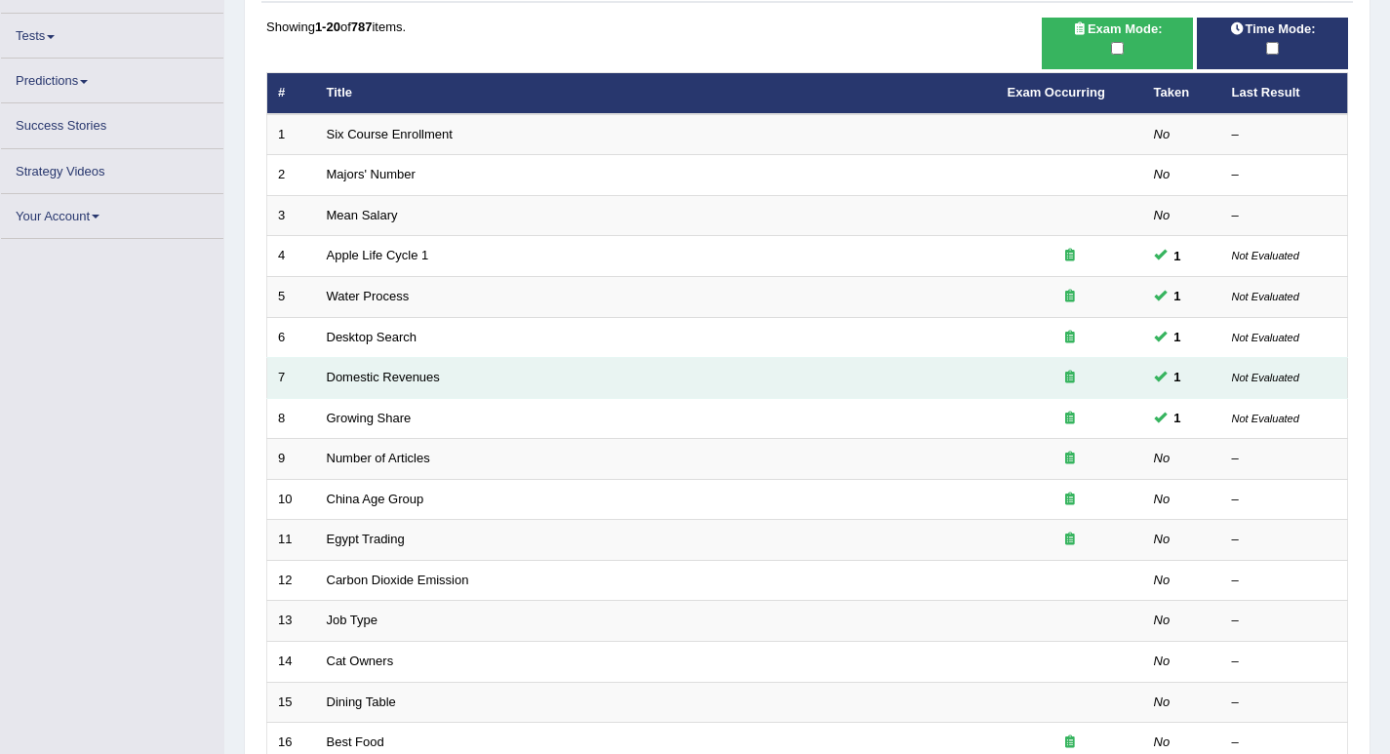
scroll to position [183, 0]
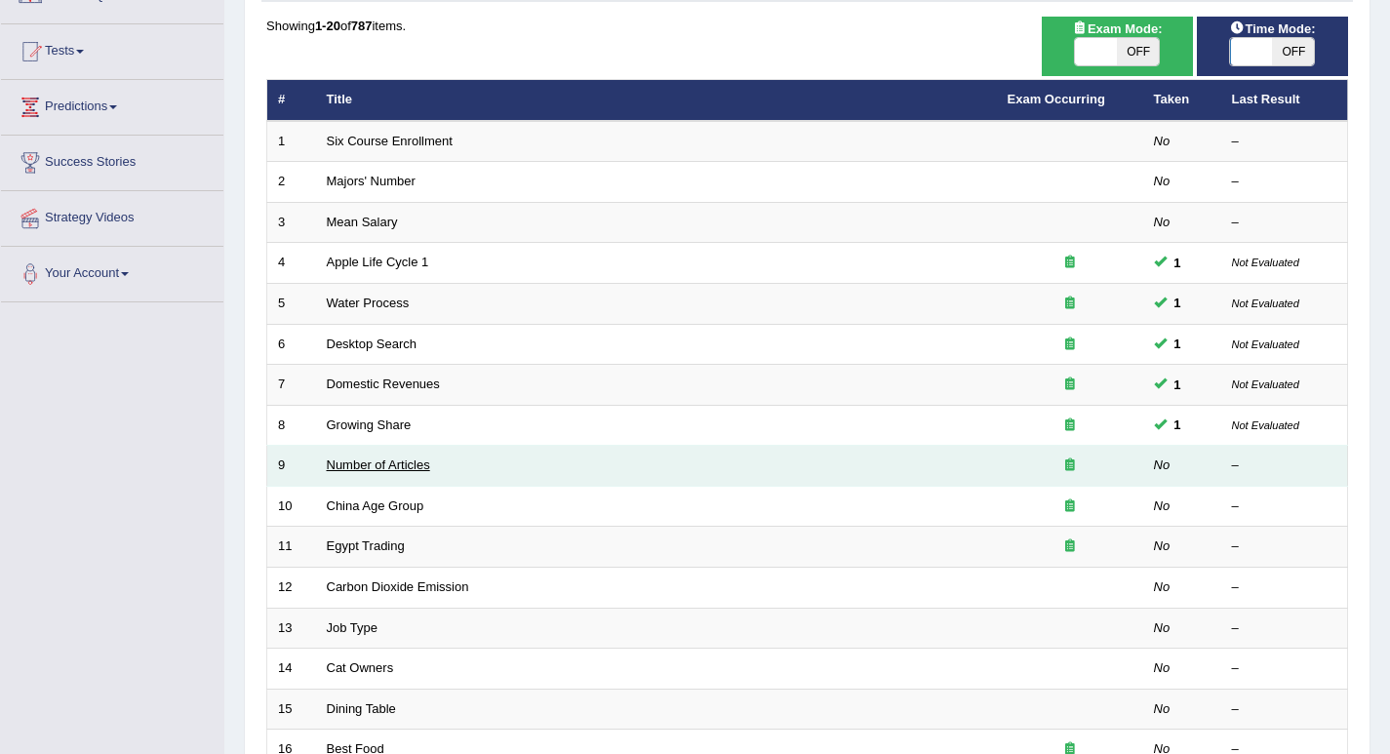
click at [354, 465] on link "Number of Articles" at bounding box center [378, 464] width 103 height 15
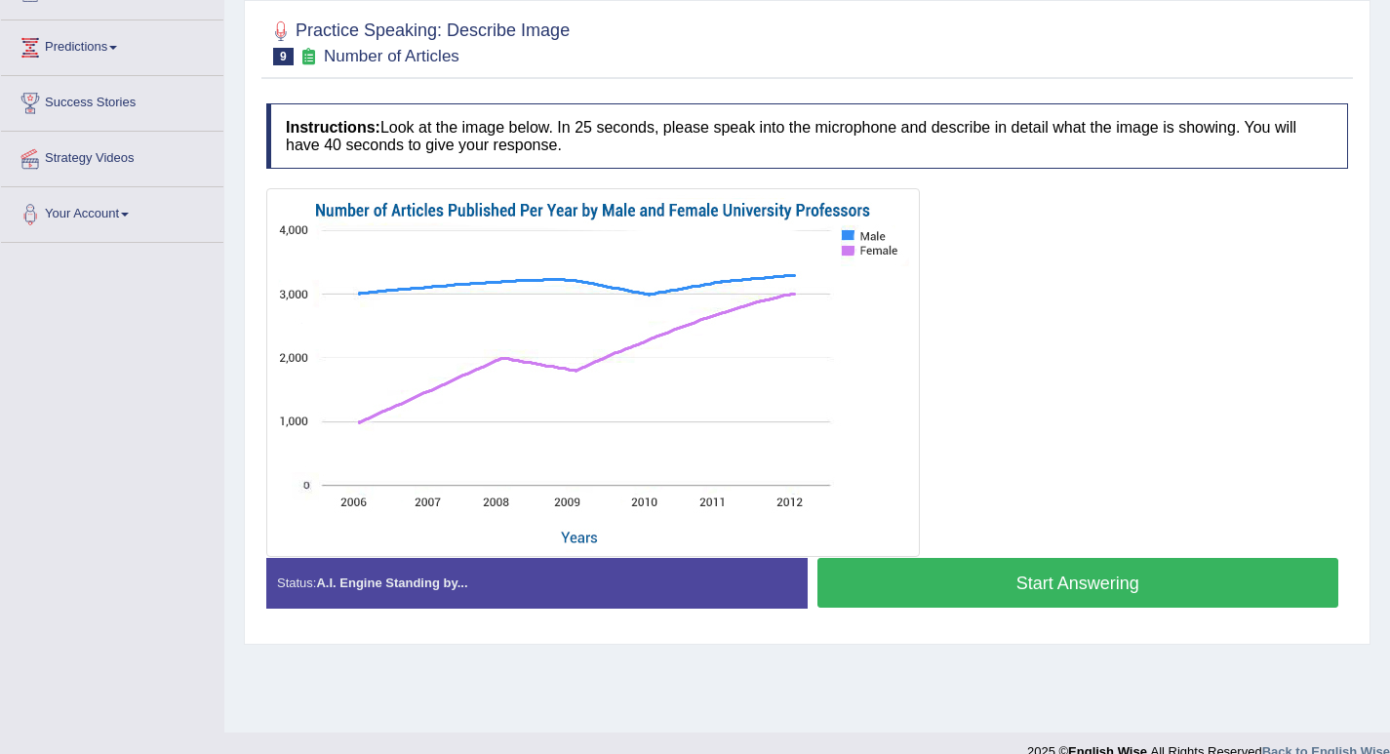
scroll to position [263, 0]
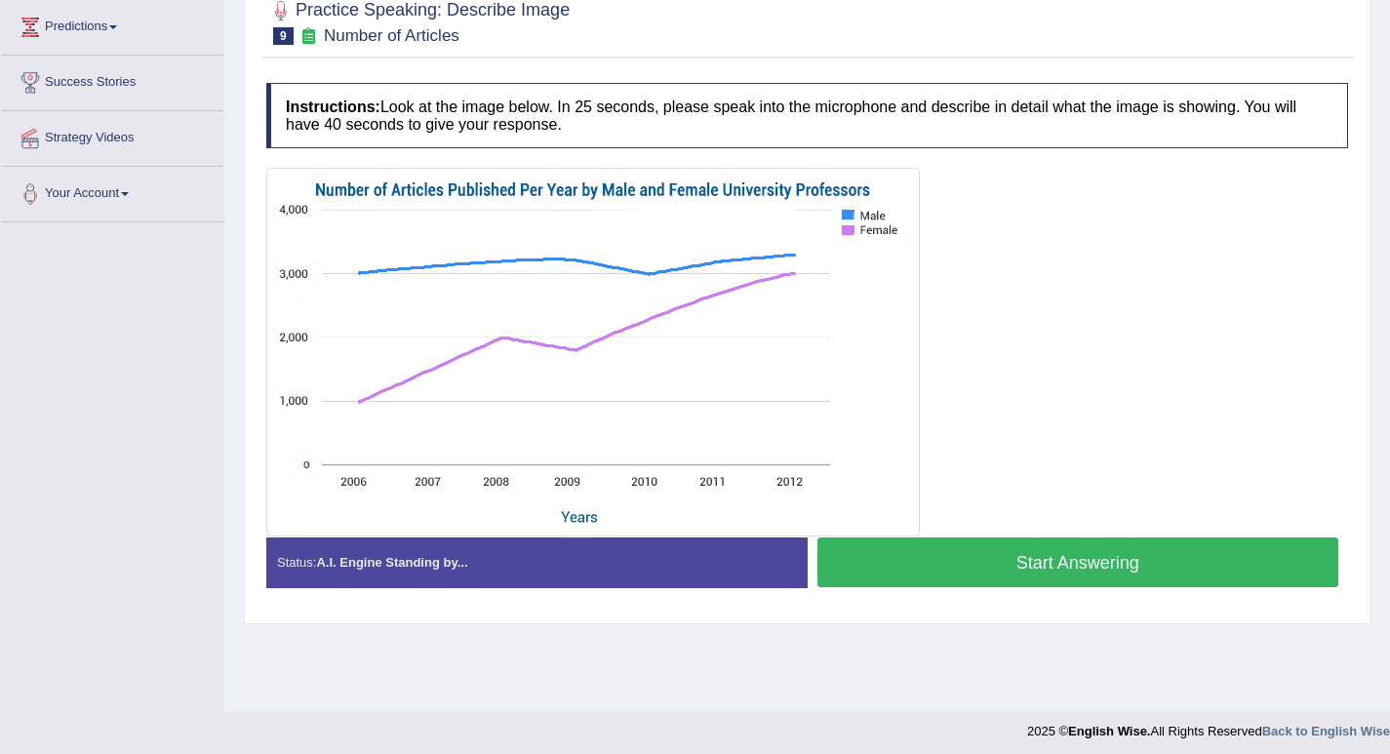
click at [1070, 569] on button "Start Answering" at bounding box center [1078, 562] width 522 height 50
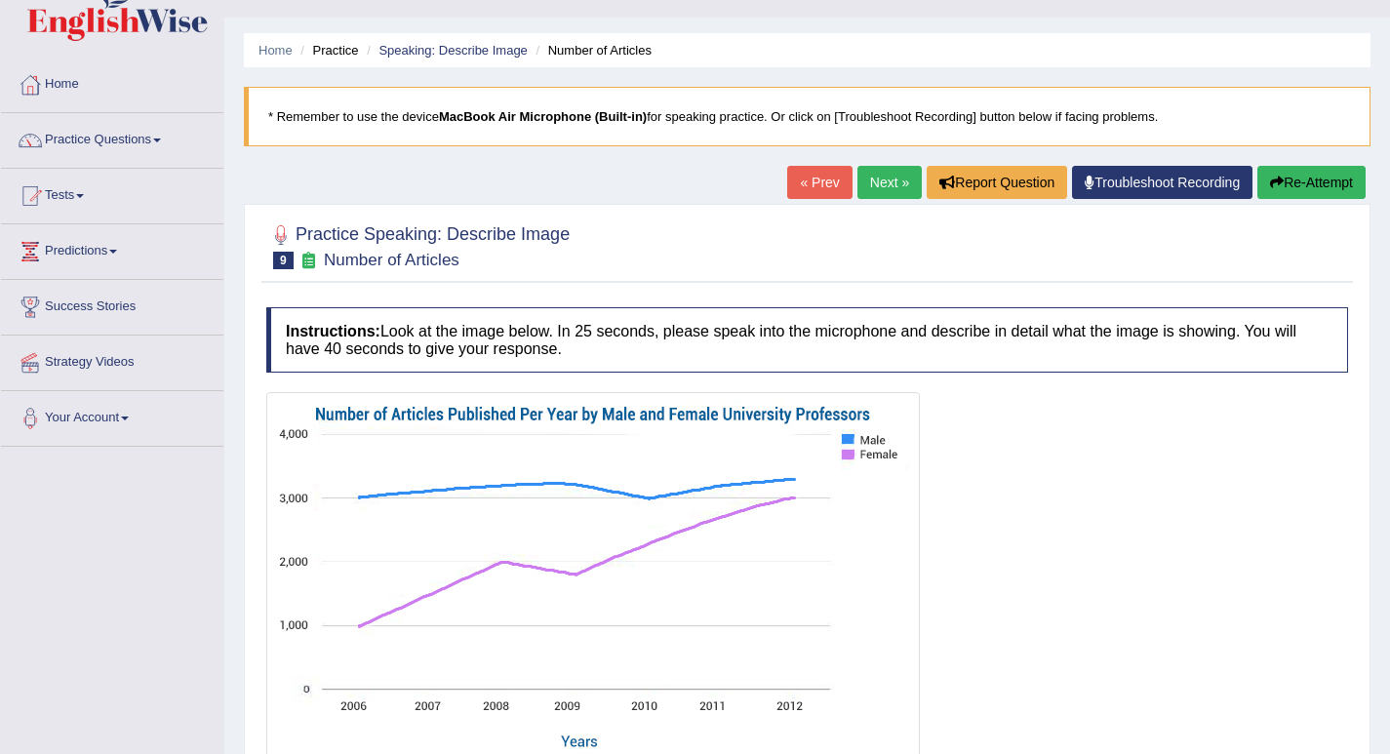
scroll to position [0, 0]
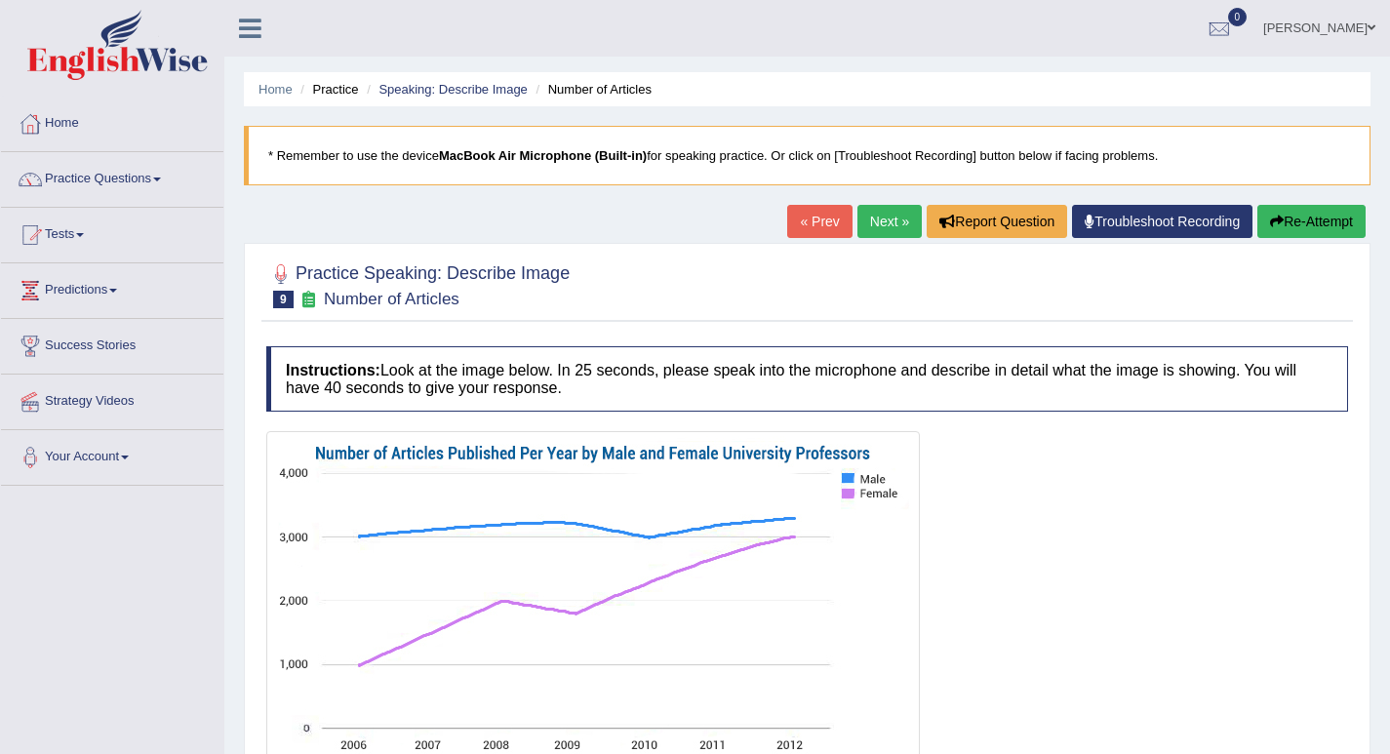
click at [883, 224] on link "Next »" at bounding box center [889, 221] width 64 height 33
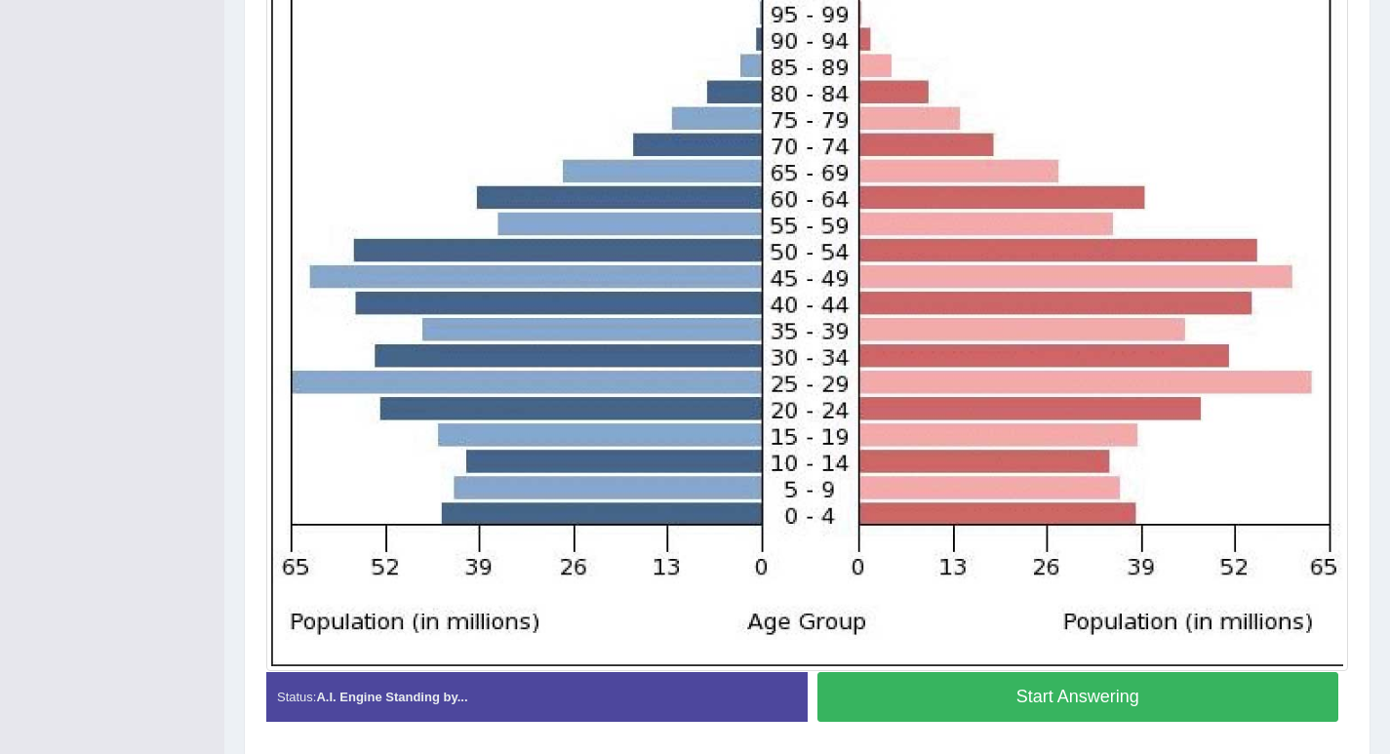
scroll to position [572, 0]
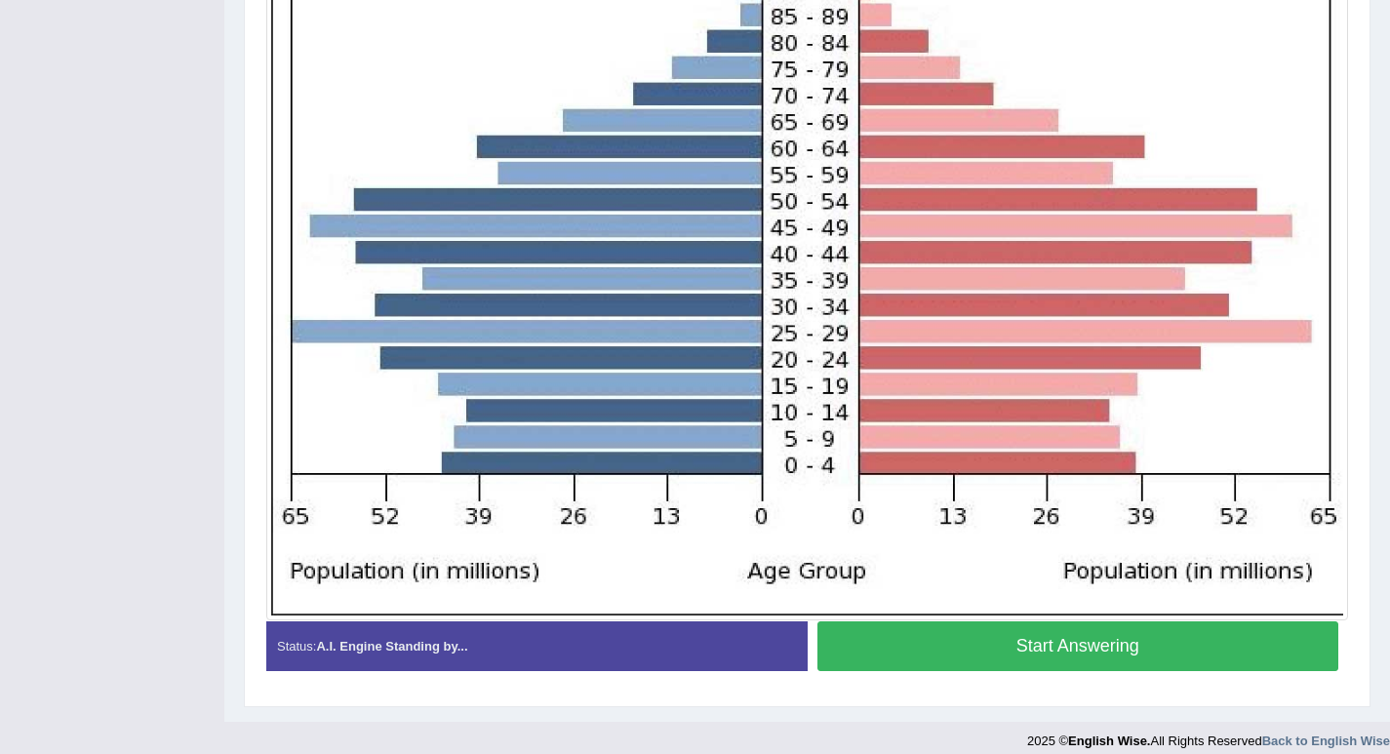
click at [1010, 638] on button "Start Answering" at bounding box center [1078, 646] width 522 height 50
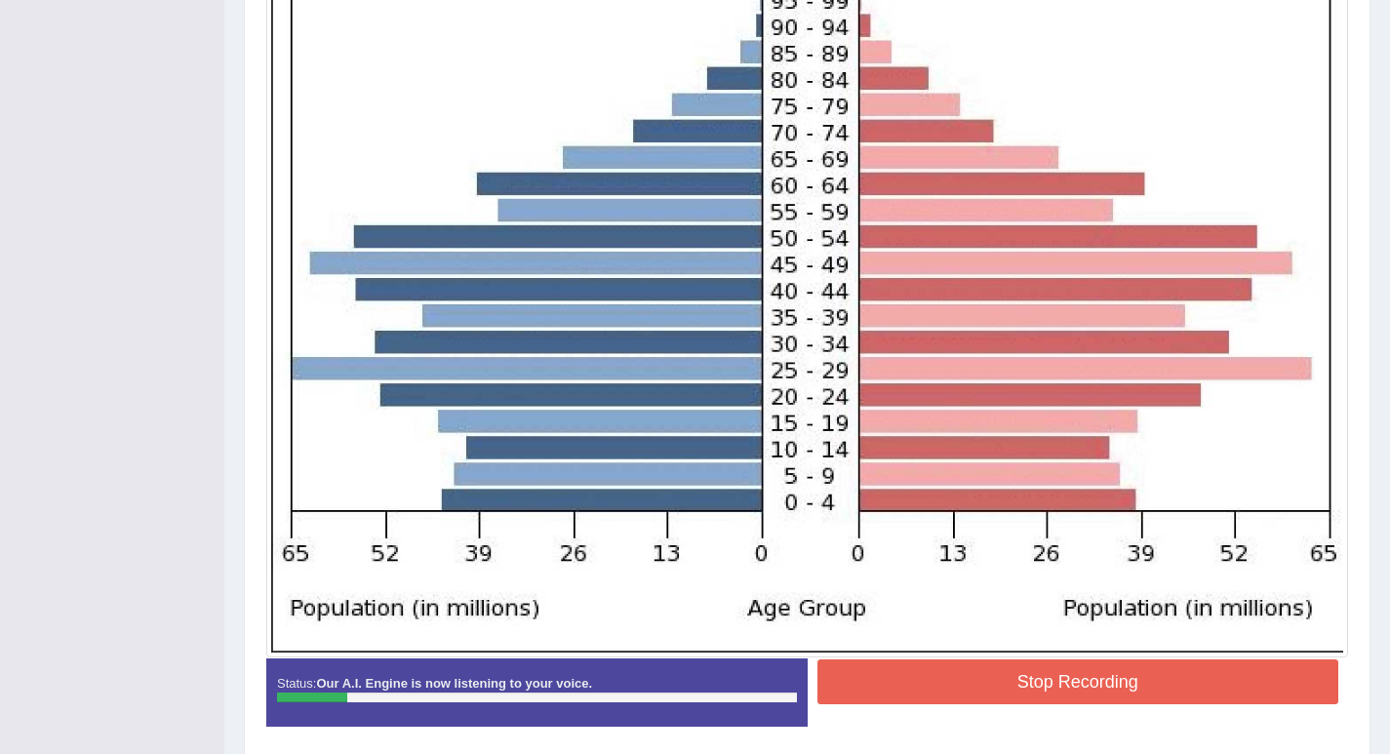
scroll to position [575, 0]
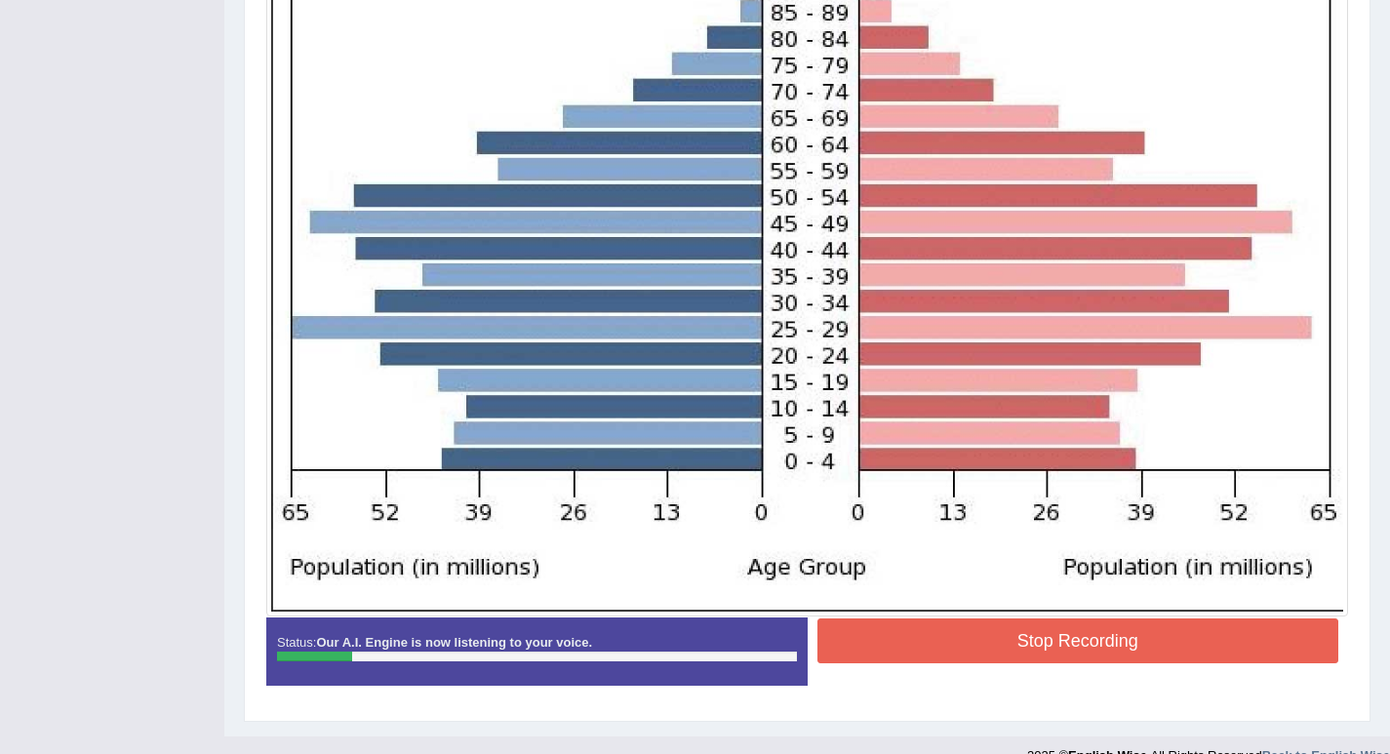
click at [916, 635] on button "Stop Recording" at bounding box center [1078, 640] width 522 height 45
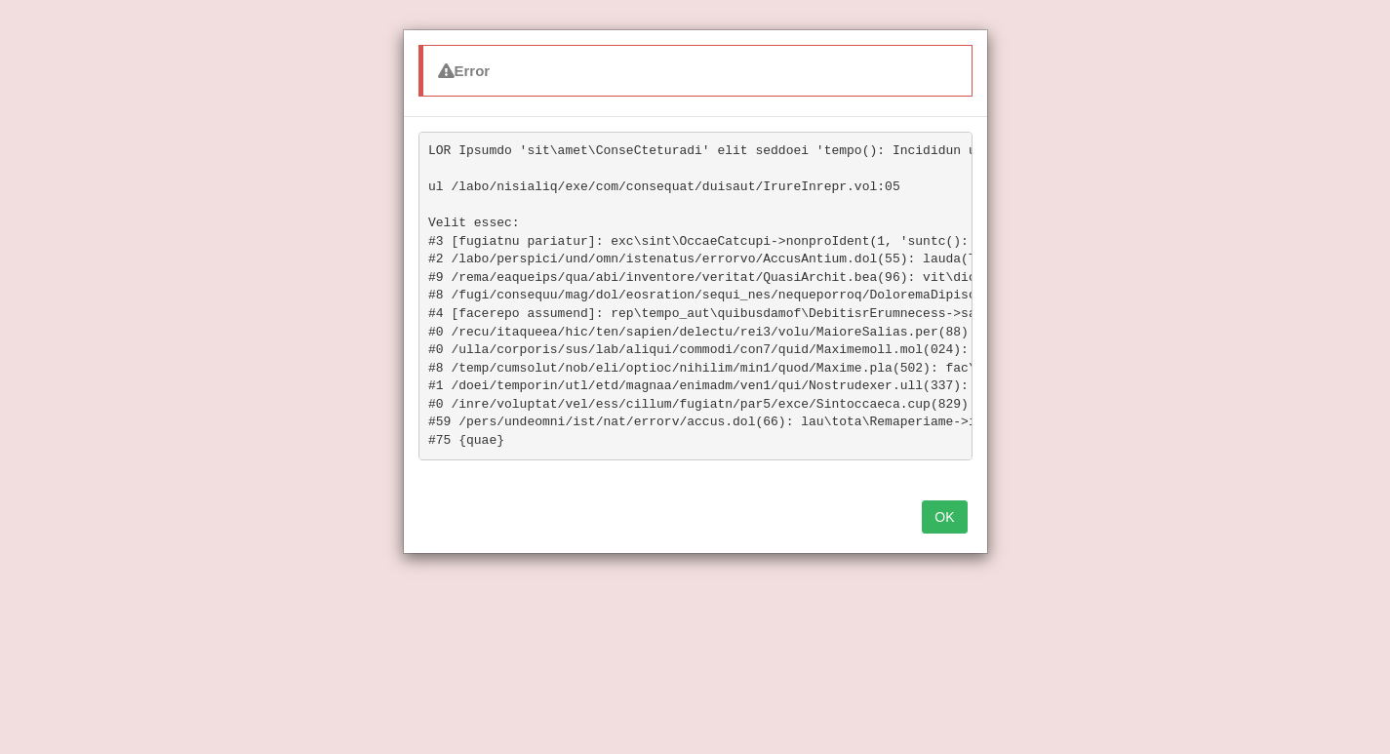
scroll to position [0, 0]
click at [958, 517] on button "OK" at bounding box center [944, 516] width 45 height 33
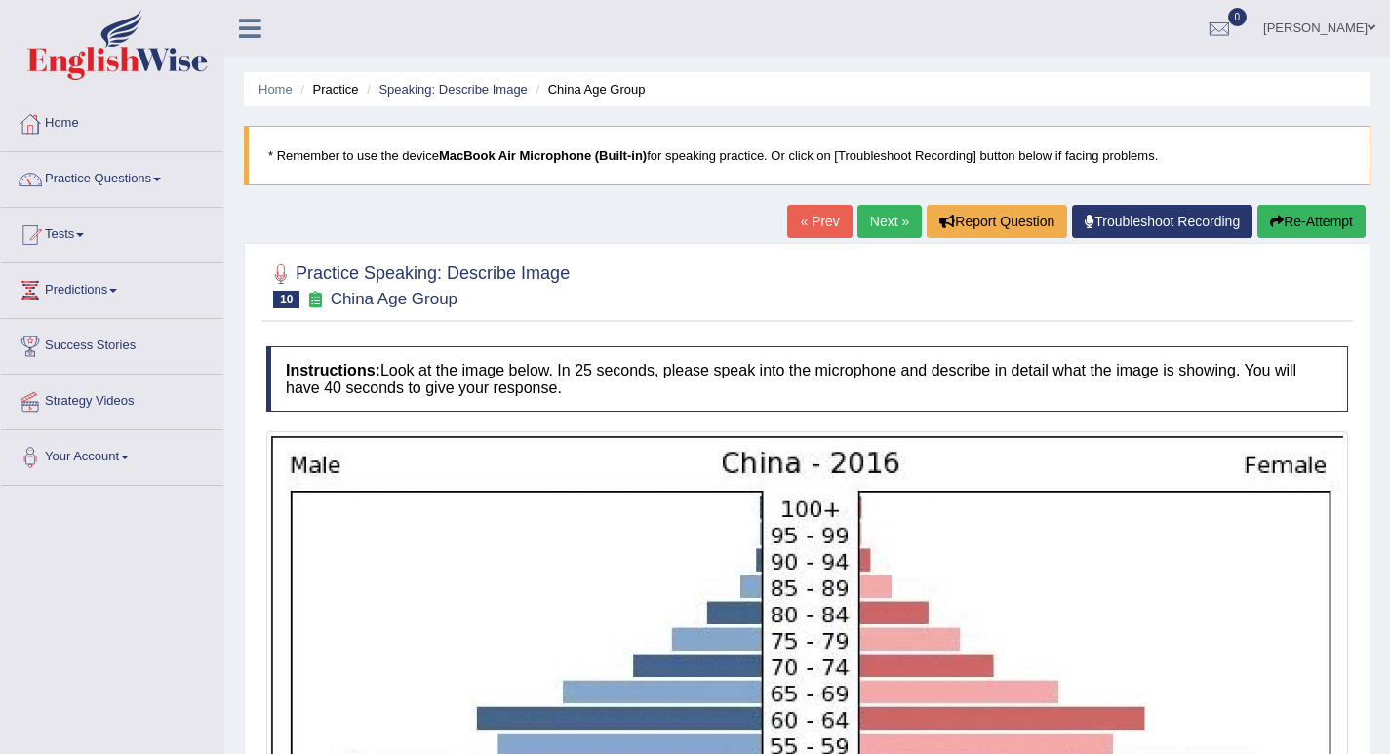
click at [1281, 218] on button "Re-Attempt" at bounding box center [1311, 221] width 108 height 33
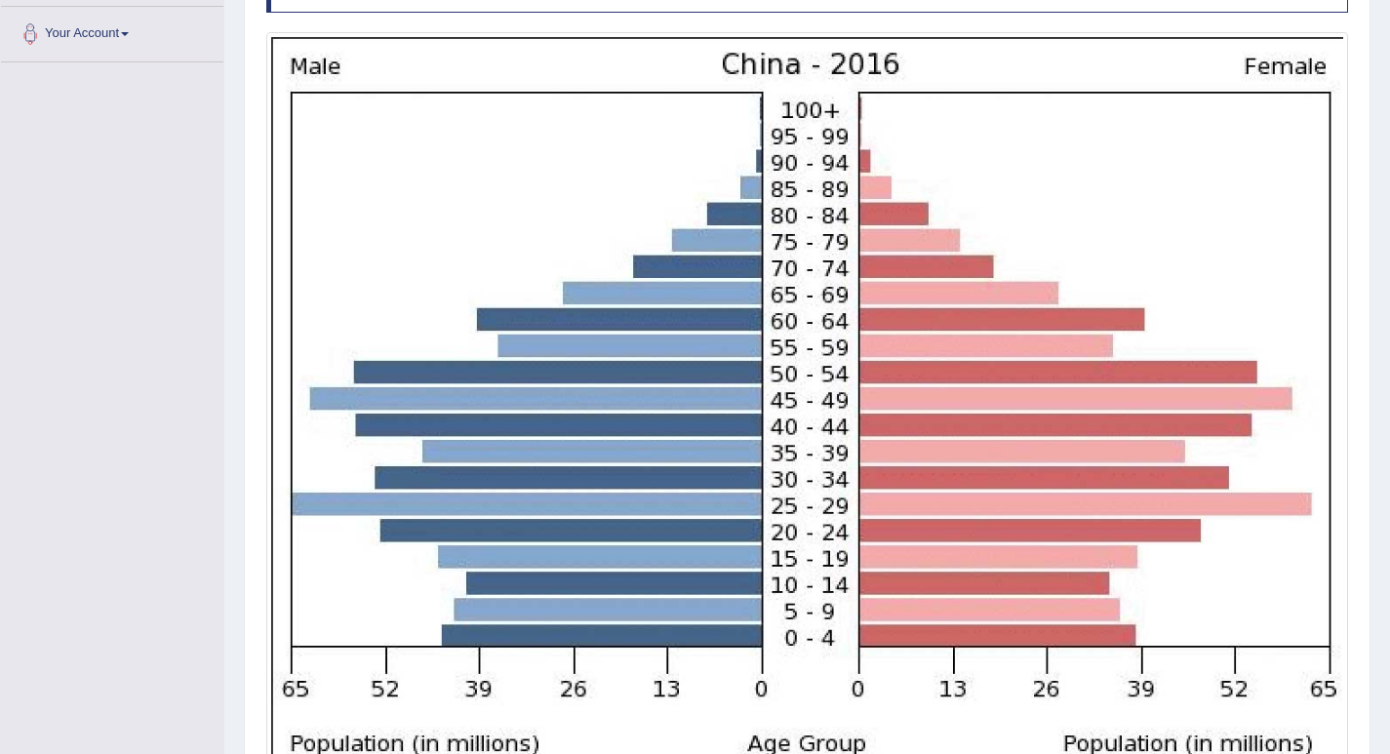
scroll to position [613, 0]
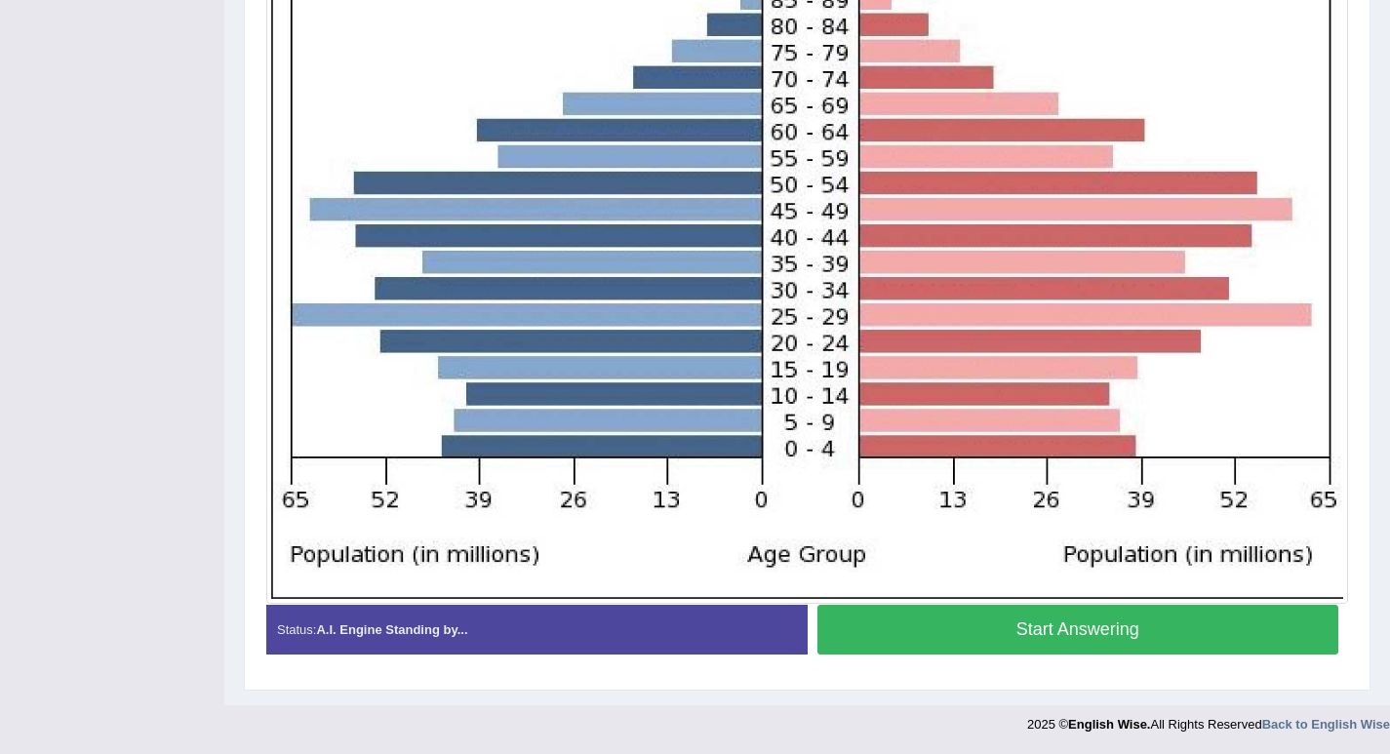
click at [976, 625] on button "Start Answering" at bounding box center [1078, 630] width 522 height 50
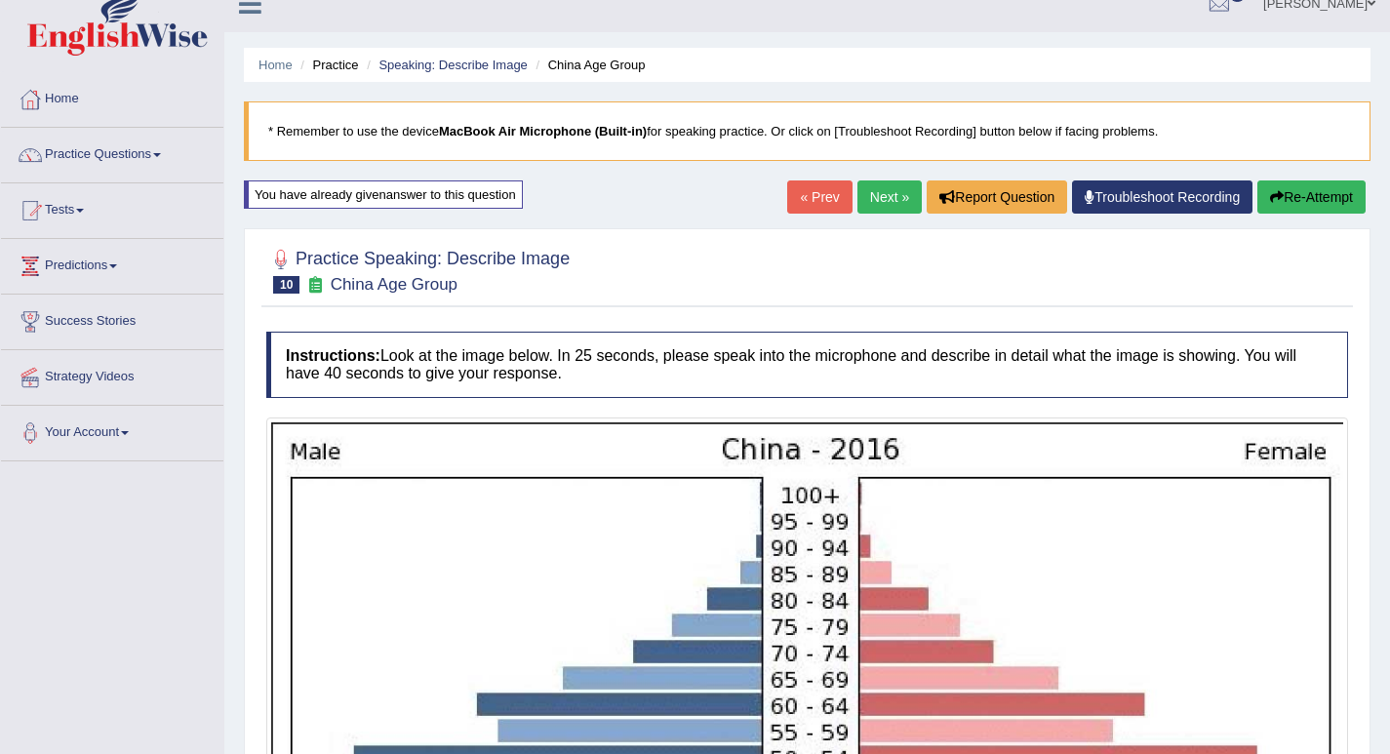
scroll to position [0, 0]
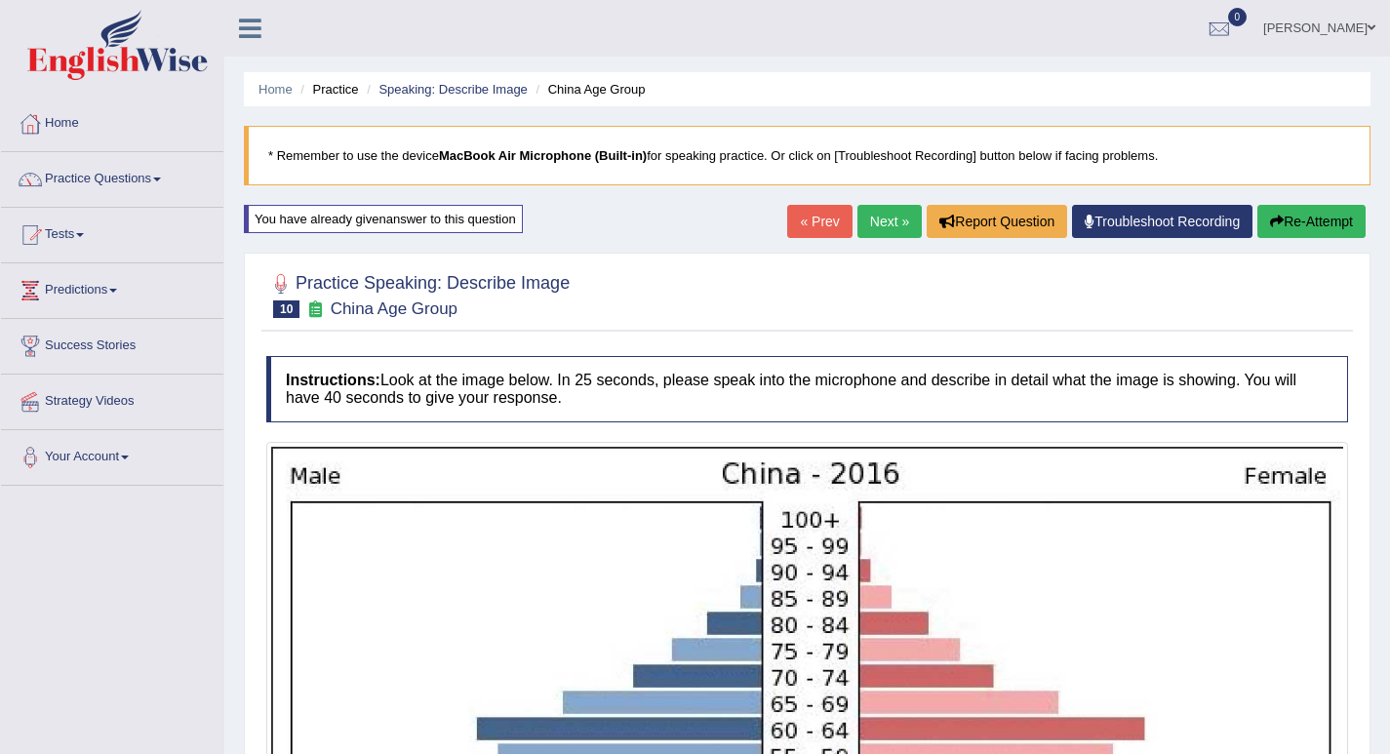
click at [881, 229] on link "Next »" at bounding box center [889, 221] width 64 height 33
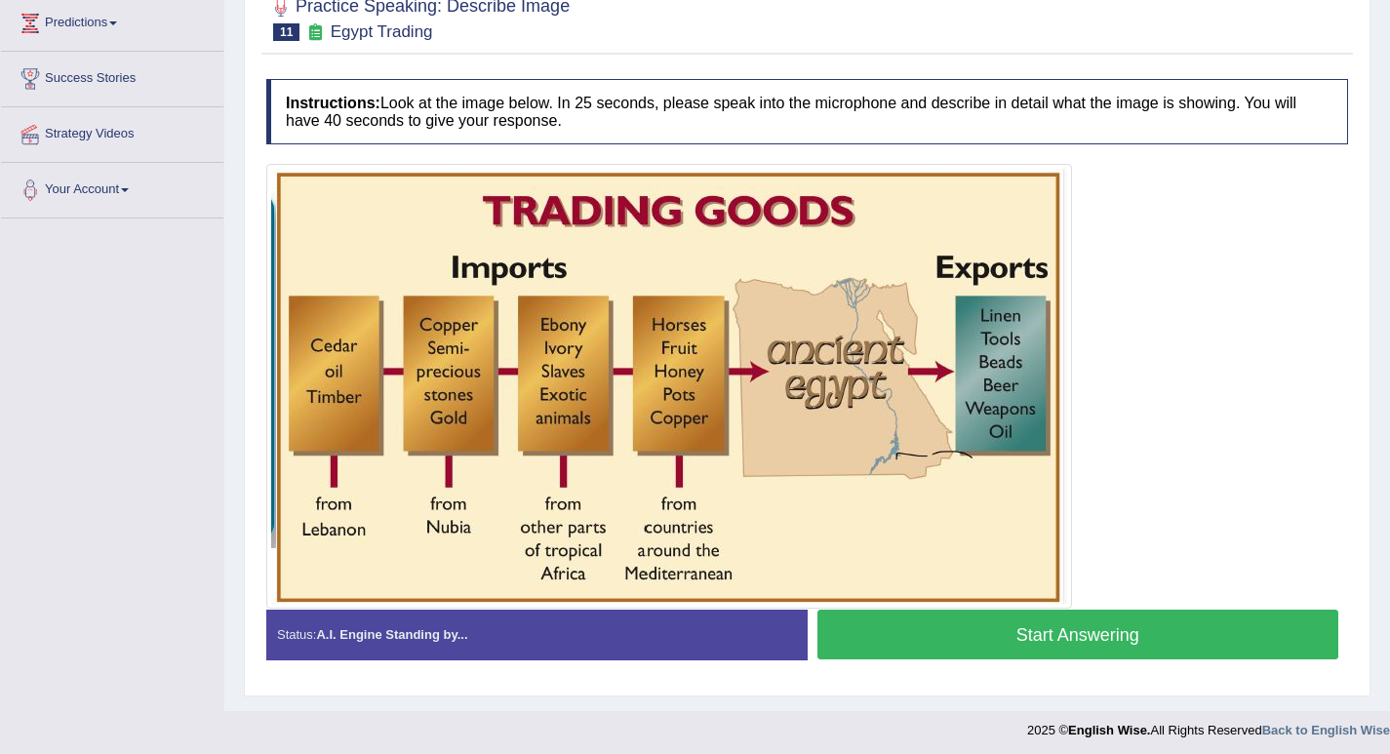
scroll to position [273, 0]
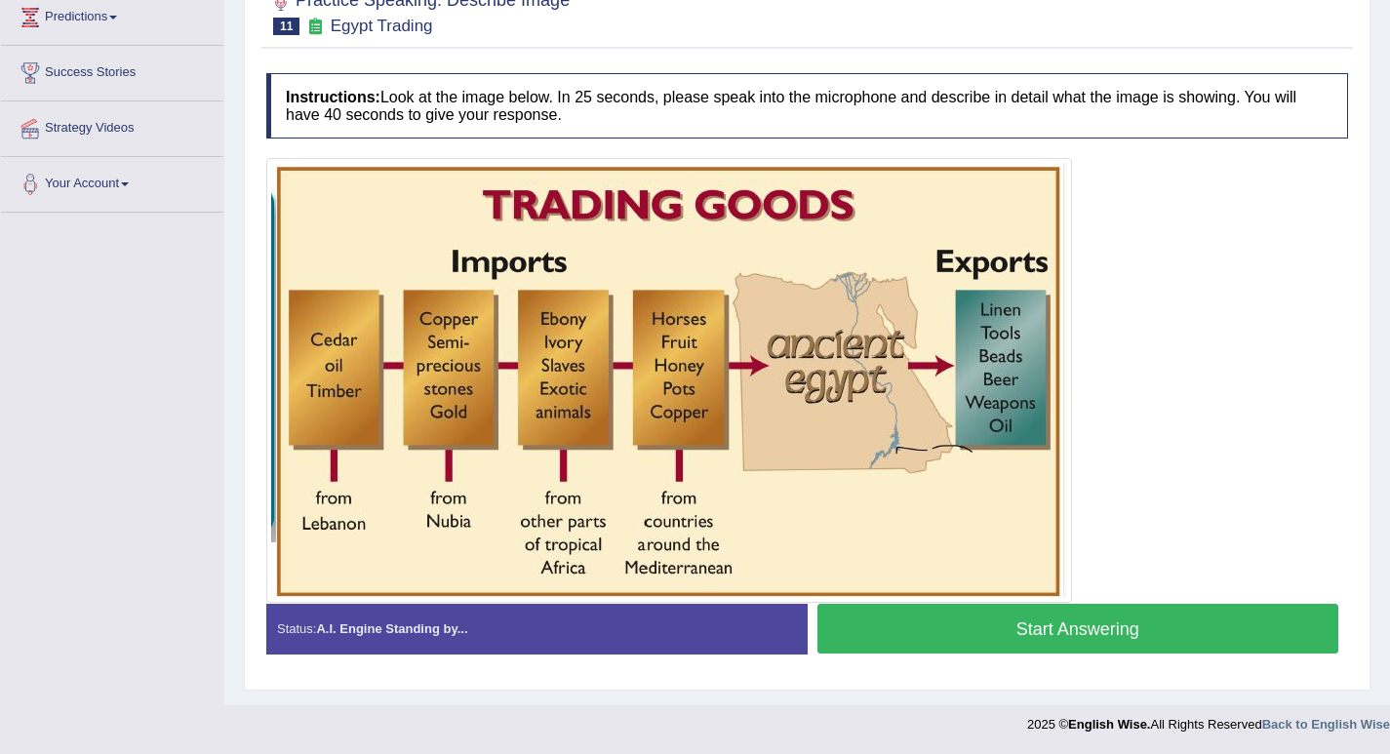
click at [1037, 629] on button "Start Answering" at bounding box center [1078, 629] width 522 height 50
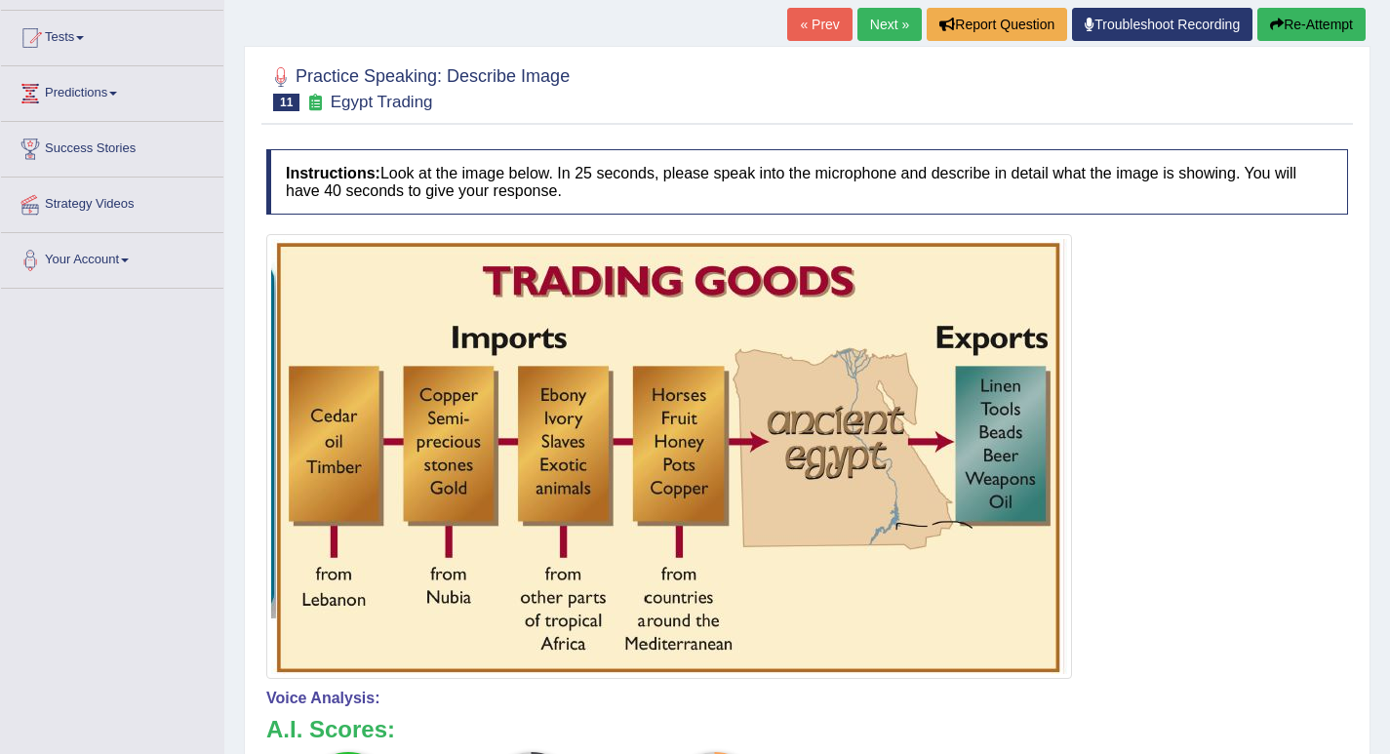
scroll to position [163, 0]
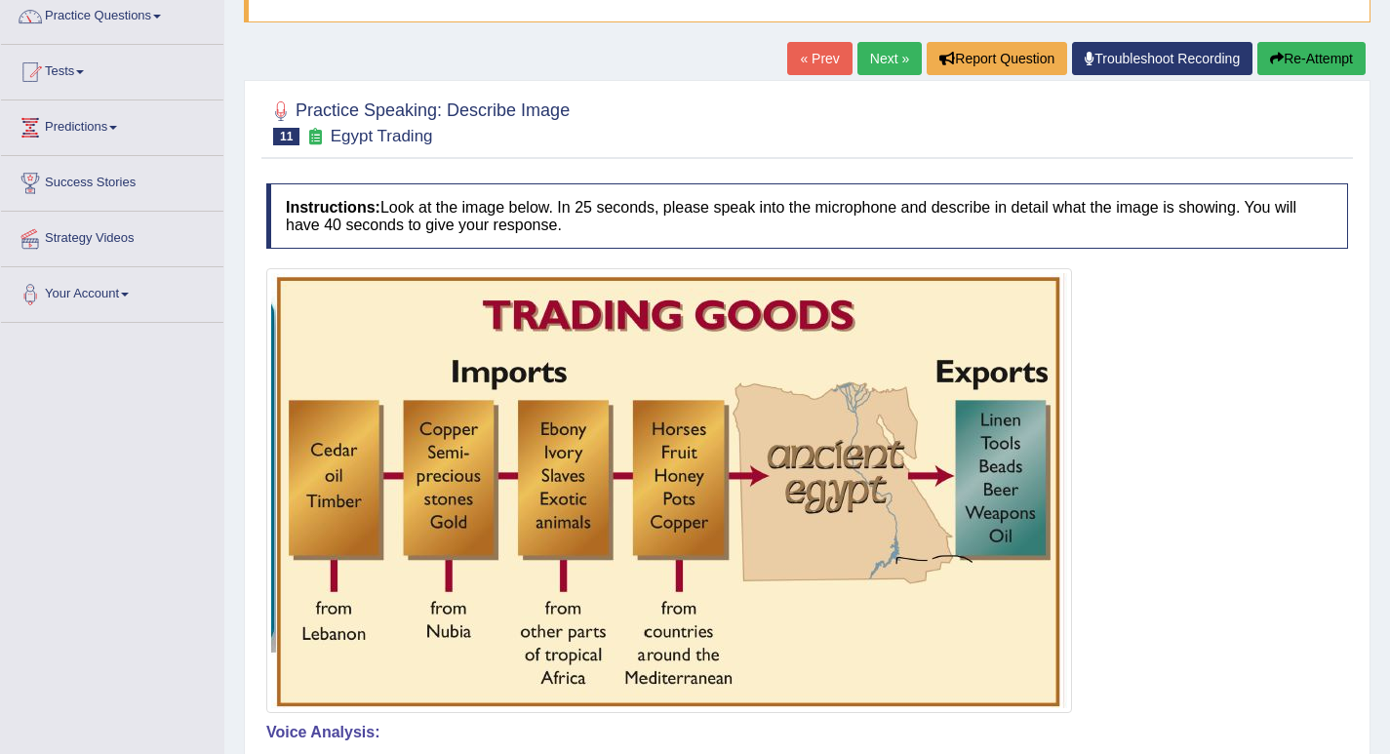
click at [887, 54] on link "Next »" at bounding box center [889, 58] width 64 height 33
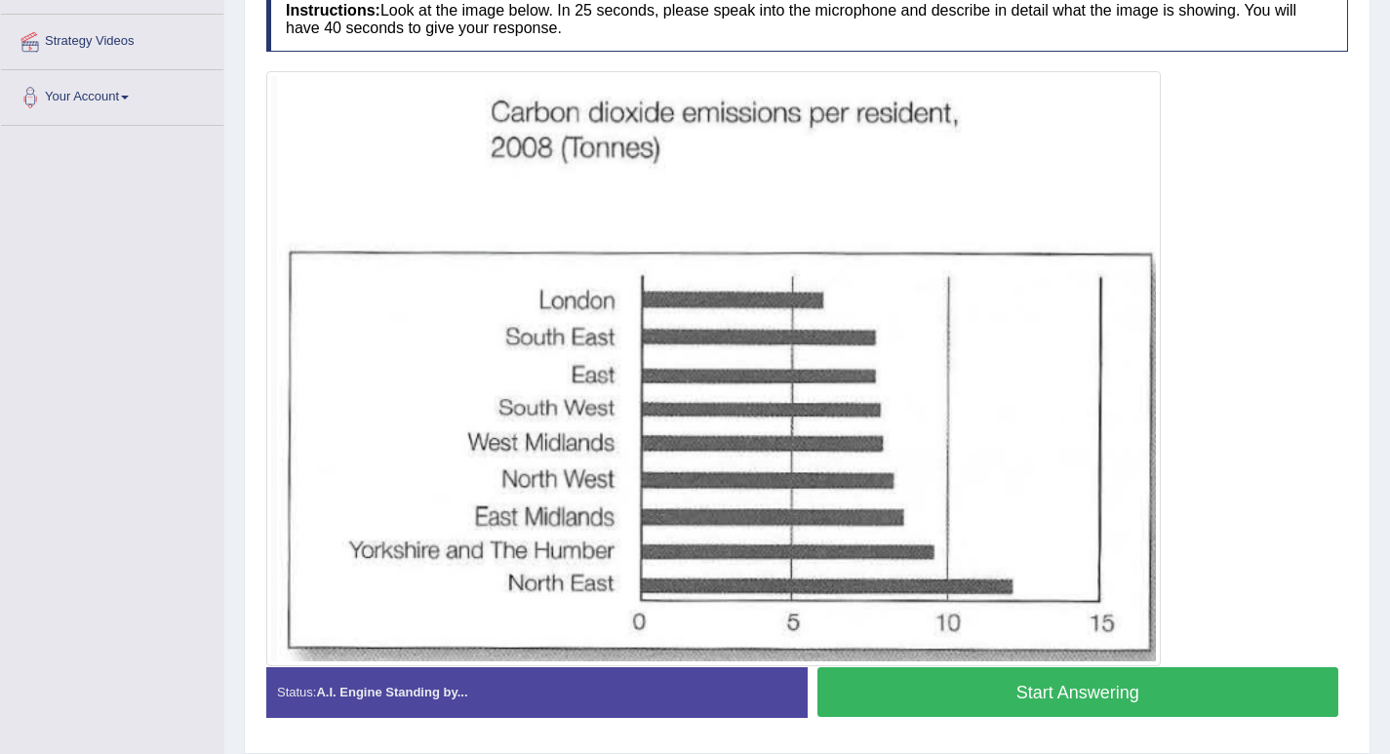
scroll to position [362, 0]
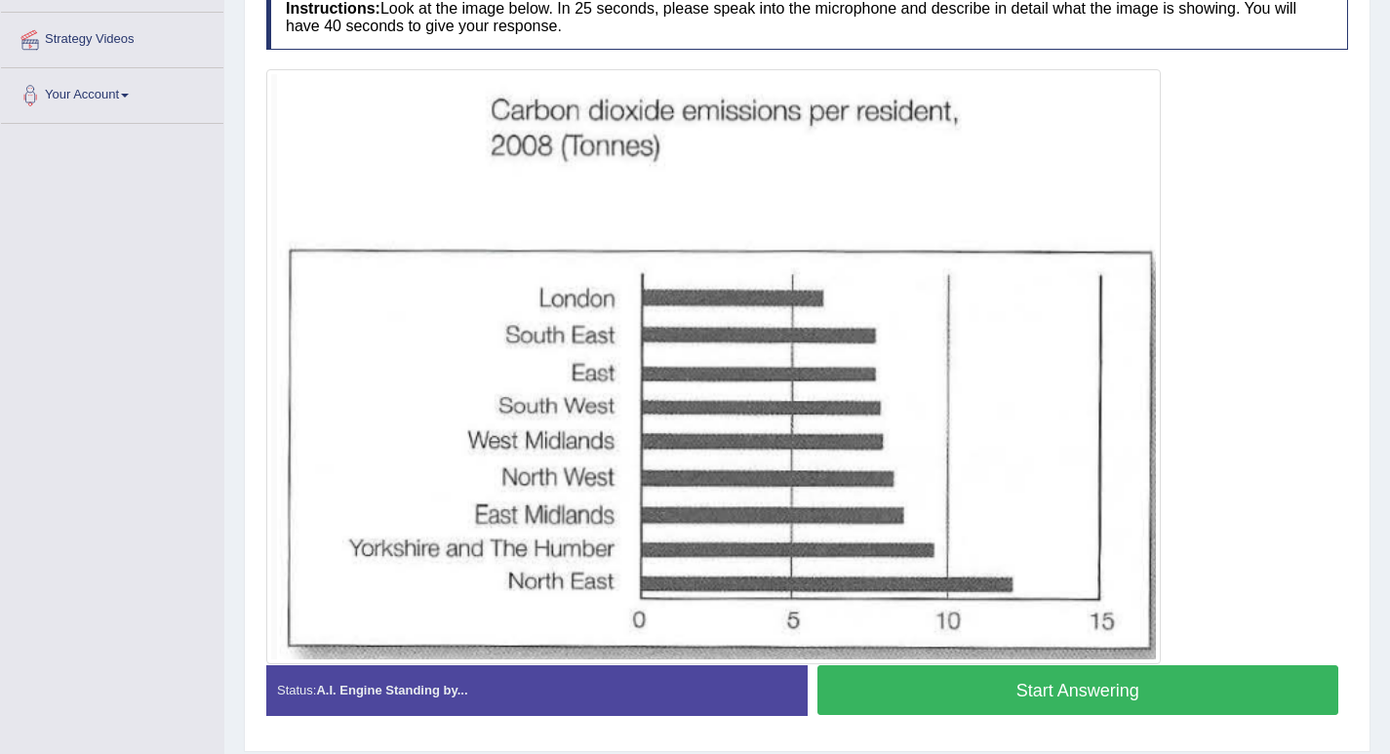
click at [1007, 698] on button "Start Answering" at bounding box center [1078, 690] width 522 height 50
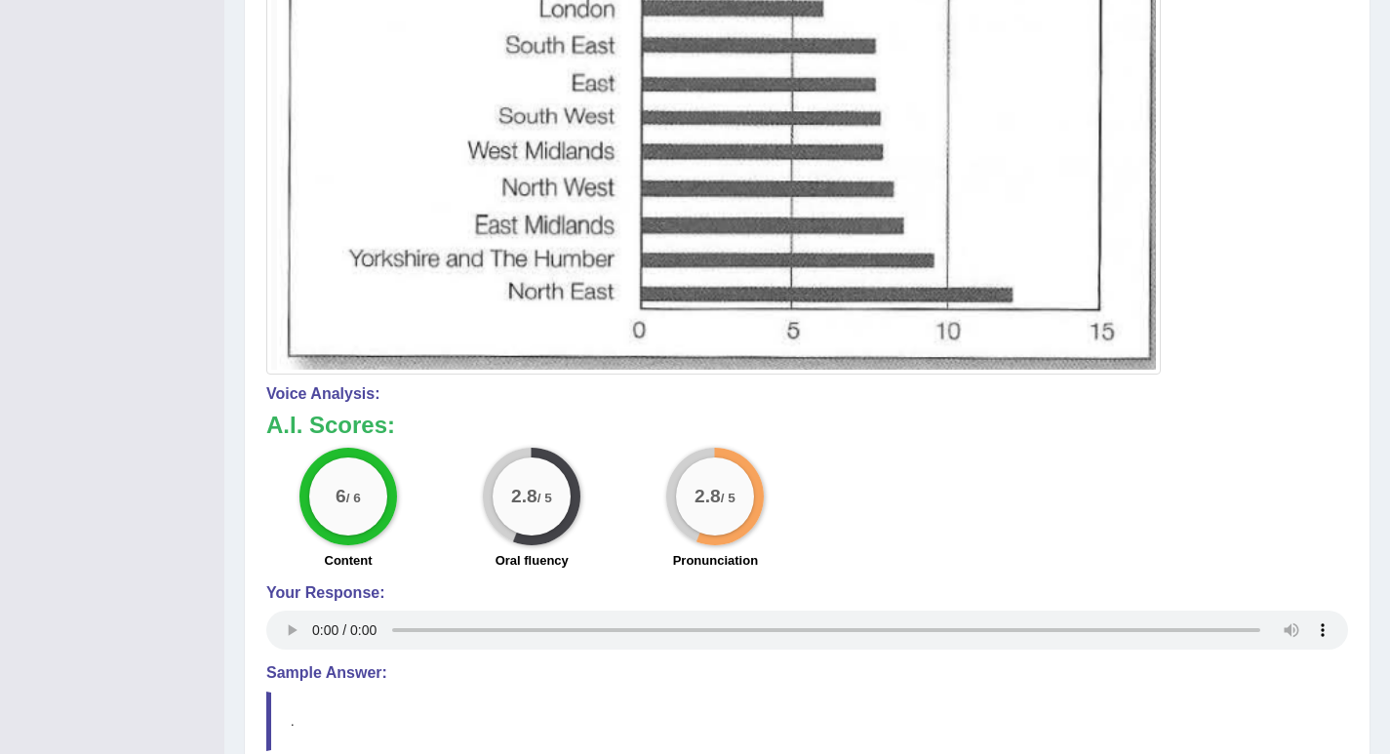
scroll to position [0, 0]
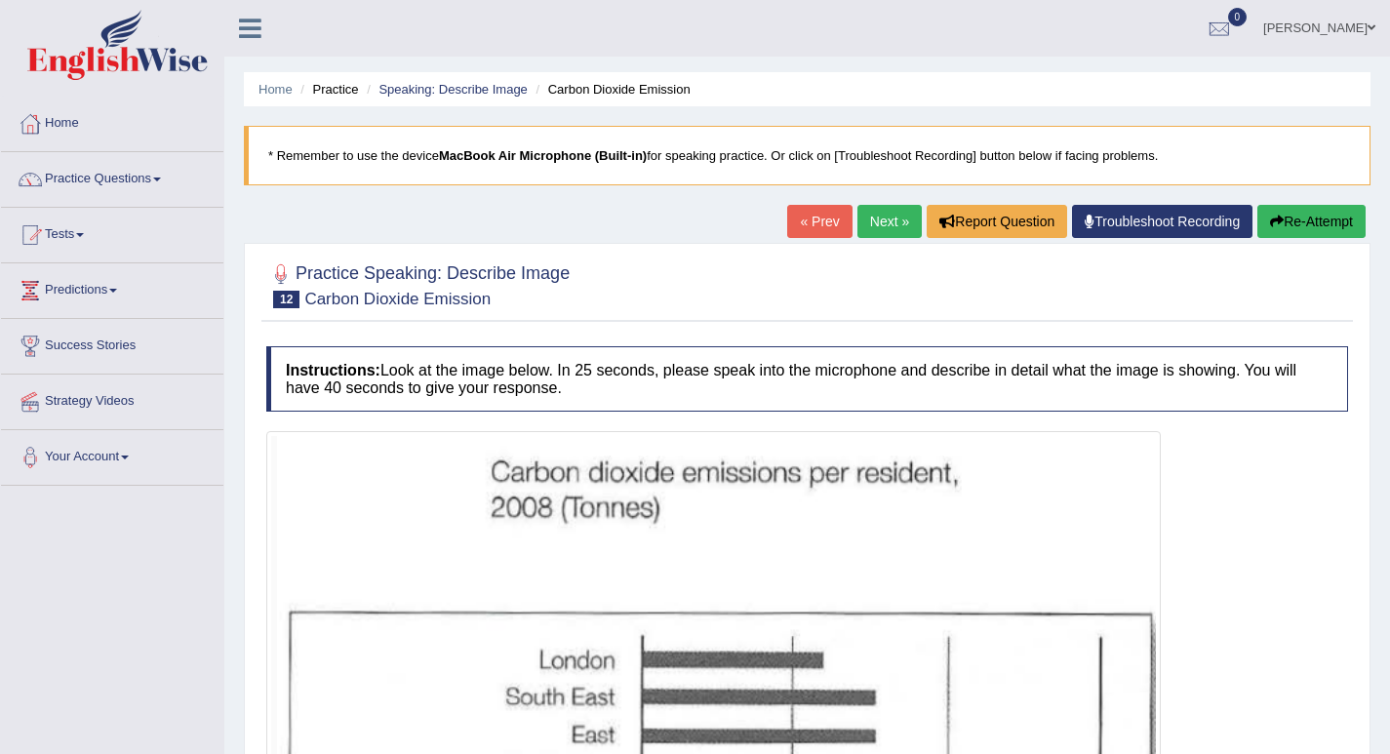
click at [881, 224] on link "Next »" at bounding box center [889, 221] width 64 height 33
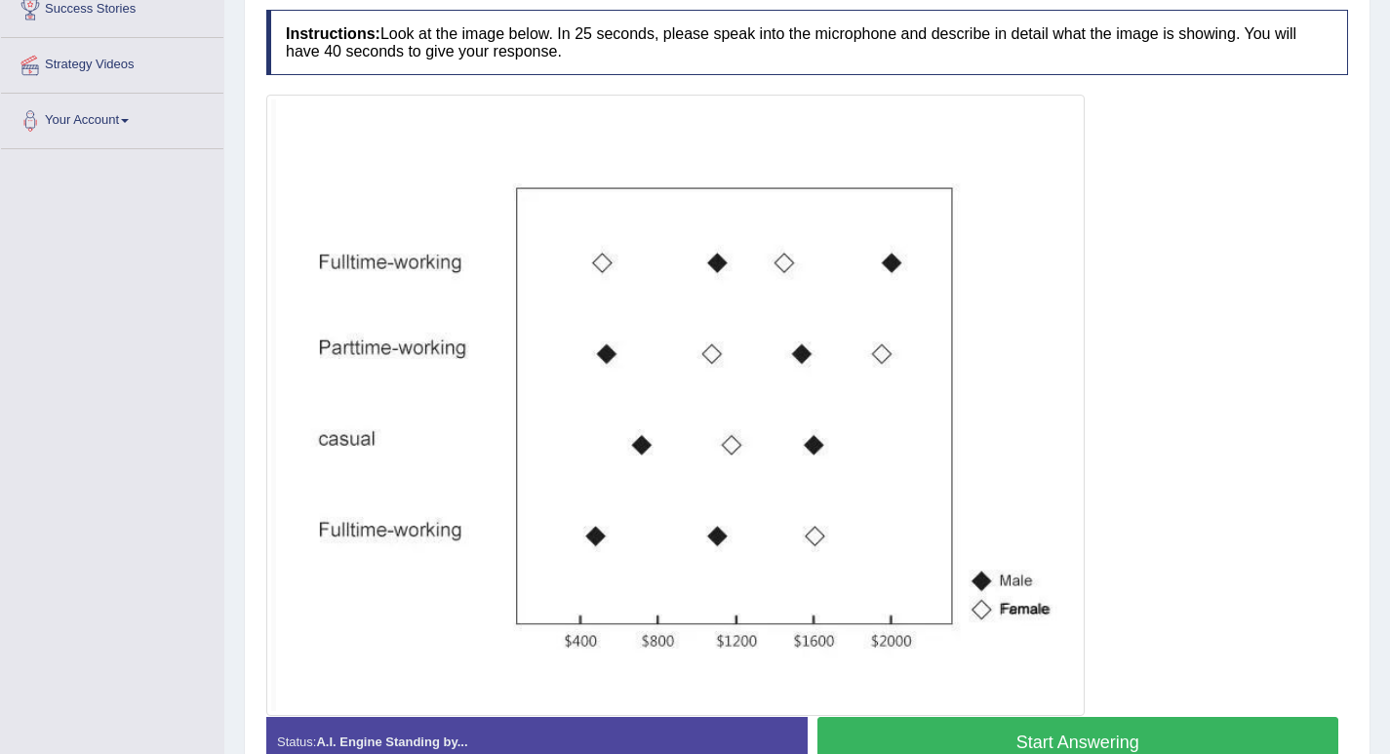
scroll to position [339, 0]
